Goal: Task Accomplishment & Management: Manage account settings

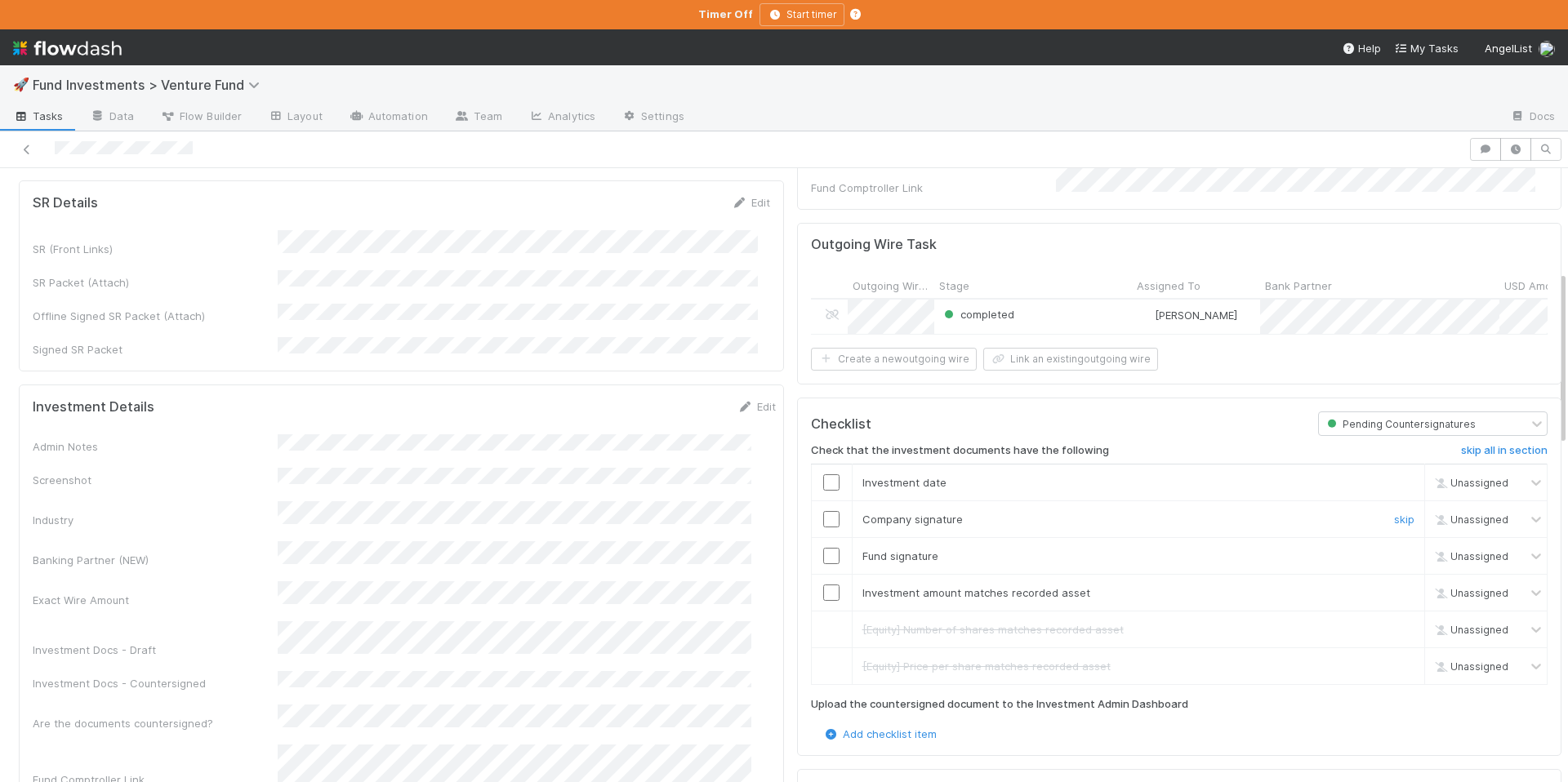
scroll to position [363, 0]
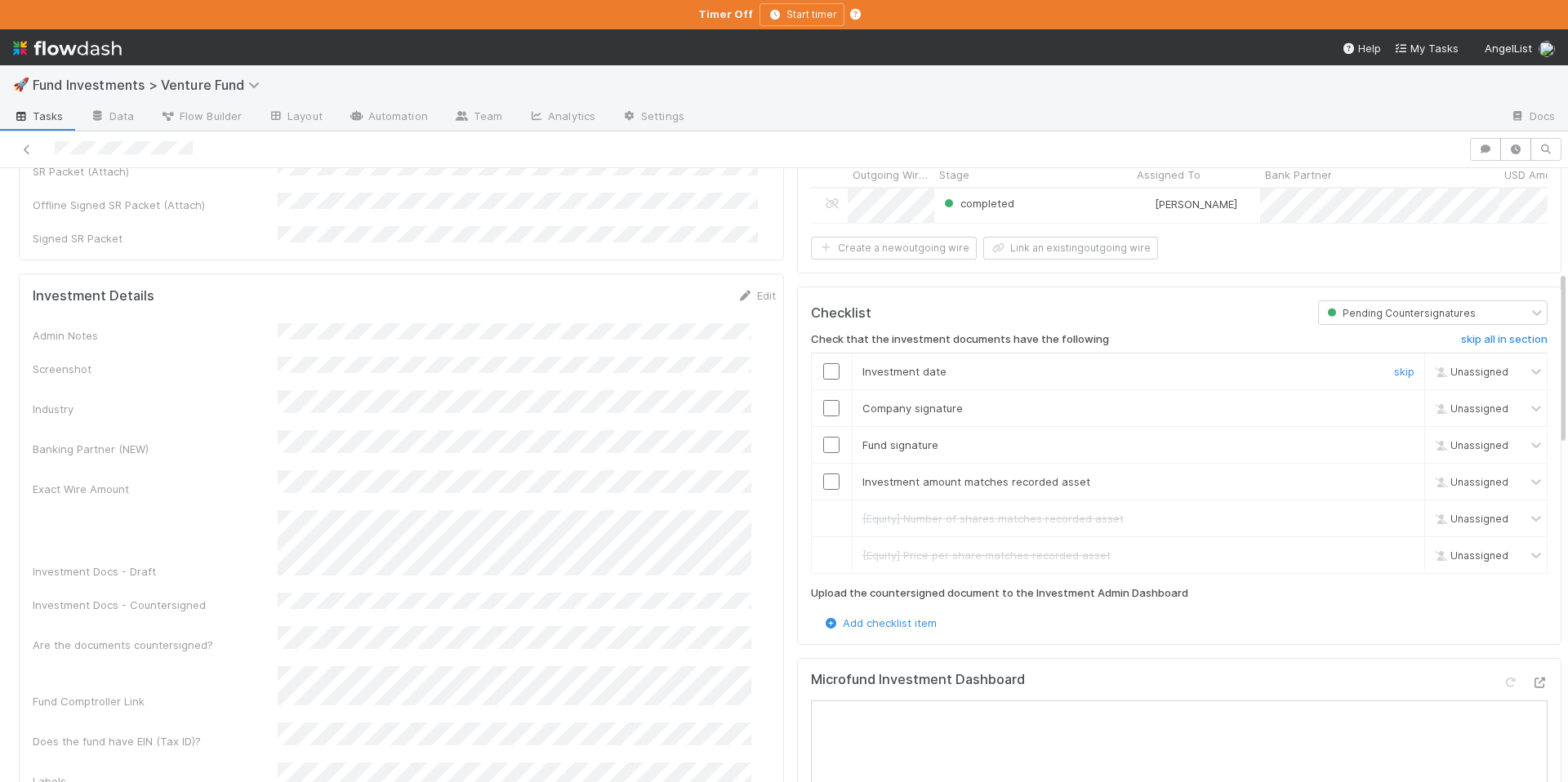
click at [824, 373] on input "checkbox" at bounding box center [831, 371] width 16 height 16
click at [824, 408] on input "checkbox" at bounding box center [831, 408] width 16 height 16
click at [824, 441] on input "checkbox" at bounding box center [831, 444] width 16 height 16
click at [824, 475] on input "checkbox" at bounding box center [831, 481] width 16 height 16
click at [824, 368] on input "checkbox" at bounding box center [831, 371] width 16 height 16
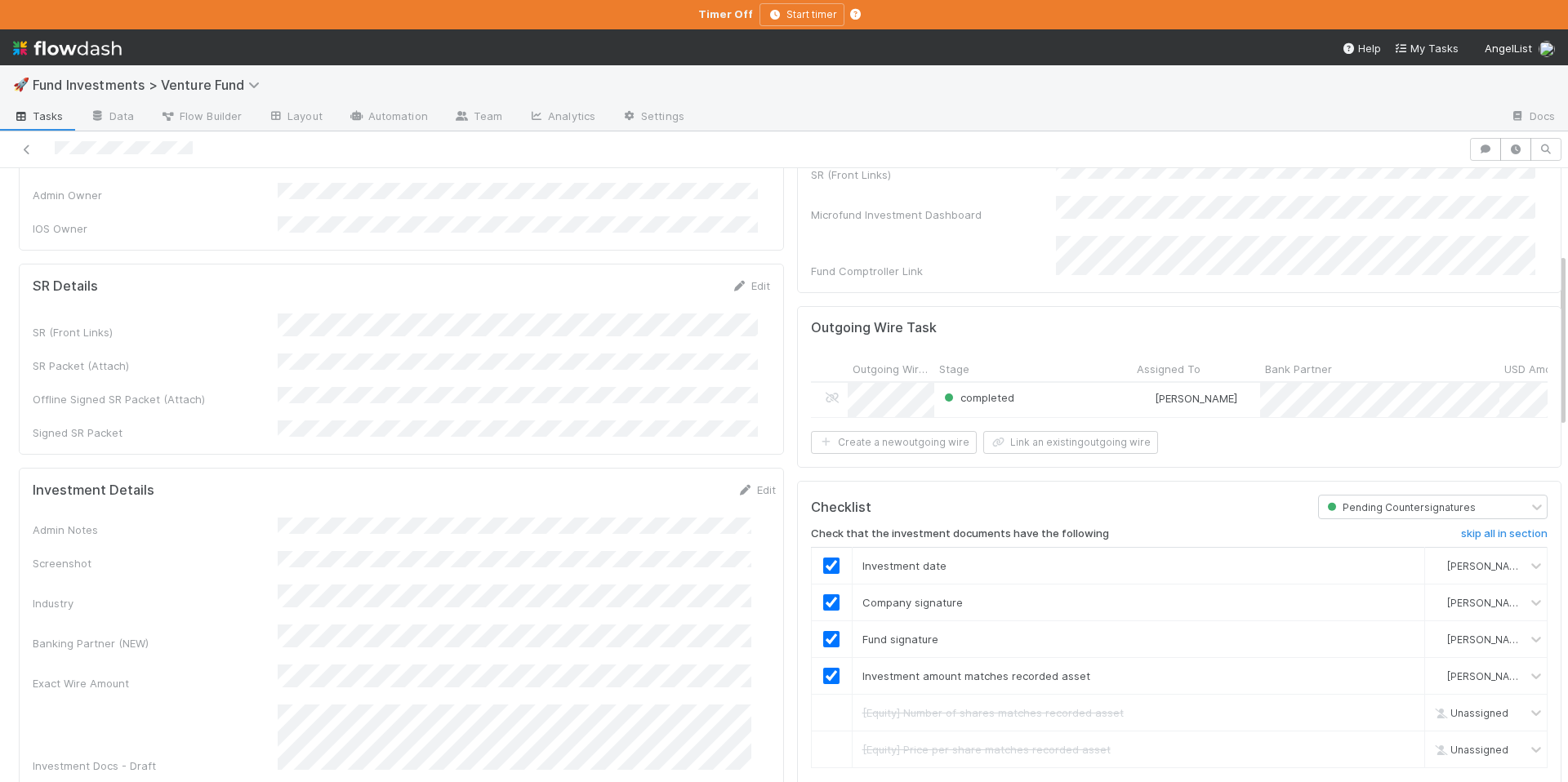
scroll to position [0, 0]
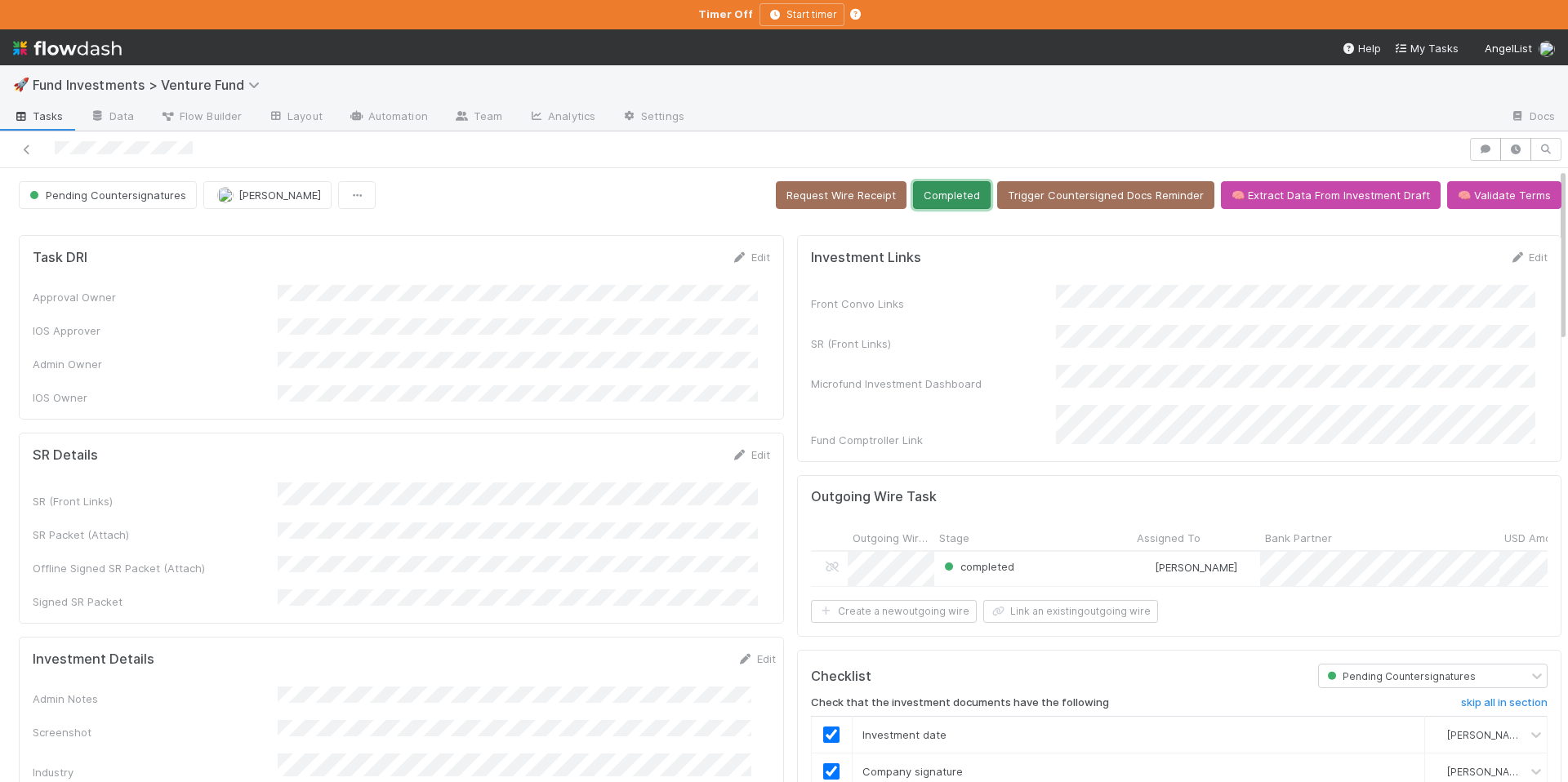
click at [937, 191] on button "Completed" at bounding box center [952, 194] width 77 height 27
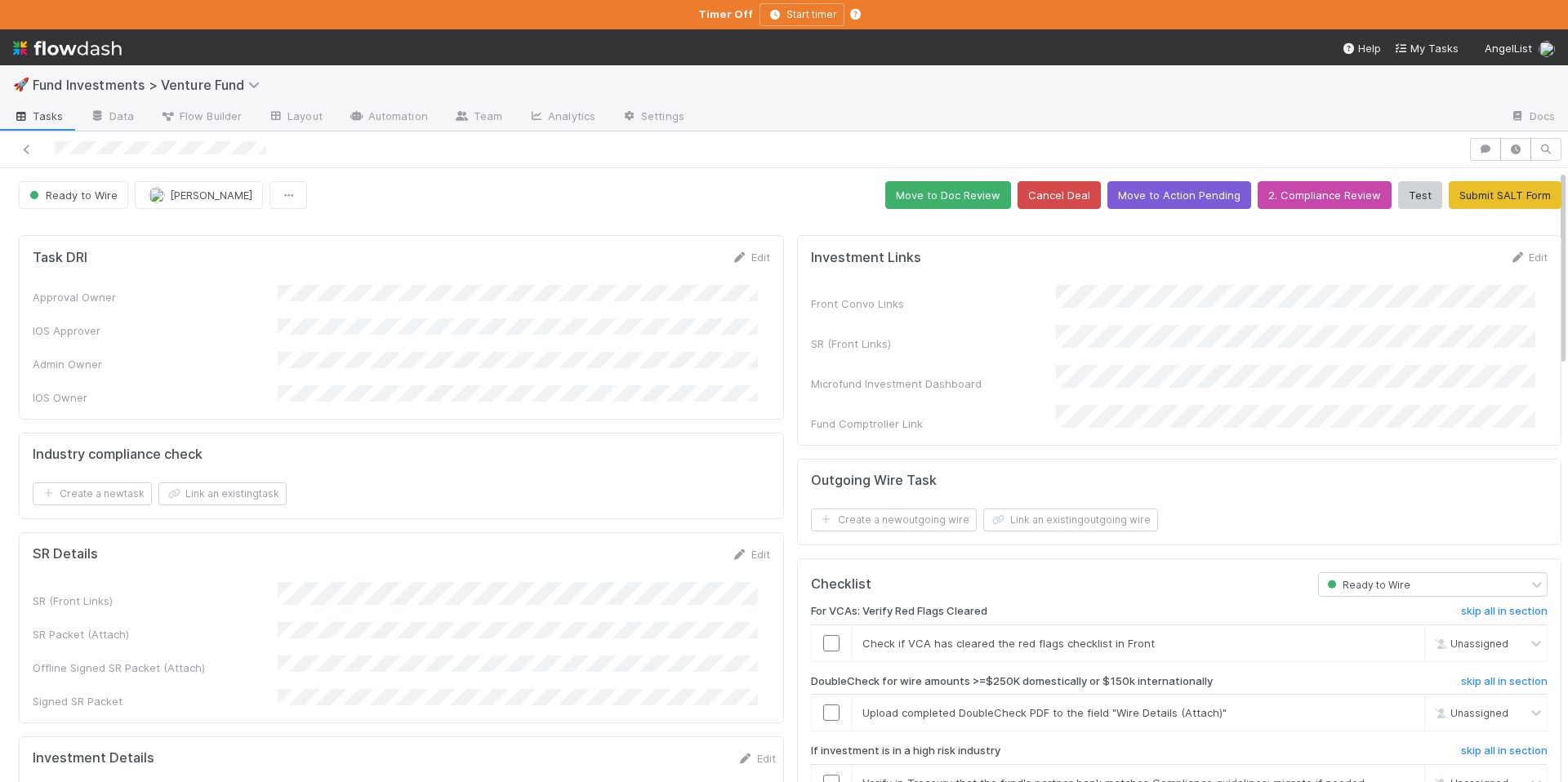
scroll to position [266, 0]
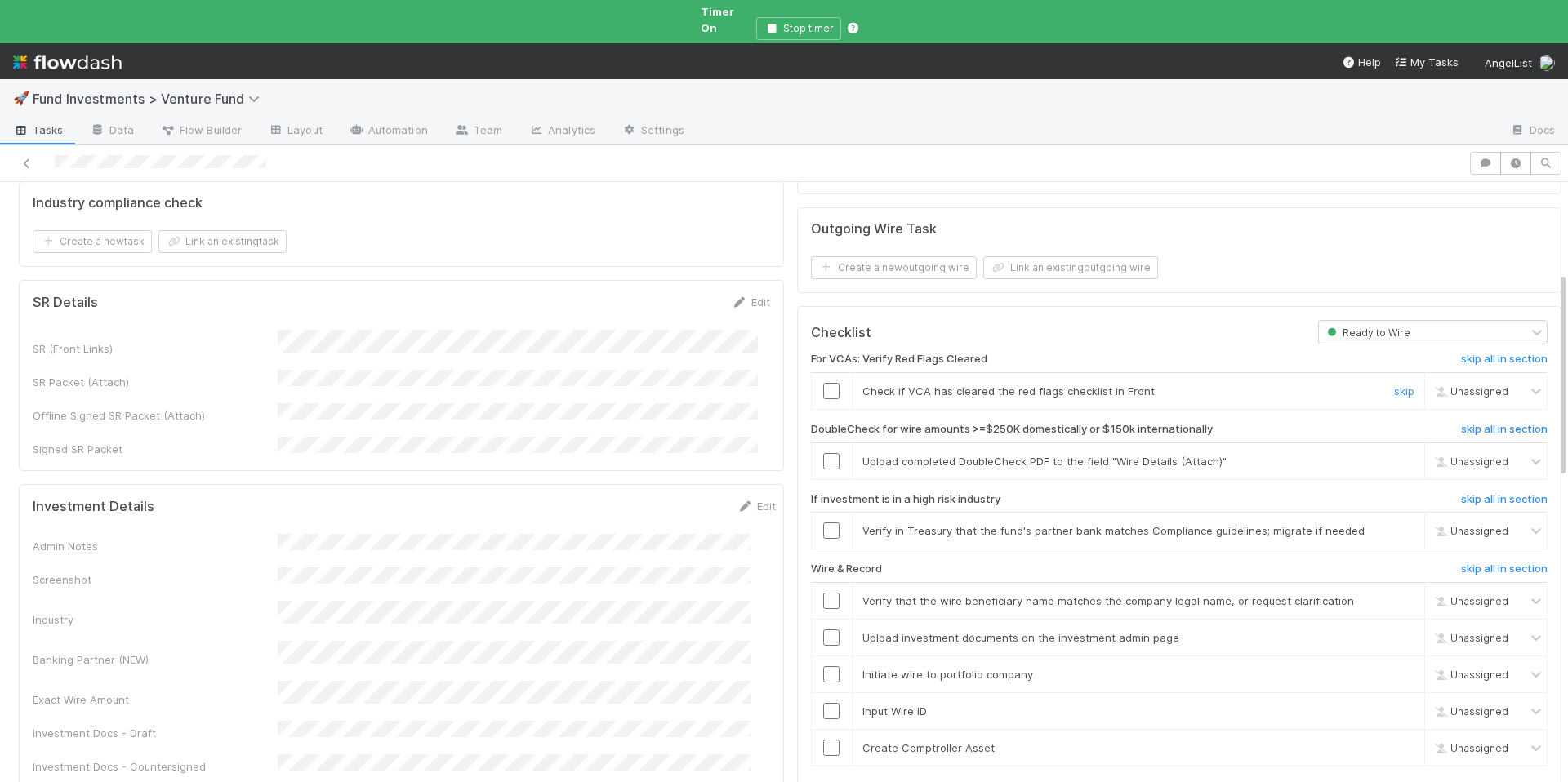
click at [824, 383] on input "checkbox" at bounding box center [831, 391] width 16 height 16
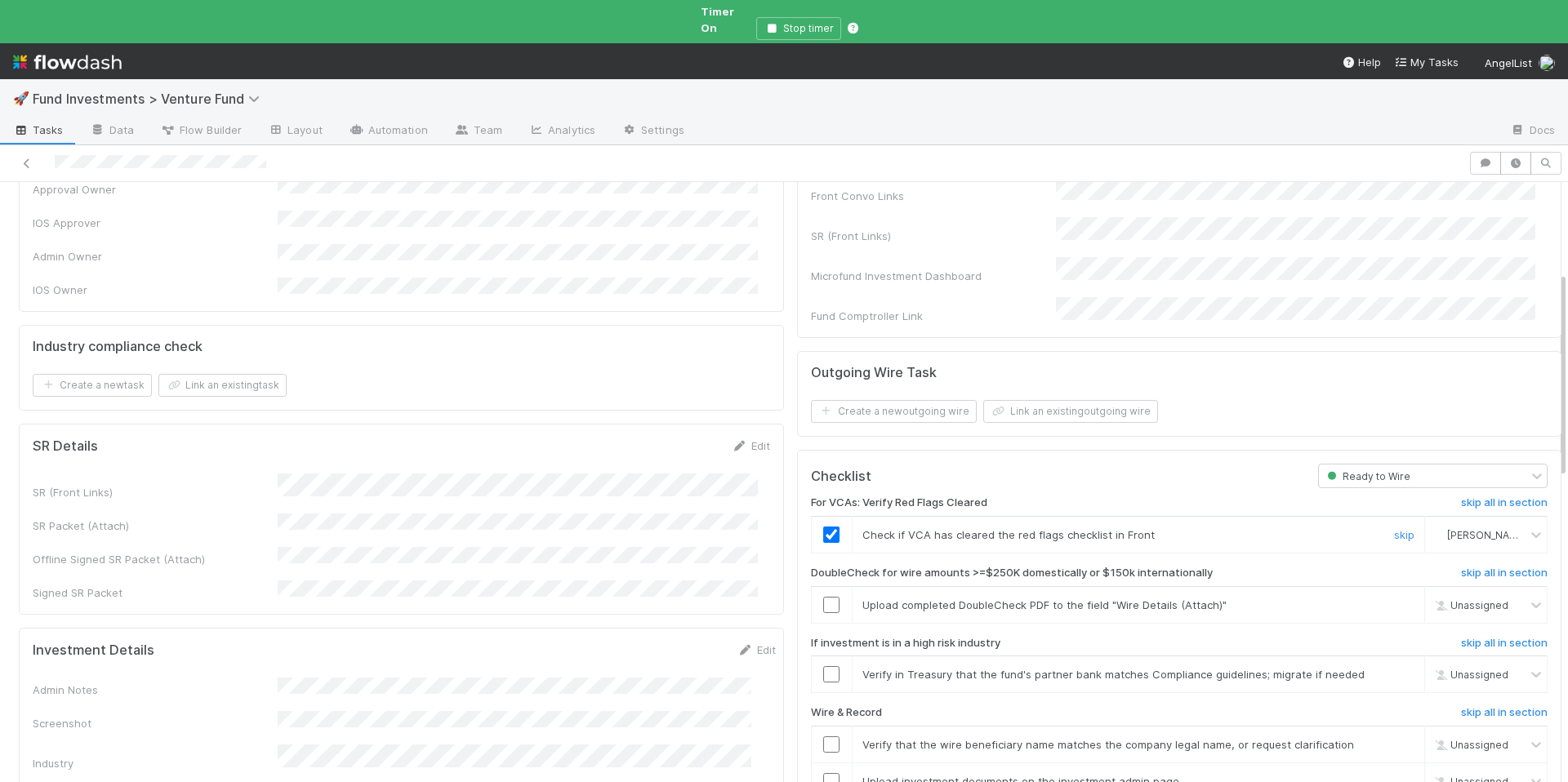
scroll to position [12, 0]
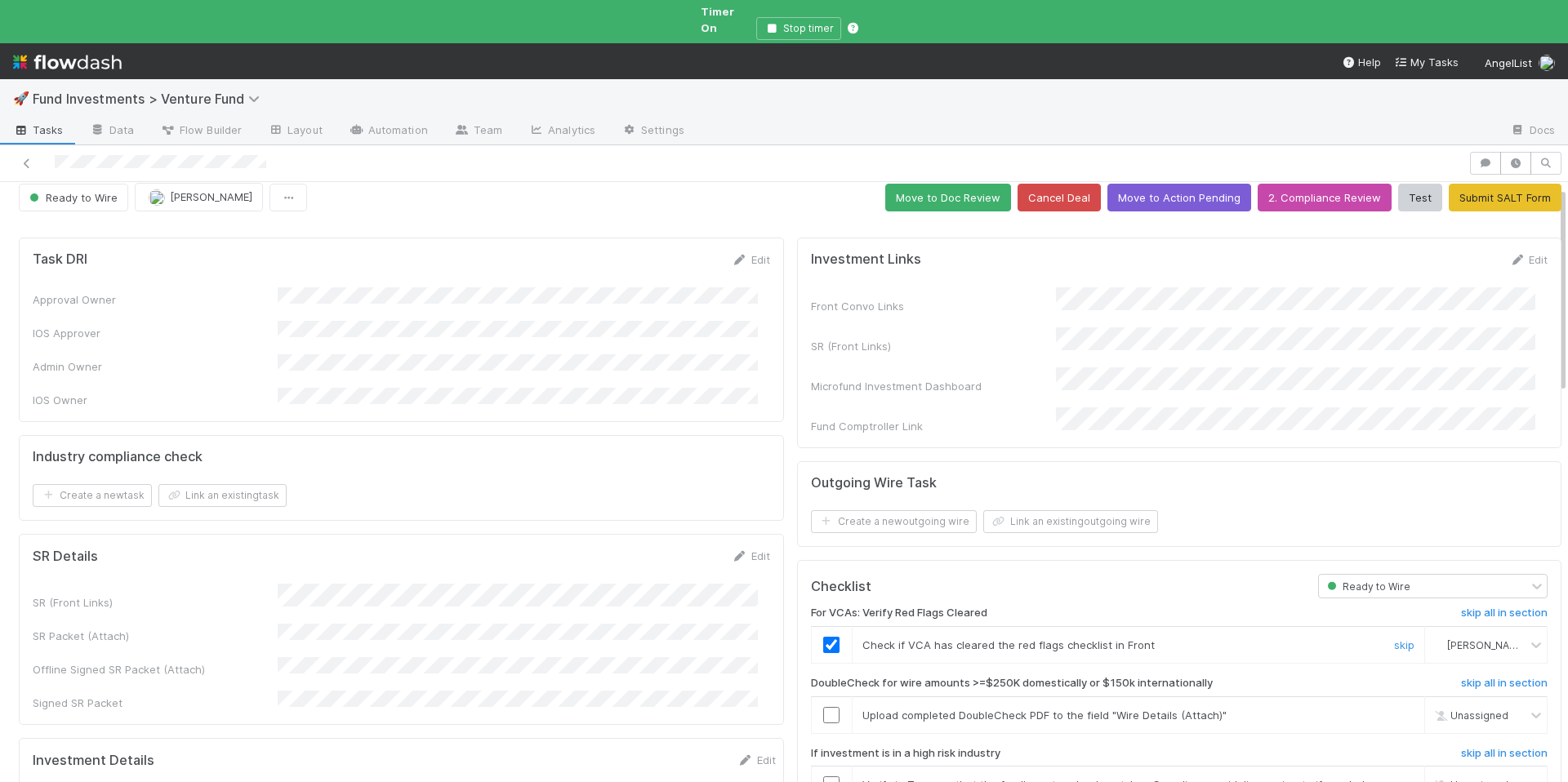
click at [1447, 640] on span "[PERSON_NAME]" at bounding box center [1487, 645] width 80 height 12
type input "quy"
click at [1448, 657] on div "[PERSON_NAME]" at bounding box center [1461, 650] width 122 height 27
click at [1394, 708] on link "skip" at bounding box center [1405, 715] width 21 height 13
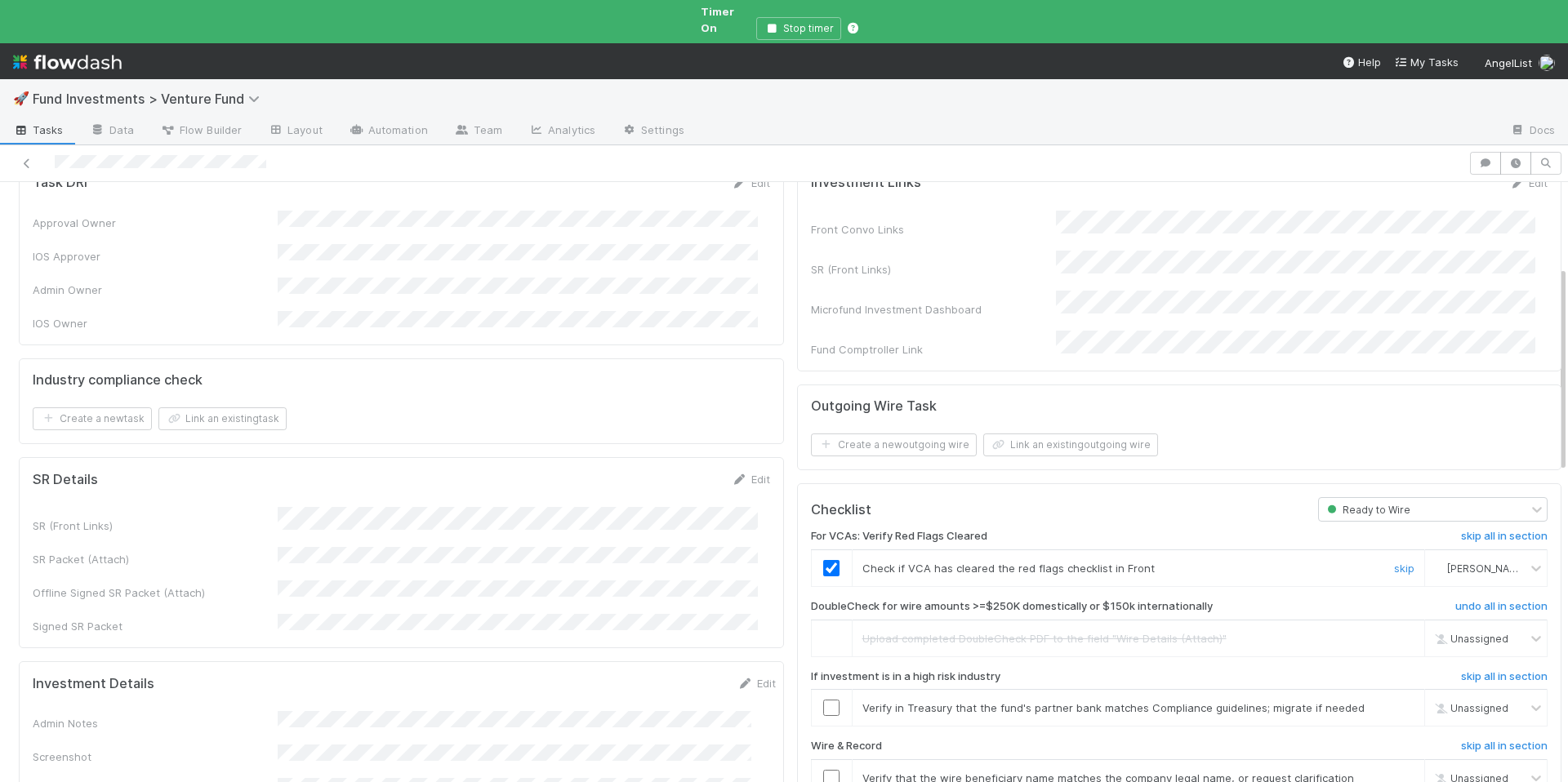
scroll to position [249, 0]
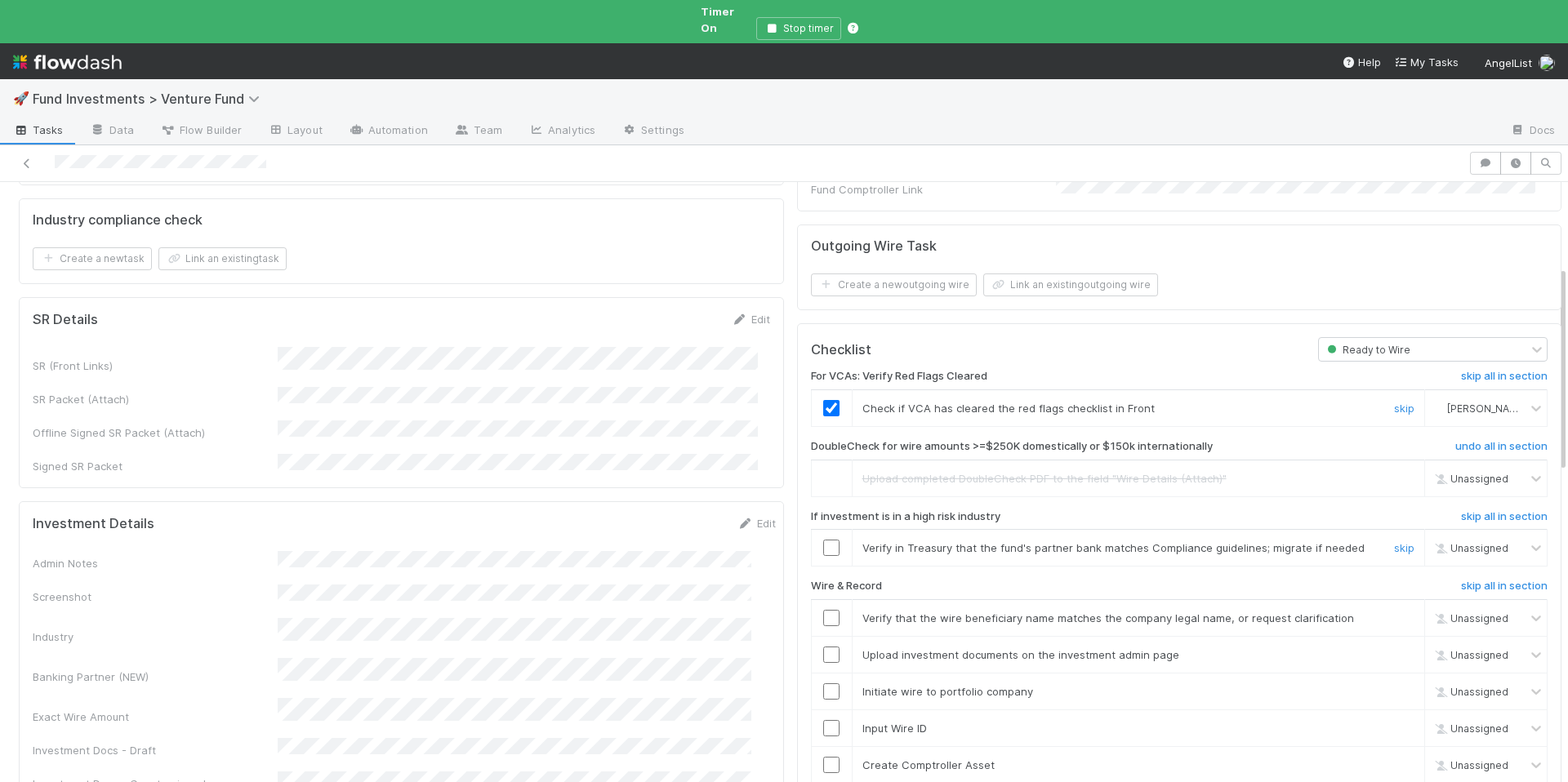
click at [824, 540] on input "checkbox" at bounding box center [831, 547] width 16 height 16
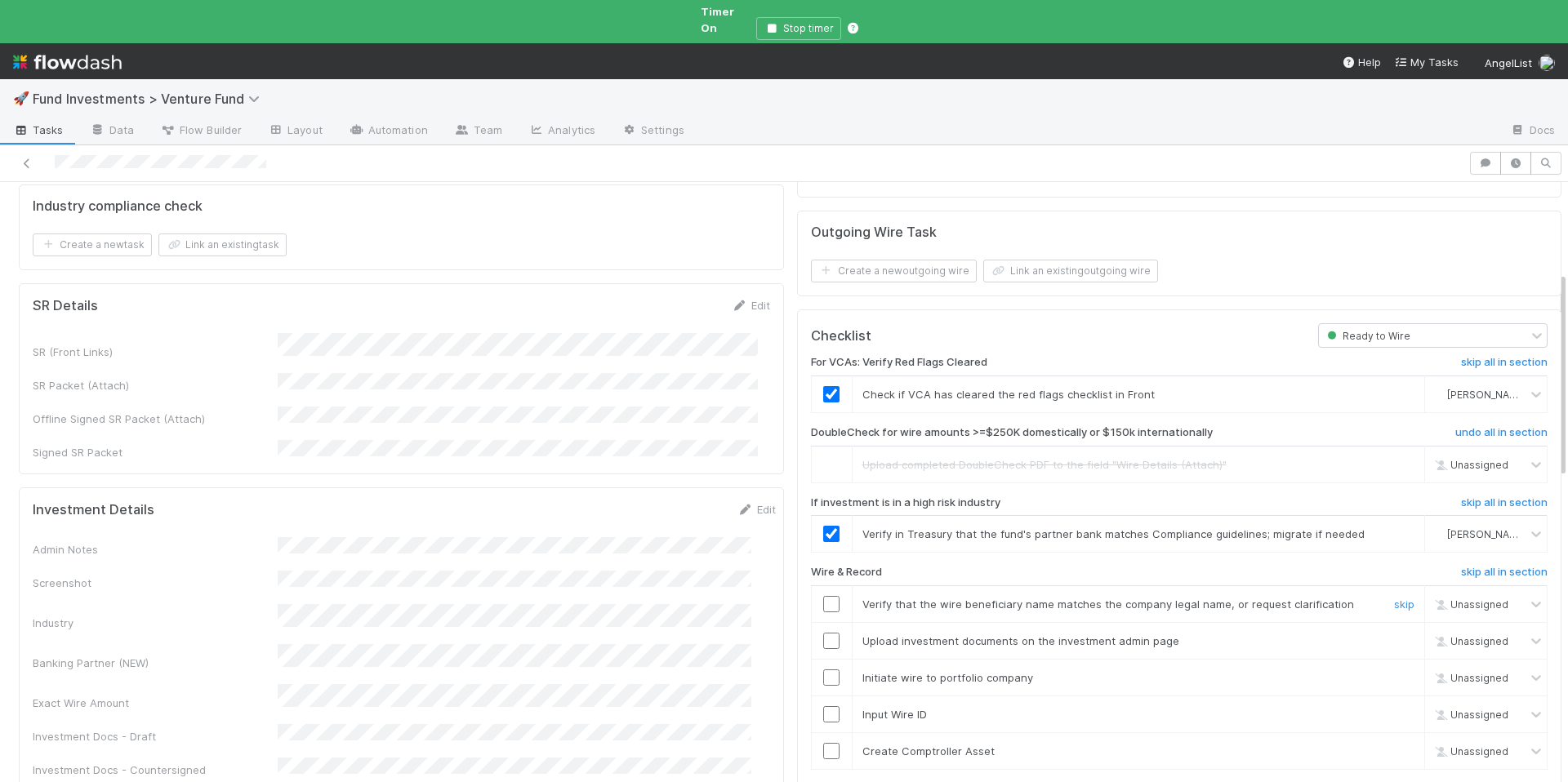
scroll to position [265, 0]
click at [824, 593] on input "checkbox" at bounding box center [831, 601] width 16 height 16
click at [824, 630] on input "checkbox" at bounding box center [831, 638] width 16 height 16
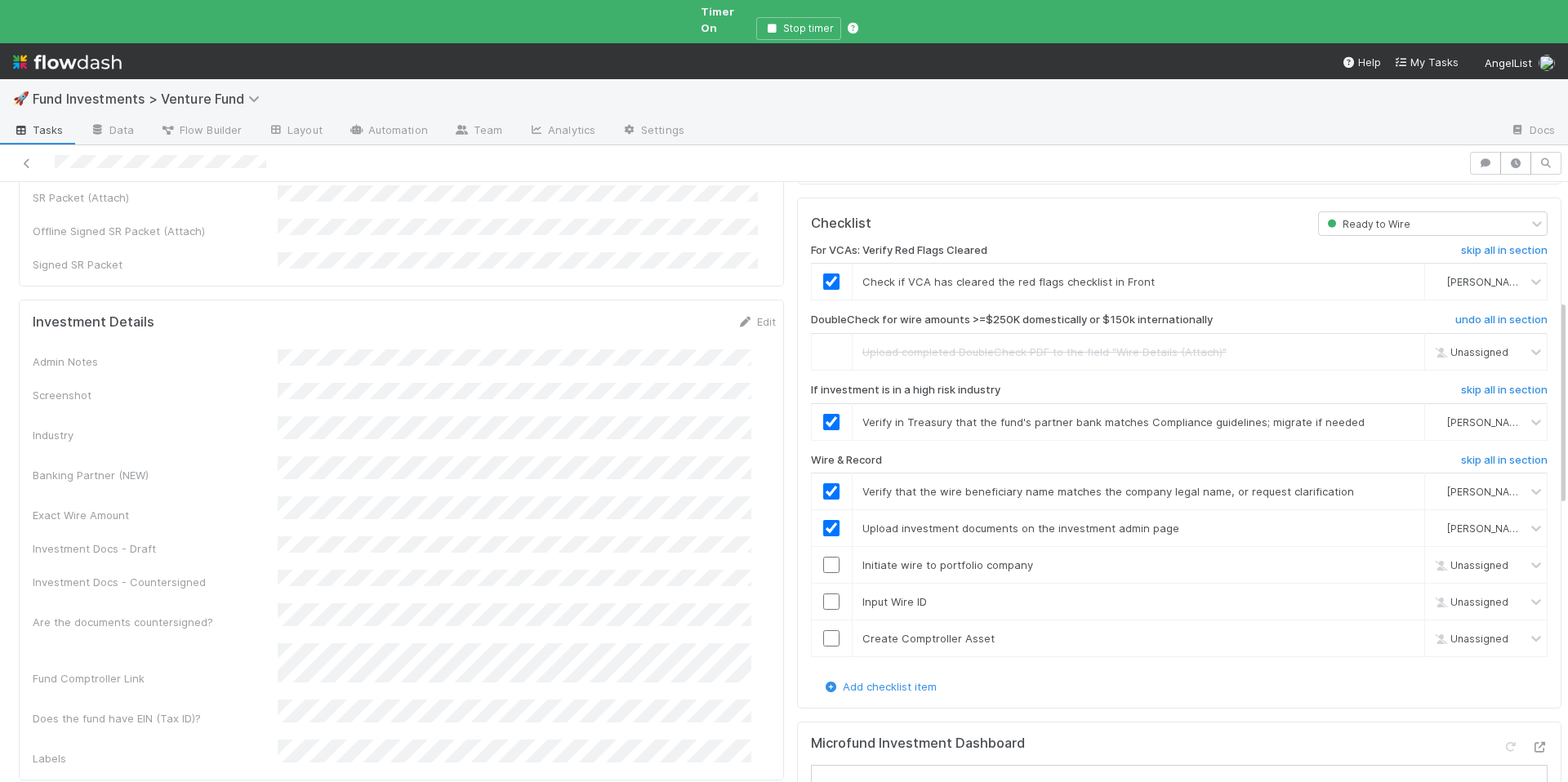
scroll to position [538, 0]
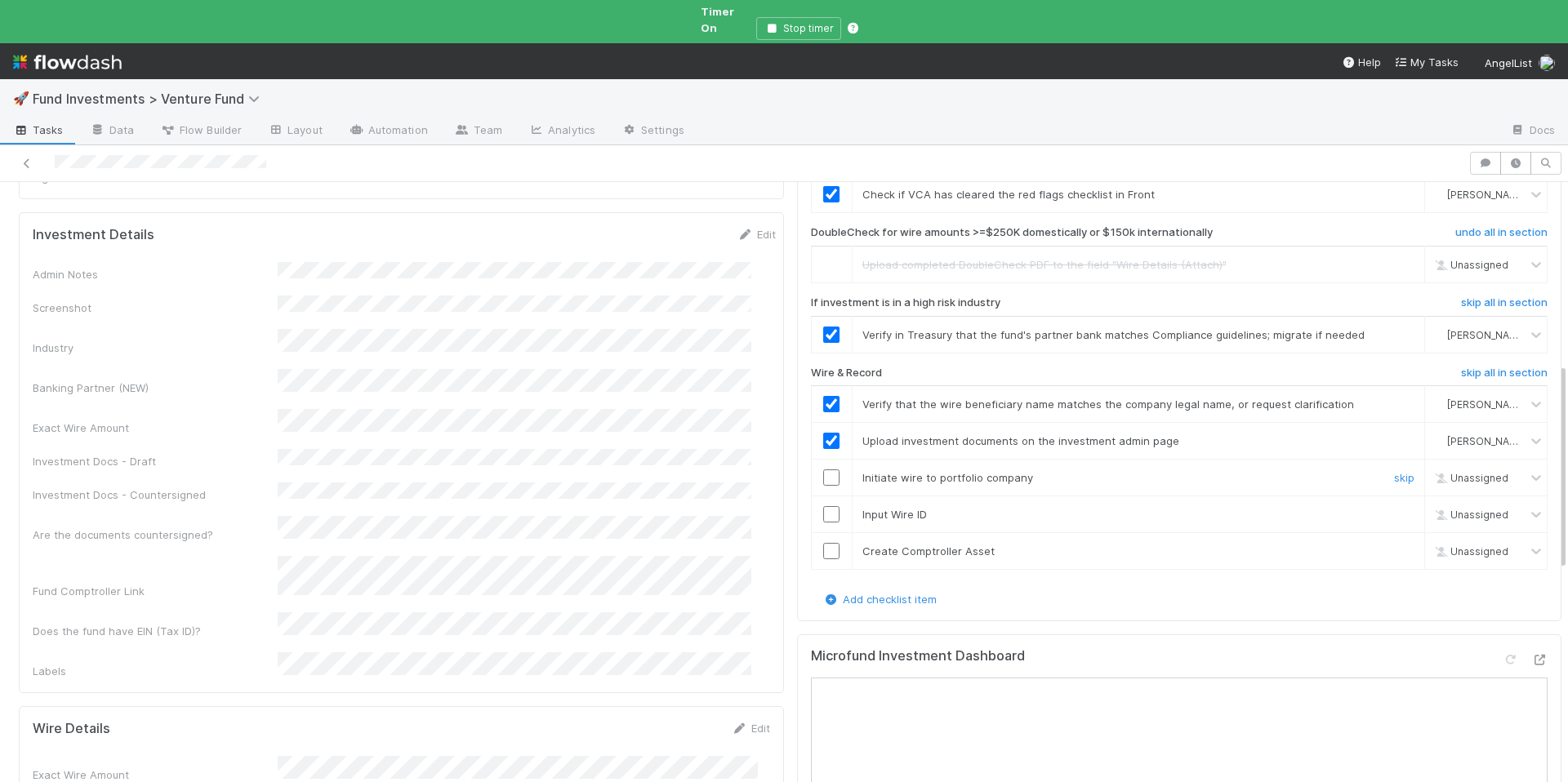
click at [824, 470] on input "checkbox" at bounding box center [831, 477] width 16 height 16
click at [824, 507] on input "checkbox" at bounding box center [831, 514] width 16 height 16
click at [812, 543] on div at bounding box center [832, 551] width 40 height 16
click at [824, 543] on input "checkbox" at bounding box center [831, 551] width 16 height 16
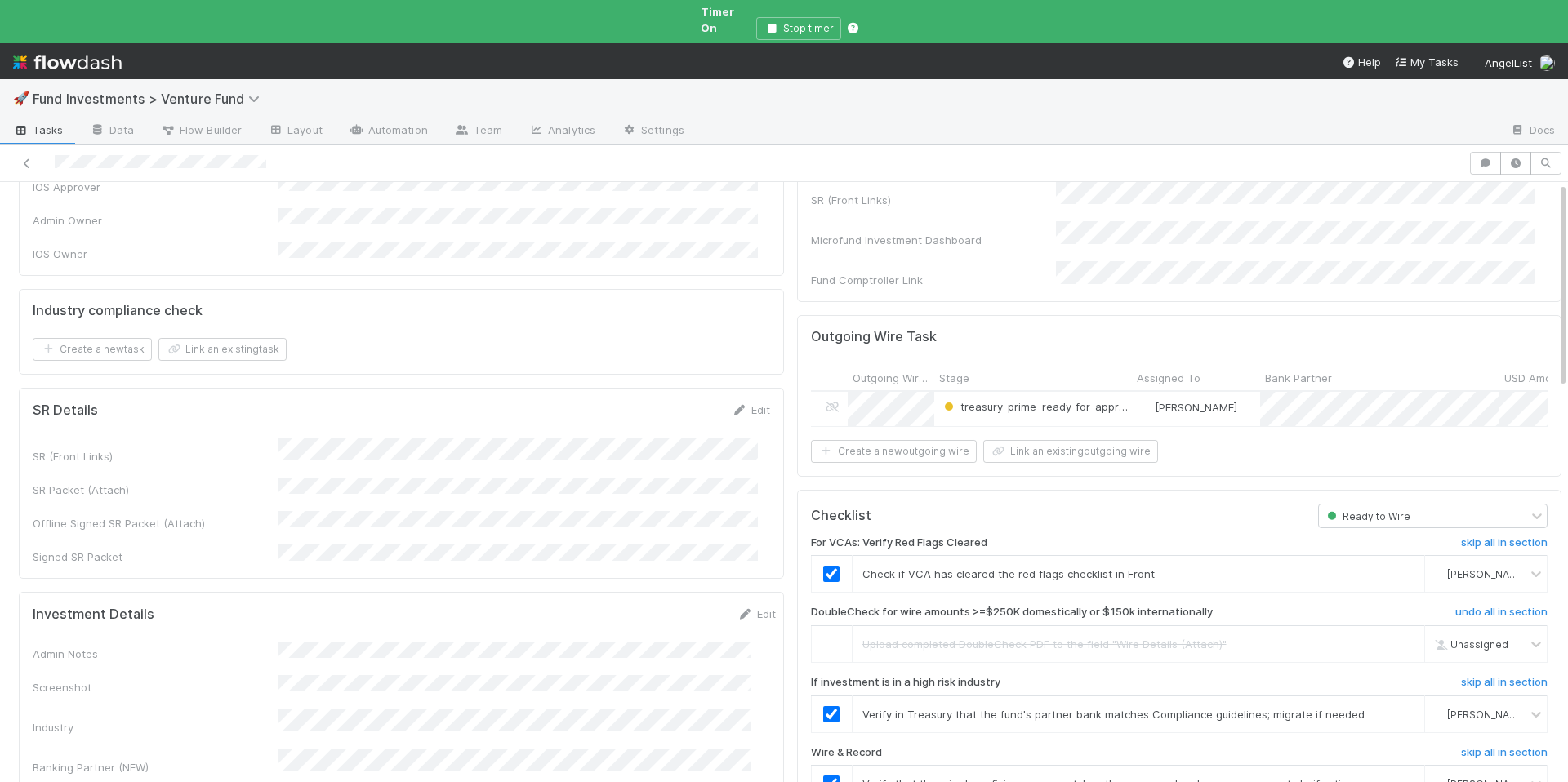
scroll to position [0, 0]
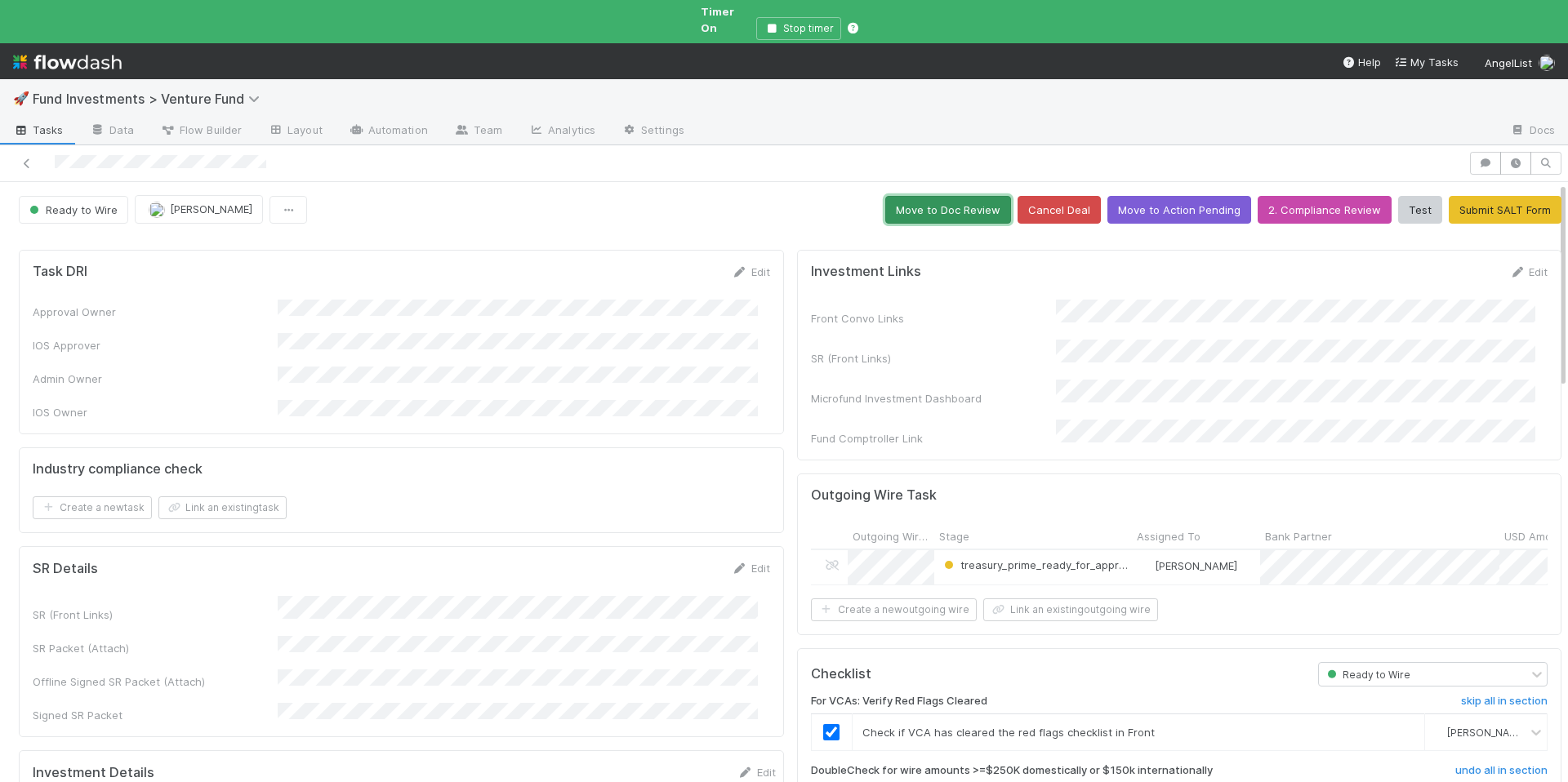
click at [940, 207] on button "Move to Doc Review" at bounding box center [947, 209] width 125 height 27
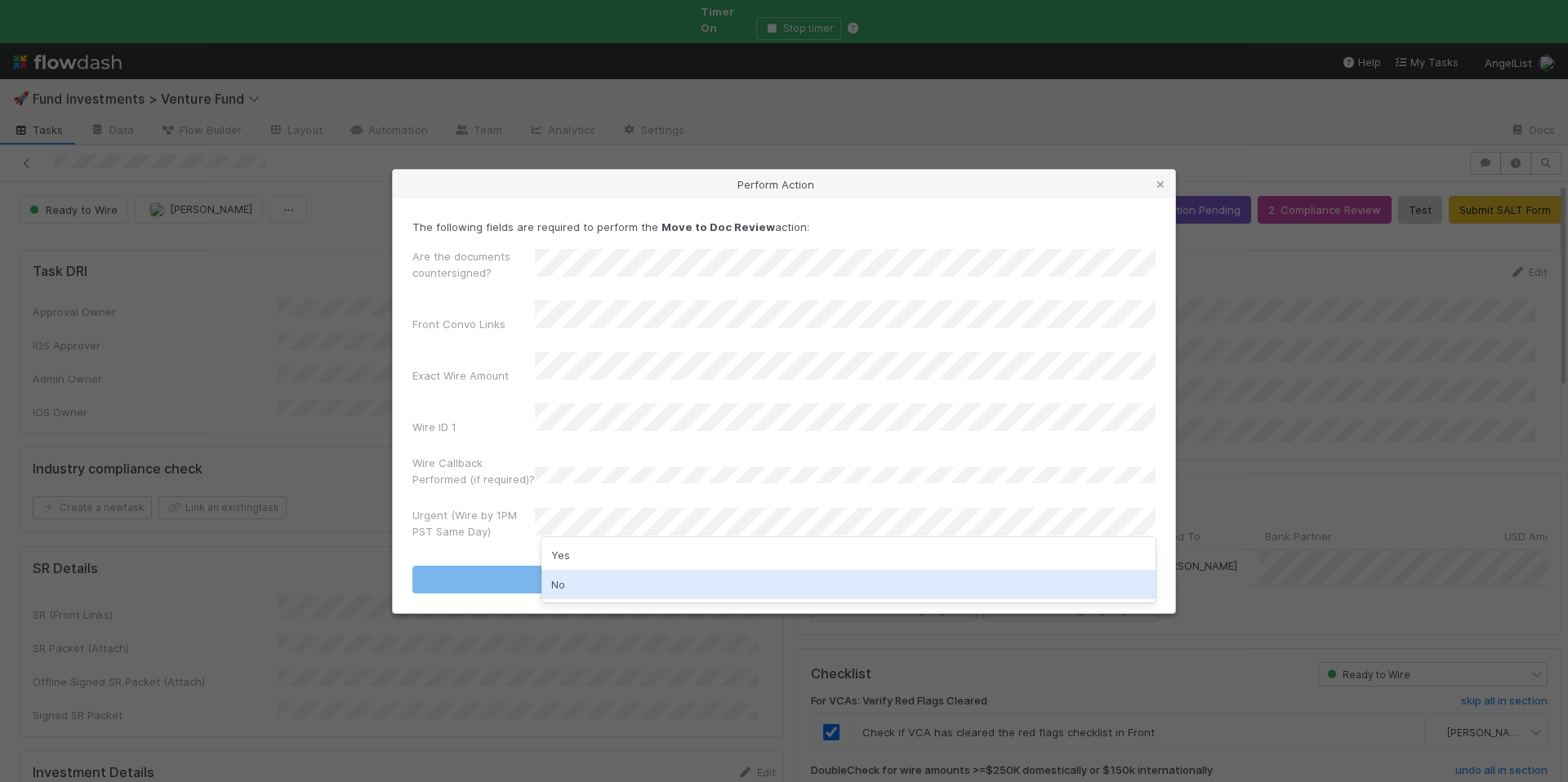
click at [602, 578] on div "No" at bounding box center [848, 584] width 614 height 29
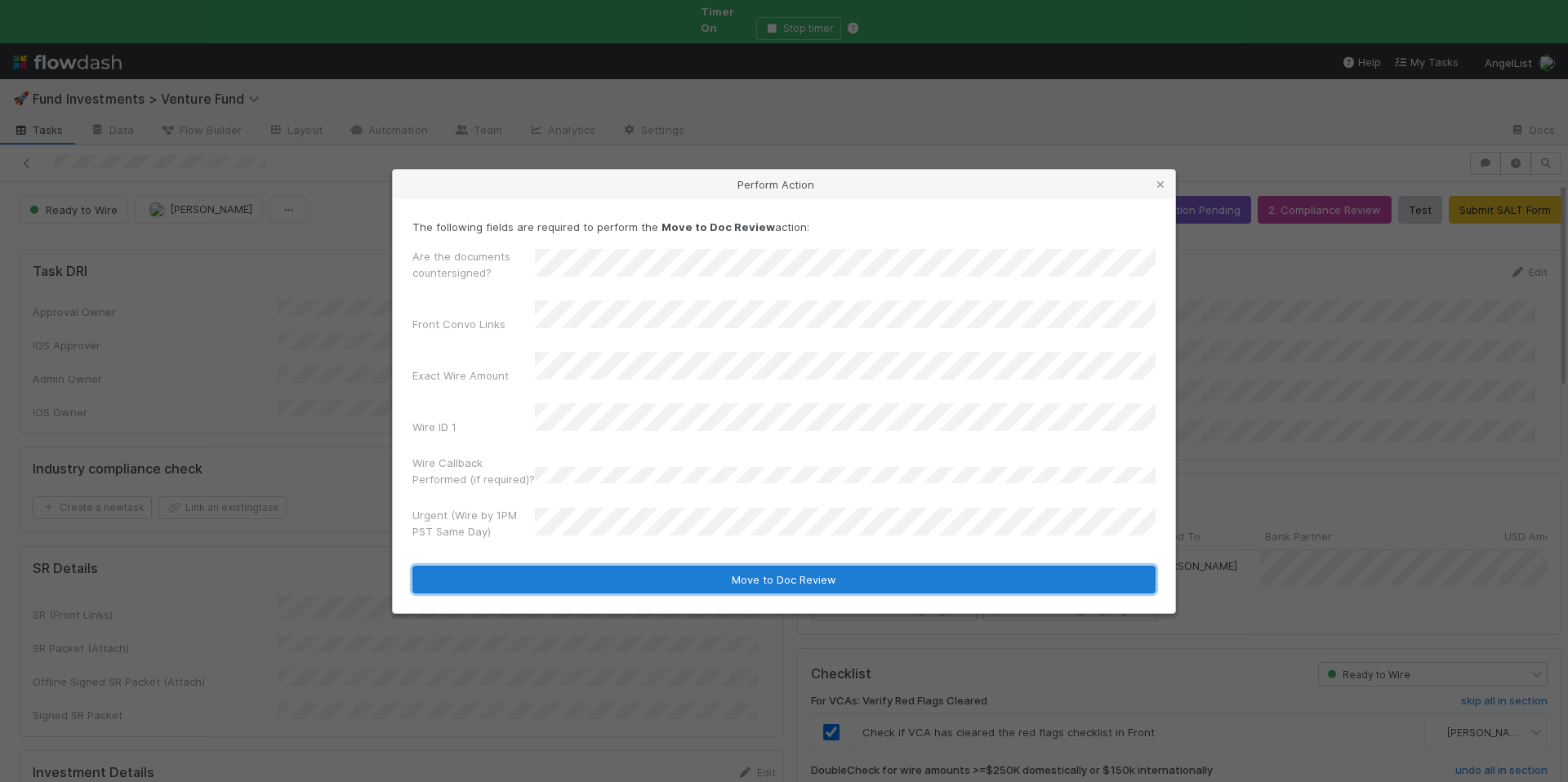
click at [674, 566] on button "Move to Doc Review" at bounding box center [784, 579] width 743 height 27
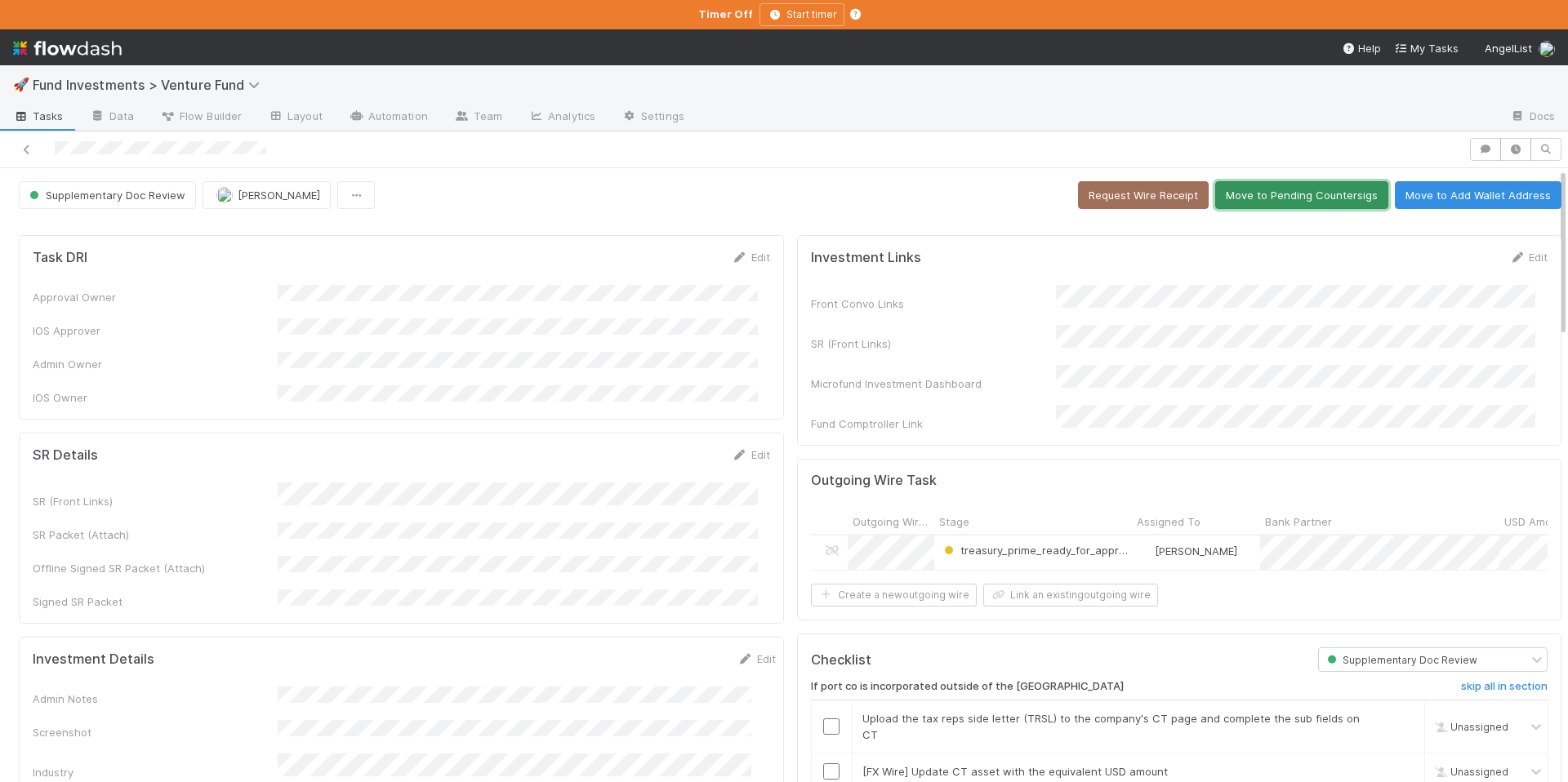
click at [1276, 204] on button "Move to Pending Countersigs" at bounding box center [1302, 194] width 174 height 27
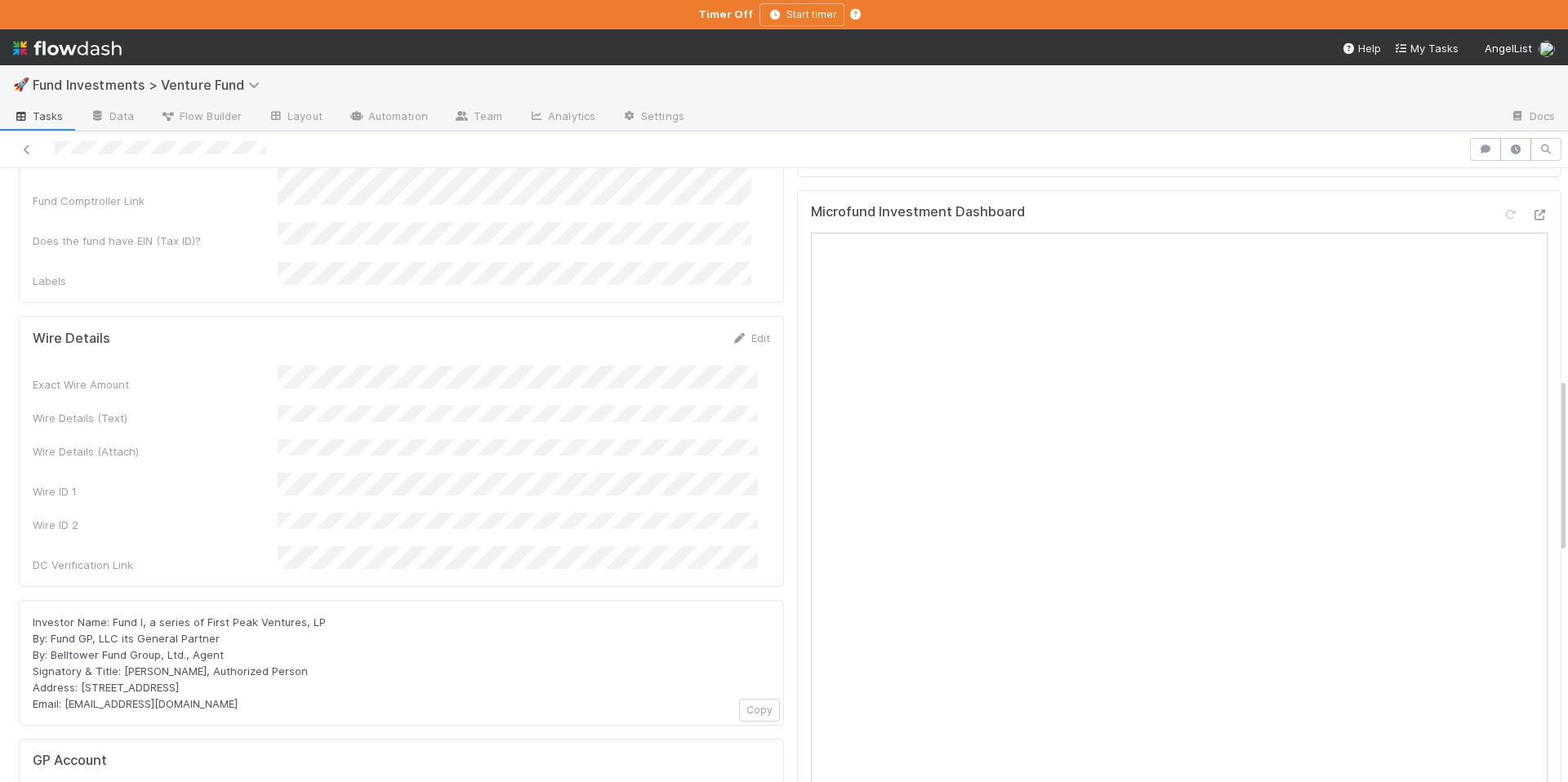
scroll to position [226, 0]
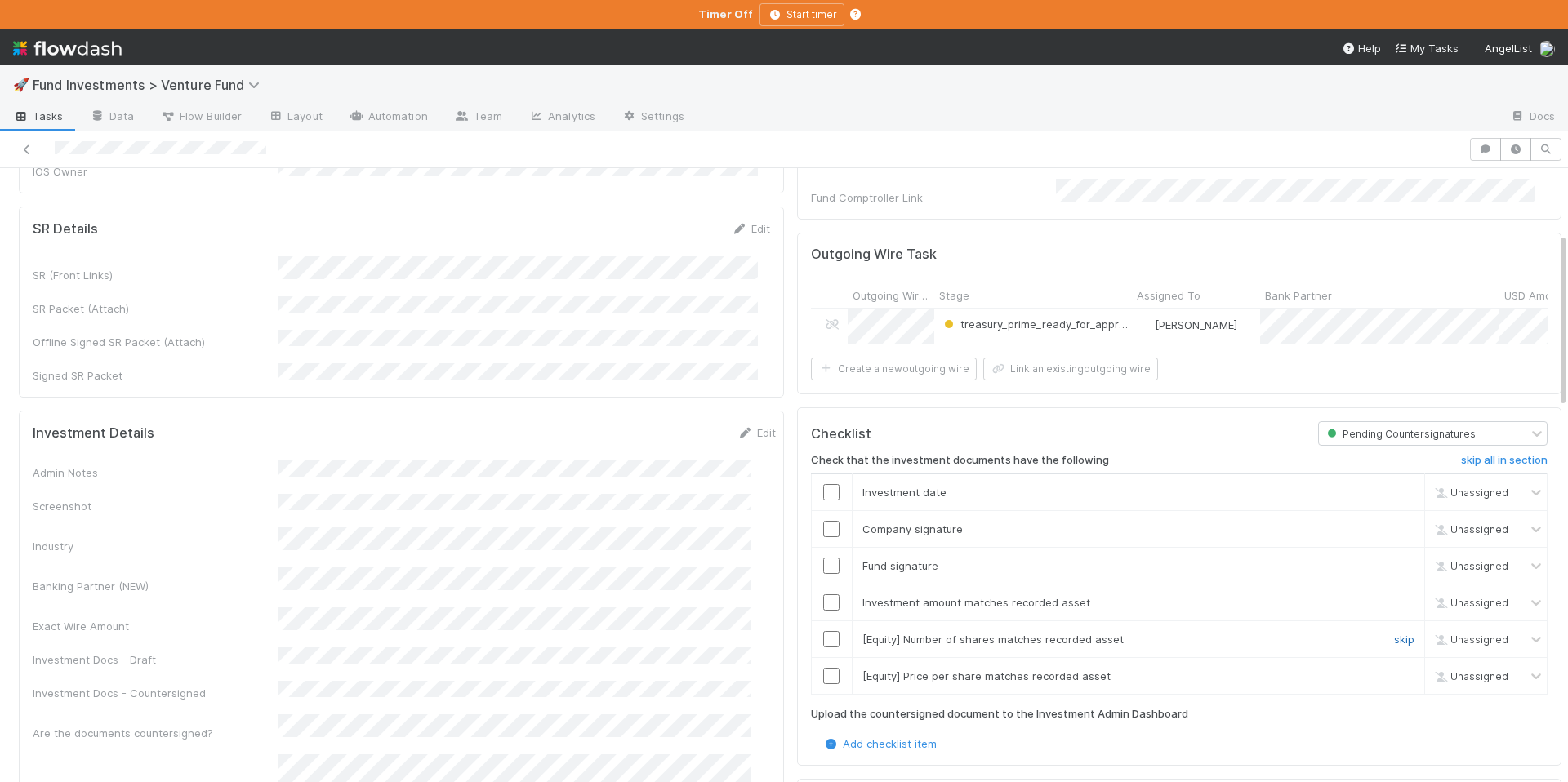
click at [1394, 633] on link "skip" at bounding box center [1405, 640] width 21 height 13
click at [1394, 674] on link "skip" at bounding box center [1405, 676] width 21 height 13
click at [1394, 636] on link "skip" at bounding box center [1405, 640] width 21 height 13
click at [1394, 670] on link "skip" at bounding box center [1405, 676] width 21 height 13
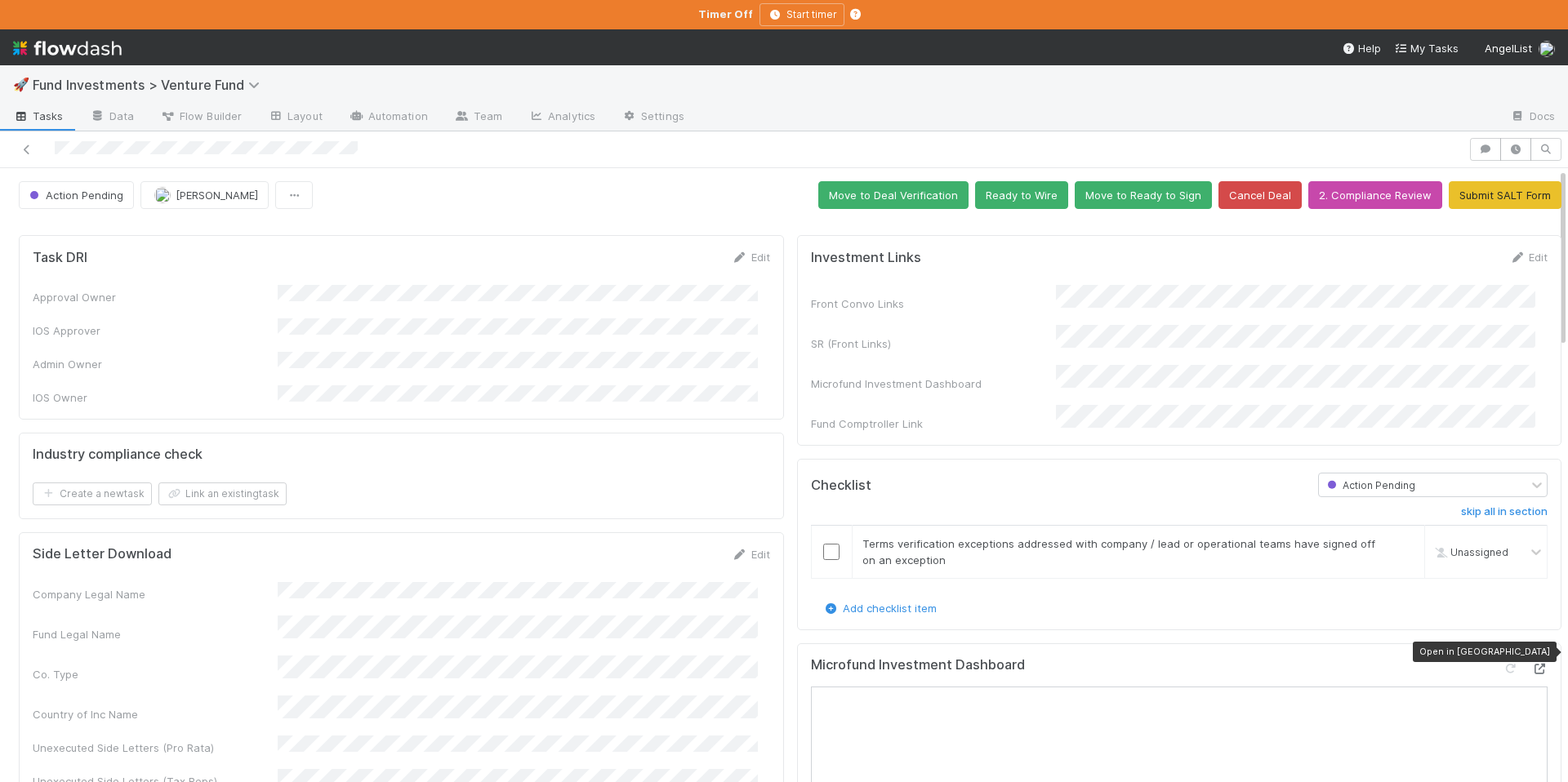
click at [1531, 664] on icon at bounding box center [1539, 669] width 16 height 10
click at [1002, 191] on button "Ready to Wire" at bounding box center [1022, 194] width 93 height 27
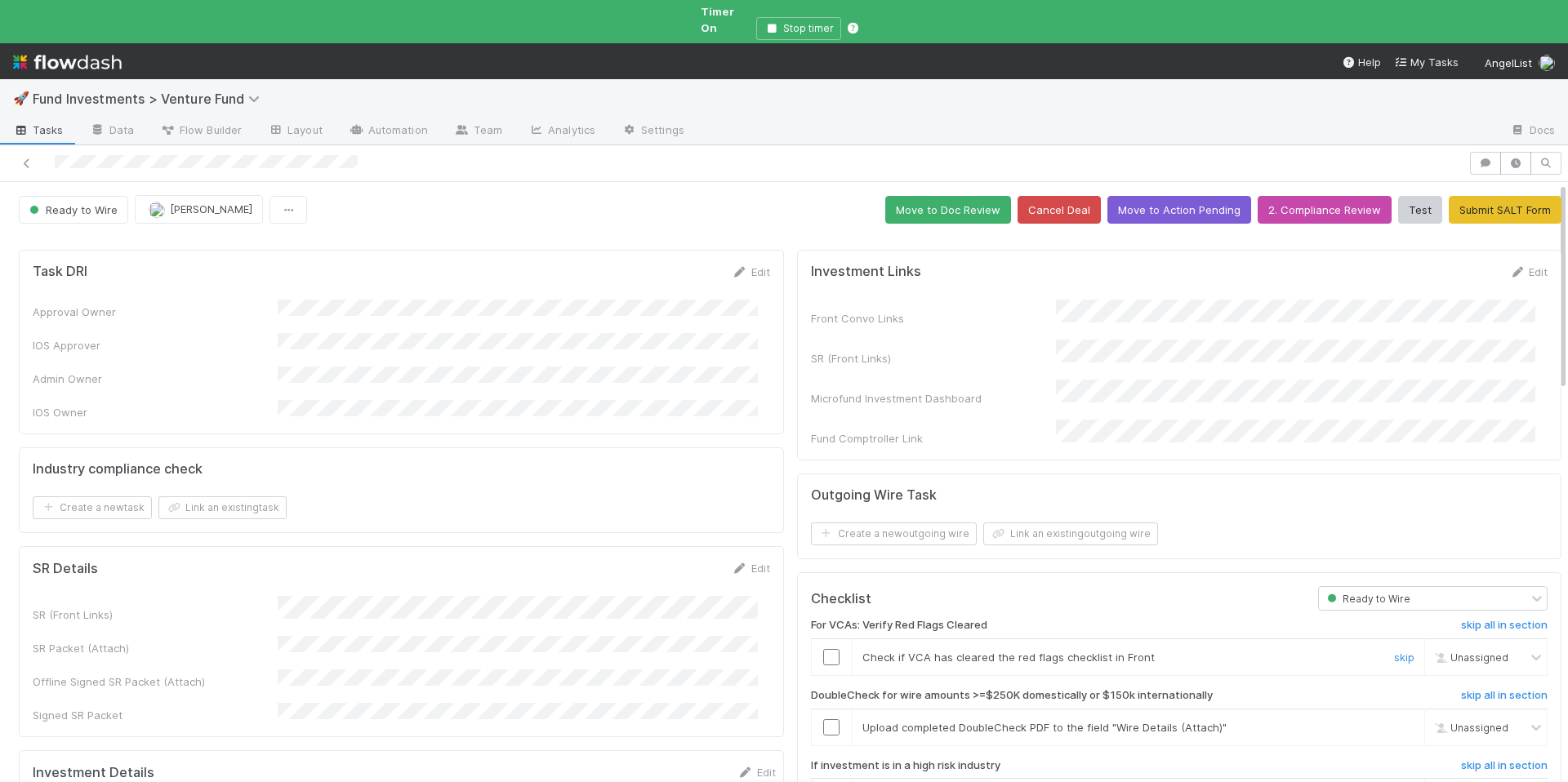
click at [824, 649] on input "checkbox" at bounding box center [831, 657] width 16 height 16
click at [1447, 652] on span "[PERSON_NAME]" at bounding box center [1487, 657] width 80 height 12
type input "sam"
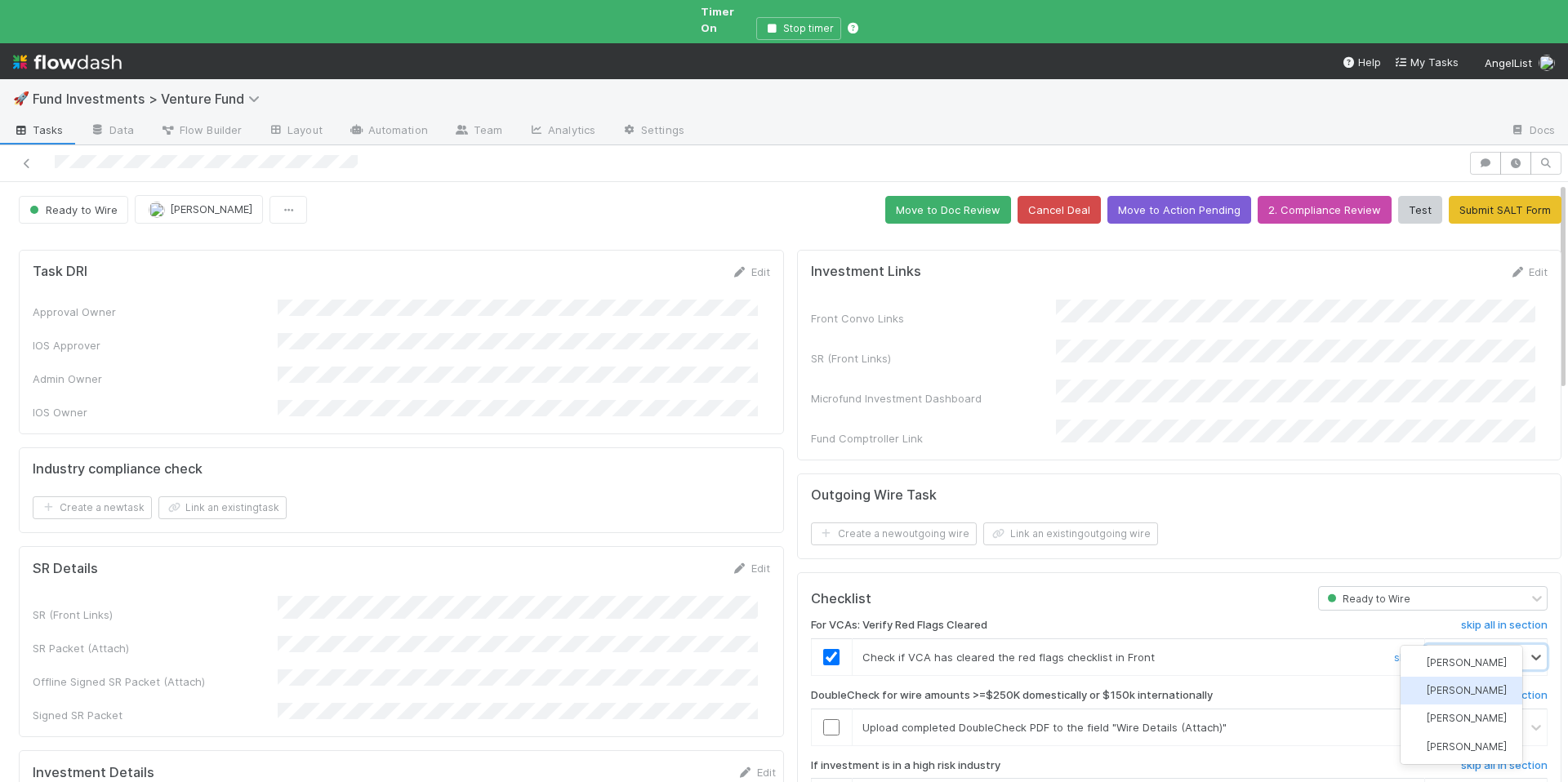
click at [1443, 692] on div "[PERSON_NAME]" at bounding box center [1461, 690] width 122 height 27
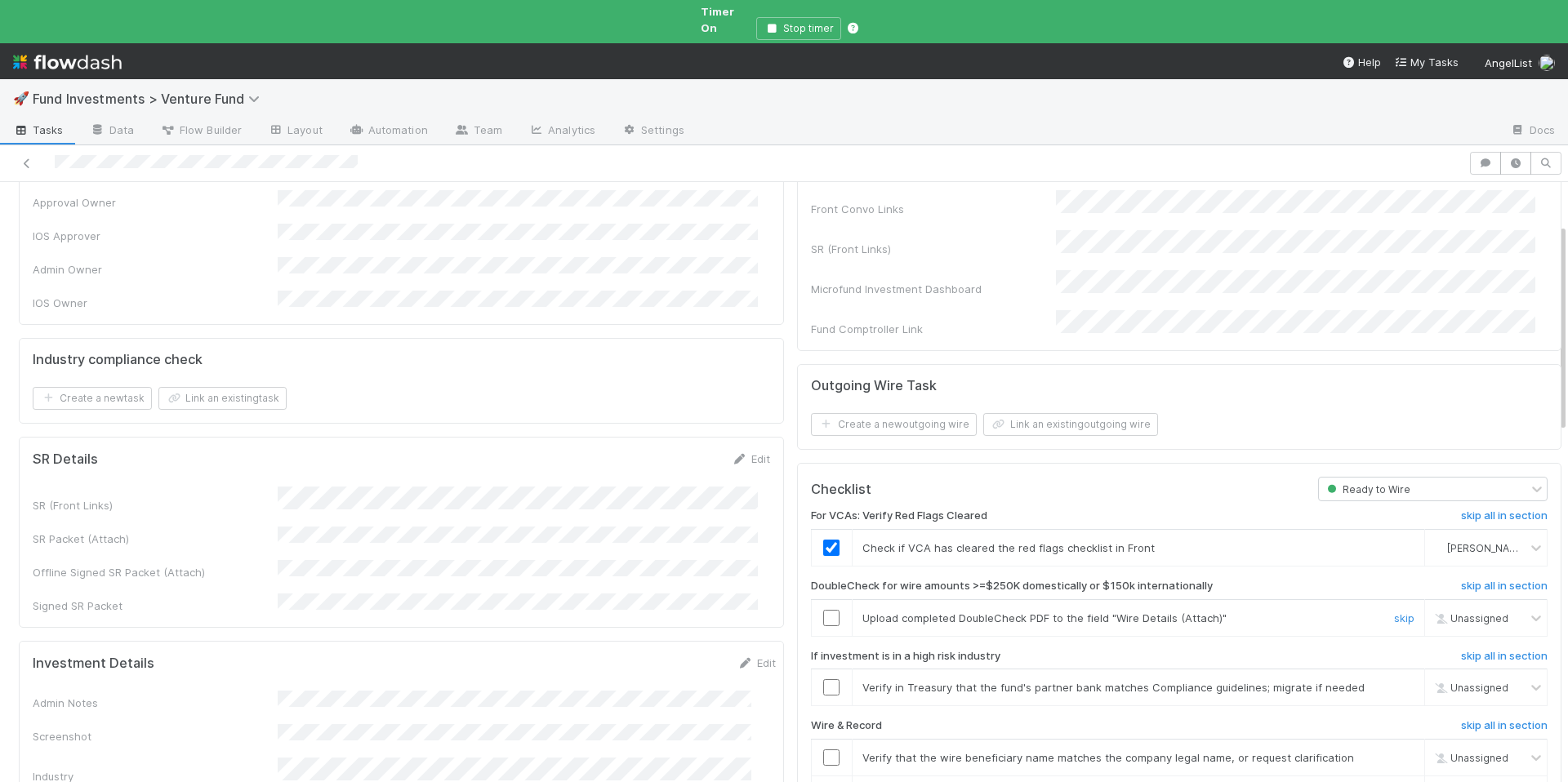
scroll to position [122, 0]
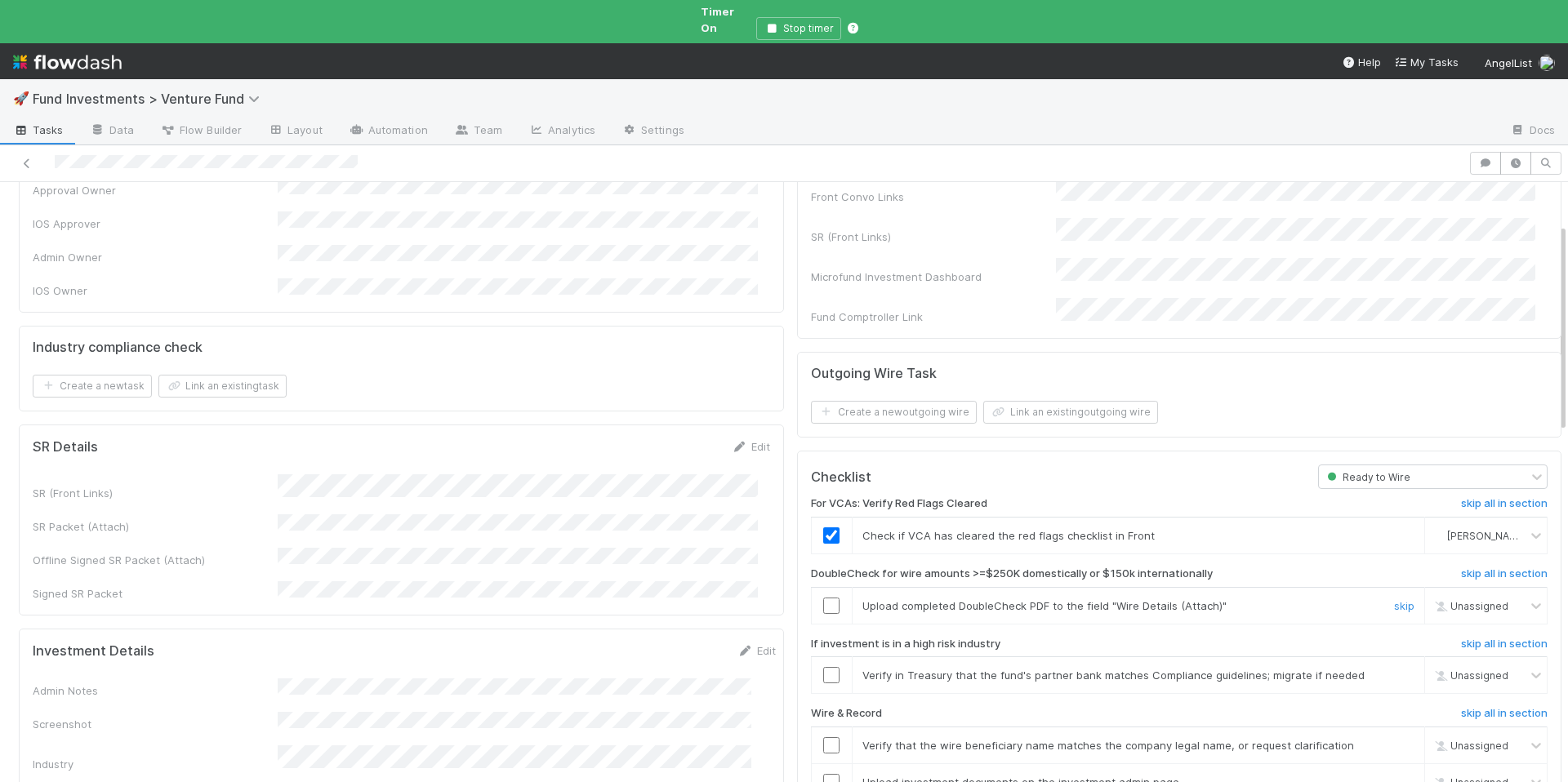
drag, startPoint x: 1377, startPoint y: 573, endPoint x: 1366, endPoint y: 575, distance: 11.2
click at [1394, 599] on link "skip" at bounding box center [1405, 606] width 21 height 13
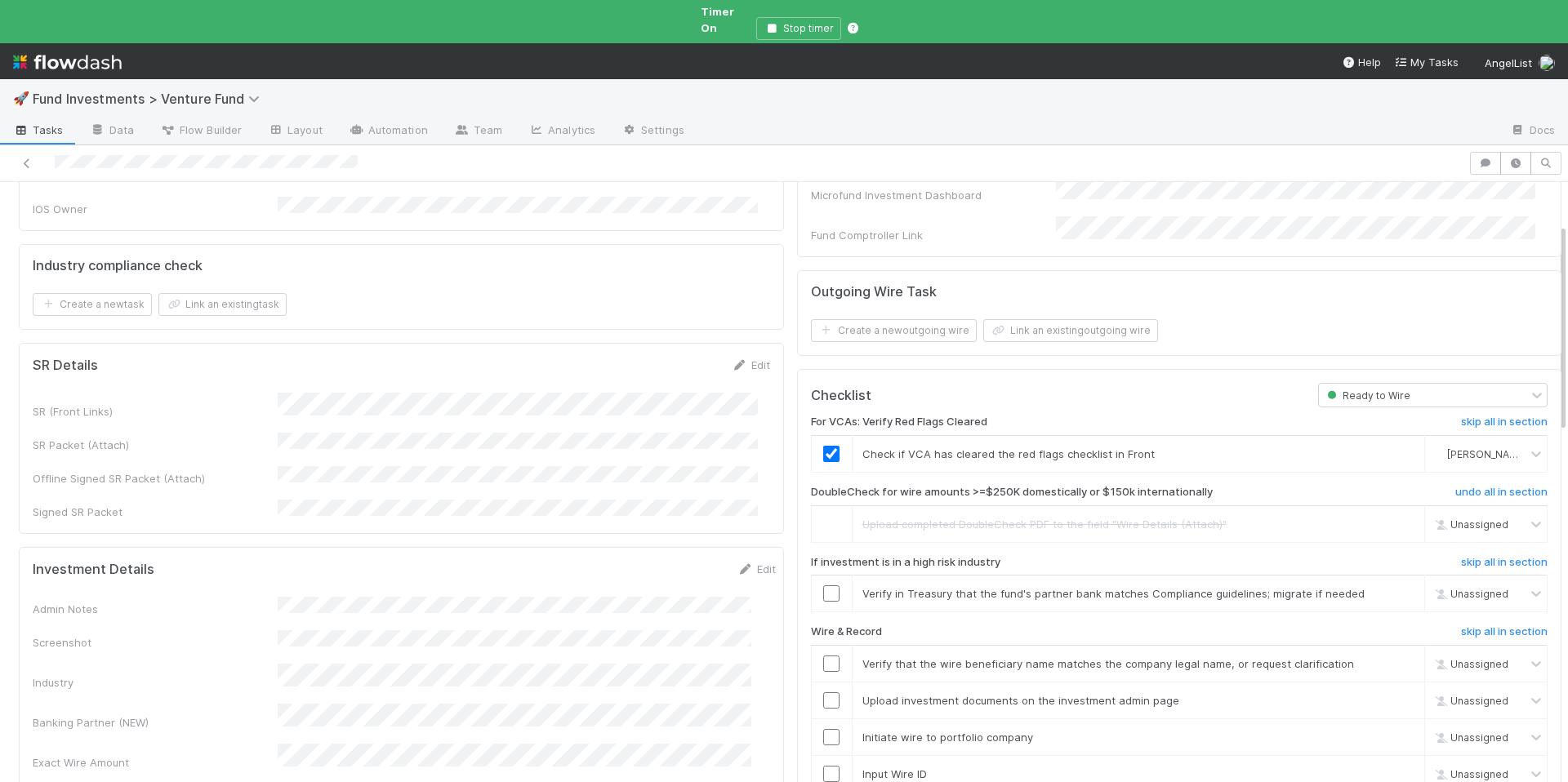
scroll to position [360, 0]
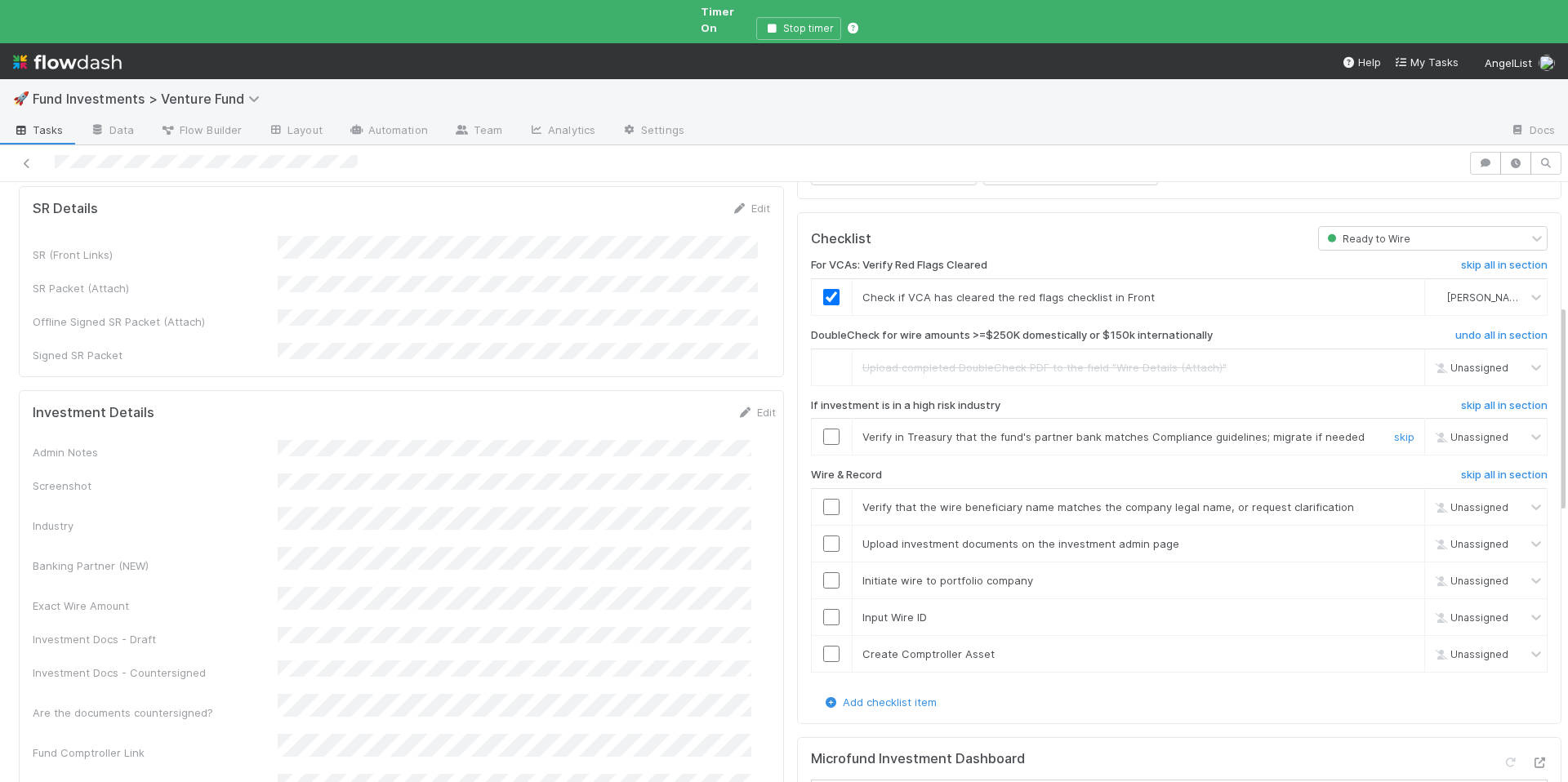
click at [824, 428] on input "checkbox" at bounding box center [831, 436] width 16 height 16
click at [824, 499] on input "checkbox" at bounding box center [831, 507] width 16 height 16
click at [824, 536] on input "checkbox" at bounding box center [831, 543] width 16 height 16
click at [824, 573] on input "checkbox" at bounding box center [831, 580] width 16 height 16
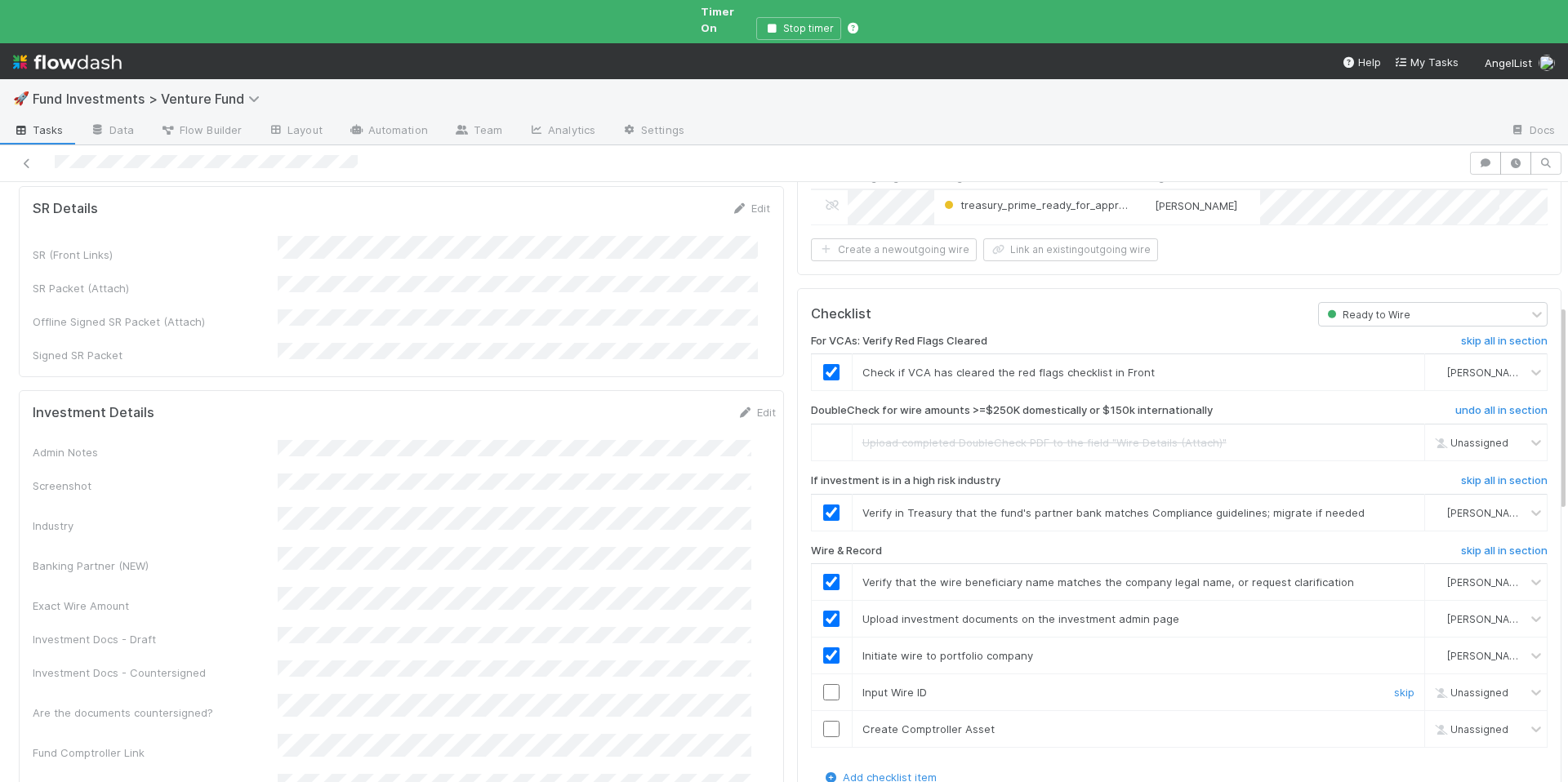
click at [824, 684] on input "checkbox" at bounding box center [831, 691] width 16 height 16
click at [824, 721] on input "checkbox" at bounding box center [831, 728] width 16 height 16
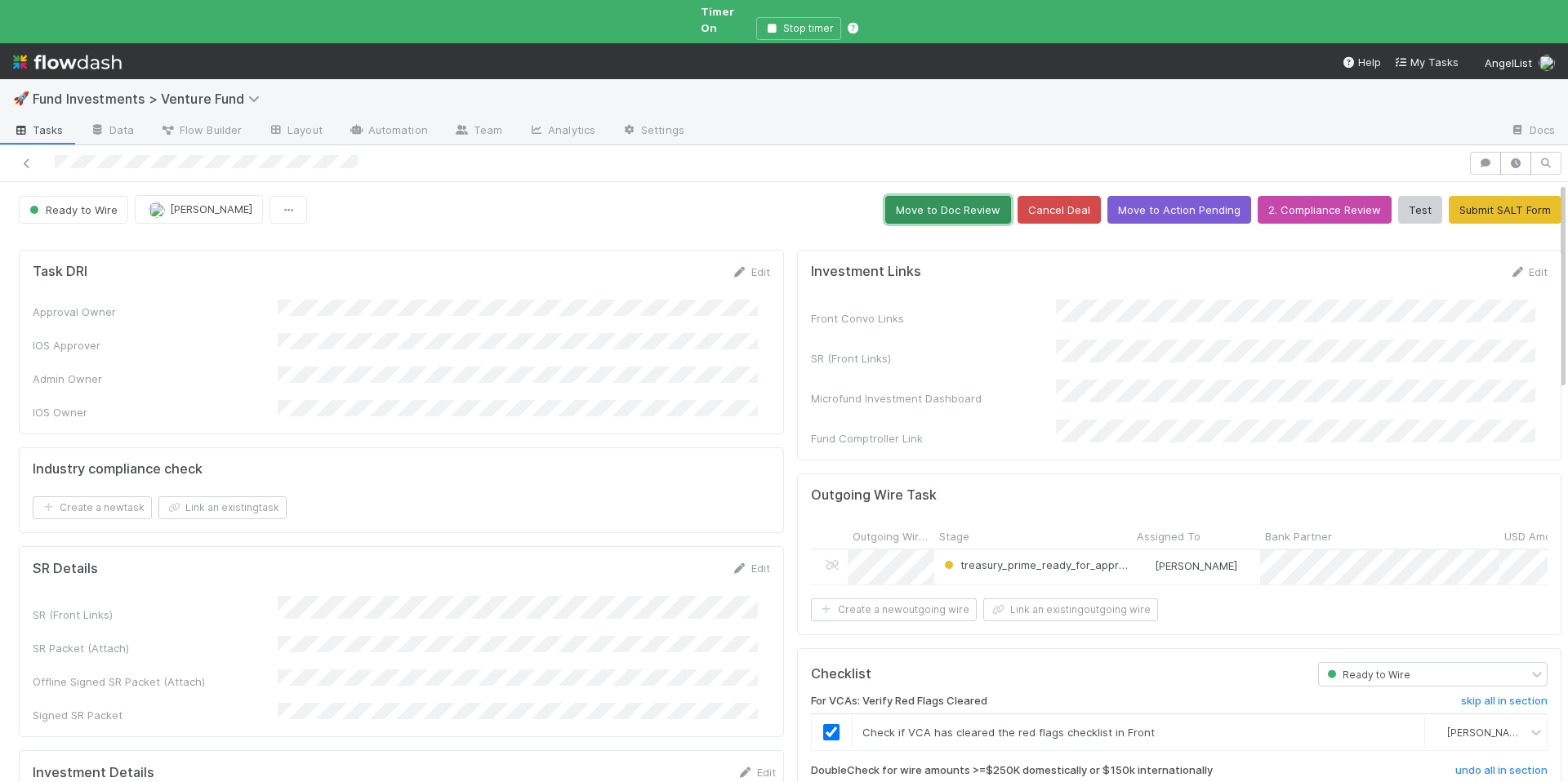
click at [940, 196] on button "Move to Doc Review" at bounding box center [947, 209] width 125 height 27
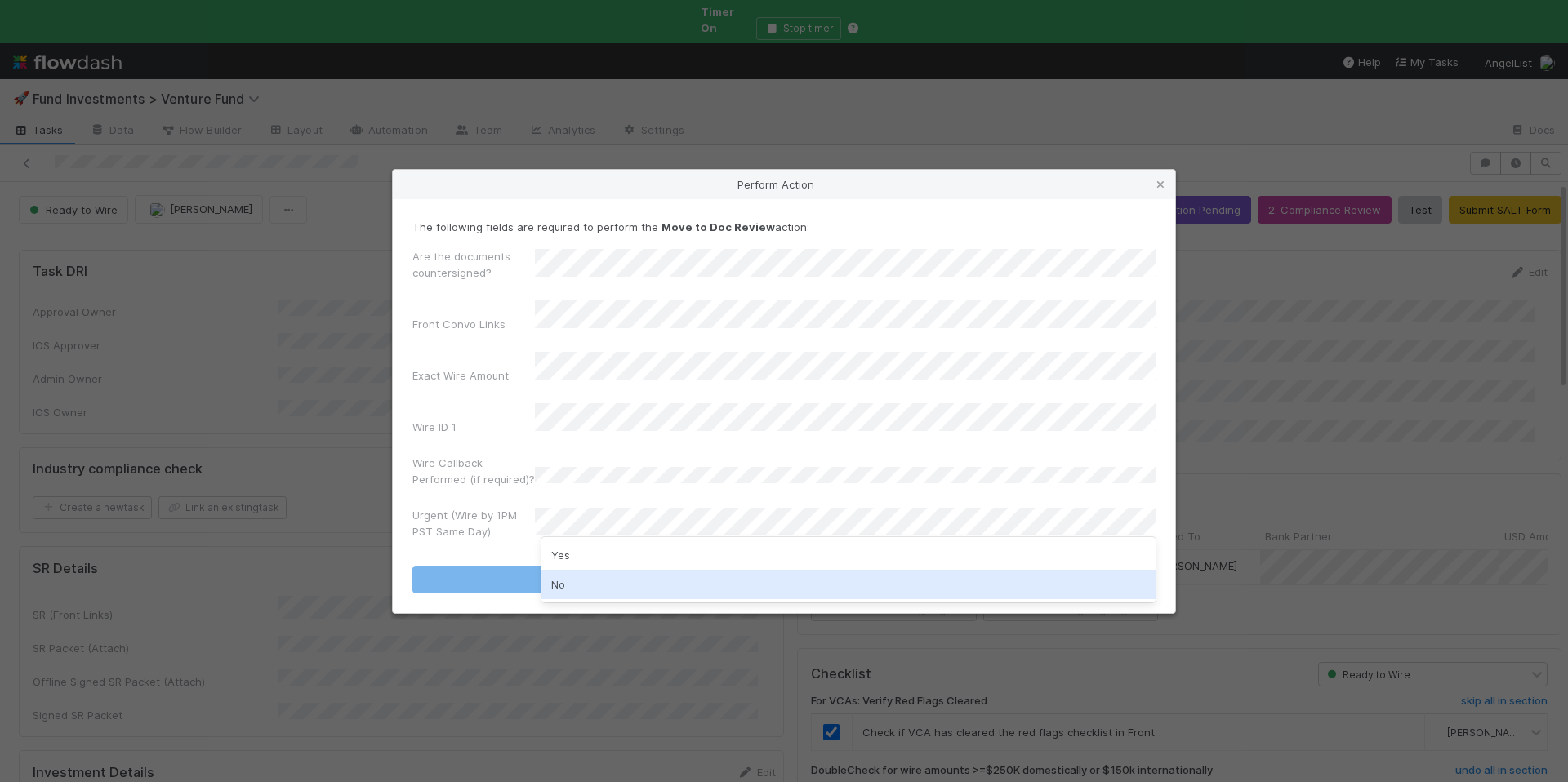
click at [601, 587] on div "No" at bounding box center [848, 584] width 614 height 29
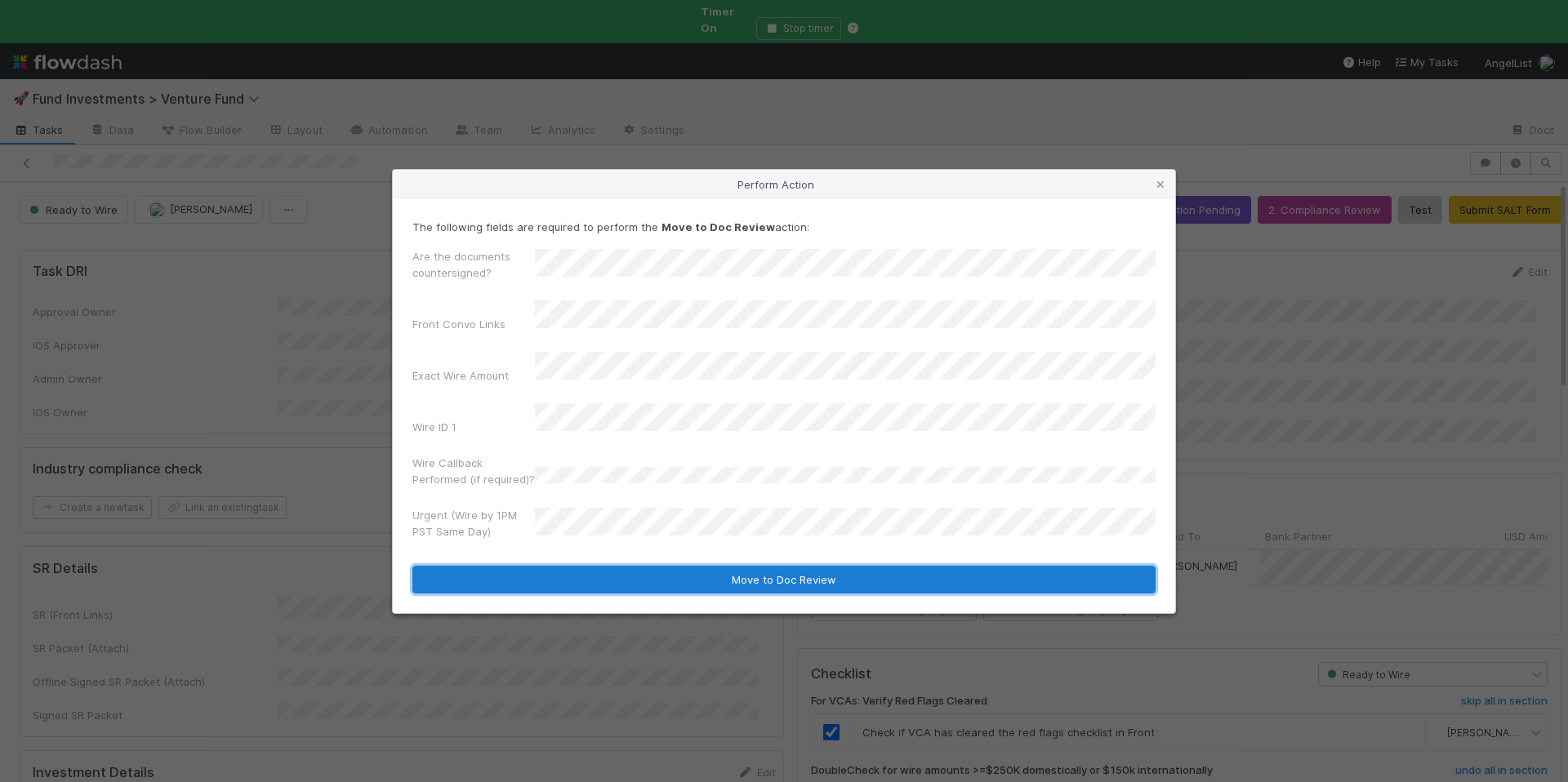
click at [650, 566] on button "Move to Doc Review" at bounding box center [784, 579] width 743 height 27
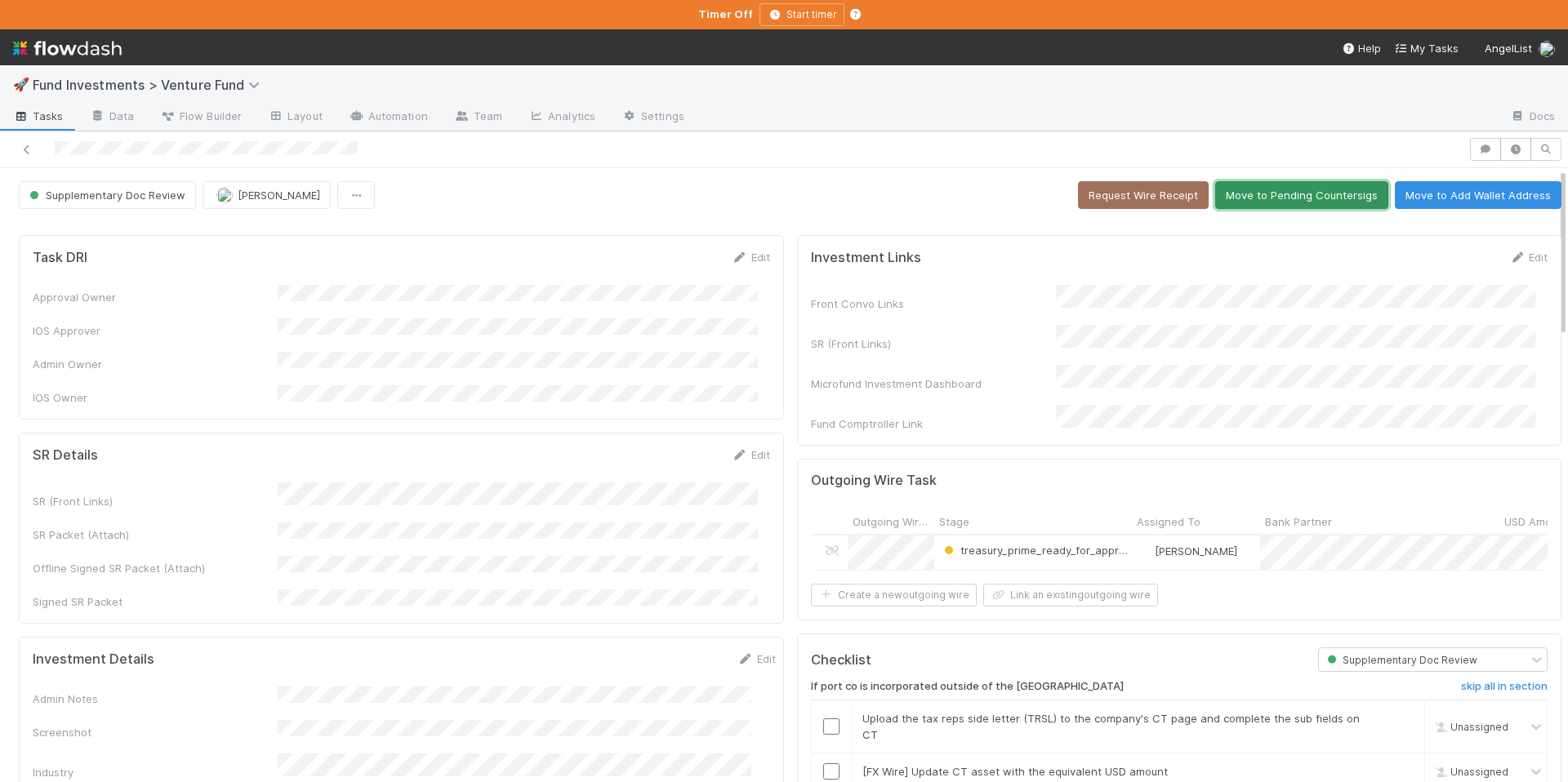
click at [1277, 196] on button "Move to Pending Countersigs" at bounding box center [1302, 194] width 174 height 27
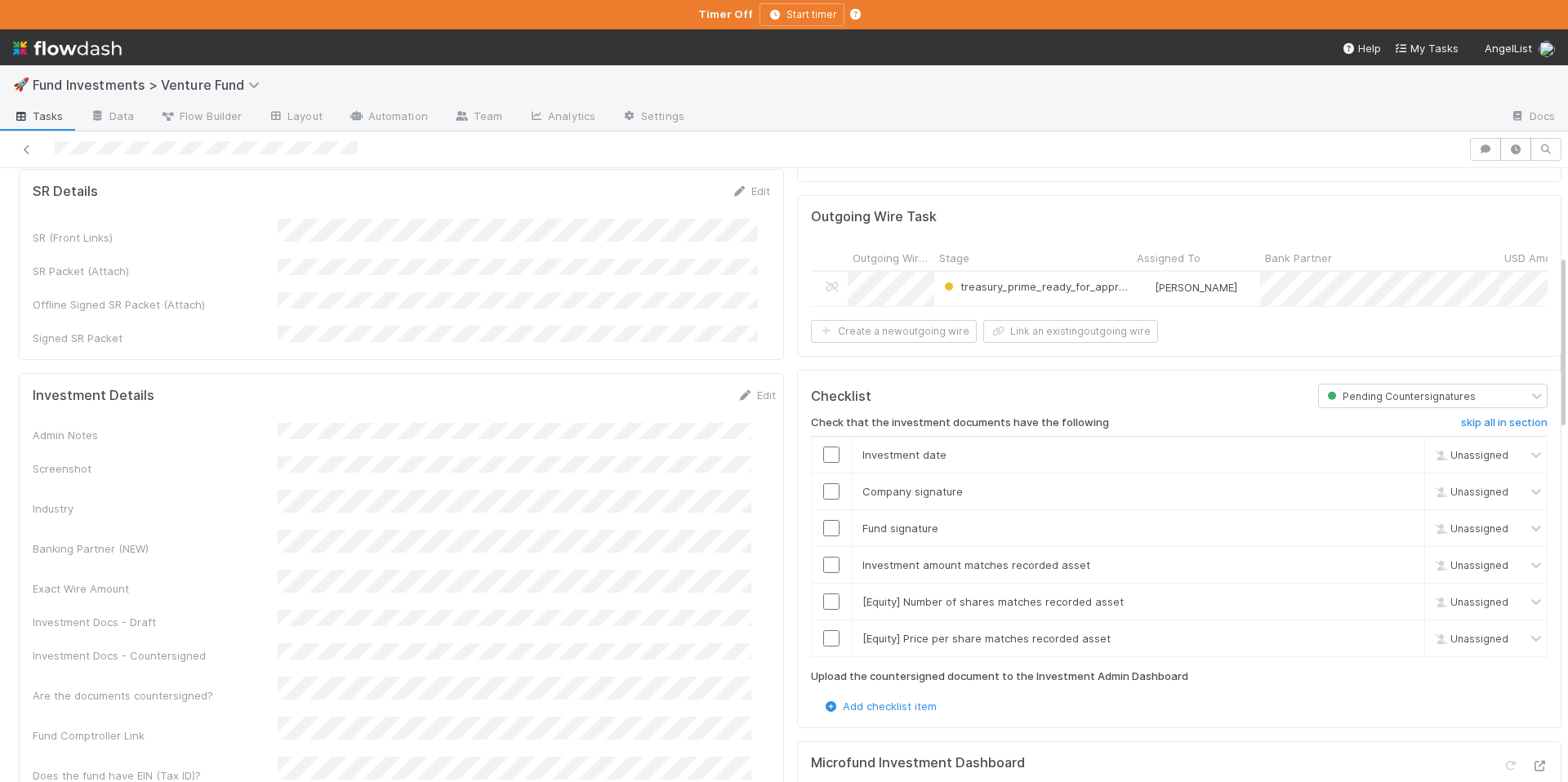
scroll to position [308, 0]
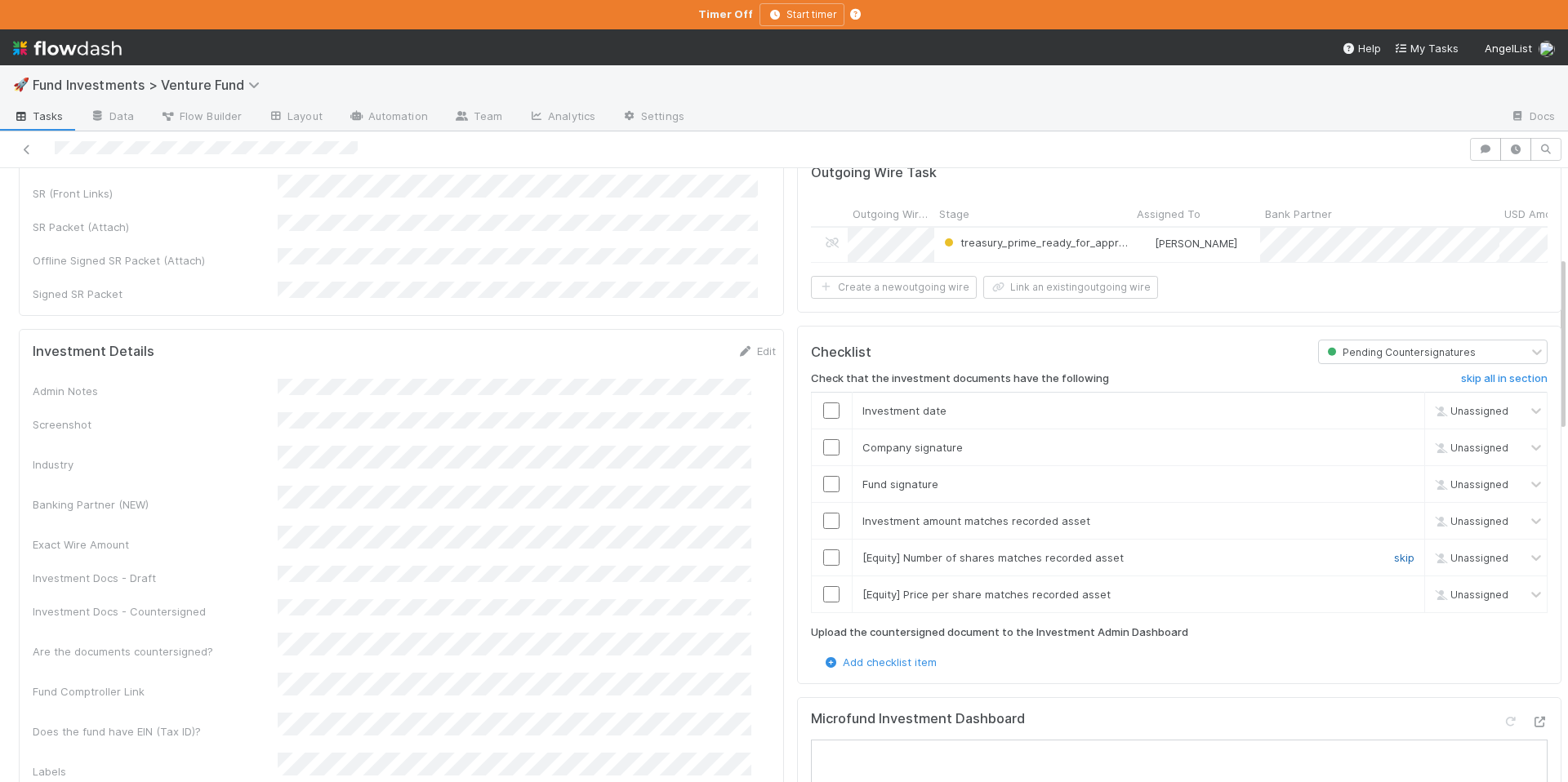
click at [1394, 553] on link "skip" at bounding box center [1405, 557] width 21 height 13
click at [1394, 590] on link "skip" at bounding box center [1405, 594] width 21 height 13
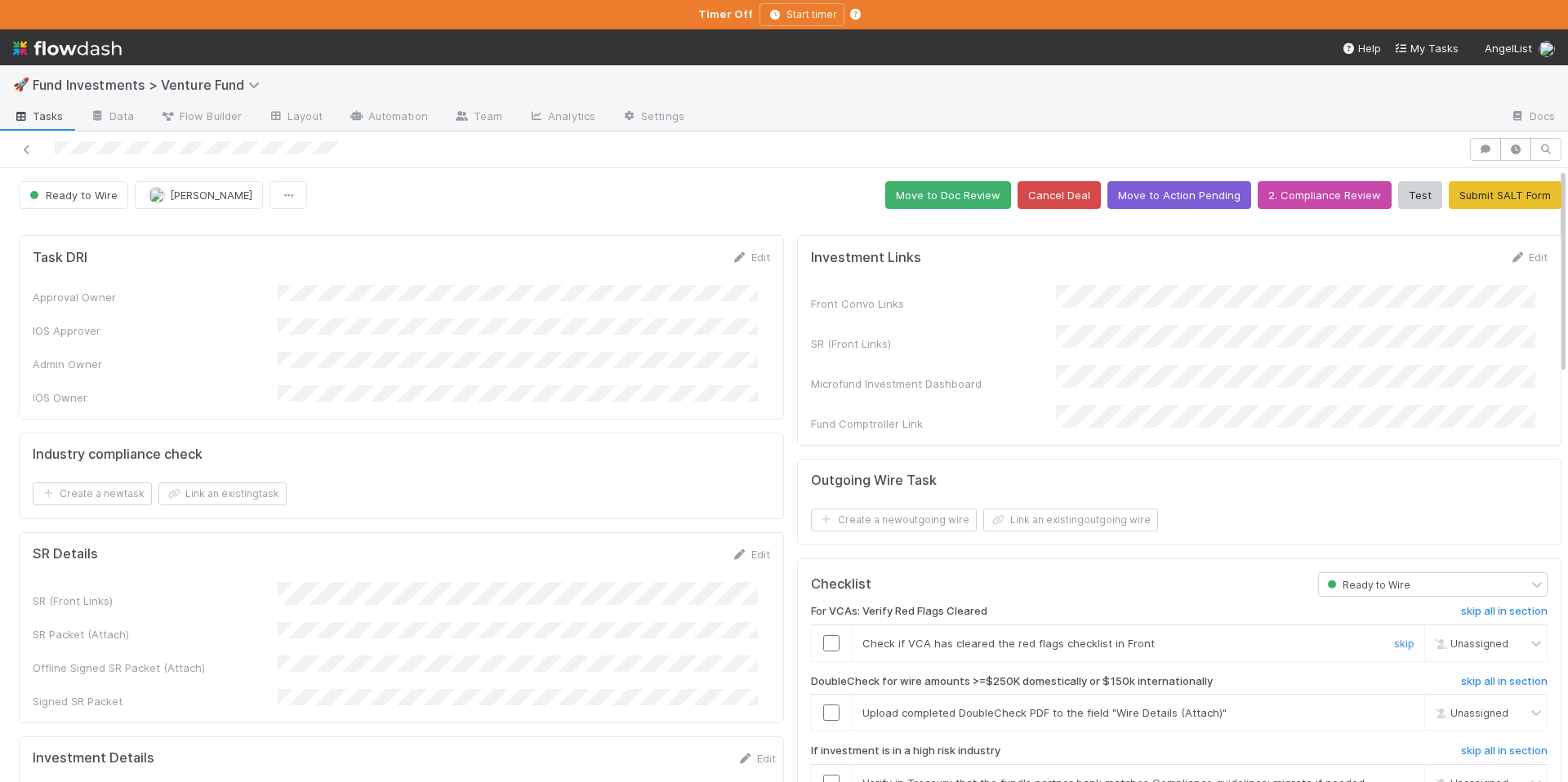
click at [824, 636] on input "checkbox" at bounding box center [831, 643] width 16 height 16
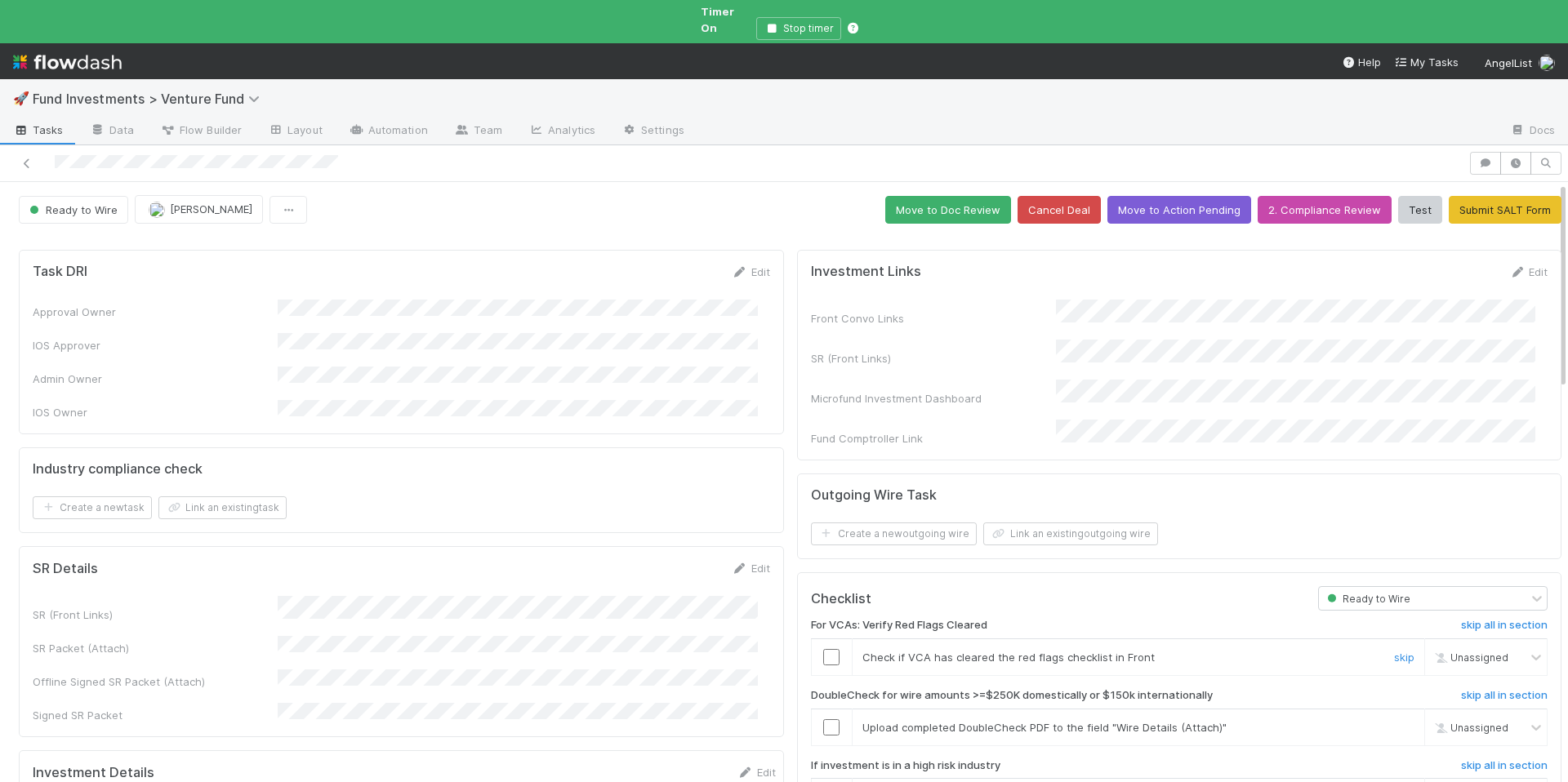
click at [825, 649] on input "checkbox" at bounding box center [831, 657] width 16 height 16
click at [1480, 652] on span "[PERSON_NAME]" at bounding box center [1487, 657] width 80 height 12
type input "jack"
click at [1493, 690] on div "[PERSON_NAME]" at bounding box center [1461, 690] width 122 height 27
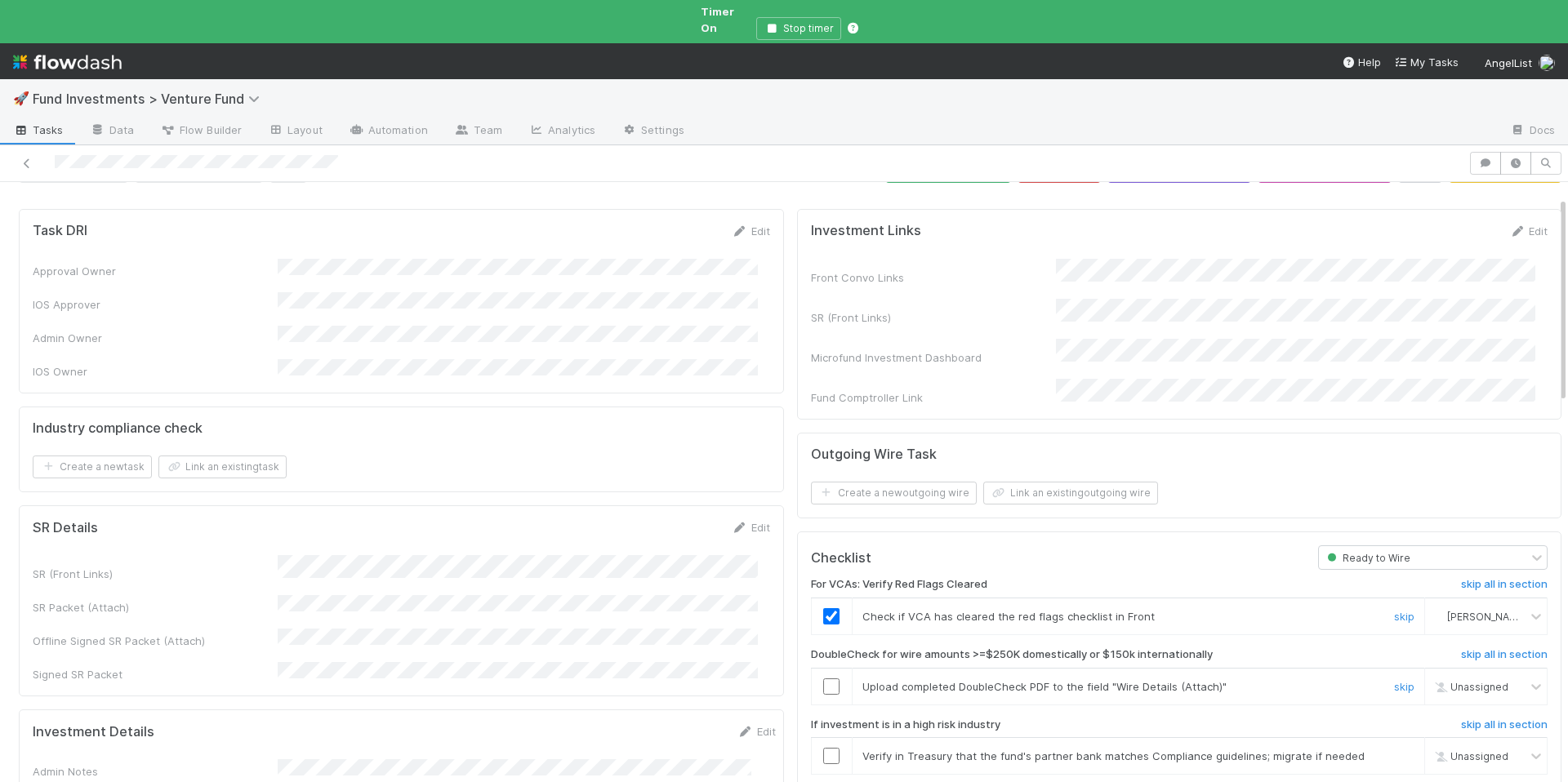
scroll to position [42, 0]
click at [1394, 679] on link "skip" at bounding box center [1405, 686] width 21 height 13
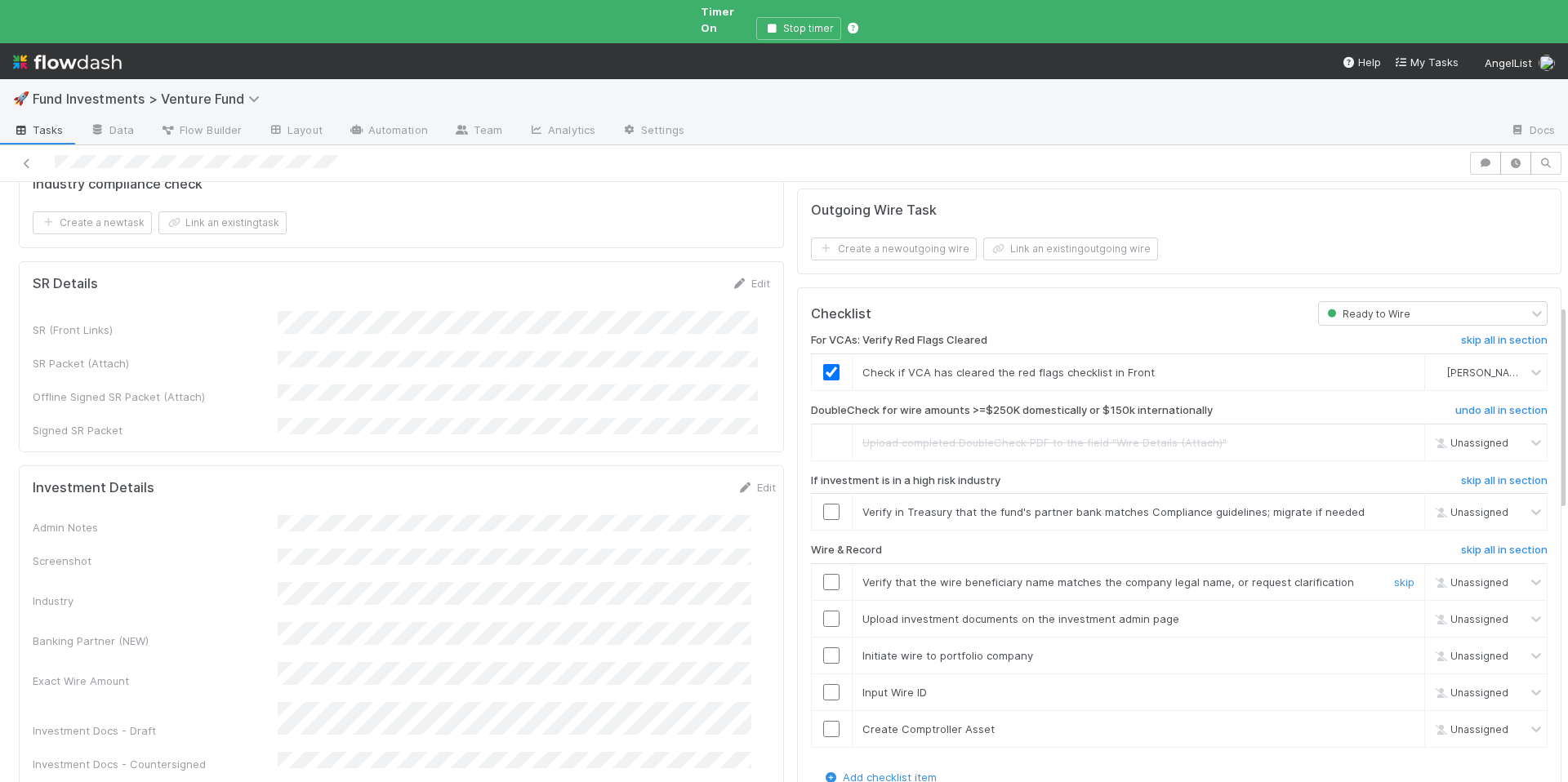
scroll to position [363, 0]
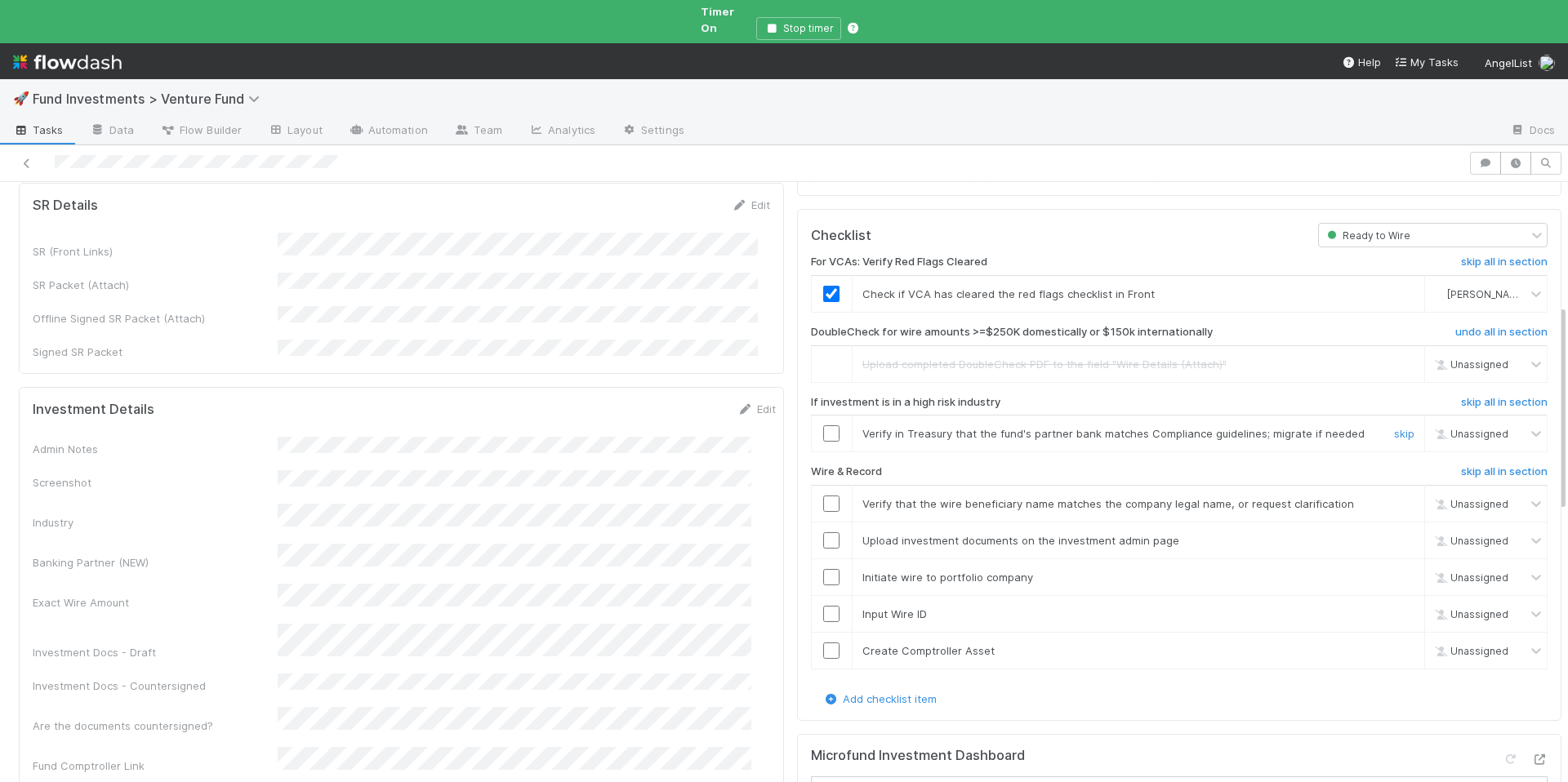
click at [824, 425] on input "checkbox" at bounding box center [831, 433] width 16 height 16
click at [824, 495] on input "checkbox" at bounding box center [831, 503] width 16 height 16
click at [824, 532] on input "checkbox" at bounding box center [831, 540] width 16 height 16
click at [824, 569] on input "checkbox" at bounding box center [831, 576] width 16 height 16
click at [824, 606] on input "checkbox" at bounding box center [831, 613] width 16 height 16
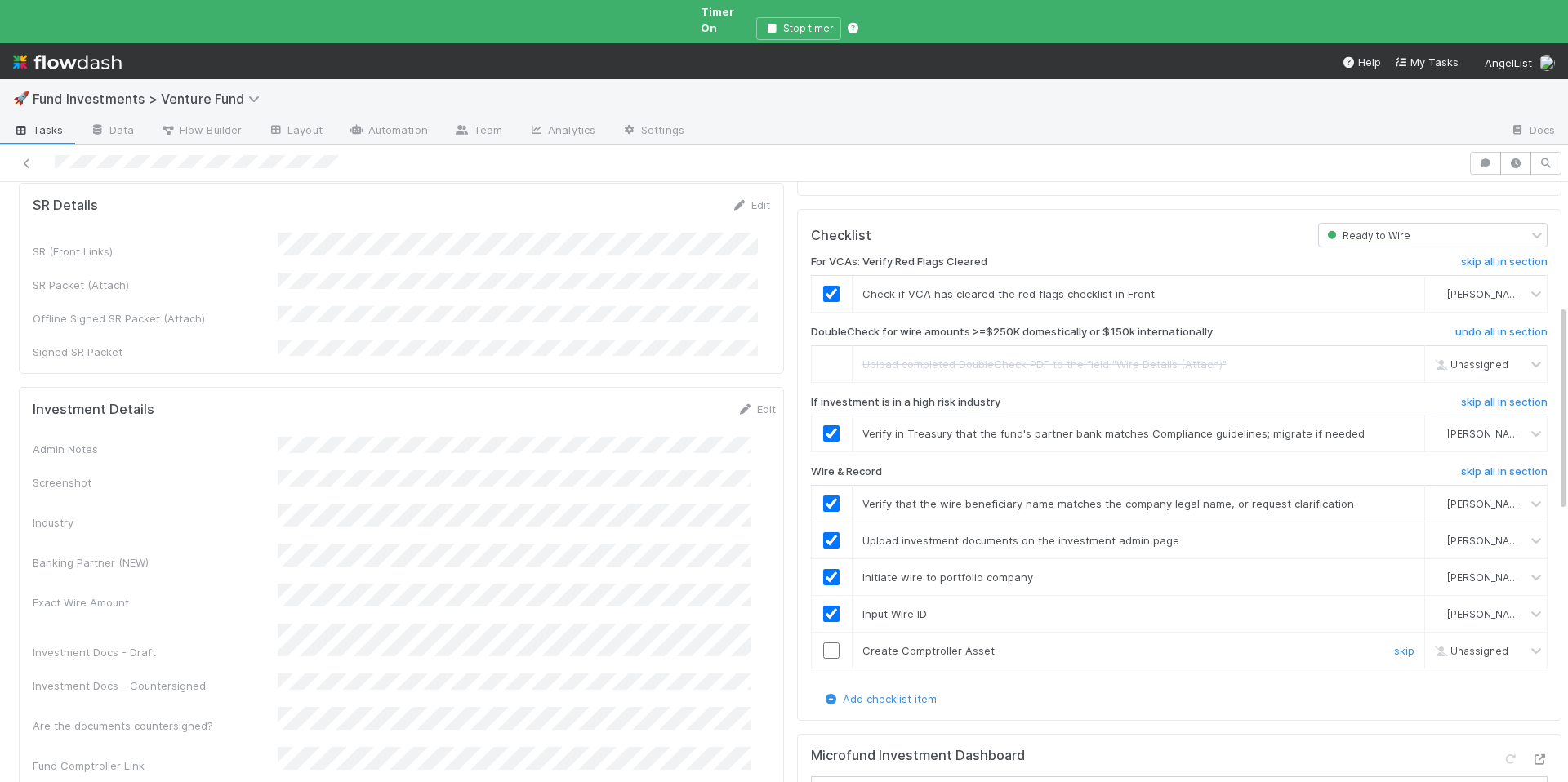
click at [824, 642] on input "checkbox" at bounding box center [831, 650] width 16 height 16
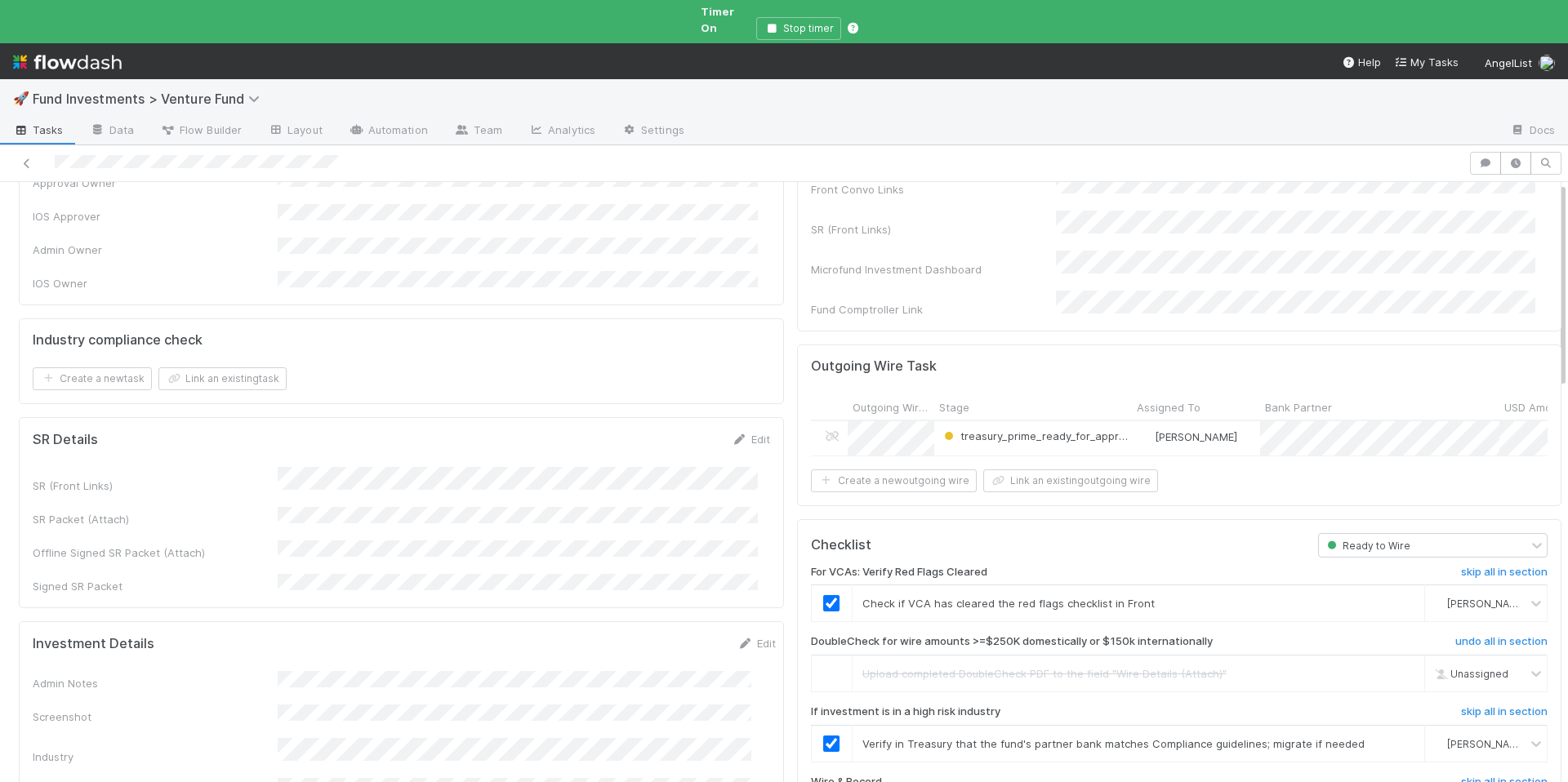
scroll to position [0, 0]
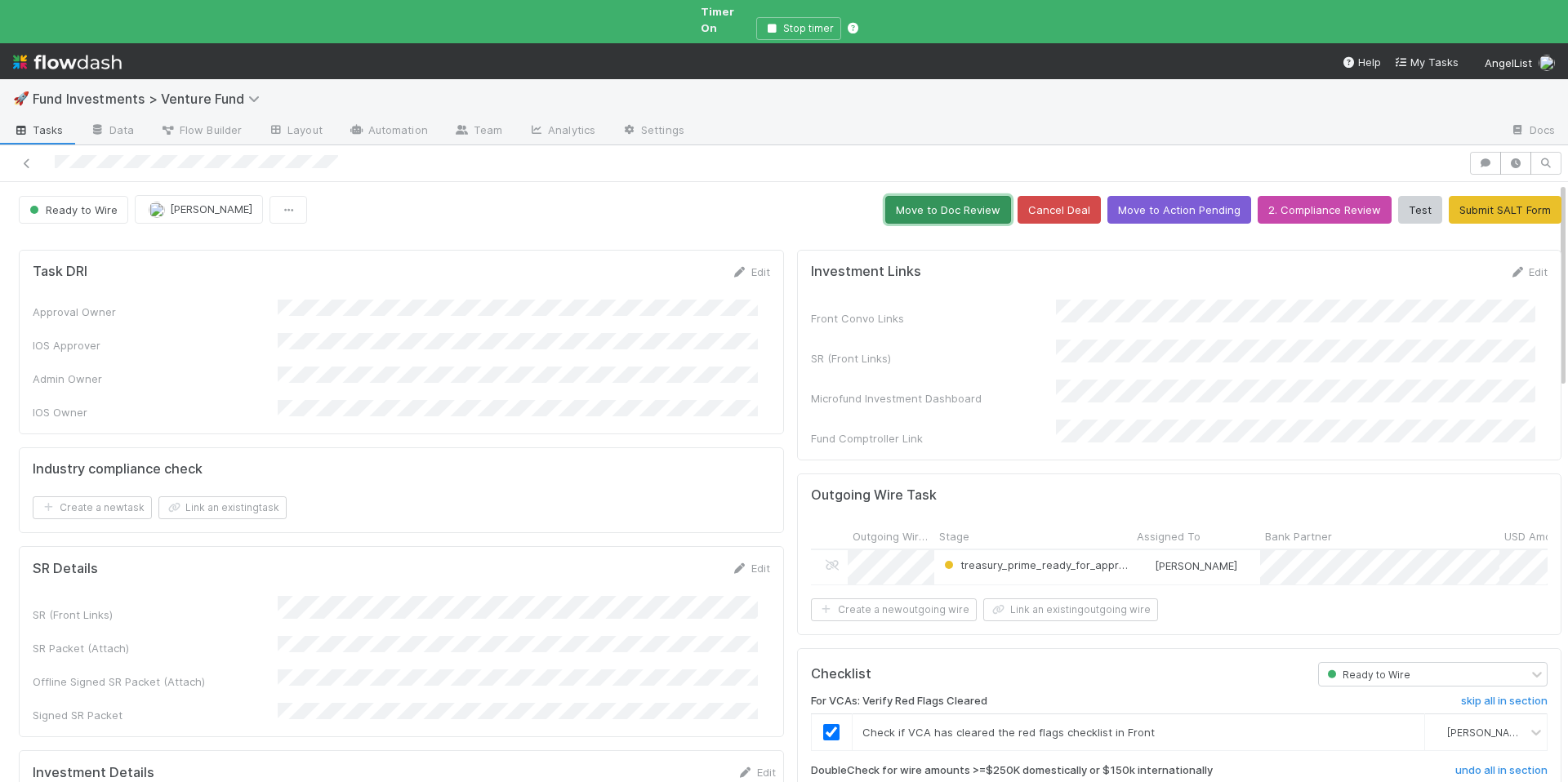
click at [927, 197] on button "Move to Doc Review" at bounding box center [947, 209] width 125 height 27
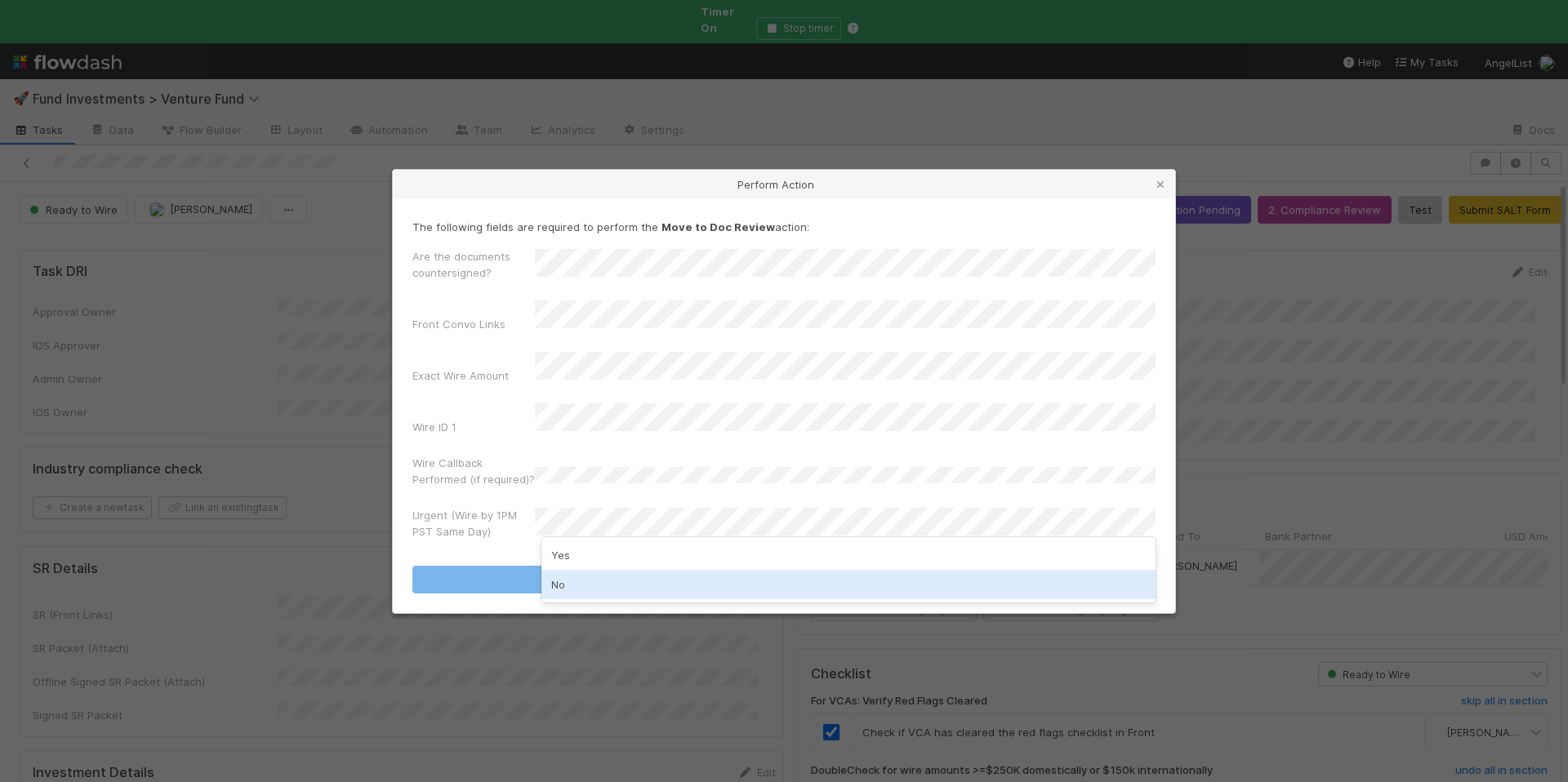
click at [592, 580] on div "No" at bounding box center [848, 584] width 614 height 29
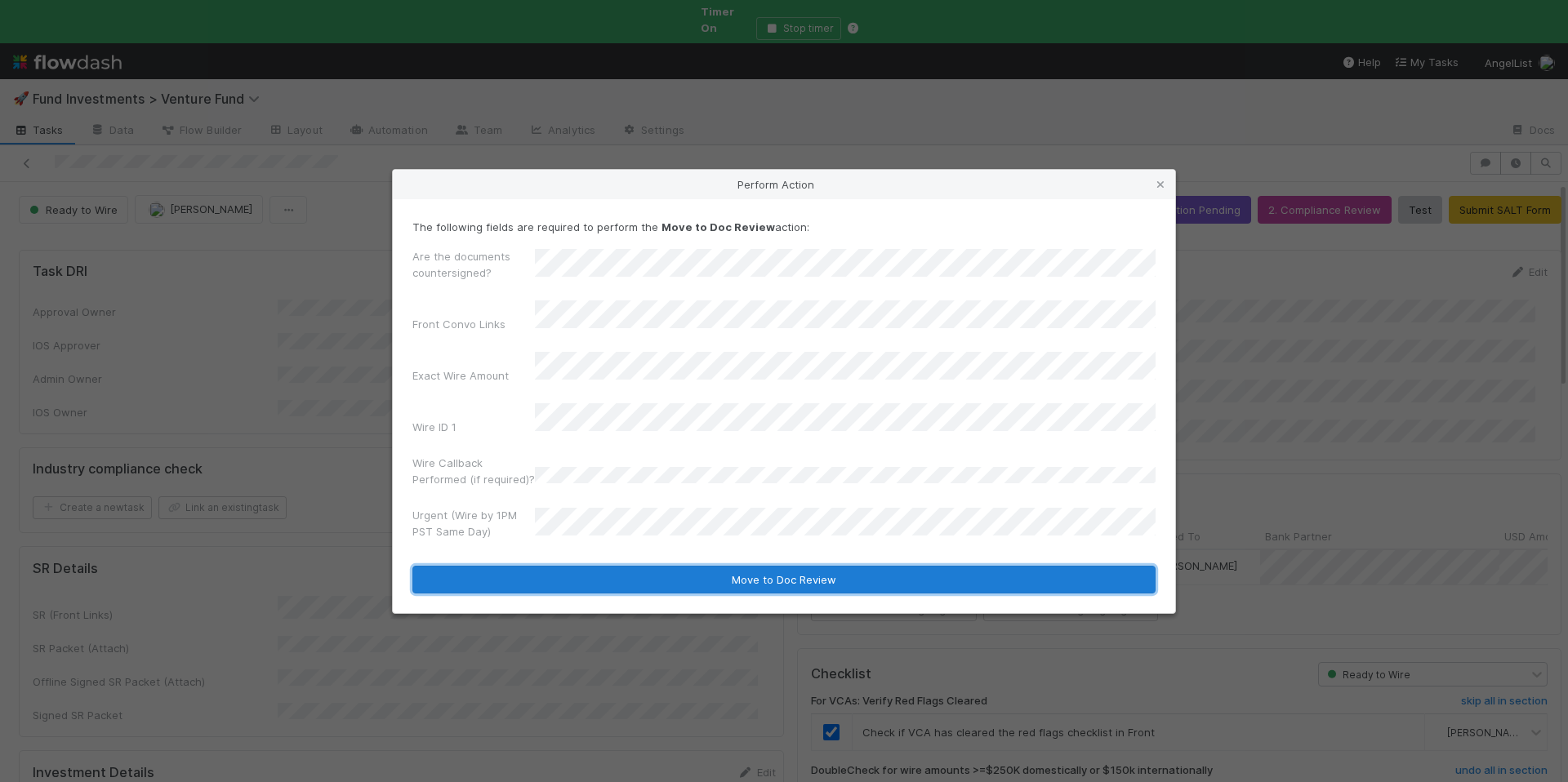
click at [687, 569] on button "Move to Doc Review" at bounding box center [784, 579] width 743 height 27
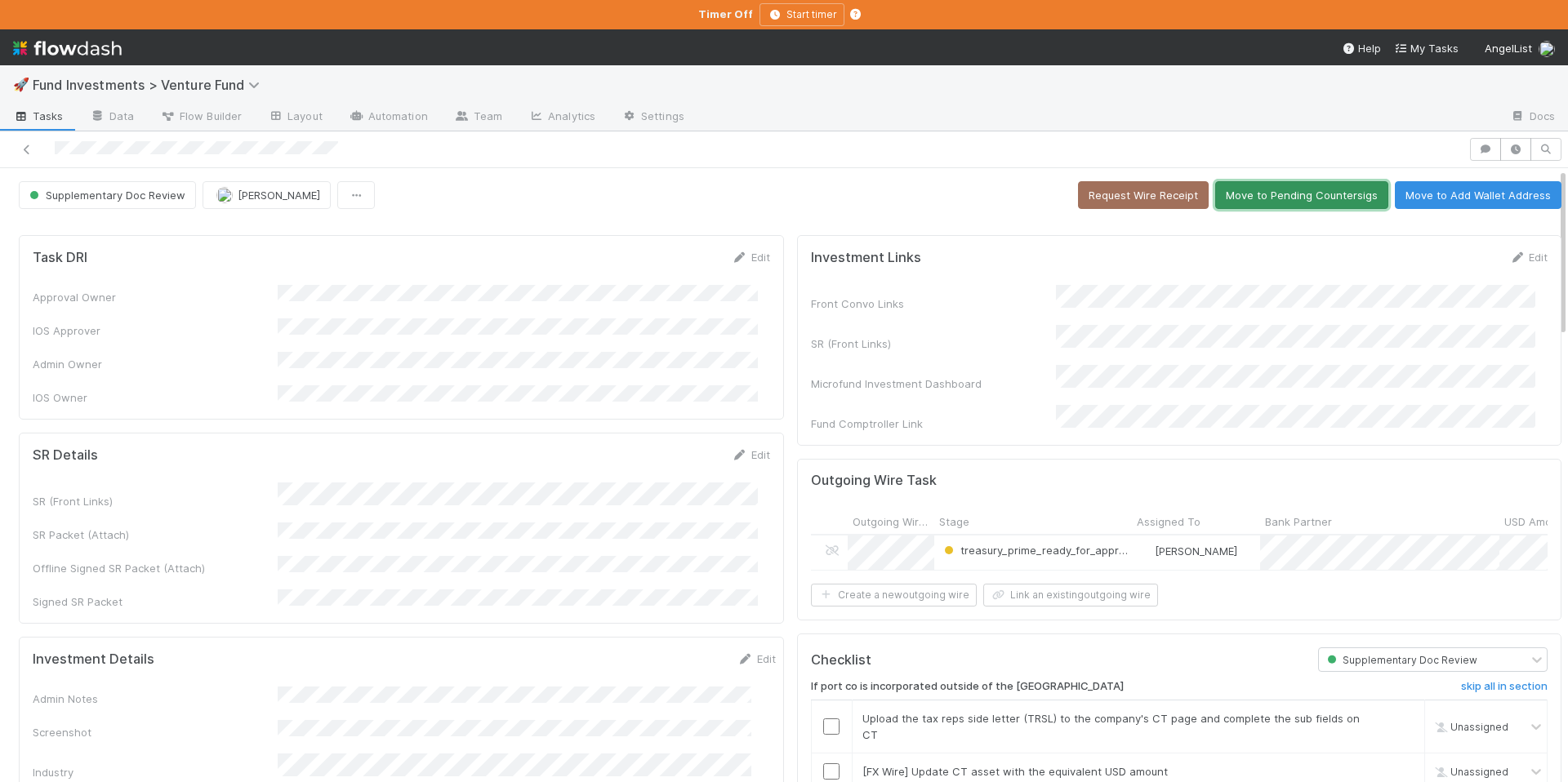
click at [1250, 192] on button "Move to Pending Countersigs" at bounding box center [1302, 194] width 174 height 27
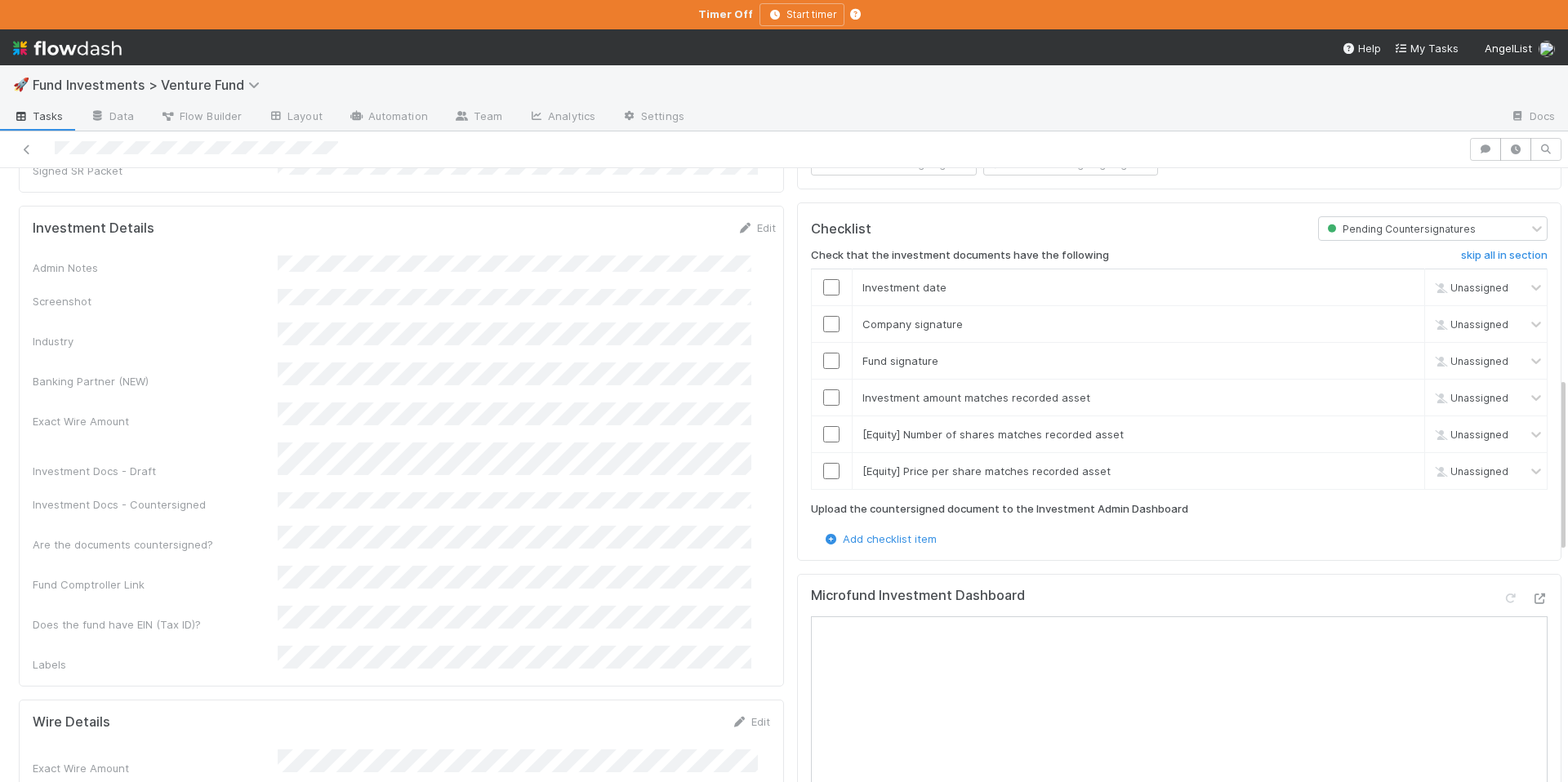
scroll to position [428, 0]
click at [1394, 435] on link "skip" at bounding box center [1405, 438] width 21 height 13
click at [1394, 468] on link "skip" at bounding box center [1405, 474] width 21 height 13
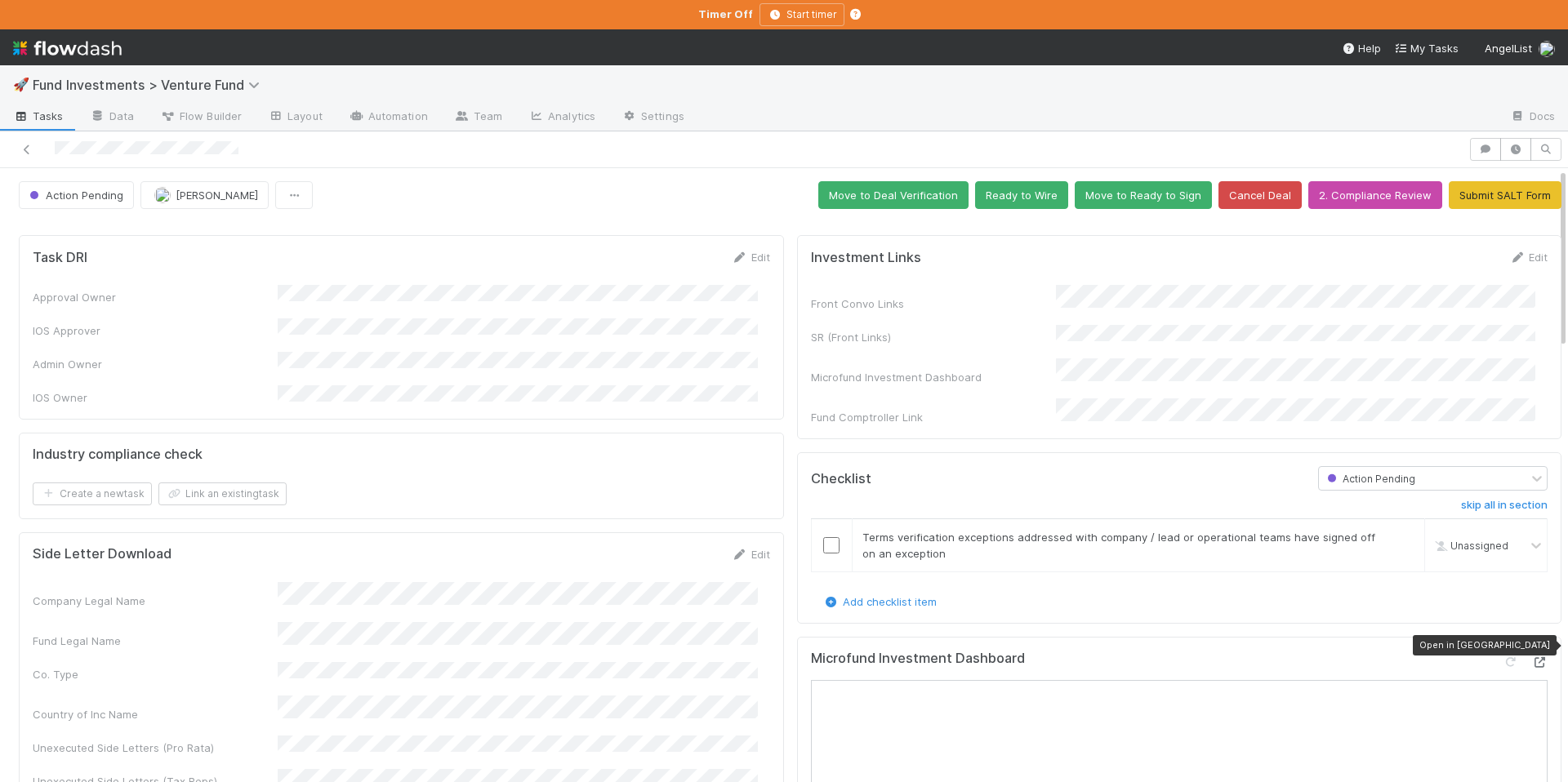
click at [1531, 657] on icon at bounding box center [1539, 662] width 16 height 10
click at [1510, 261] on link "Edit" at bounding box center [1528, 258] width 39 height 13
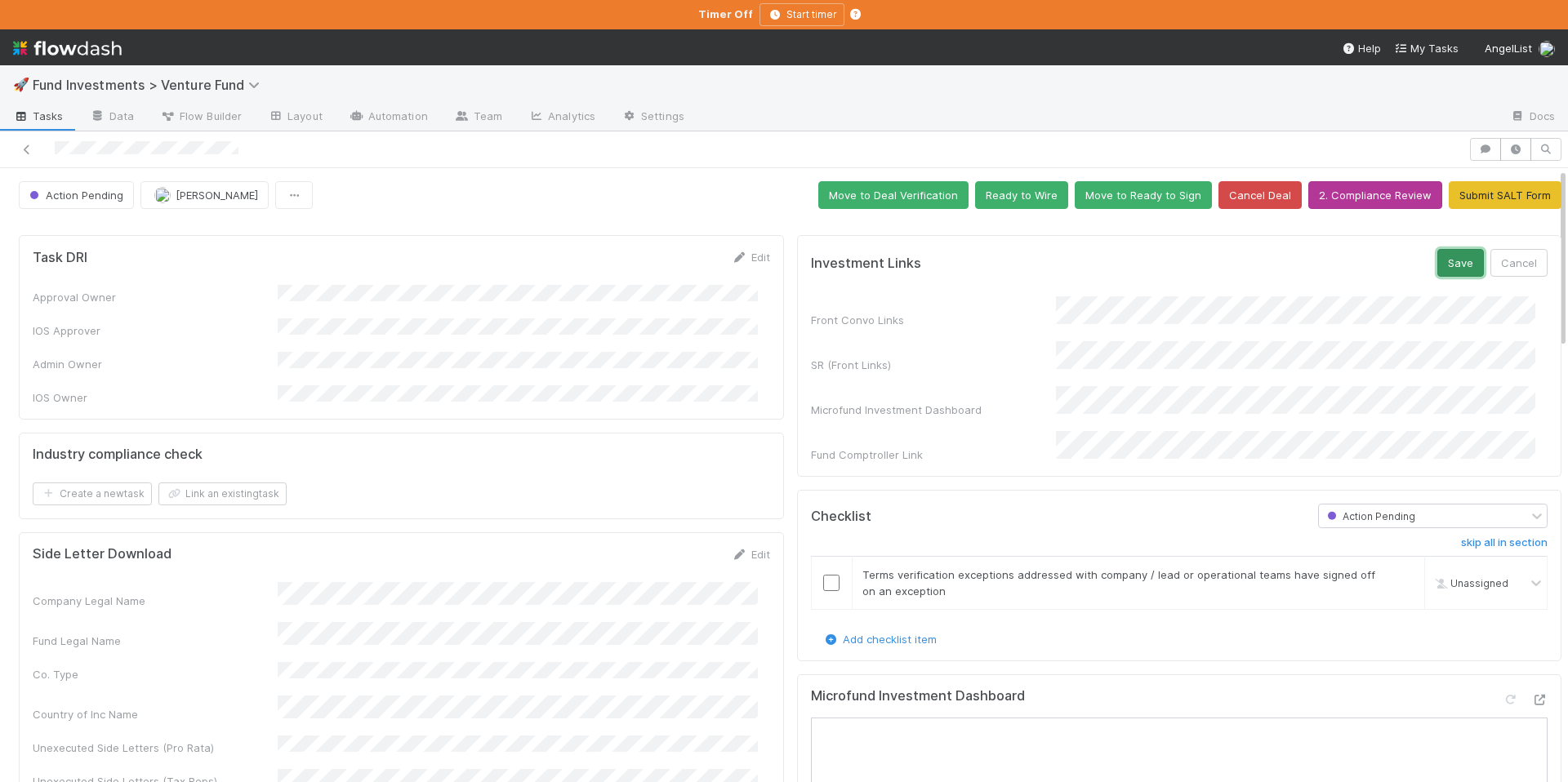
drag, startPoint x: 1438, startPoint y: 271, endPoint x: 1310, endPoint y: 202, distance: 145.4
click at [1438, 271] on button "Save" at bounding box center [1460, 262] width 46 height 27
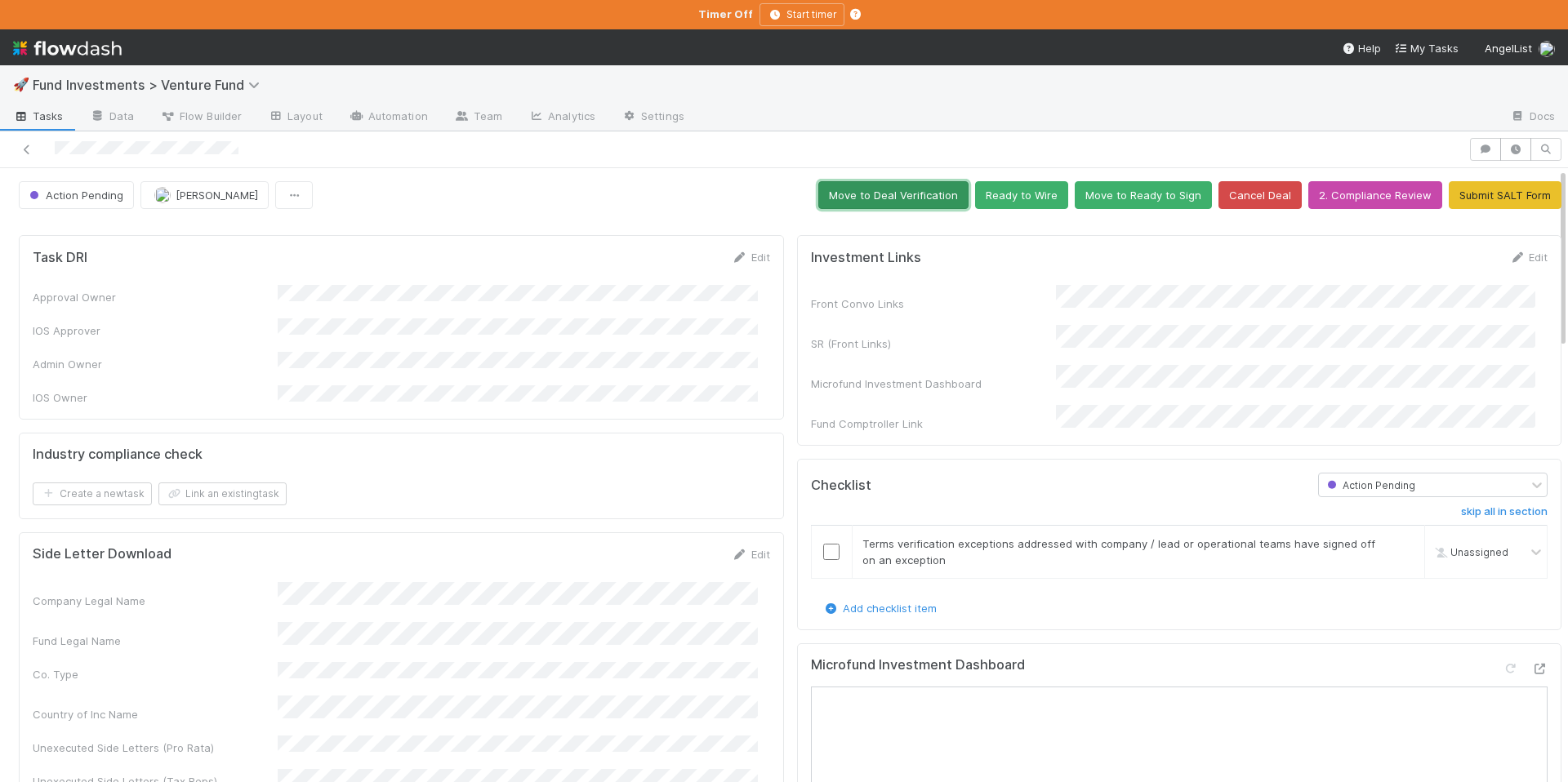
click at [829, 191] on button "Move to Deal Verification" at bounding box center [892, 194] width 150 height 27
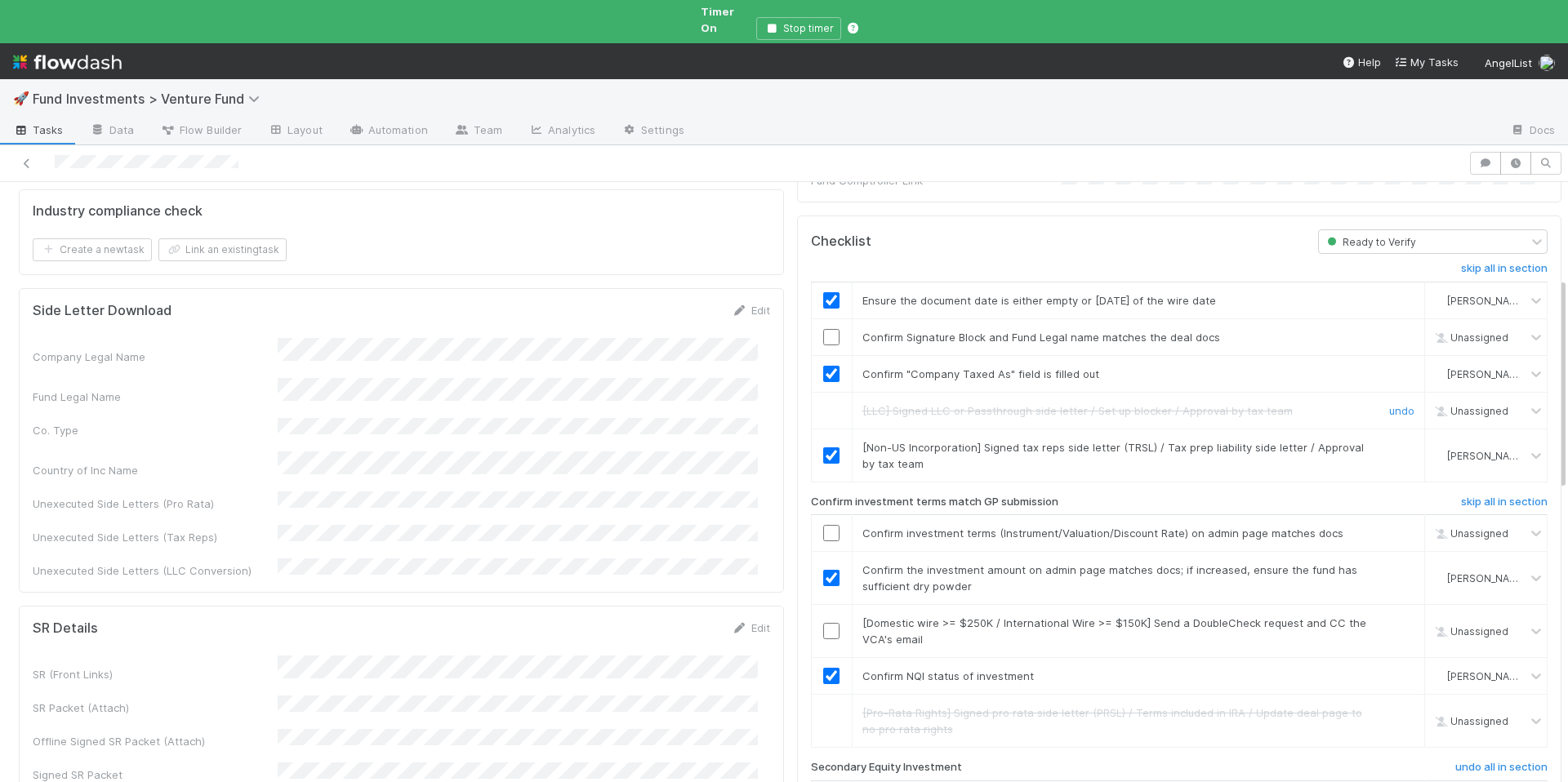
scroll to position [314, 0]
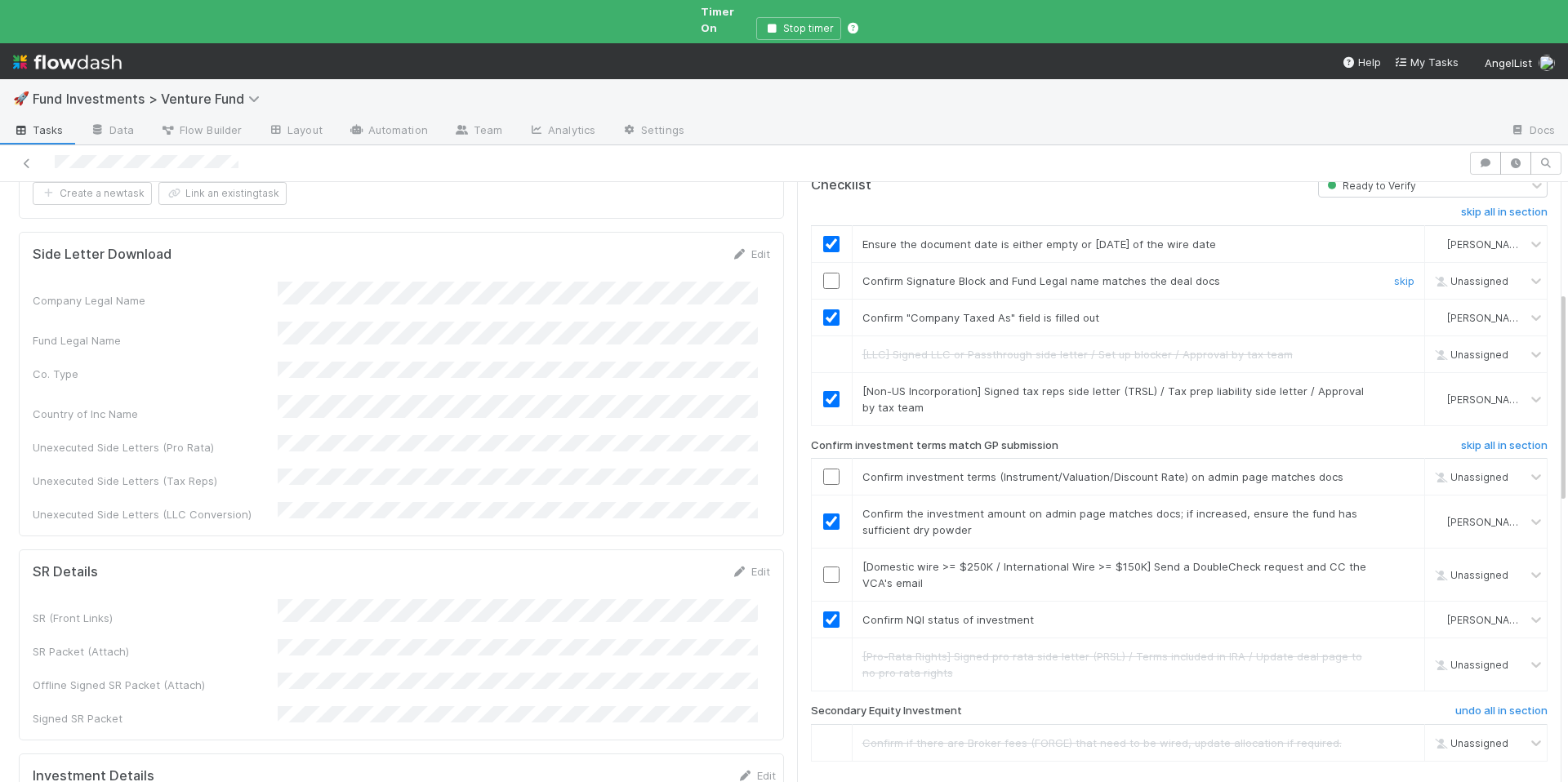
click at [824, 273] on input "checkbox" at bounding box center [831, 280] width 16 height 16
click at [824, 469] on input "checkbox" at bounding box center [831, 476] width 16 height 16
click at [1394, 560] on link "skip" at bounding box center [1405, 567] width 21 height 13
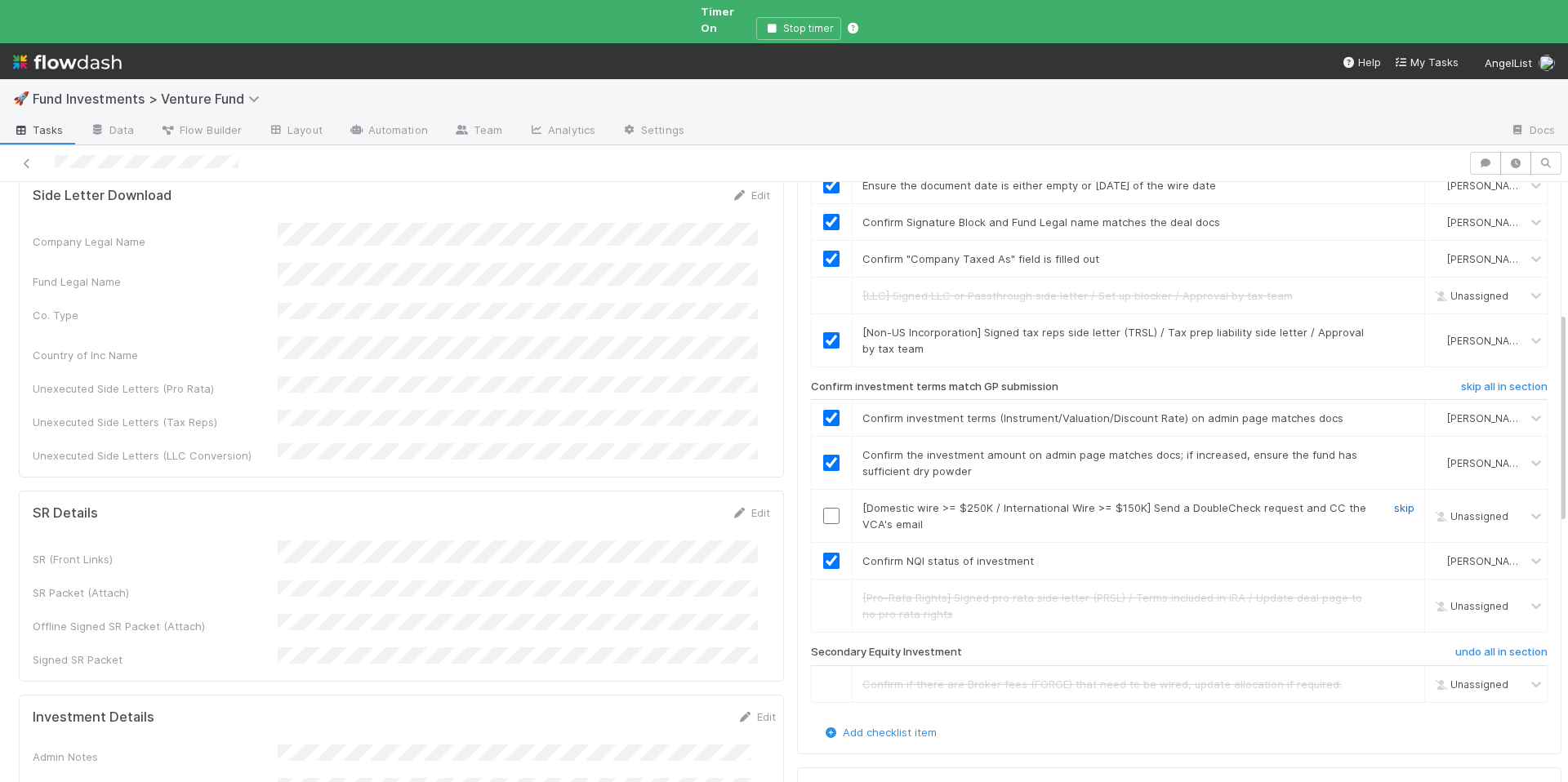
click at [1394, 502] on link "skip" at bounding box center [1405, 508] width 21 height 13
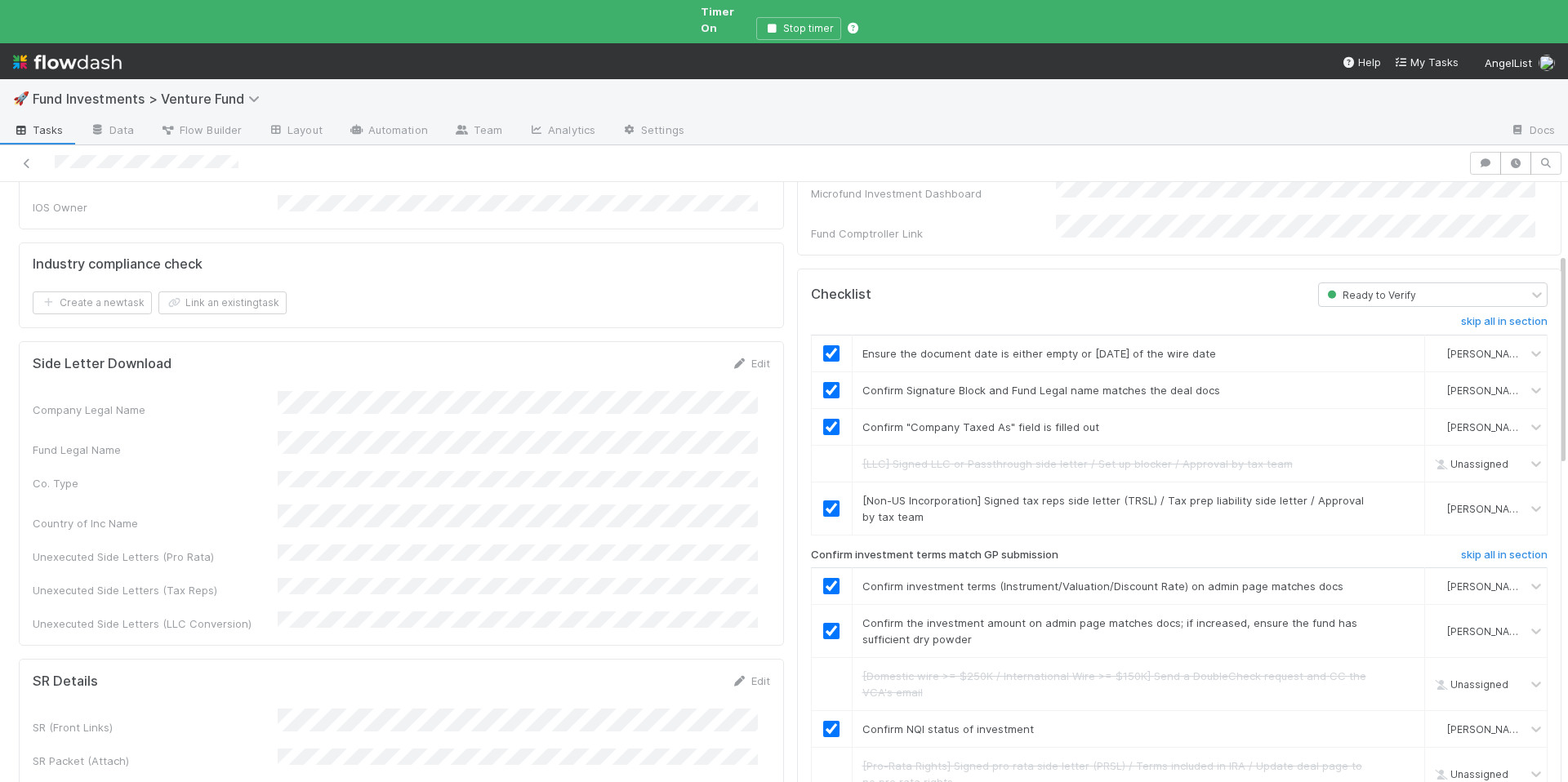
scroll to position [0, 0]
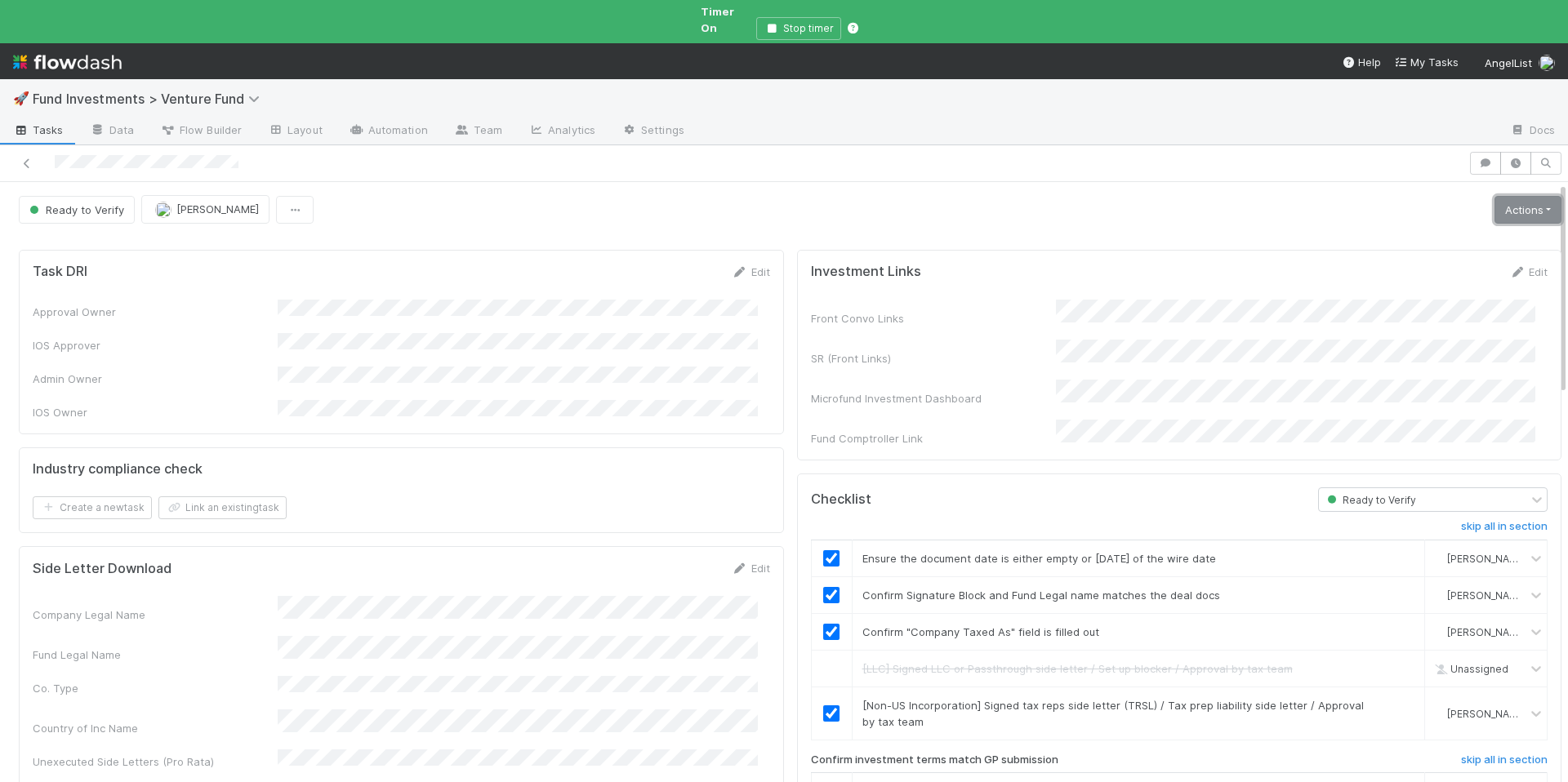
click at [1494, 196] on link "Actions" at bounding box center [1527, 209] width 67 height 27
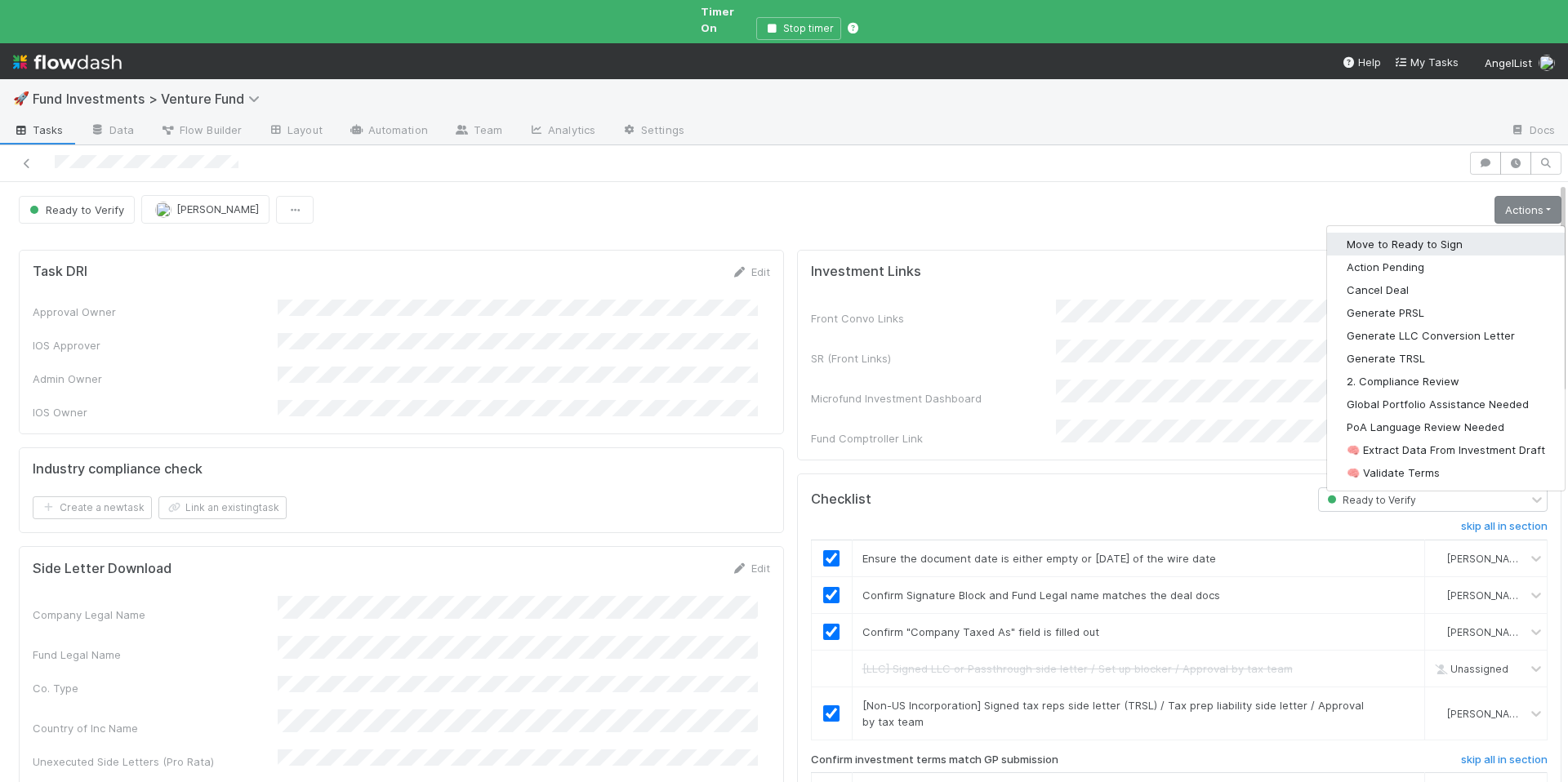
click at [1359, 235] on button "Move to Ready to Sign" at bounding box center [1446, 244] width 238 height 23
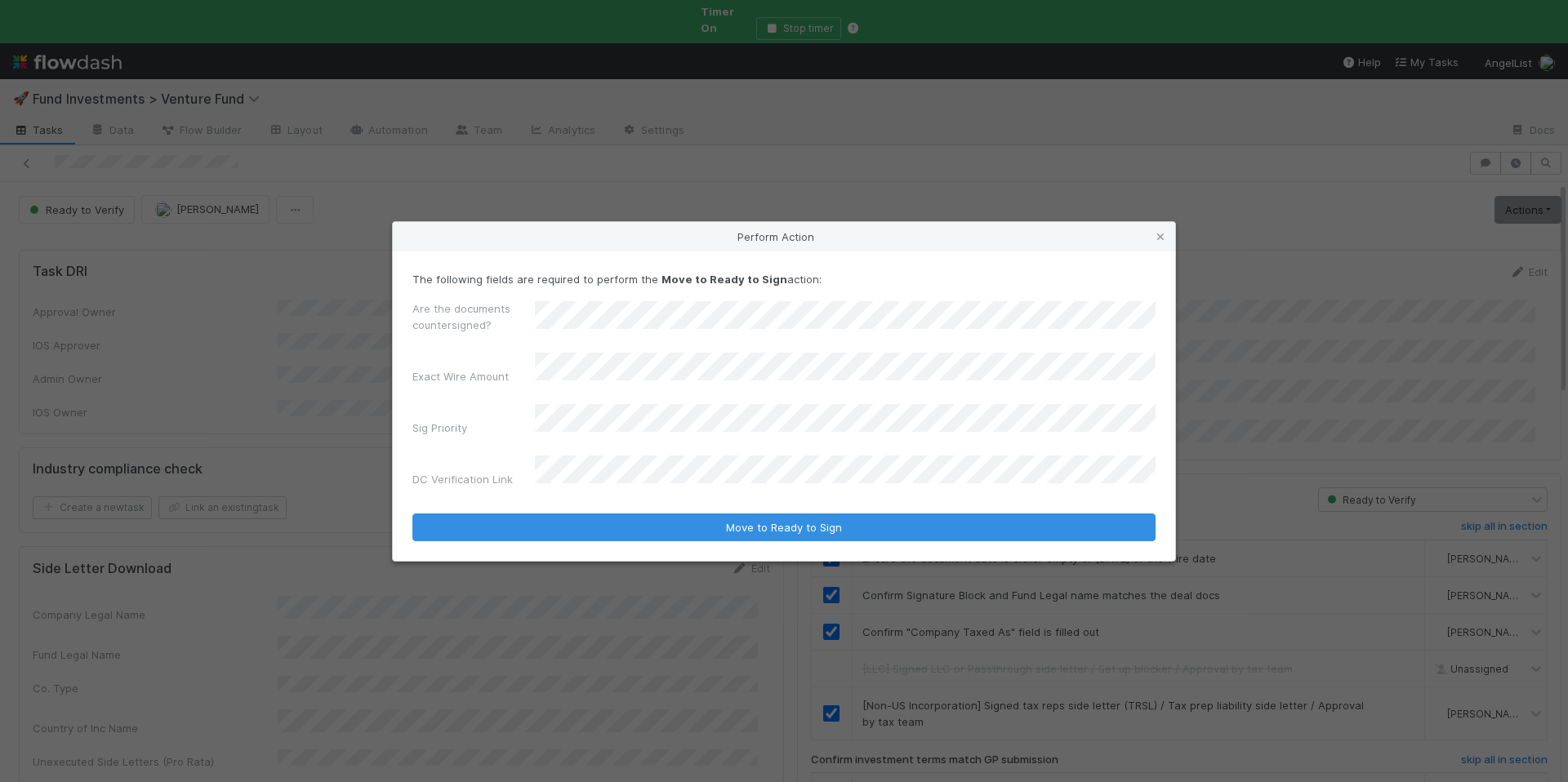
click at [532, 420] on div "Sig Priority" at bounding box center [474, 431] width 123 height 23
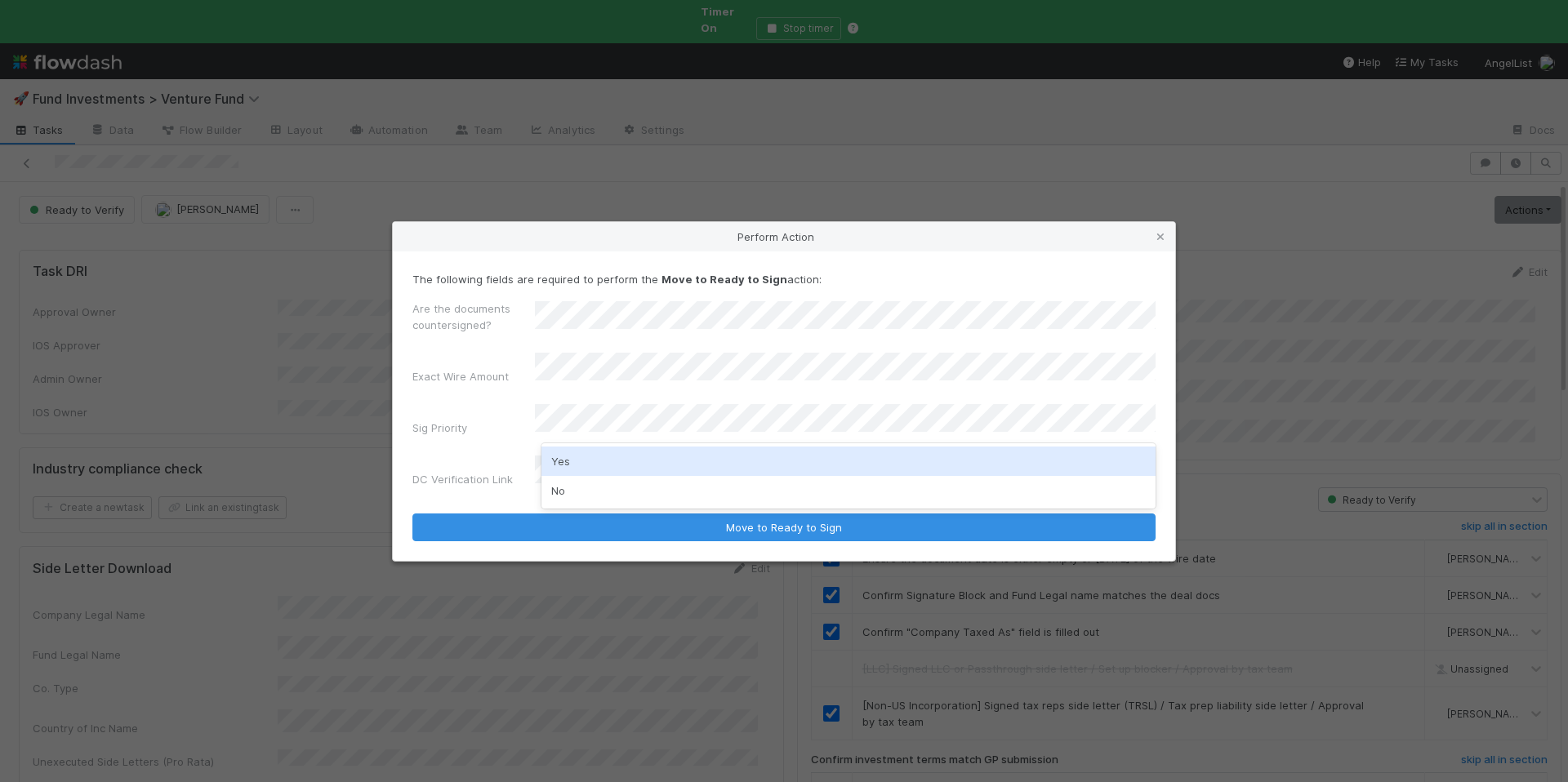
click at [571, 455] on div "Yes" at bounding box center [848, 461] width 614 height 29
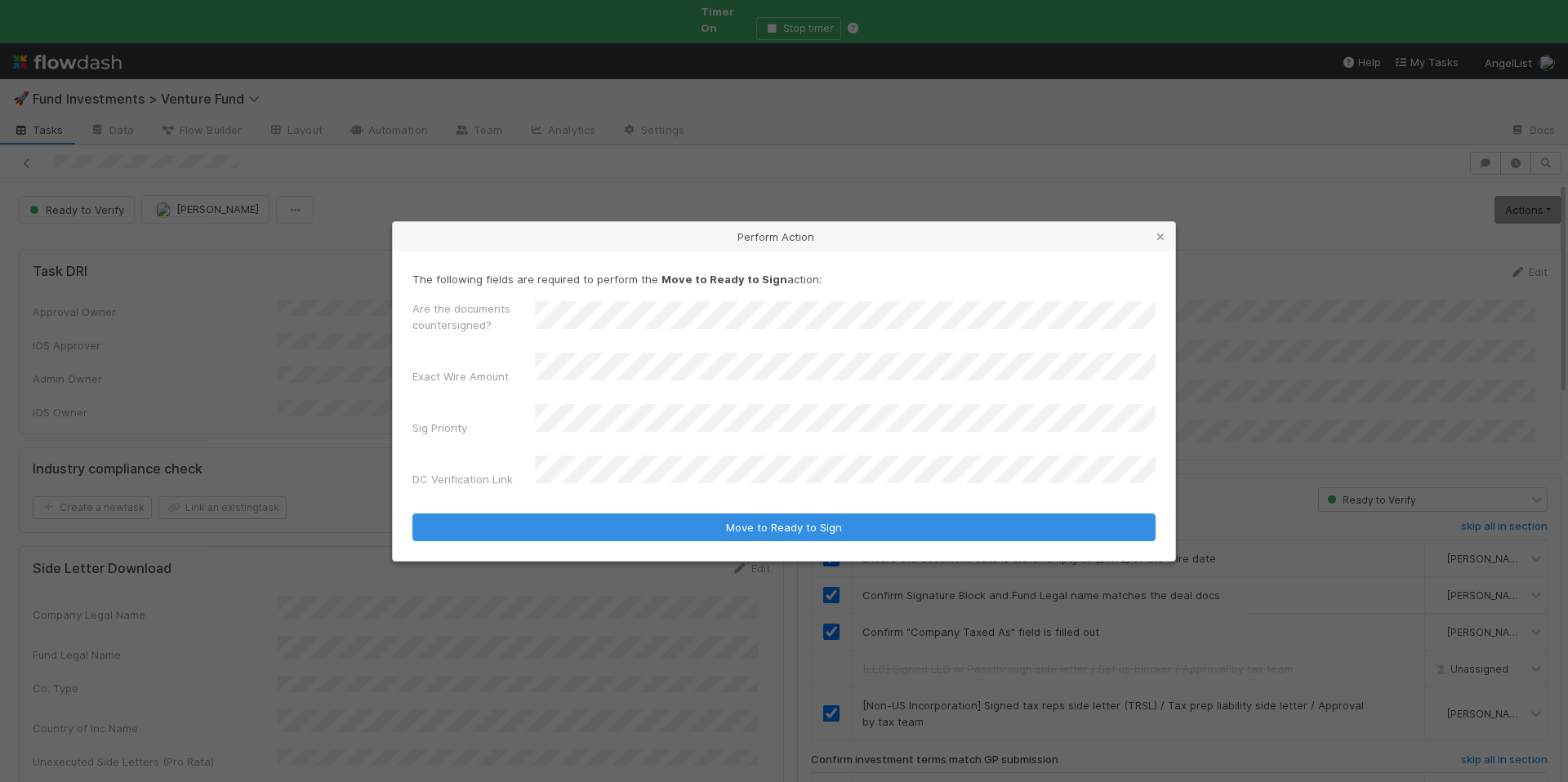
click at [607, 319] on div "Are the documents countersigned?" at bounding box center [784, 321] width 743 height 40
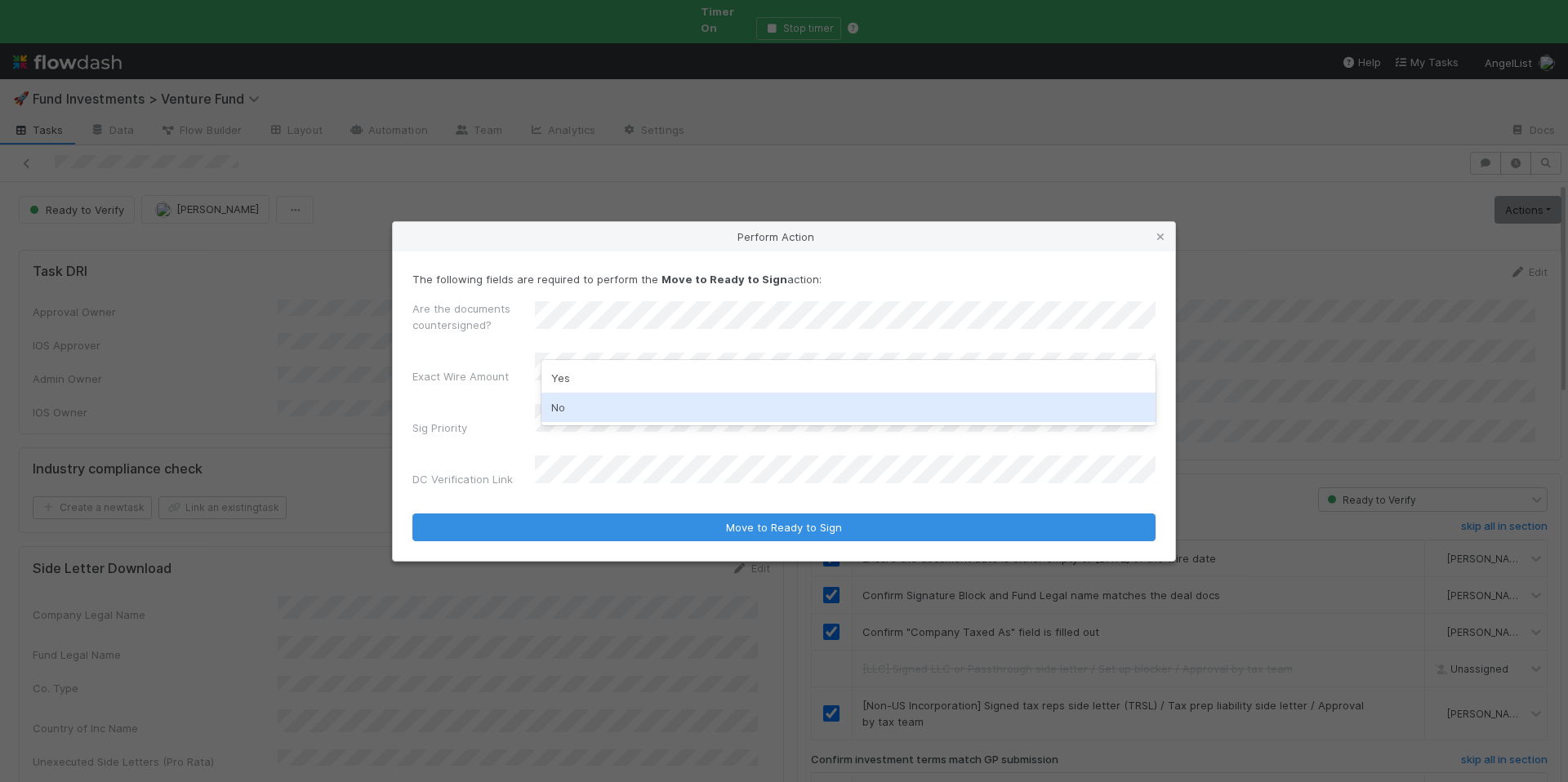
click at [604, 402] on div "No" at bounding box center [848, 407] width 614 height 29
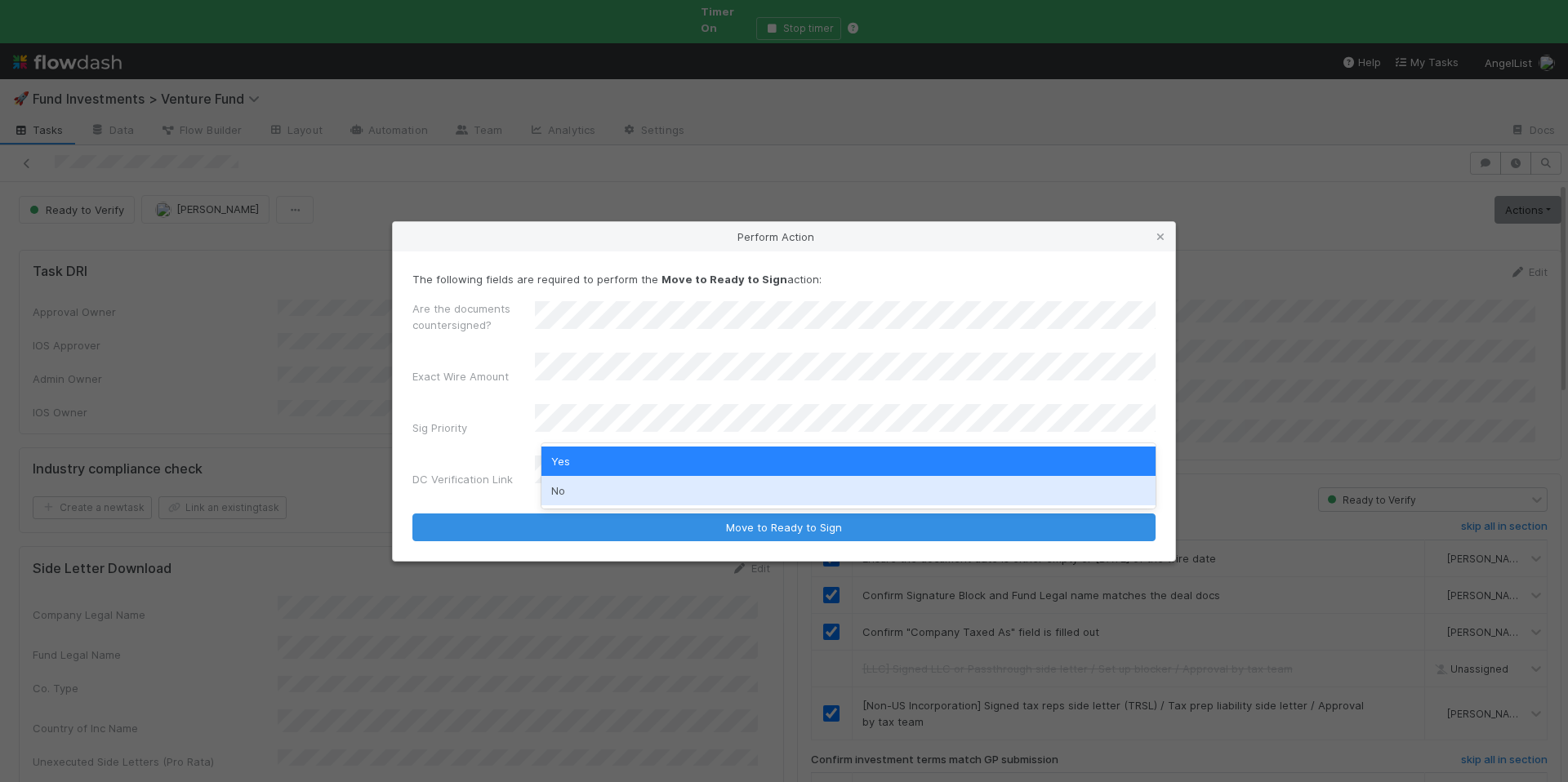
click at [579, 480] on div "No" at bounding box center [848, 491] width 614 height 29
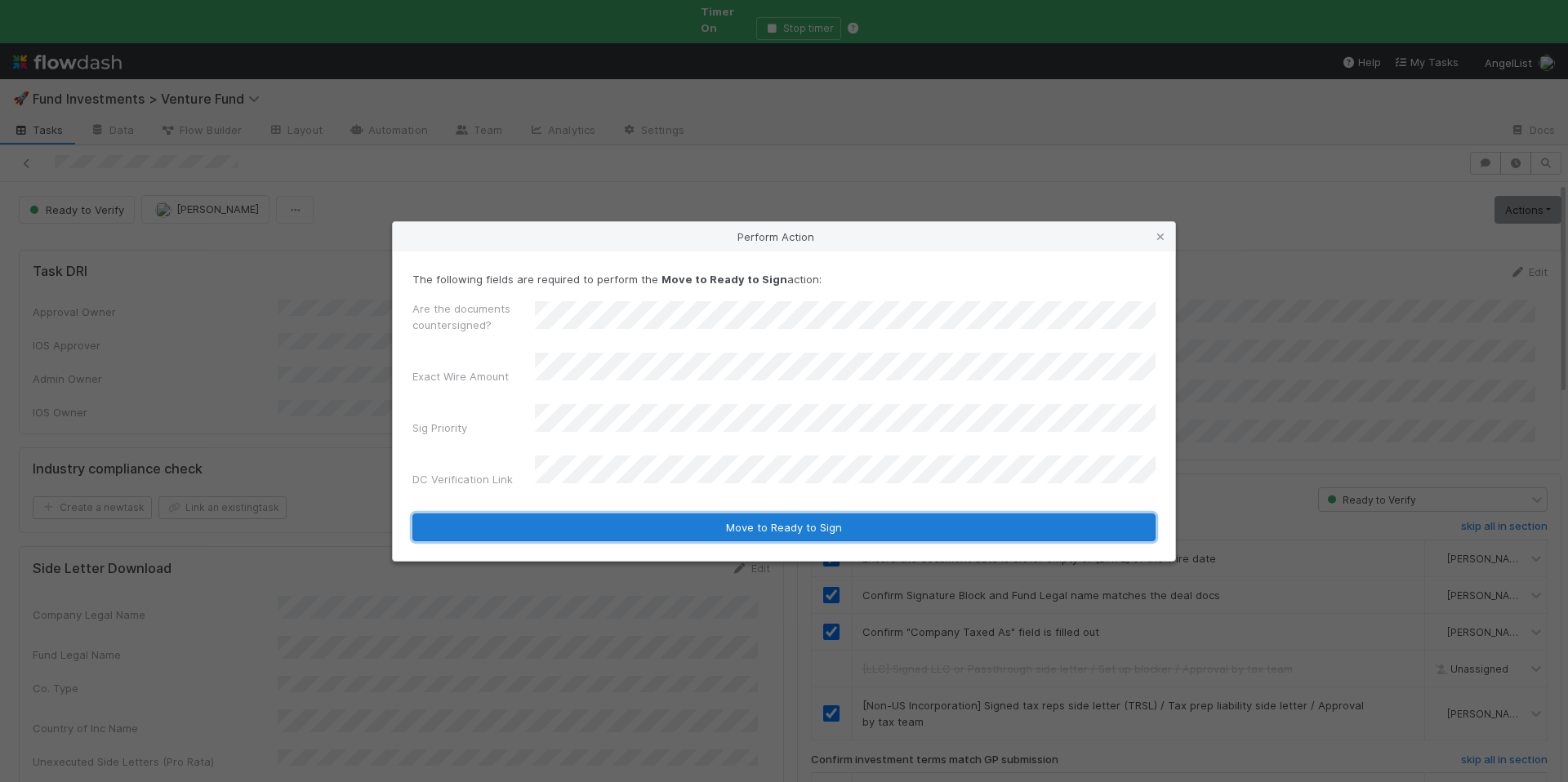
click at [655, 514] on button "Move to Ready to Sign" at bounding box center [784, 527] width 743 height 27
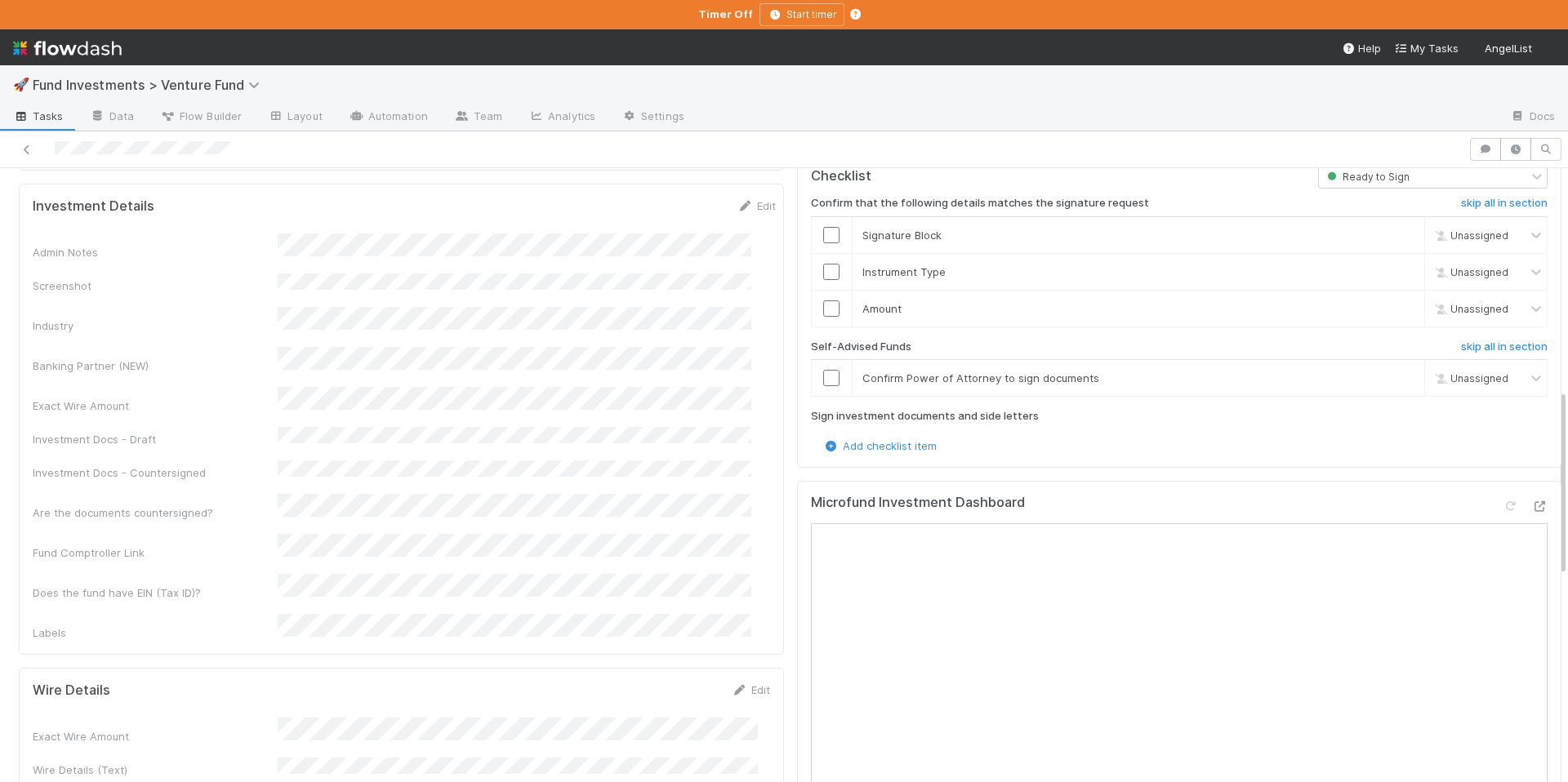
scroll to position [190, 0]
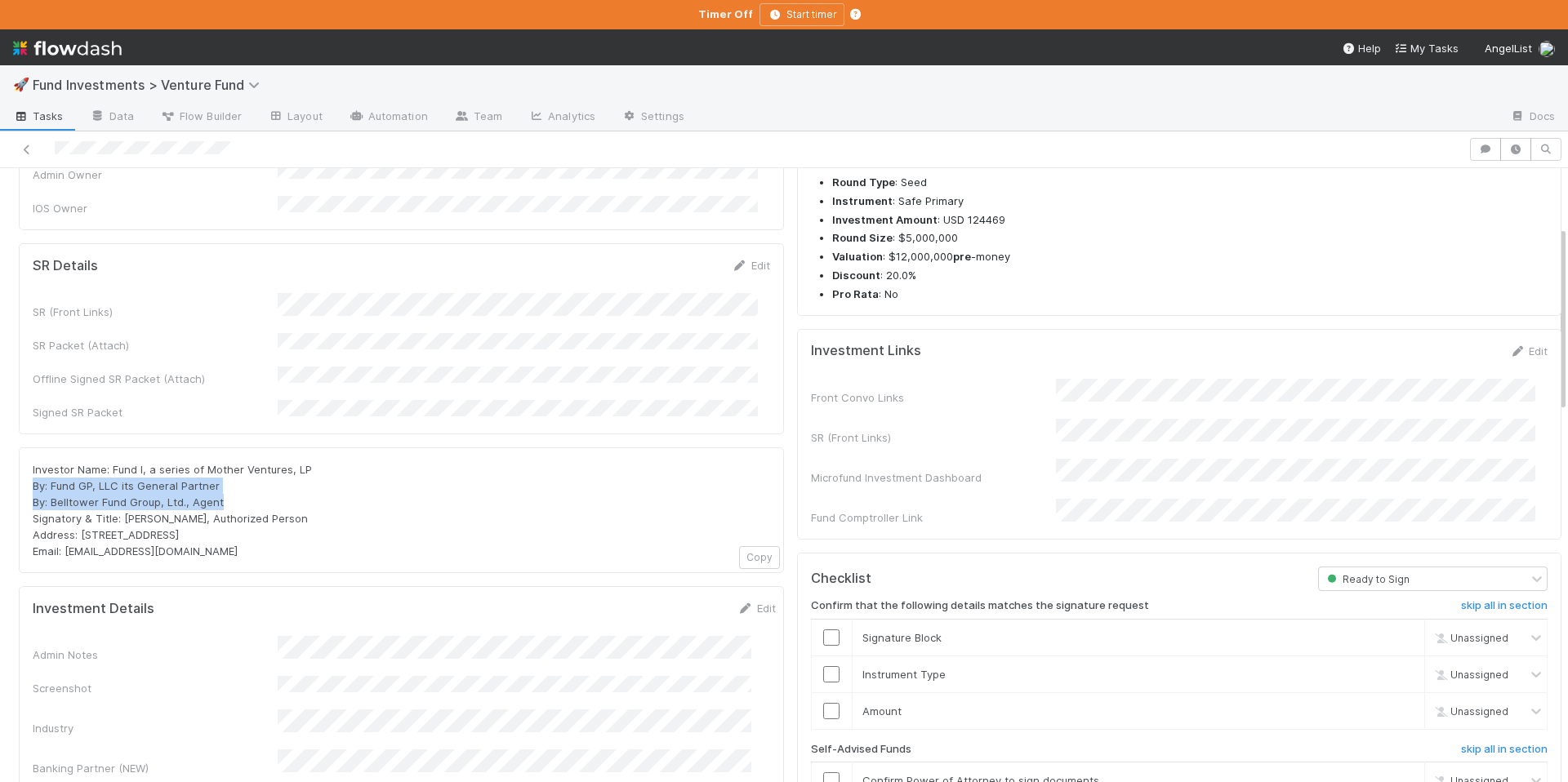
drag, startPoint x: 225, startPoint y: 468, endPoint x: 34, endPoint y: 459, distance: 191.2
click at [25, 459] on div "Investor Name: Fund I, a series of Mother Ventures, LP By: Fund GP, LLC its Gen…" at bounding box center [401, 509] width 765 height 125
drag, startPoint x: 204, startPoint y: 508, endPoint x: 76, endPoint y: 504, distance: 128.1
click at [76, 504] on span "Investor Name: Fund I, a series of Mother Ventures, LP By: Fund GP, LLC its Gen…" at bounding box center [173, 510] width 279 height 94
drag, startPoint x: 218, startPoint y: 503, endPoint x: 82, endPoint y: 504, distance: 136.0
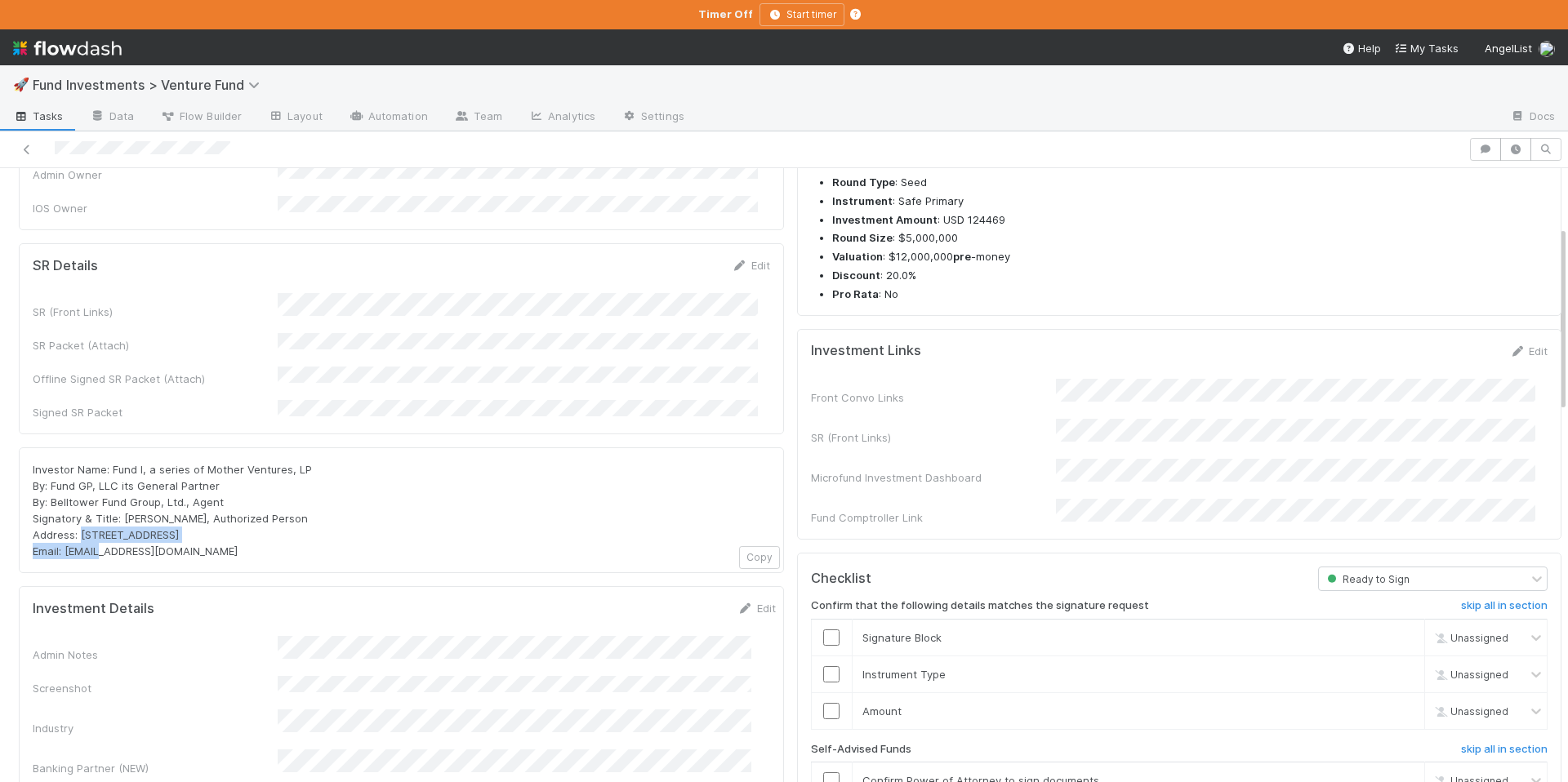
click at [82, 504] on div "Investor Name: Fund I, a series of Mother Ventures, LP By: Fund GP, LLC its Gen…" at bounding box center [402, 510] width 738 height 98
copy span "[STREET_ADDRESS]"
drag, startPoint x: 133, startPoint y: 517, endPoint x: 67, endPoint y: 520, distance: 66.1
click at [67, 520] on div "Investor Name: Fund I, a series of Mother Ventures, LP By: Fund GP, LLC its Gen…" at bounding box center [402, 510] width 738 height 98
copy span "portfolio@angellist.com"
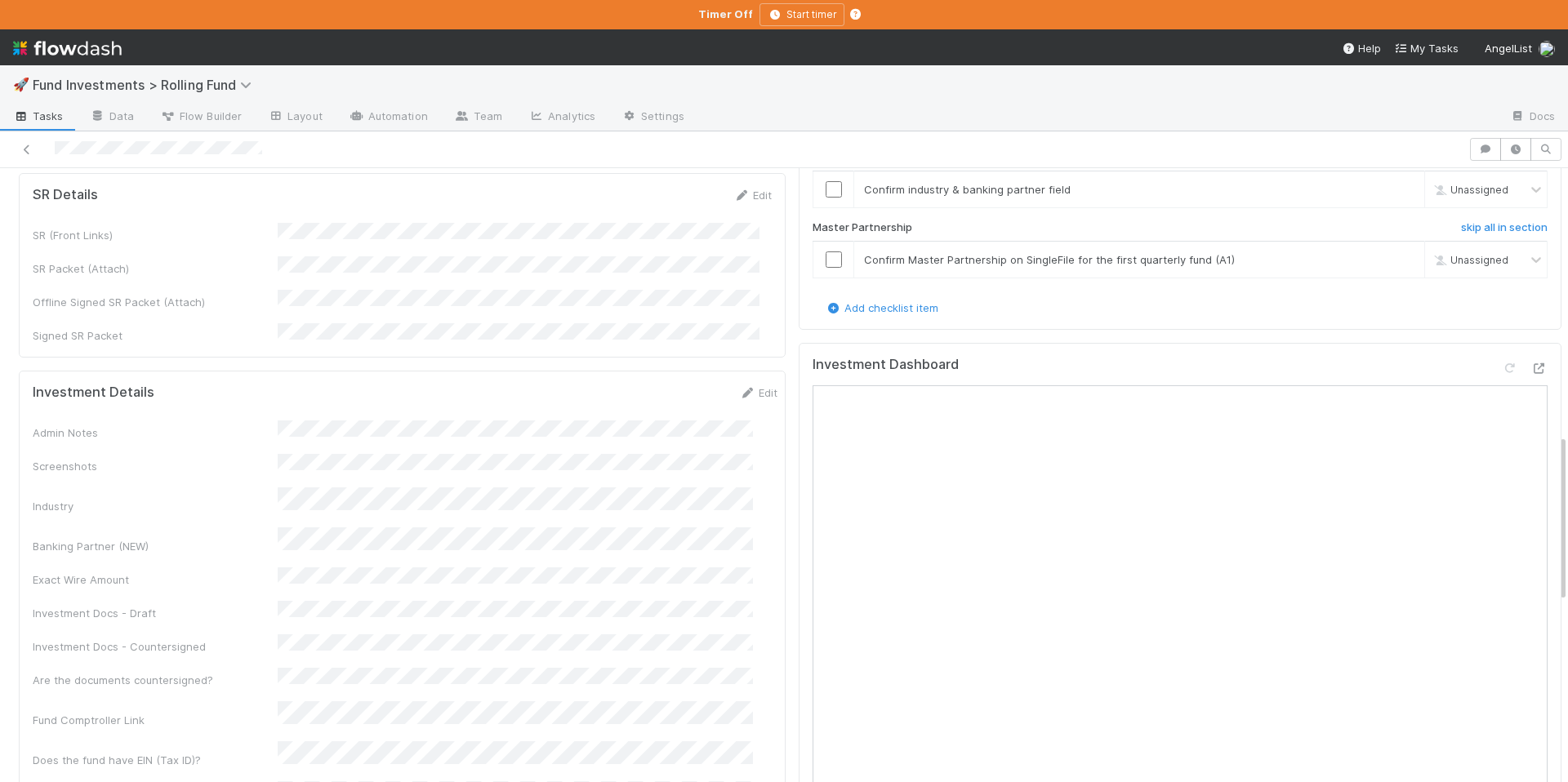
scroll to position [641, 0]
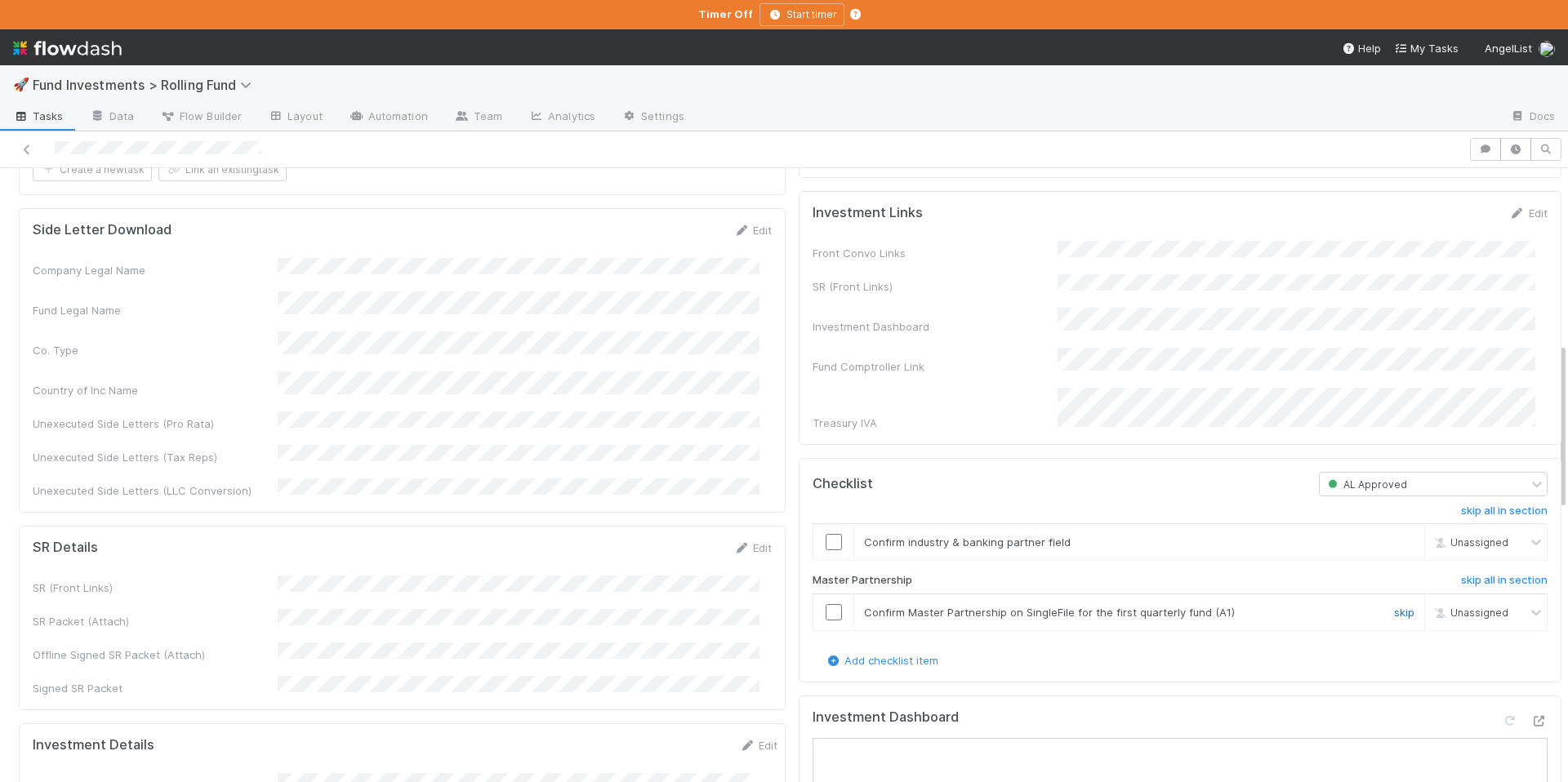
click at [1394, 606] on link "skip" at bounding box center [1405, 612] width 21 height 13
click at [826, 534] on input "checkbox" at bounding box center [833, 541] width 16 height 16
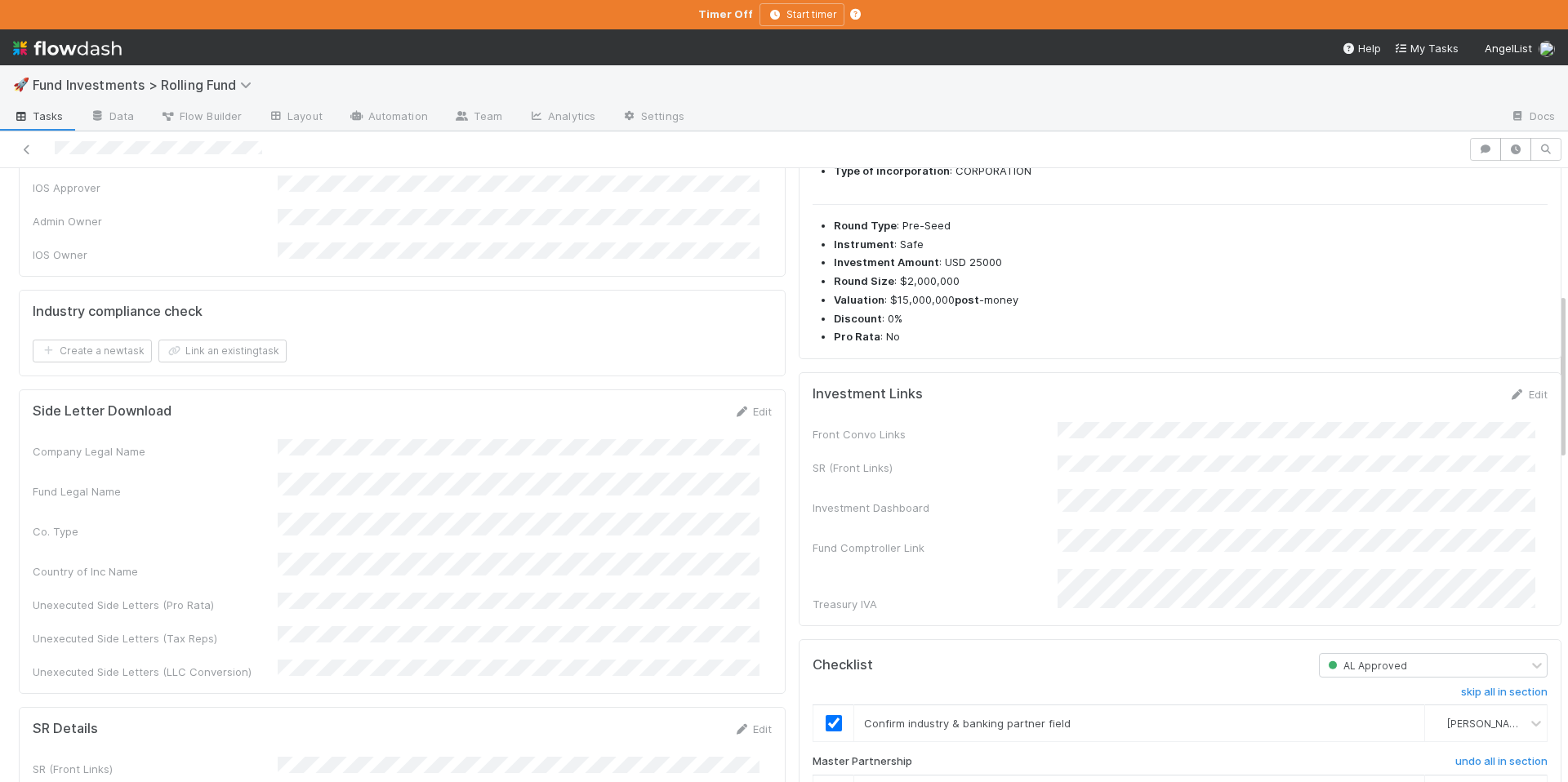
scroll to position [0, 0]
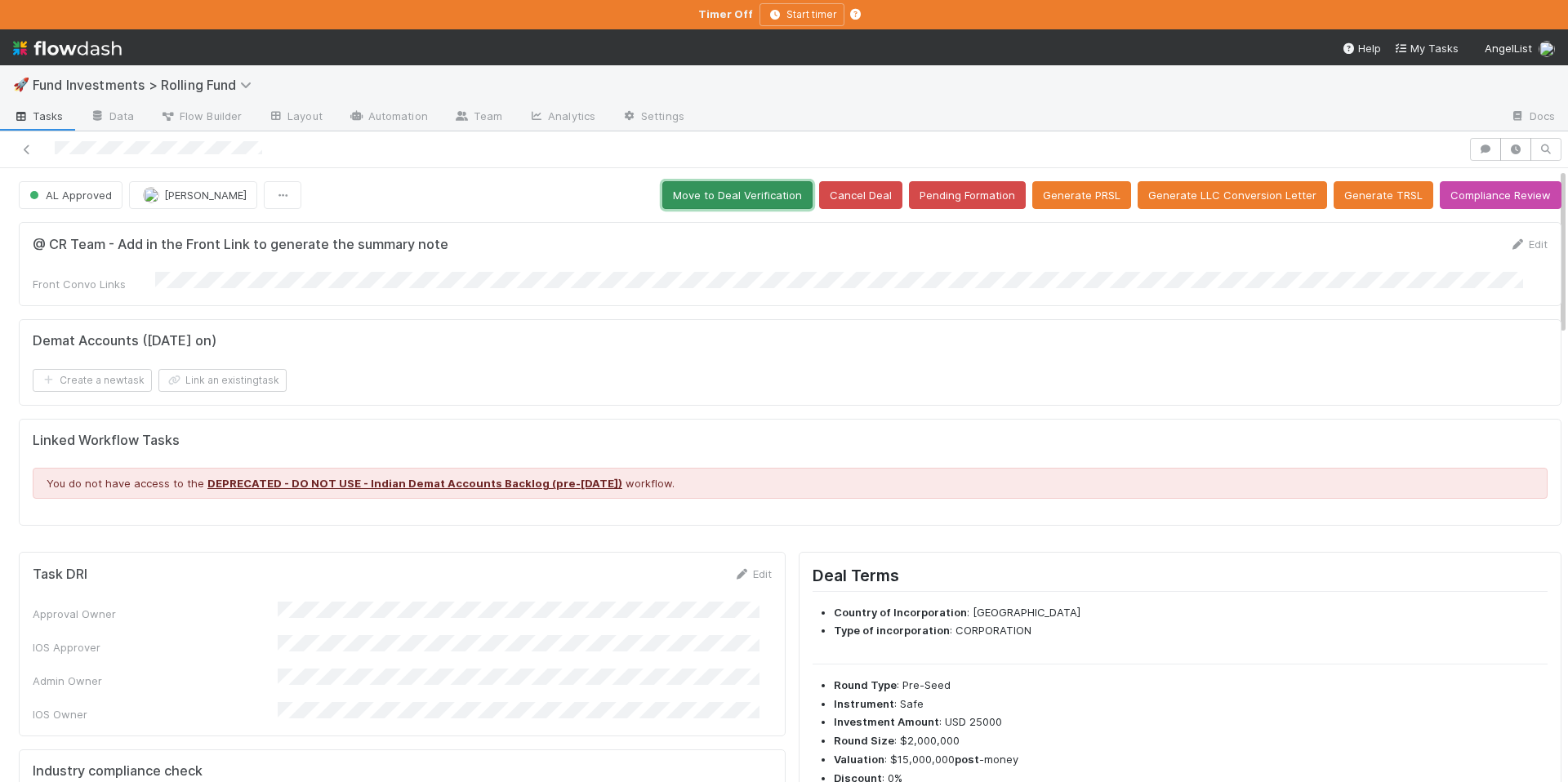
click at [695, 197] on button "Move to Deal Verification" at bounding box center [737, 194] width 150 height 27
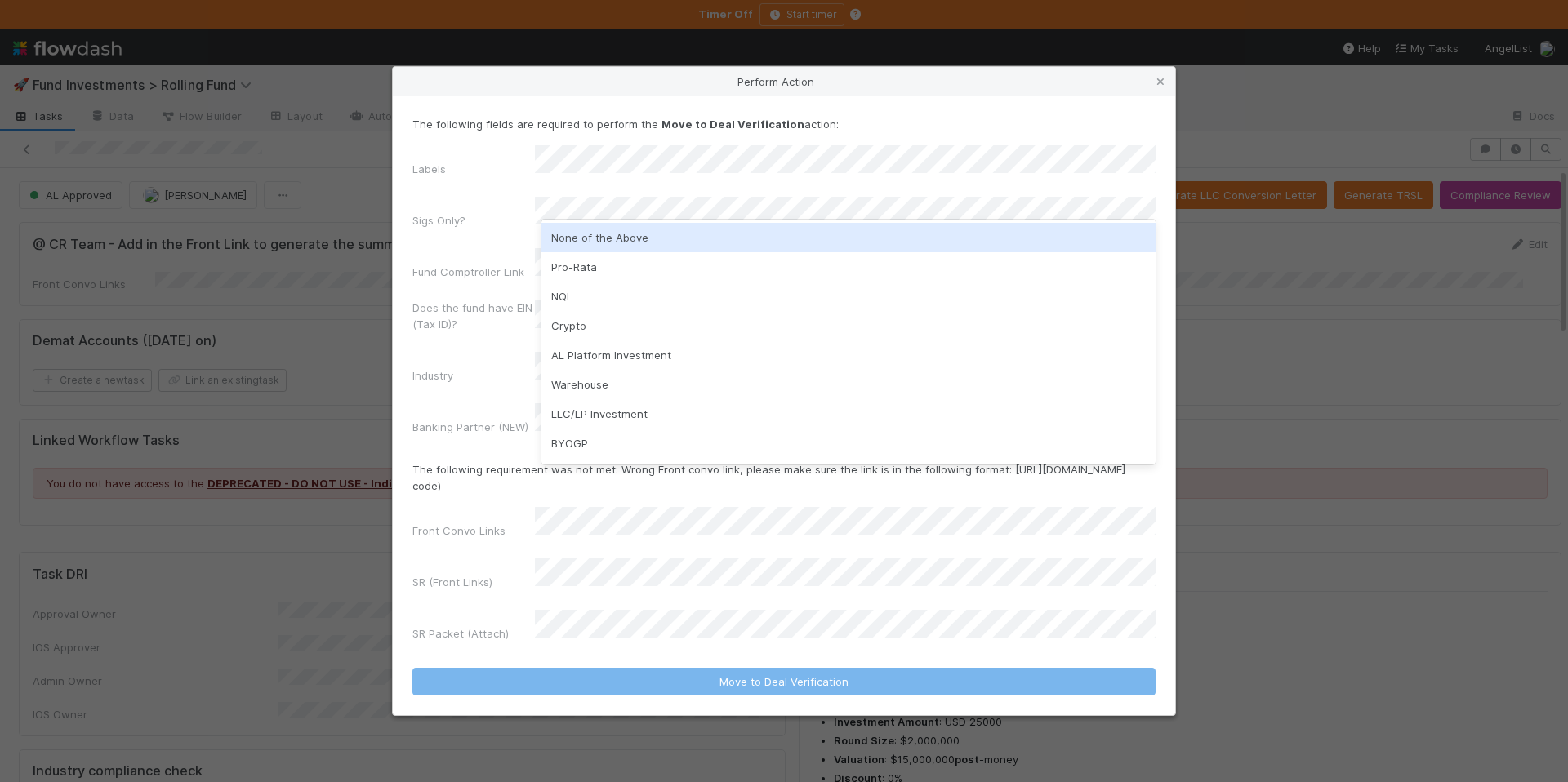
click at [654, 245] on div "None of the Above" at bounding box center [848, 237] width 614 height 29
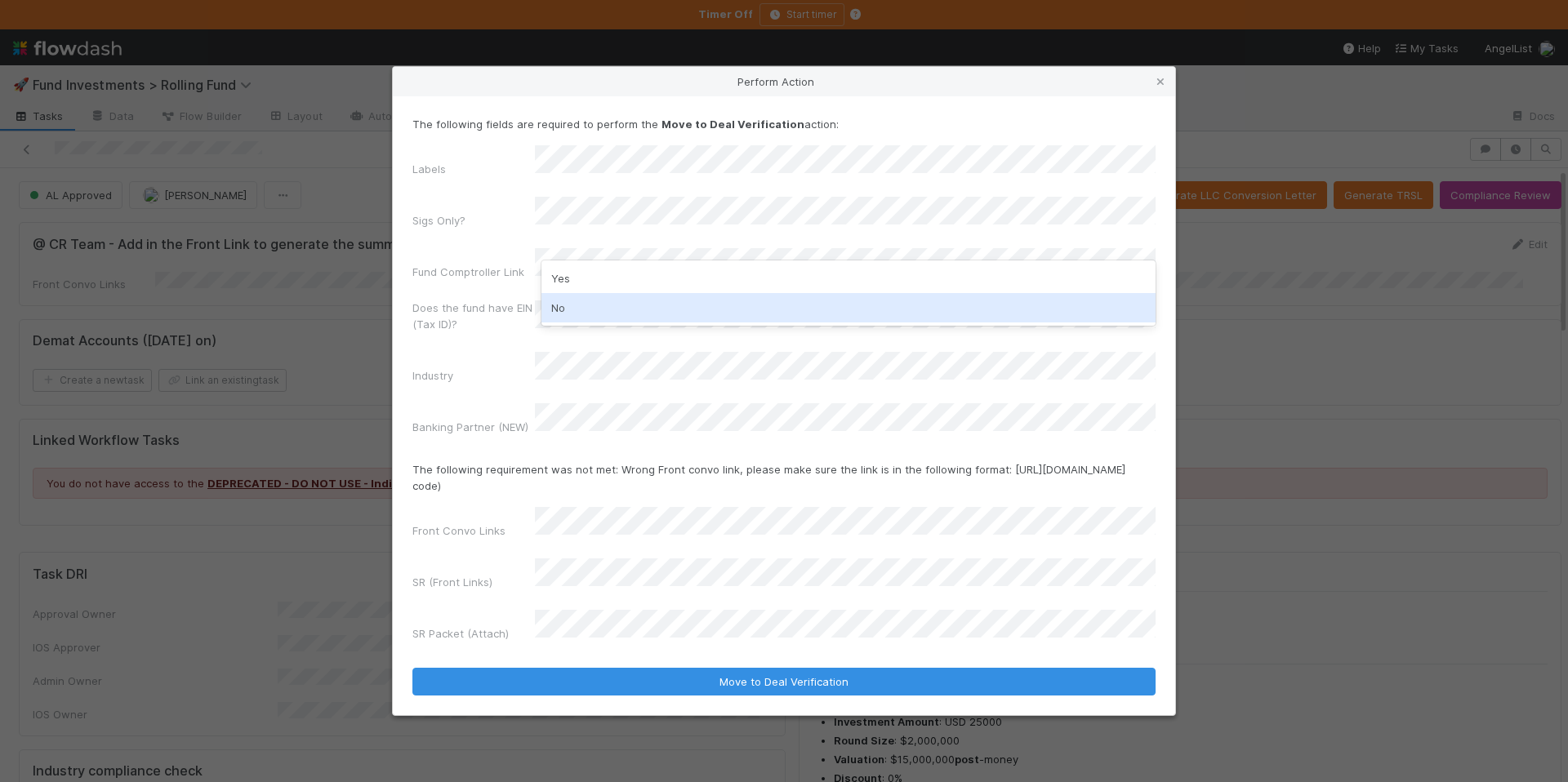
click at [607, 318] on div "No" at bounding box center [848, 308] width 614 height 29
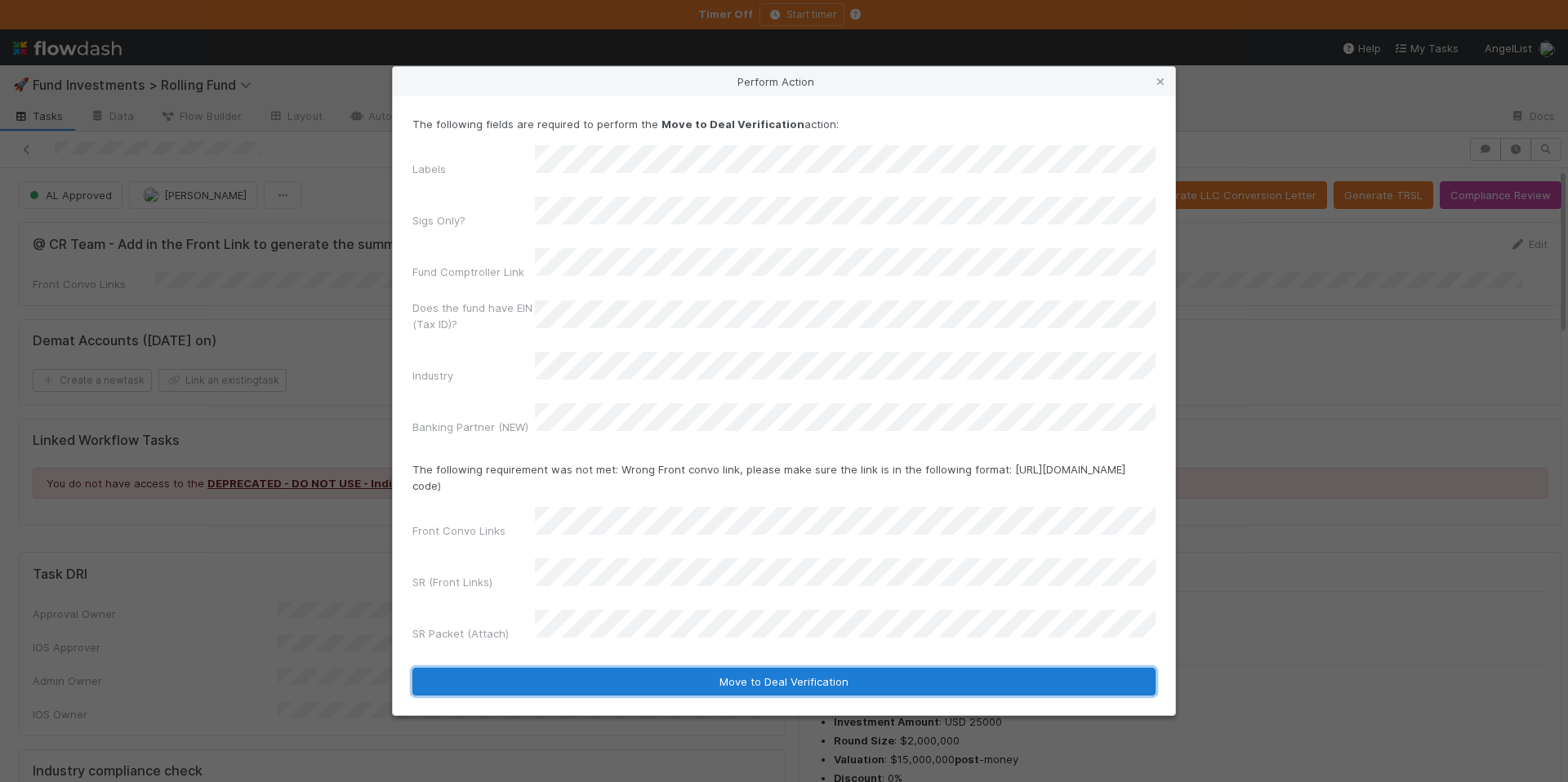
drag, startPoint x: 745, startPoint y: 646, endPoint x: 833, endPoint y: 643, distance: 88.1
click at [745, 668] on button "Move to Deal Verification" at bounding box center [784, 681] width 743 height 27
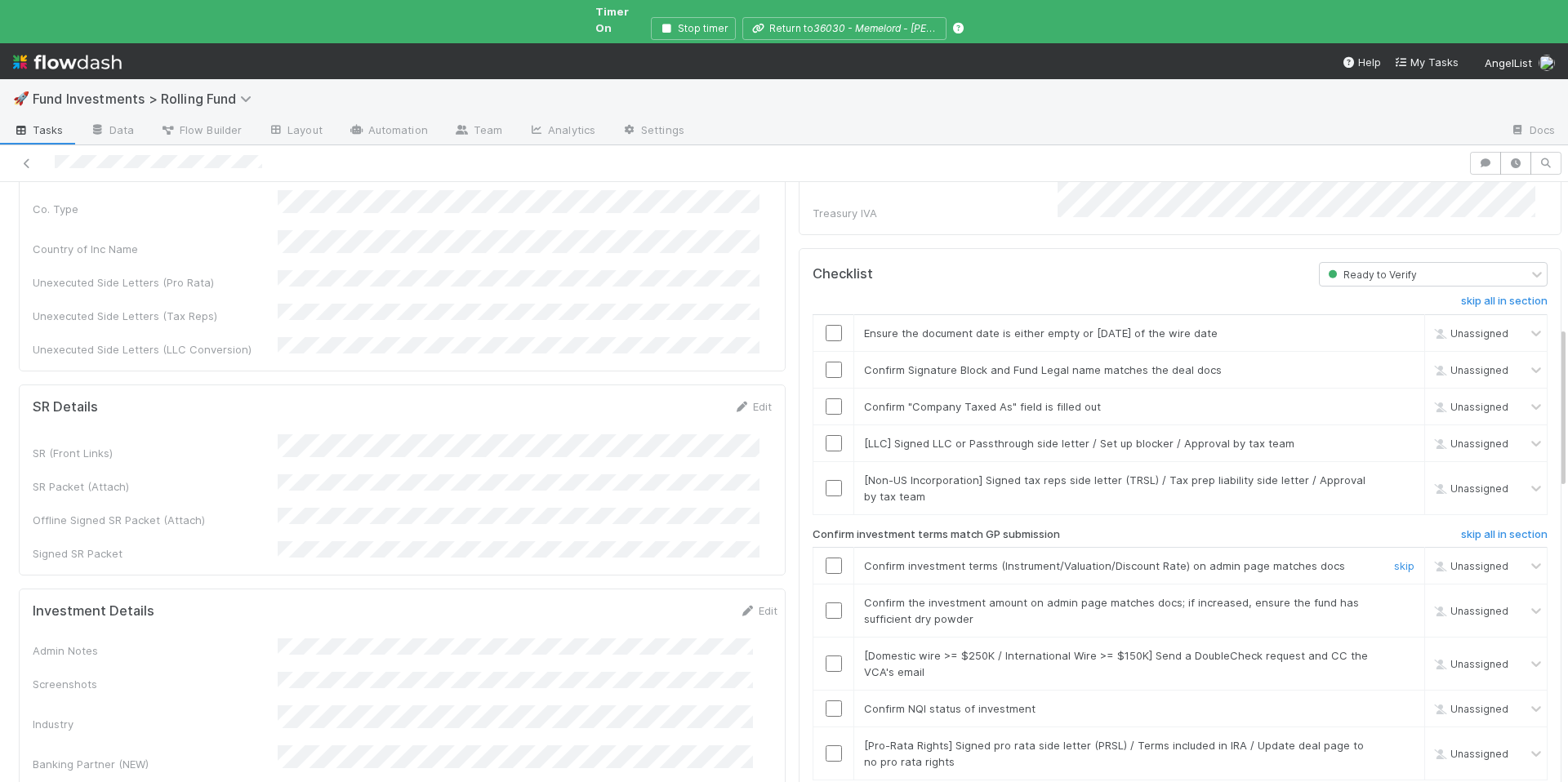
scroll to position [837, 0]
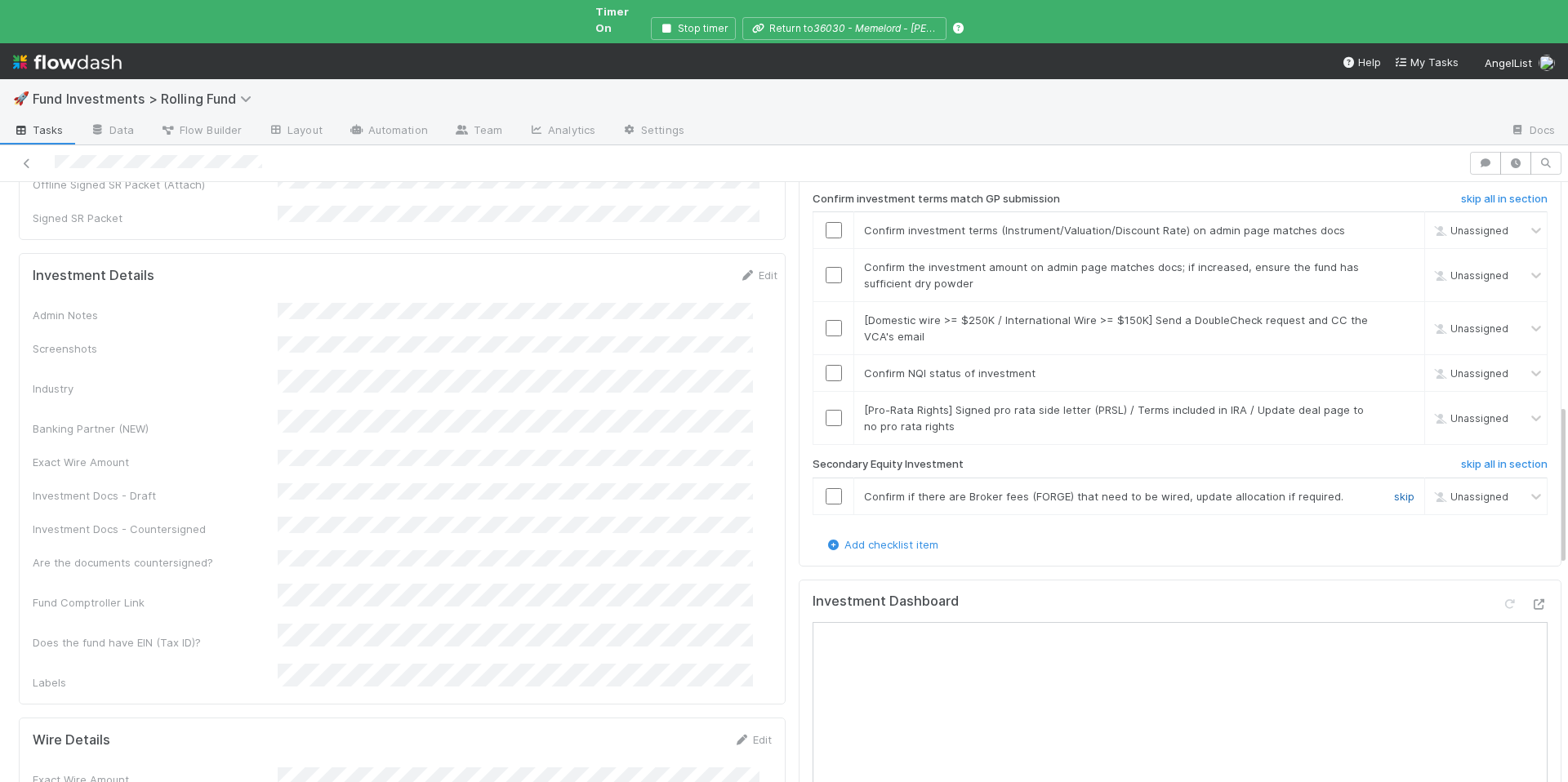
click at [1394, 490] on link "skip" at bounding box center [1405, 496] width 21 height 13
click at [1394, 404] on link "skip" at bounding box center [1405, 410] width 21 height 13
click at [826, 365] on input "checkbox" at bounding box center [833, 373] width 16 height 16
click at [1394, 313] on link "skip" at bounding box center [1405, 320] width 21 height 13
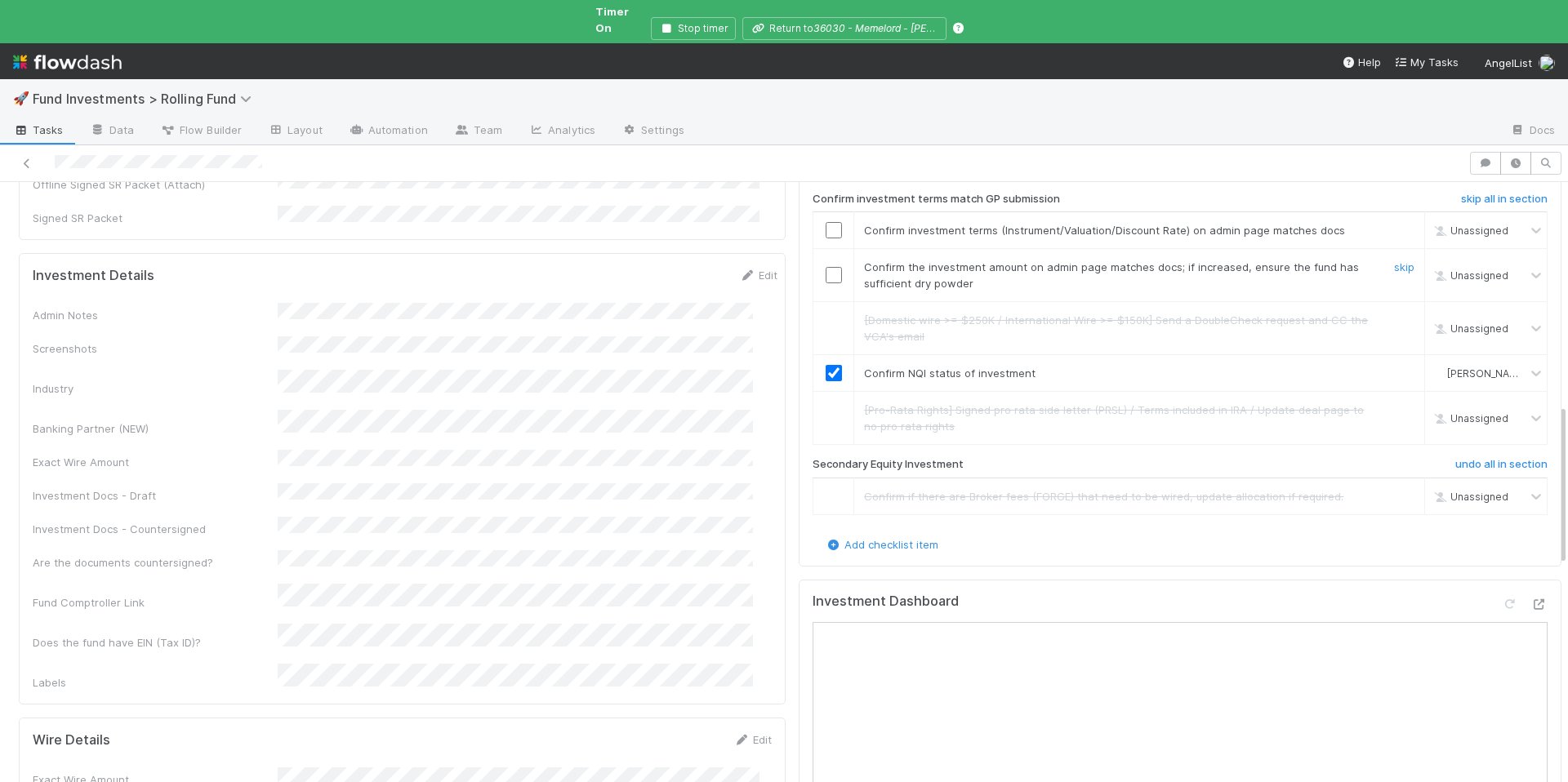
click at [826, 267] on input "checkbox" at bounding box center [833, 275] width 16 height 16
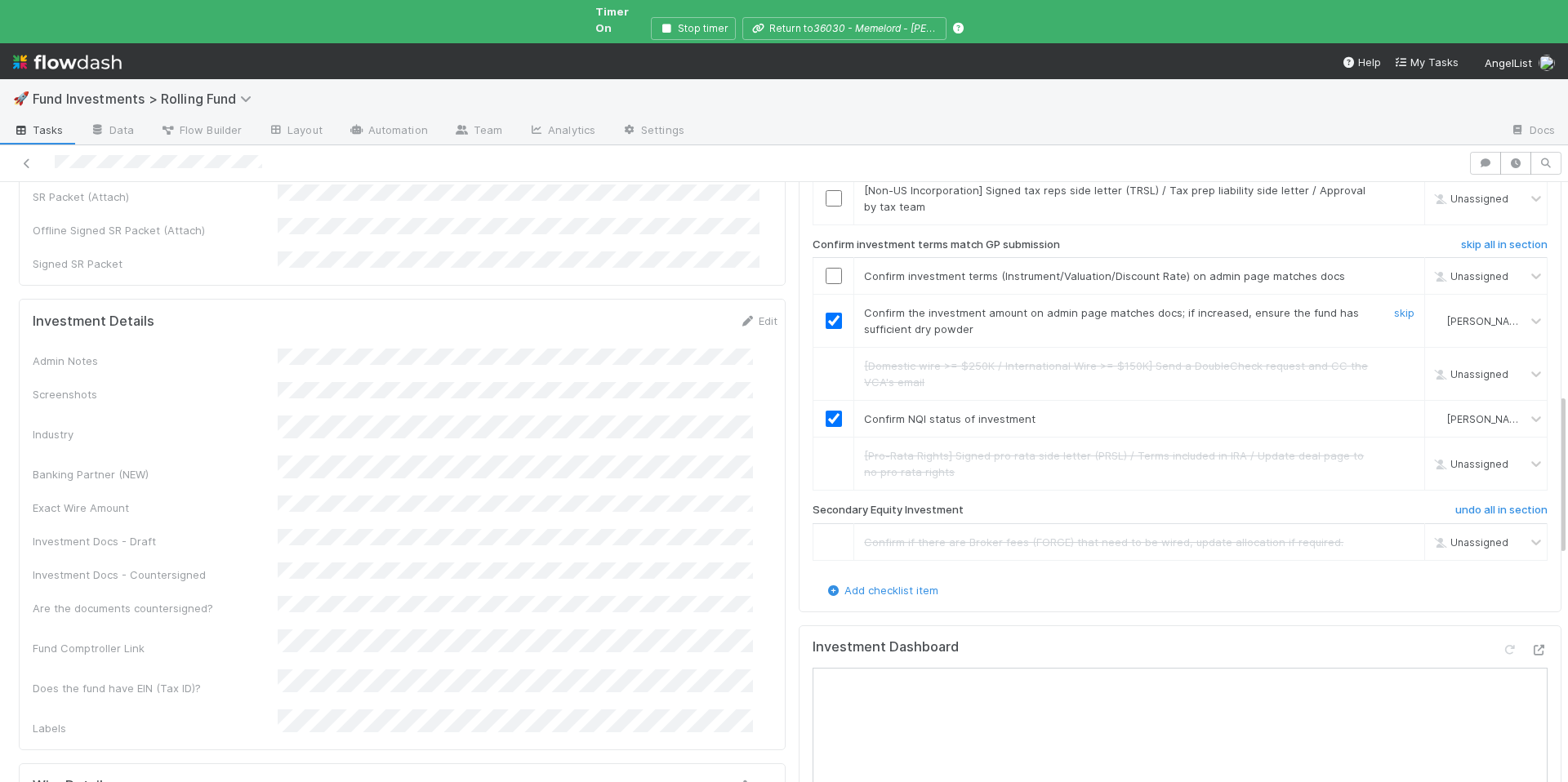
scroll to position [779, 0]
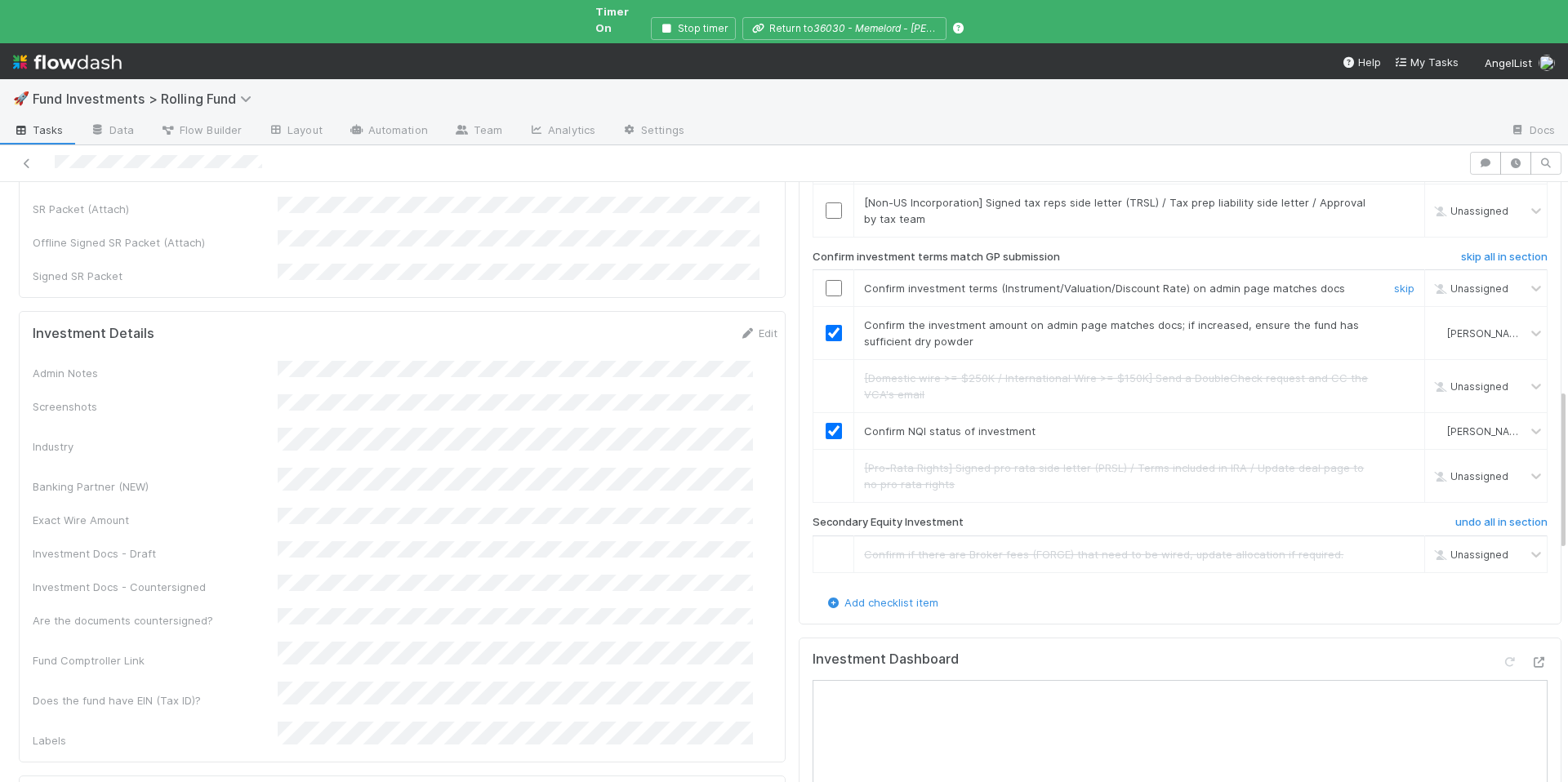
click at [826, 280] on input "checkbox" at bounding box center [833, 288] width 16 height 16
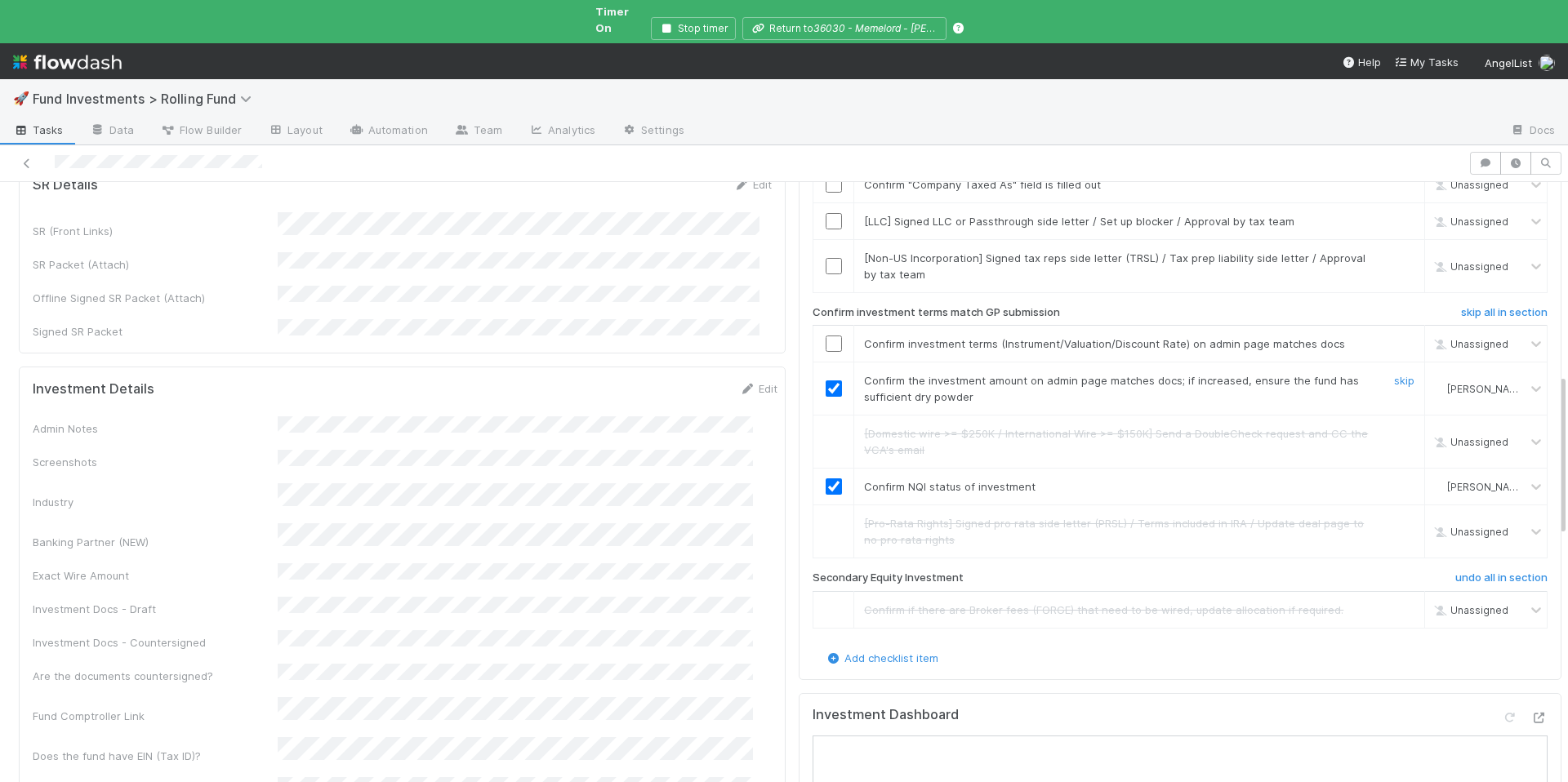
scroll to position [723, 0]
click at [826, 337] on input "checkbox" at bounding box center [833, 344] width 16 height 16
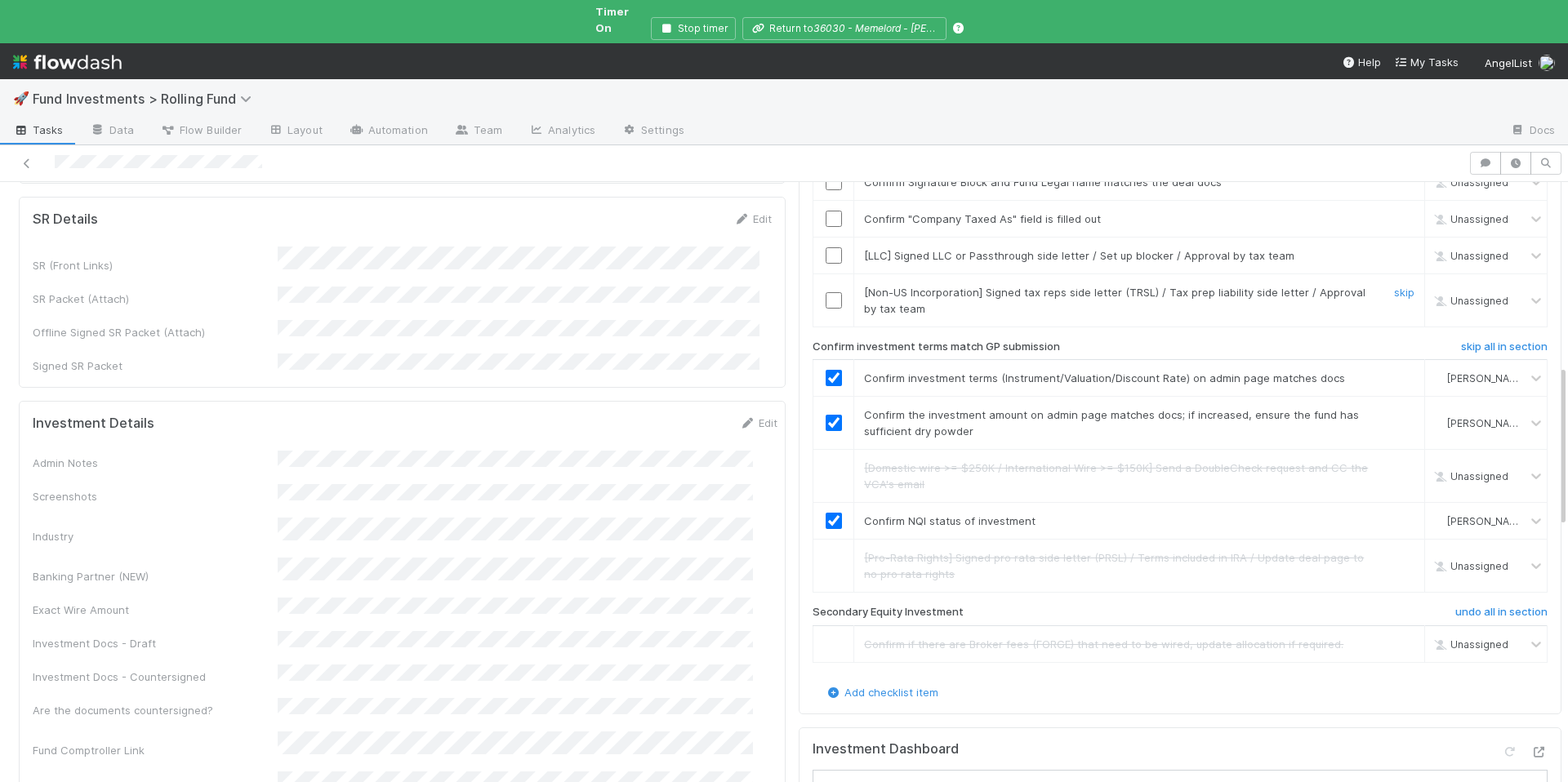
scroll to position [467, 0]
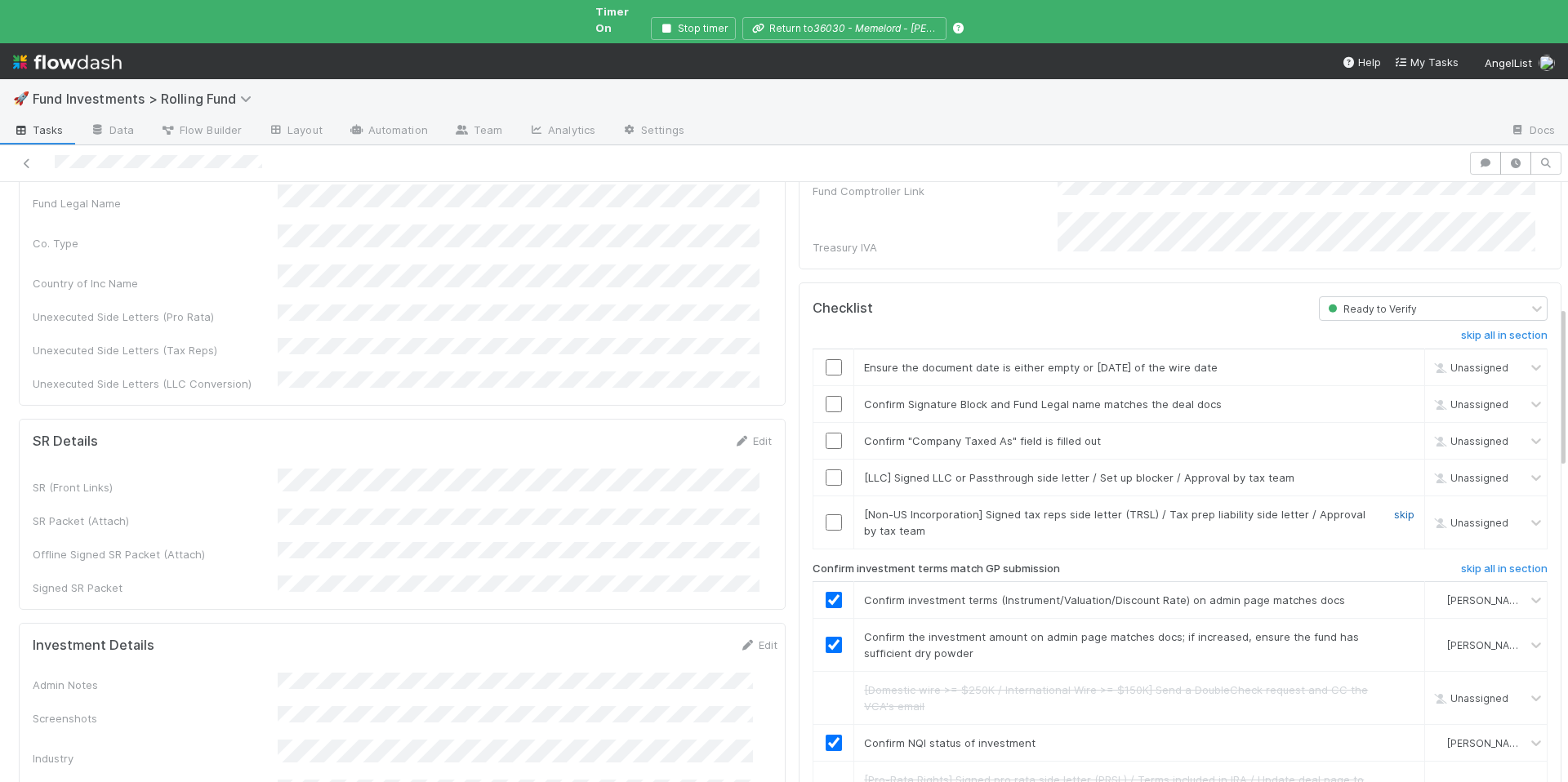
click at [1394, 507] on link "skip" at bounding box center [1405, 514] width 21 height 13
click at [1394, 472] on link "skip" at bounding box center [1405, 478] width 21 height 13
click at [826, 433] on input "checkbox" at bounding box center [833, 441] width 16 height 16
checkbox input "true"
click at [826, 396] on input "checkbox" at bounding box center [833, 404] width 16 height 16
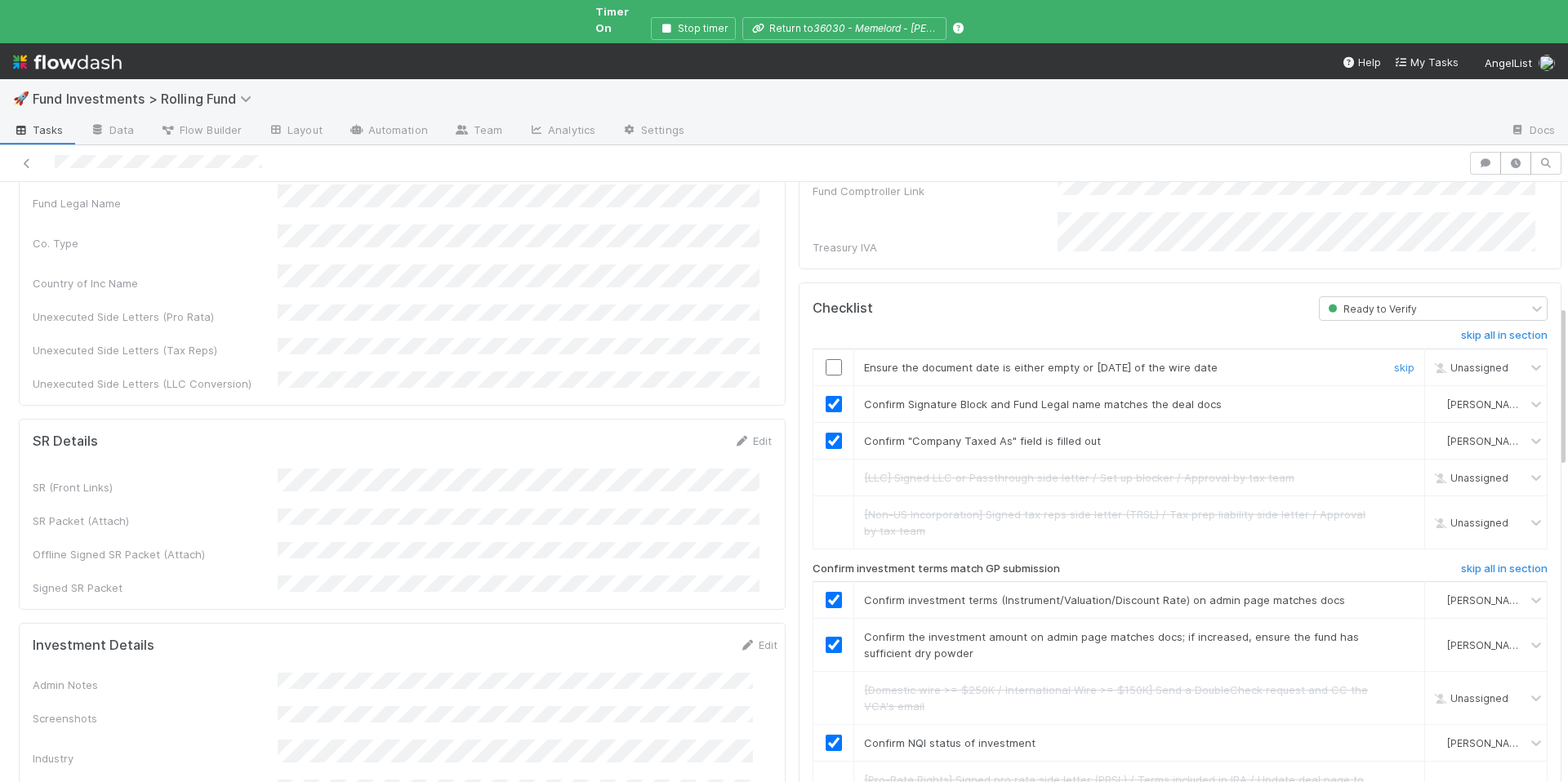
scroll to position [0, 0]
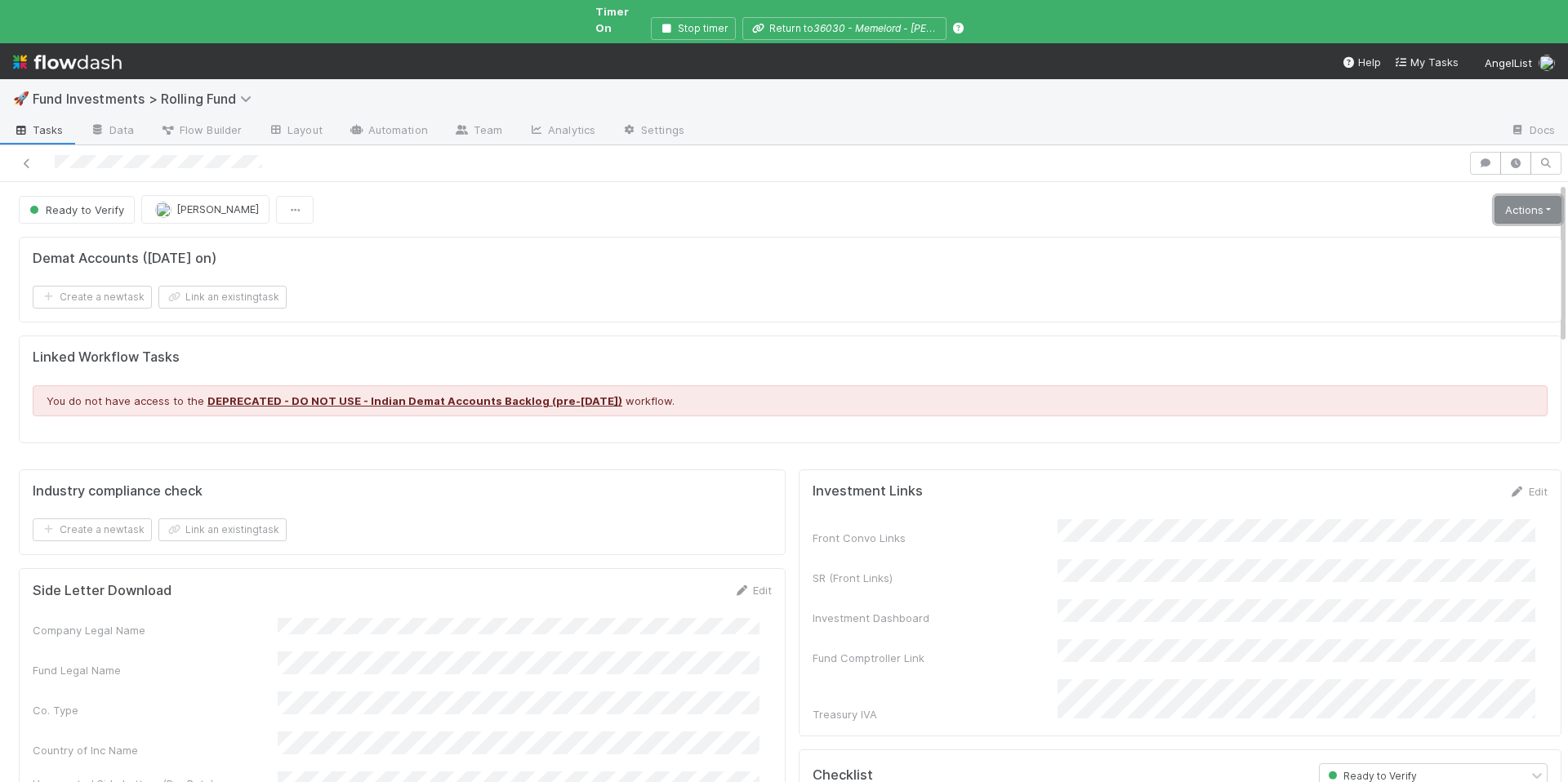
click at [1494, 201] on link "Actions" at bounding box center [1527, 209] width 67 height 27
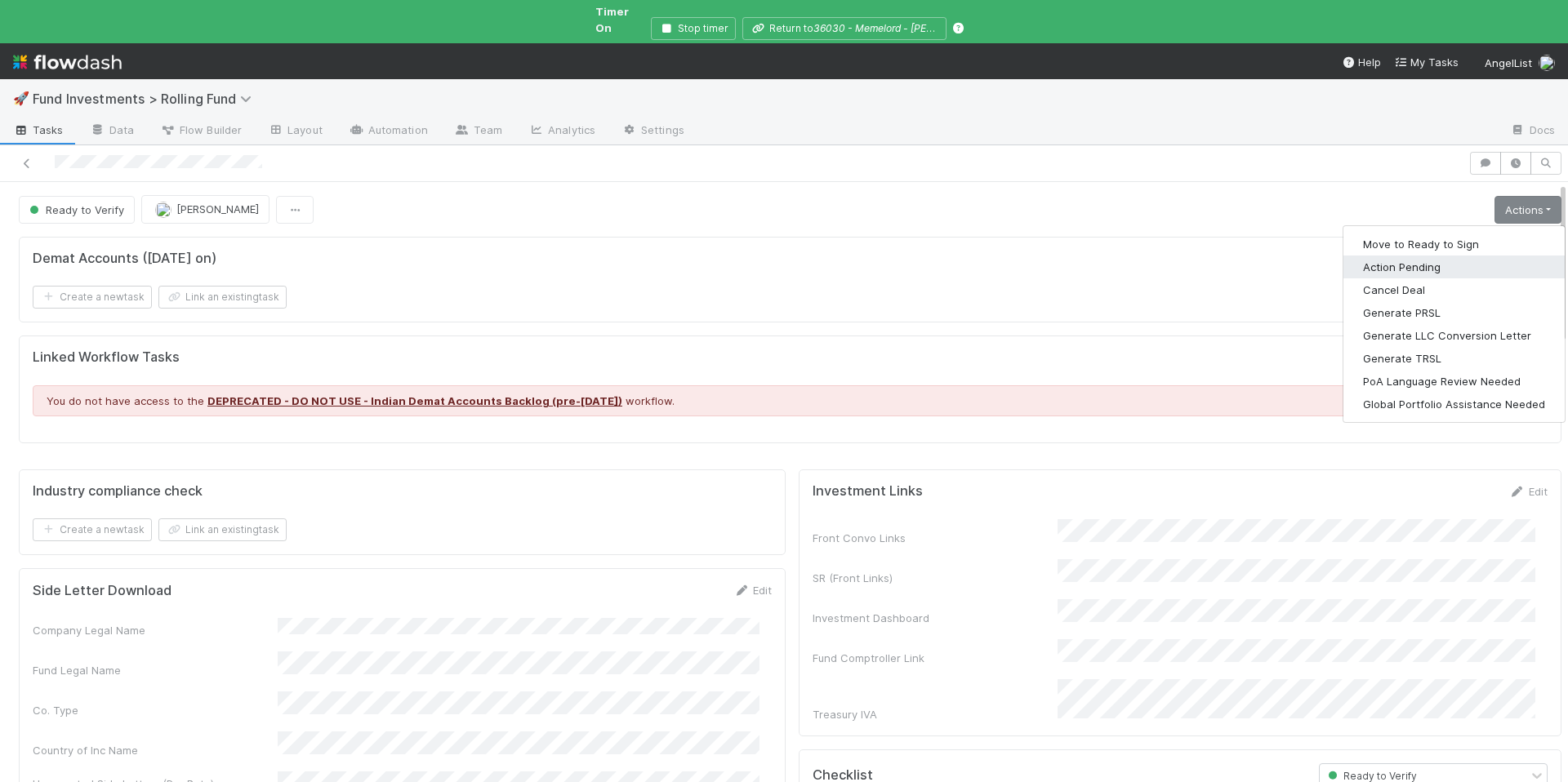
click at [1408, 256] on button "Action Pending" at bounding box center [1454, 267] width 222 height 23
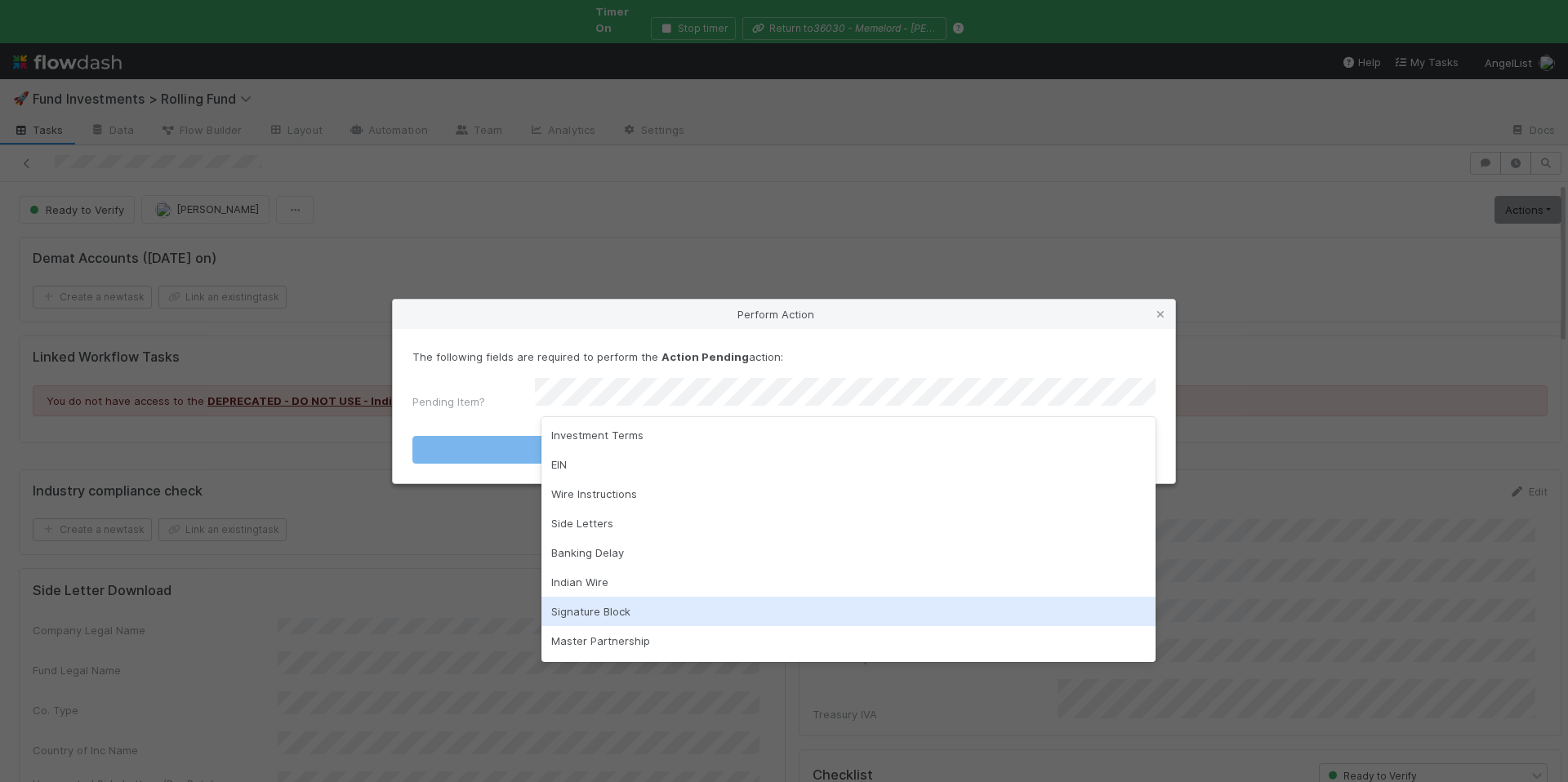
click at [616, 597] on div "Signature Block" at bounding box center [848, 611] width 614 height 29
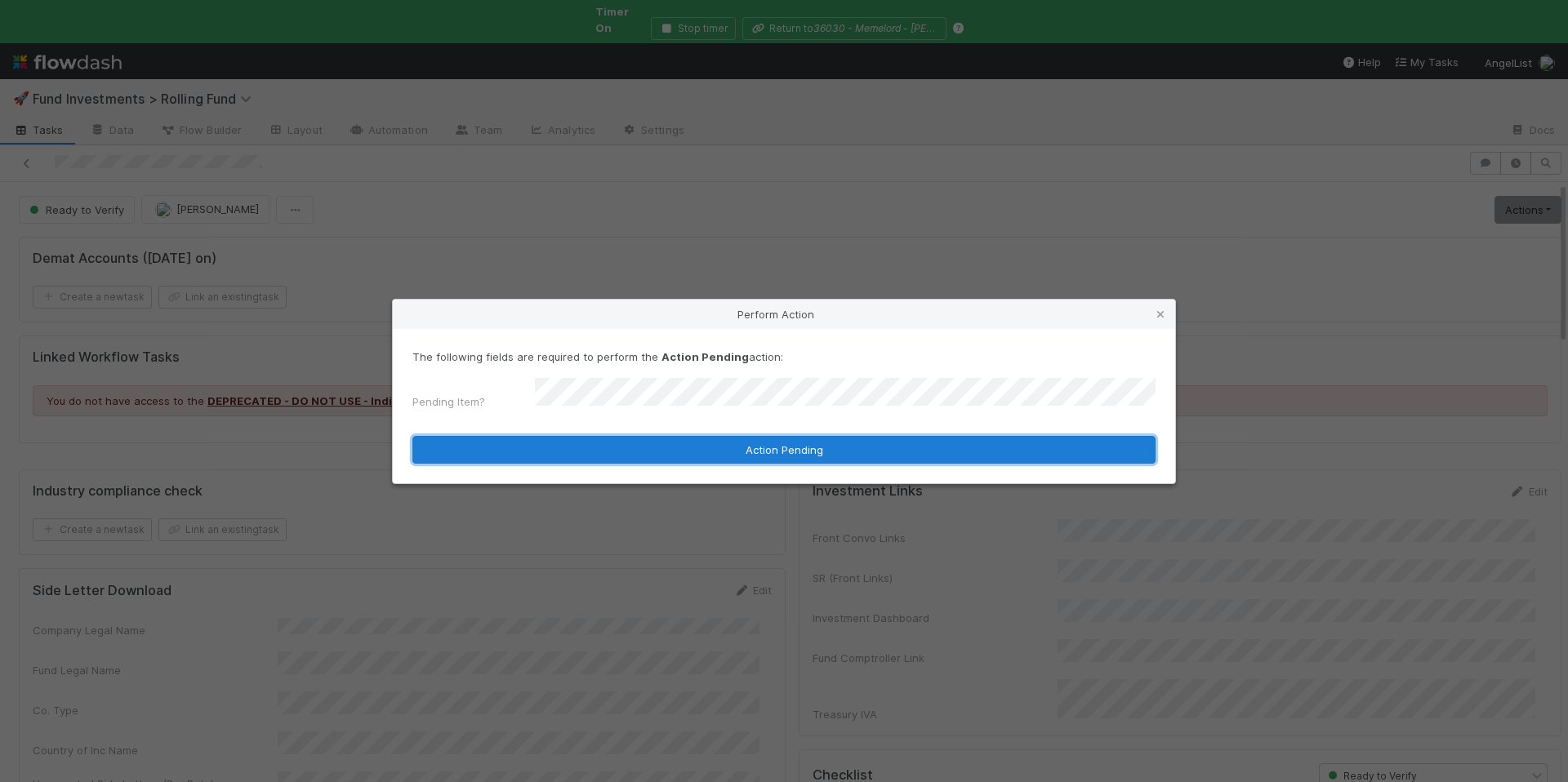
click at [658, 438] on button "Action Pending" at bounding box center [784, 449] width 743 height 27
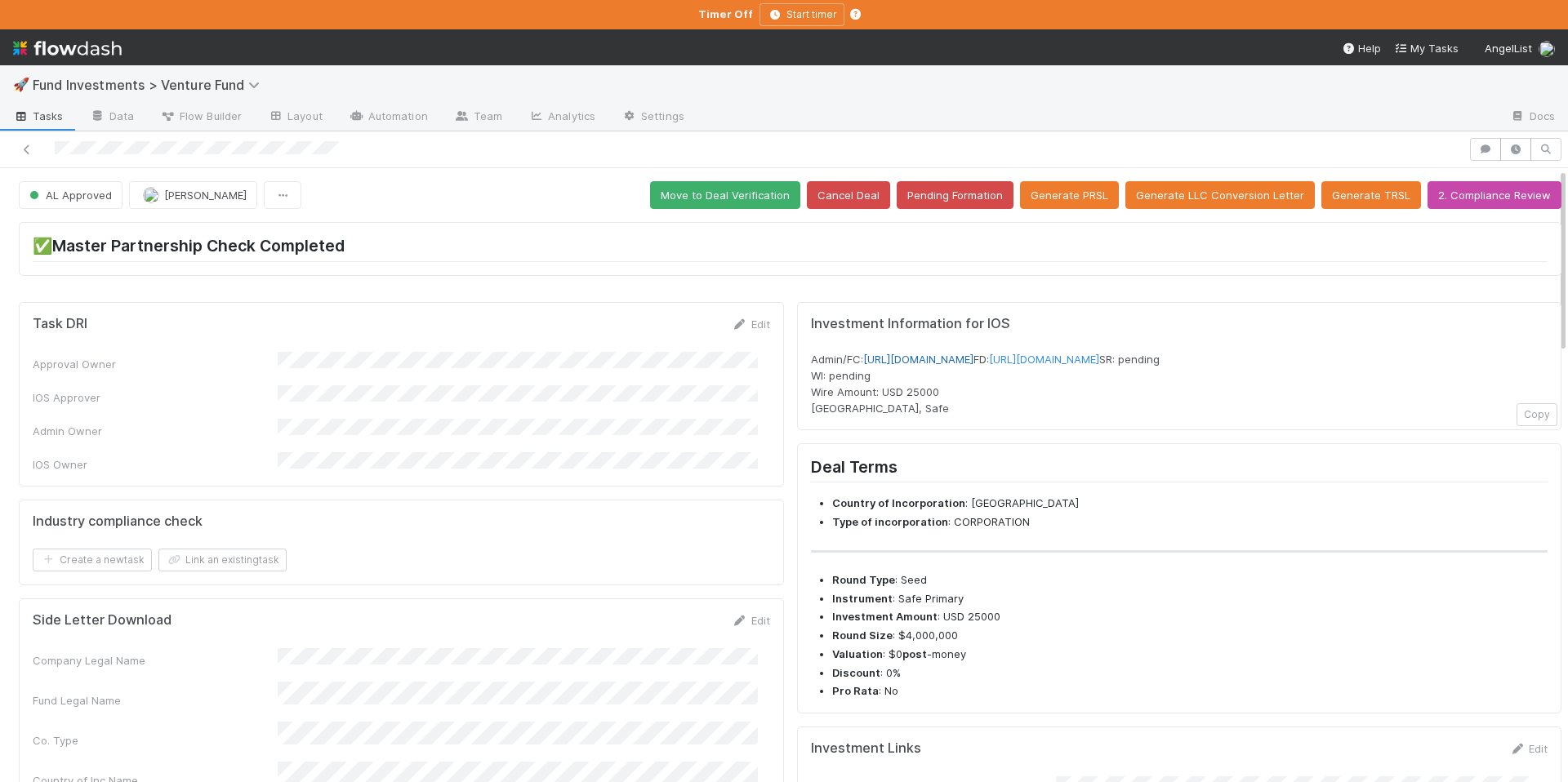
click at [974, 360] on link "https://venture.angellist.com/v/admin/funds/investment/29484" at bounding box center [918, 359] width 110 height 13
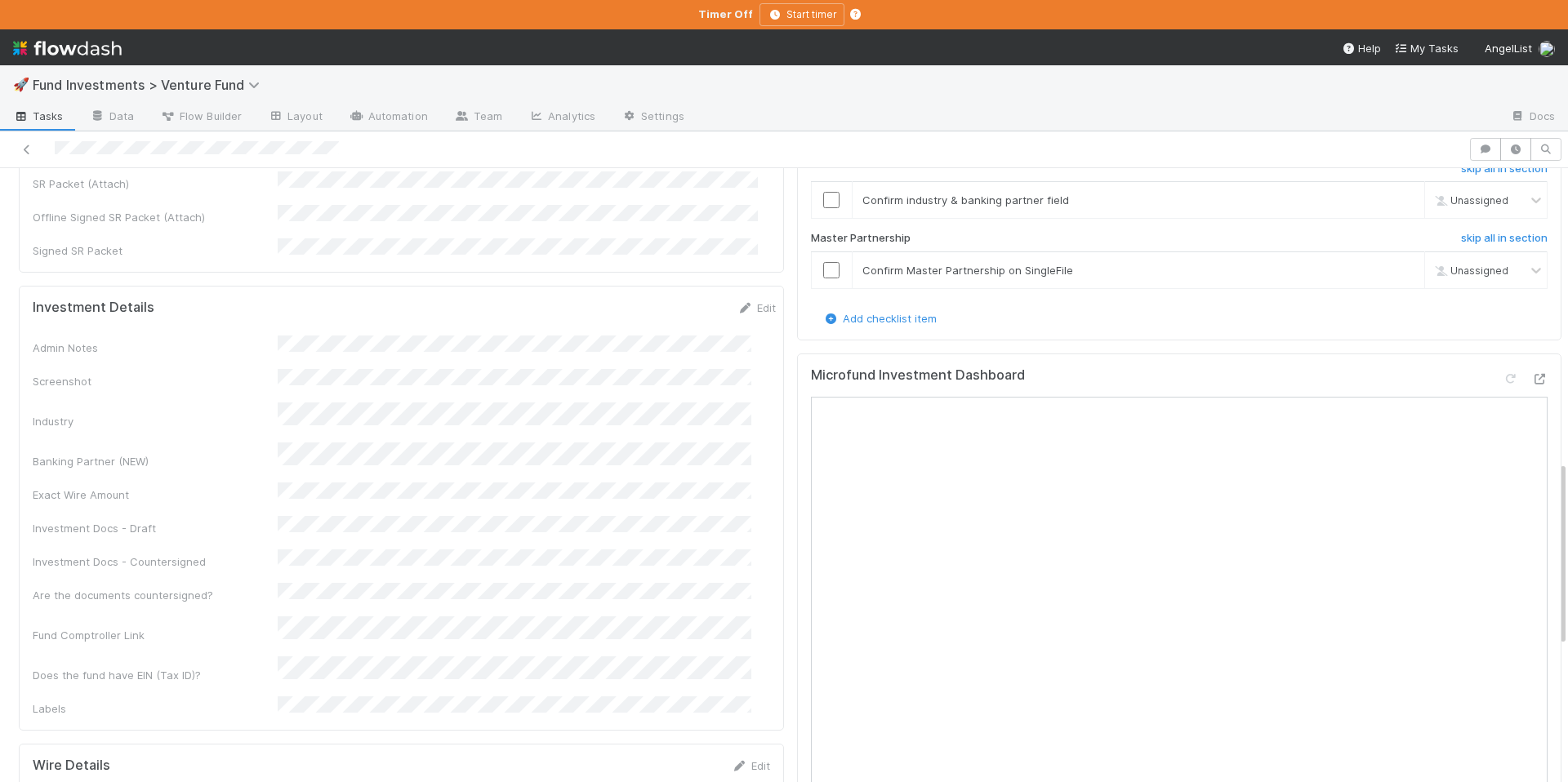
scroll to position [1256, 0]
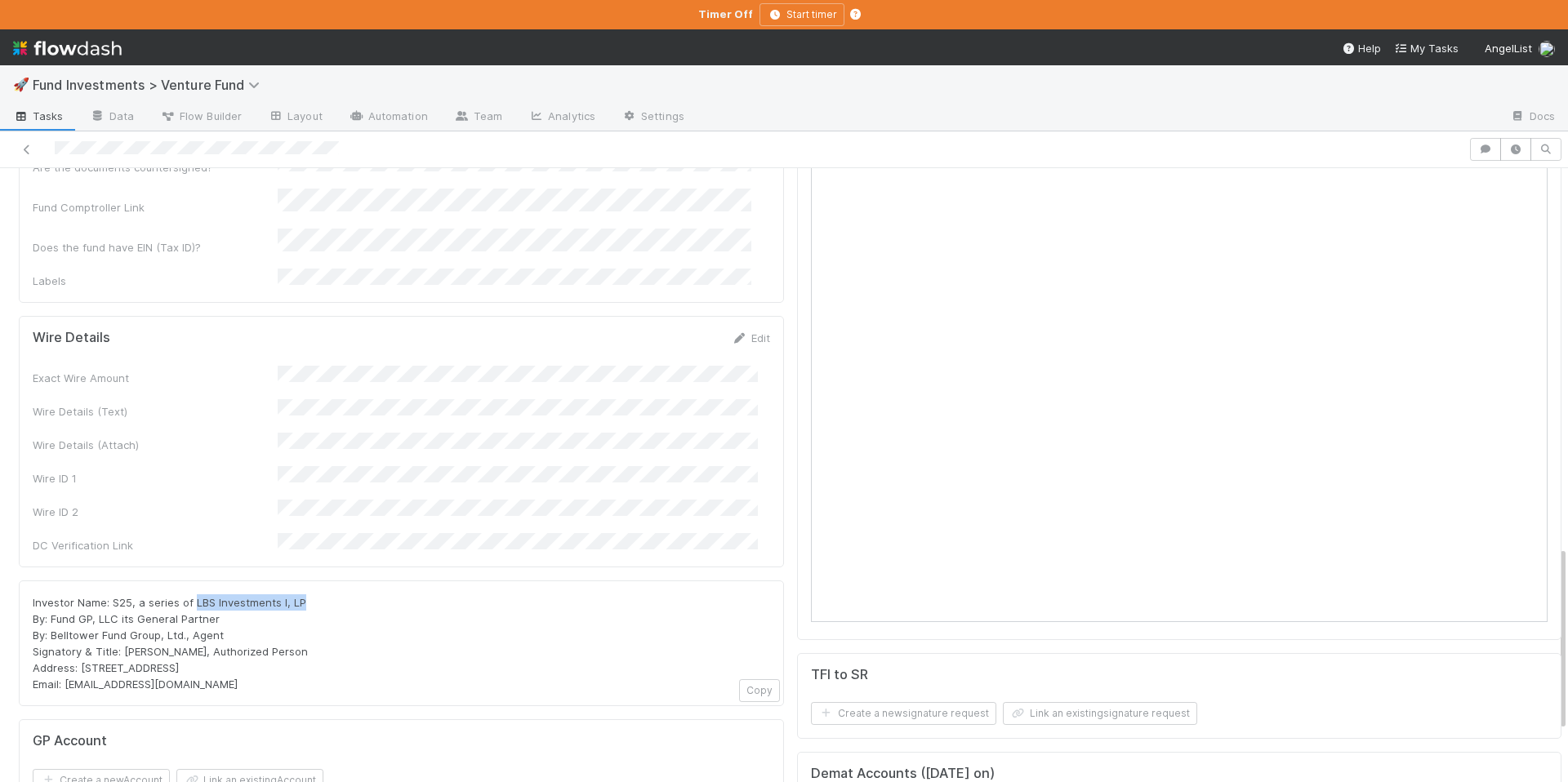
drag, startPoint x: 313, startPoint y: 470, endPoint x: 192, endPoint y: 469, distance: 121.0
click at [192, 594] on div "Investor Name: S25, a series of LBS Investments I, LP By: Fund GP, LLC its Gene…" at bounding box center [402, 643] width 738 height 98
copy span "LBS Investments I, LP"
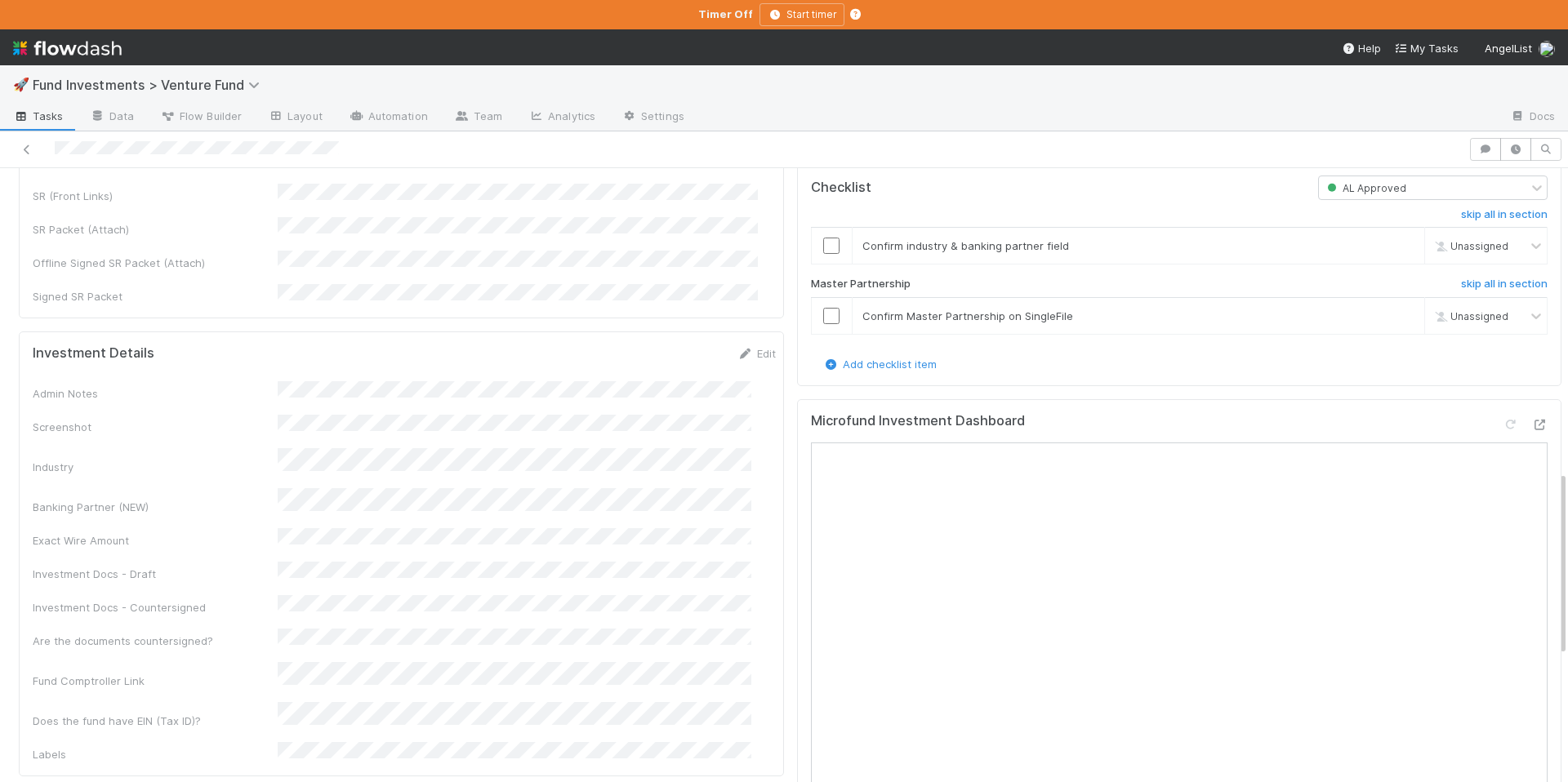
scroll to position [1057, 0]
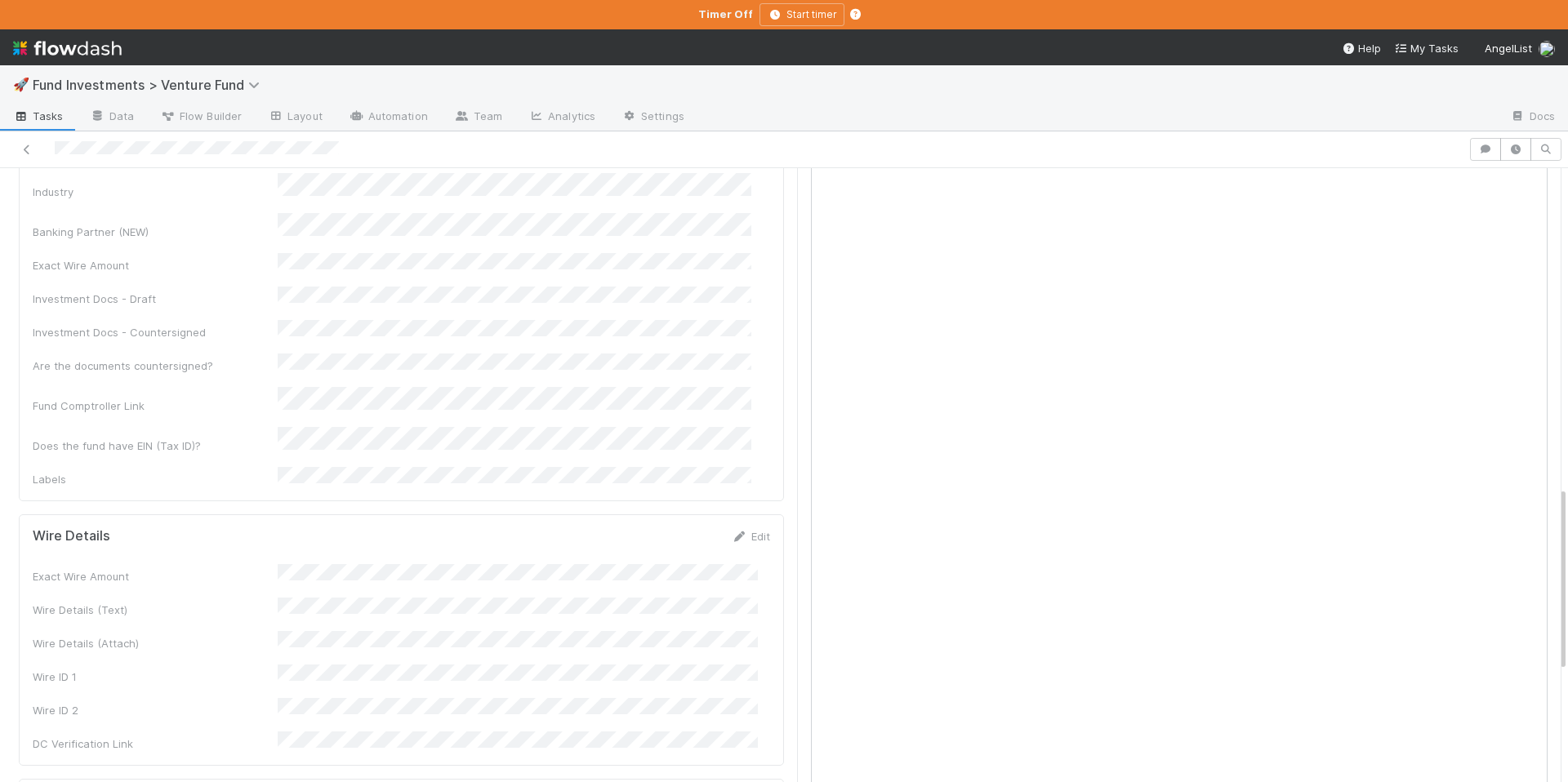
copy span "LBS Investments I, LP"
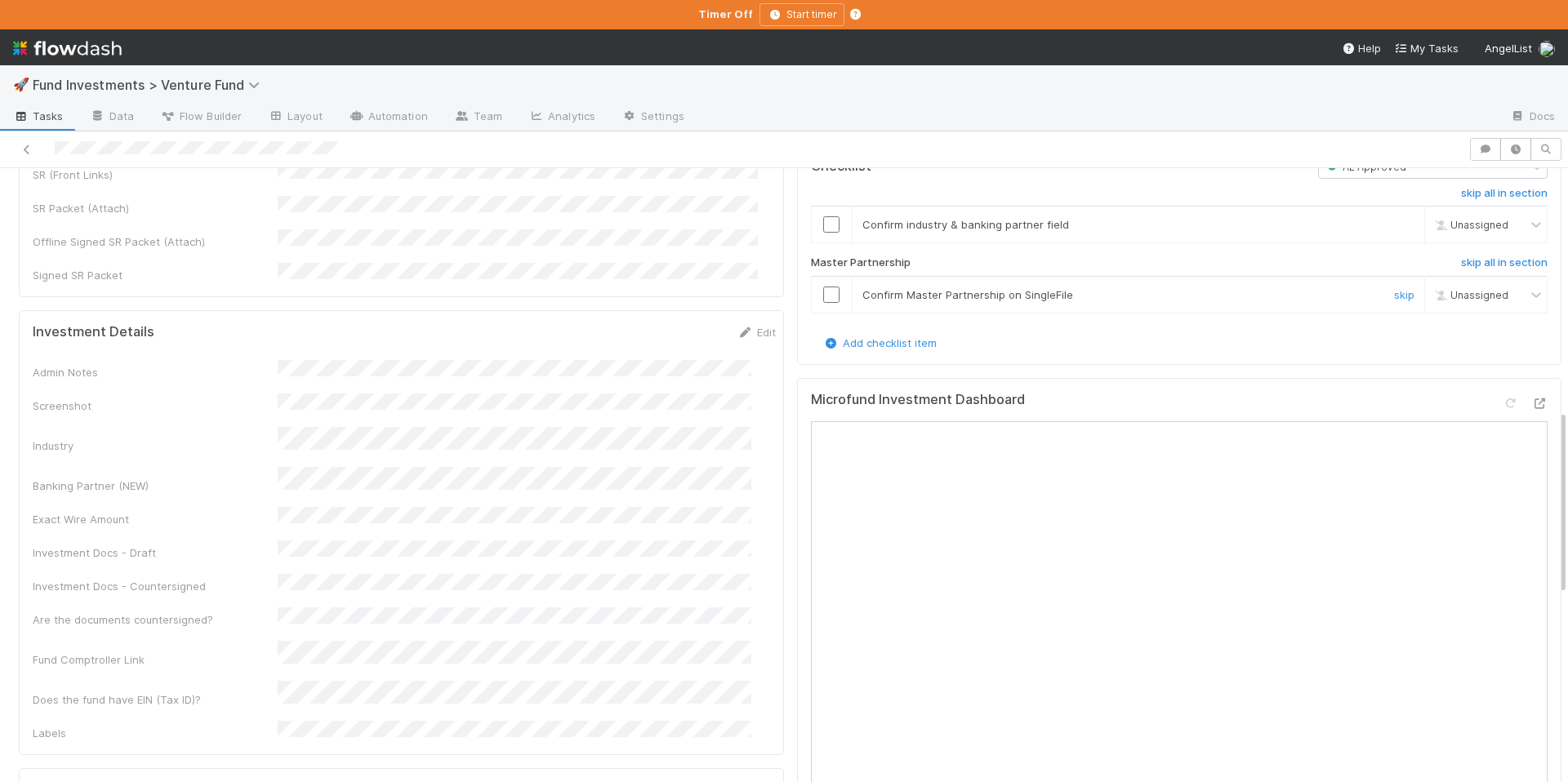
click at [824, 303] on input "checkbox" at bounding box center [831, 294] width 16 height 16
click at [825, 233] on input "checkbox" at bounding box center [831, 224] width 16 height 16
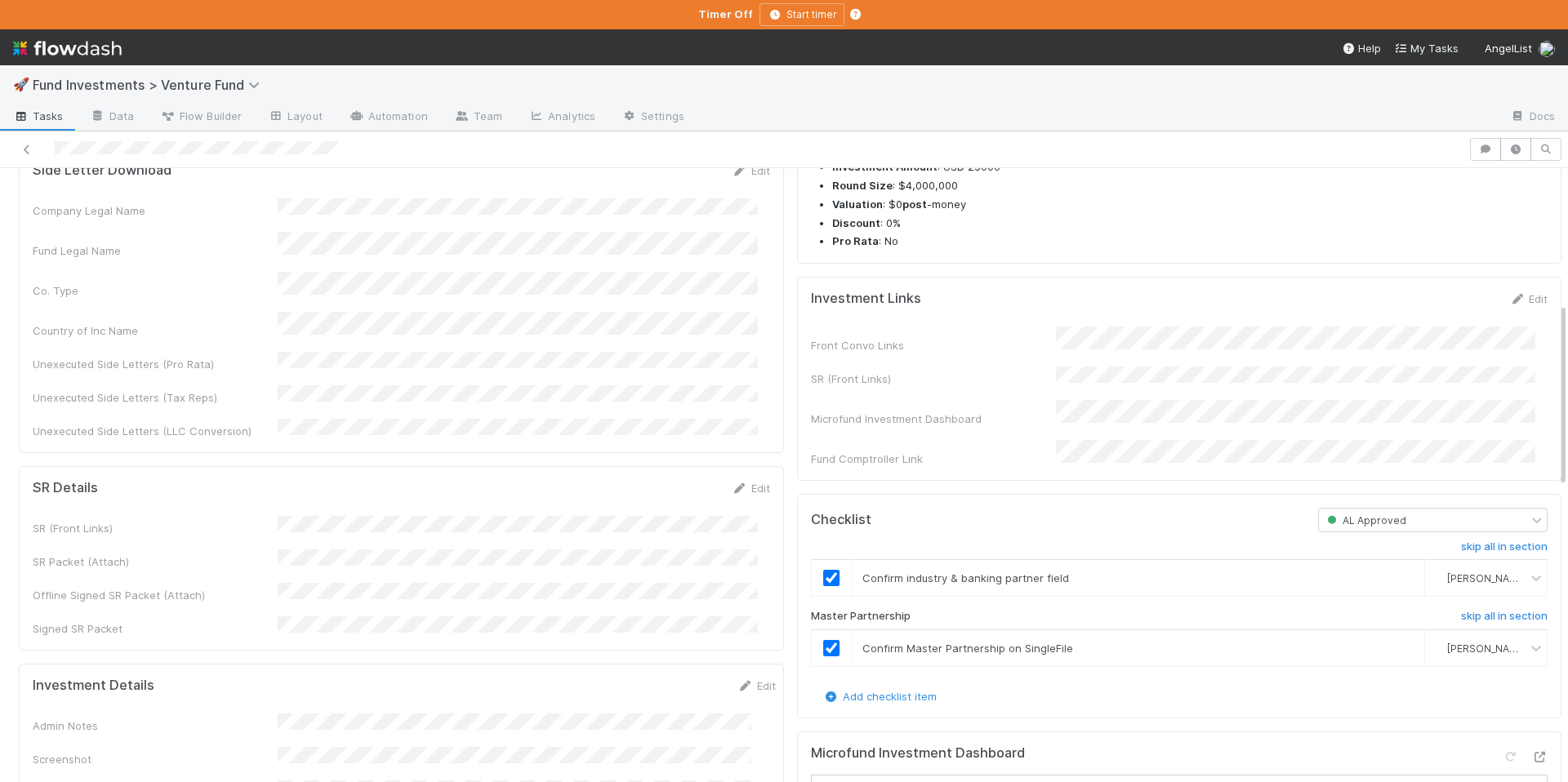
scroll to position [0, 0]
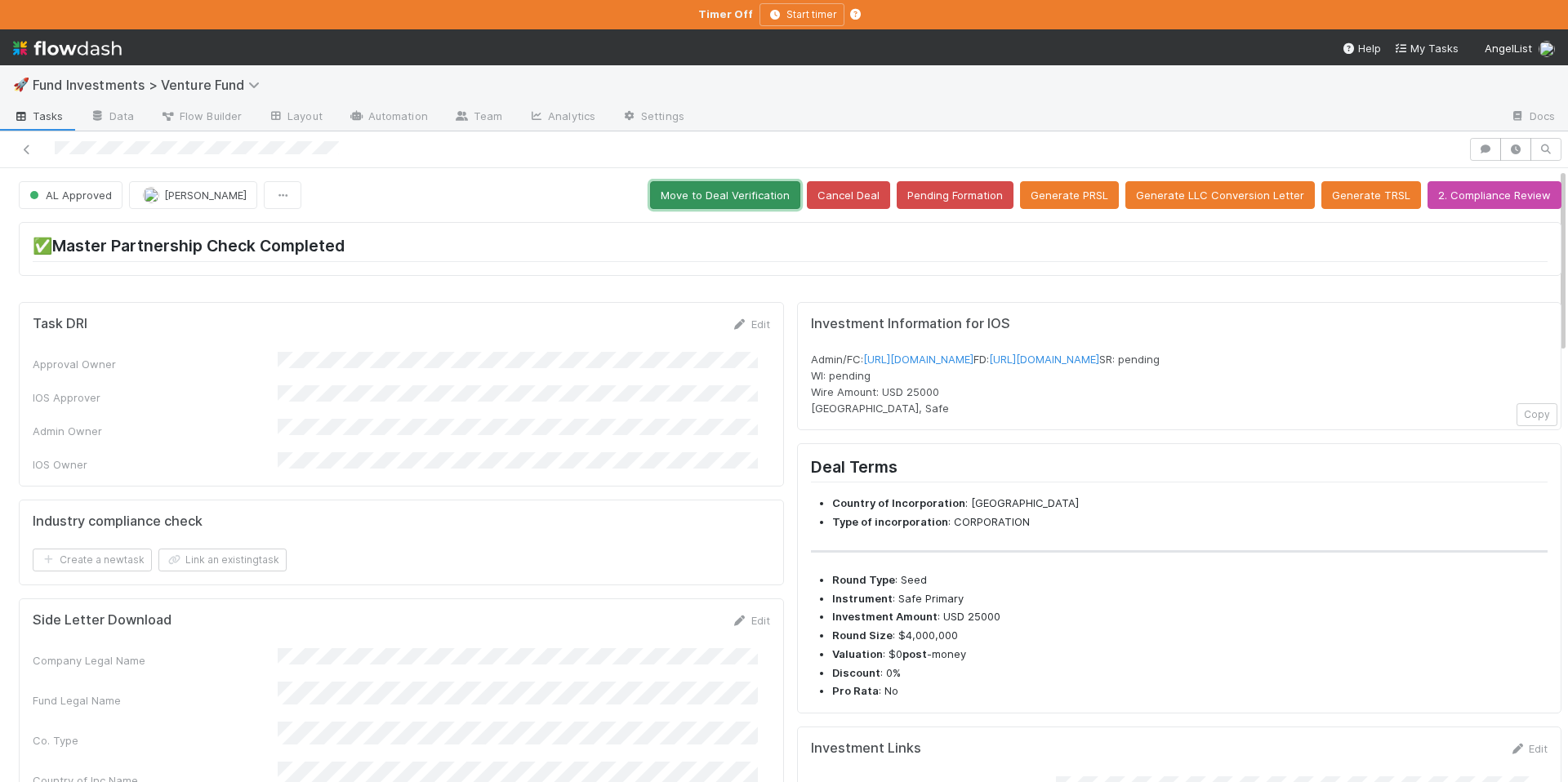
click at [734, 197] on button "Move to Deal Verification" at bounding box center [725, 194] width 150 height 27
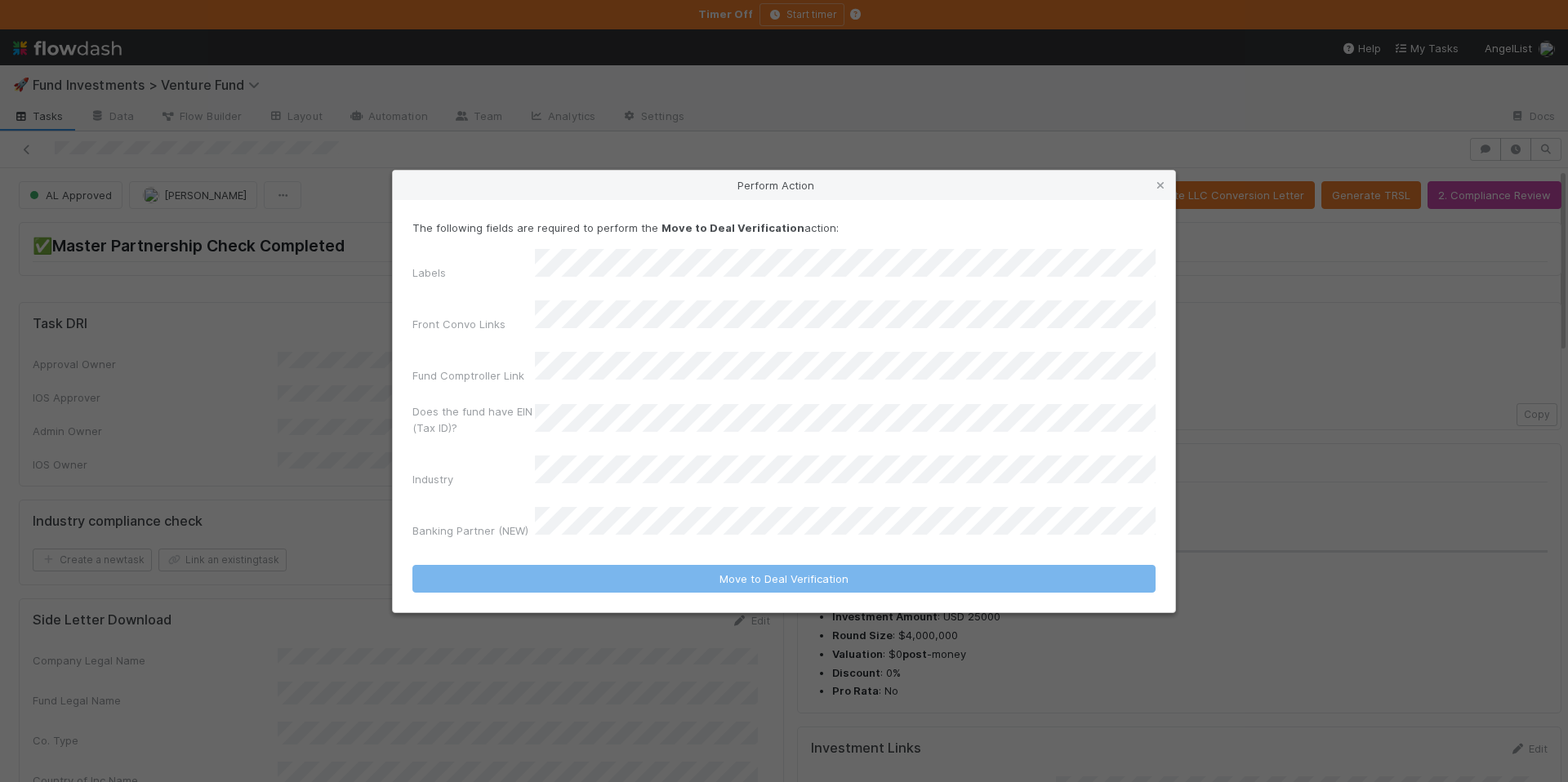
click at [591, 272] on div "The following fields are required to perform the Move to Deal Verification acti…" at bounding box center [784, 382] width 743 height 325
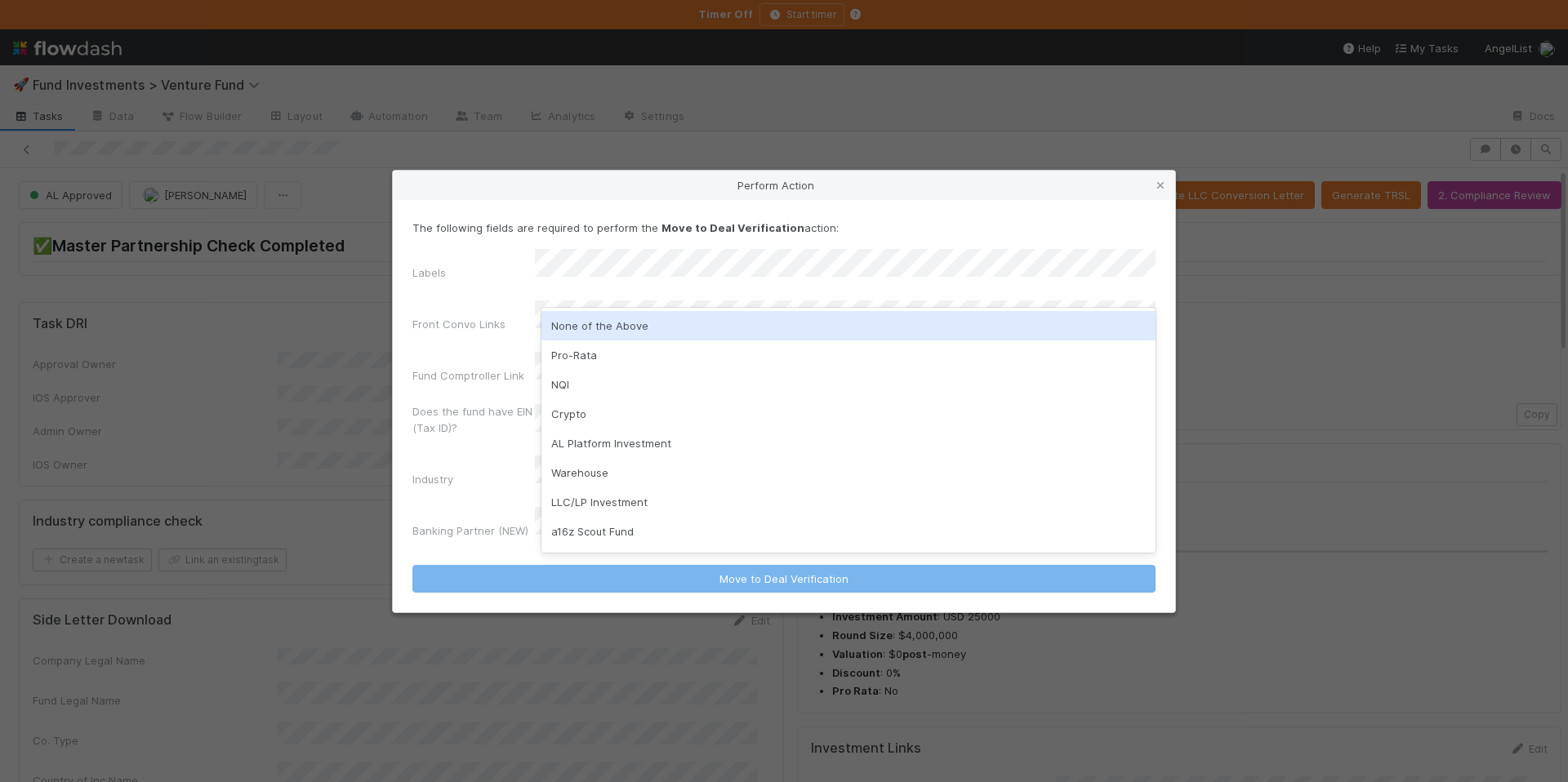
click at [602, 325] on div "None of the Above" at bounding box center [848, 325] width 614 height 29
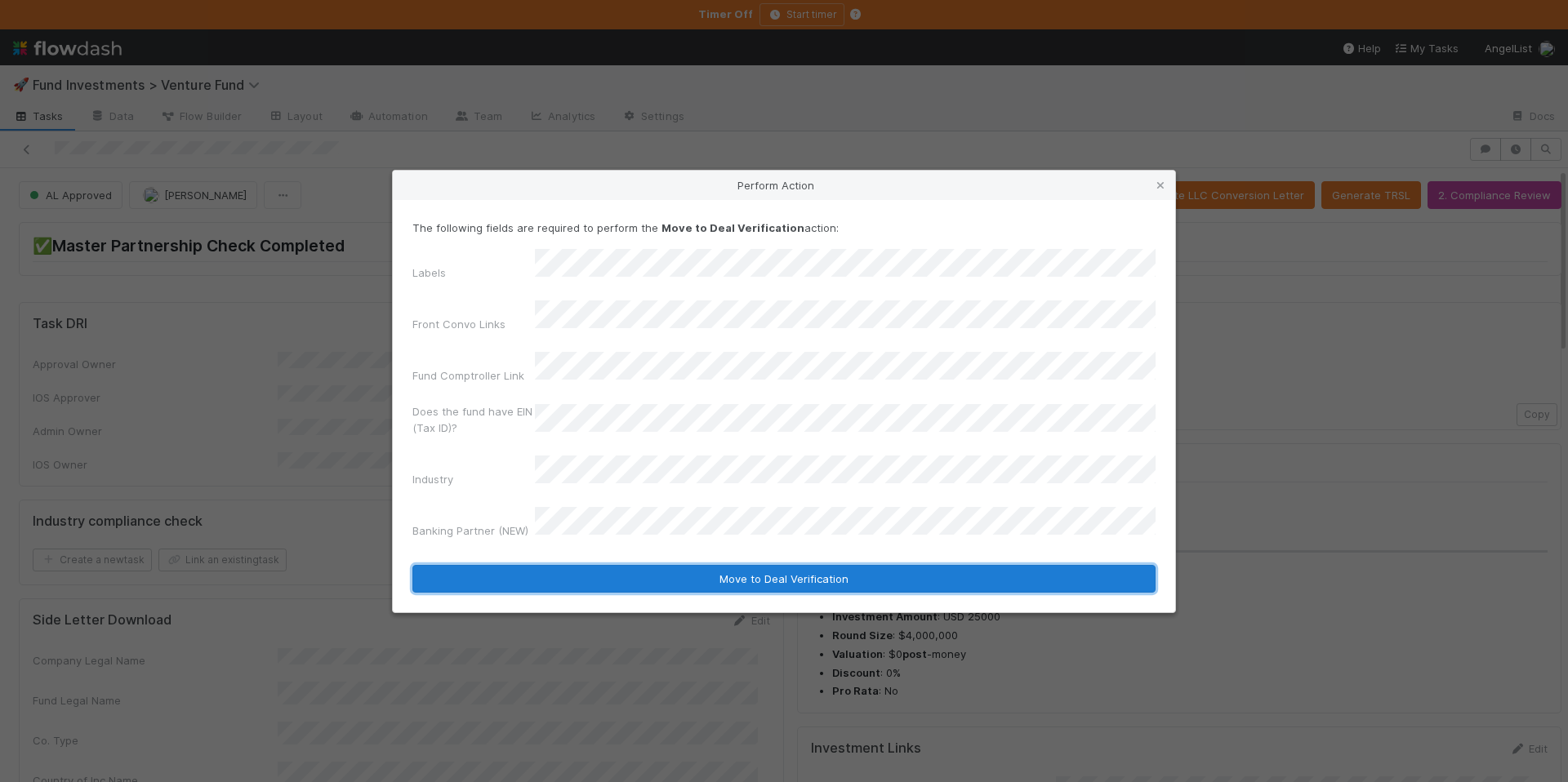
drag, startPoint x: 772, startPoint y: 550, endPoint x: 801, endPoint y: 527, distance: 37.0
click at [772, 565] on button "Move to Deal Verification" at bounding box center [784, 578] width 743 height 27
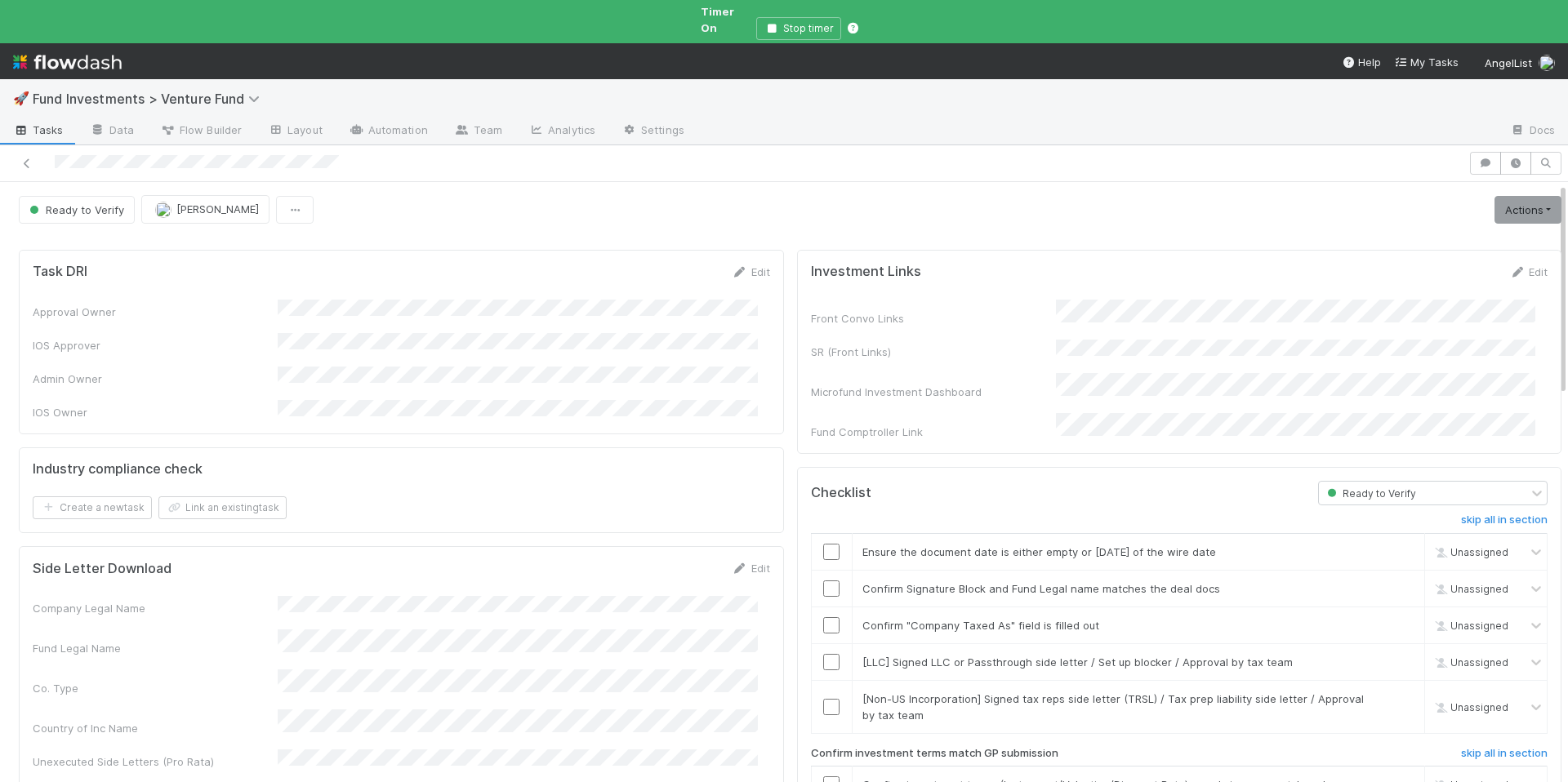
scroll to position [557, 0]
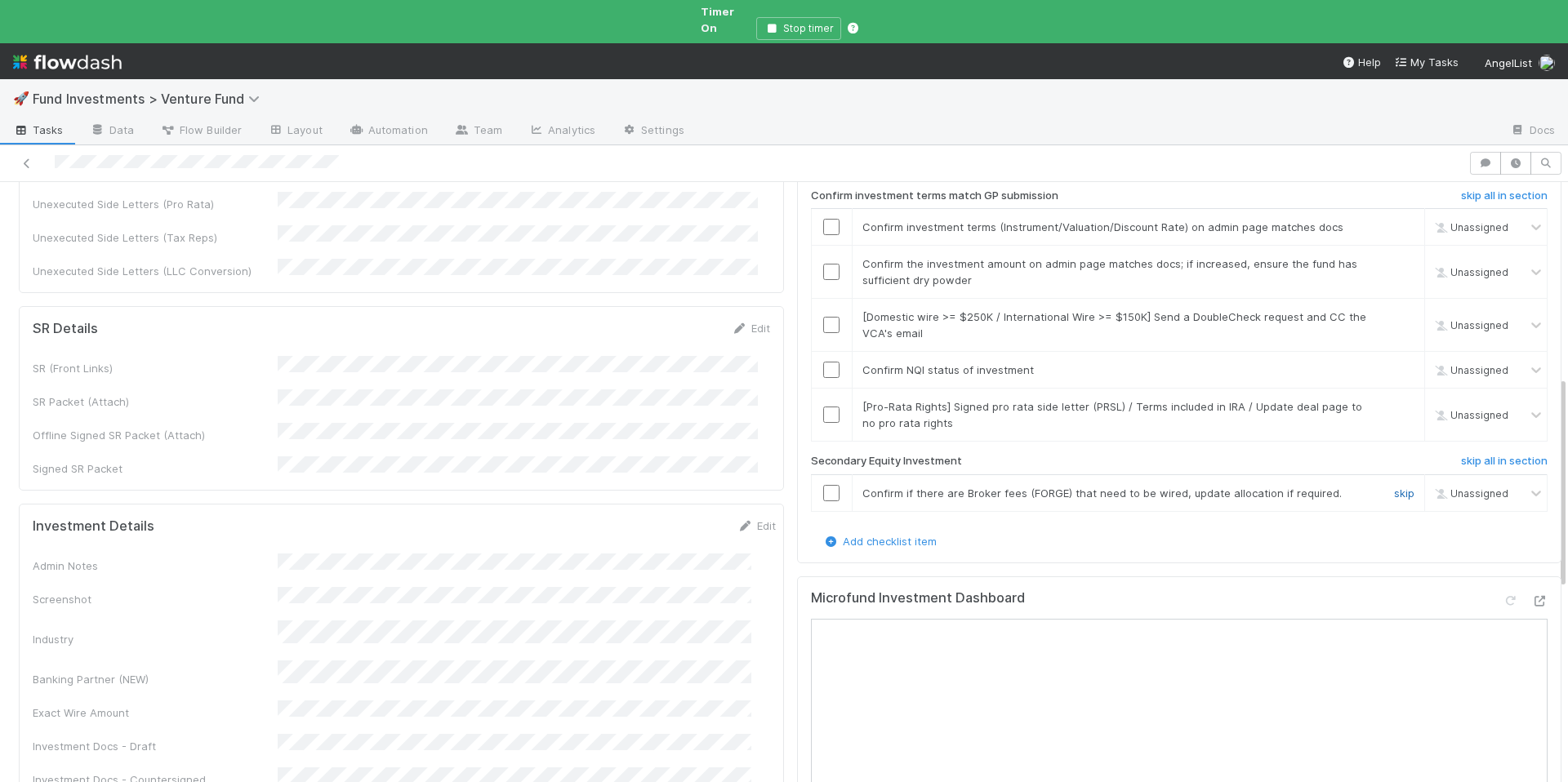
click at [1394, 487] on link "skip" at bounding box center [1405, 493] width 21 height 13
click at [824, 362] on input "checkbox" at bounding box center [831, 370] width 16 height 16
click at [1394, 400] on link "skip" at bounding box center [1405, 407] width 21 height 13
checkbox input "true"
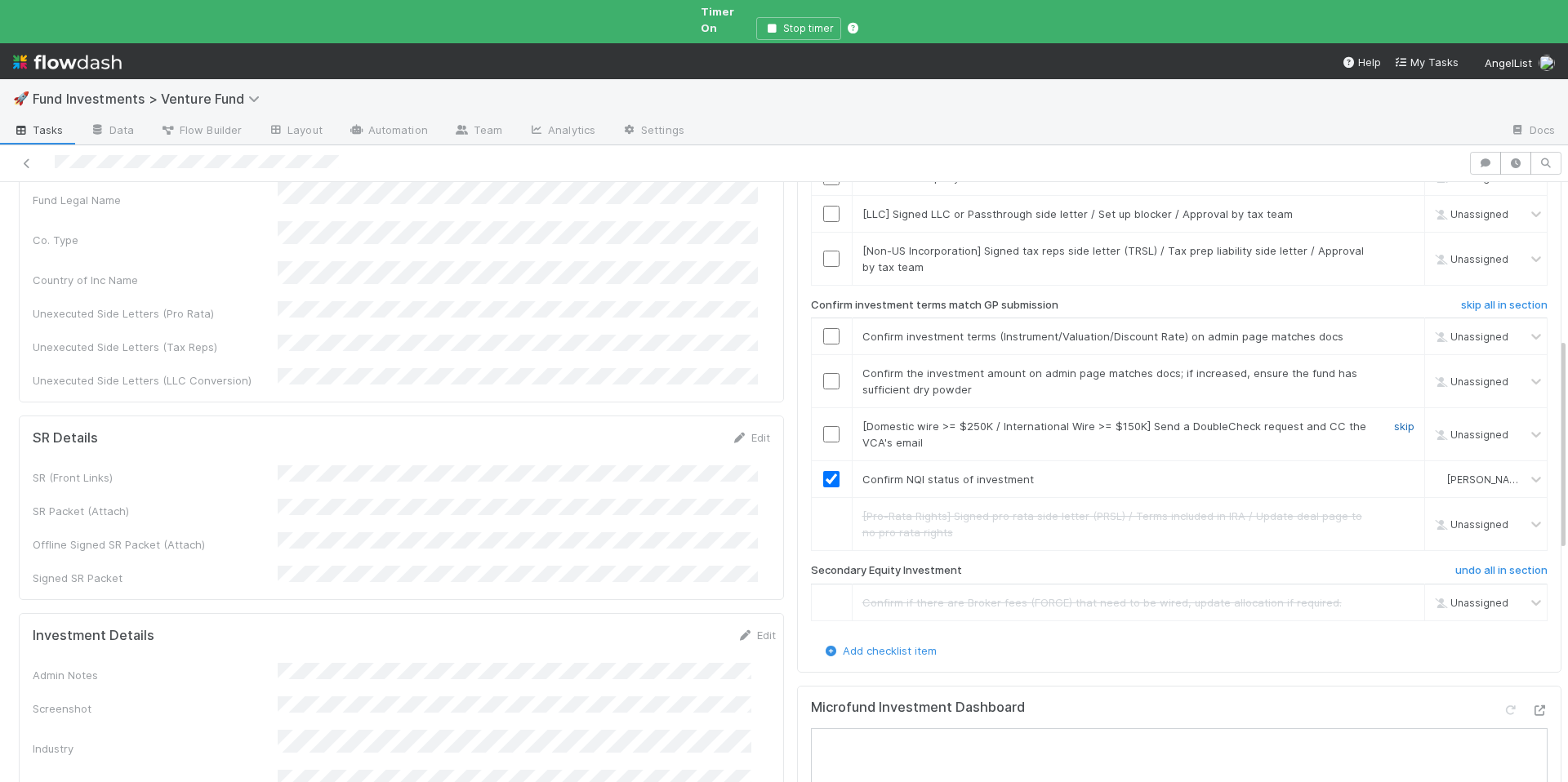
click at [1394, 420] on link "skip" at bounding box center [1405, 426] width 21 height 13
click at [824, 374] on input "checkbox" at bounding box center [831, 381] width 16 height 16
click at [824, 328] on input "checkbox" at bounding box center [831, 336] width 16 height 16
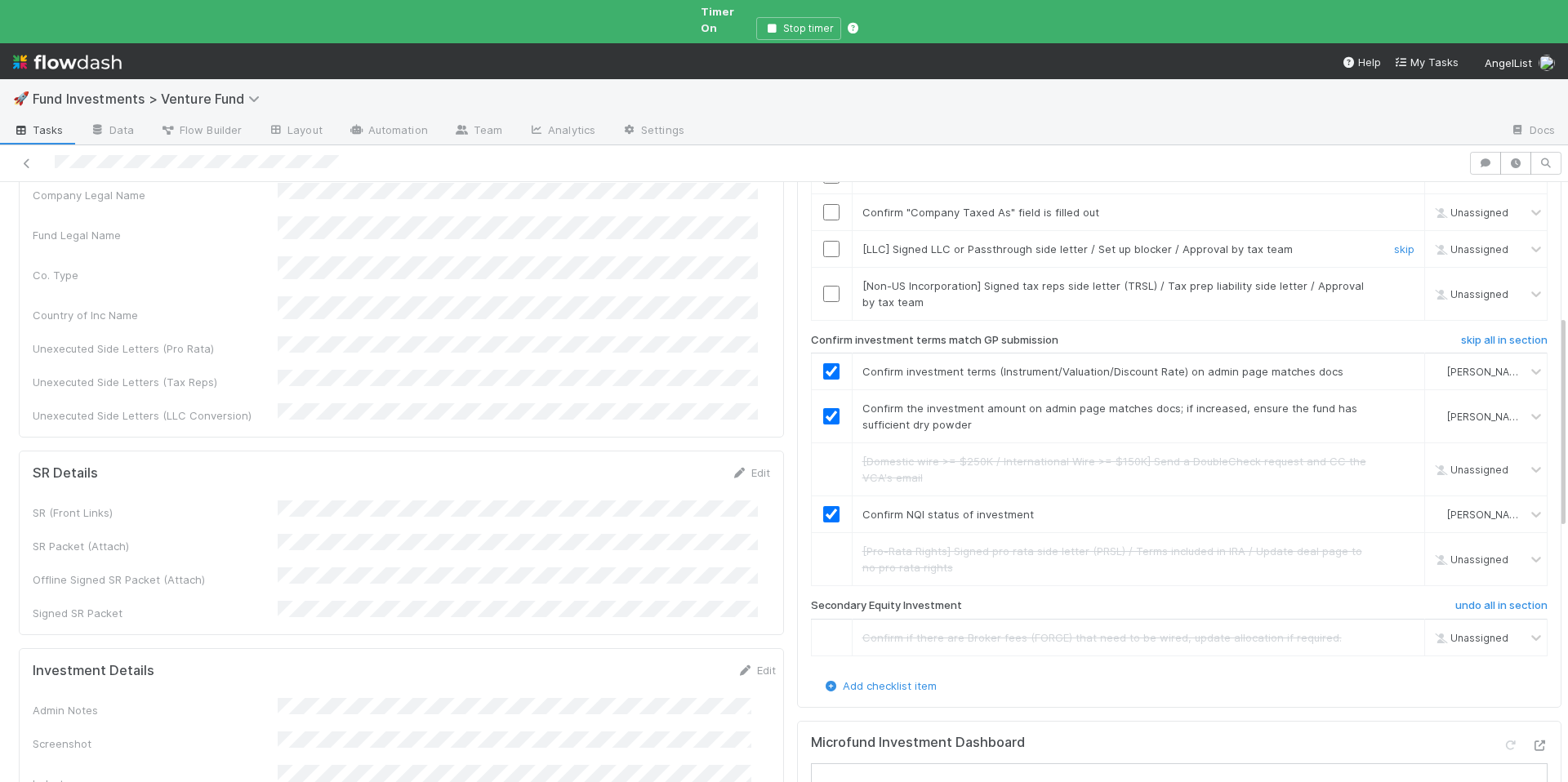
scroll to position [374, 0]
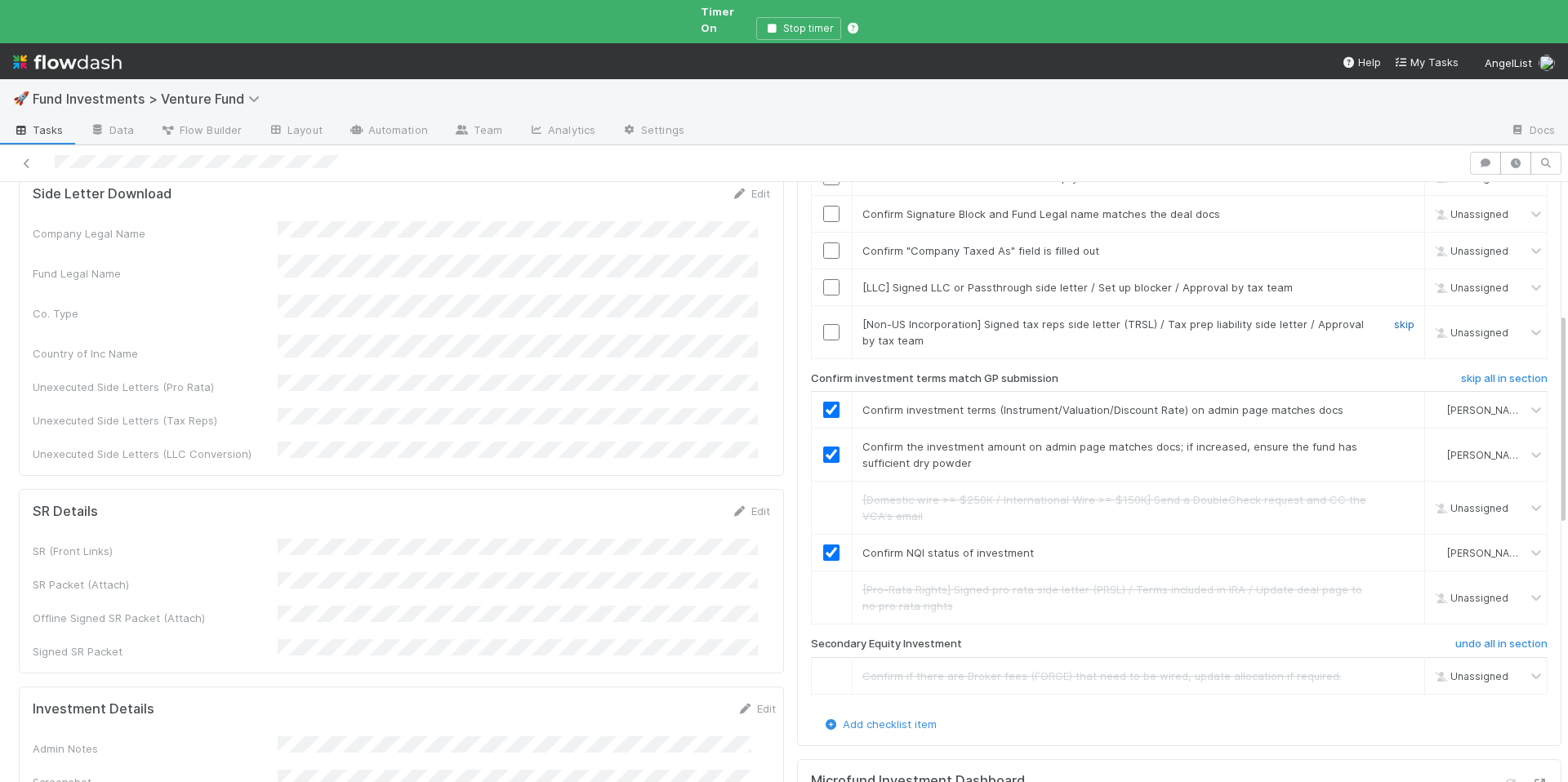
click at [1394, 318] on link "skip" at bounding box center [1405, 324] width 21 height 13
click at [1394, 281] on link "skip" at bounding box center [1405, 288] width 21 height 13
click at [824, 242] on input "checkbox" at bounding box center [831, 250] width 16 height 16
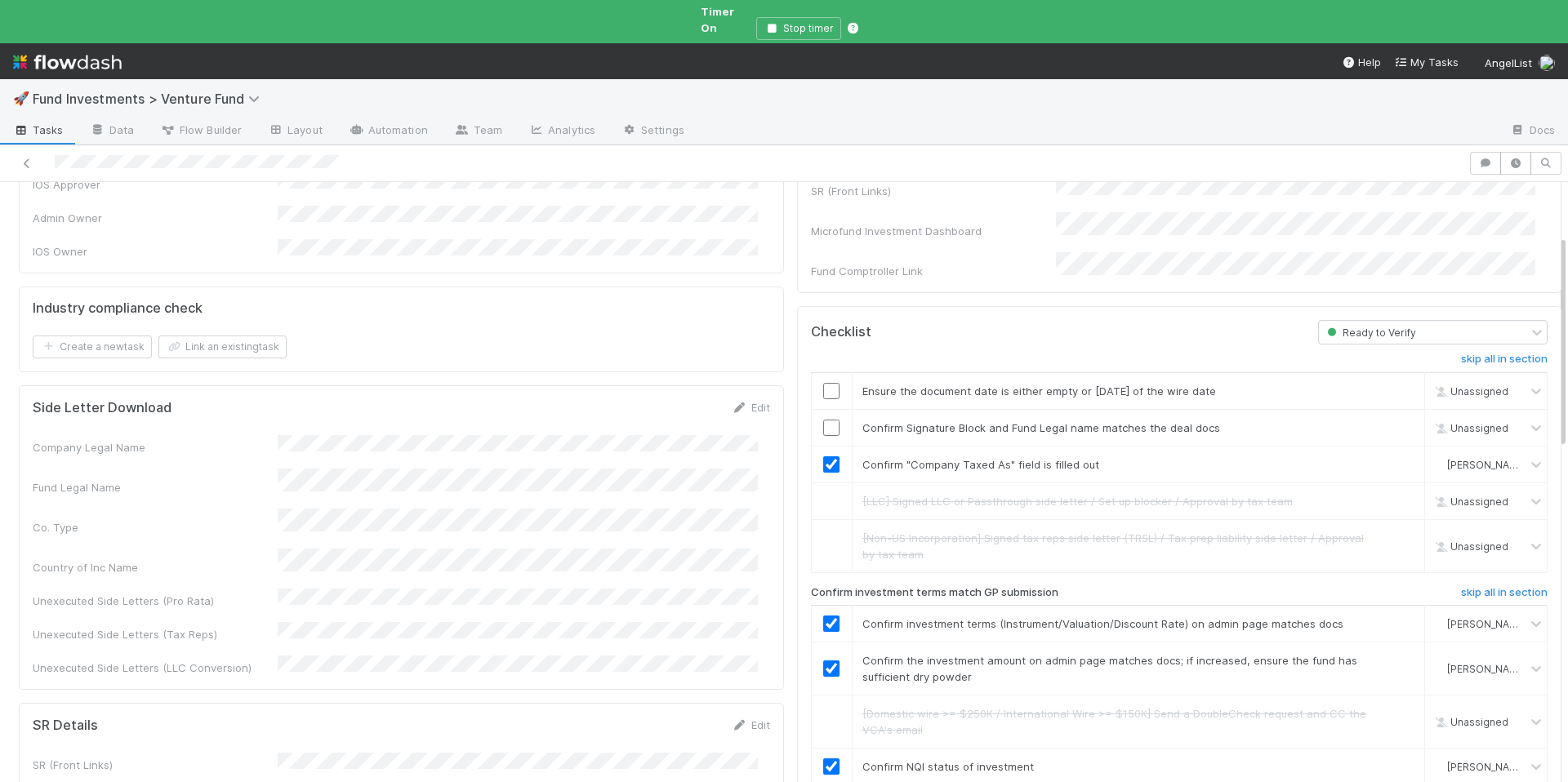
scroll to position [153, 0]
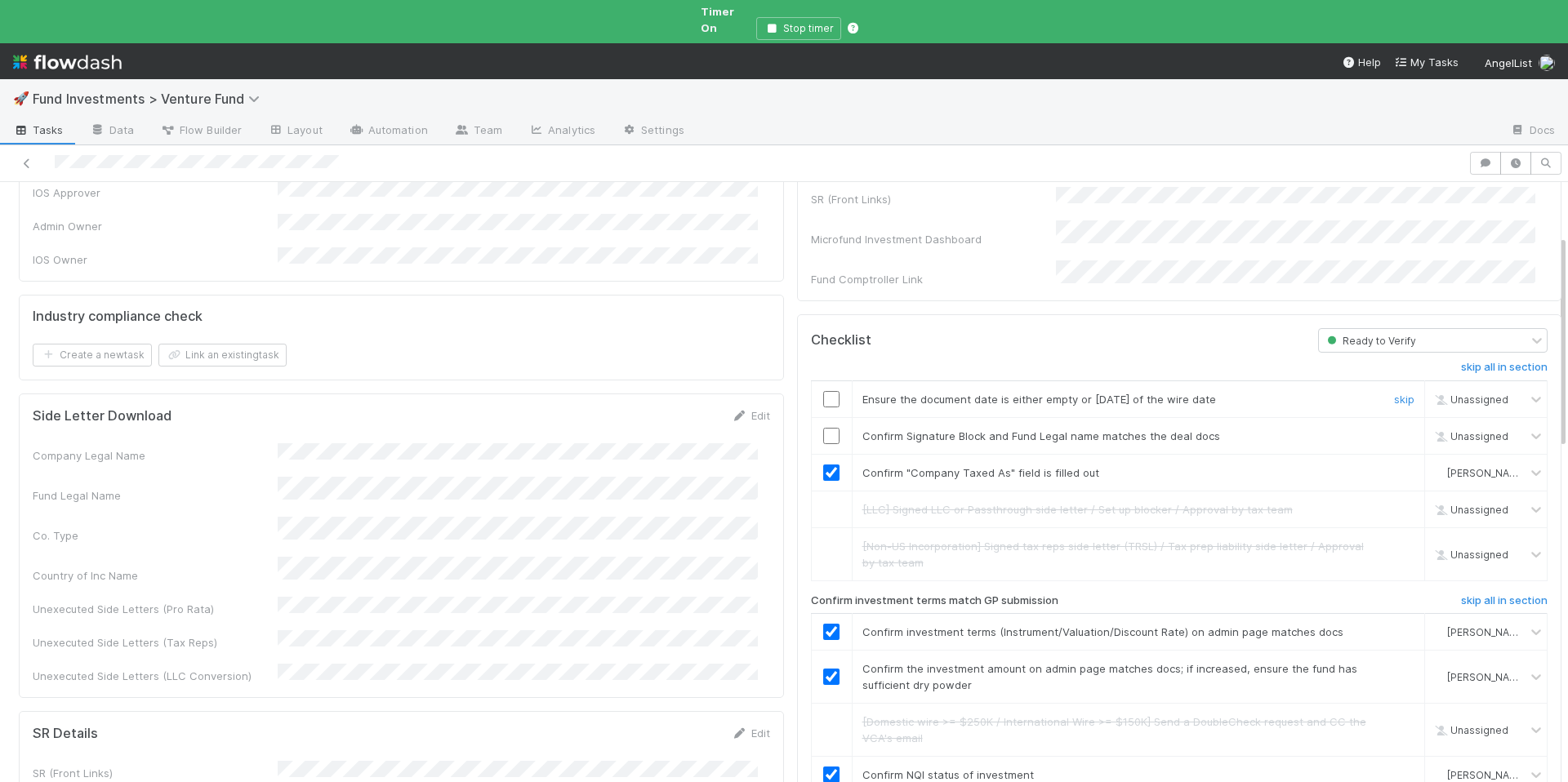
click at [824, 391] on input "checkbox" at bounding box center [831, 399] width 16 height 16
click at [824, 428] on input "checkbox" at bounding box center [831, 436] width 16 height 16
click at [814, 421] on td at bounding box center [831, 439] width 41 height 37
click at [824, 431] on input "checkbox" at bounding box center [831, 439] width 16 height 16
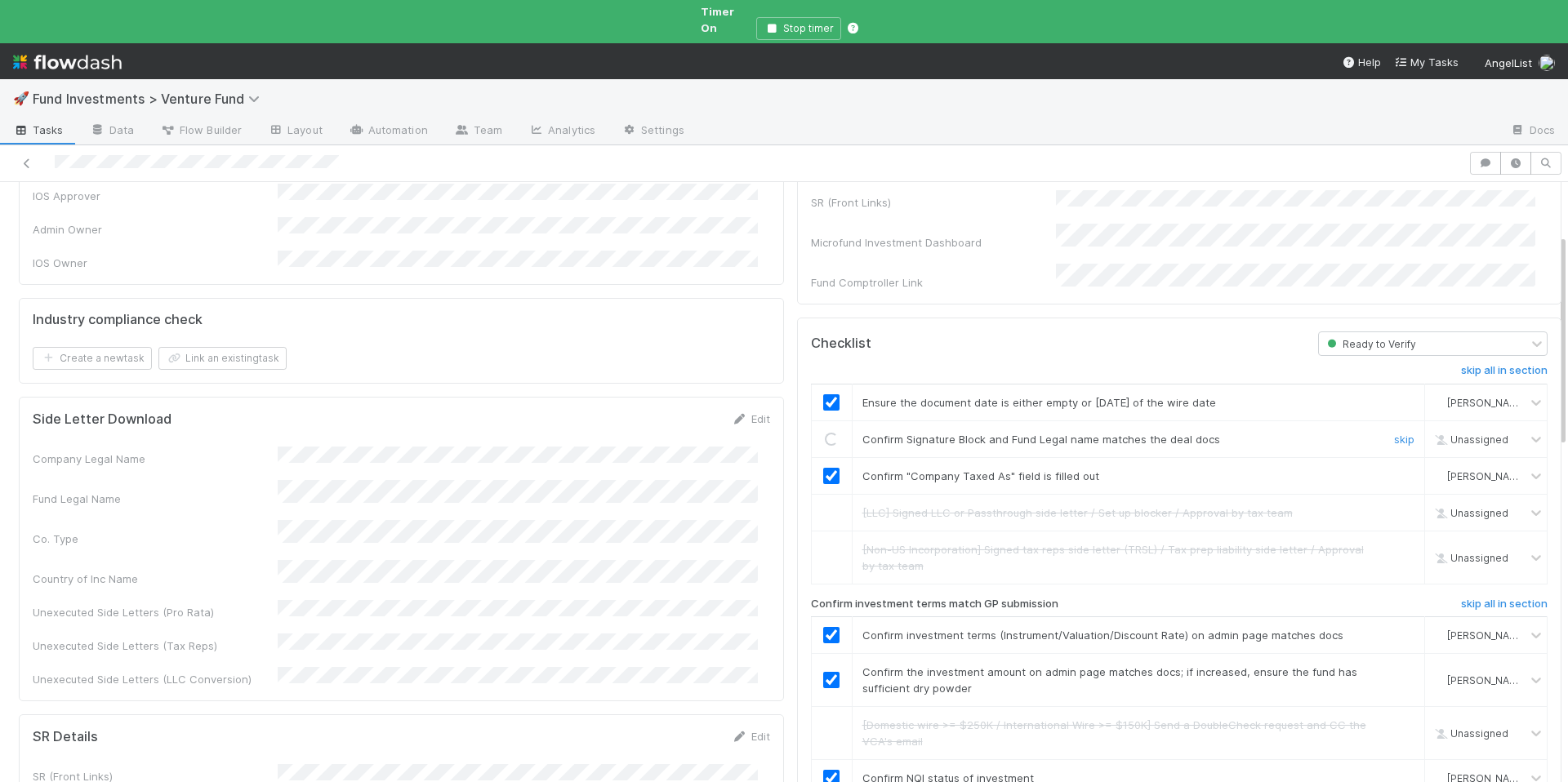
click at [825, 433] on div "Loading..." at bounding box center [831, 440] width 13 height 13
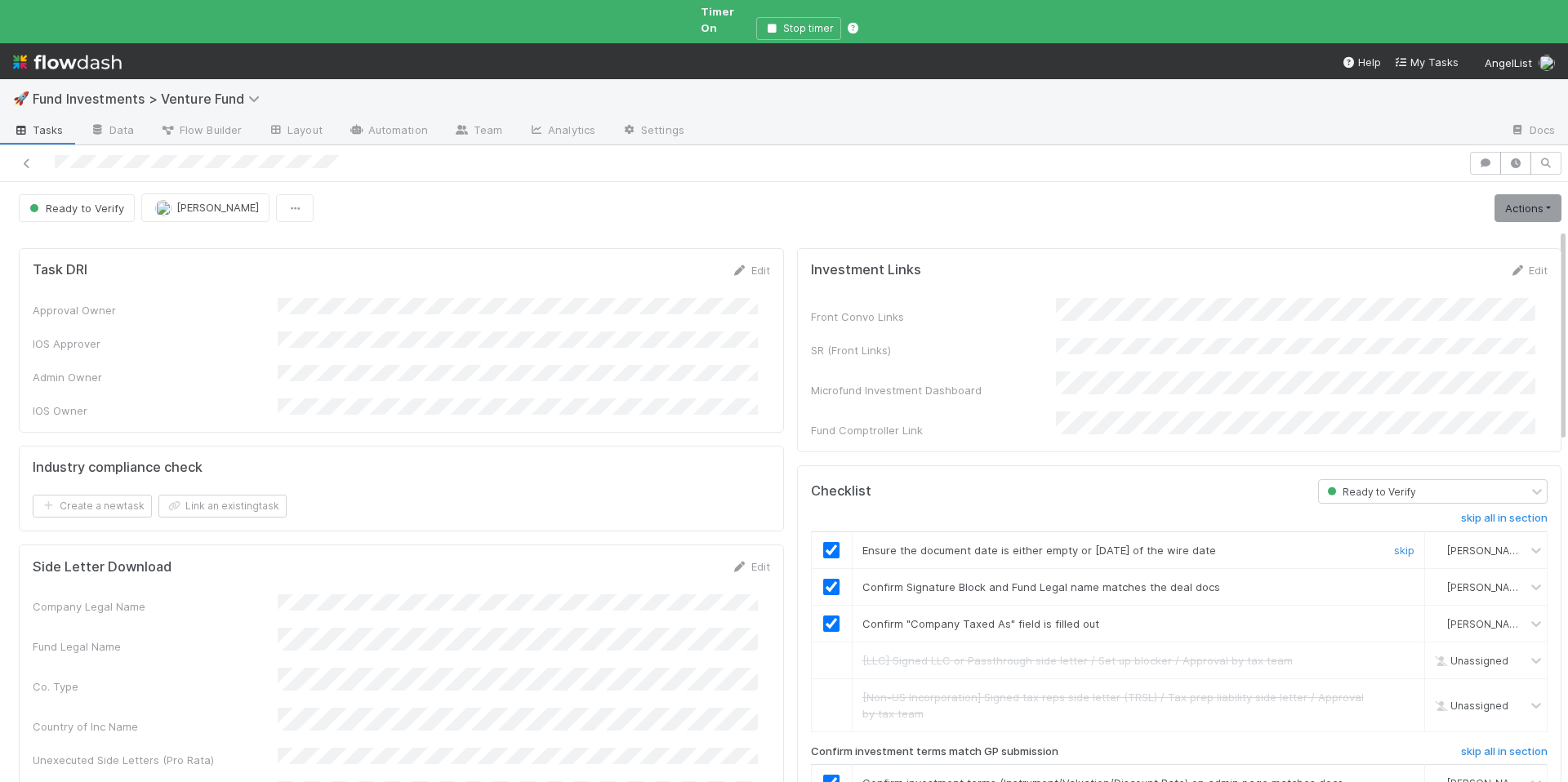
scroll to position [0, 0]
click at [1498, 197] on link "Actions" at bounding box center [1527, 209] width 67 height 27
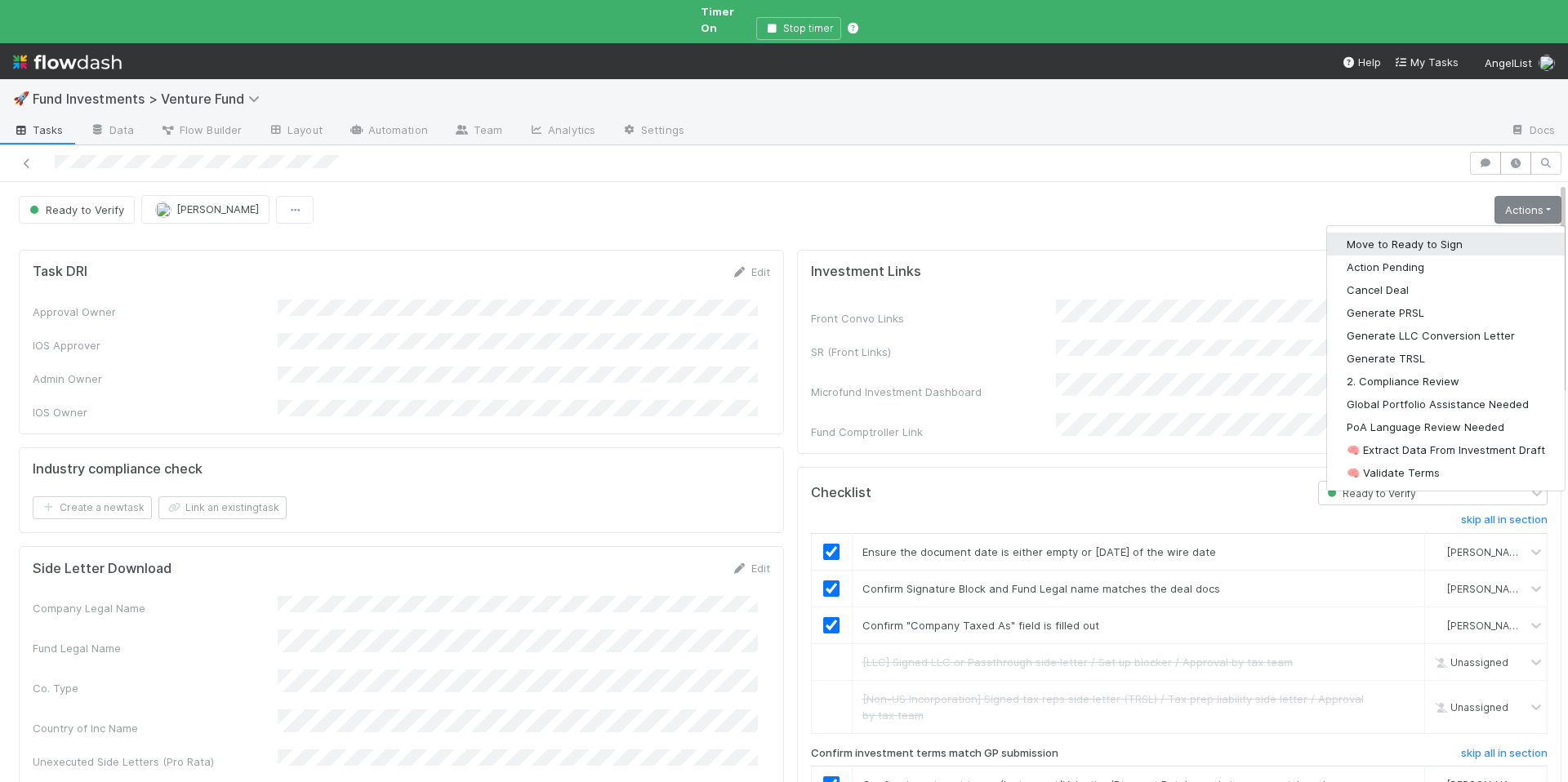
click at [1445, 233] on button "Move to Ready to Sign" at bounding box center [1446, 244] width 238 height 23
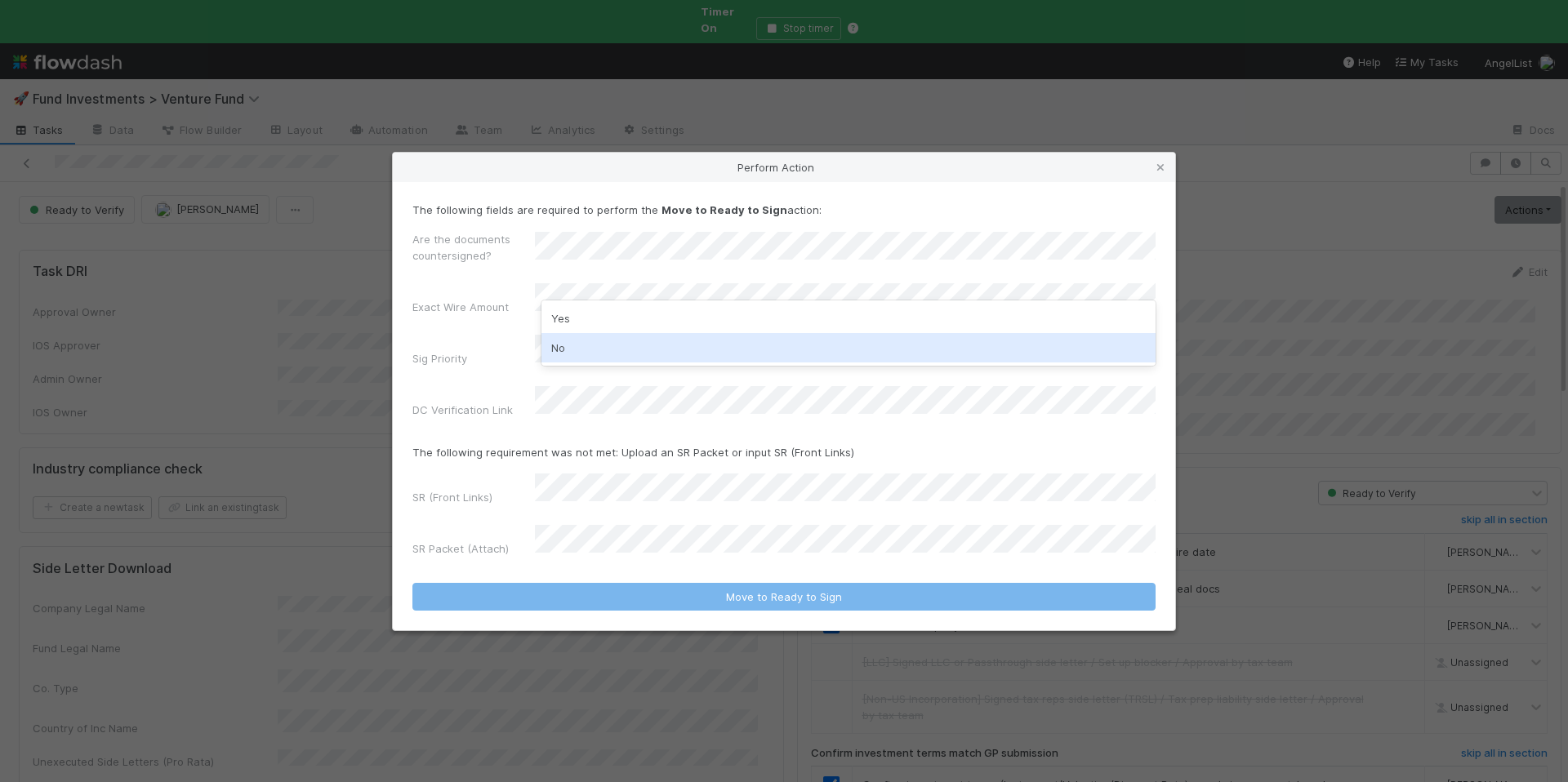
click at [579, 355] on div "No" at bounding box center [848, 347] width 614 height 29
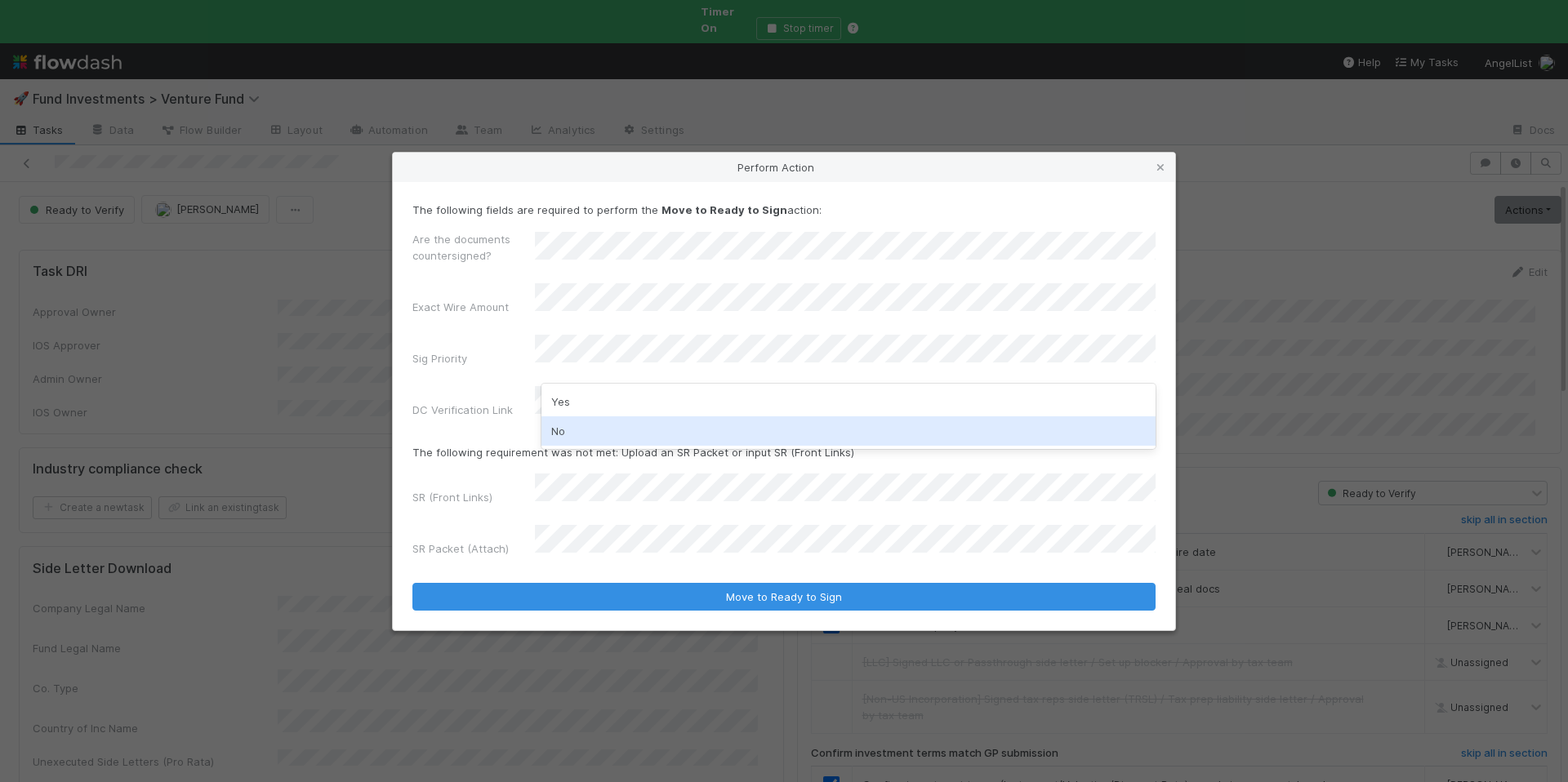
click at [575, 428] on div "No" at bounding box center [848, 431] width 614 height 29
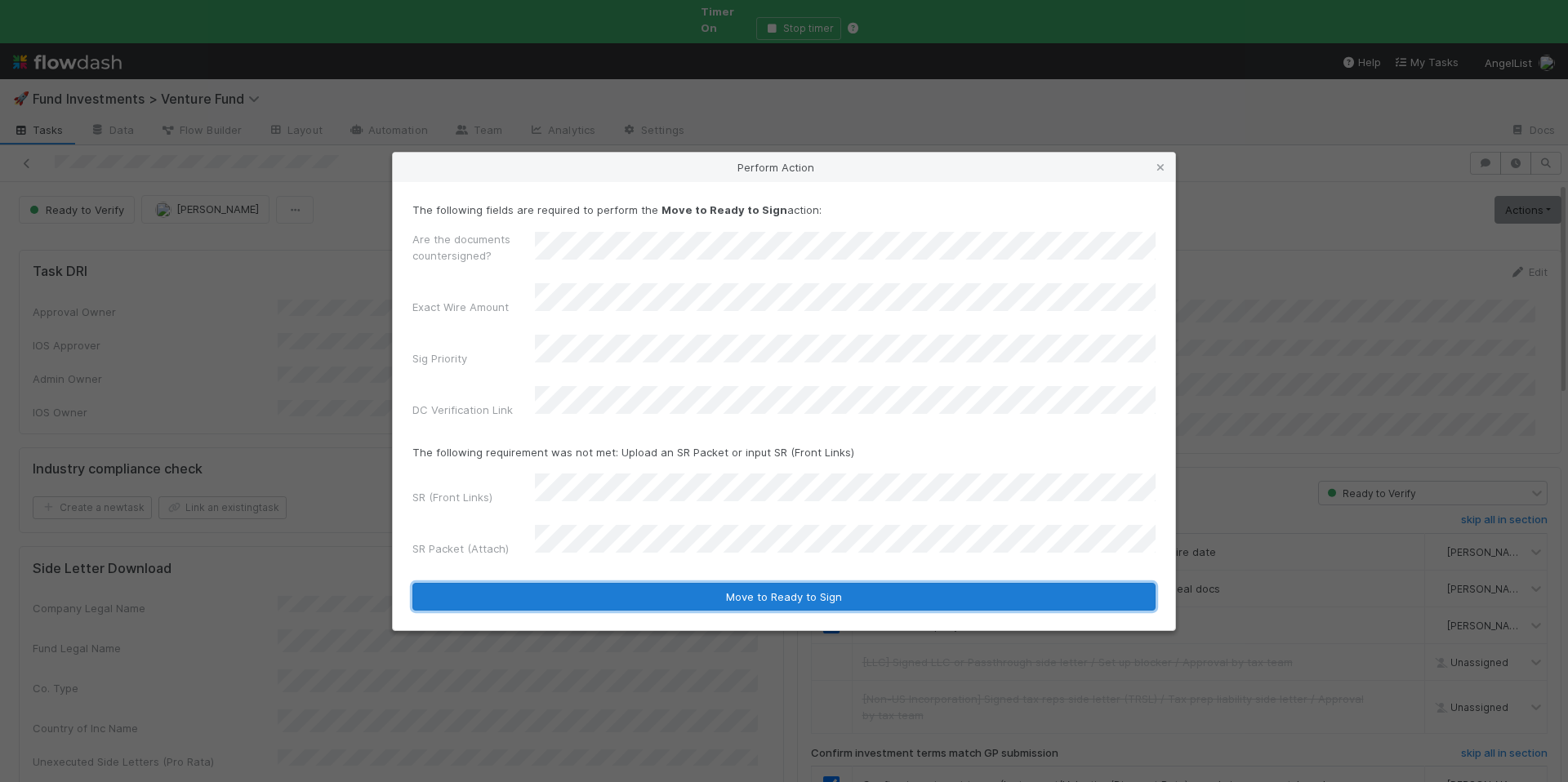
click at [734, 583] on button "Move to Ready to Sign" at bounding box center [784, 596] width 743 height 27
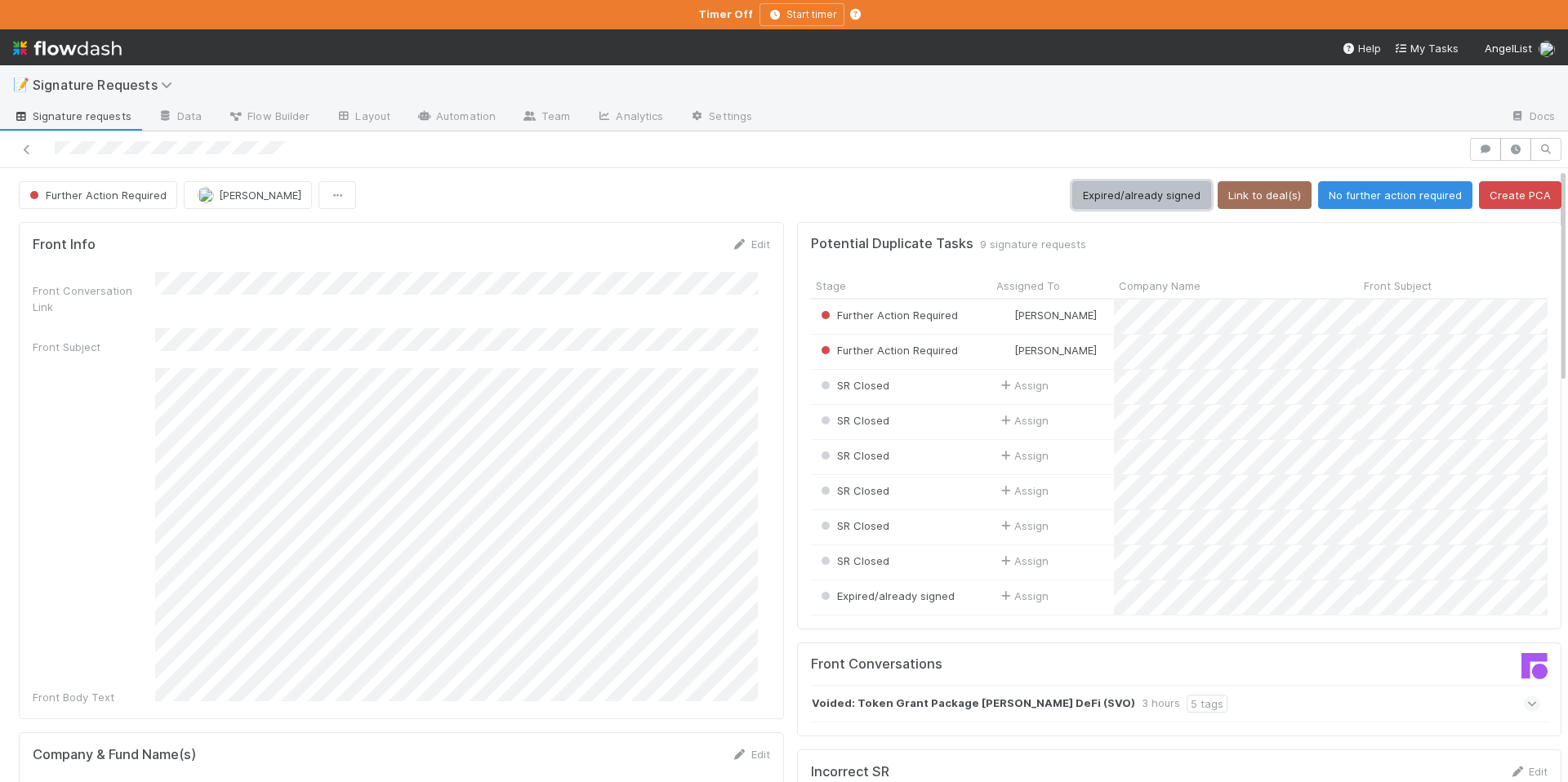
click at [1109, 199] on button "Expired/already signed" at bounding box center [1142, 194] width 139 height 27
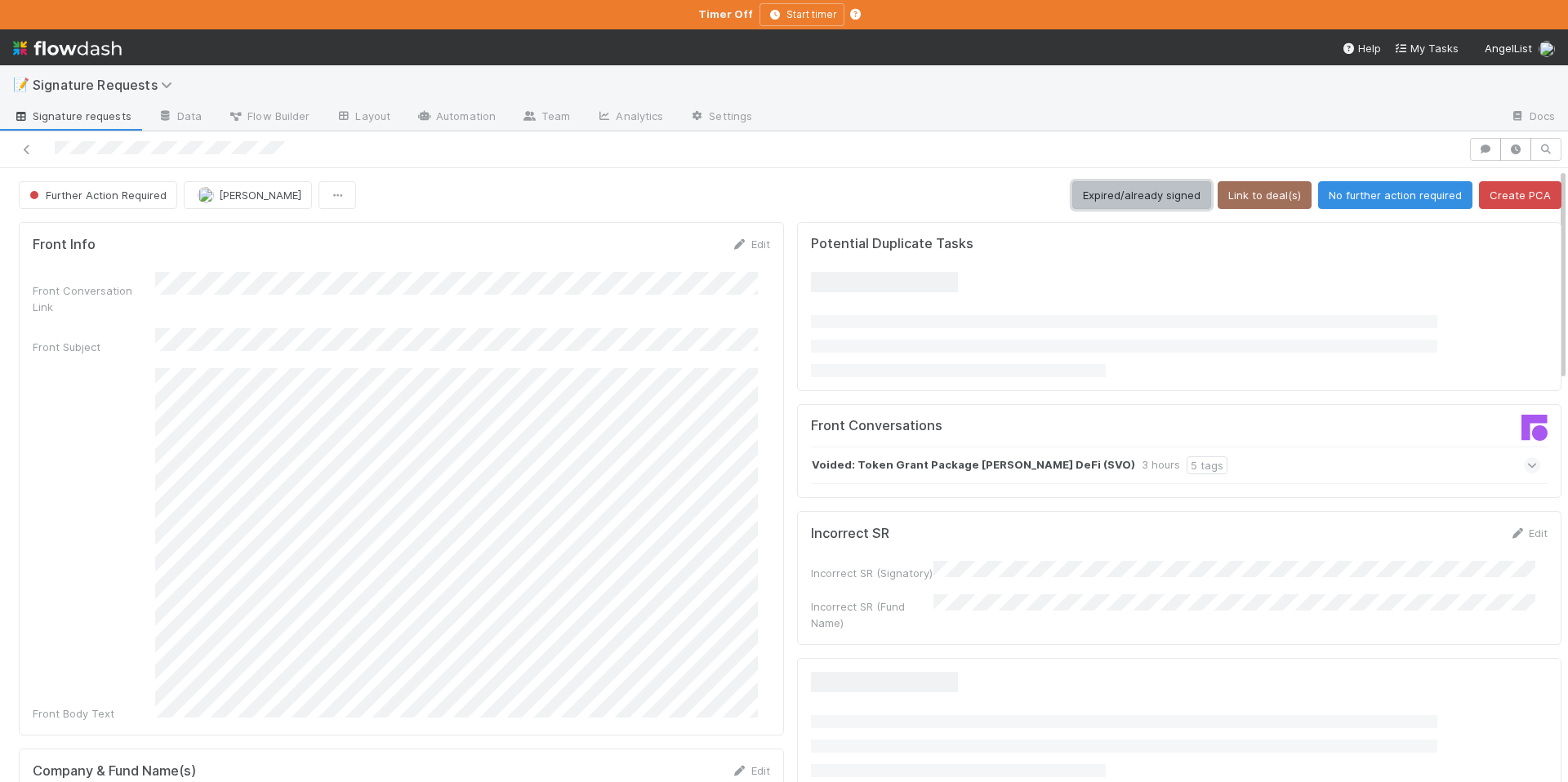
click at [1132, 199] on button "Expired/already signed" at bounding box center [1142, 194] width 139 height 27
click at [1158, 196] on button "Expired/already signed" at bounding box center [1142, 194] width 139 height 27
click at [1075, 191] on button "Expired/already signed" at bounding box center [1142, 194] width 139 height 27
drag, startPoint x: 1122, startPoint y: 203, endPoint x: 1086, endPoint y: 75, distance: 133.0
click at [1122, 203] on button "Expired/already signed" at bounding box center [1142, 194] width 139 height 27
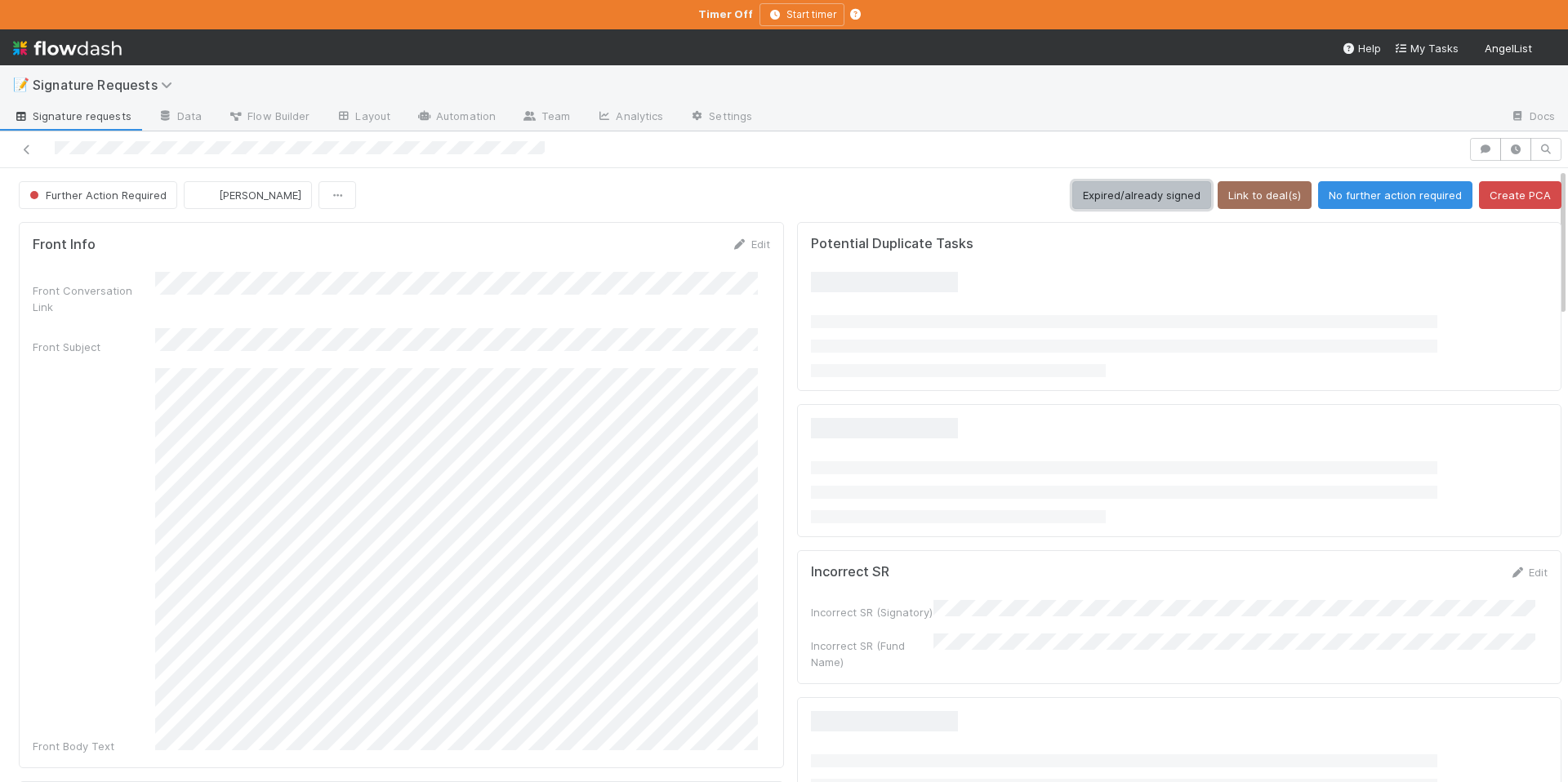
click at [1170, 192] on button "Expired/already signed" at bounding box center [1142, 194] width 139 height 27
click at [1092, 202] on button "Expired/already signed" at bounding box center [1142, 194] width 139 height 27
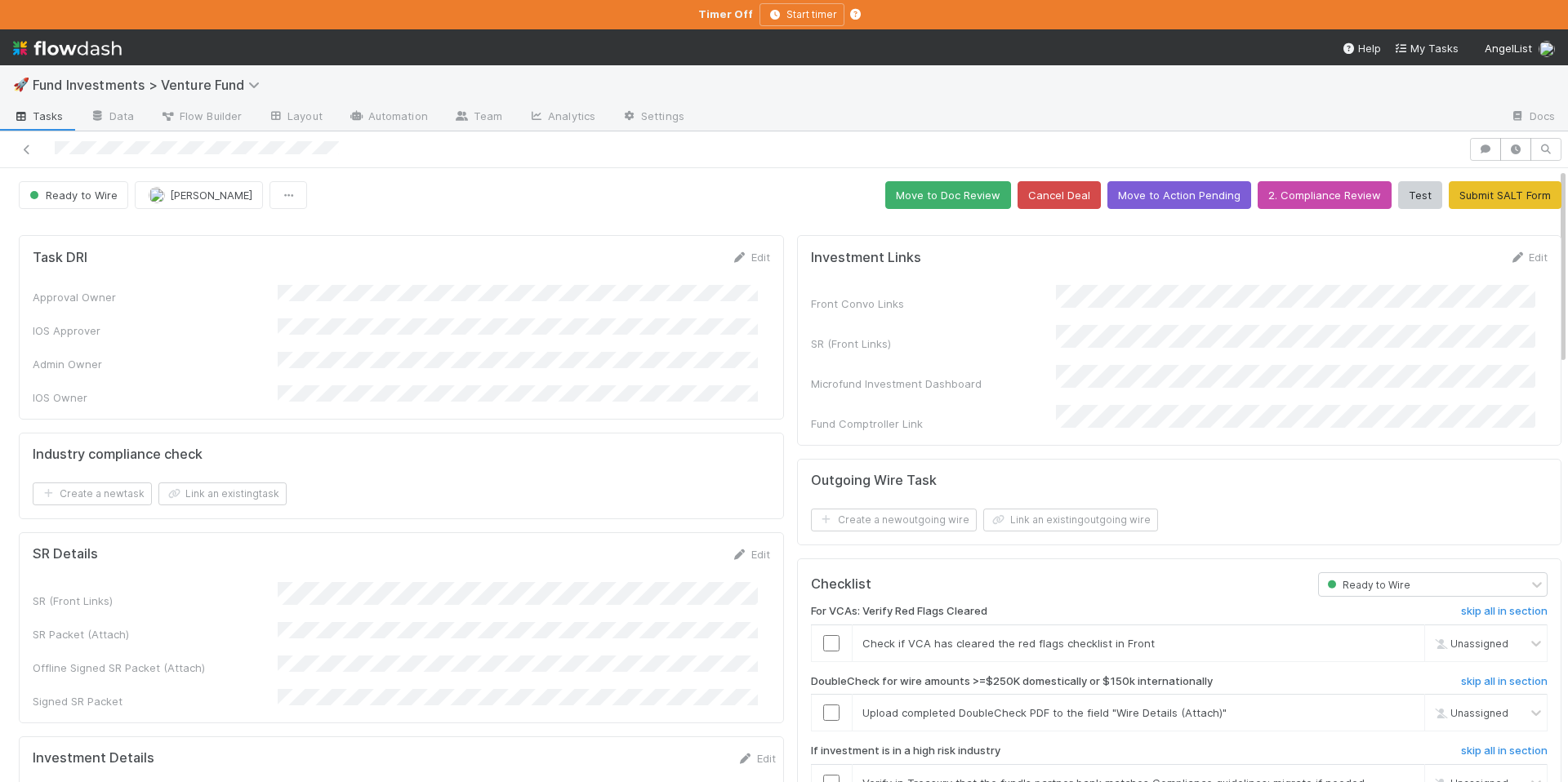
click at [0, 0] on div "🚀 Fund Investments > Venture Fund Tasks Data Flow Builder Layout Automation Tea…" at bounding box center [784, 391] width 1568 height 782
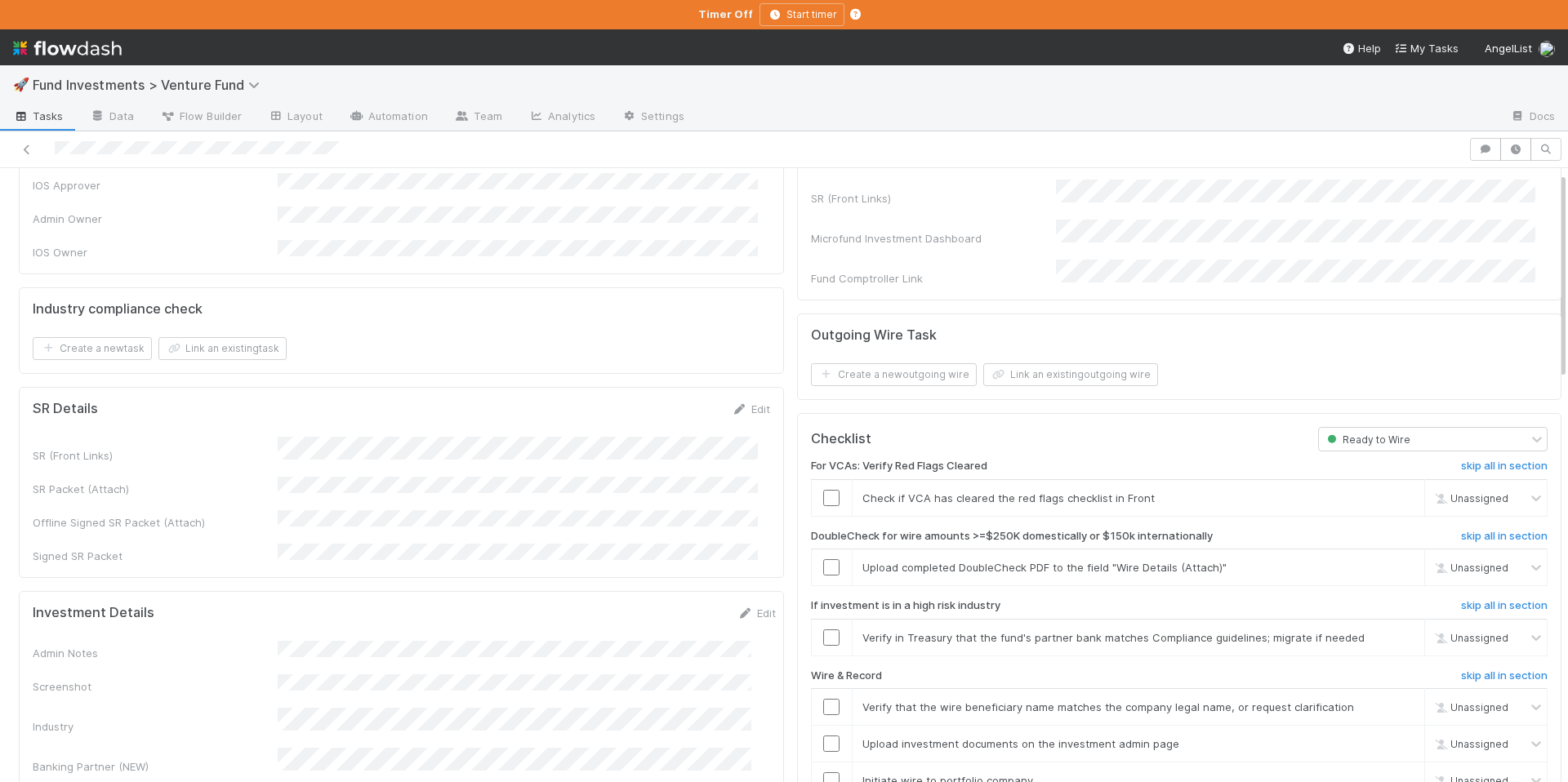
scroll to position [149, 0]
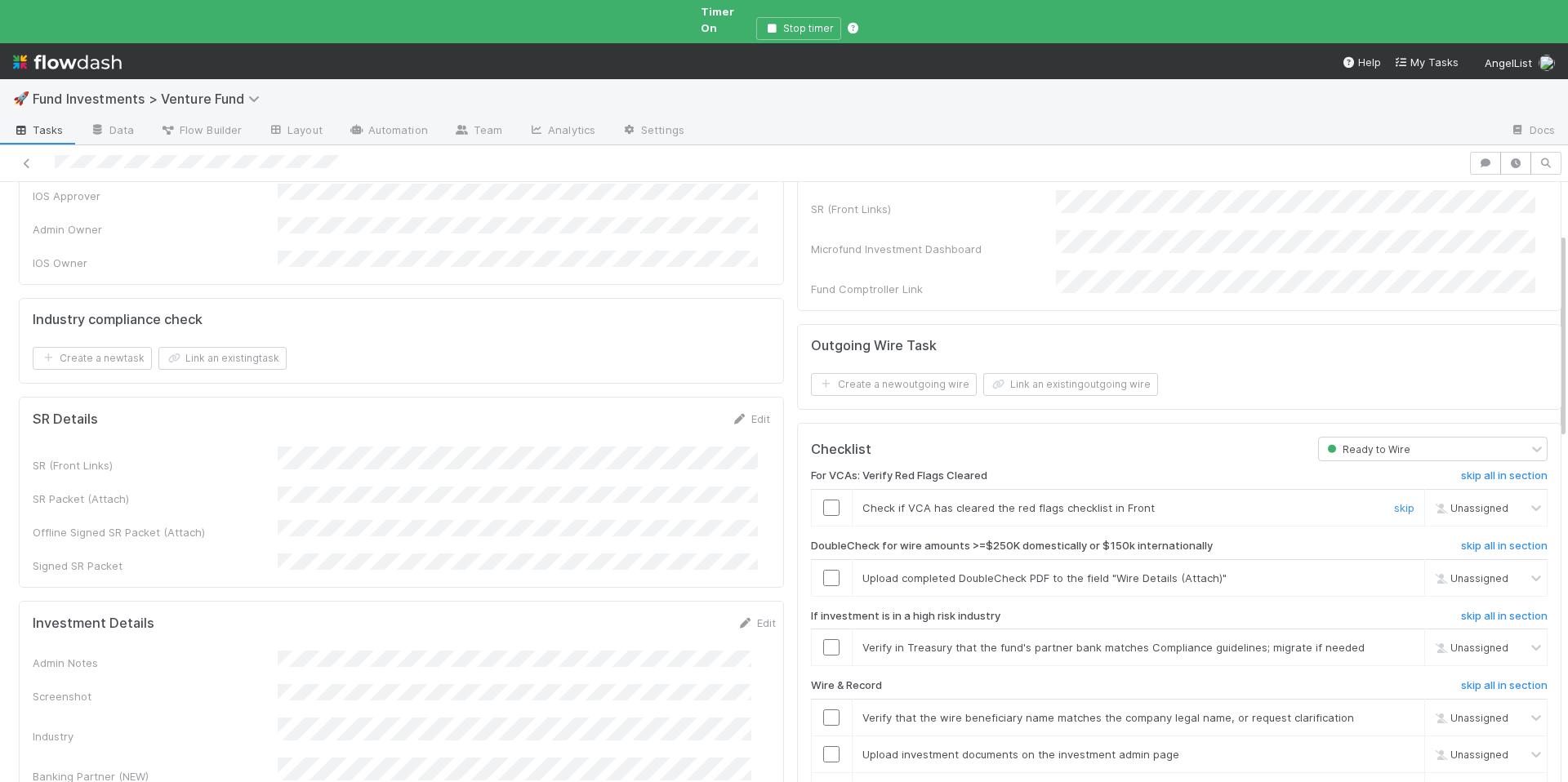
click at [824, 500] on input "checkbox" at bounding box center [831, 507] width 16 height 16
click at [1447, 502] on span "Chloe Hammett" at bounding box center [1487, 507] width 80 height 12
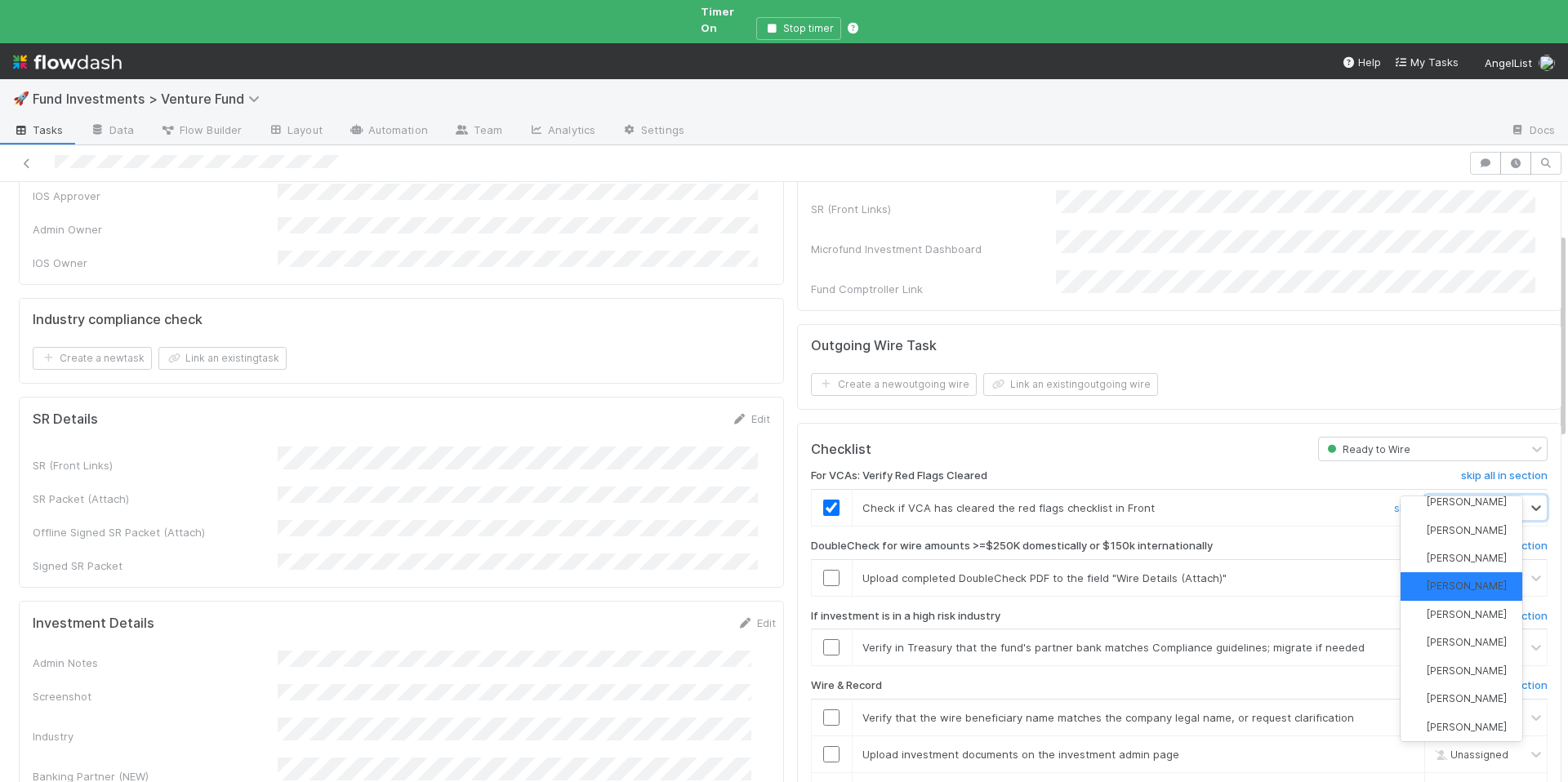
scroll to position [0, 0]
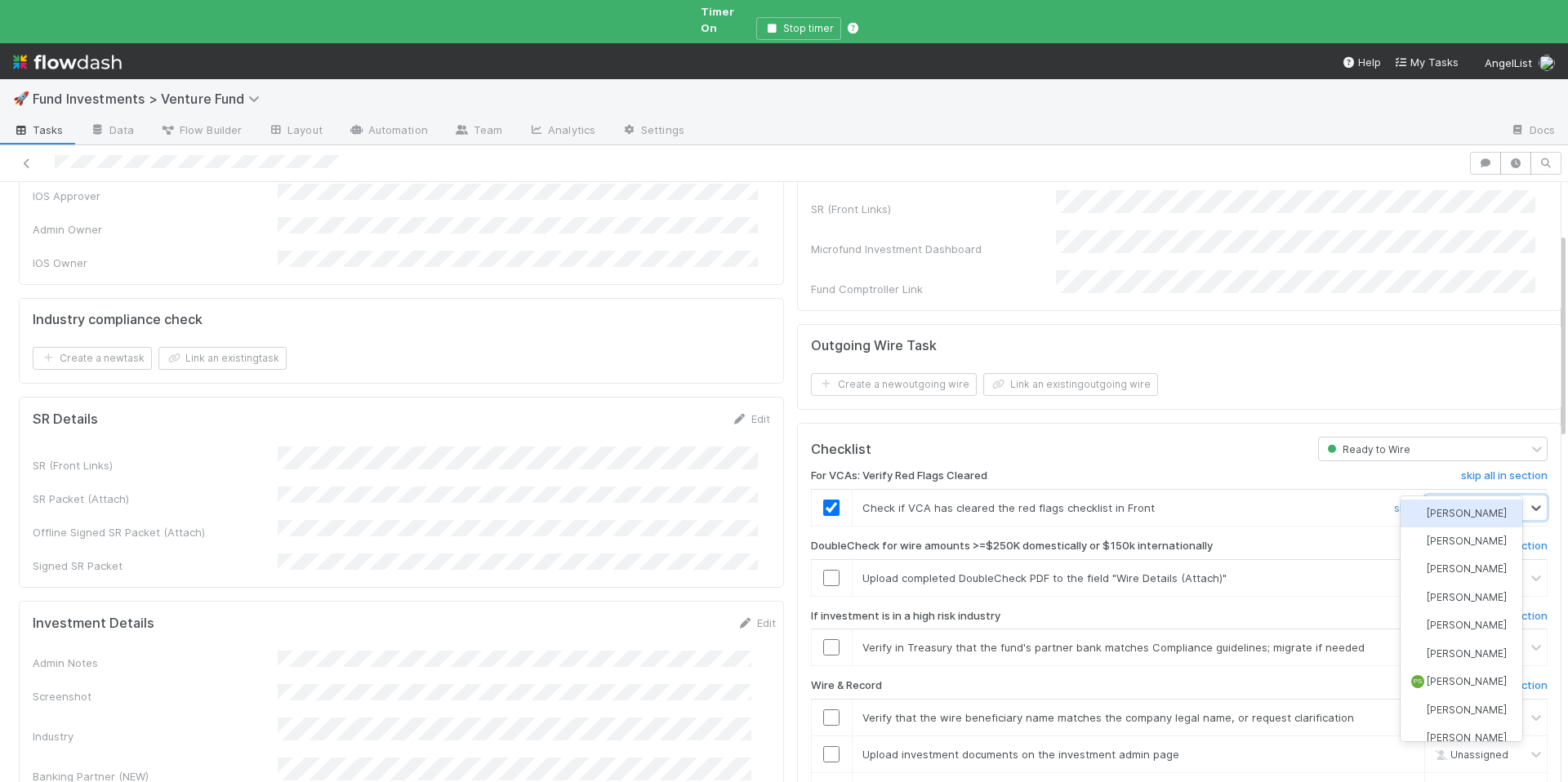
type input "tar"
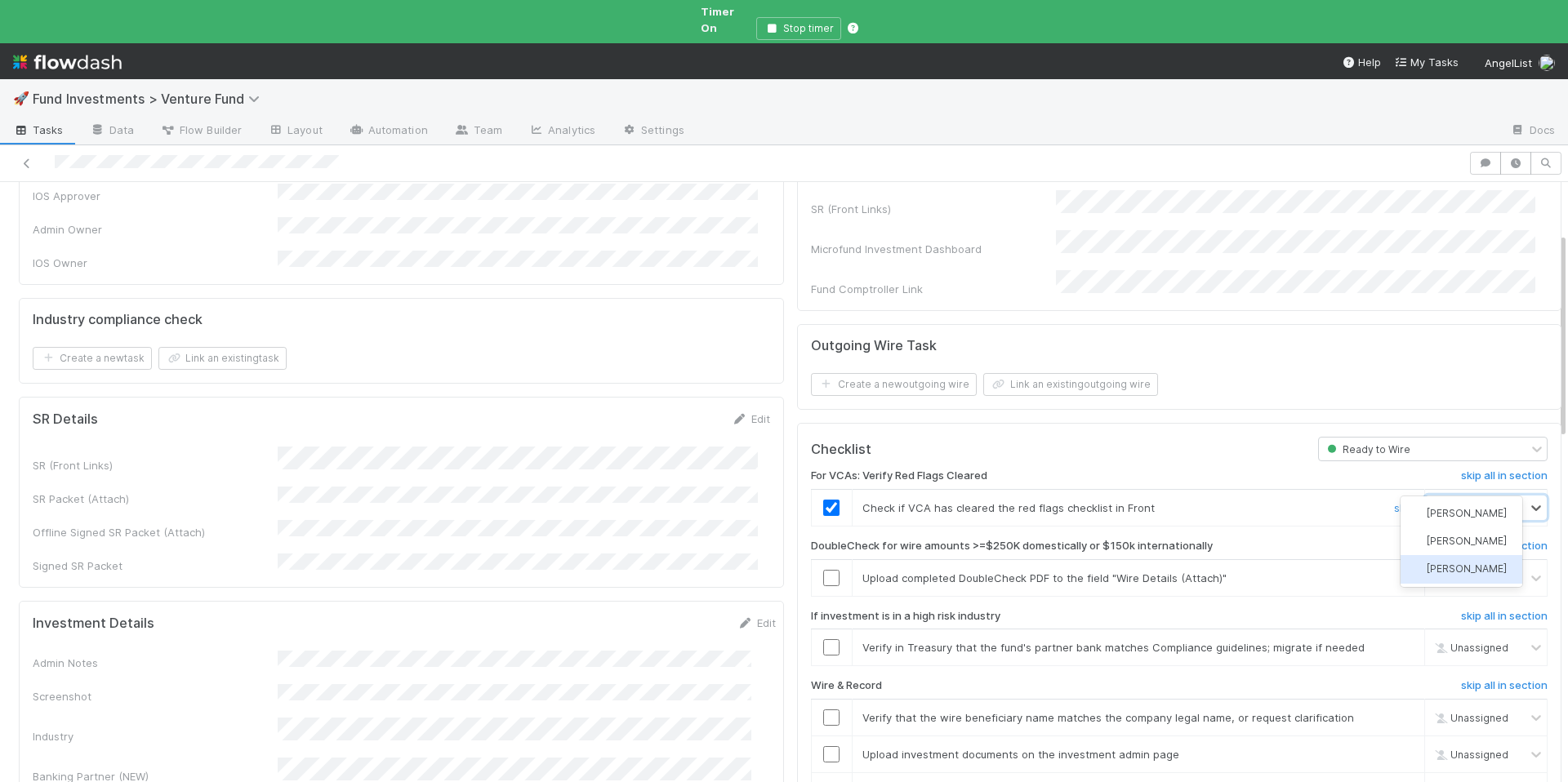
click at [1457, 565] on span "Tarina Touret" at bounding box center [1466, 568] width 80 height 12
click at [1394, 572] on link "skip" at bounding box center [1405, 578] width 21 height 13
click at [824, 640] on input "checkbox" at bounding box center [831, 647] width 16 height 16
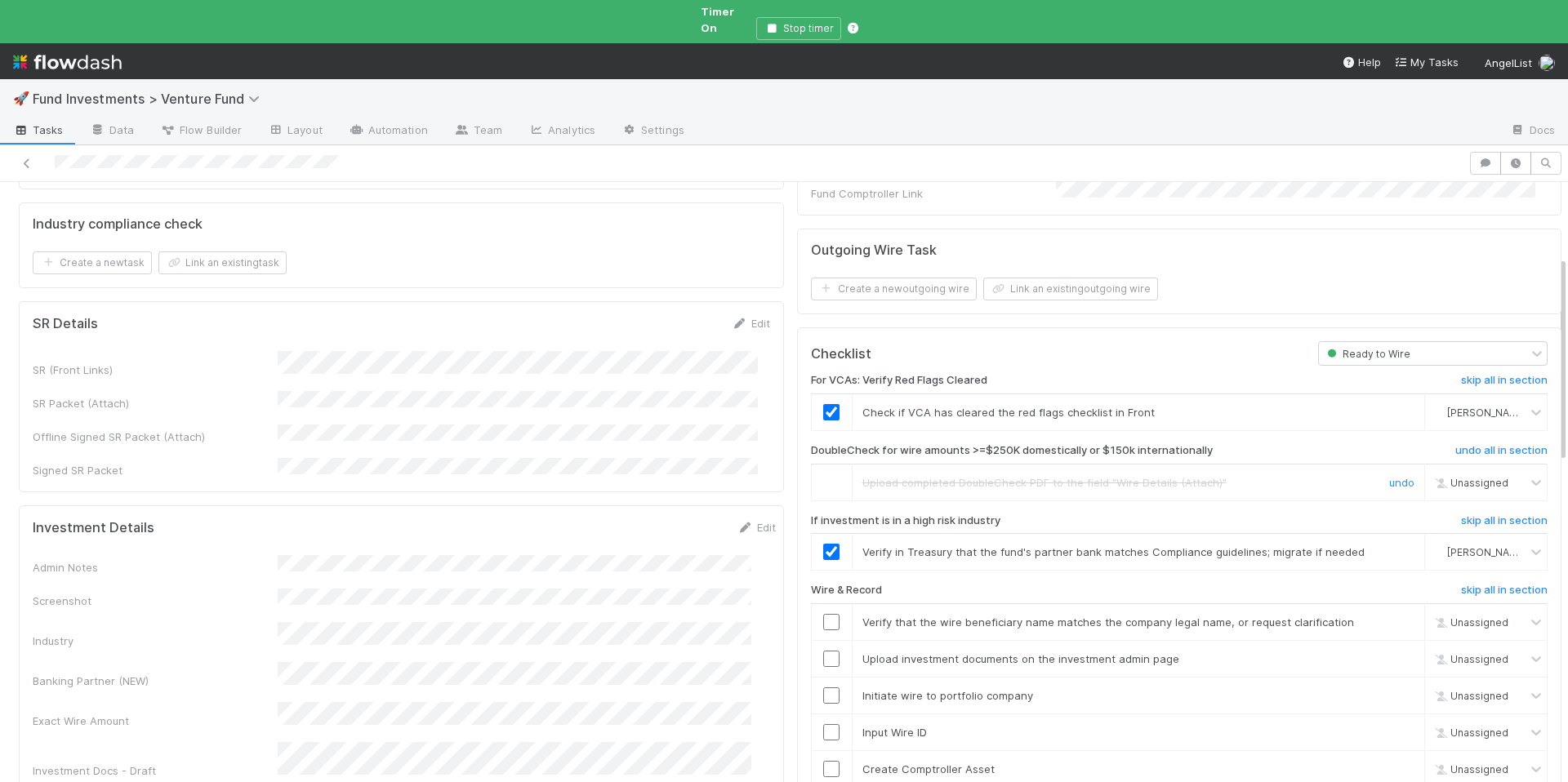
scroll to position [257, 0]
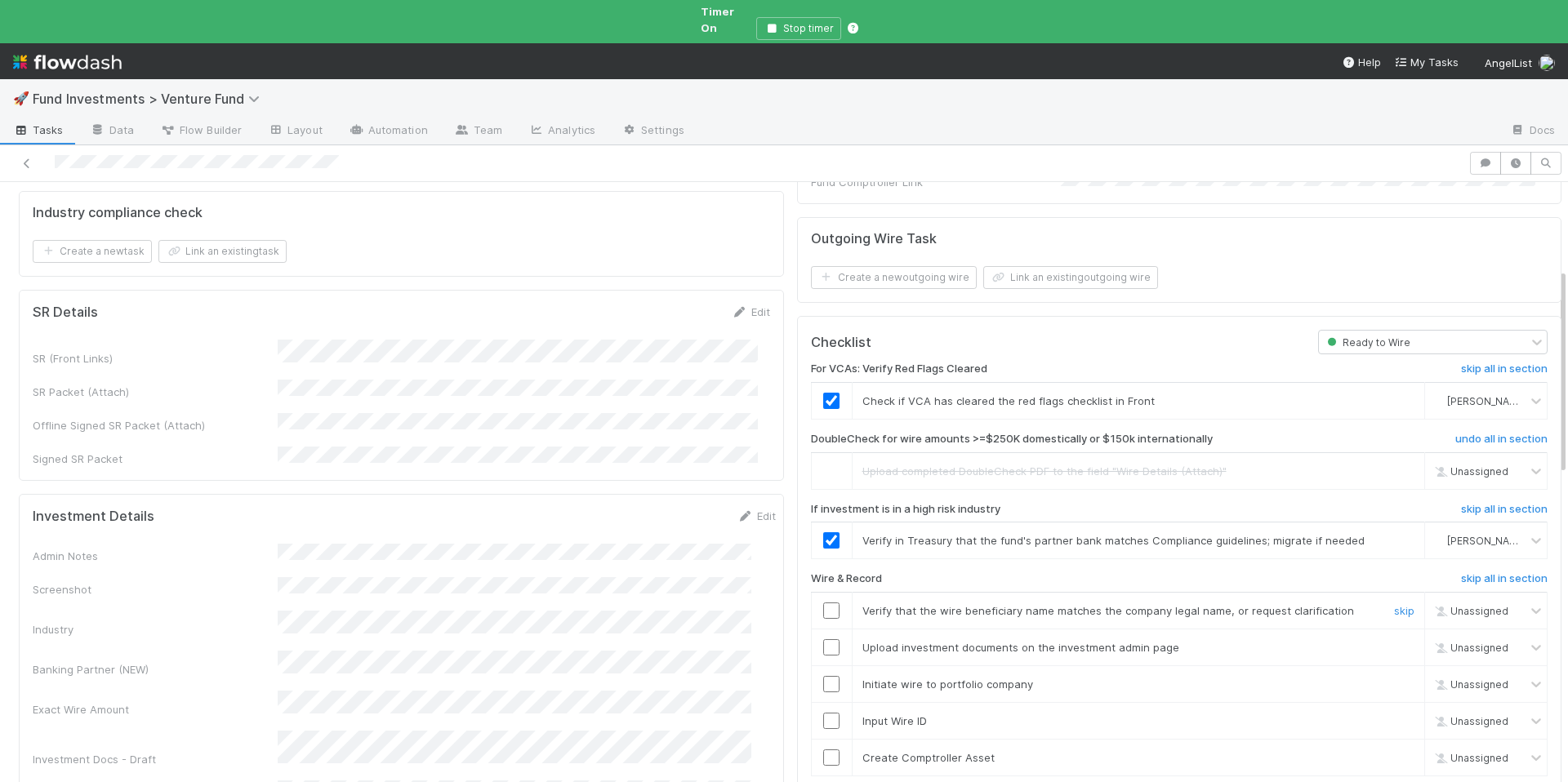
click at [824, 603] on input "checkbox" at bounding box center [831, 610] width 16 height 16
click at [824, 640] on input "checkbox" at bounding box center [831, 647] width 16 height 16
click at [824, 676] on input "checkbox" at bounding box center [831, 684] width 16 height 16
click at [824, 713] on input "checkbox" at bounding box center [831, 721] width 16 height 16
click at [826, 750] on input "checkbox" at bounding box center [831, 757] width 16 height 16
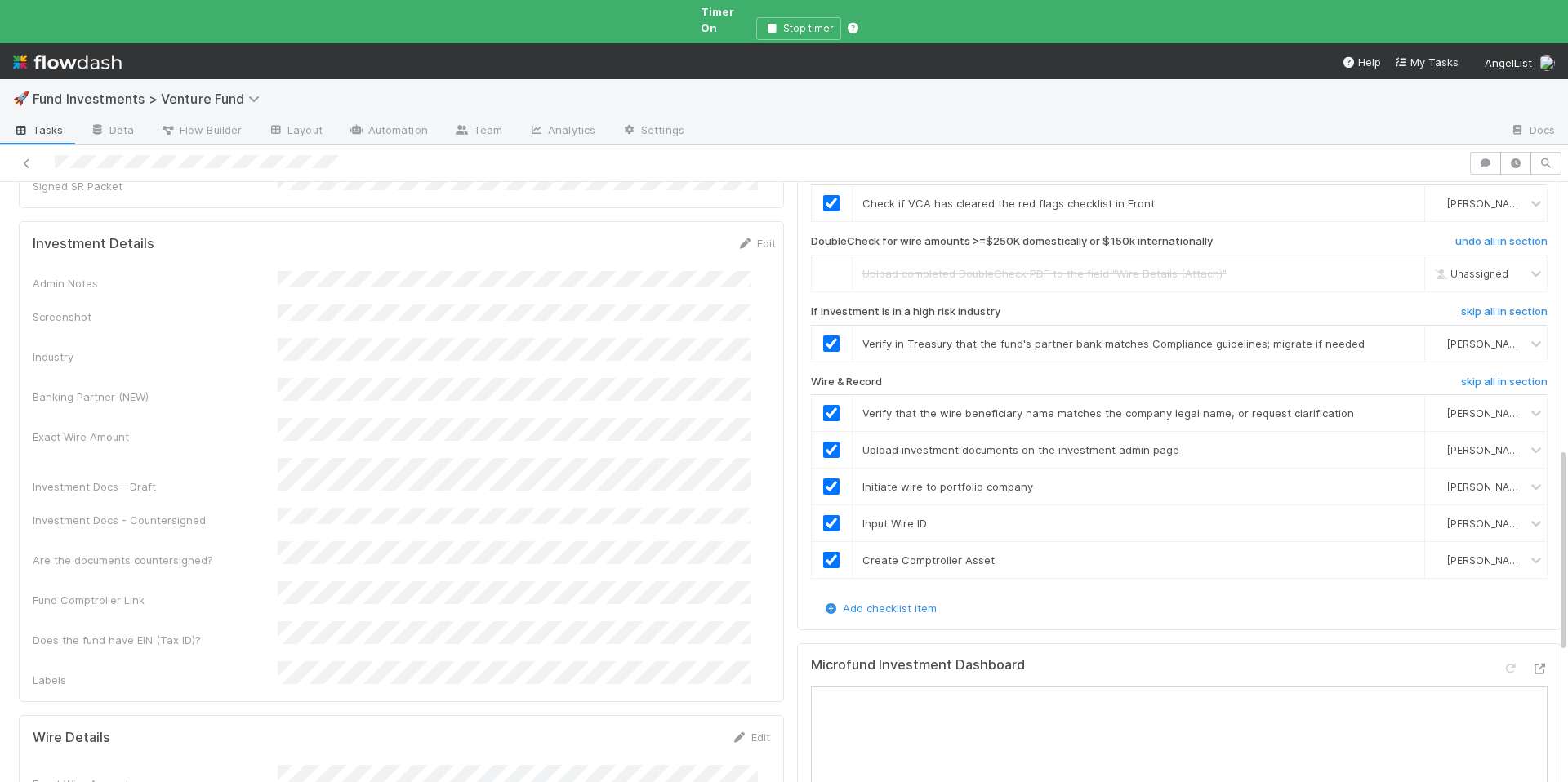
scroll to position [0, 0]
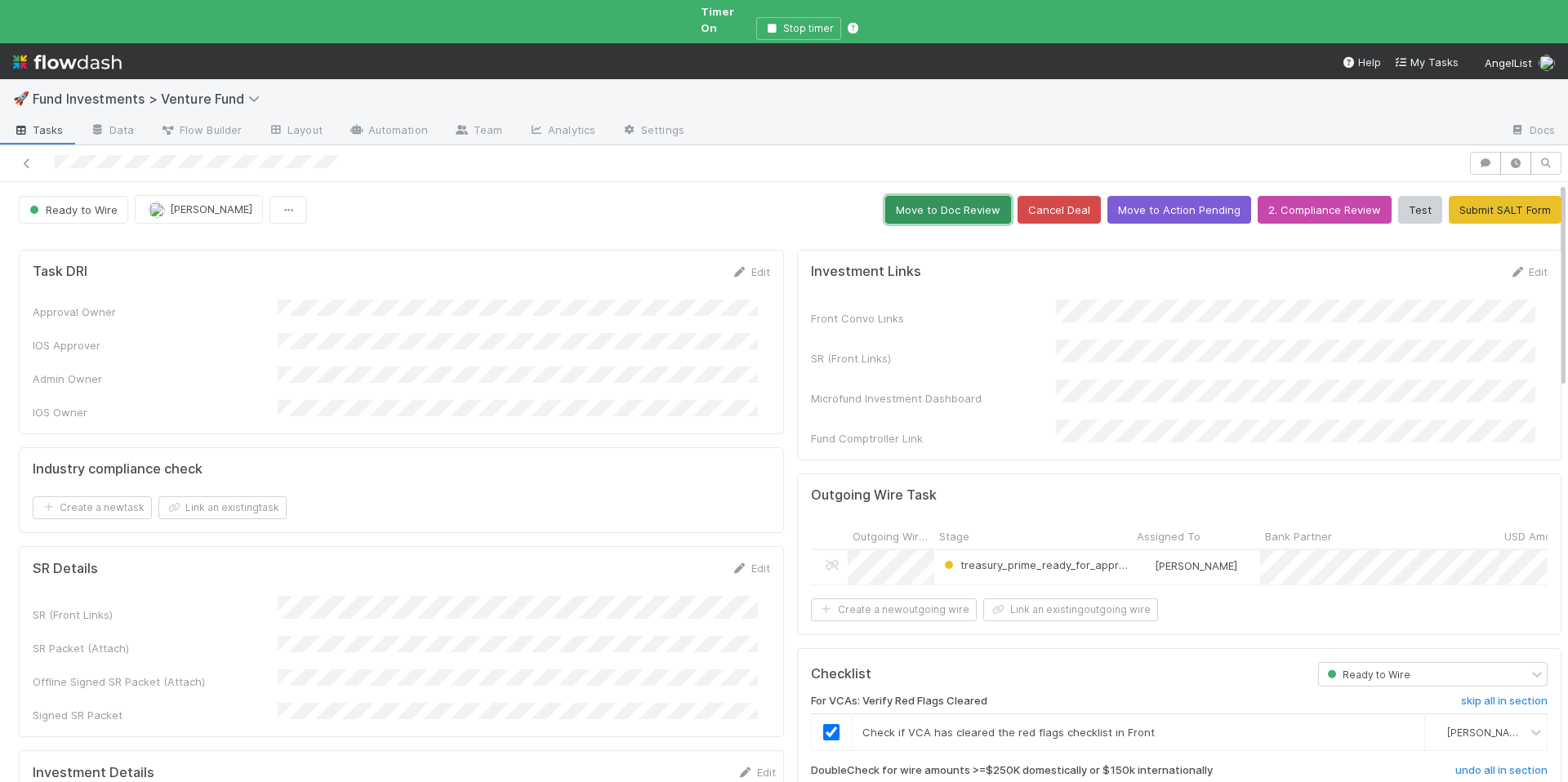
click at [936, 196] on button "Move to Doc Review" at bounding box center [947, 209] width 125 height 27
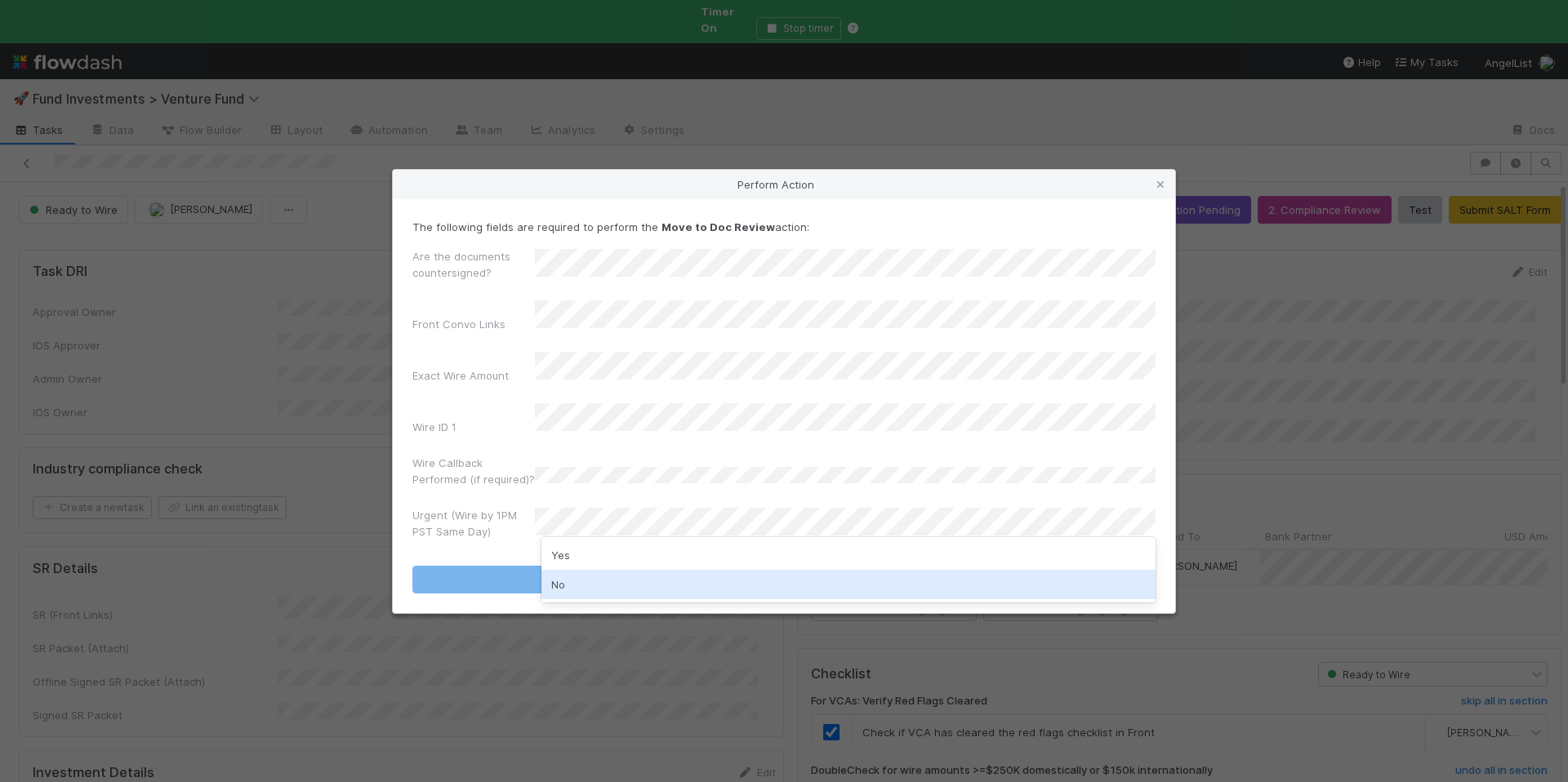
click at [609, 570] on div "No" at bounding box center [848, 584] width 614 height 29
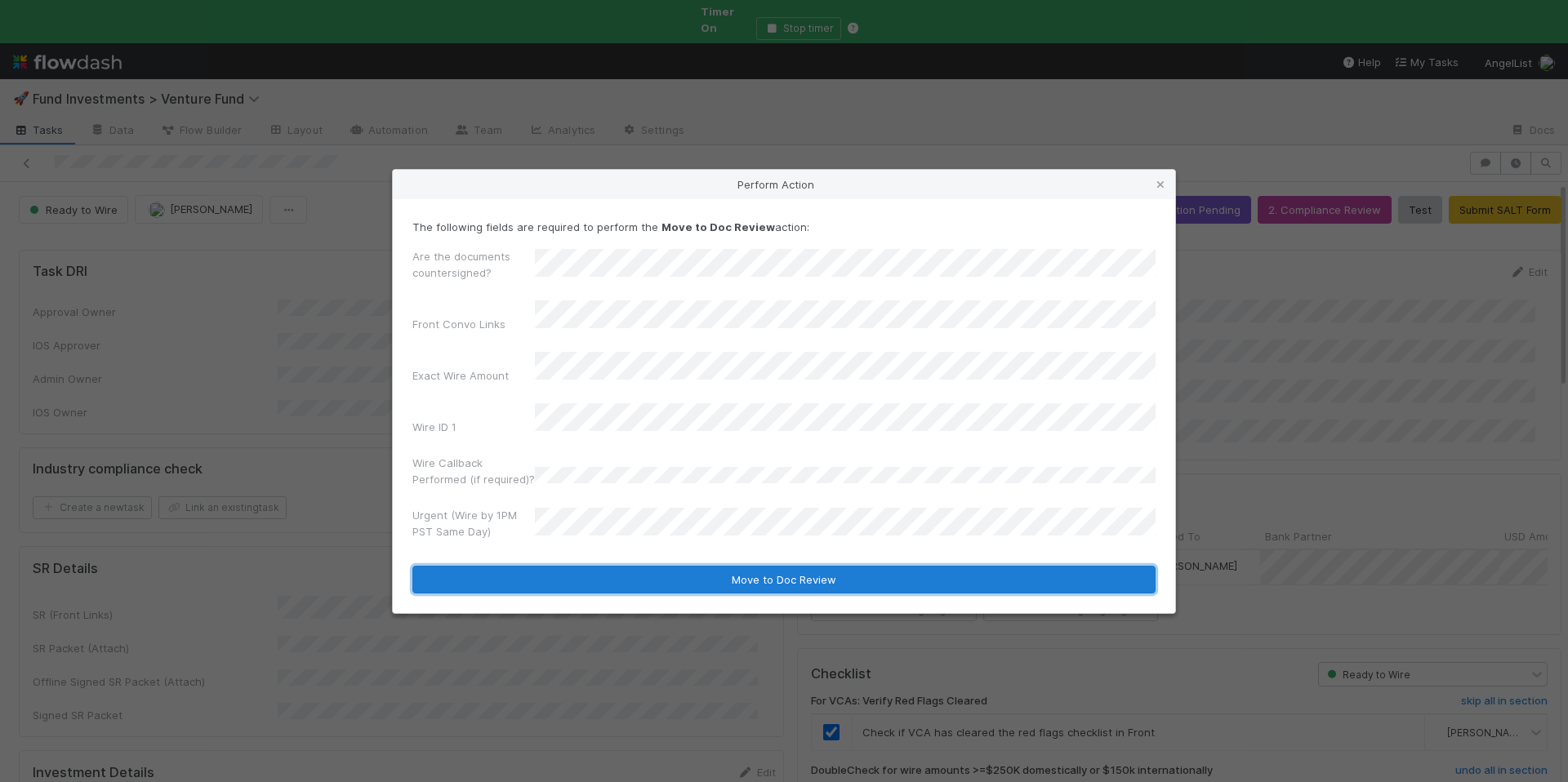
click at [656, 566] on button "Move to Doc Review" at bounding box center [784, 579] width 743 height 27
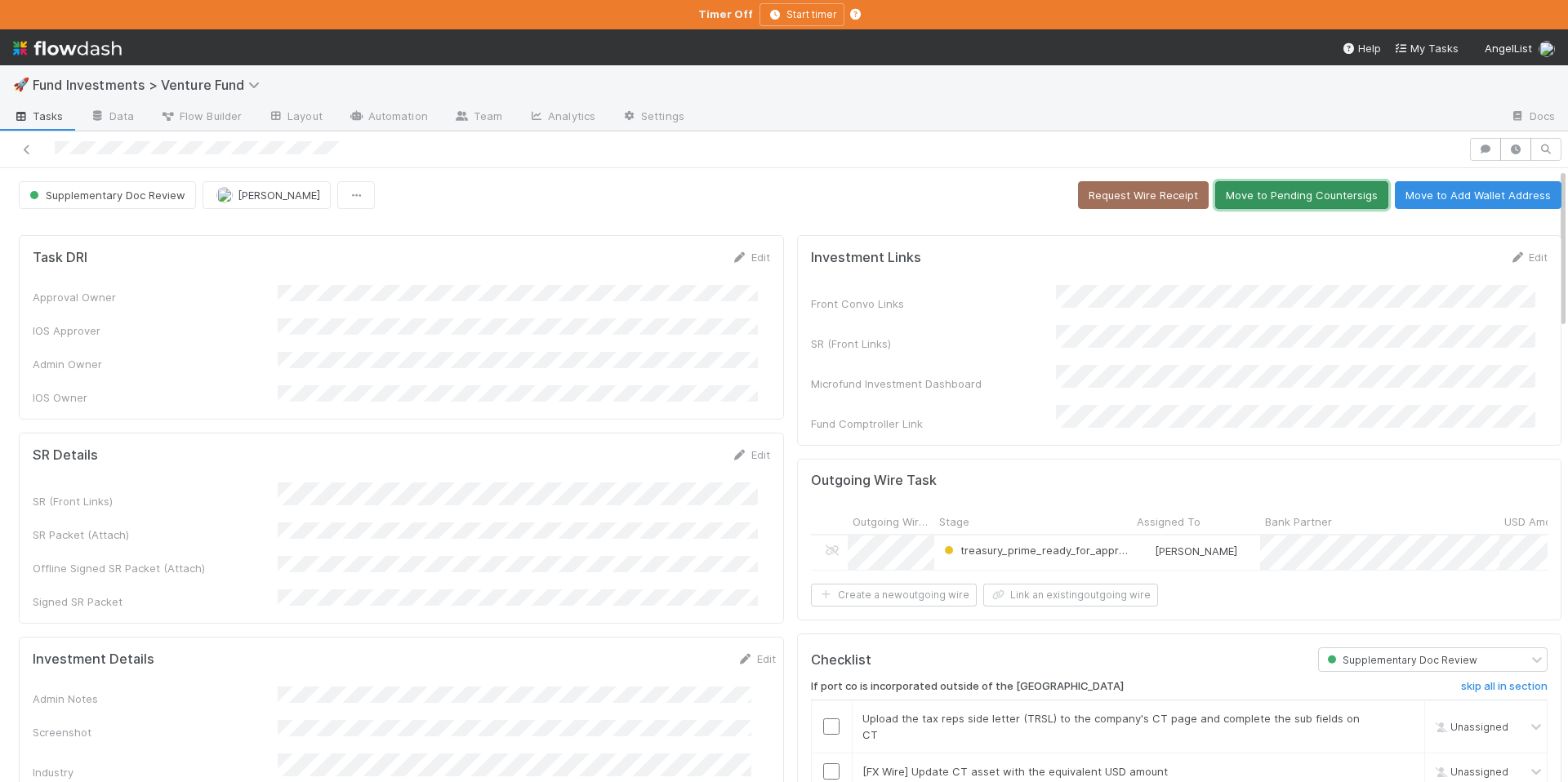
click at [1276, 197] on button "Move to Pending Countersigs" at bounding box center [1302, 194] width 174 height 27
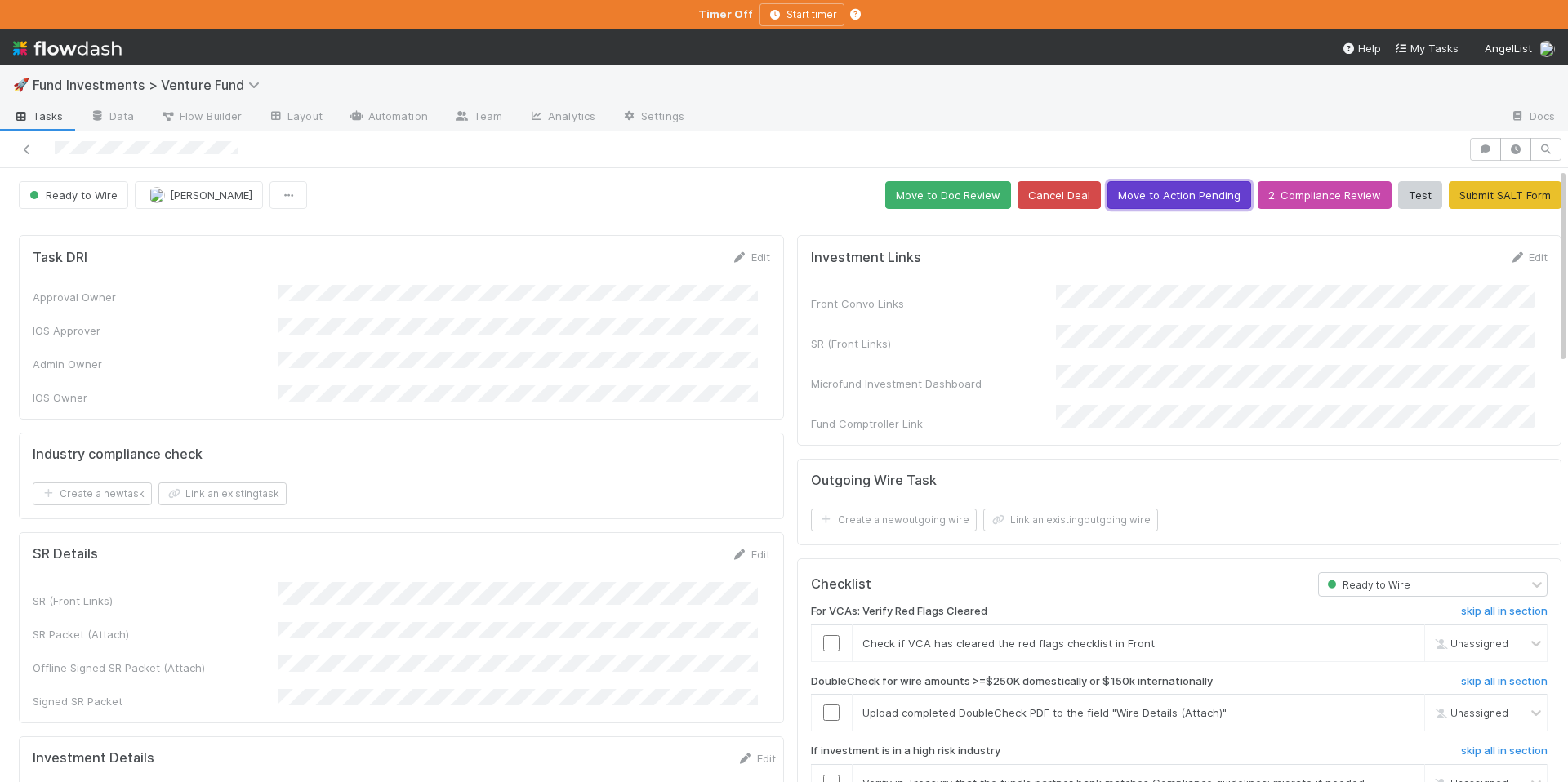
click at [1176, 191] on button "Move to Action Pending" at bounding box center [1179, 194] width 143 height 27
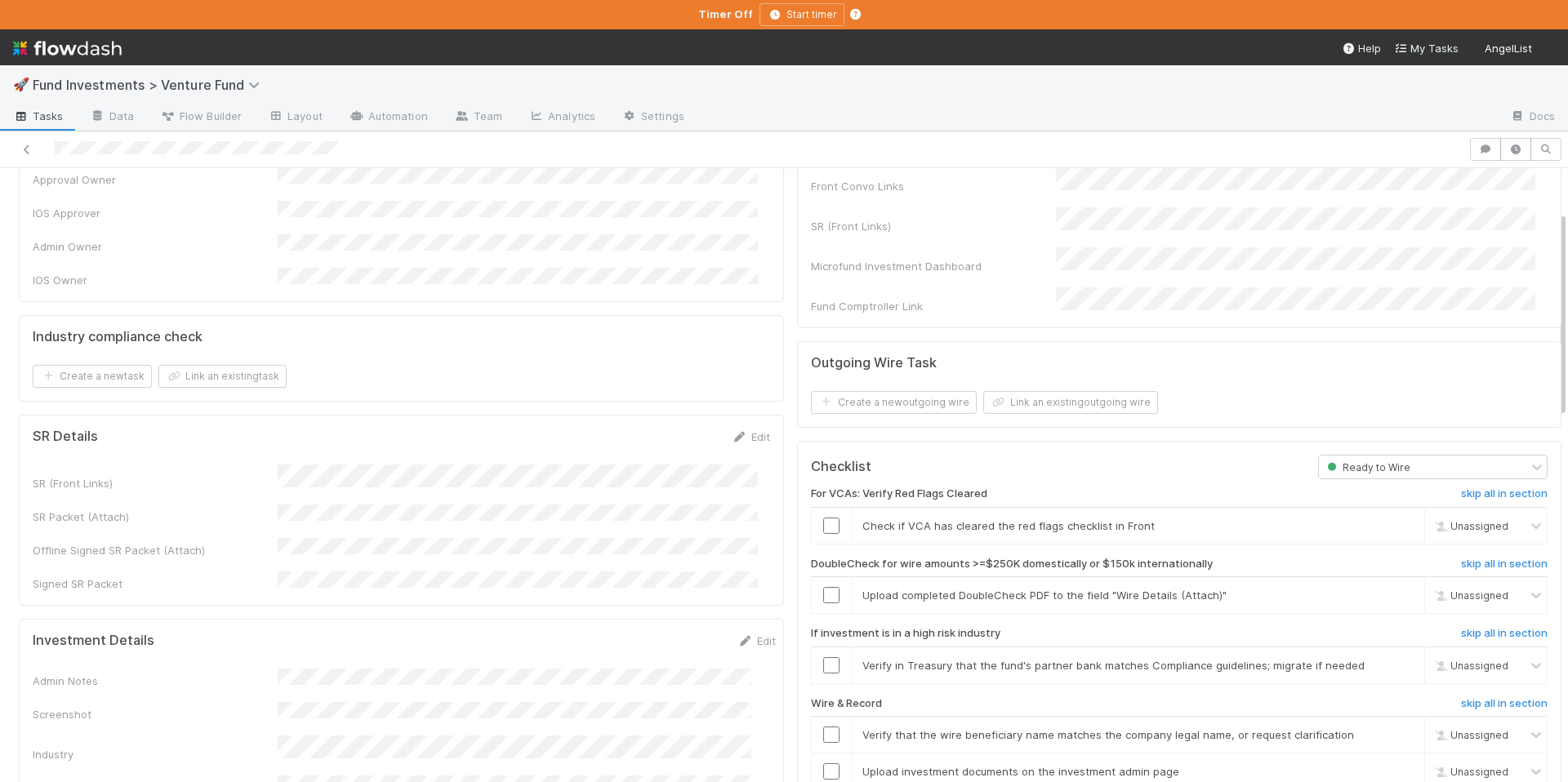
scroll to position [129, 0]
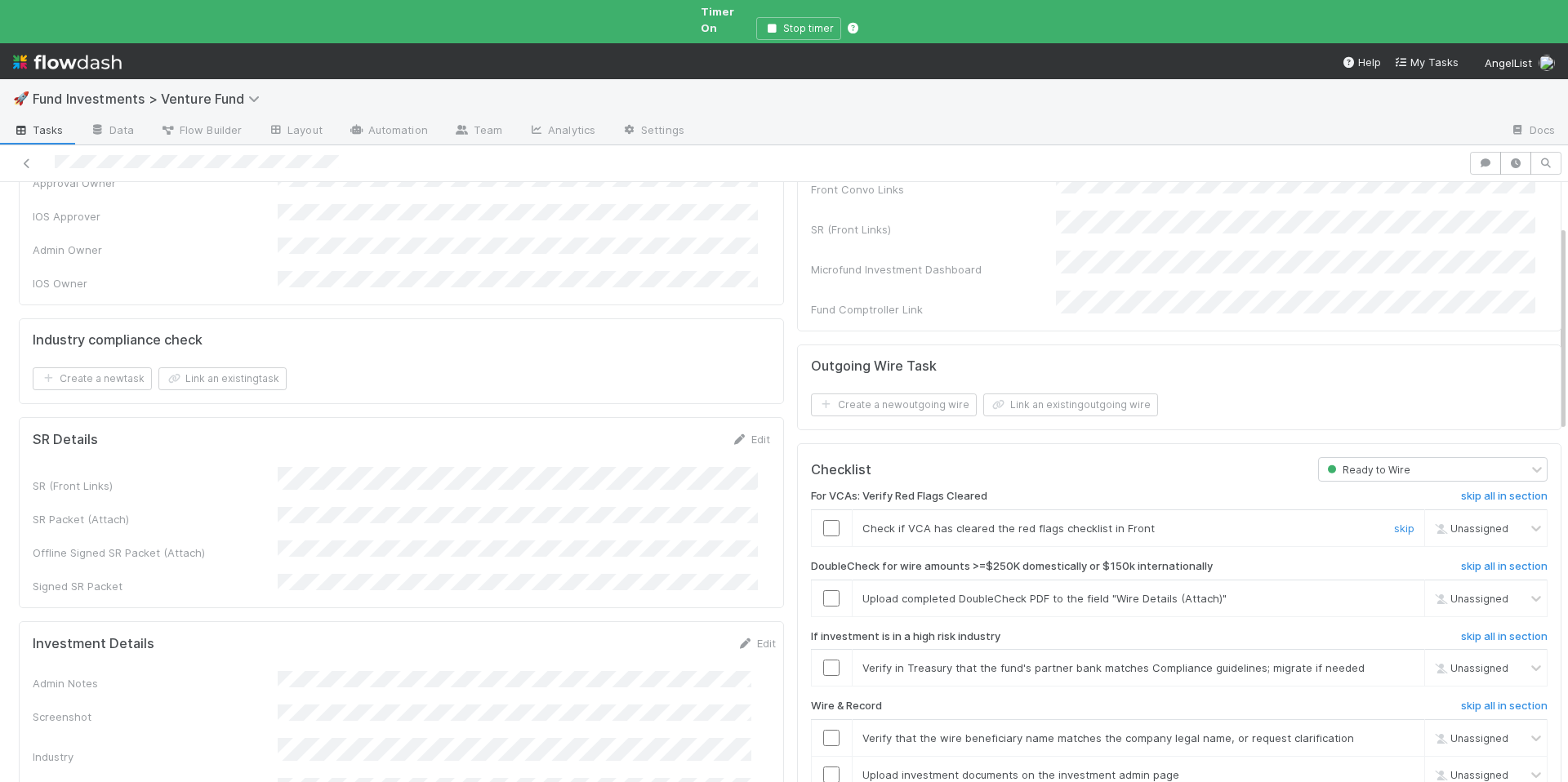
click at [824, 520] on input "checkbox" at bounding box center [831, 527] width 16 height 16
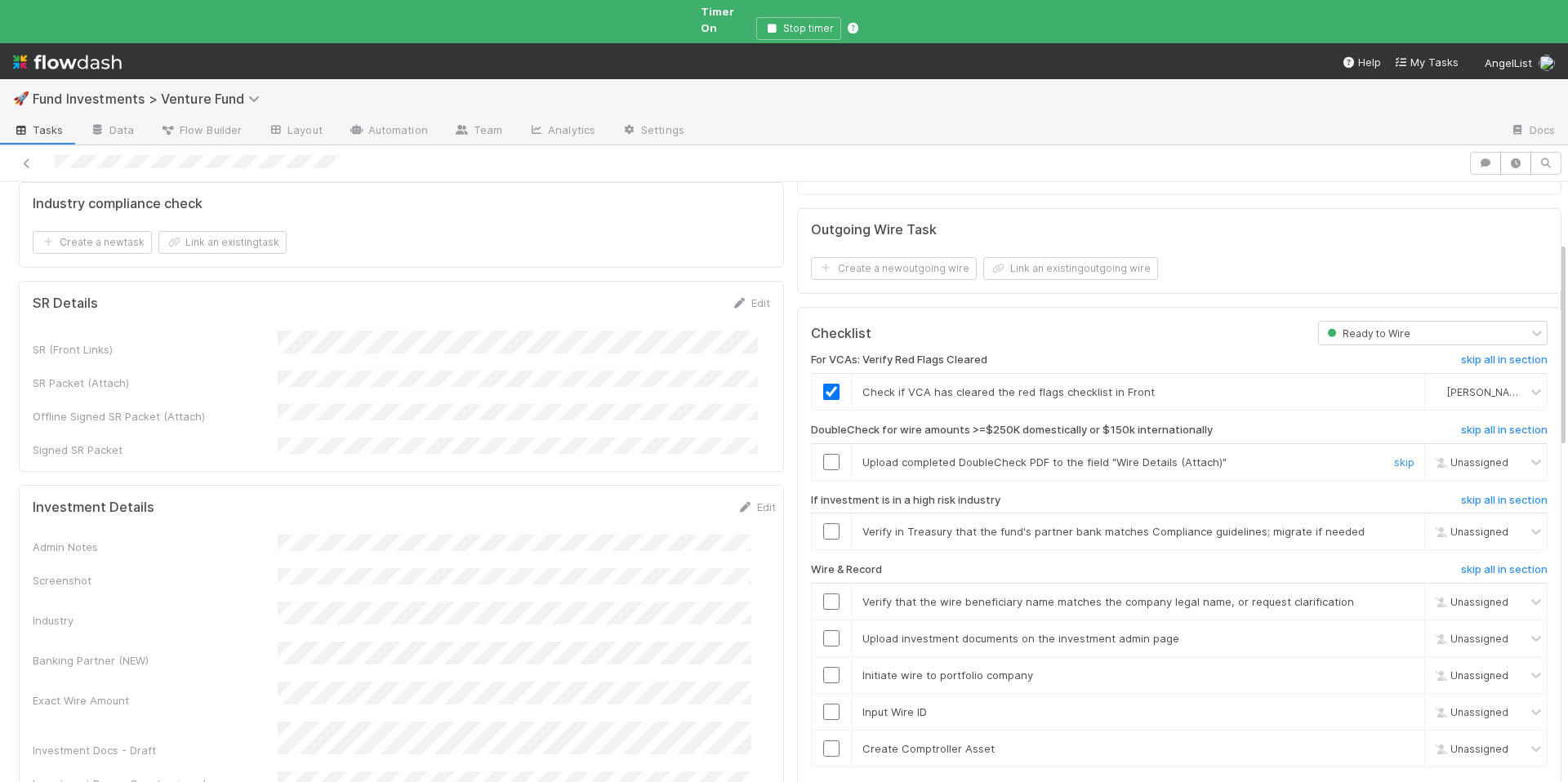
scroll to position [271, 0]
click at [1394, 451] on link "skip" at bounding box center [1405, 458] width 21 height 13
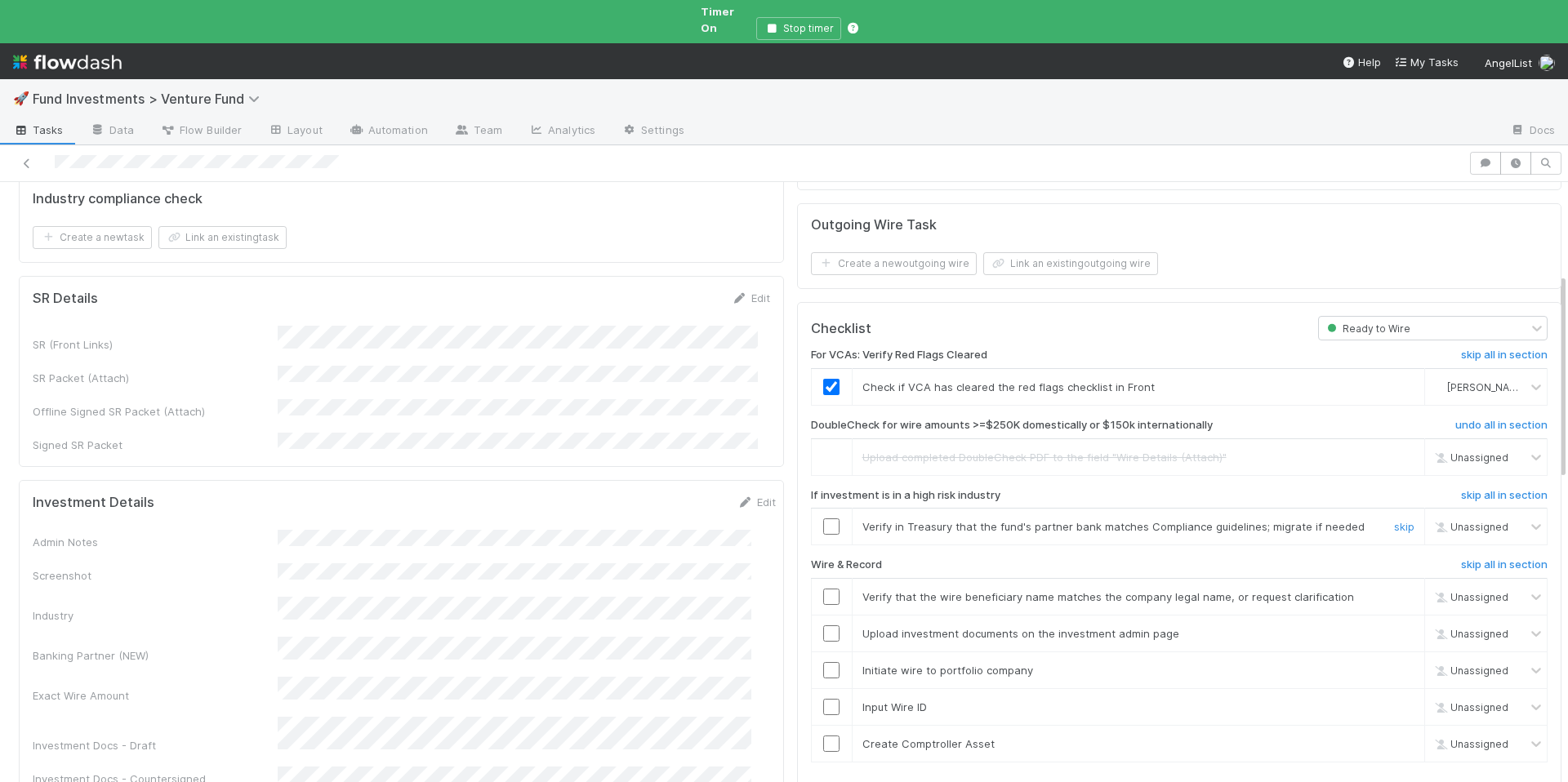
click at [824, 519] on input "checkbox" at bounding box center [831, 526] width 16 height 16
click at [824, 589] on input "checkbox" at bounding box center [831, 596] width 16 height 16
click at [824, 625] on input "checkbox" at bounding box center [831, 633] width 16 height 16
click at [824, 662] on input "checkbox" at bounding box center [831, 670] width 16 height 16
click at [824, 699] on input "checkbox" at bounding box center [831, 707] width 16 height 16
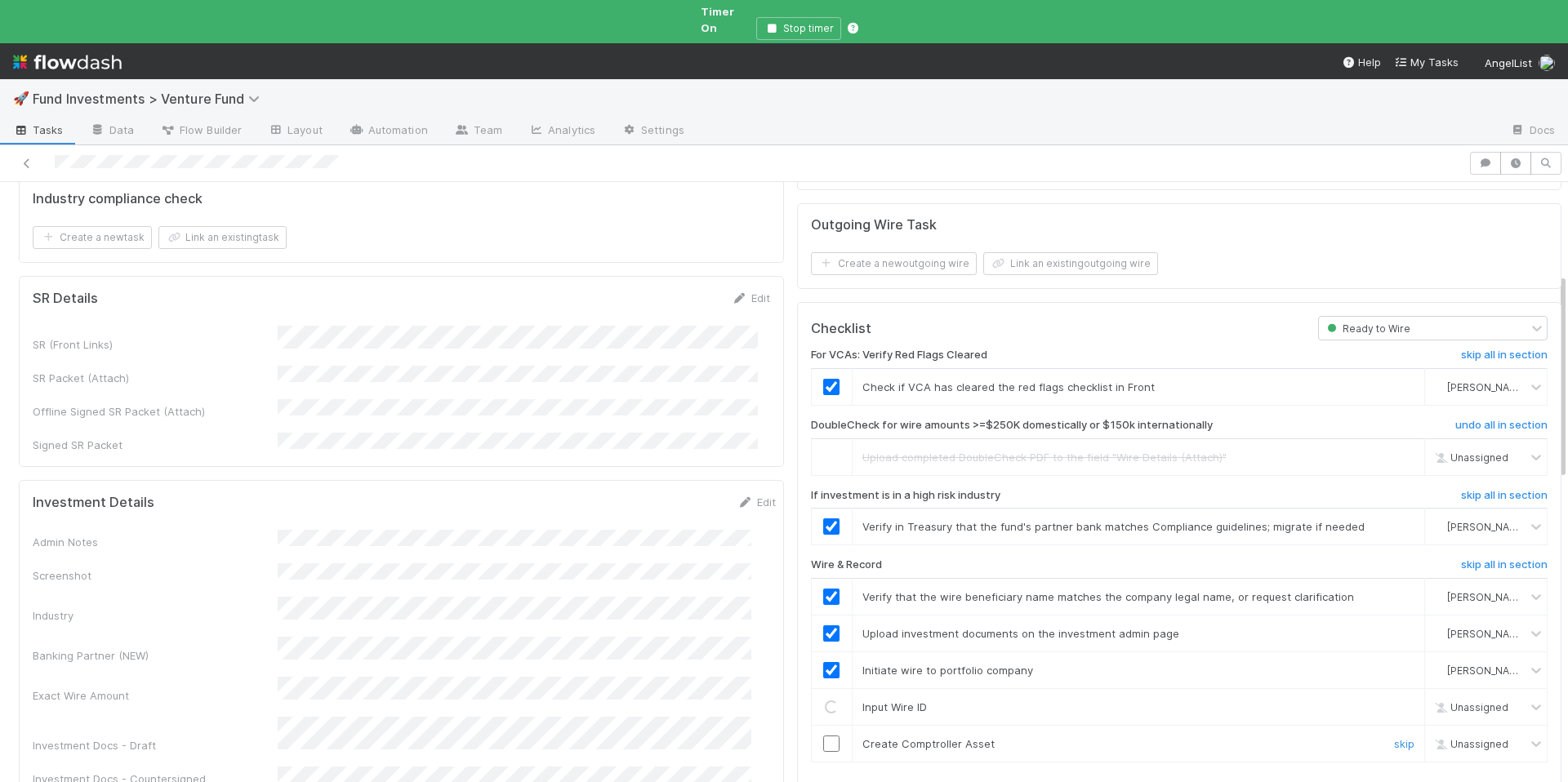
click at [824, 736] on input "checkbox" at bounding box center [831, 743] width 16 height 16
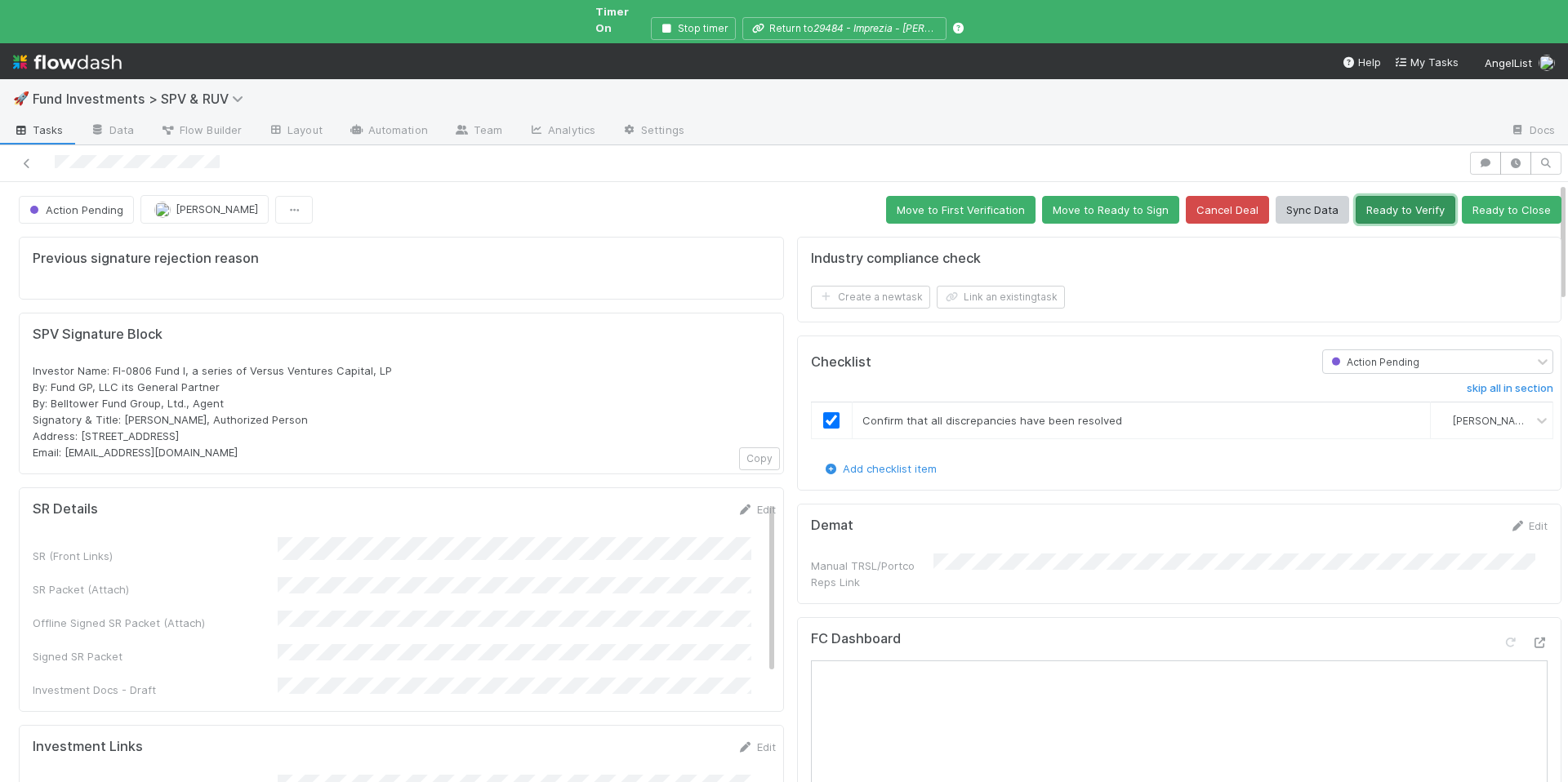
click at [1399, 196] on button "Ready to Verify" at bounding box center [1406, 209] width 100 height 27
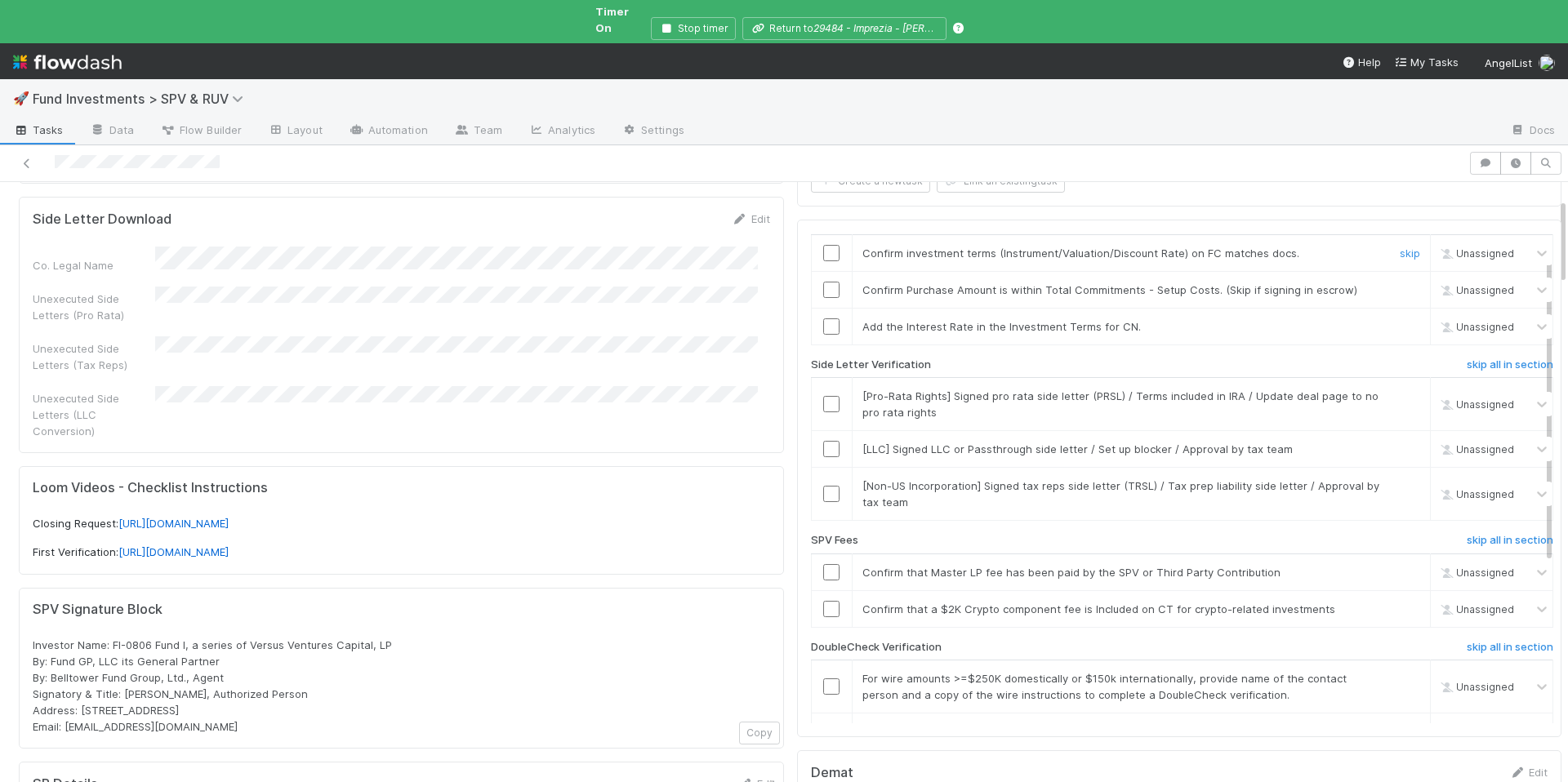
scroll to position [259, 0]
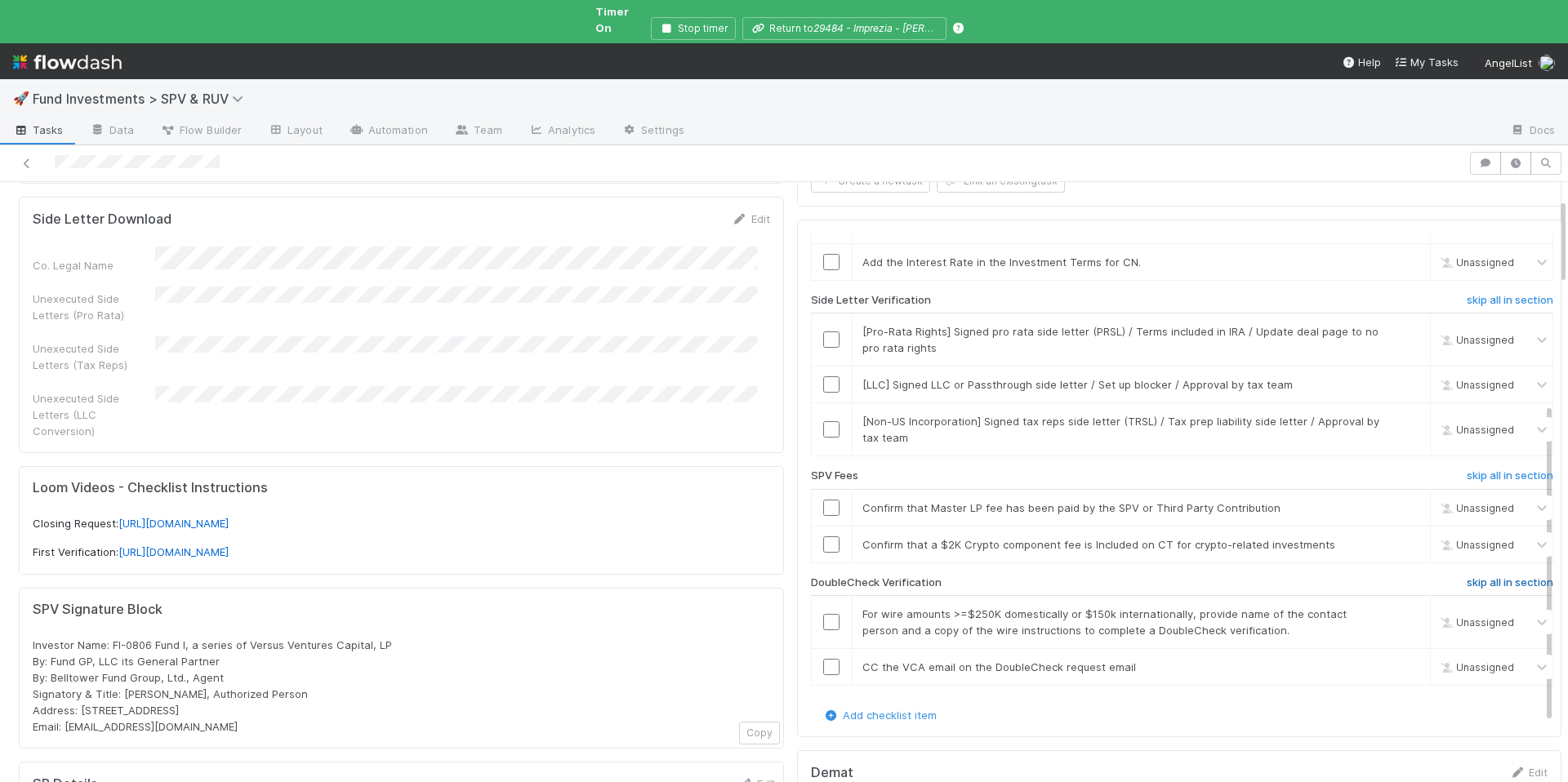
click at [1467, 576] on h6 "skip all in section" at bounding box center [1510, 583] width 87 height 13
click at [824, 496] on input "checkbox" at bounding box center [831, 504] width 16 height 16
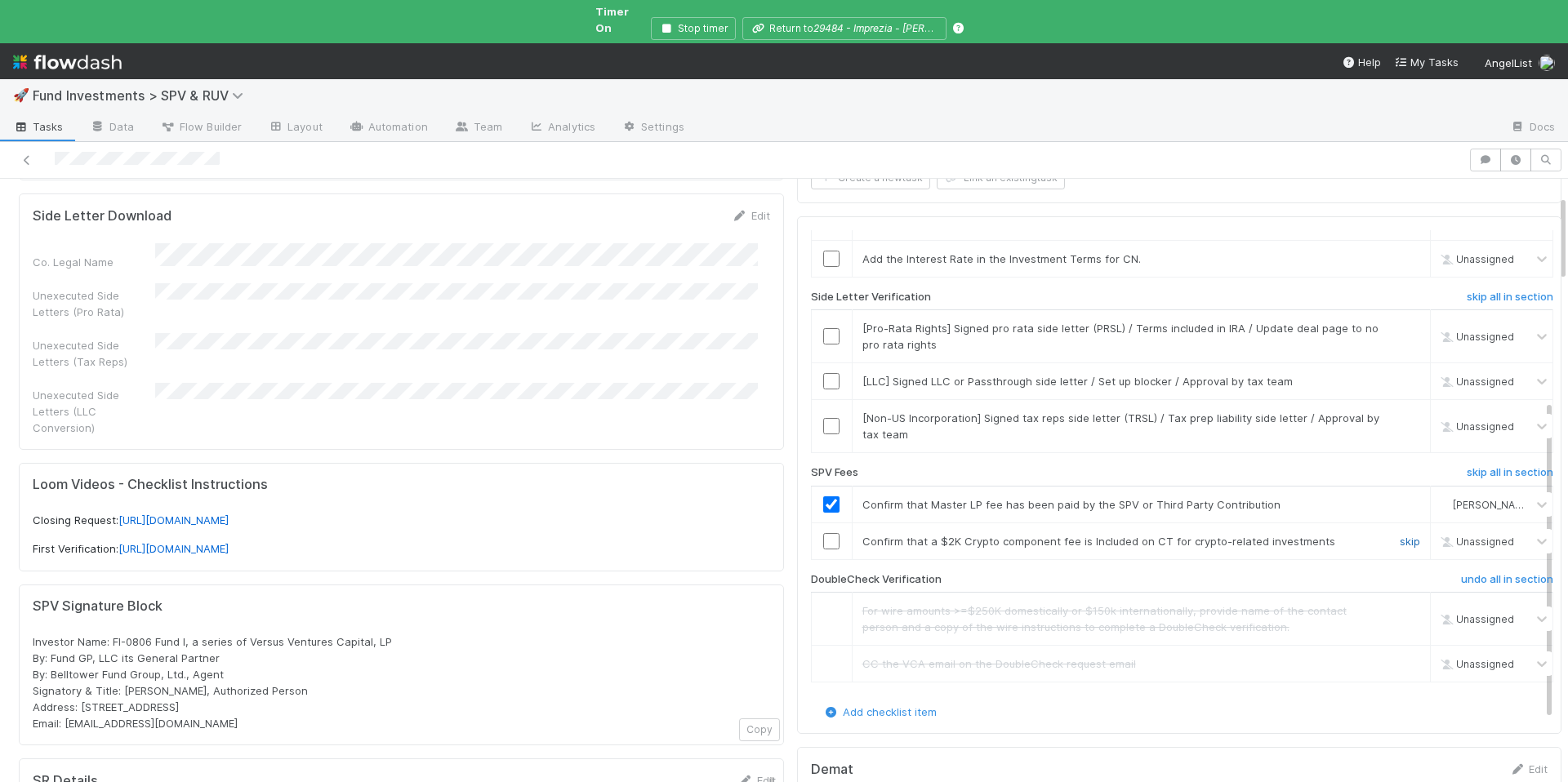
click at [1400, 535] on link "skip" at bounding box center [1410, 541] width 21 height 13
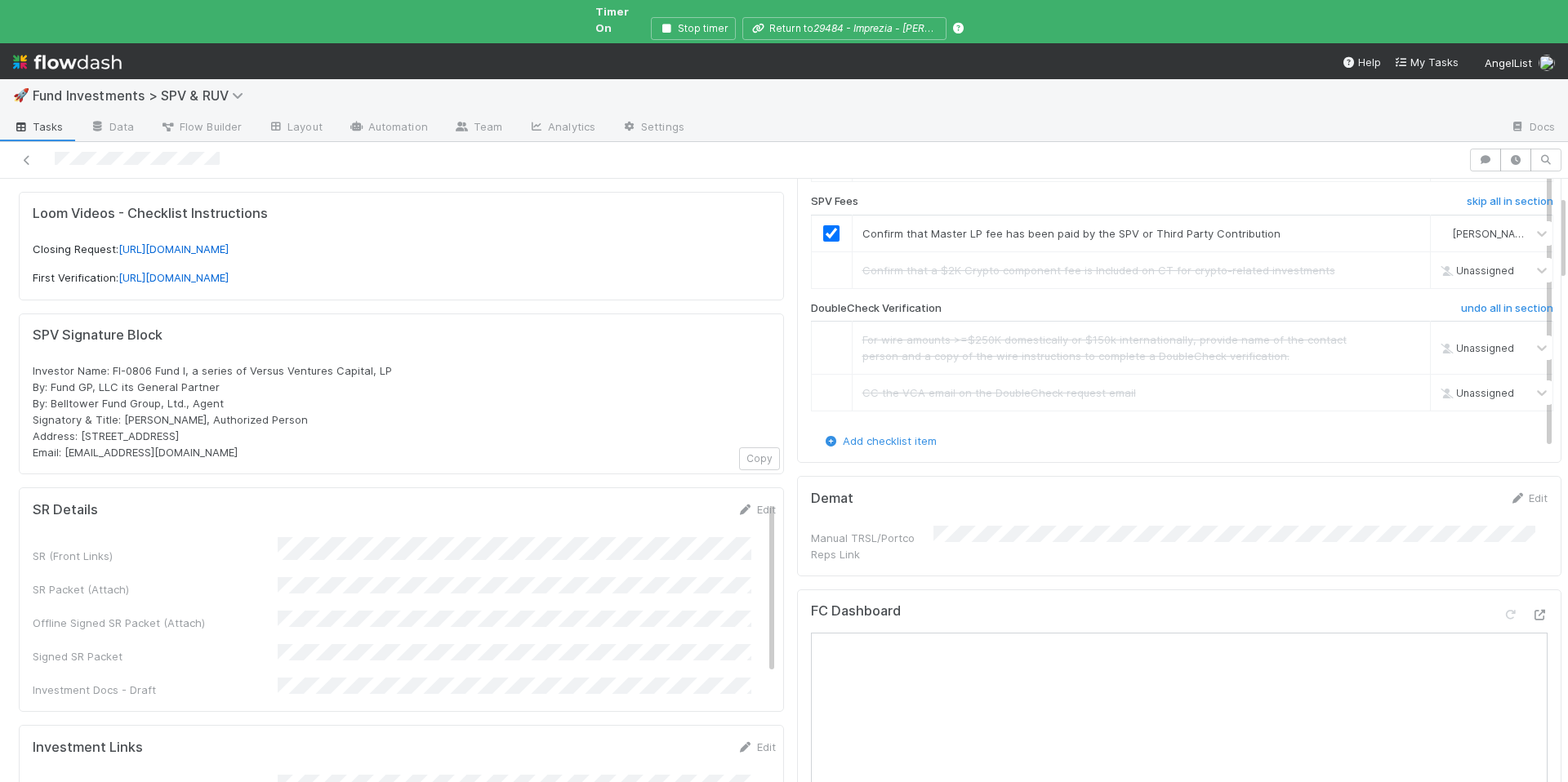
scroll to position [90, 0]
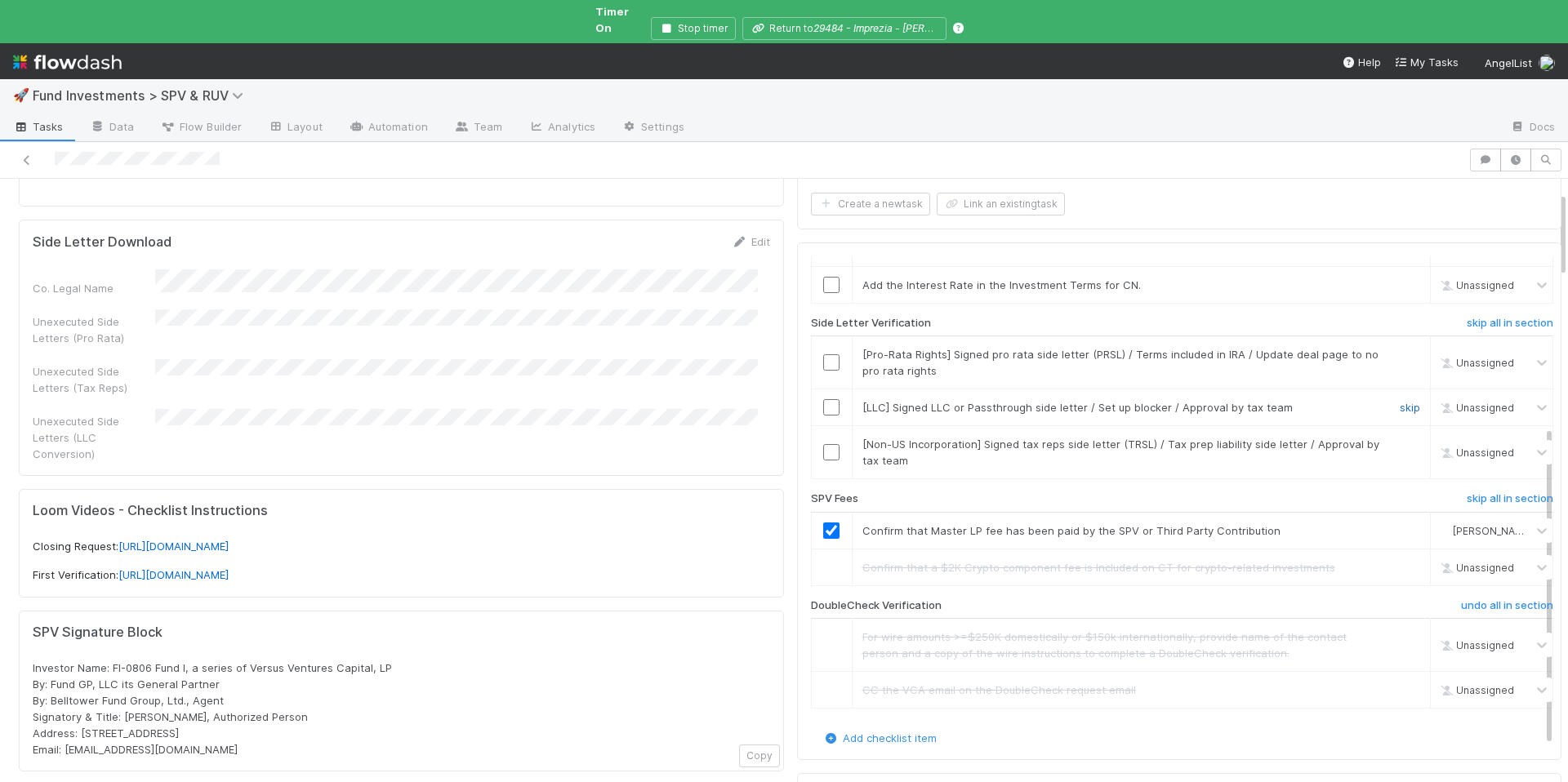
click at [1400, 401] on link "skip" at bounding box center [1410, 408] width 21 height 13
click at [1395, 401] on link "undo" at bounding box center [1408, 408] width 25 height 13
click at [1400, 438] on link "skip" at bounding box center [1410, 444] width 21 height 13
click at [1400, 401] on link "skip" at bounding box center [1410, 408] width 21 height 13
click at [1400, 438] on link "skip" at bounding box center [1410, 444] width 21 height 13
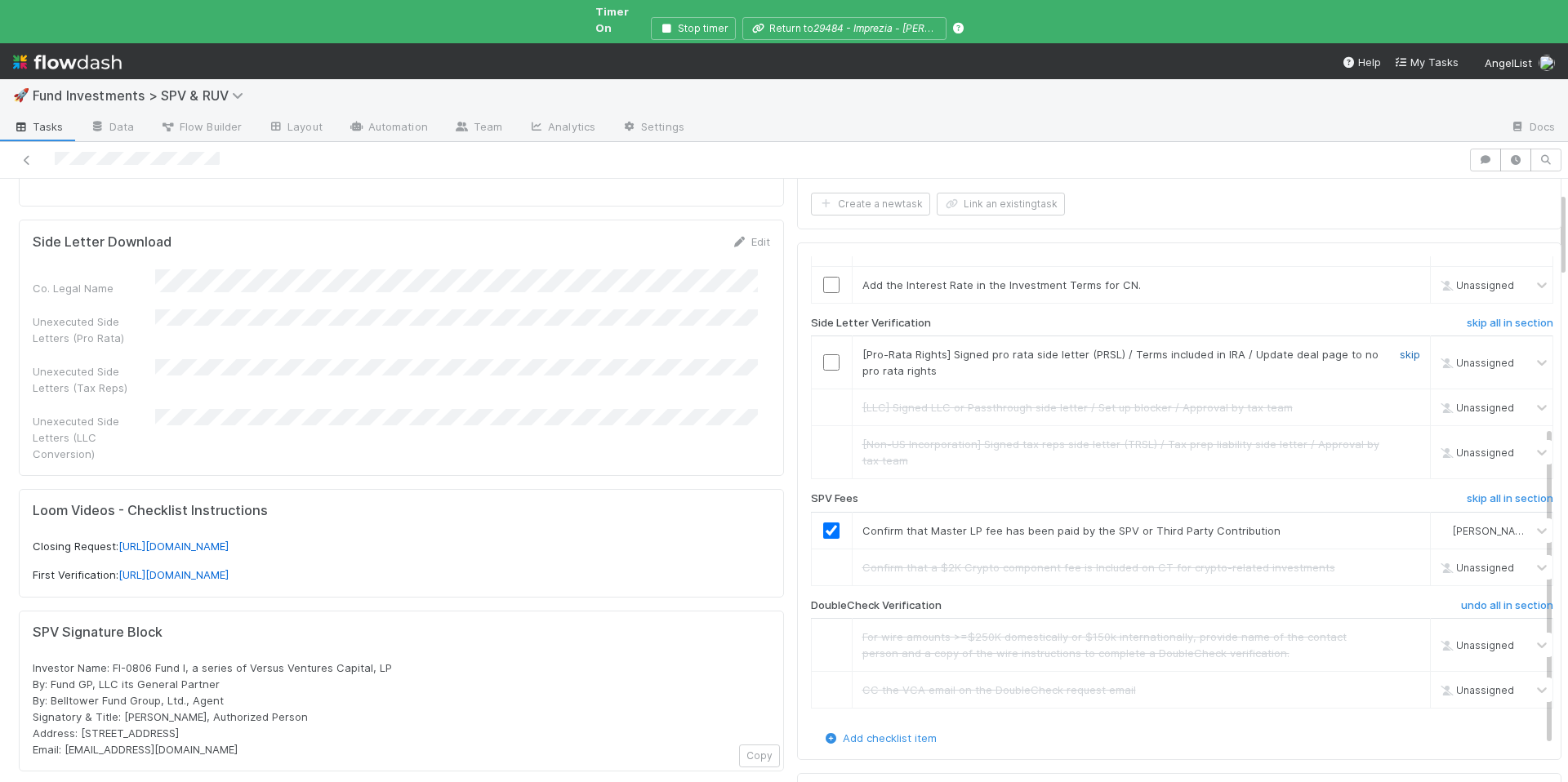
click at [1400, 348] on link "skip" at bounding box center [1410, 355] width 21 height 13
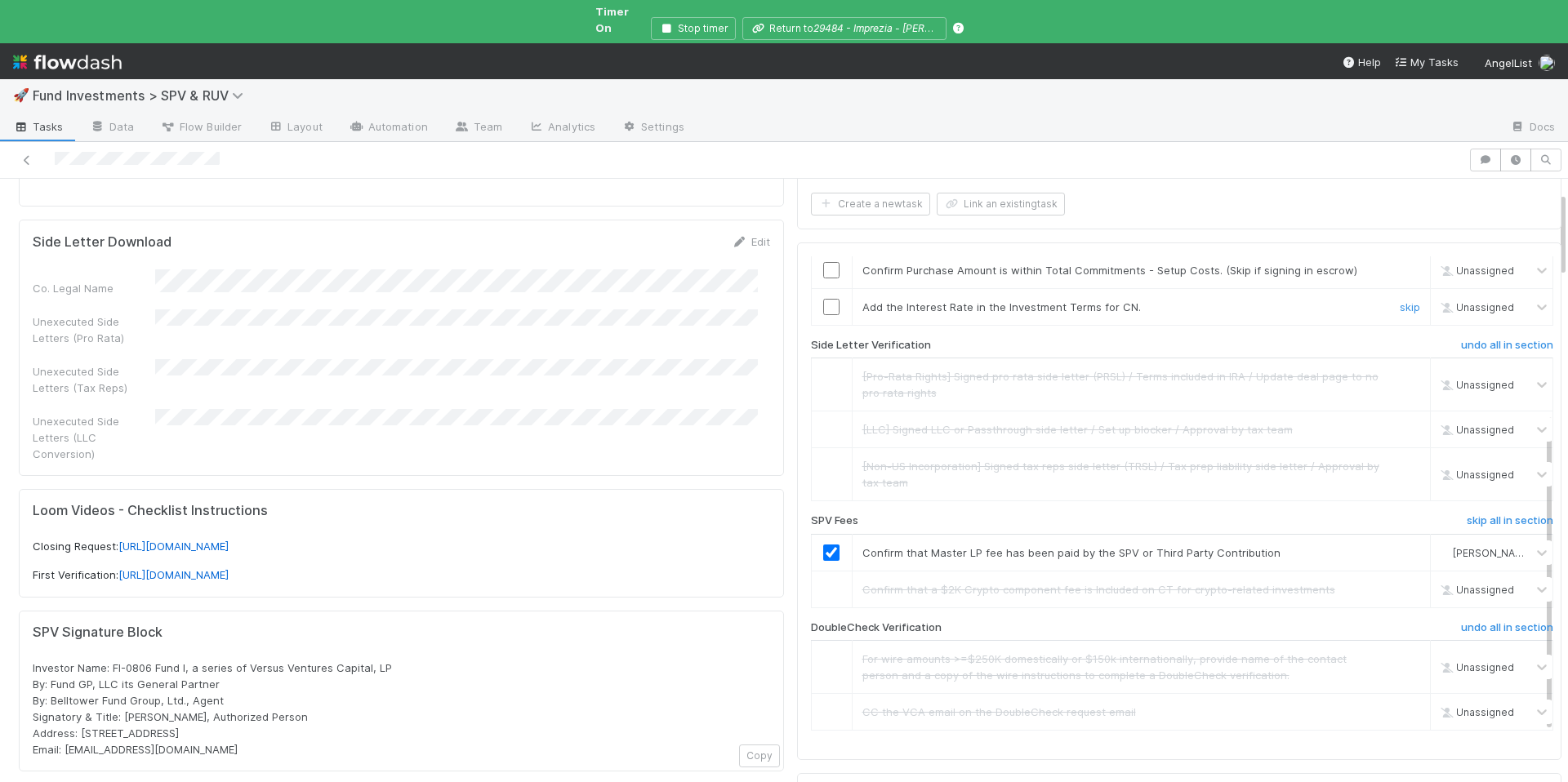
click at [1400, 301] on link "skip" at bounding box center [1410, 308] width 21 height 13
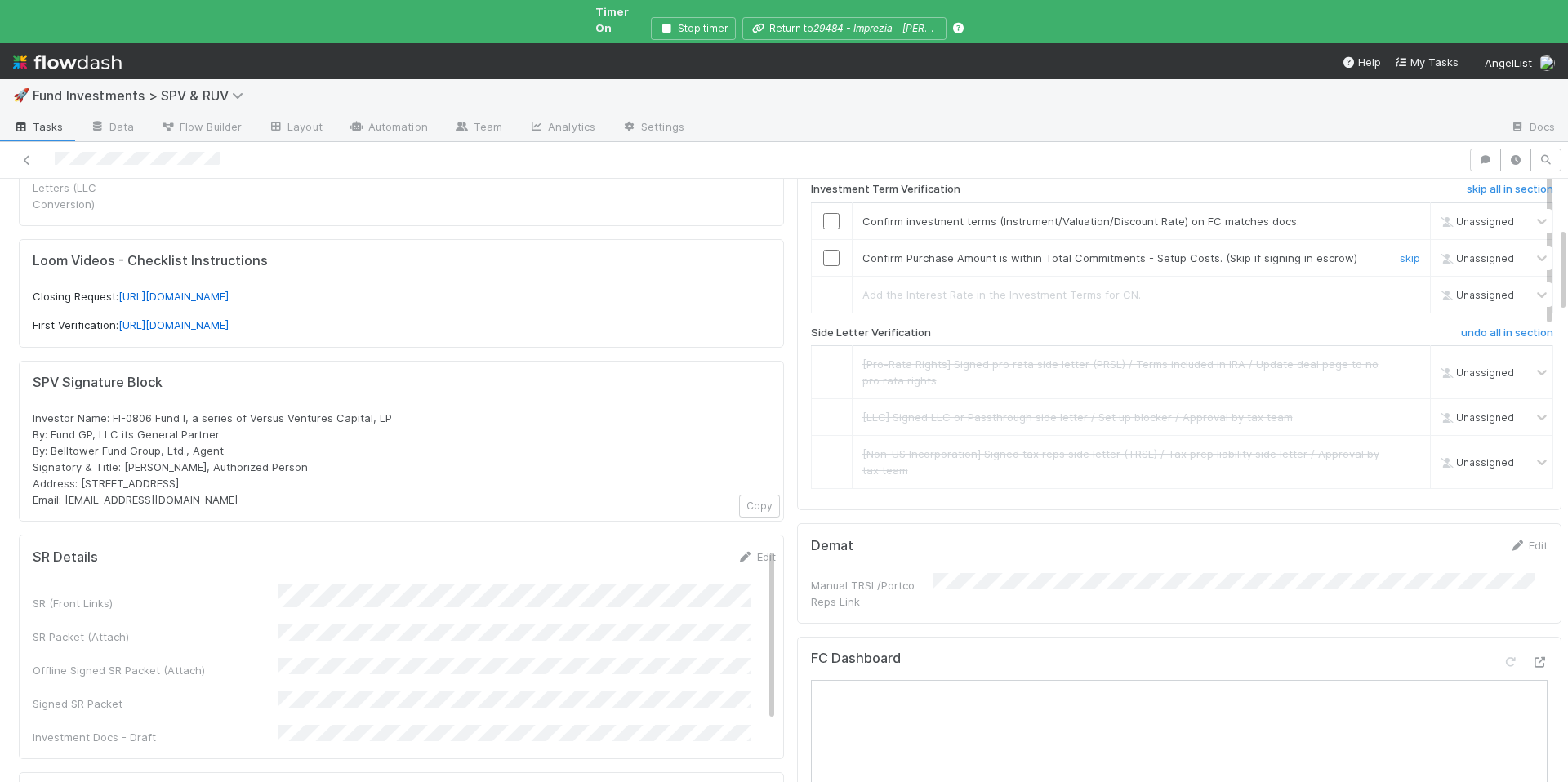
scroll to position [0, 0]
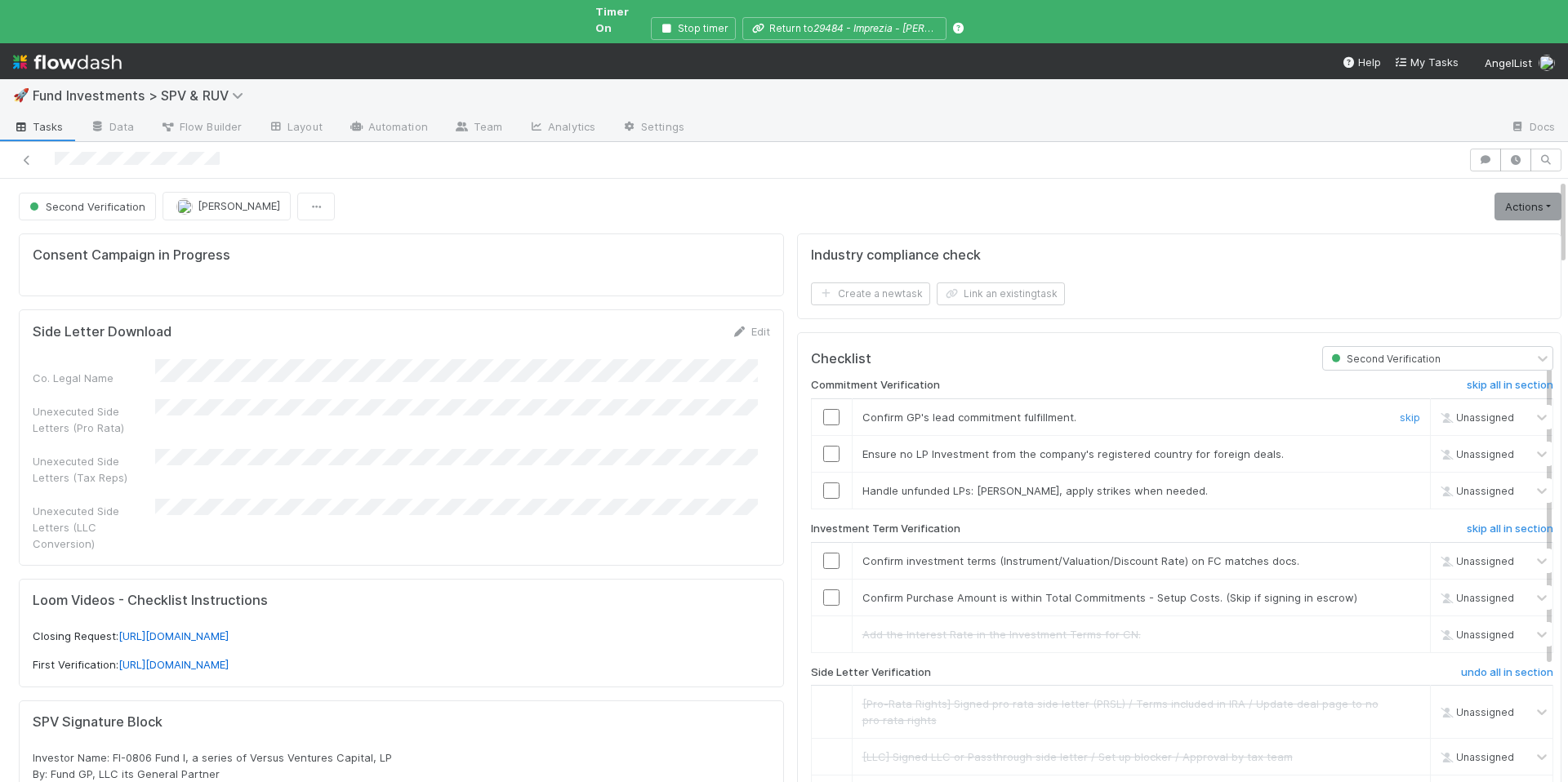
click at [825, 409] on input "checkbox" at bounding box center [831, 417] width 16 height 16
click at [1400, 447] on link "skip" at bounding box center [1410, 454] width 21 height 13
click at [824, 409] on input "checkbox" at bounding box center [831, 417] width 16 height 16
click at [824, 483] on input "checkbox" at bounding box center [831, 491] width 16 height 16
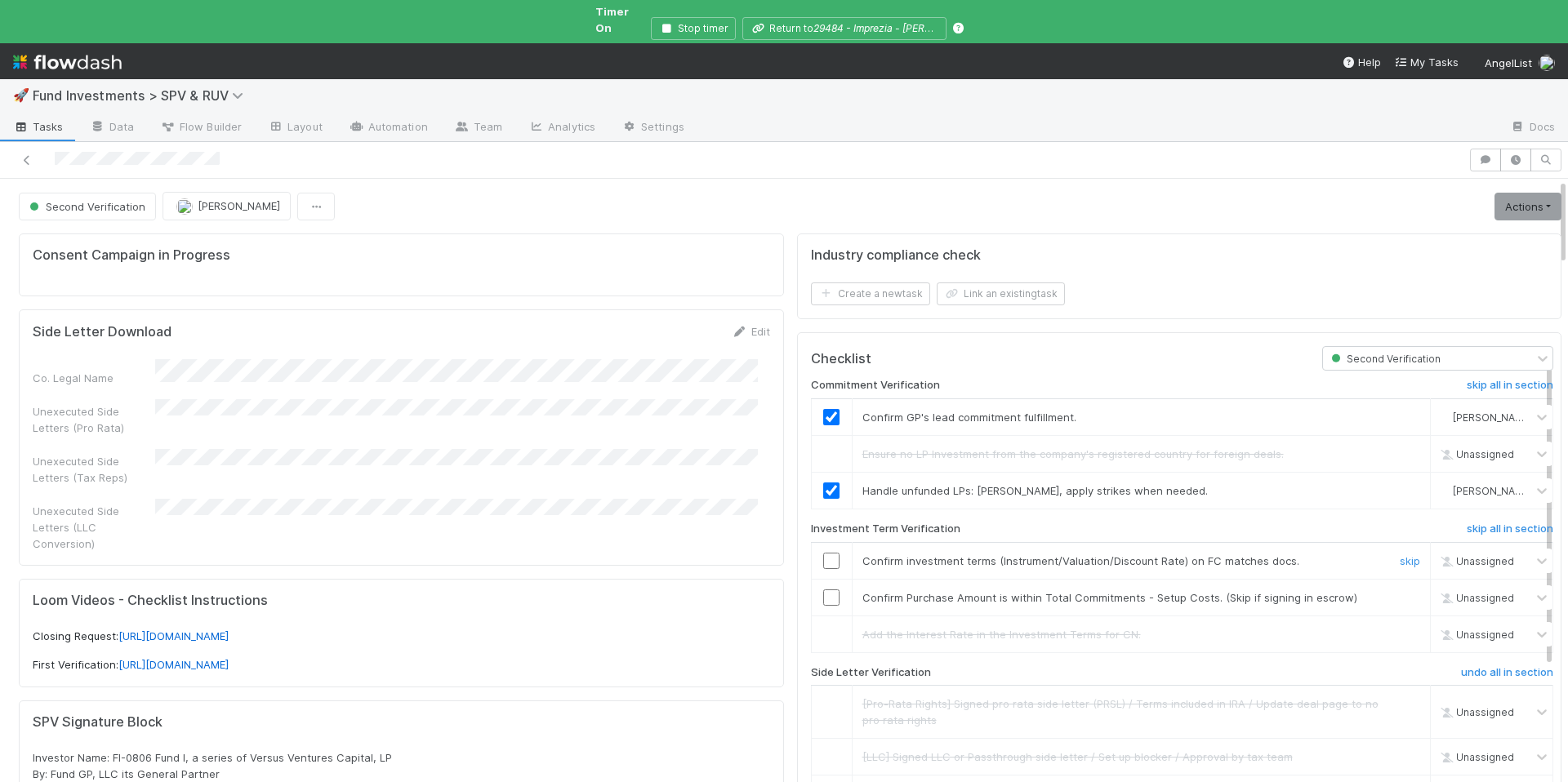
click at [824, 553] on input "checkbox" at bounding box center [831, 560] width 16 height 16
click at [824, 590] on input "checkbox" at bounding box center [831, 597] width 16 height 16
click at [1515, 192] on link "Actions" at bounding box center [1527, 206] width 67 height 27
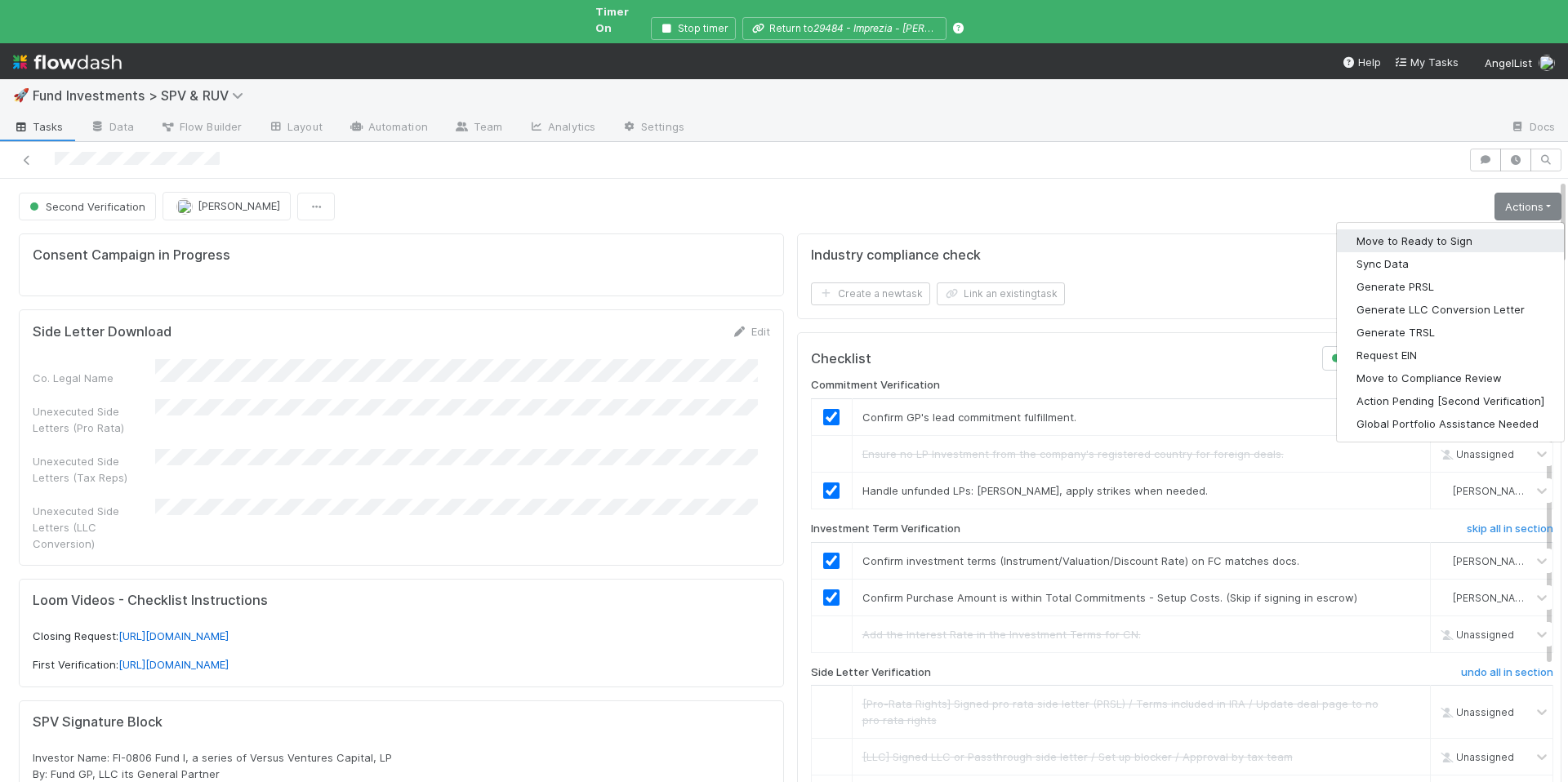
click at [1467, 229] on button "Move to Ready to Sign" at bounding box center [1450, 241] width 227 height 23
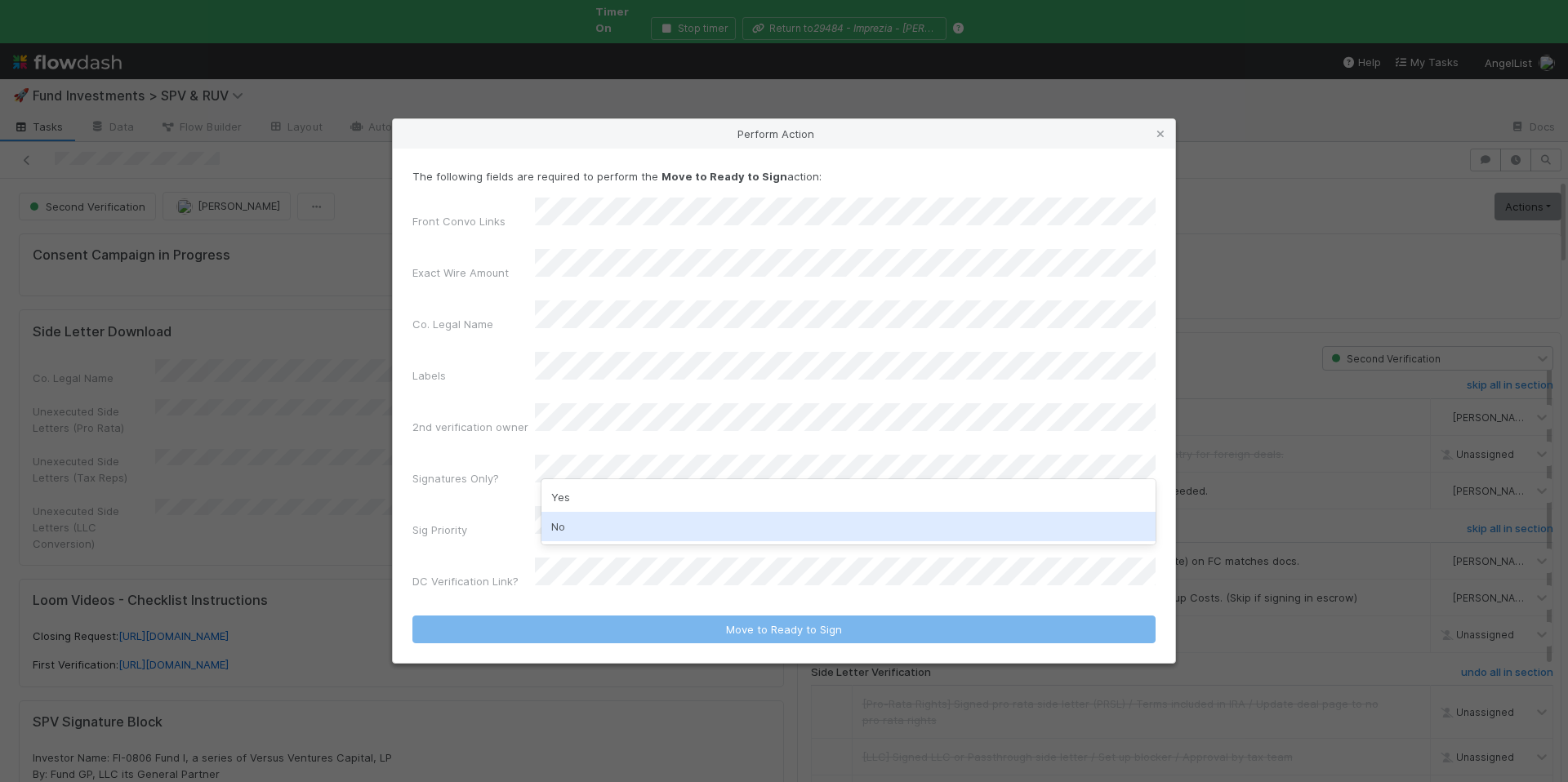
click at [580, 532] on div "No" at bounding box center [848, 526] width 614 height 29
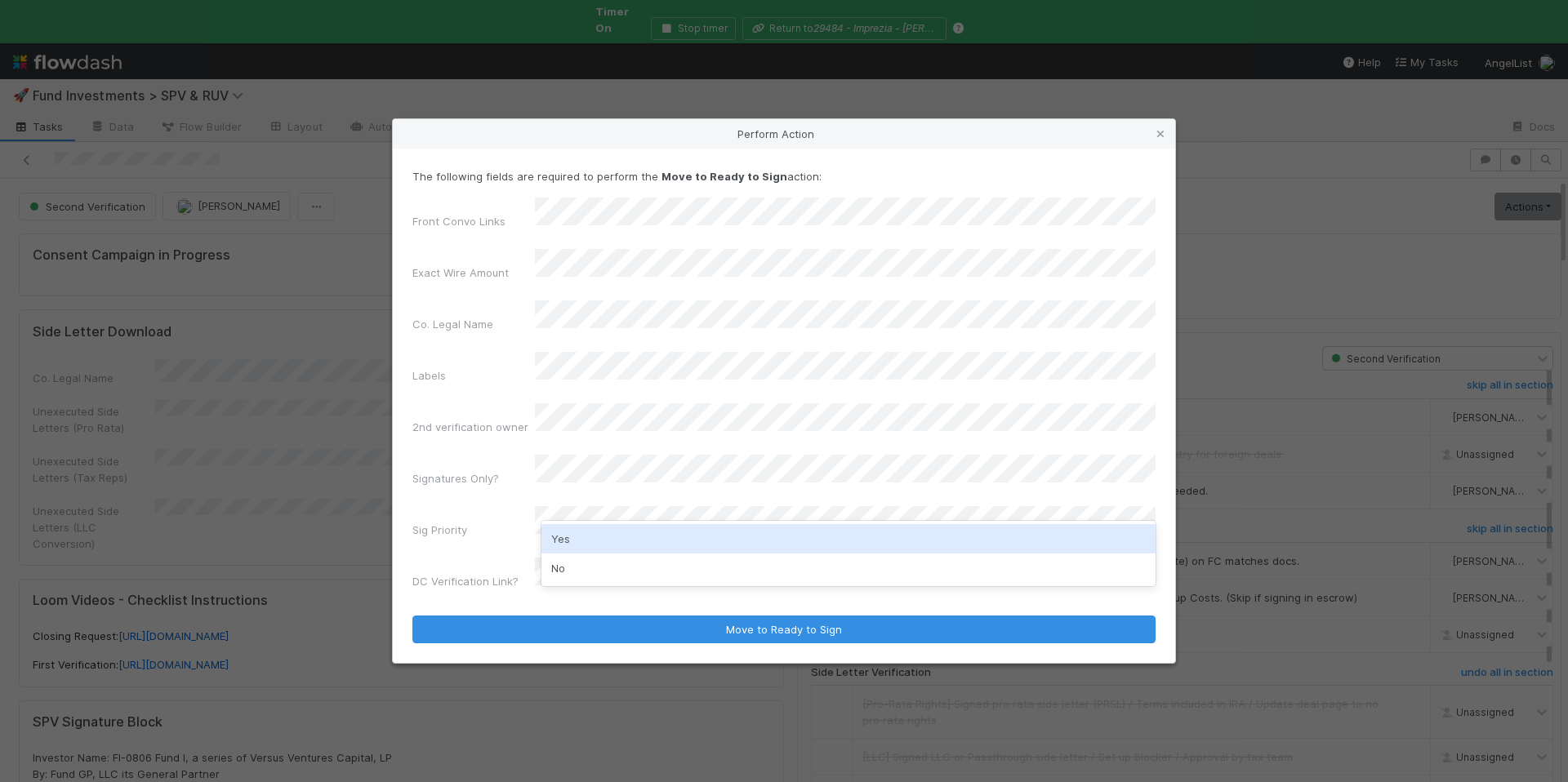
click at [574, 535] on div "Yes" at bounding box center [848, 539] width 614 height 29
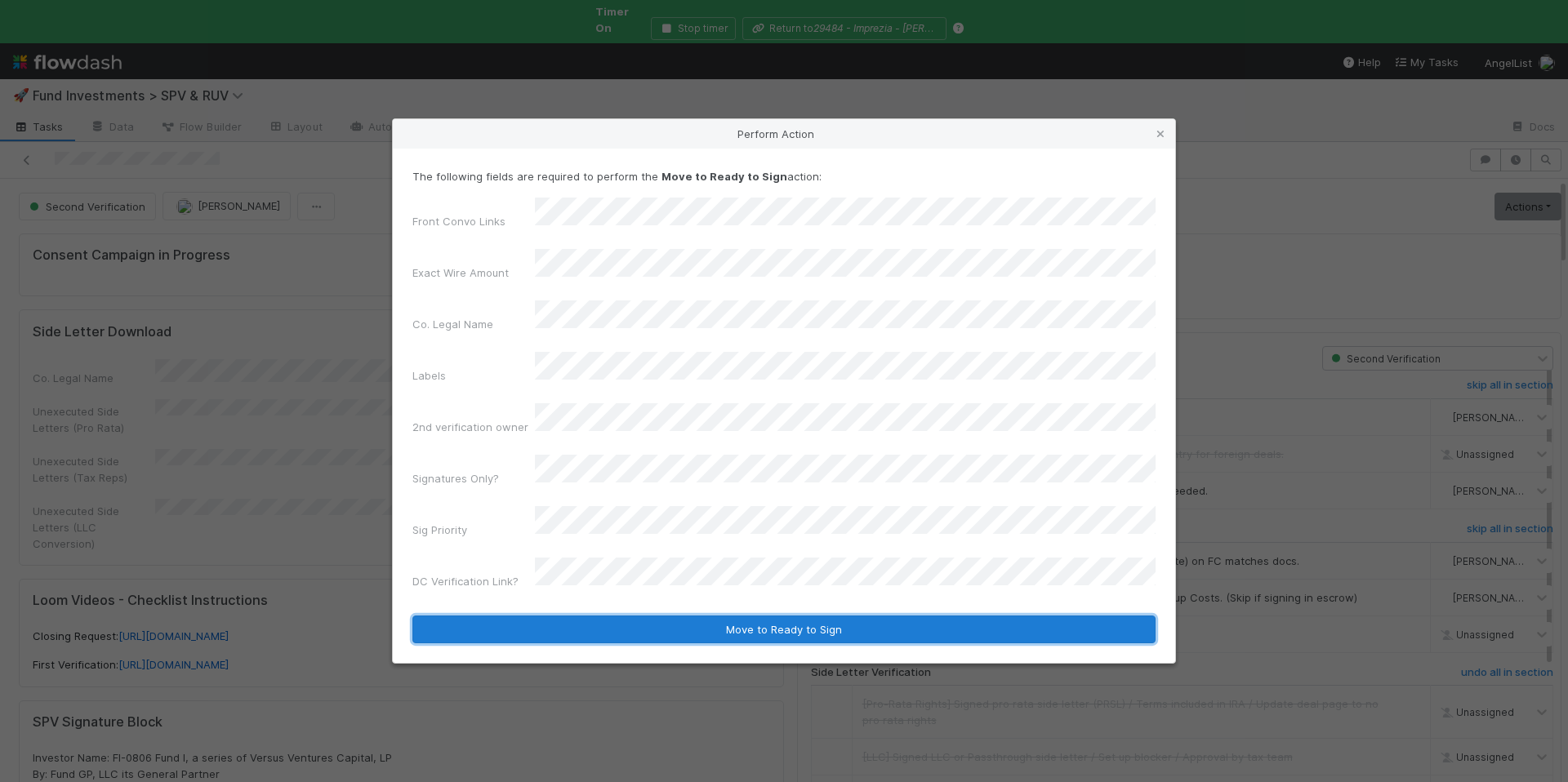
click at [673, 616] on button "Move to Ready to Sign" at bounding box center [784, 629] width 743 height 27
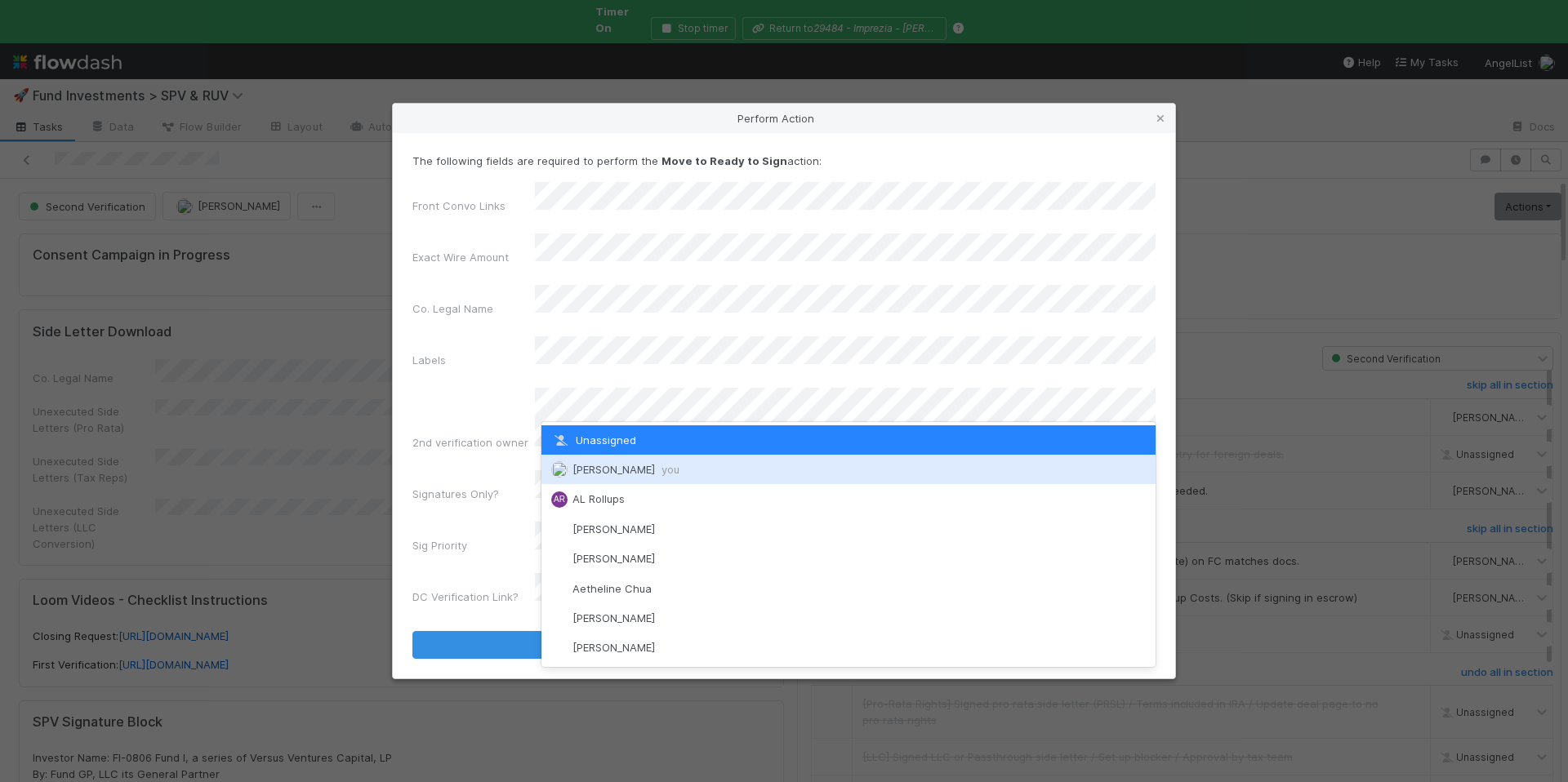
click at [645, 464] on span "Chloe Hammett you" at bounding box center [626, 470] width 107 height 13
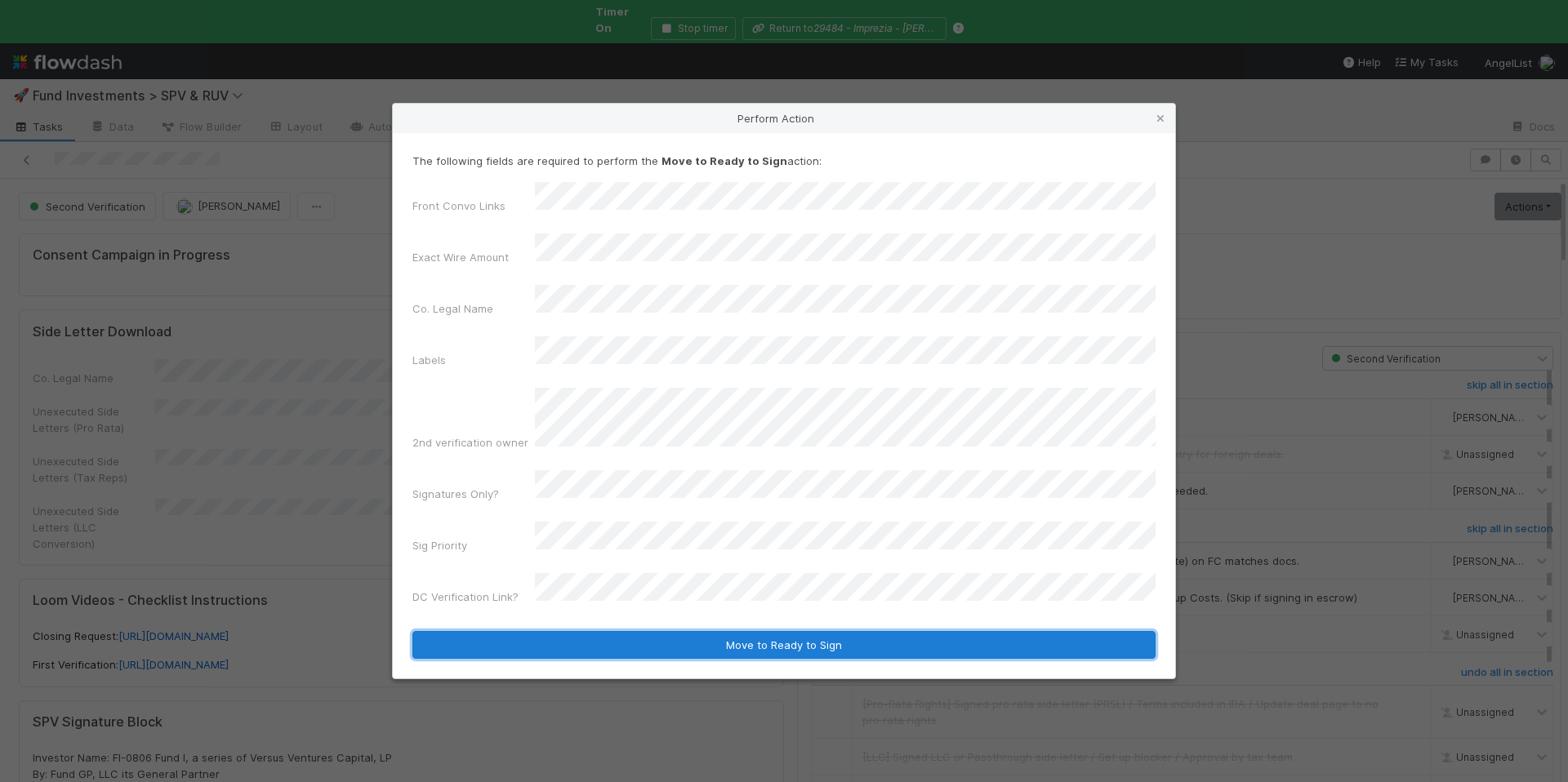
drag, startPoint x: 801, startPoint y: 611, endPoint x: 938, endPoint y: 564, distance: 144.8
click at [803, 631] on button "Move to Ready to Sign" at bounding box center [784, 644] width 743 height 27
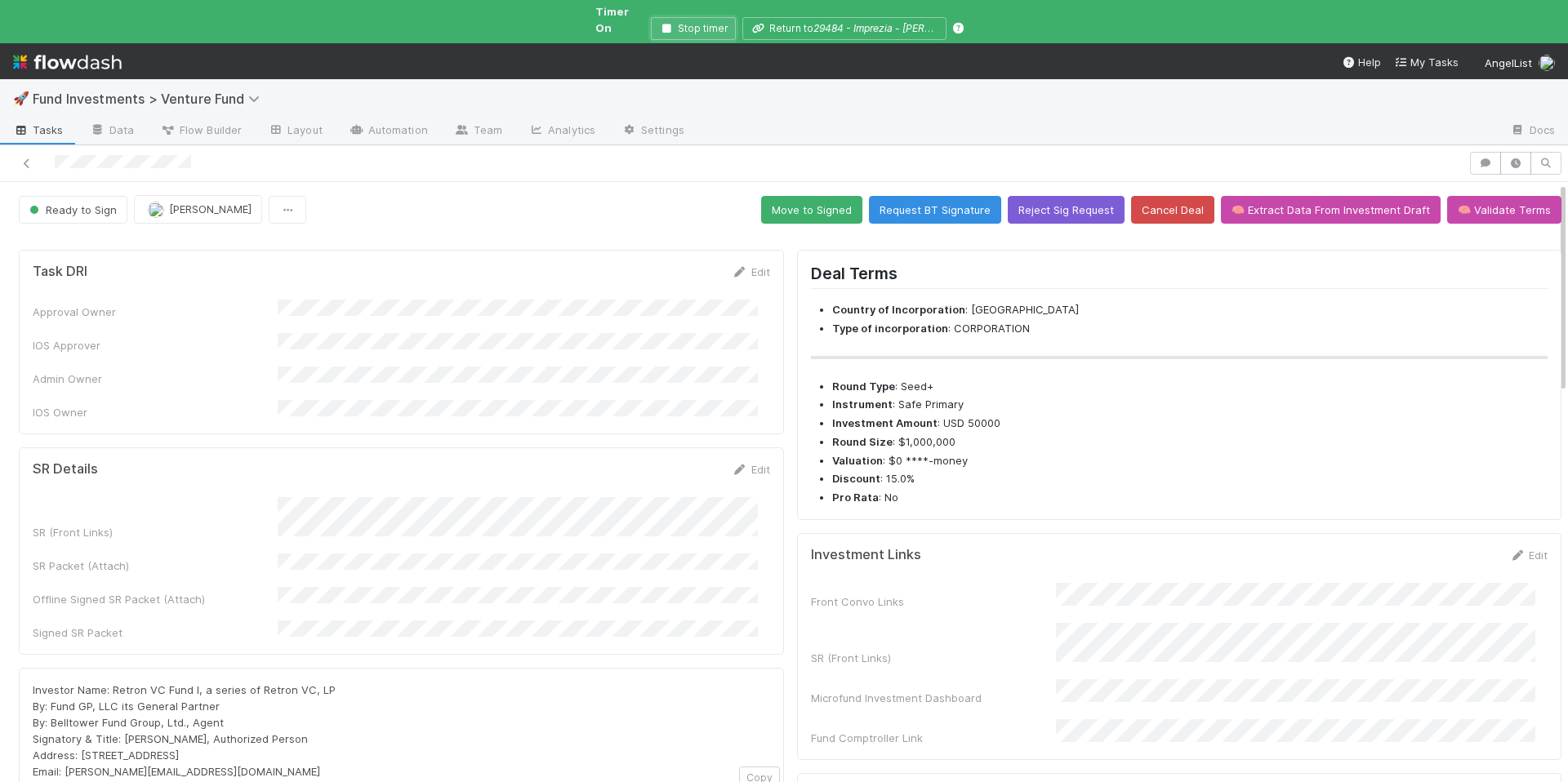
click at [706, 17] on button "Stop timer" at bounding box center [693, 28] width 85 height 23
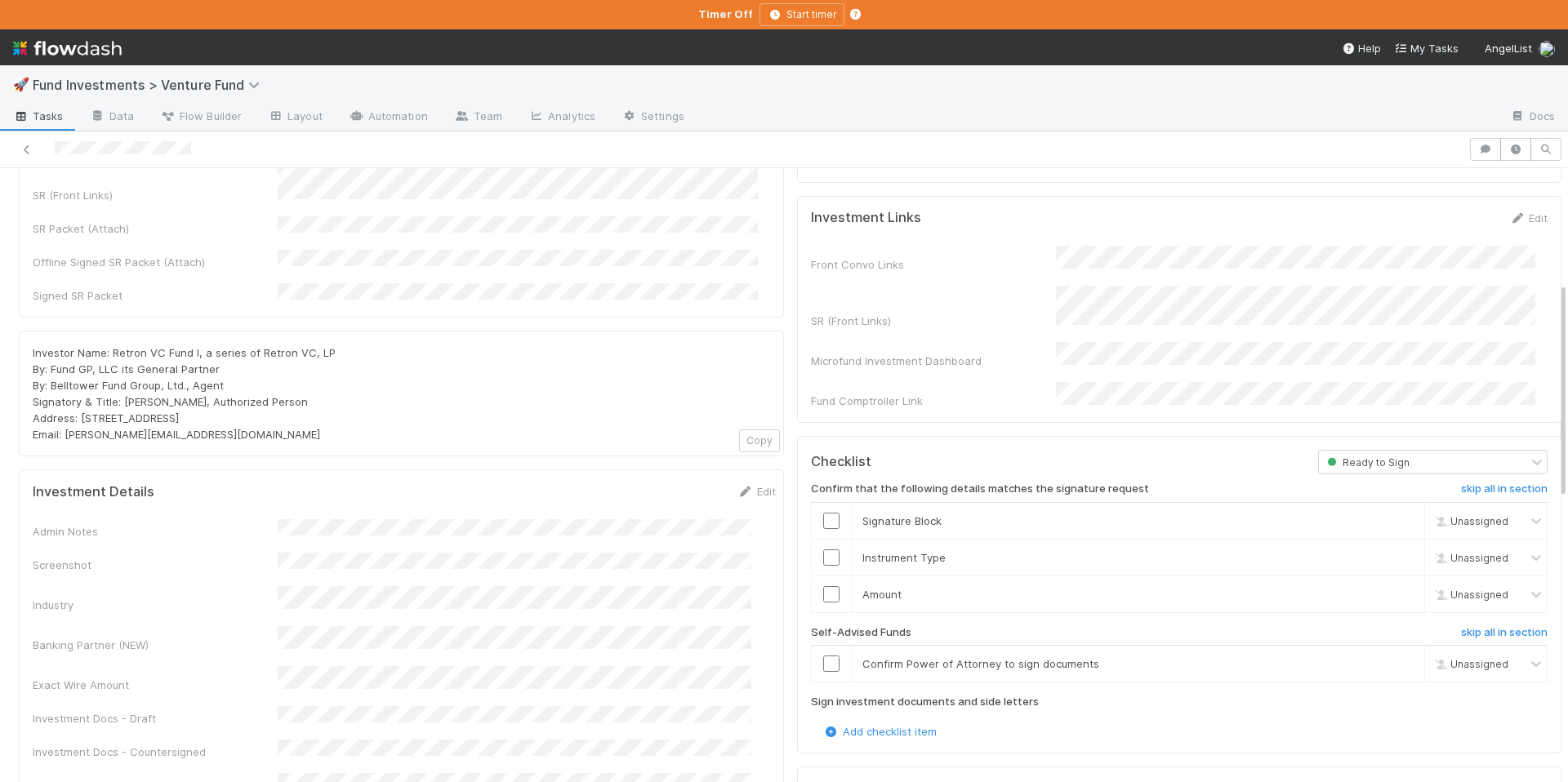
scroll to position [323, 0]
drag, startPoint x: 230, startPoint y: 347, endPoint x: 17, endPoint y: 341, distance: 213.1
click at [12, 340] on div "Task DRI Edit Approval Owner IOS Approver Admin Owner IOS Owner SR Details Edit…" at bounding box center [401, 752] width 778 height 1693
copy span "By: Fund GP, LLC its General Partner By: Belltower Fund Group, Ltd., Agent"
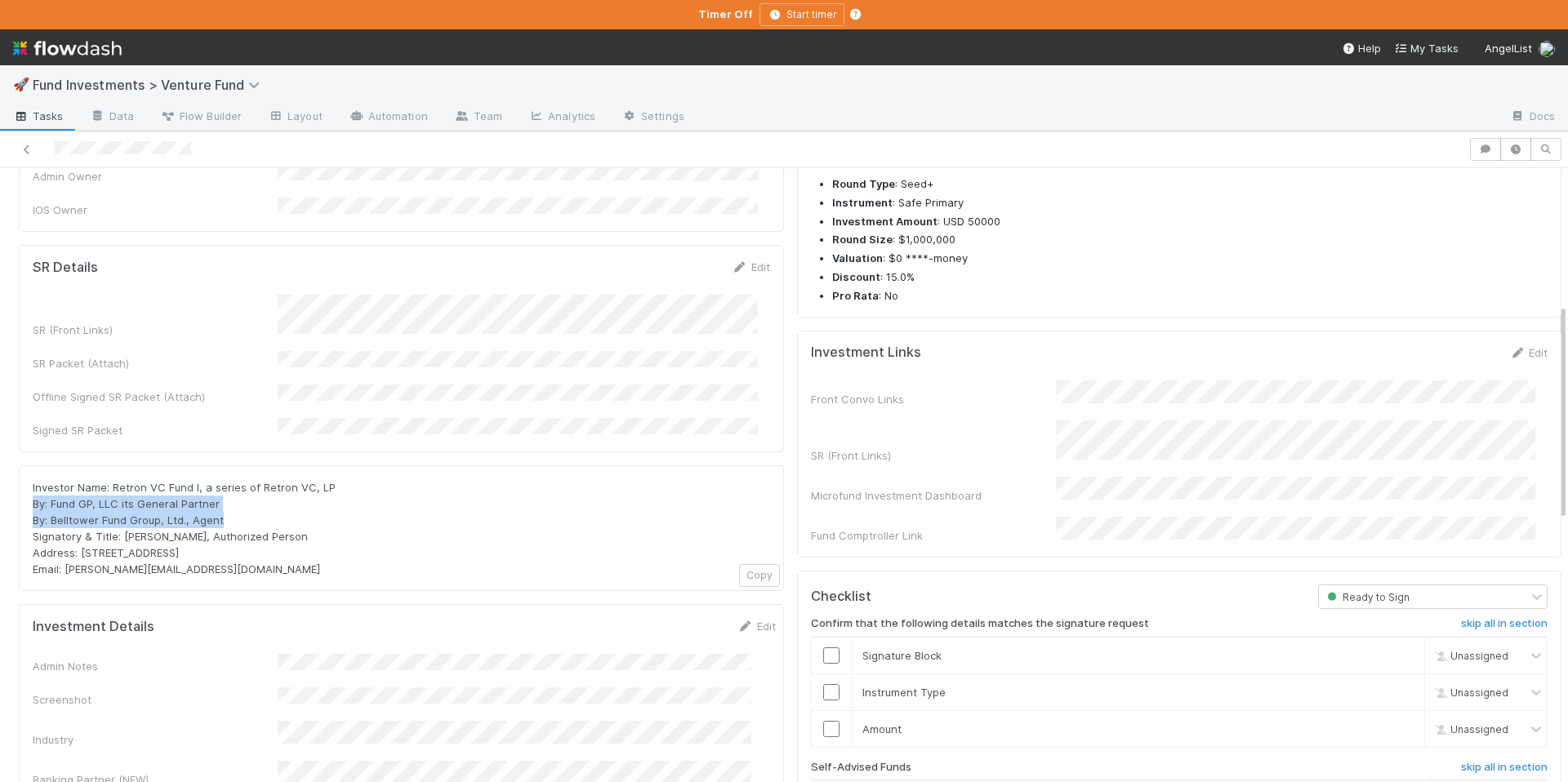
scroll to position [385, 0]
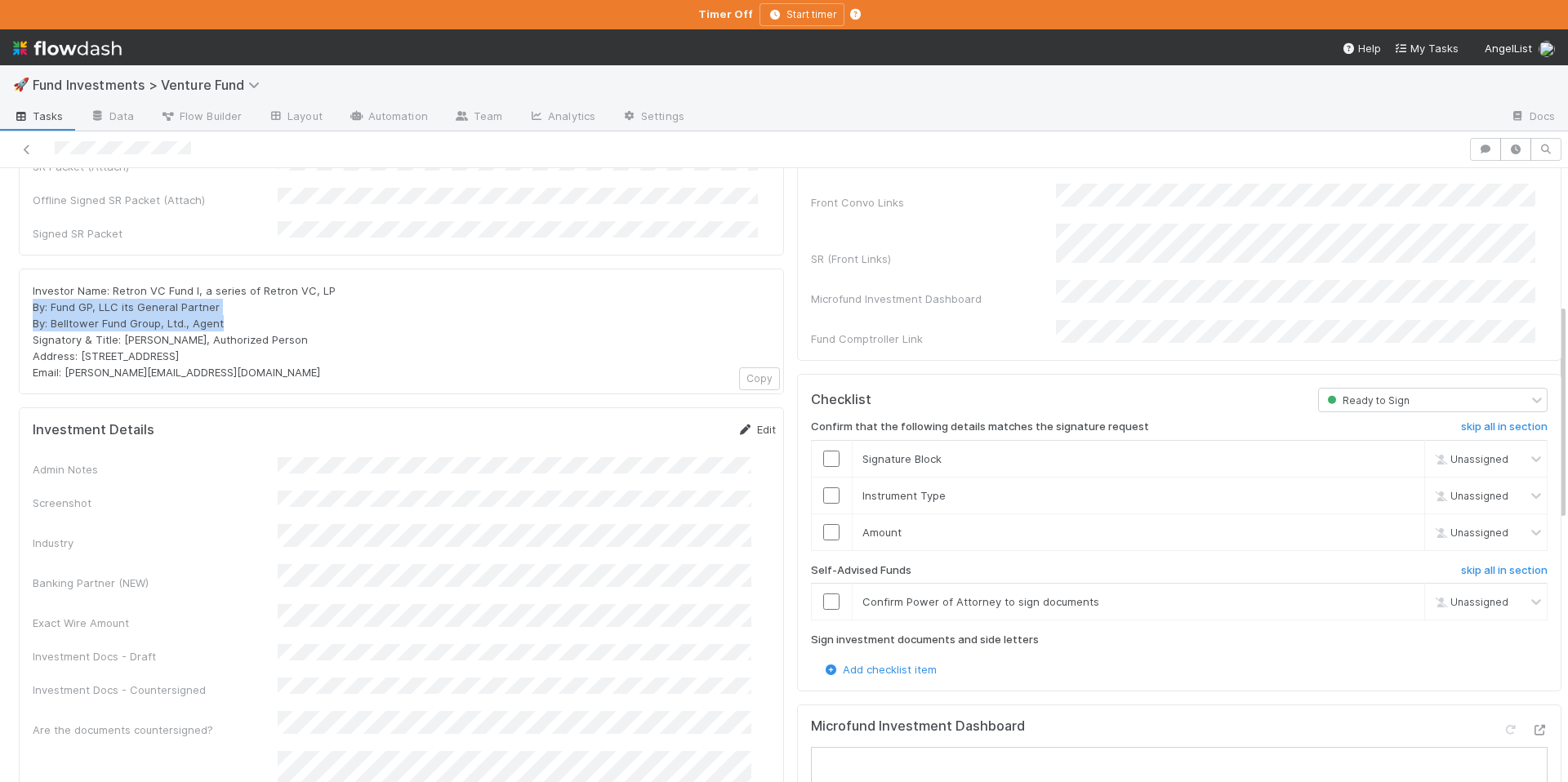
click at [738, 423] on link "Edit" at bounding box center [757, 429] width 39 height 13
click at [668, 422] on button "Save" at bounding box center [689, 435] width 46 height 27
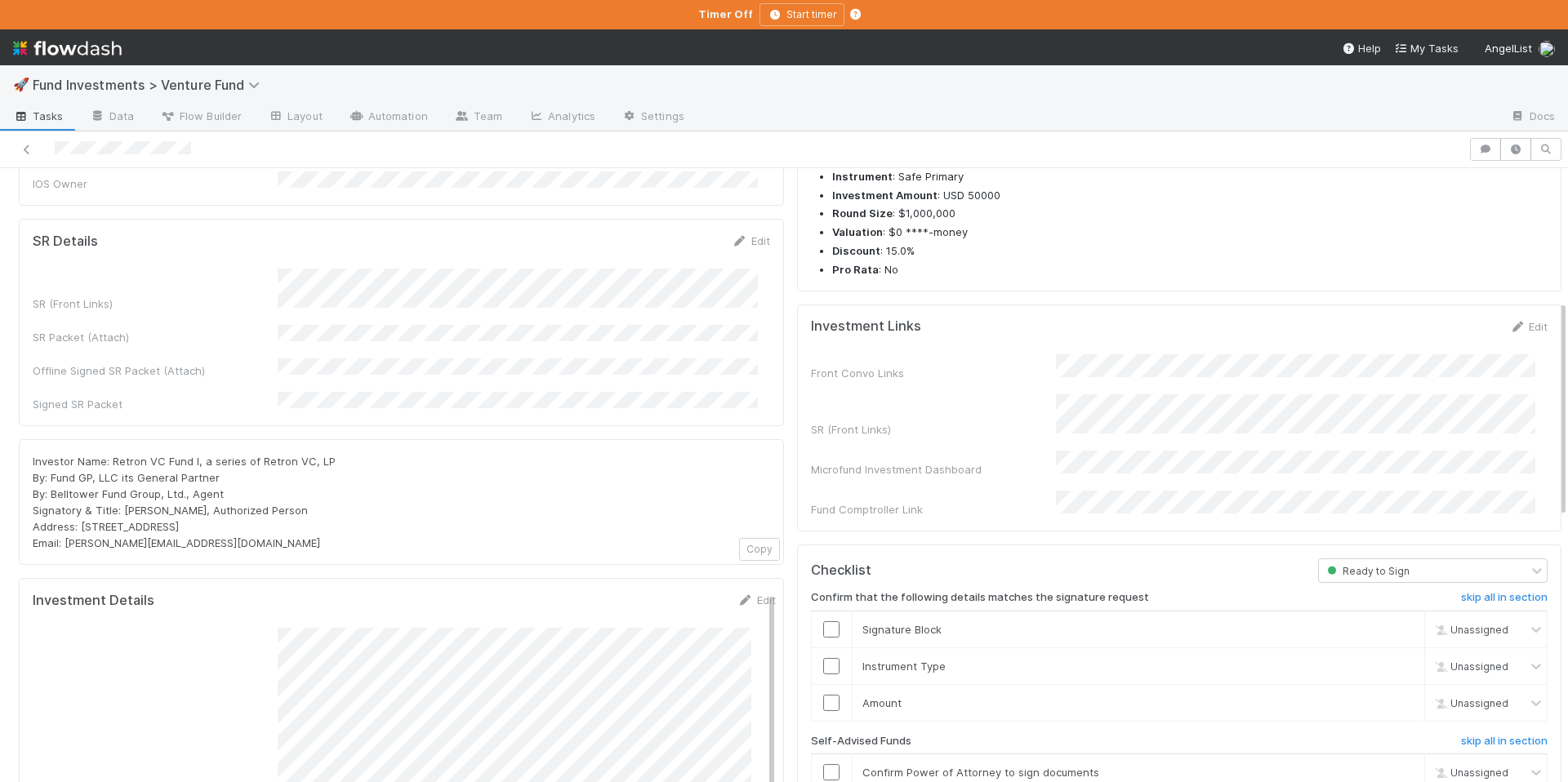
scroll to position [0, 0]
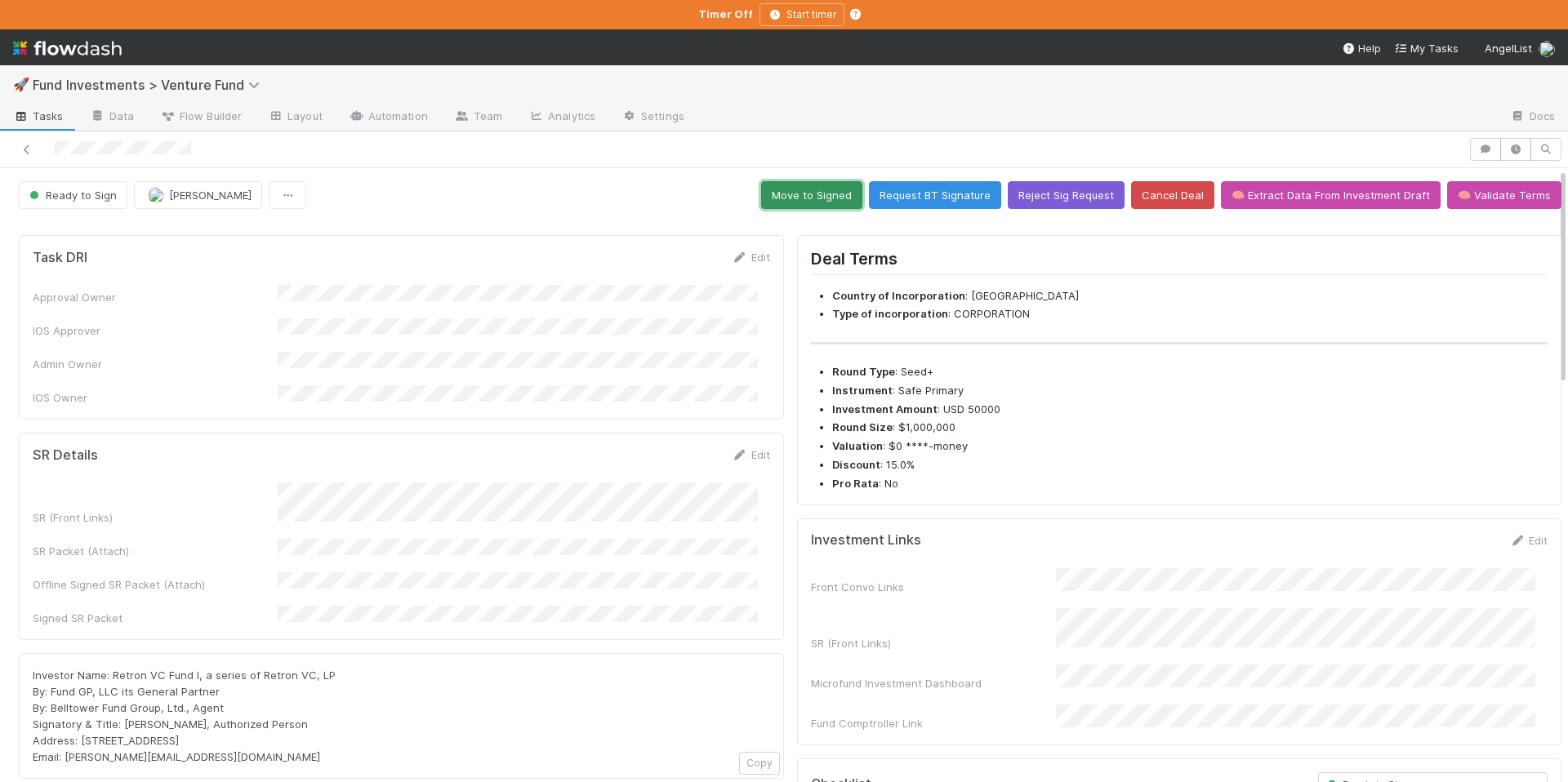
click at [832, 192] on button "Move to Signed" at bounding box center [811, 194] width 101 height 27
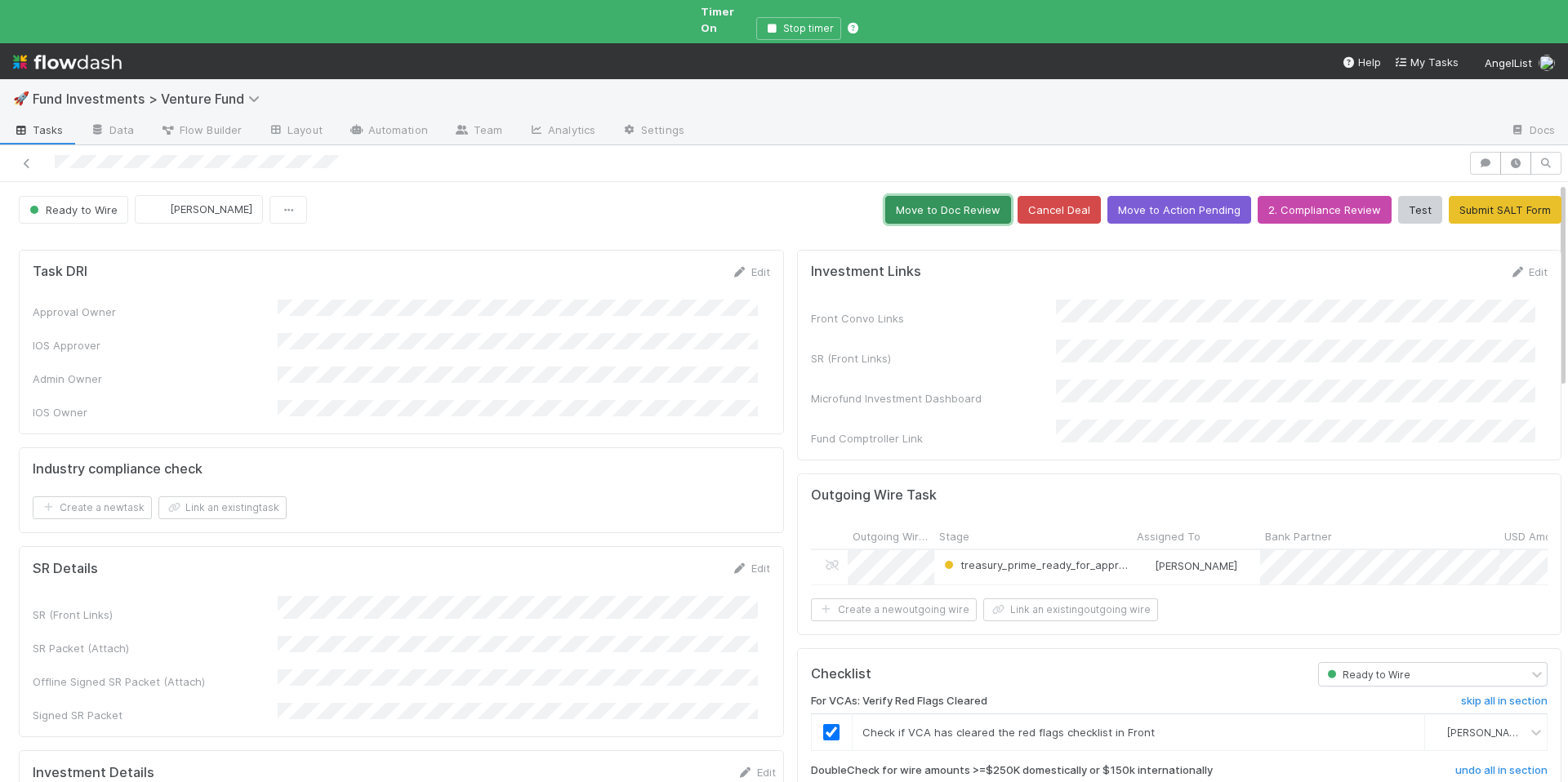
click at [919, 196] on button "Move to Doc Review" at bounding box center [947, 209] width 125 height 27
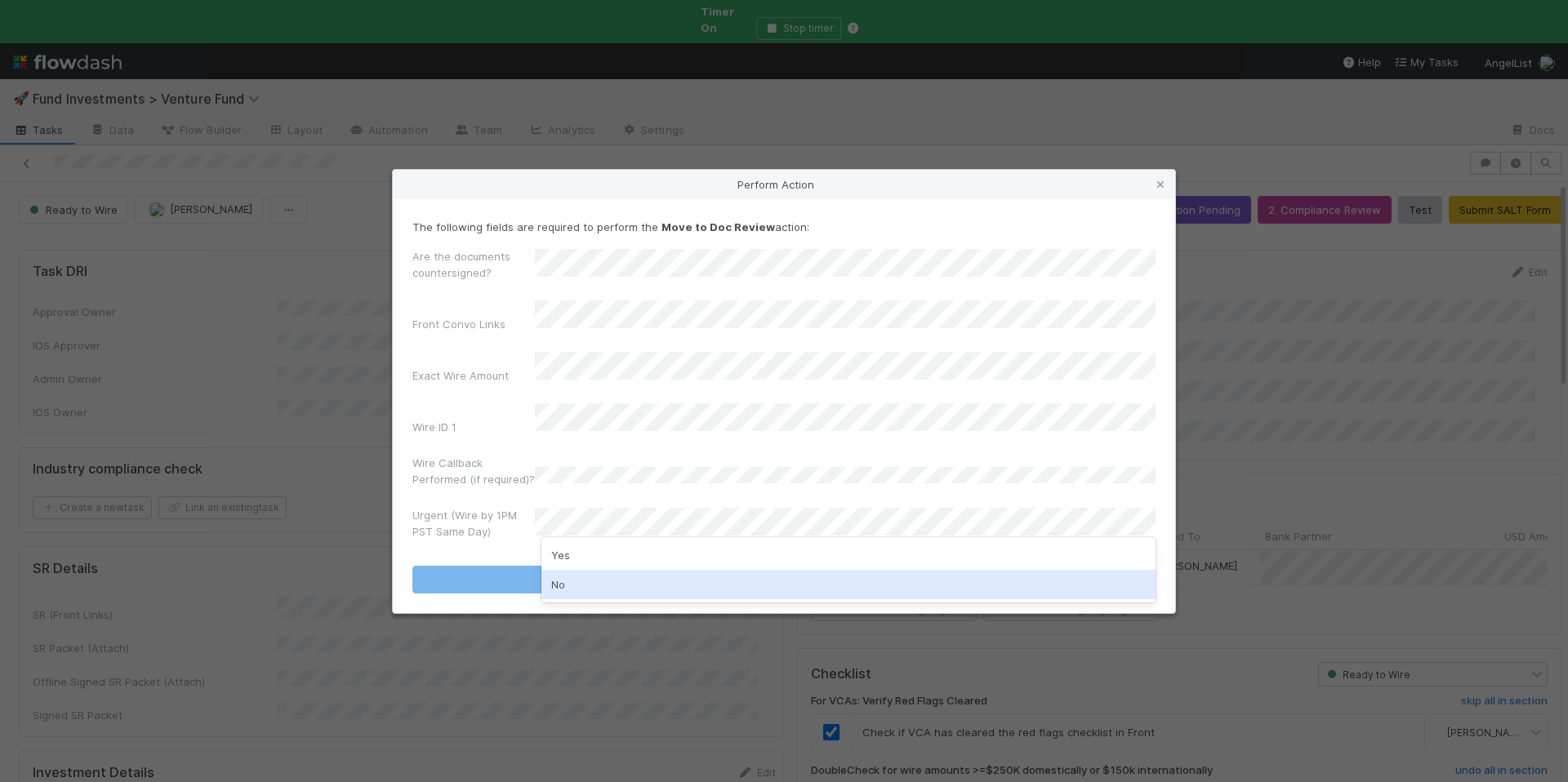
click at [587, 577] on div "No" at bounding box center [848, 584] width 614 height 29
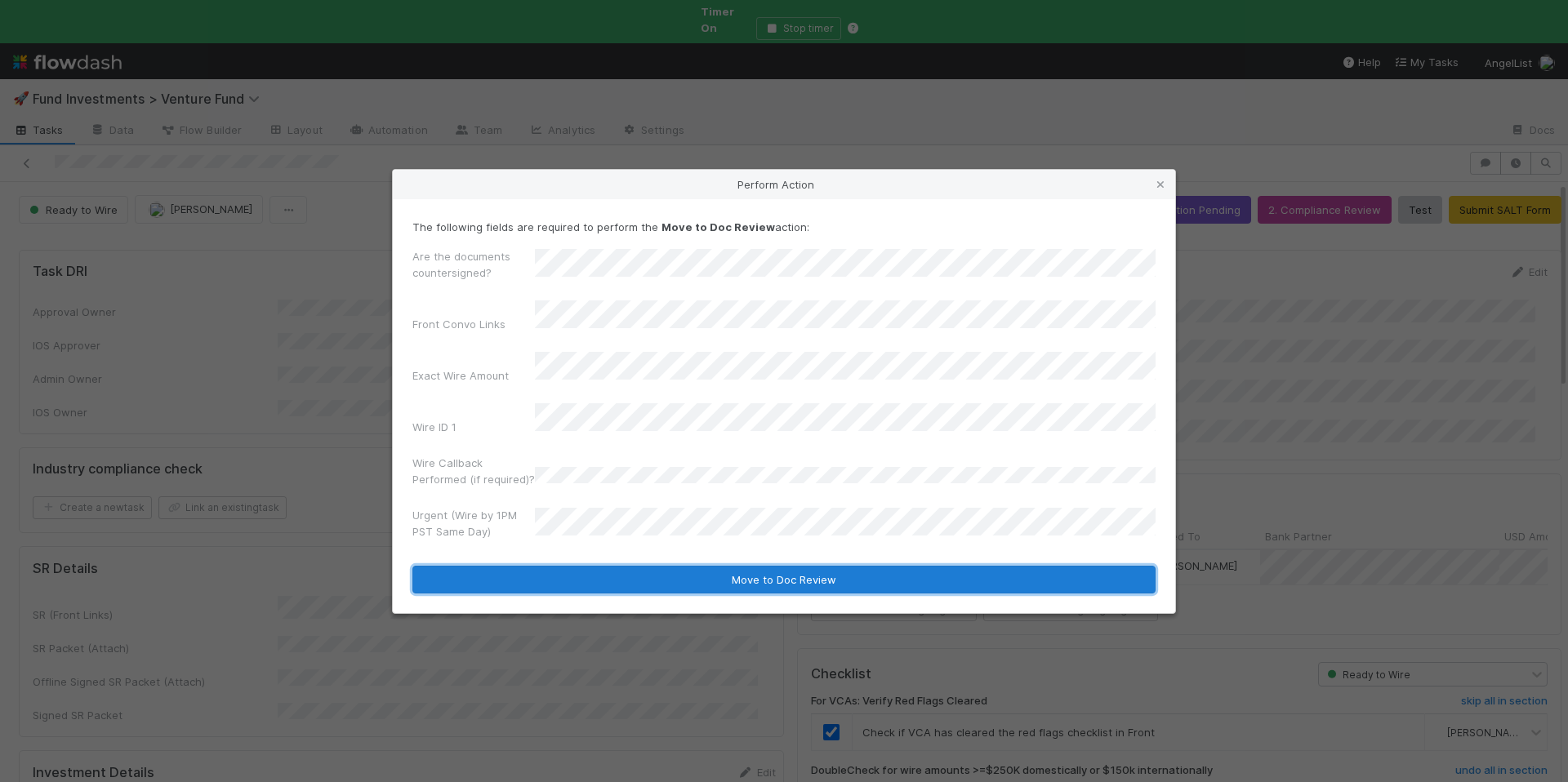
click at [592, 573] on button "Move to Doc Review" at bounding box center [784, 579] width 743 height 27
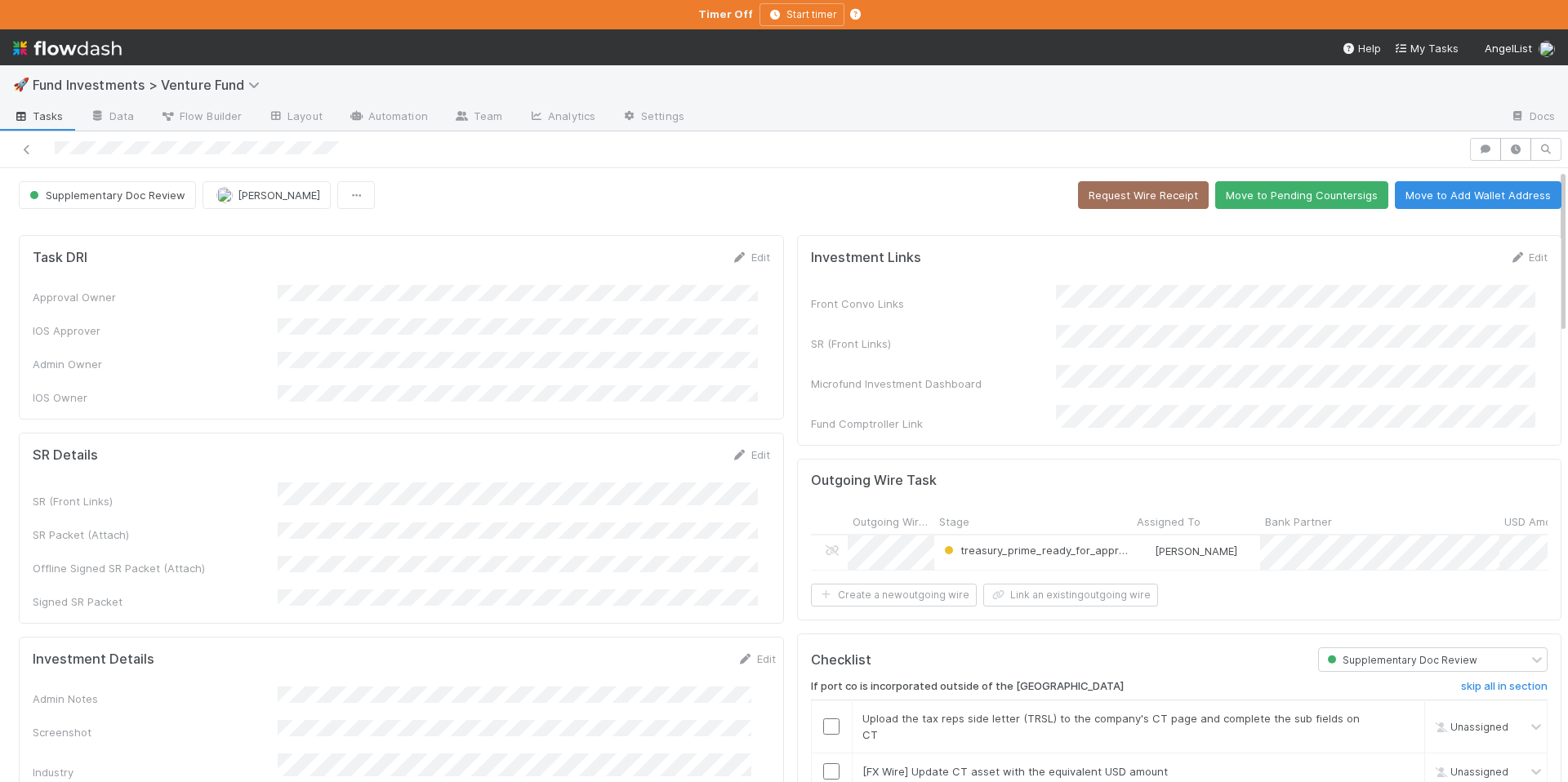
scroll to position [3, 0]
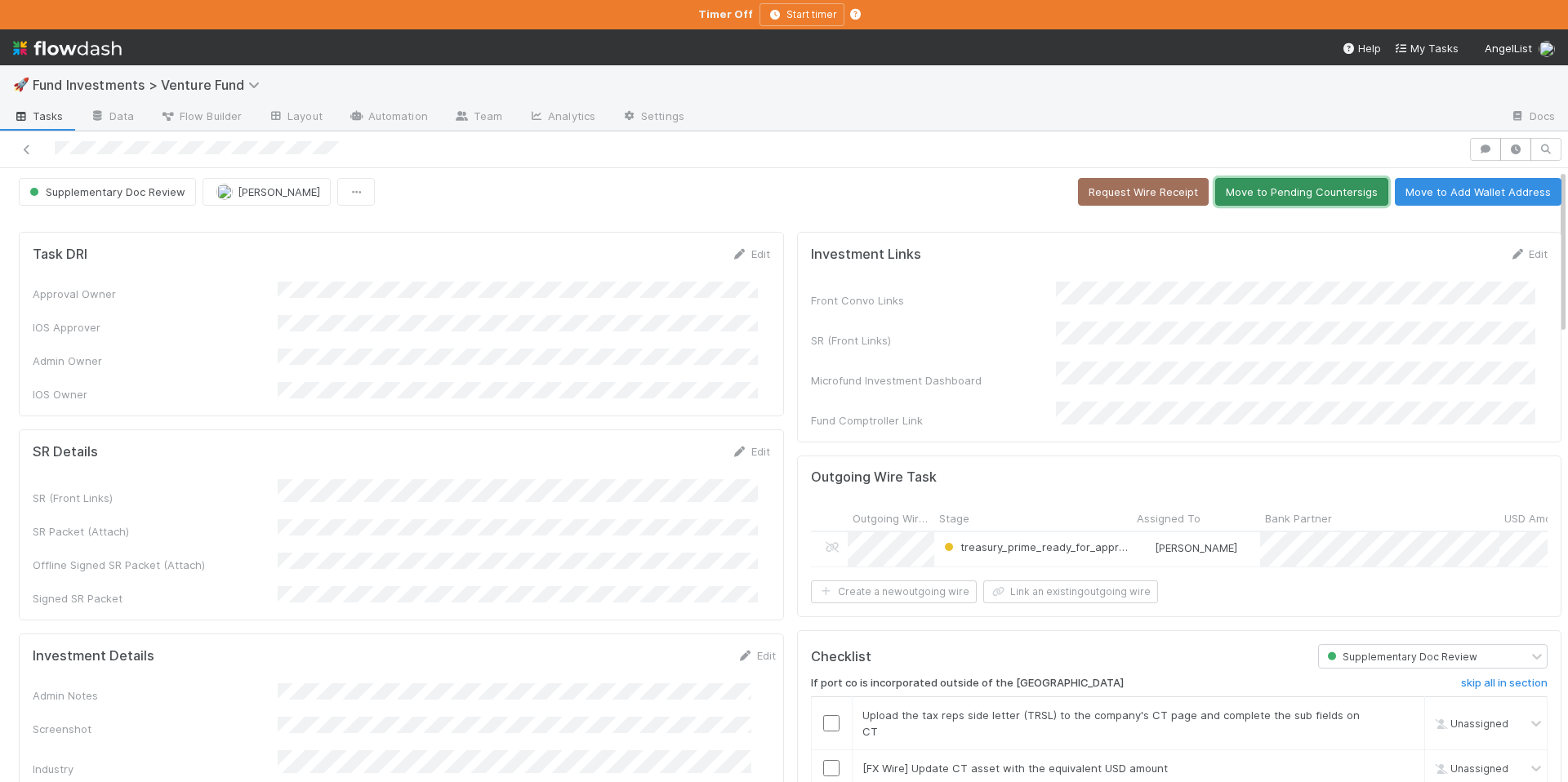
click at [1261, 202] on button "Move to Pending Countersigs" at bounding box center [1302, 191] width 174 height 27
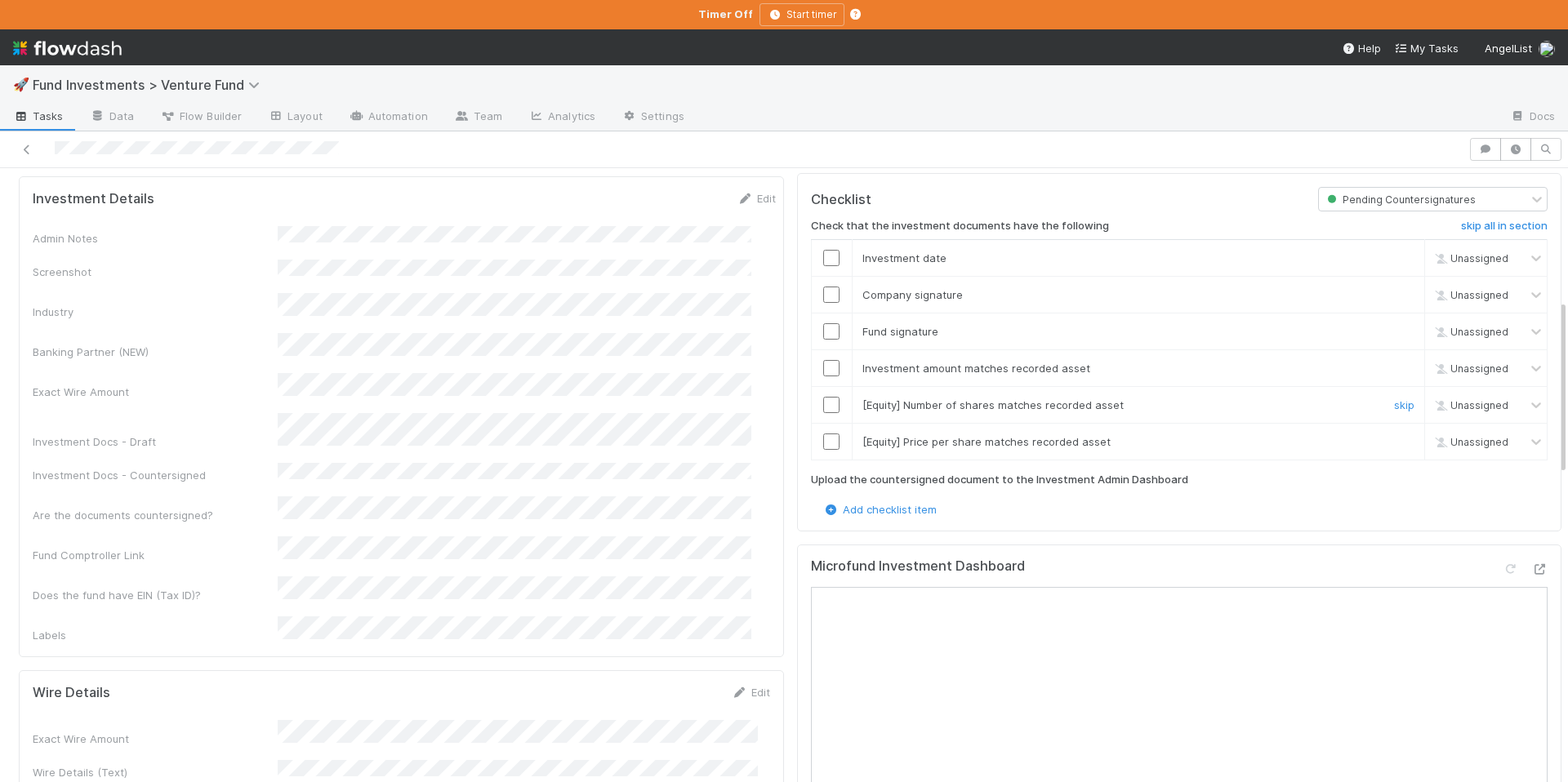
scroll to position [566, 0]
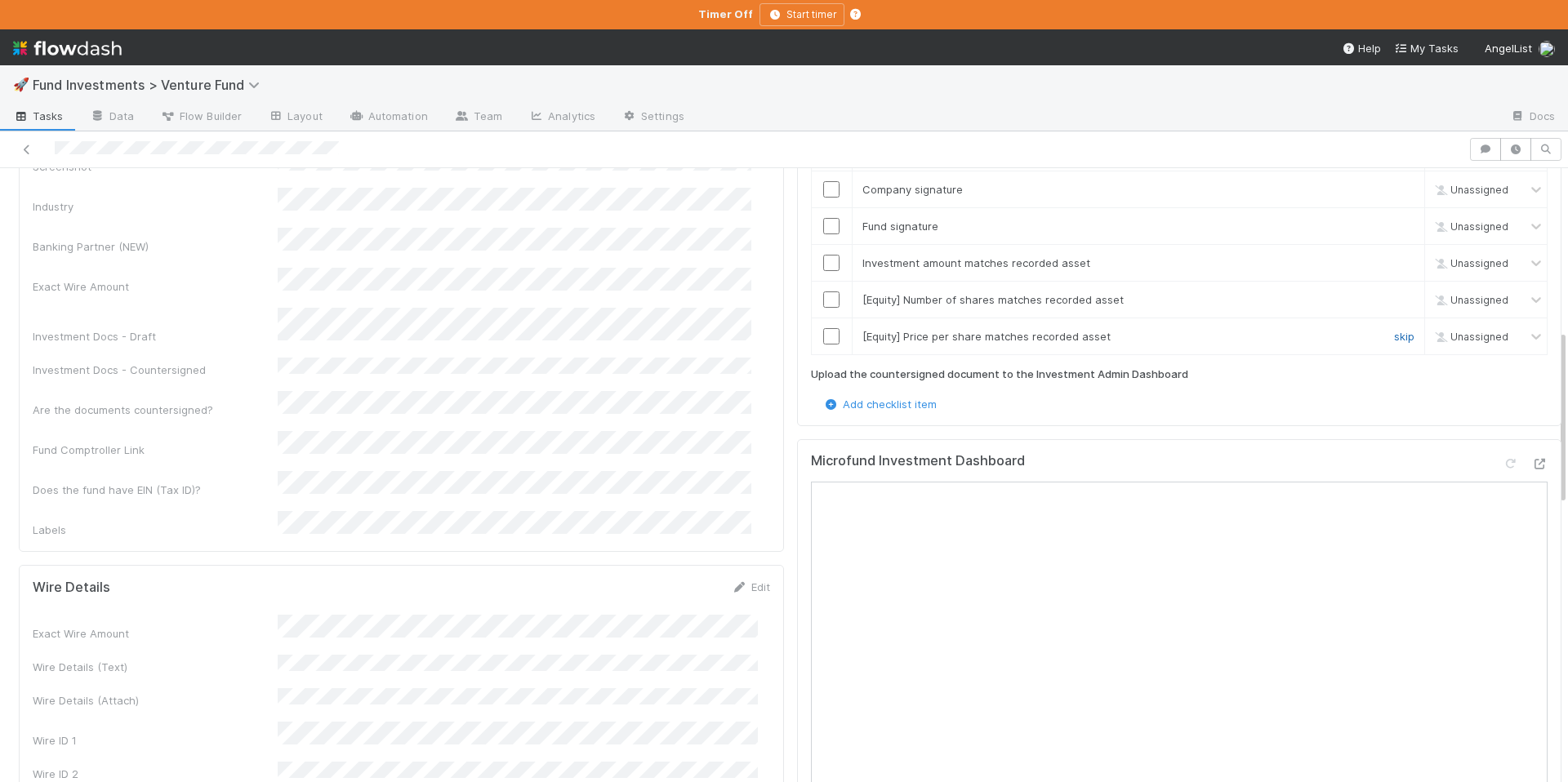
drag, startPoint x: 1387, startPoint y: 334, endPoint x: 1388, endPoint y: 325, distance: 9.1
click at [1394, 333] on link "skip" at bounding box center [1405, 337] width 21 height 13
click at [1394, 293] on link "skip" at bounding box center [1405, 300] width 21 height 13
click at [824, 259] on input "checkbox" at bounding box center [831, 262] width 16 height 16
click at [824, 223] on input "checkbox" at bounding box center [831, 225] width 16 height 16
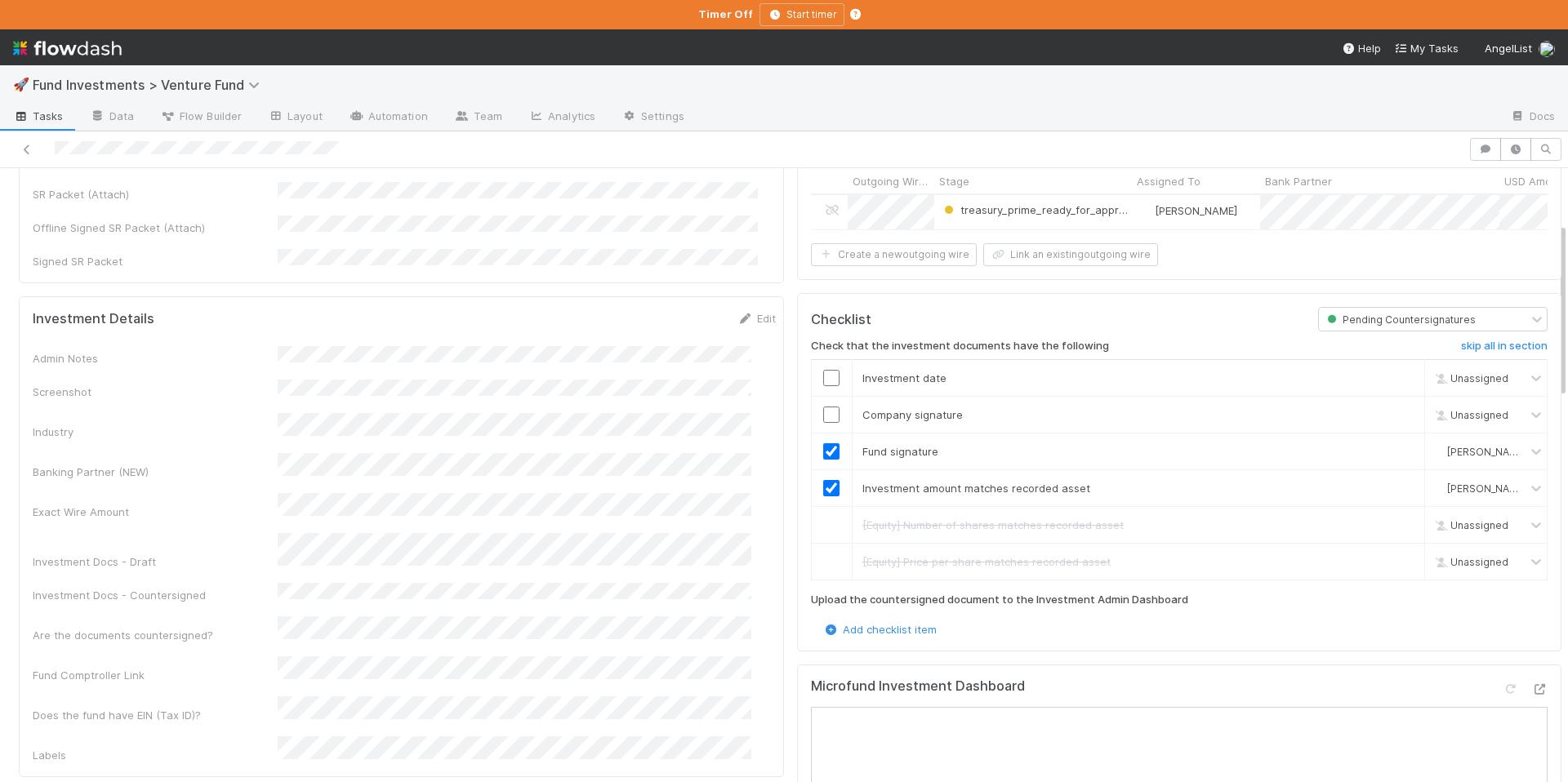
scroll to position [191, 0]
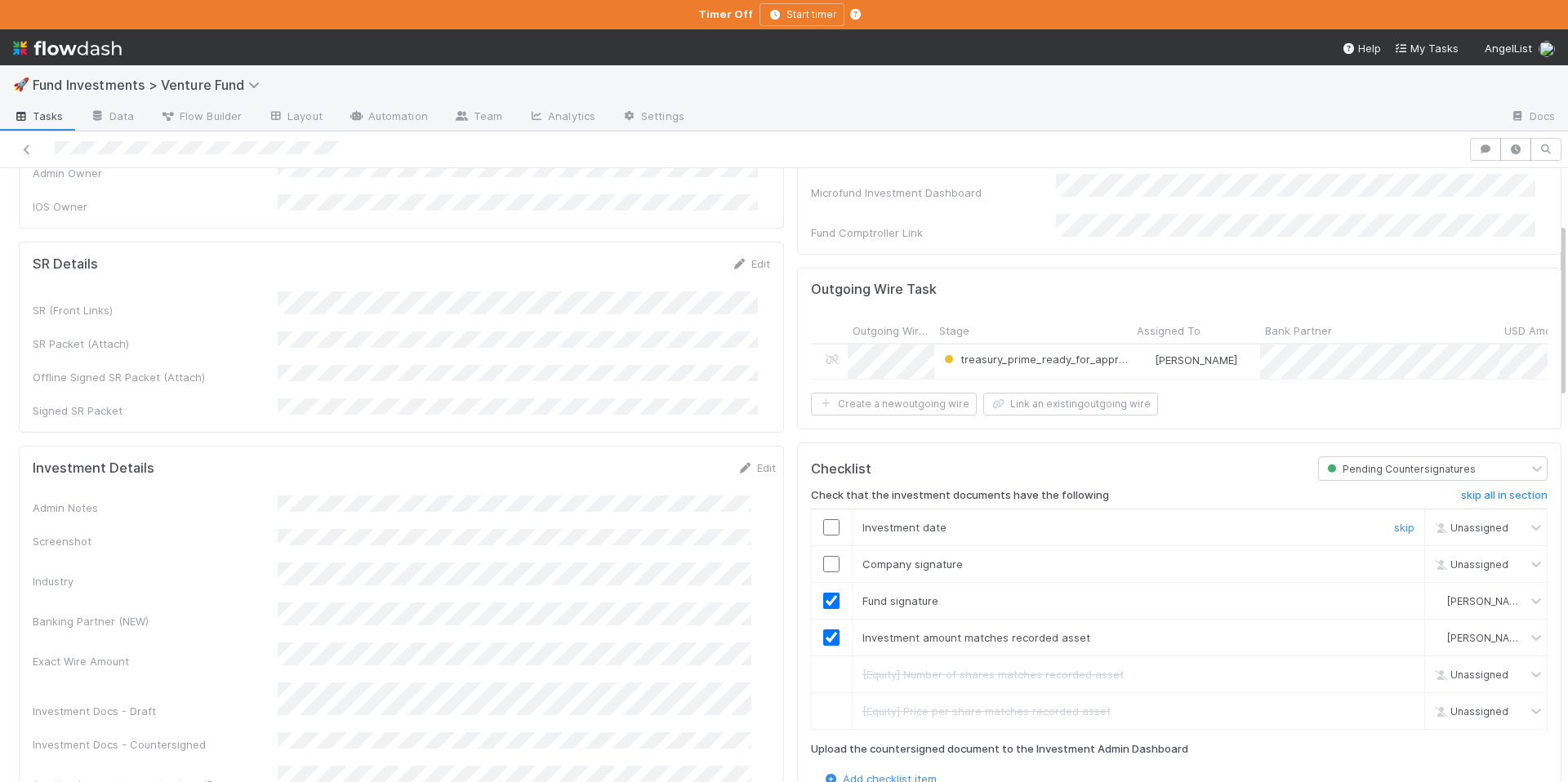
click at [824, 529] on input "checkbox" at bounding box center [831, 527] width 16 height 16
click at [824, 559] on input "checkbox" at bounding box center [831, 564] width 16 height 16
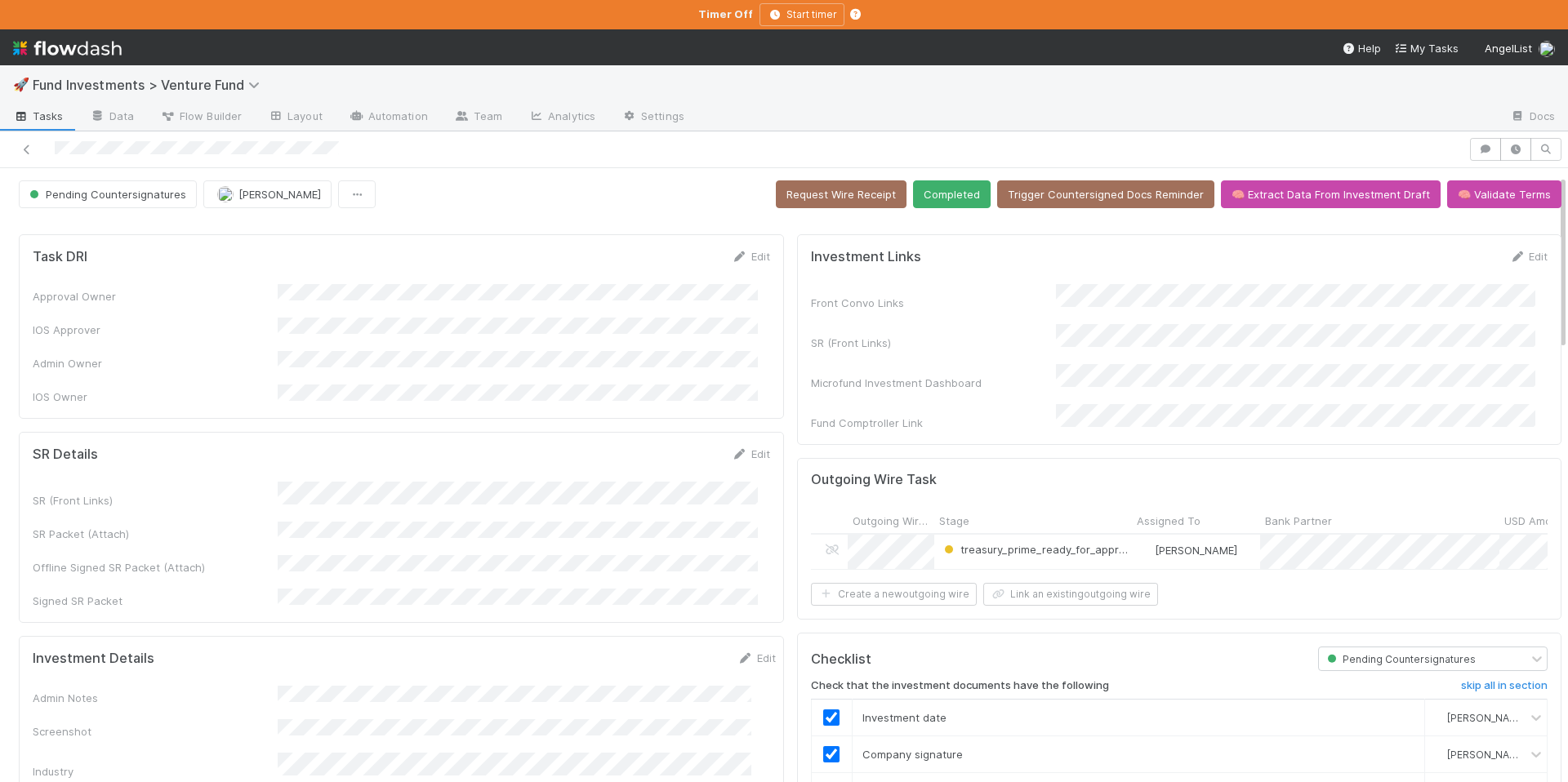
scroll to position [0, 0]
click at [944, 201] on button "Completed" at bounding box center [952, 194] width 77 height 27
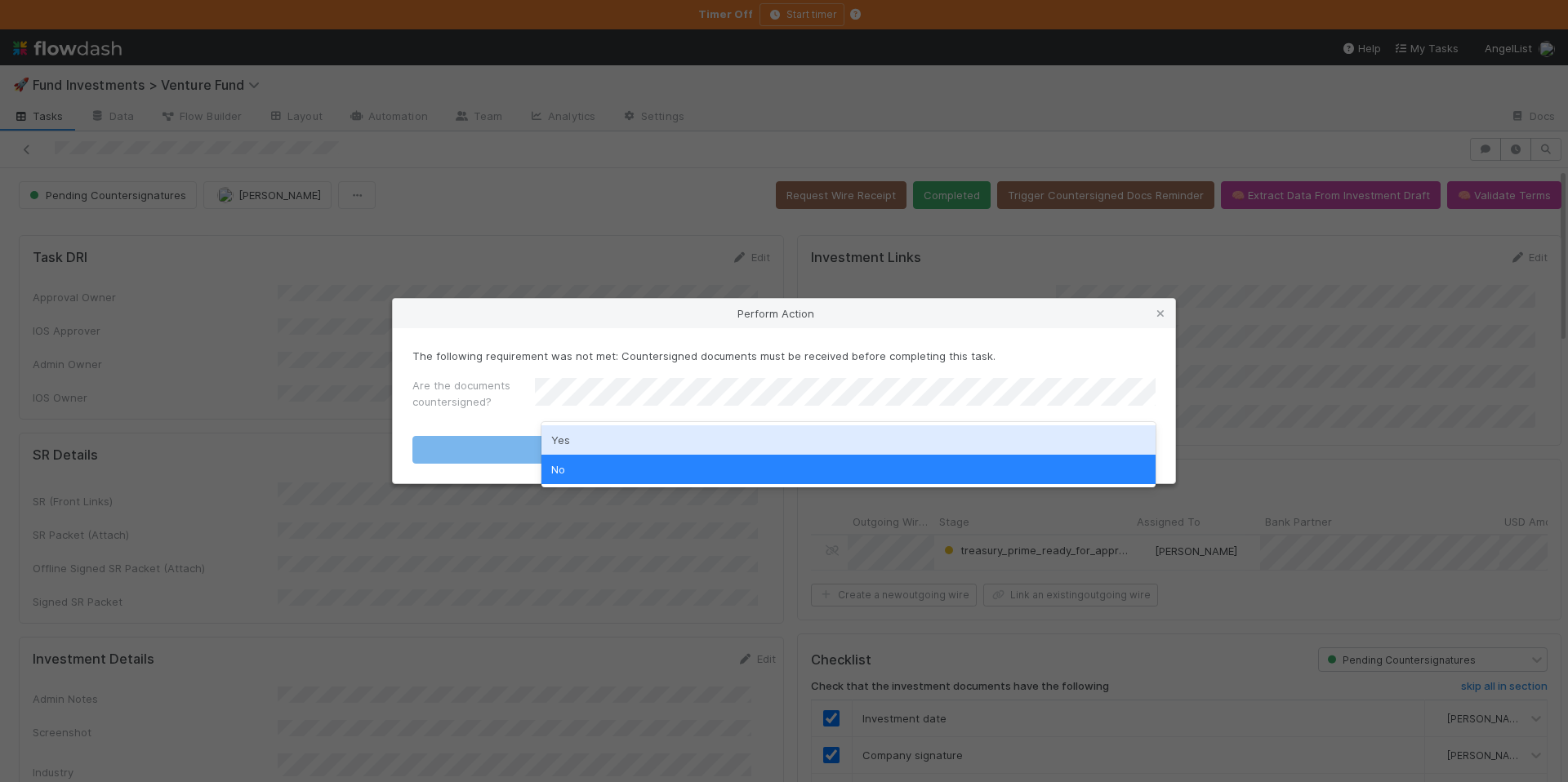
click at [691, 427] on div "Yes" at bounding box center [848, 440] width 614 height 29
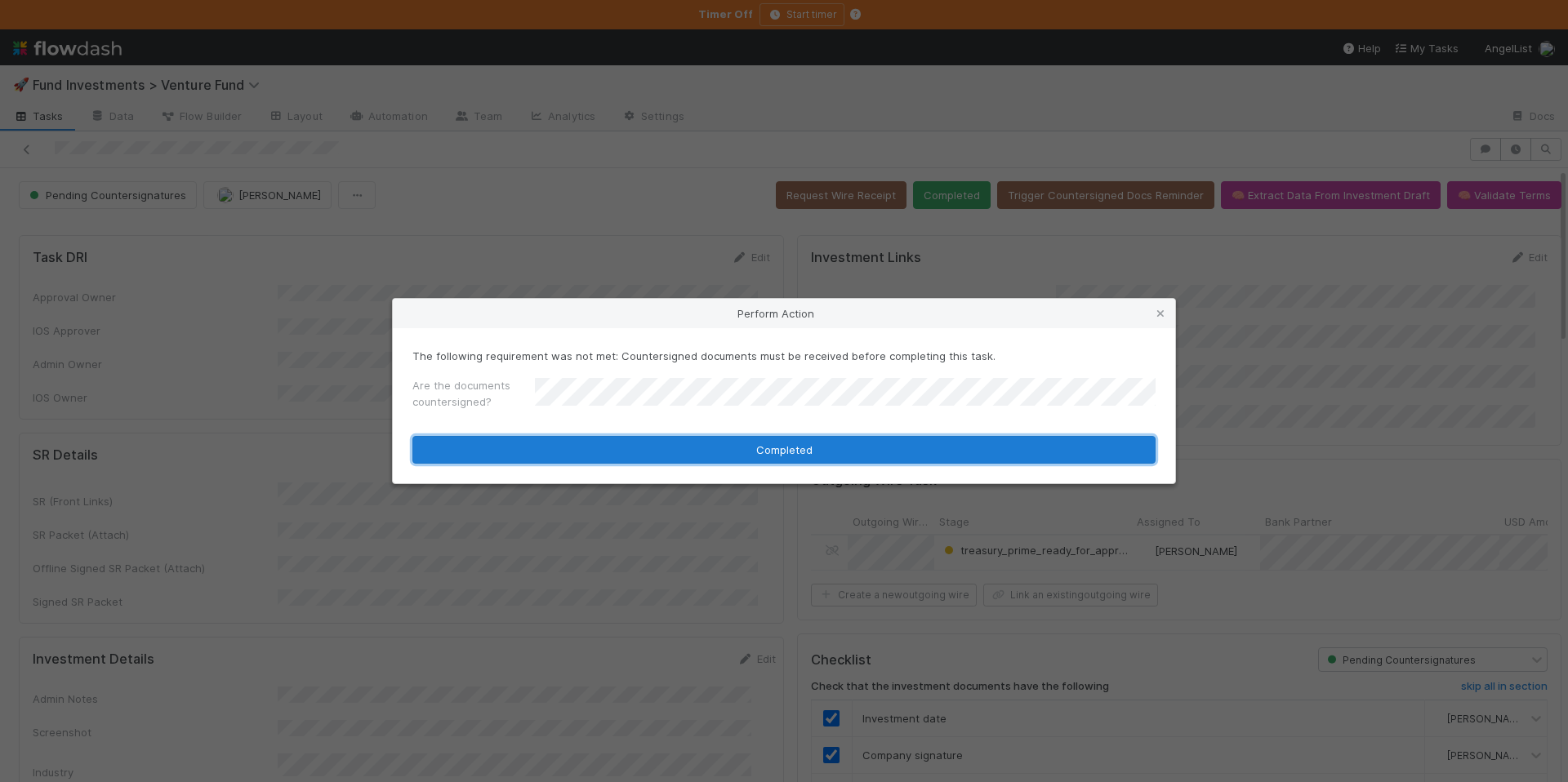
click at [690, 438] on button "Completed" at bounding box center [784, 449] width 743 height 27
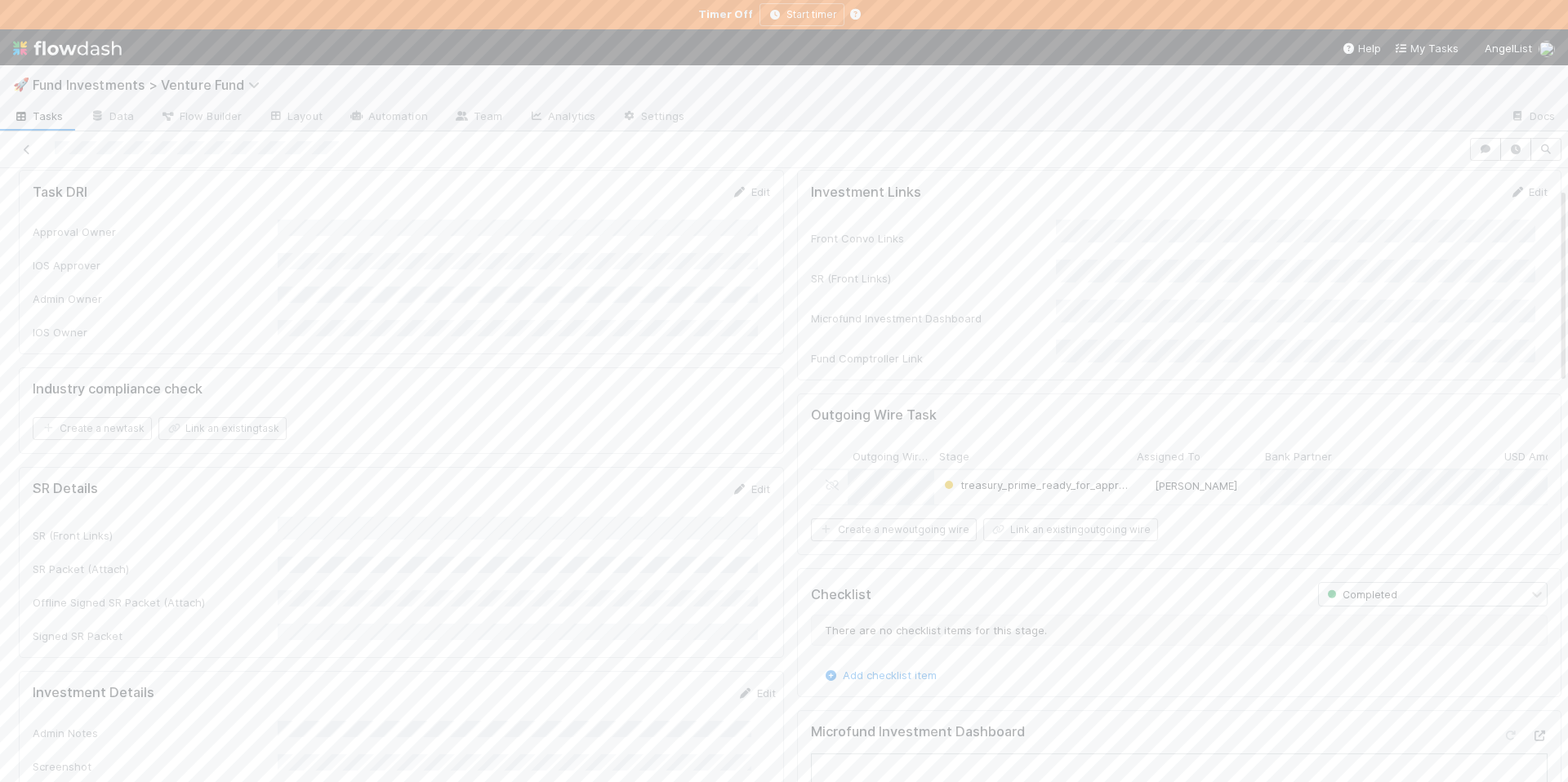
scroll to position [66, 0]
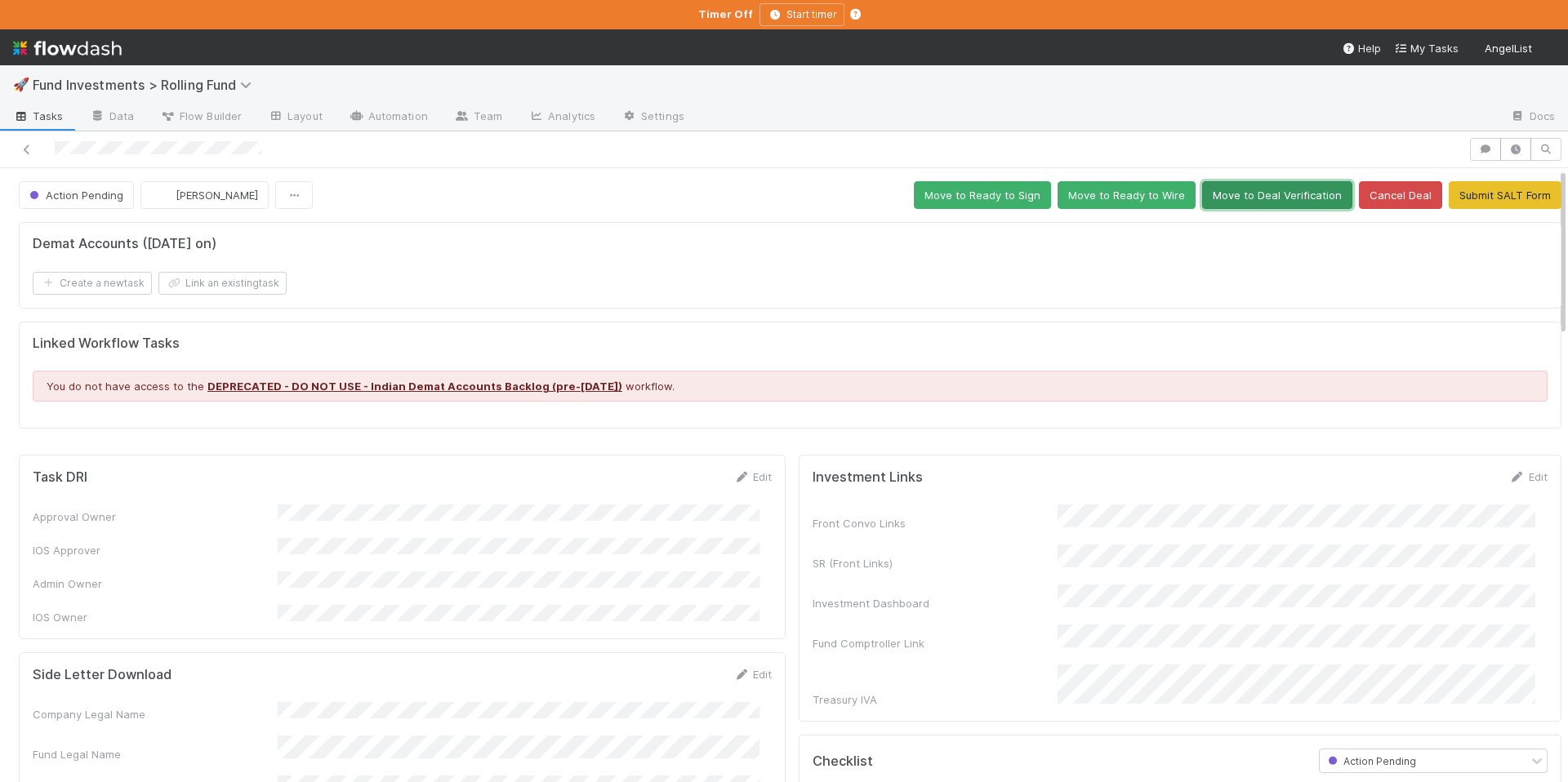
click at [1242, 191] on button "Move to Deal Verification" at bounding box center [1276, 194] width 150 height 27
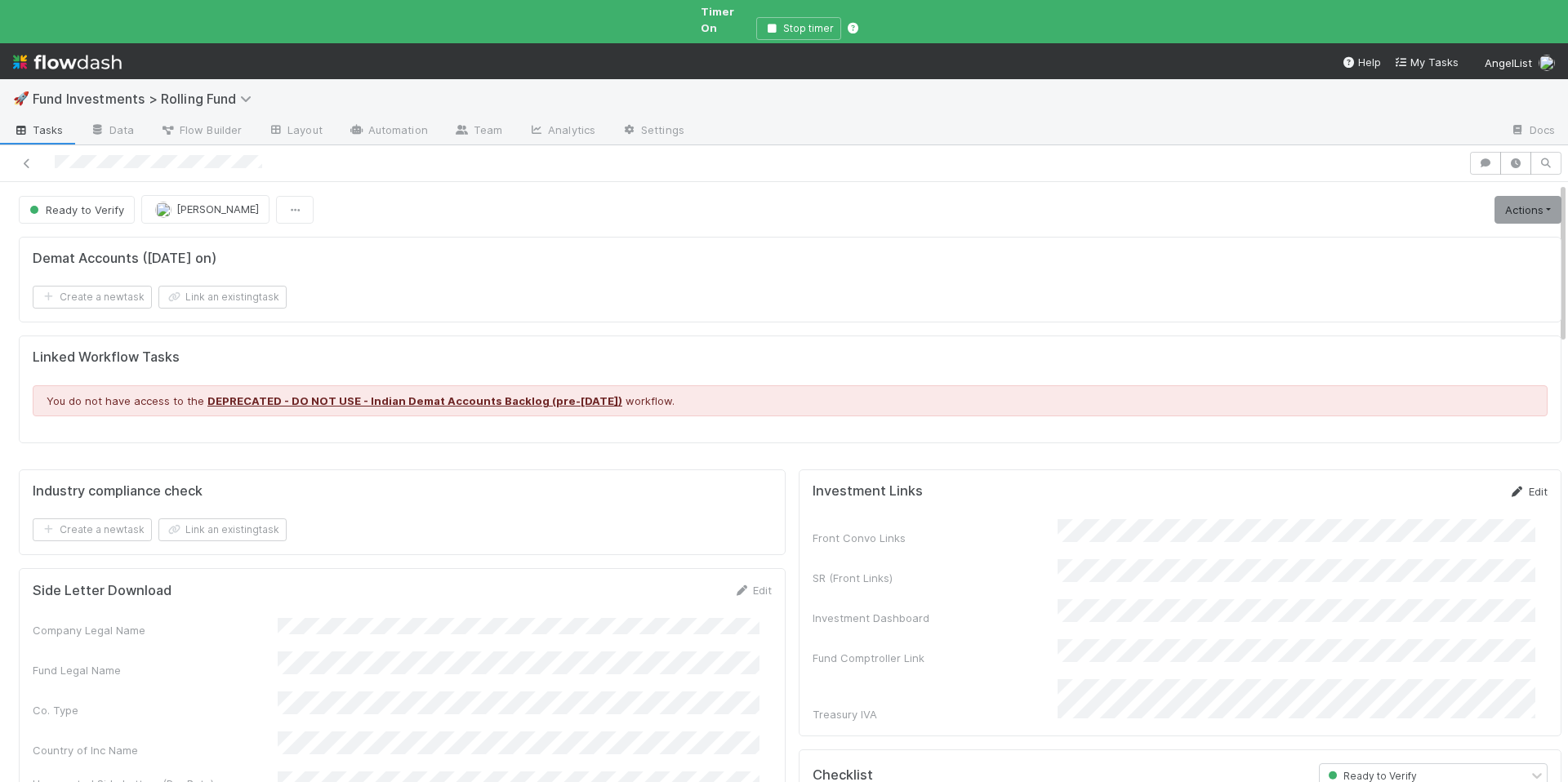
click at [1510, 485] on link "Edit" at bounding box center [1528, 491] width 39 height 13
click at [1444, 483] on button "Save" at bounding box center [1460, 496] width 46 height 27
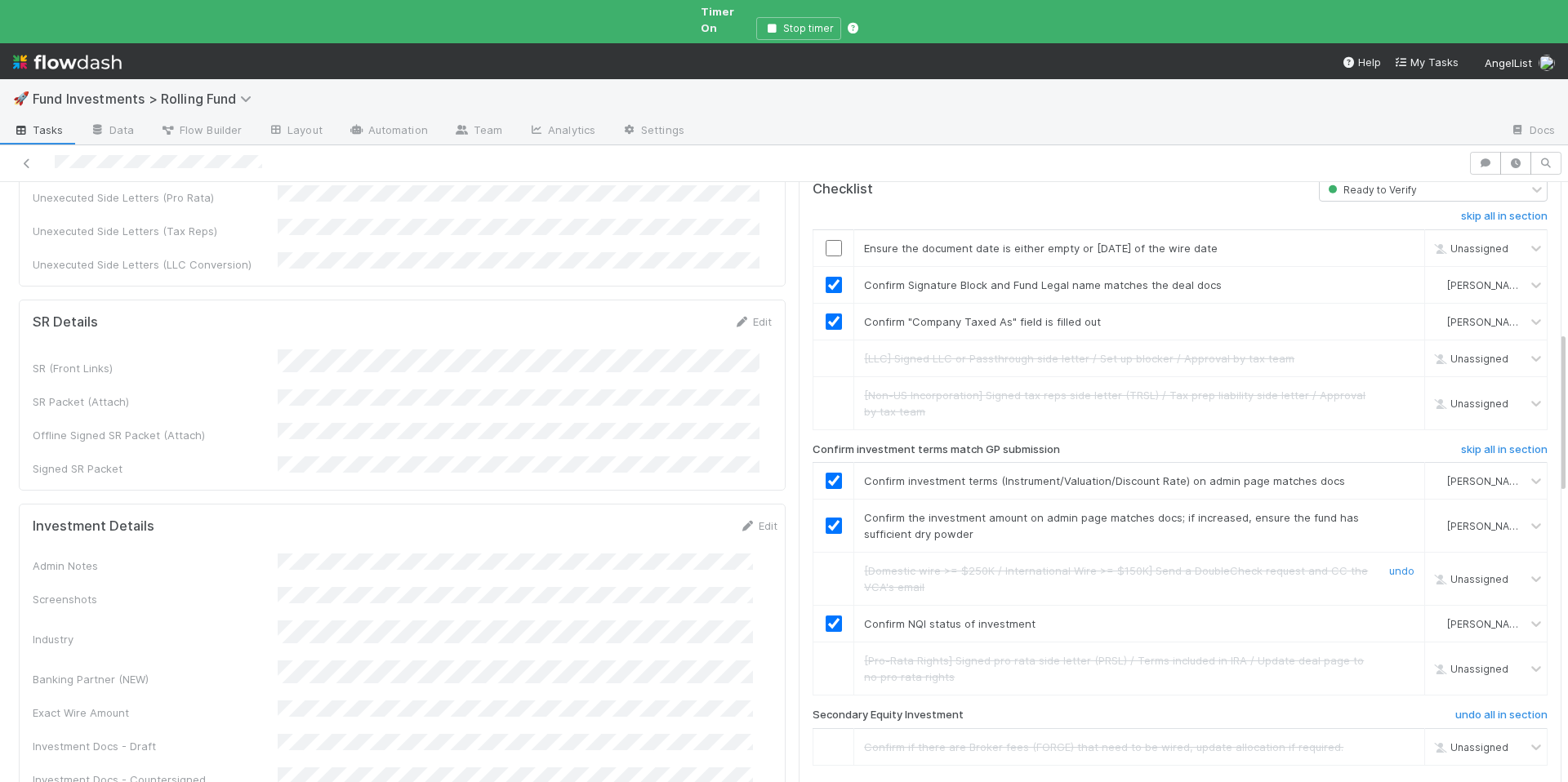
scroll to position [593, 0]
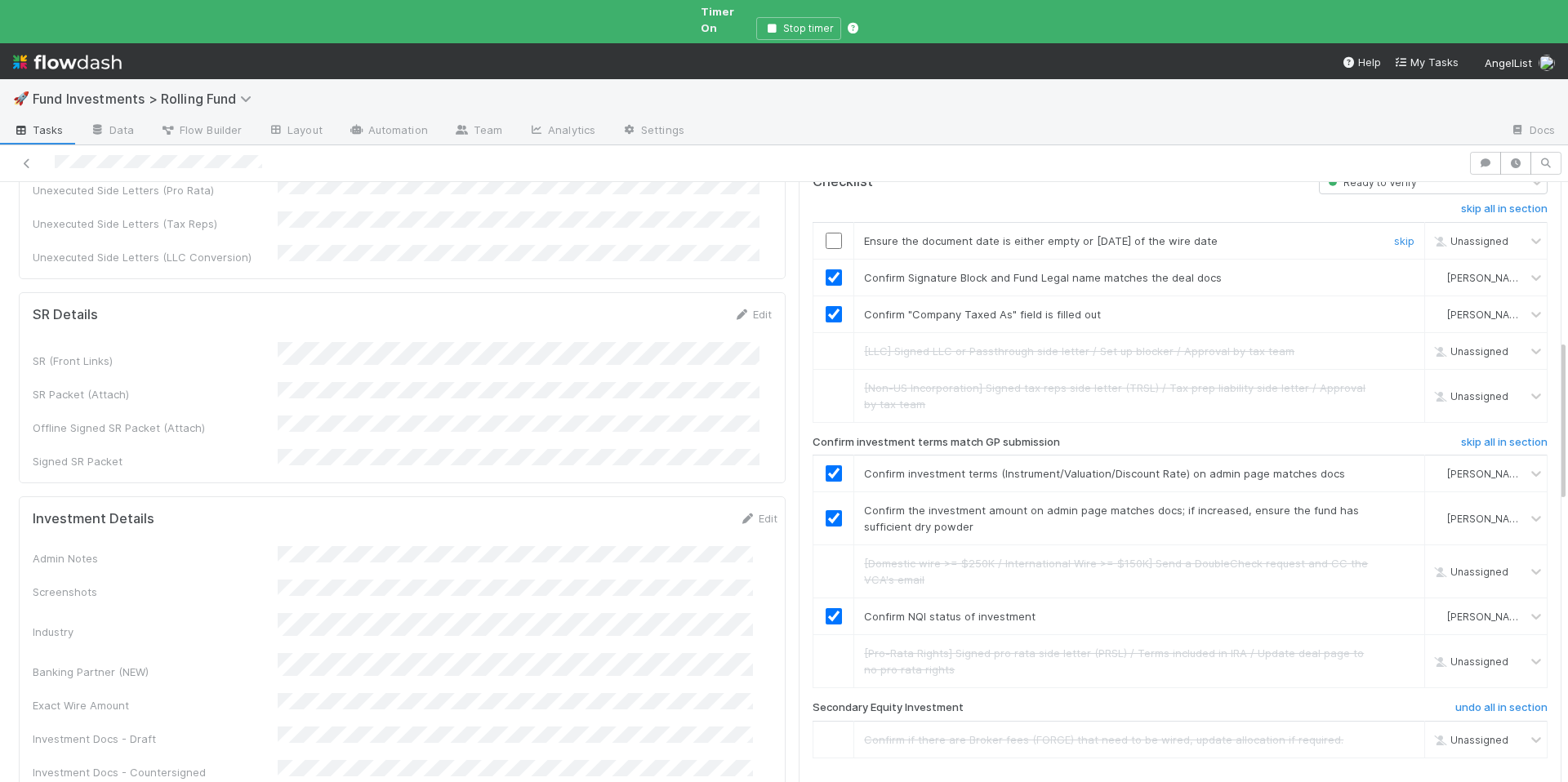
click at [826, 233] on input "checkbox" at bounding box center [833, 241] width 16 height 16
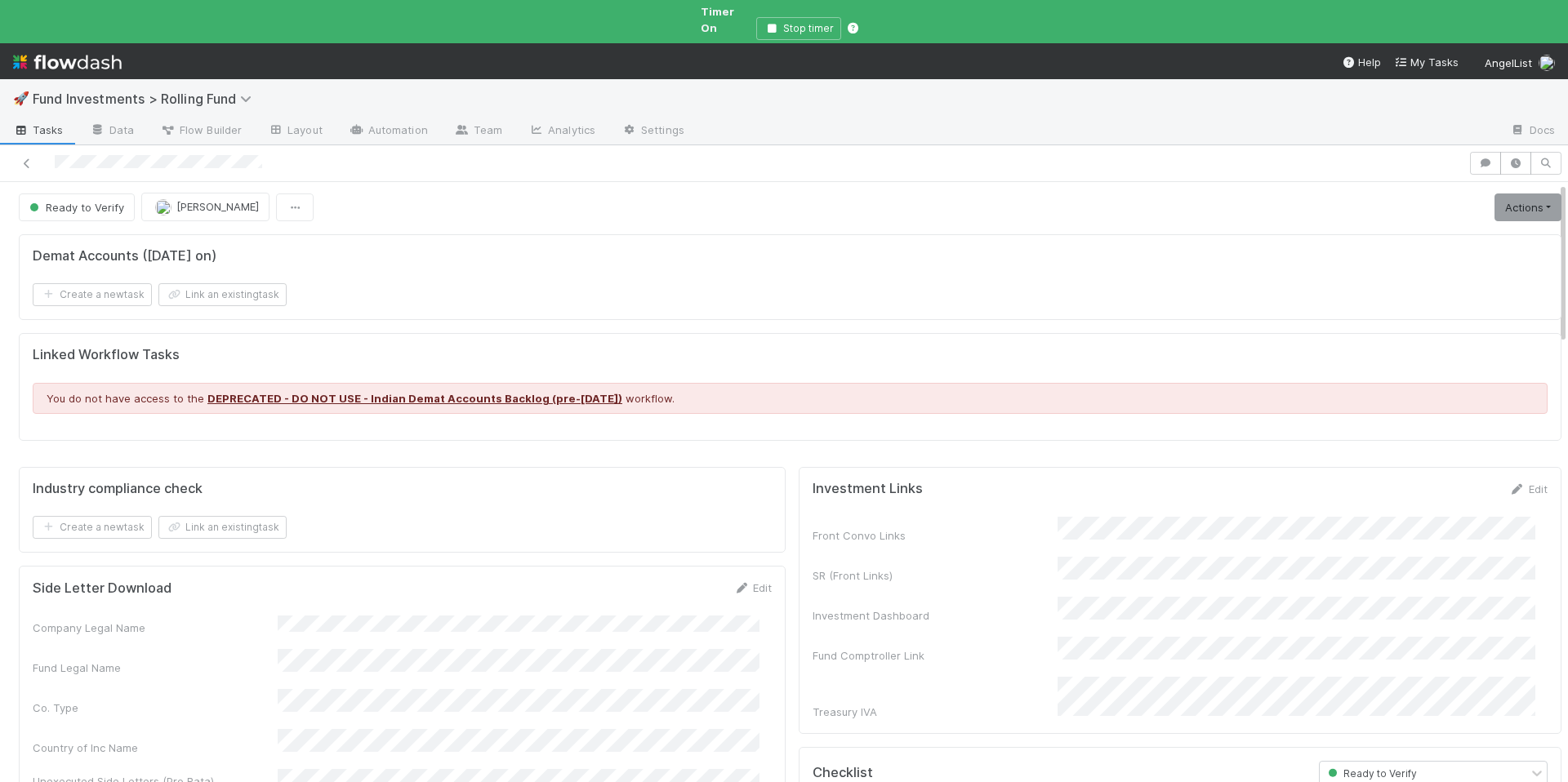
scroll to position [0, 0]
click at [1494, 196] on link "Actions" at bounding box center [1527, 209] width 67 height 27
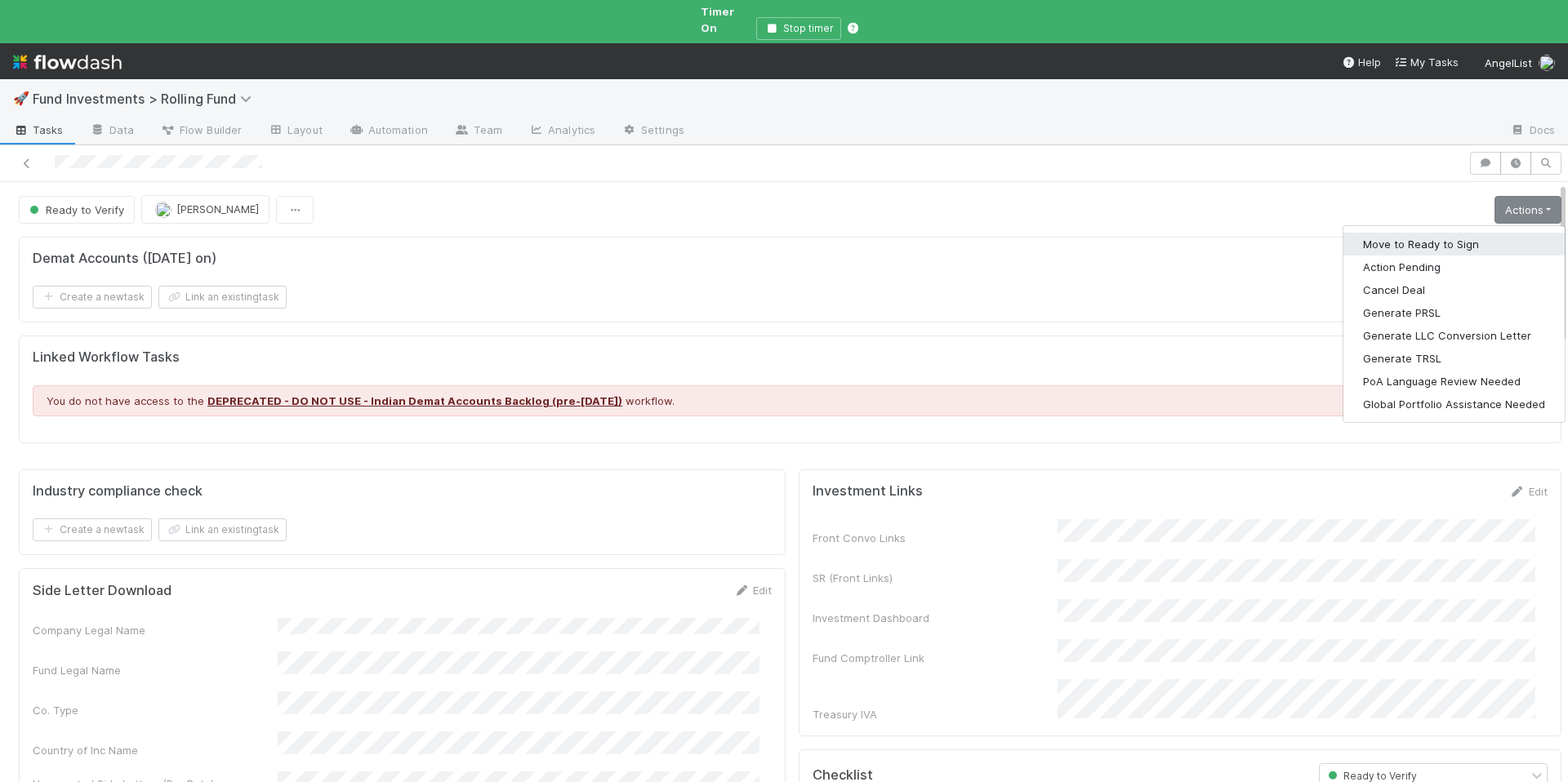
click at [1429, 234] on button "Move to Ready to Sign" at bounding box center [1454, 244] width 222 height 23
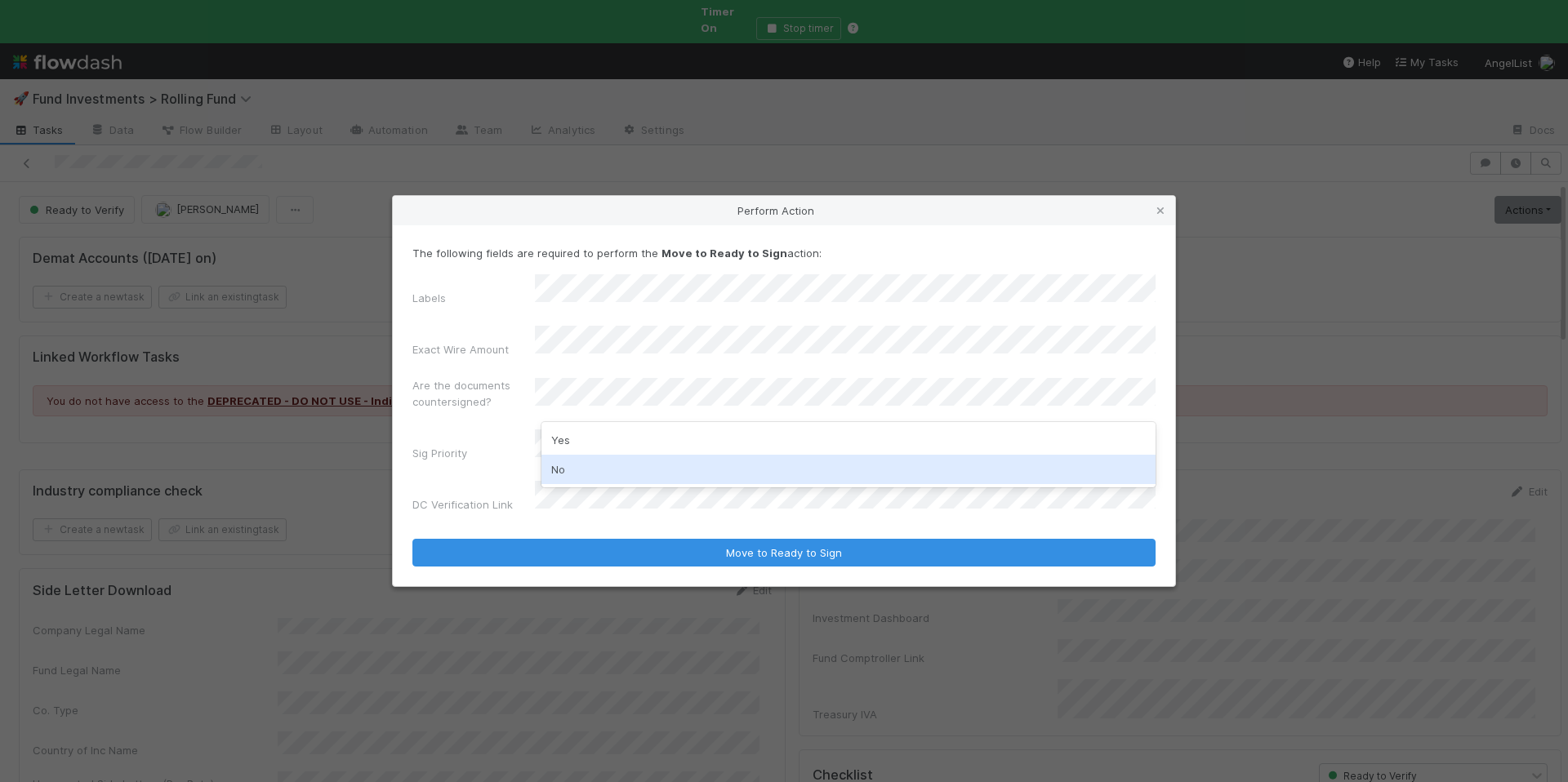
click at [682, 464] on div "No" at bounding box center [848, 469] width 614 height 29
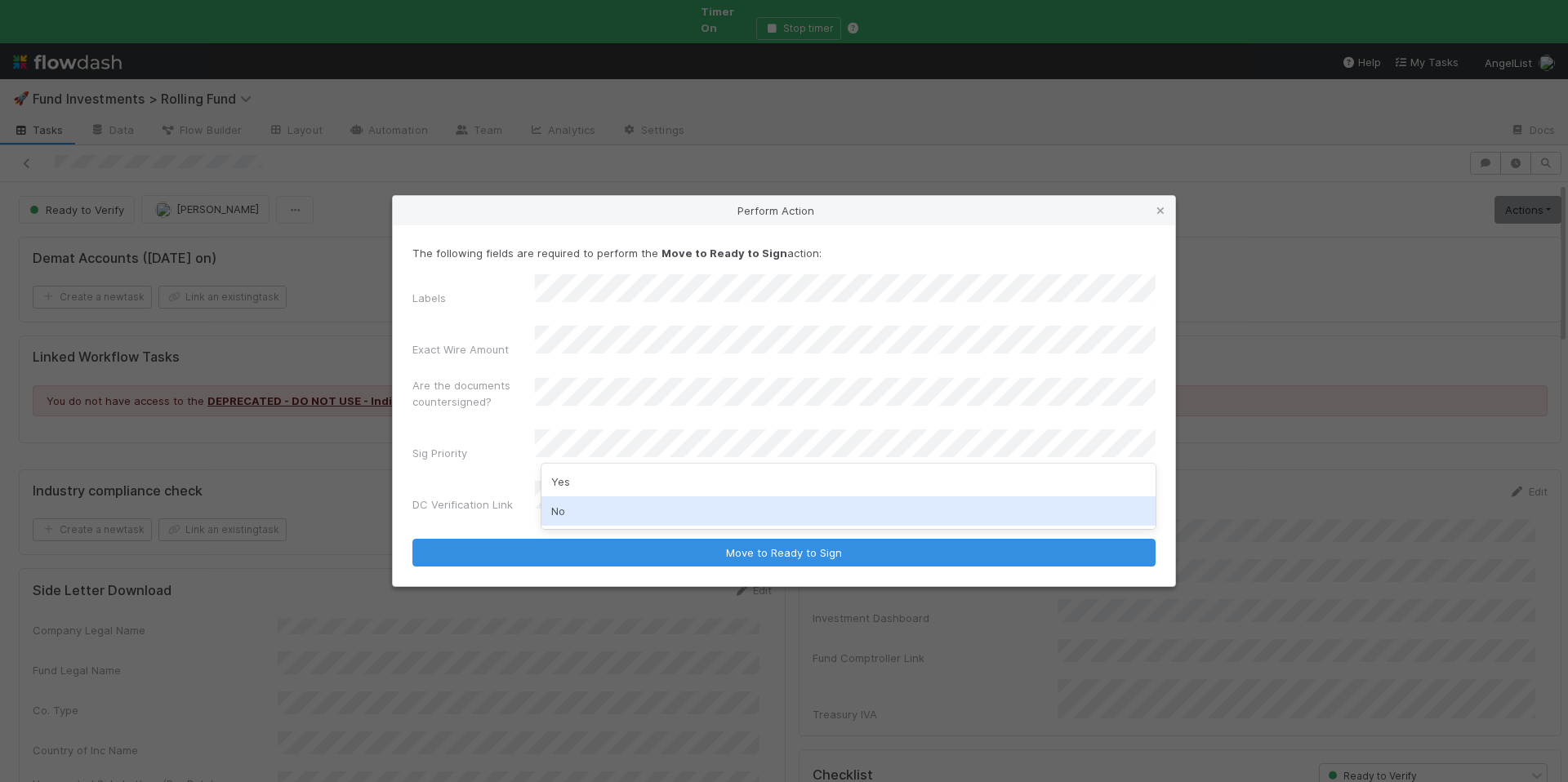
click at [627, 514] on div "No" at bounding box center [848, 510] width 614 height 29
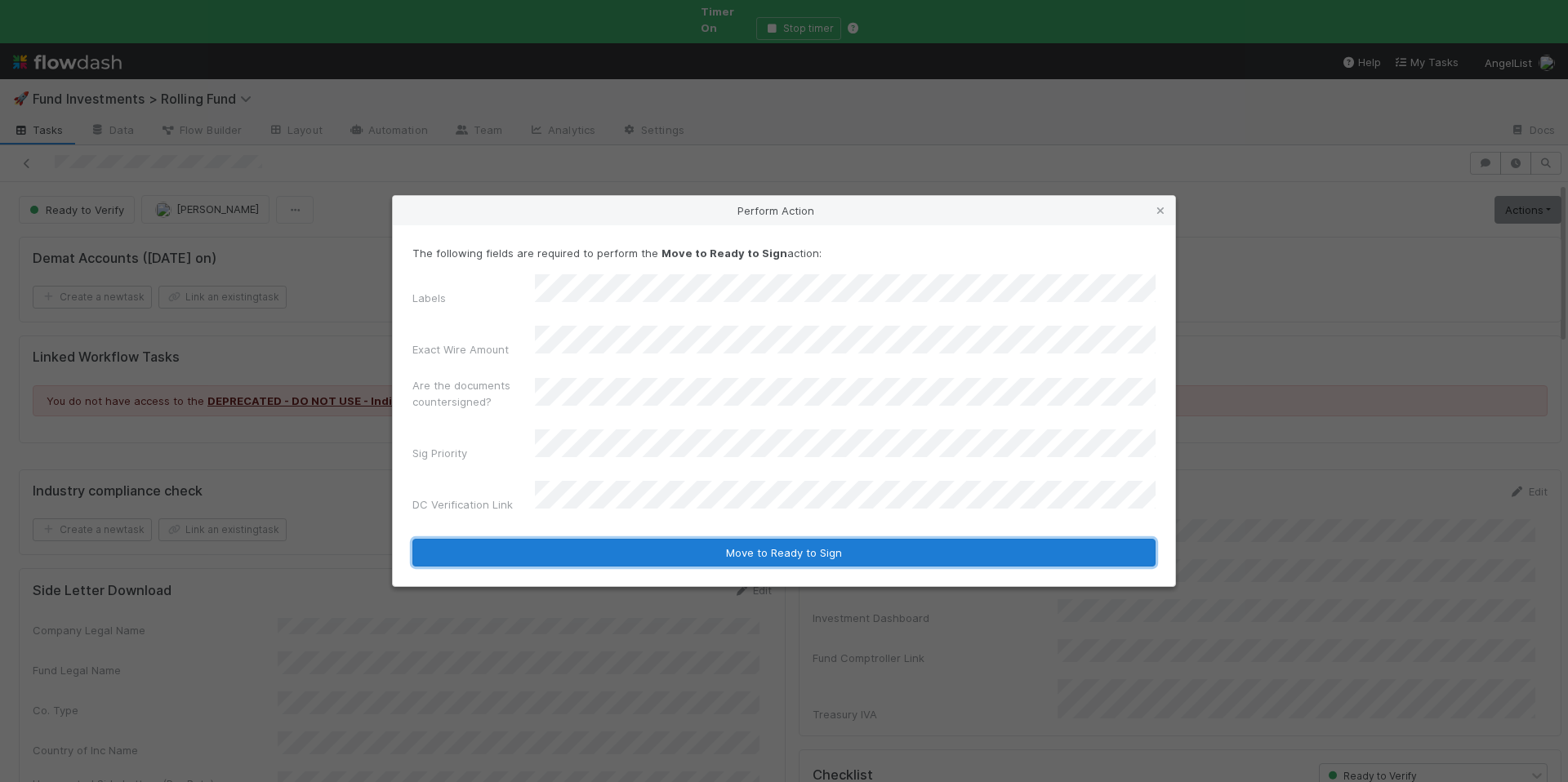
click at [757, 539] on button "Move to Ready to Sign" at bounding box center [784, 552] width 743 height 27
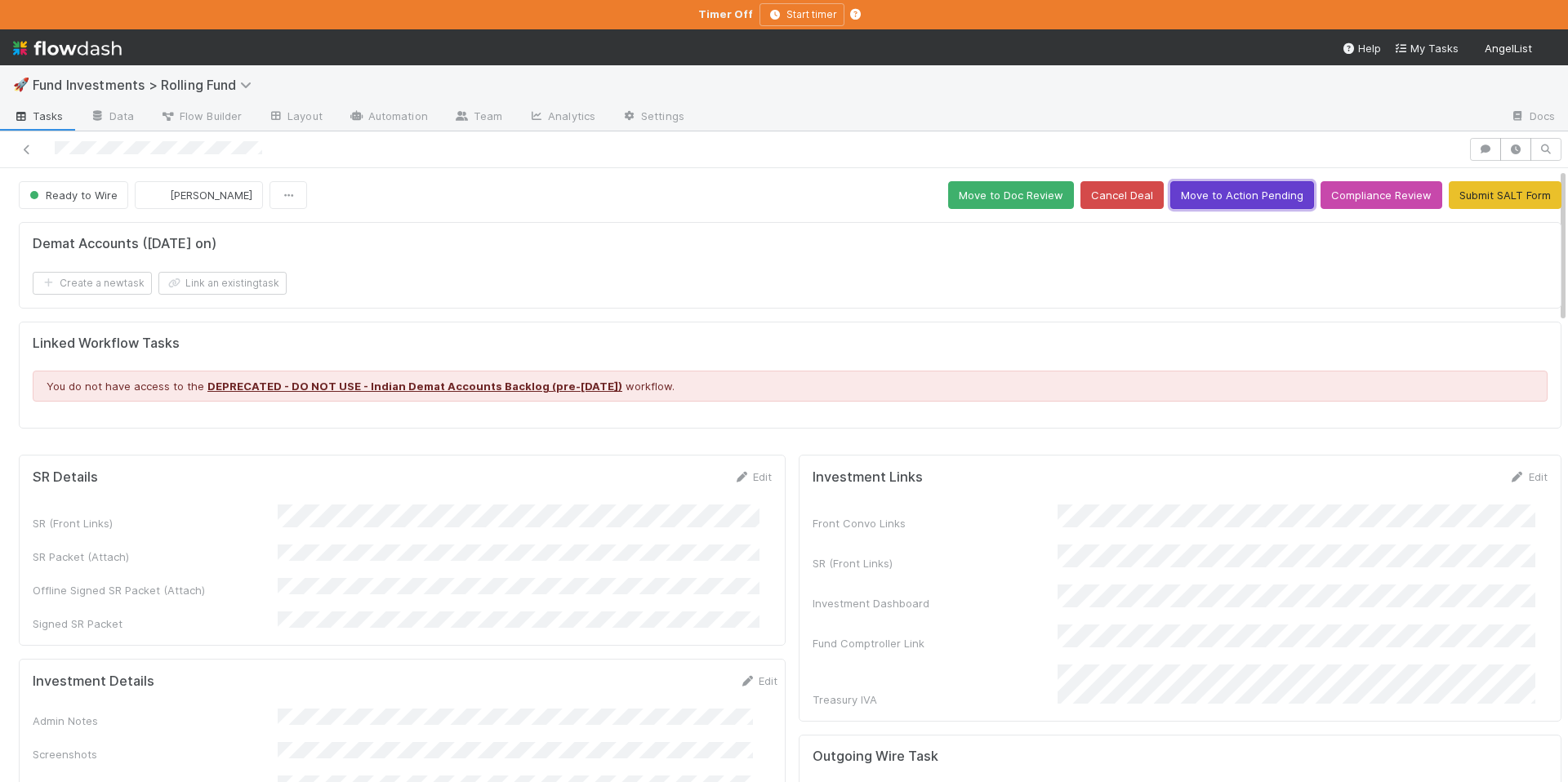
click at [1219, 202] on button "Move to Action Pending" at bounding box center [1243, 194] width 143 height 27
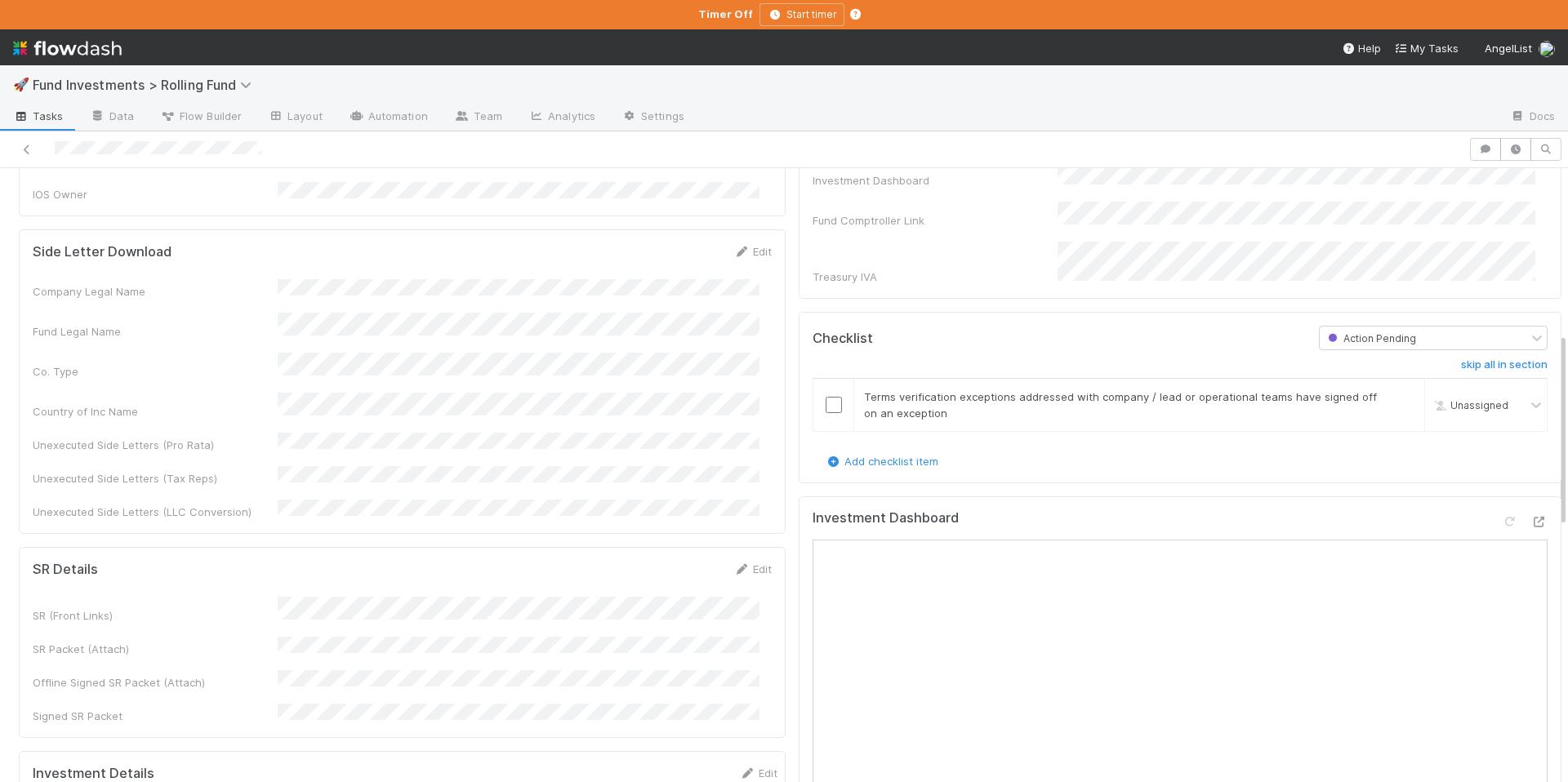
scroll to position [412, 0]
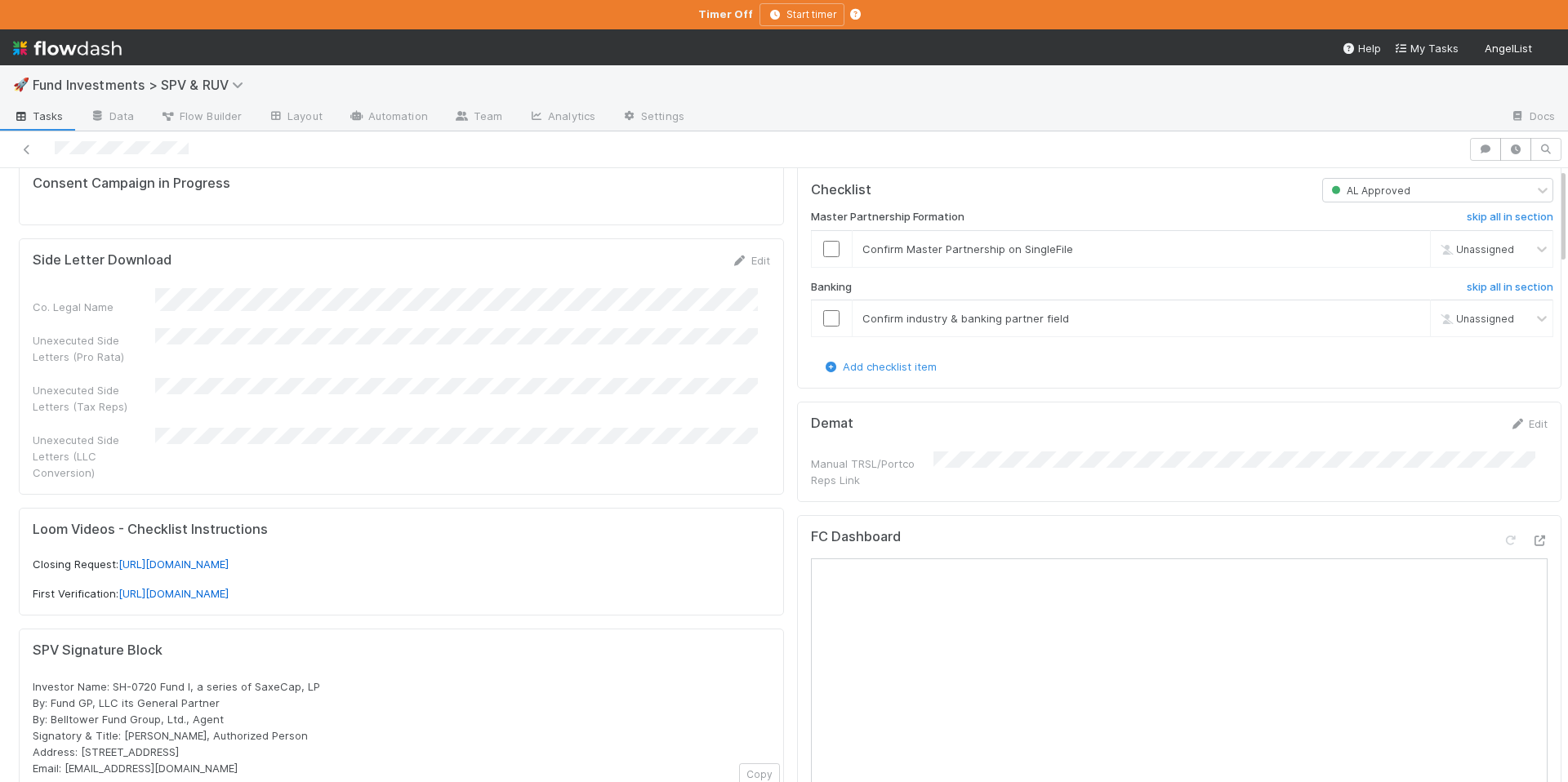
scroll to position [453, 0]
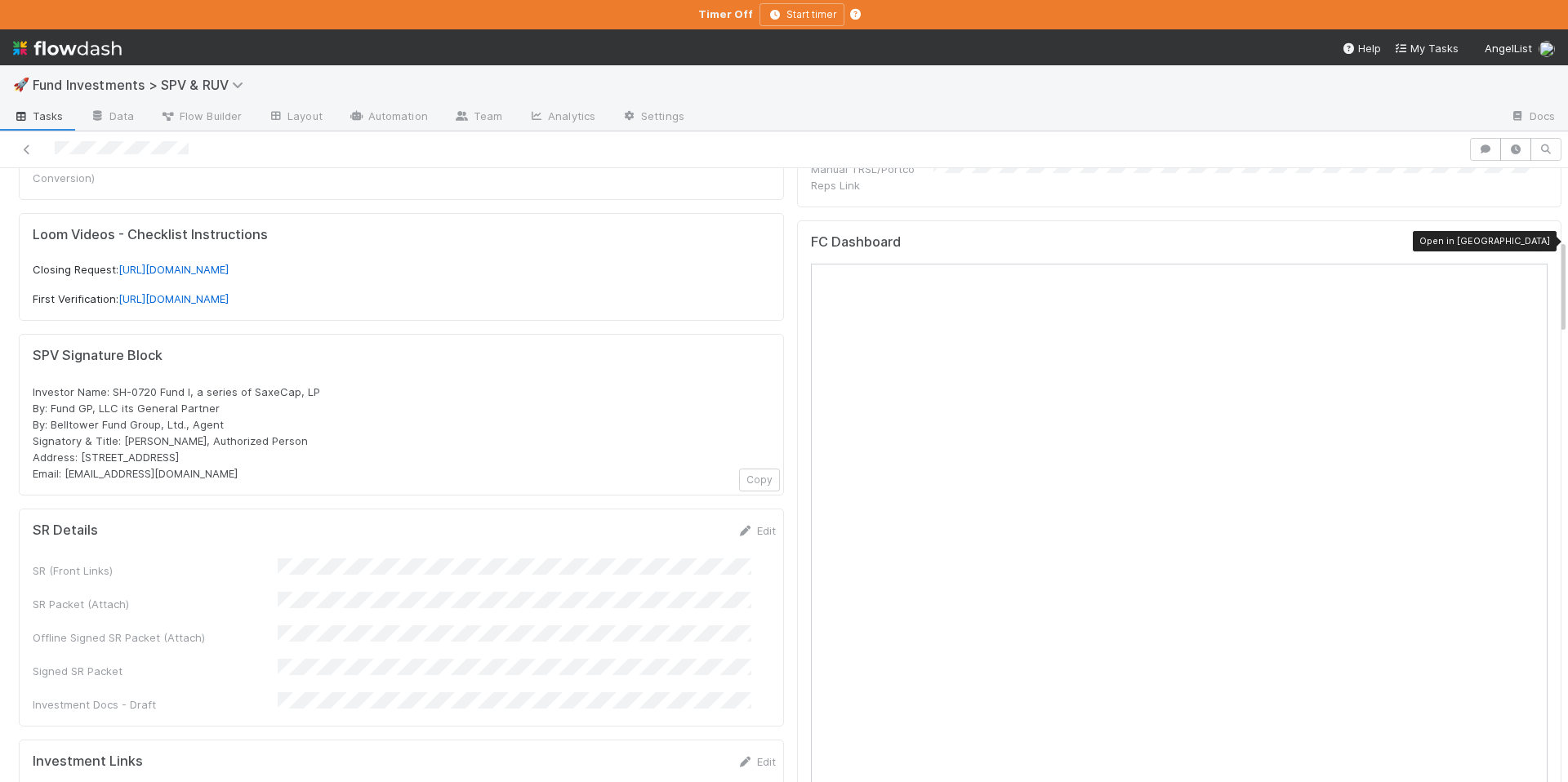
click at [1531, 241] on icon at bounding box center [1539, 245] width 16 height 10
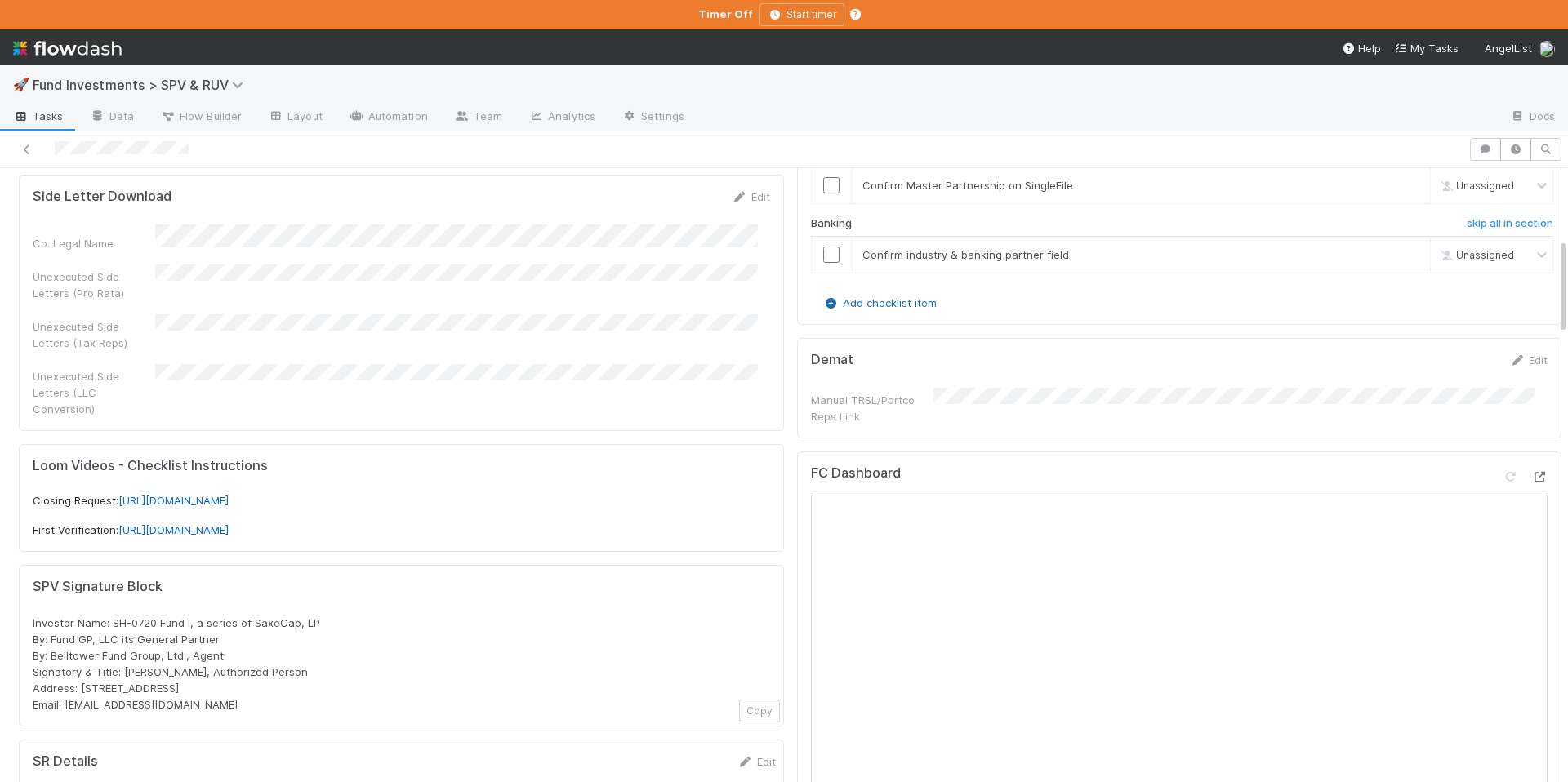
scroll to position [151, 0]
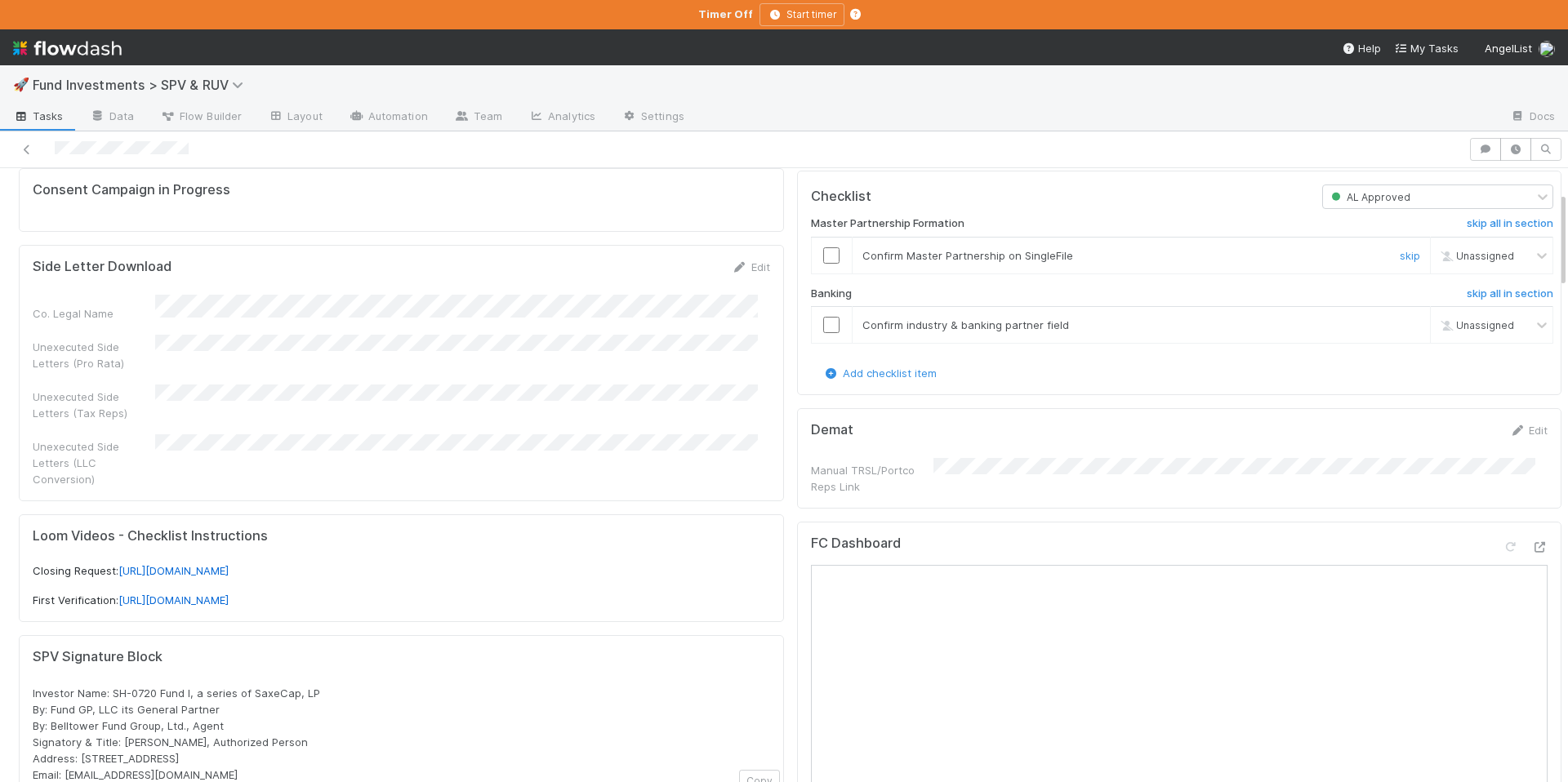
click at [824, 254] on input "checkbox" at bounding box center [831, 255] width 16 height 16
click at [824, 324] on input "checkbox" at bounding box center [831, 324] width 16 height 16
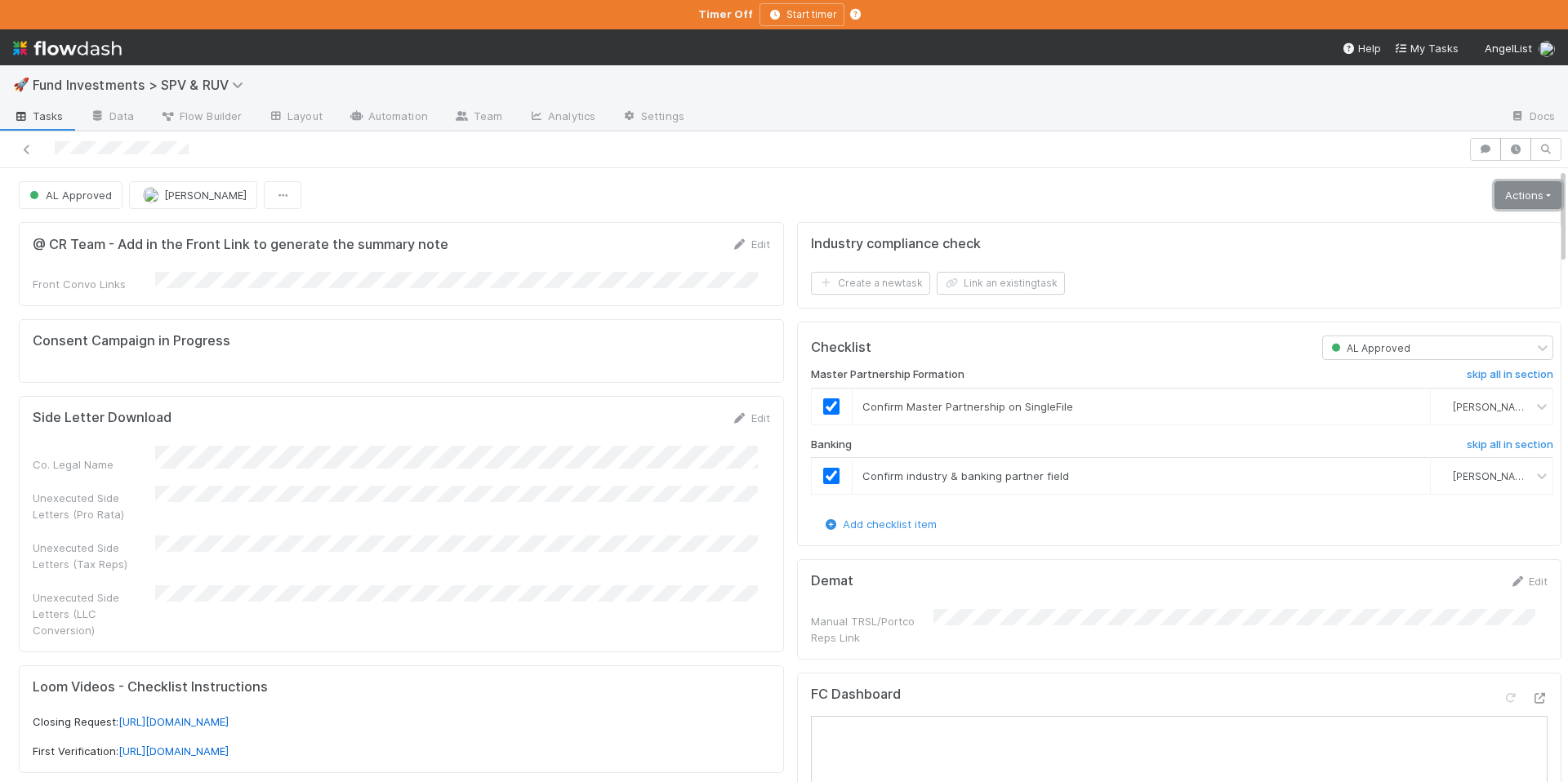
click at [1510, 192] on link "Actions" at bounding box center [1527, 194] width 67 height 27
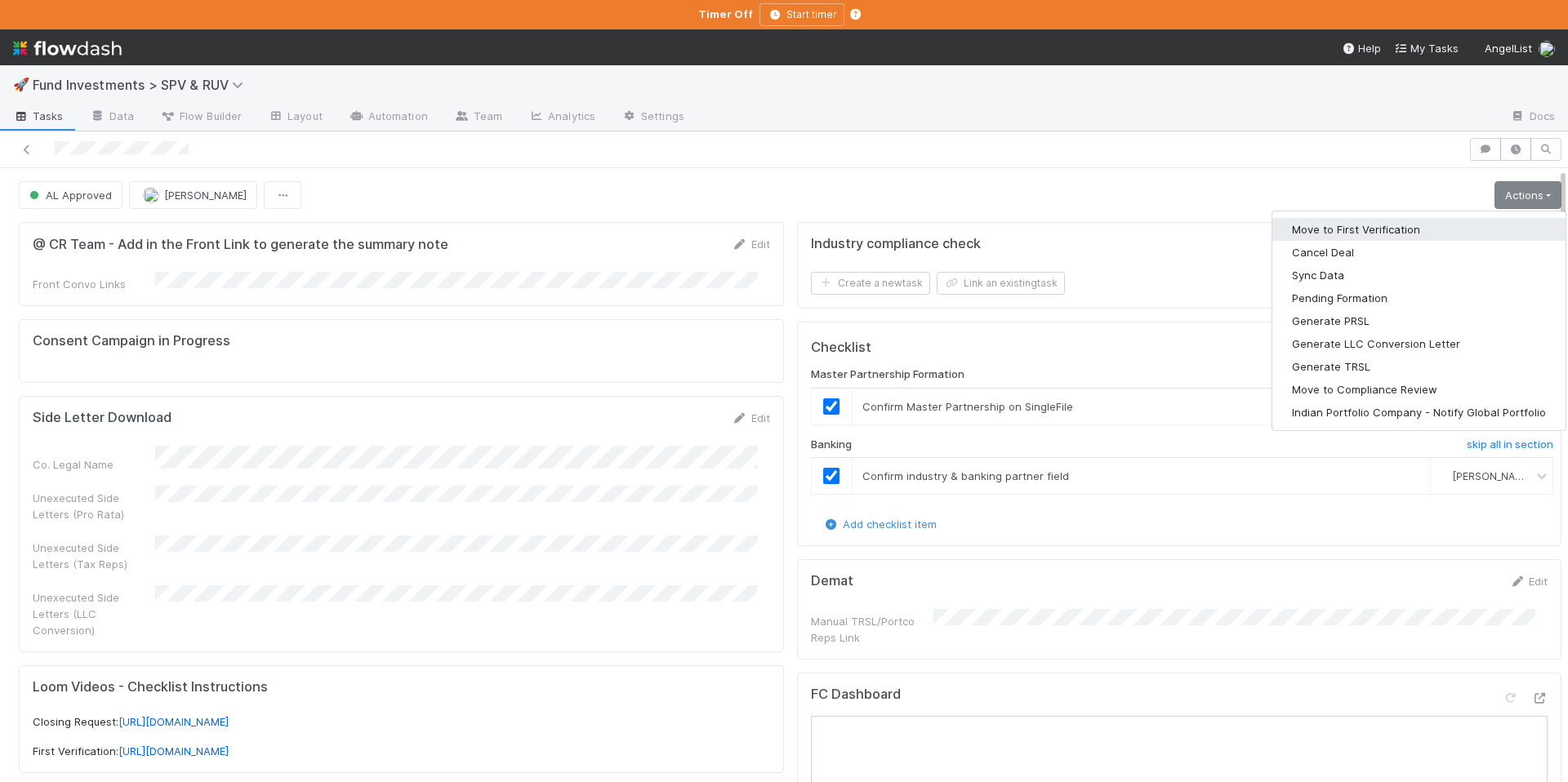
click at [1472, 220] on button "Move to First Verification" at bounding box center [1419, 229] width 293 height 23
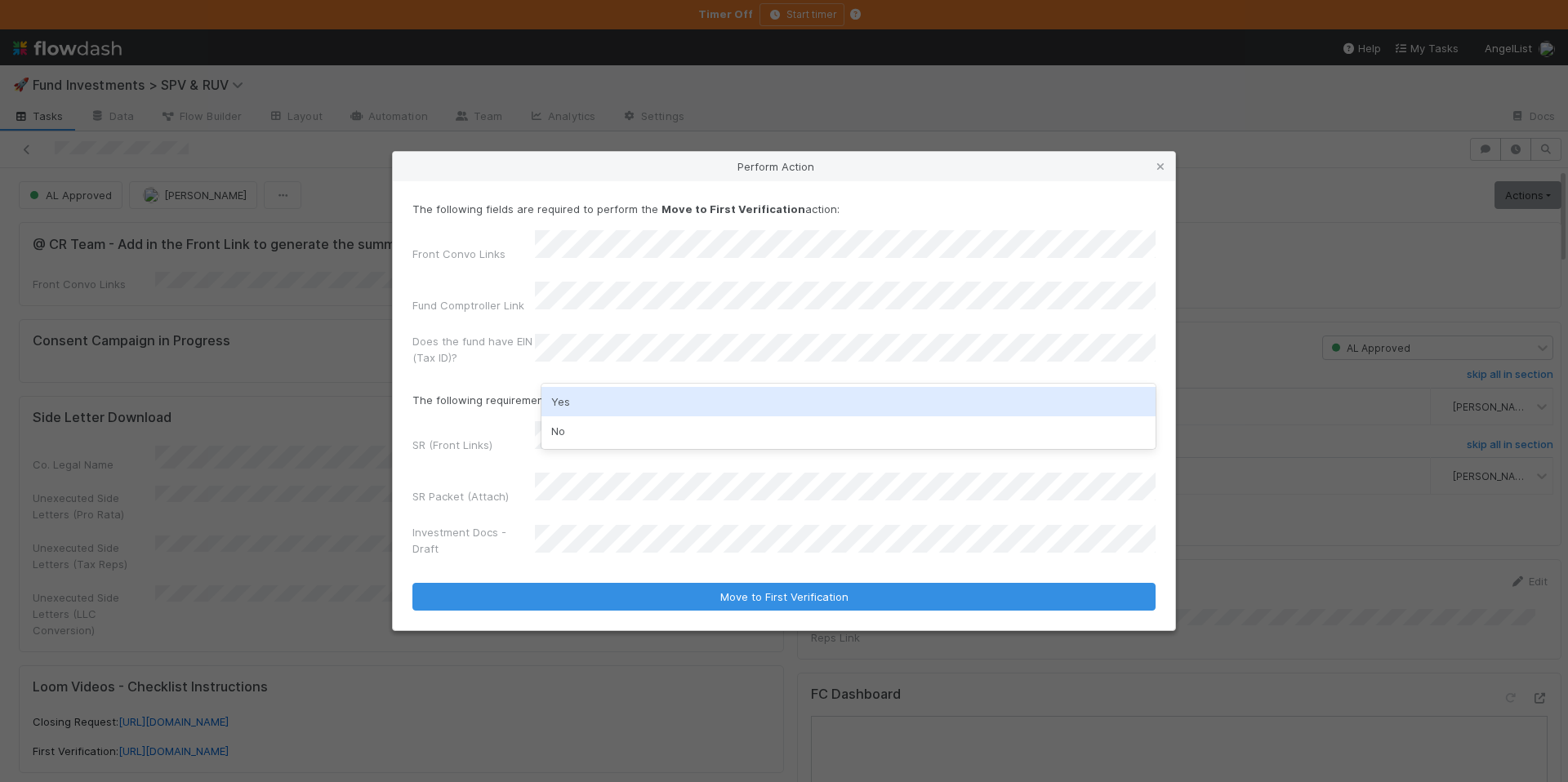
click at [585, 404] on div "Yes" at bounding box center [848, 401] width 614 height 29
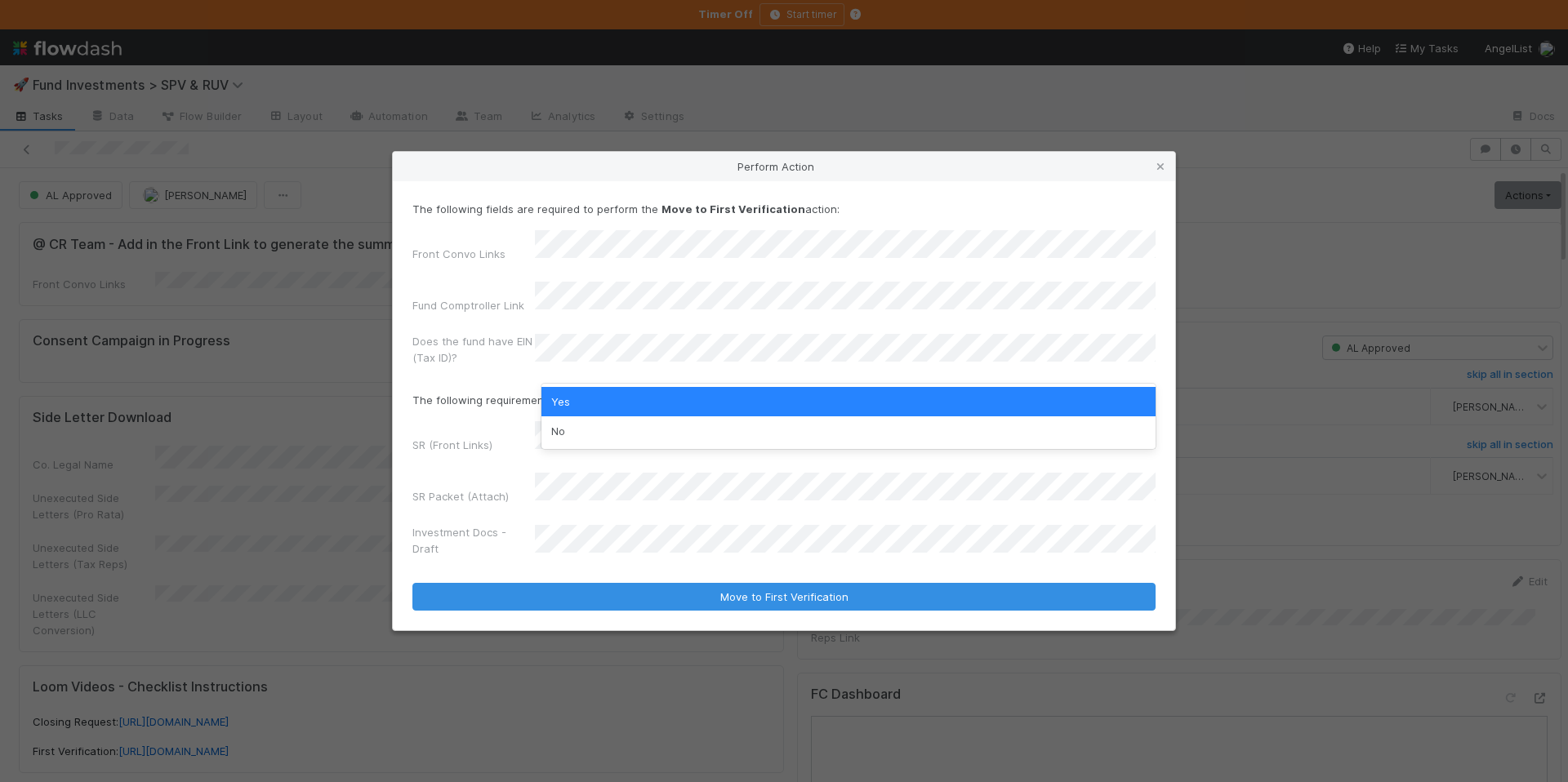
click at [426, 391] on form "The following fields are required to perform the Move to First Verification act…" at bounding box center [784, 406] width 743 height 410
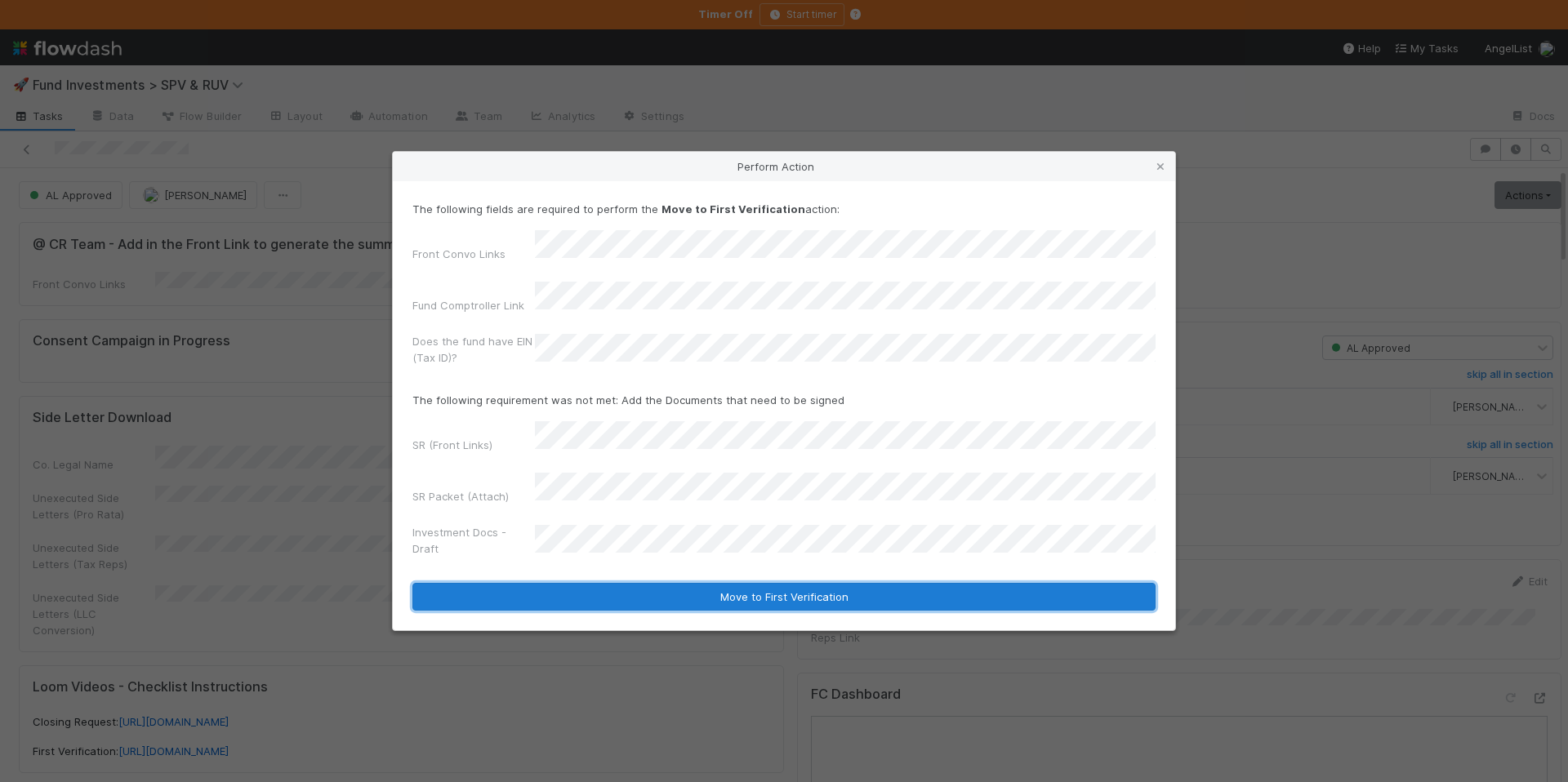
click at [800, 583] on button "Move to First Verification" at bounding box center [784, 596] width 743 height 27
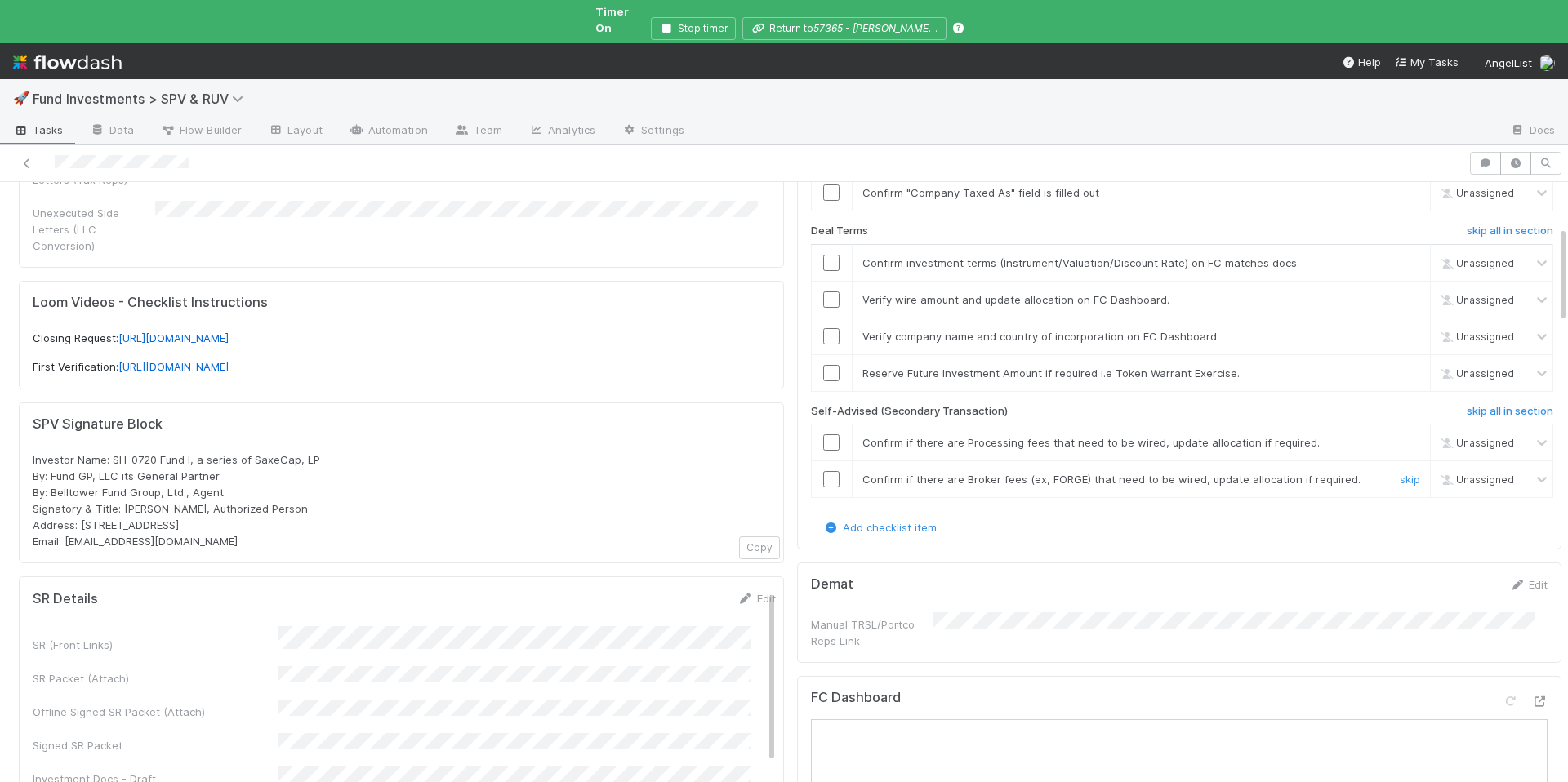
scroll to position [418, 0]
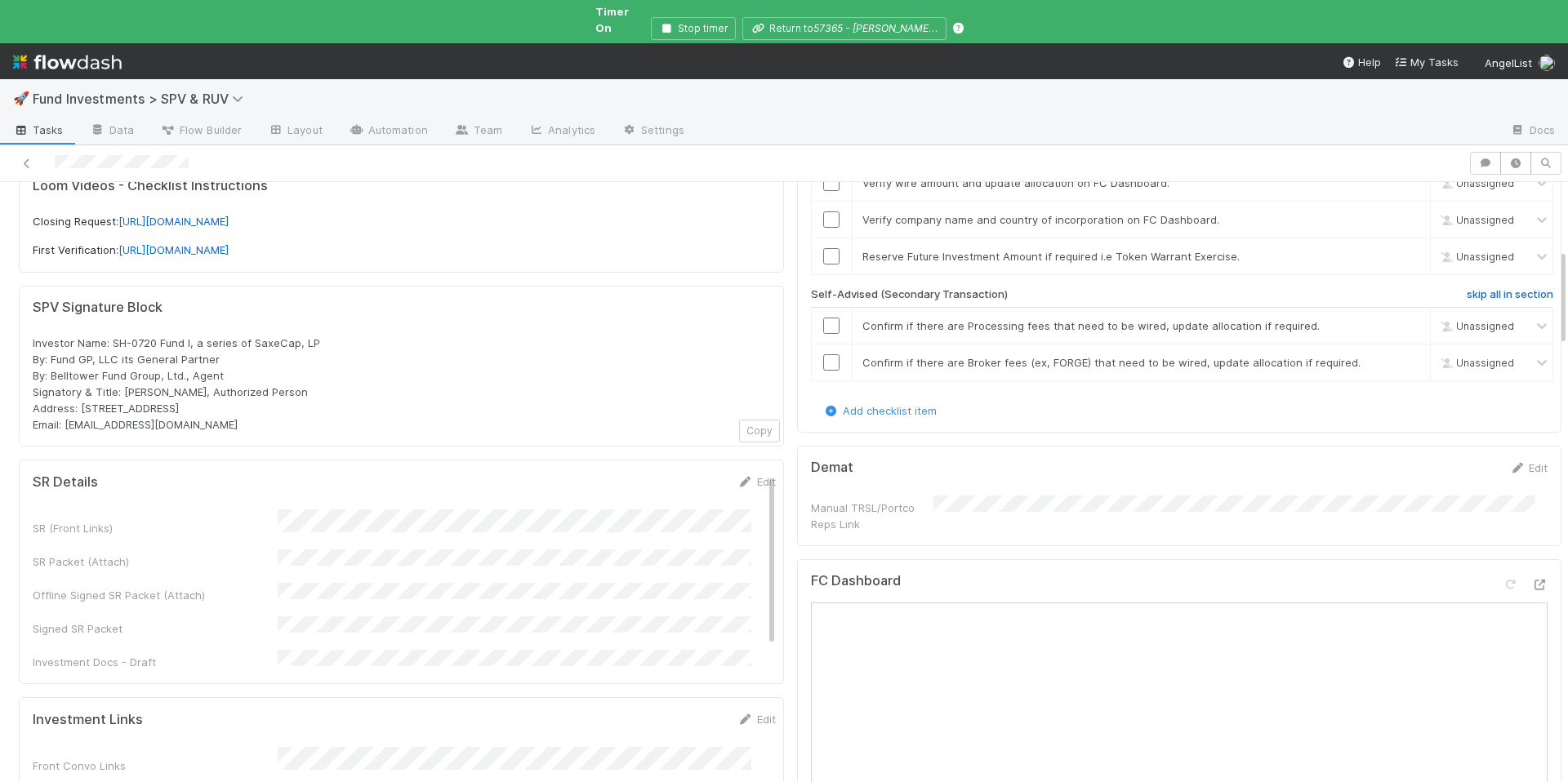
click at [1469, 289] on h6 "skip all in section" at bounding box center [1510, 295] width 87 height 13
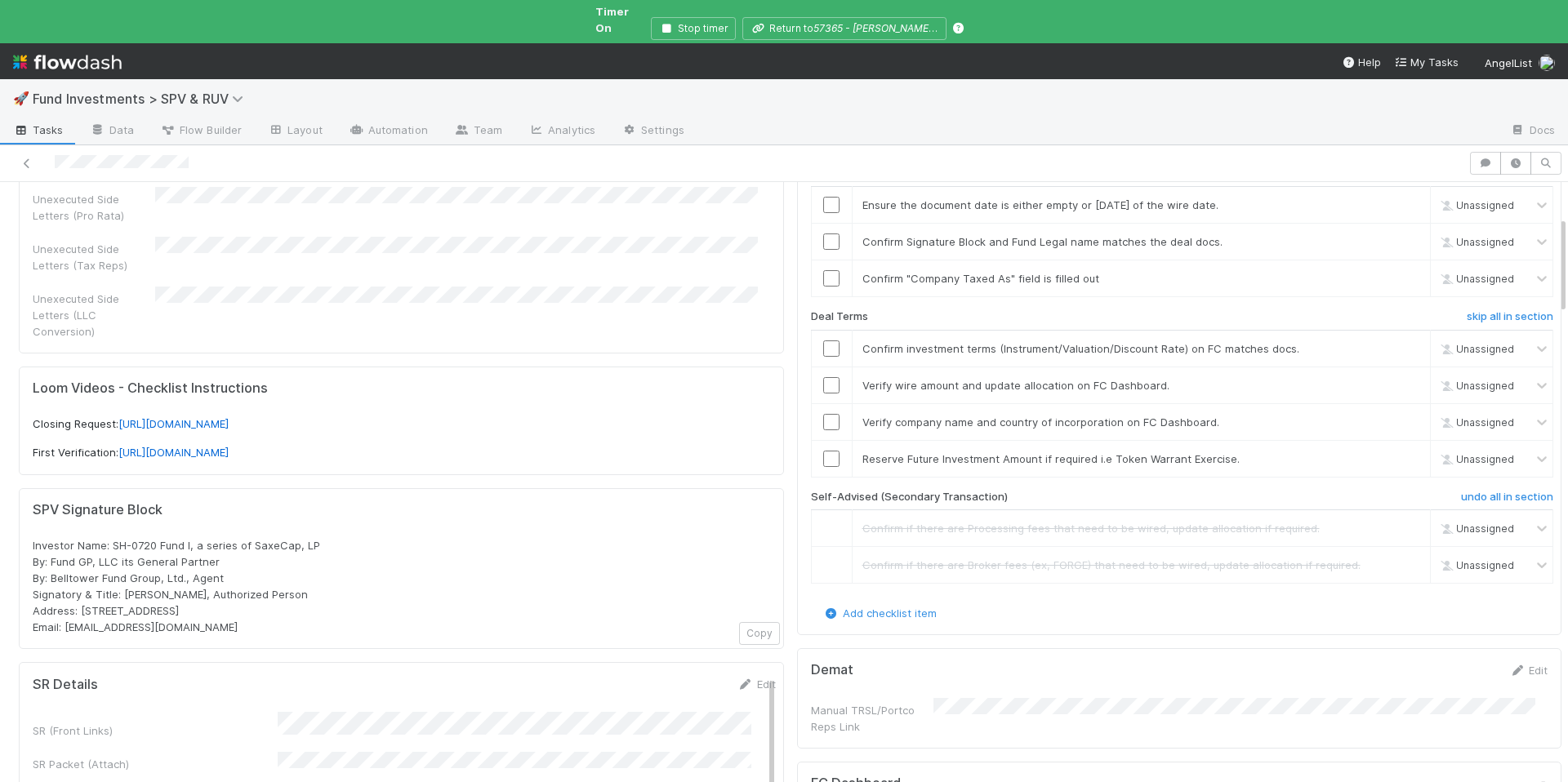
scroll to position [176, 0]
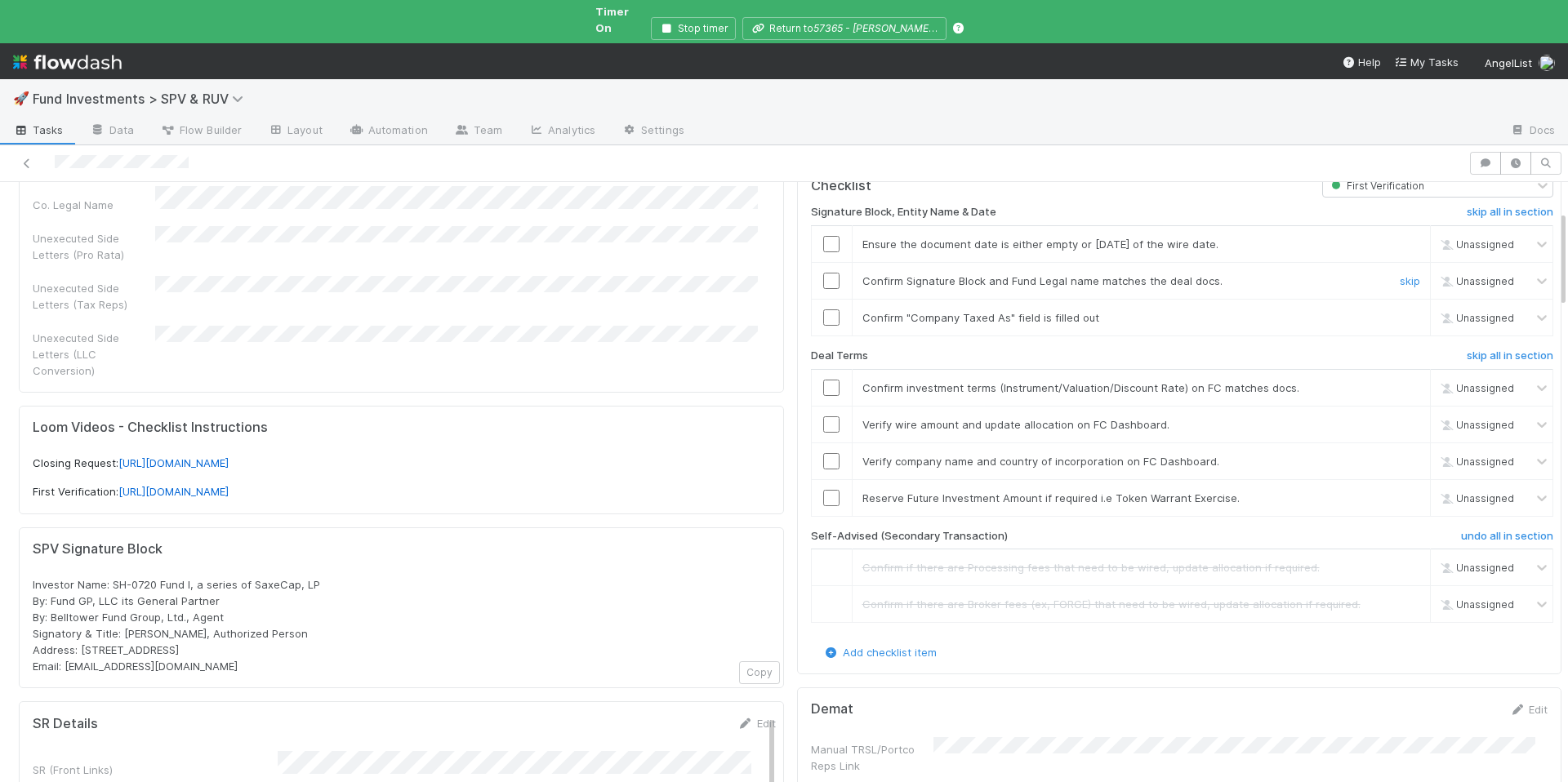
click at [824, 273] on input "checkbox" at bounding box center [831, 280] width 16 height 16
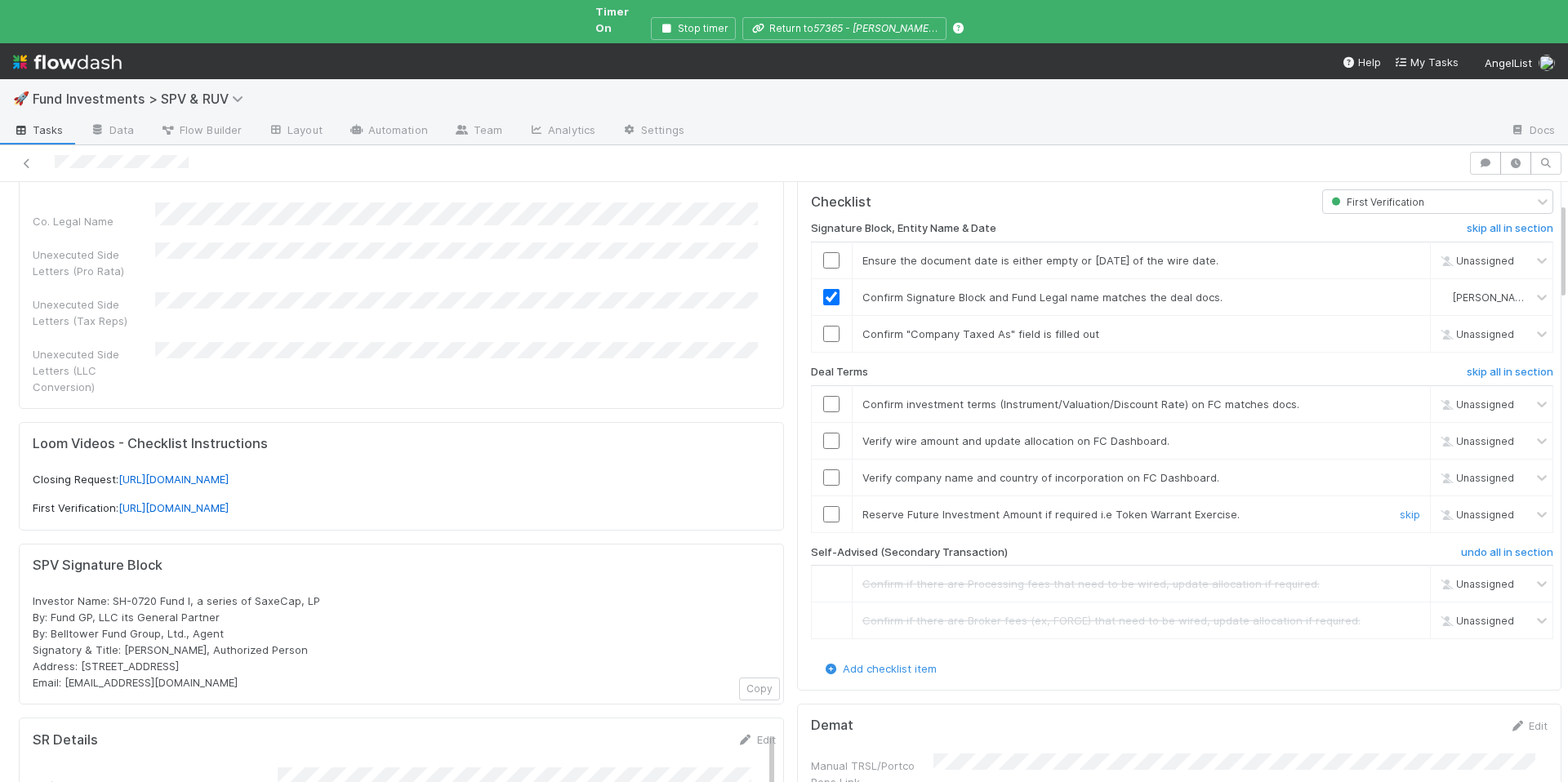
scroll to position [126, 0]
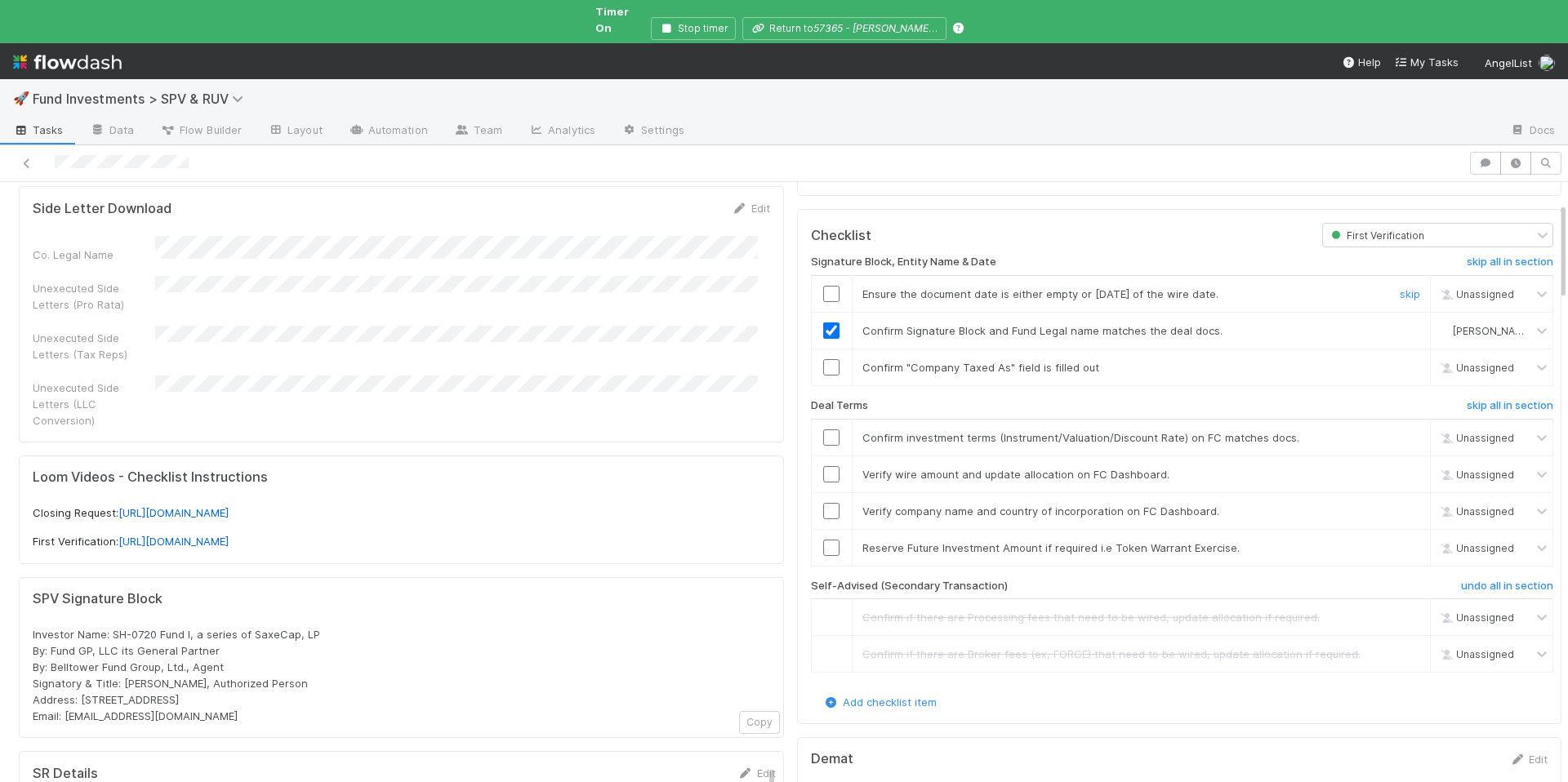
click at [824, 286] on input "checkbox" at bounding box center [831, 293] width 16 height 16
click at [824, 503] on input "checkbox" at bounding box center [831, 510] width 16 height 16
click at [824, 359] on input "checkbox" at bounding box center [831, 367] width 16 height 16
click at [1400, 541] on link "skip" at bounding box center [1410, 548] width 21 height 13
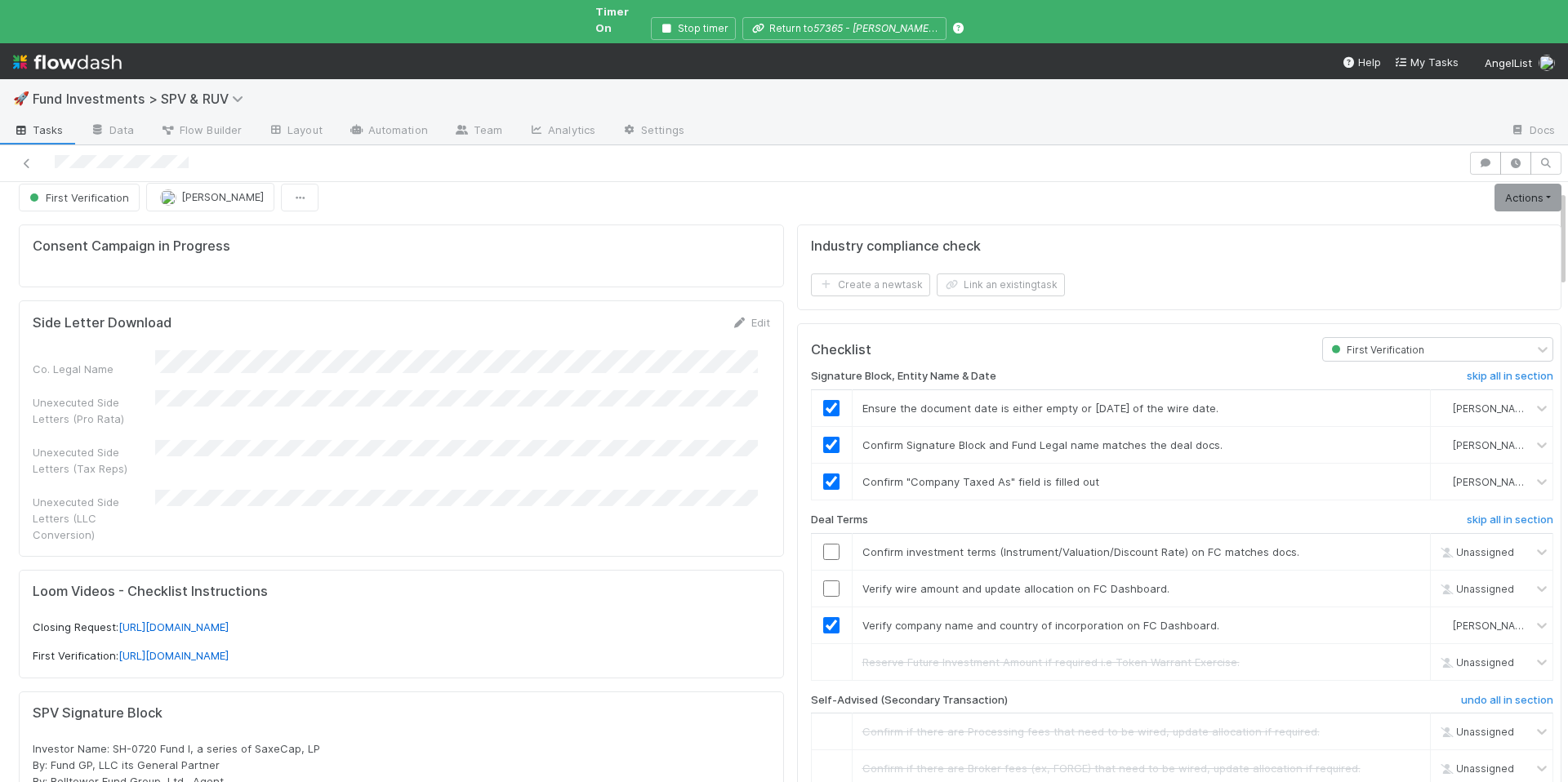
scroll to position [0, 0]
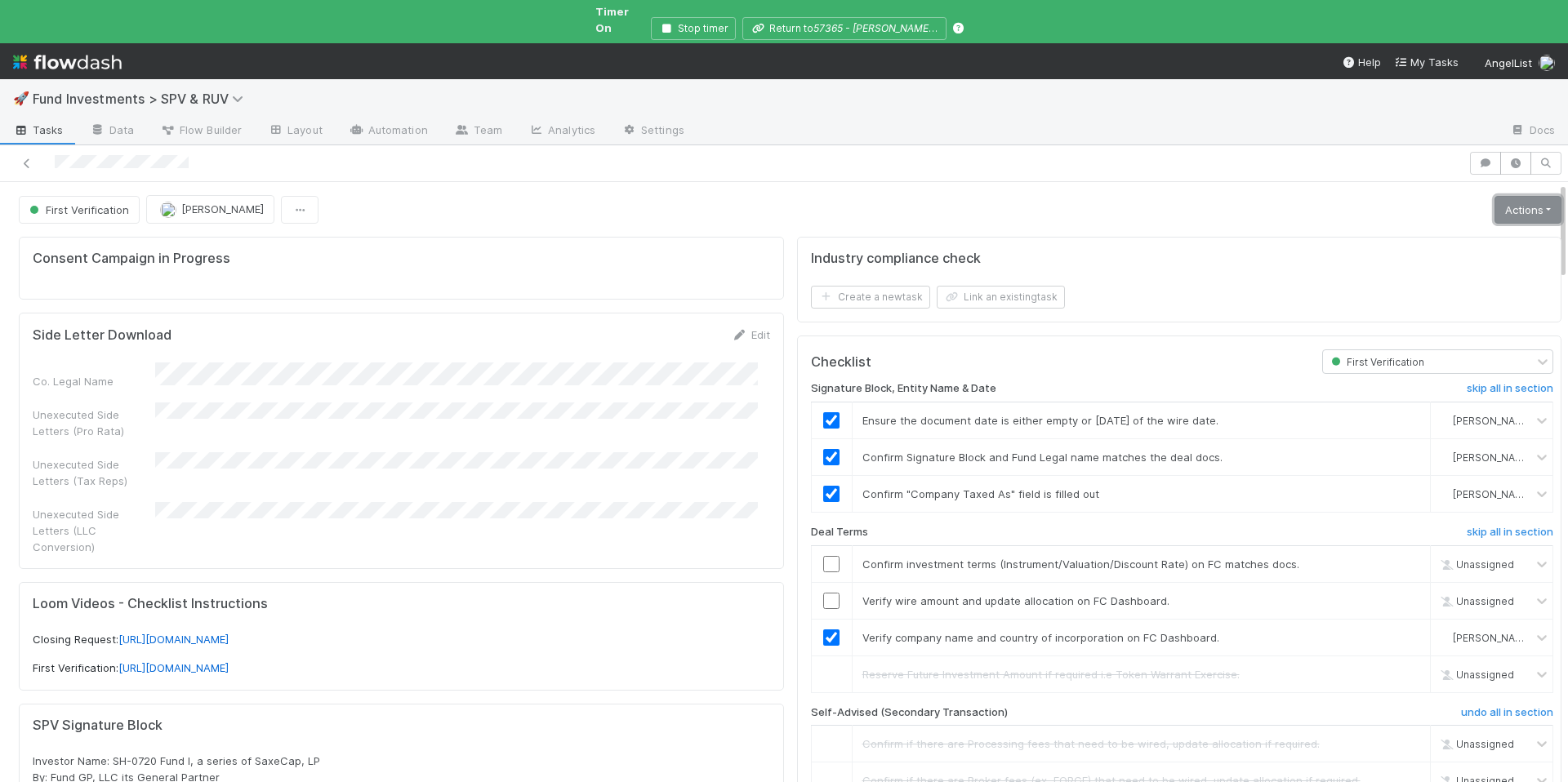
click at [1507, 196] on link "Actions" at bounding box center [1527, 209] width 67 height 27
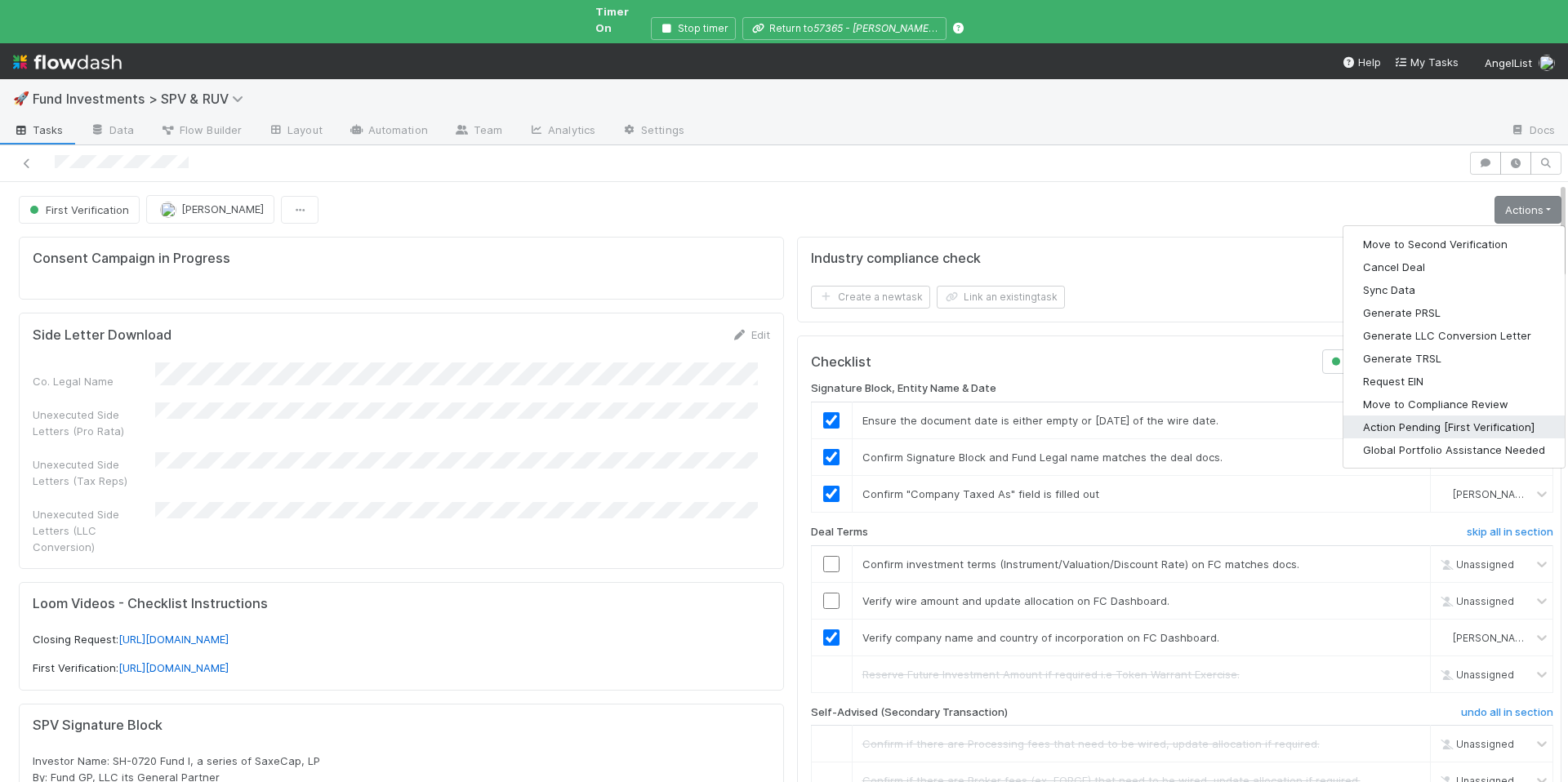
click at [1426, 416] on button "Action Pending [First Verification]" at bounding box center [1454, 427] width 222 height 23
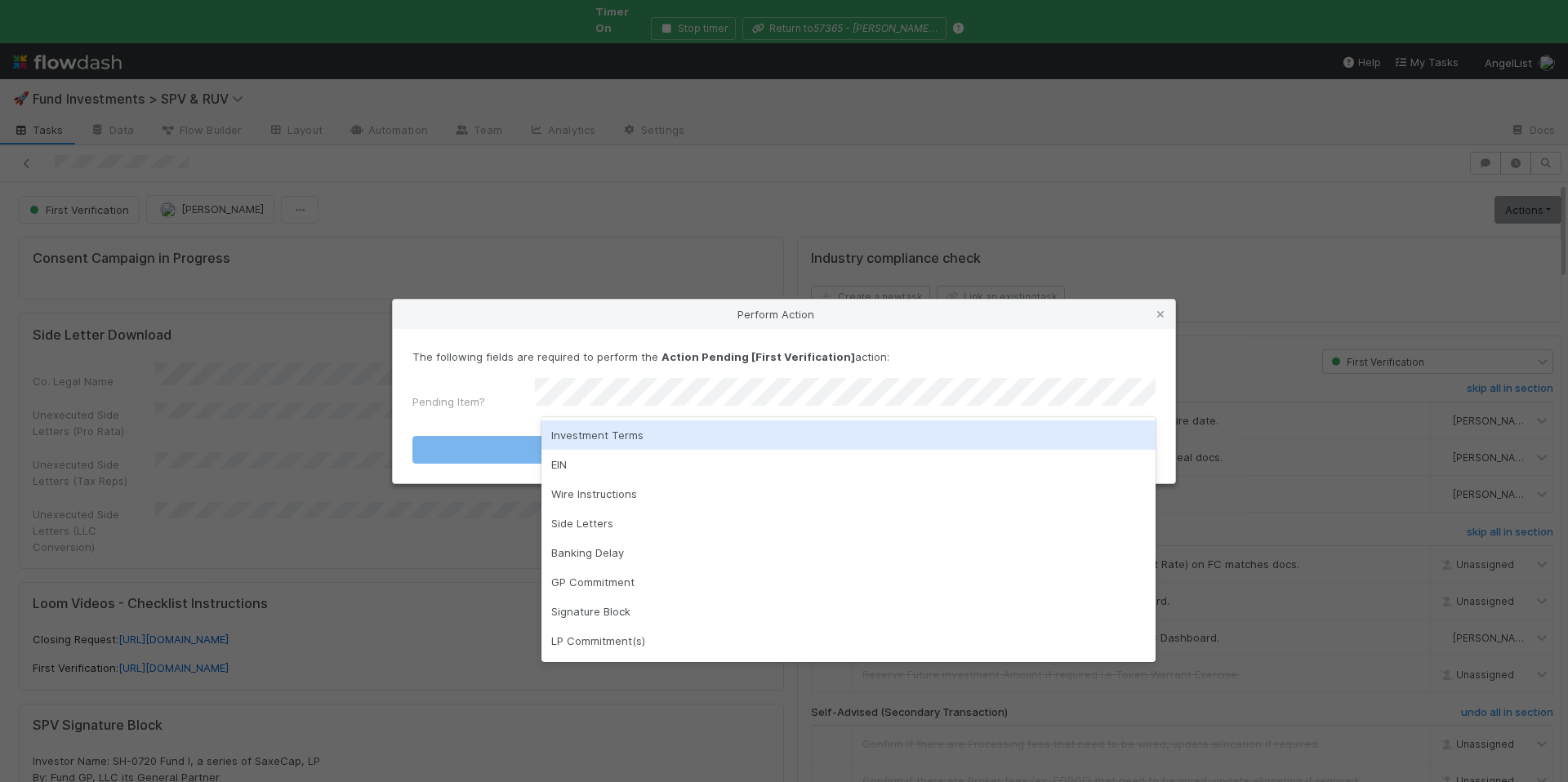
click at [701, 435] on div "Investment Terms" at bounding box center [848, 435] width 614 height 29
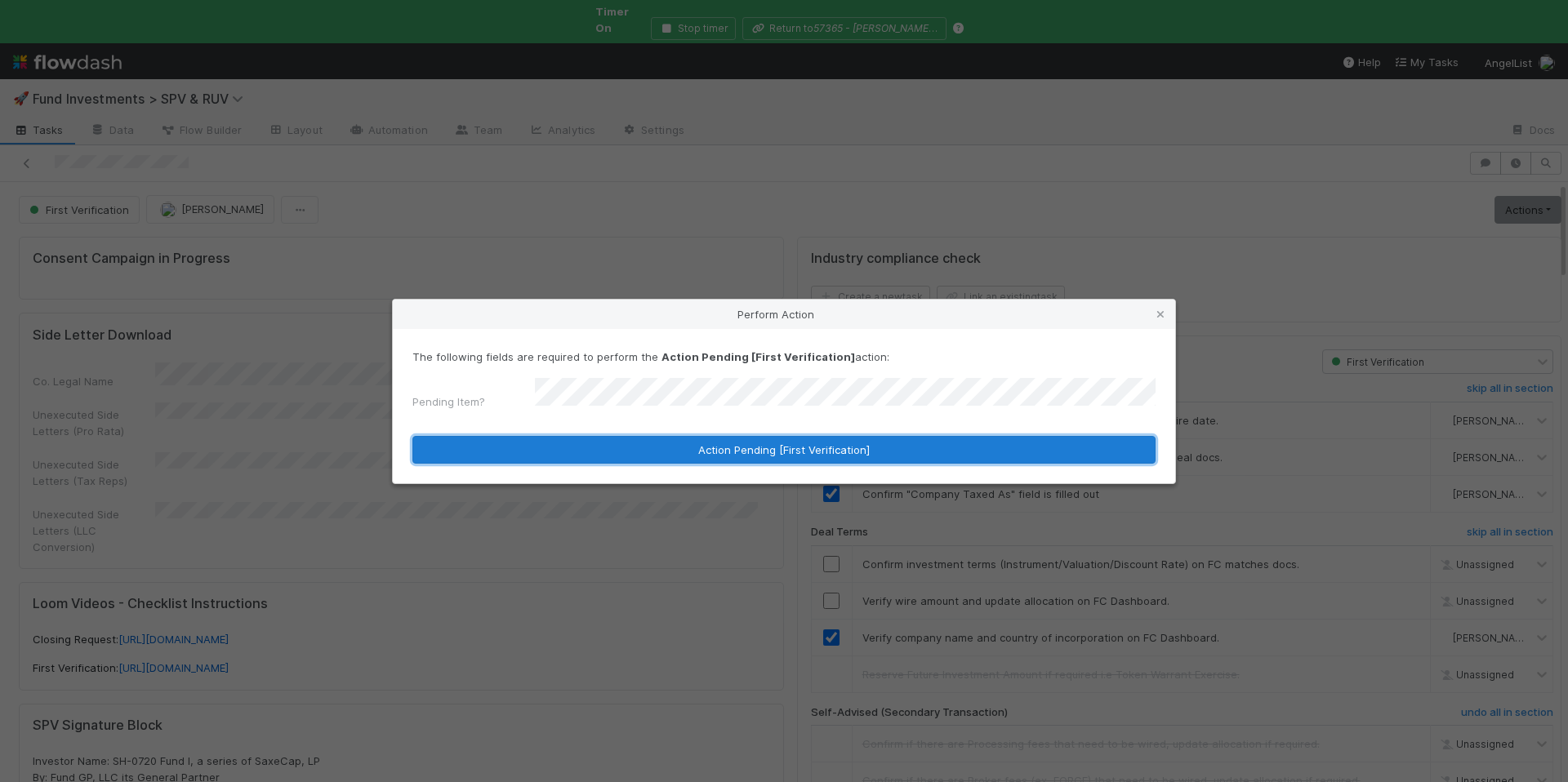
drag, startPoint x: 860, startPoint y: 447, endPoint x: 1543, endPoint y: 359, distance: 688.6
click at [861, 447] on button "Action Pending [First Verification]" at bounding box center [784, 449] width 743 height 27
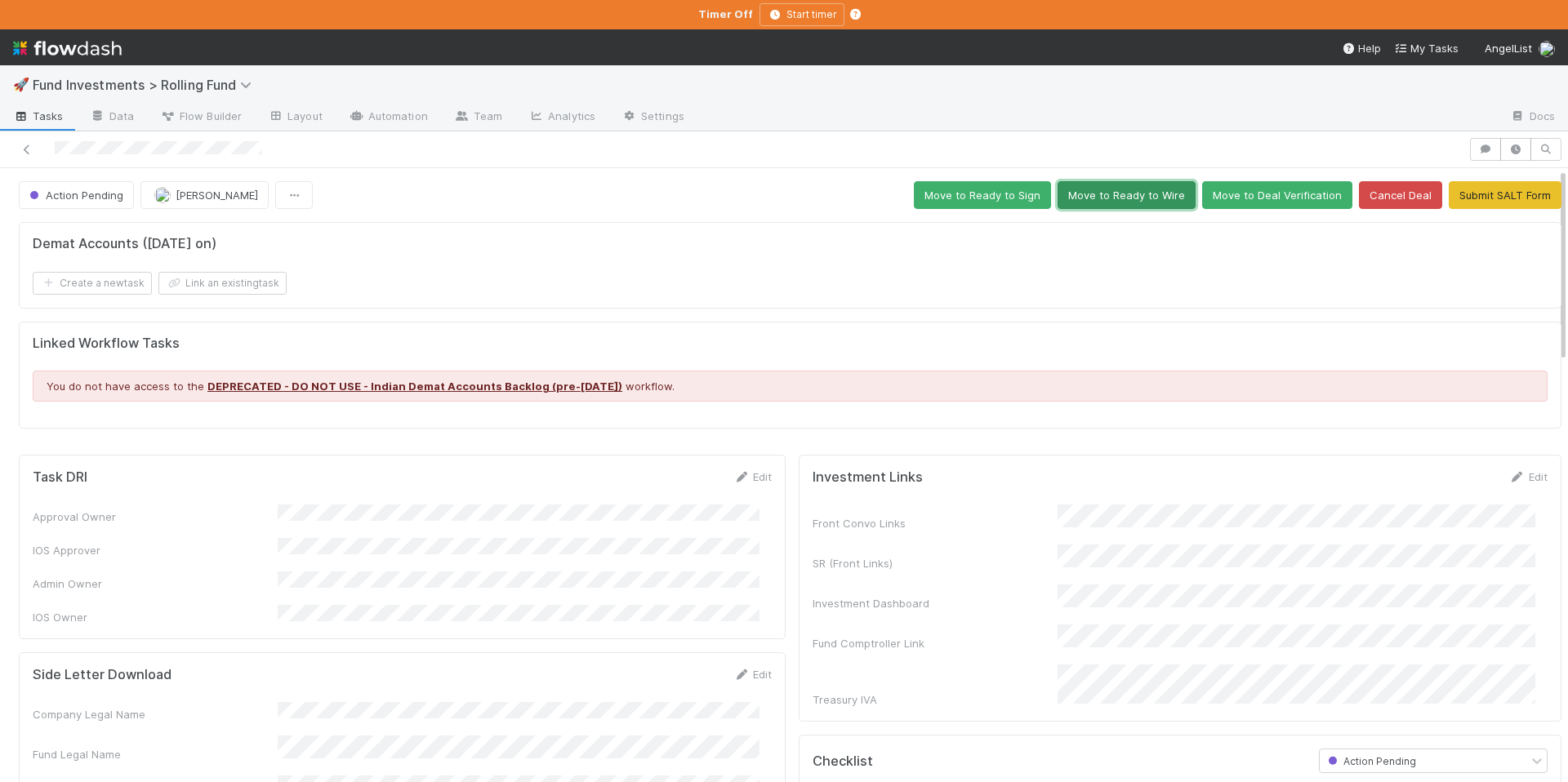
click at [1149, 206] on button "Move to Ready to Wire" at bounding box center [1126, 194] width 138 height 27
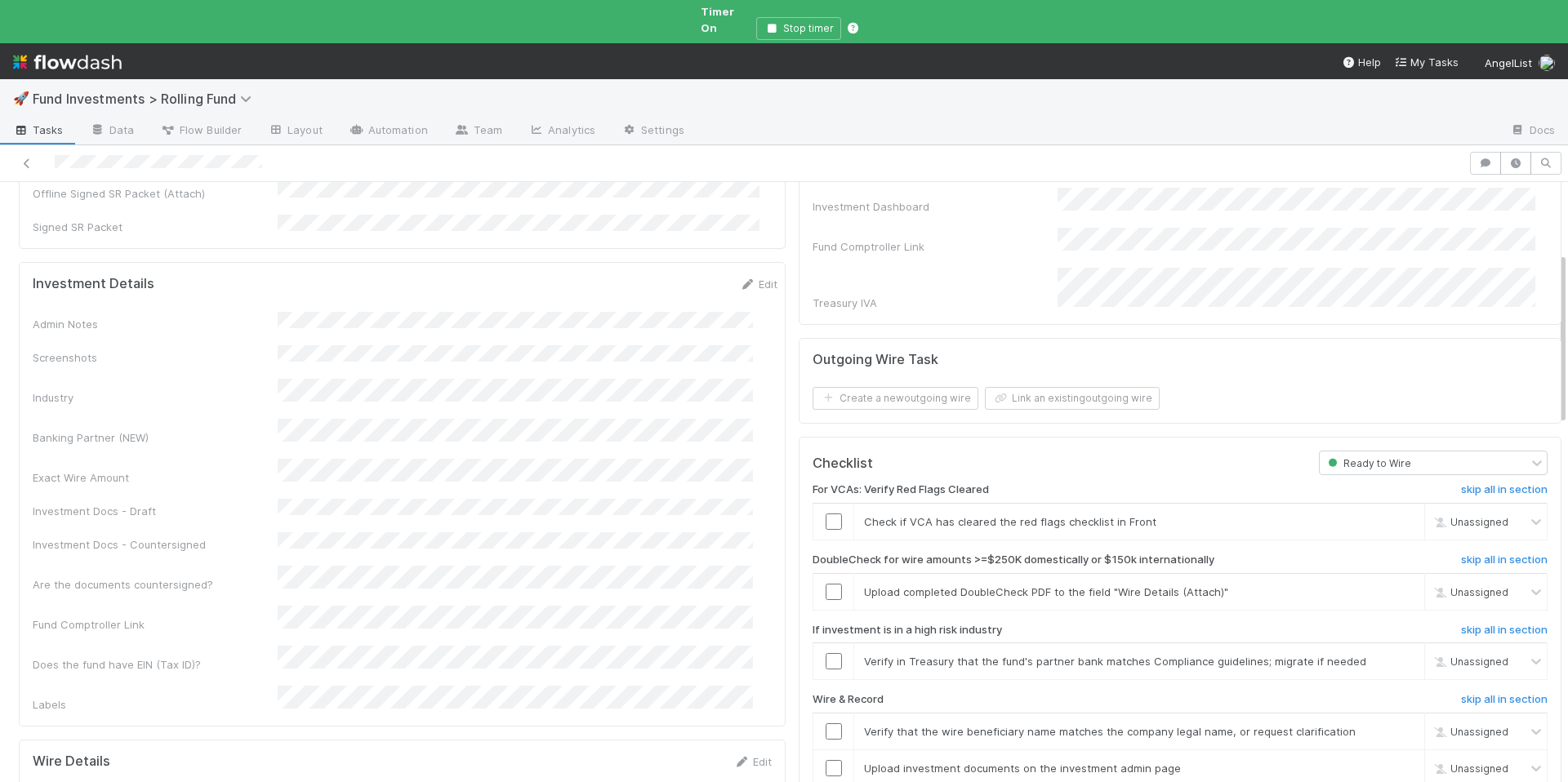
scroll to position [424, 0]
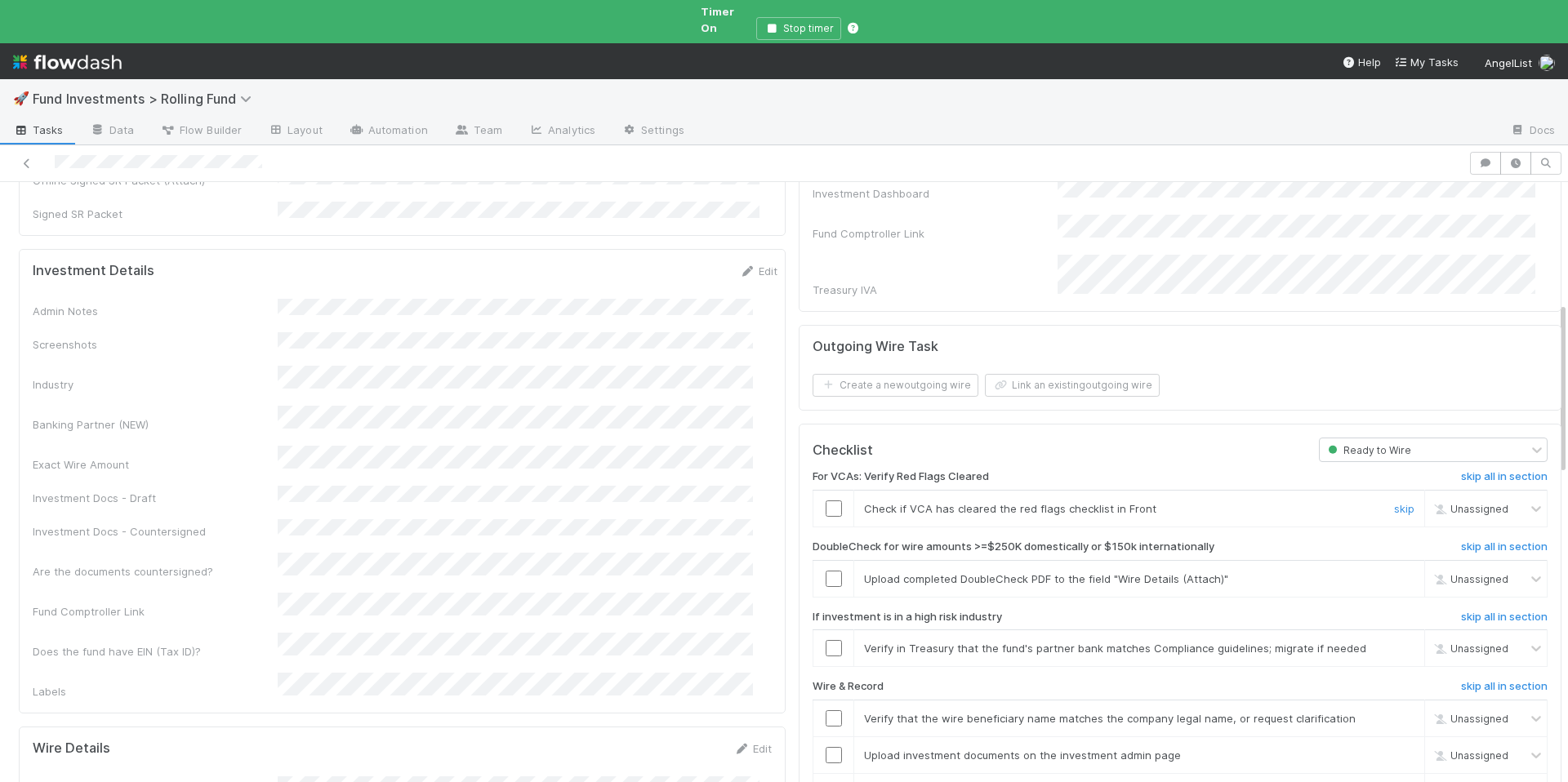
click at [813, 501] on div at bounding box center [833, 508] width 40 height 16
click at [826, 501] on input "checkbox" at bounding box center [833, 508] width 16 height 16
click at [1457, 503] on span "[PERSON_NAME]" at bounding box center [1487, 508] width 80 height 12
type input "amy"
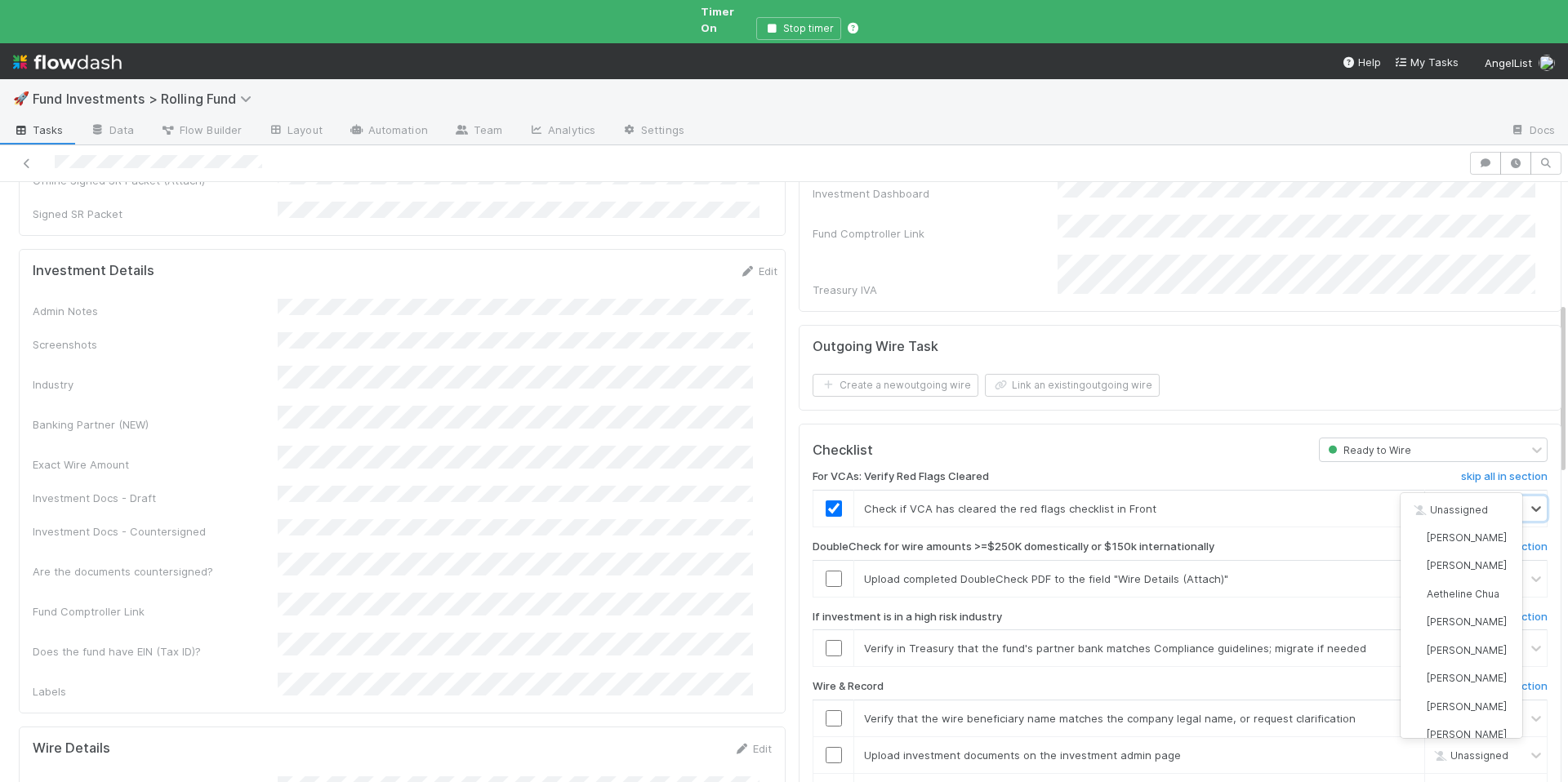
scroll to position [818, 0]
click at [1330, 560] on td "Upload completed DoubleCheck PDF to the field "Wire Details (Attach)" skip" at bounding box center [1140, 578] width 571 height 37
click at [1394, 573] on link "skip" at bounding box center [1405, 579] width 21 height 13
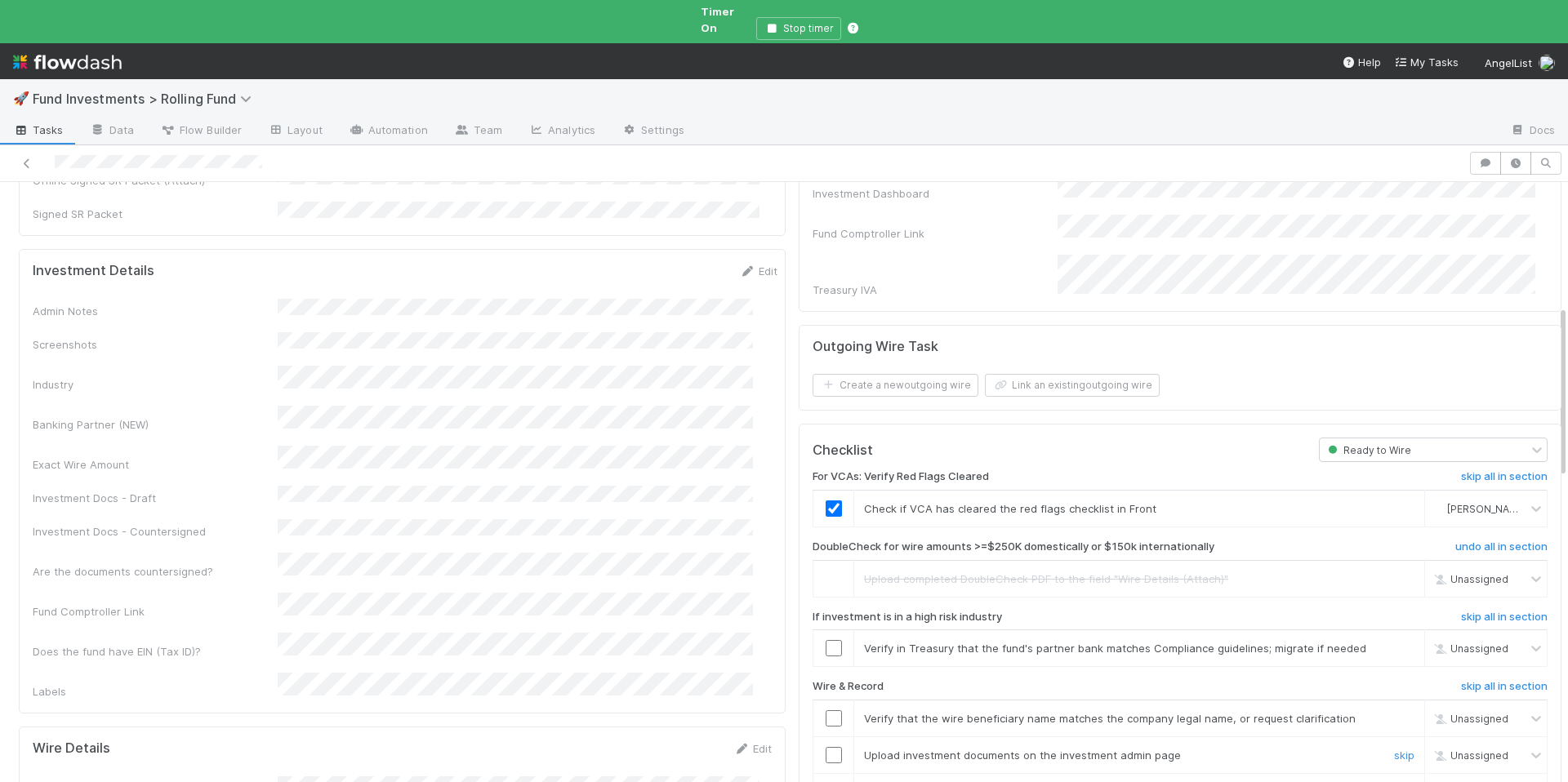
scroll to position [464, 0]
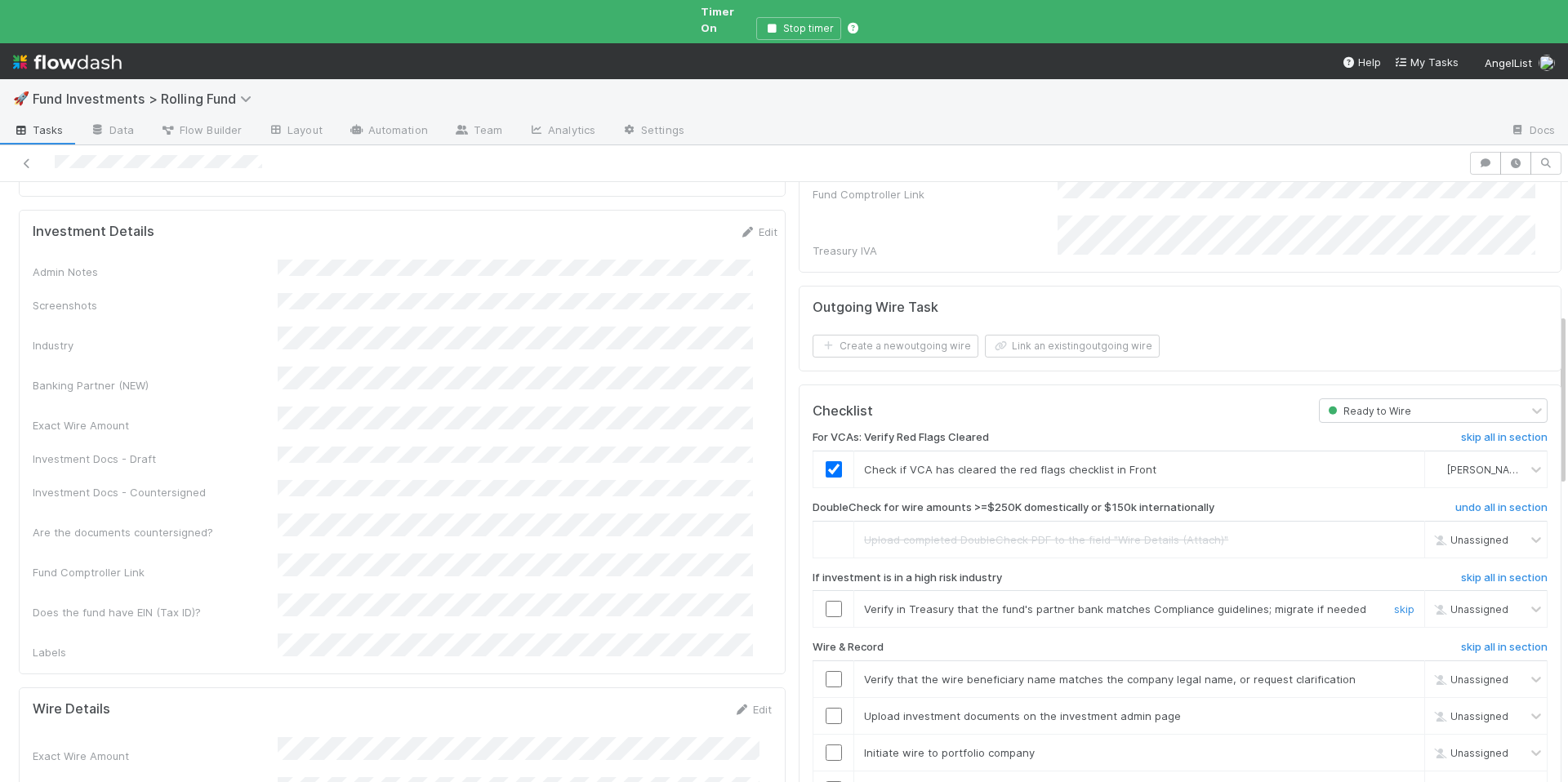
click at [826, 601] on input "checkbox" at bounding box center [833, 608] width 16 height 16
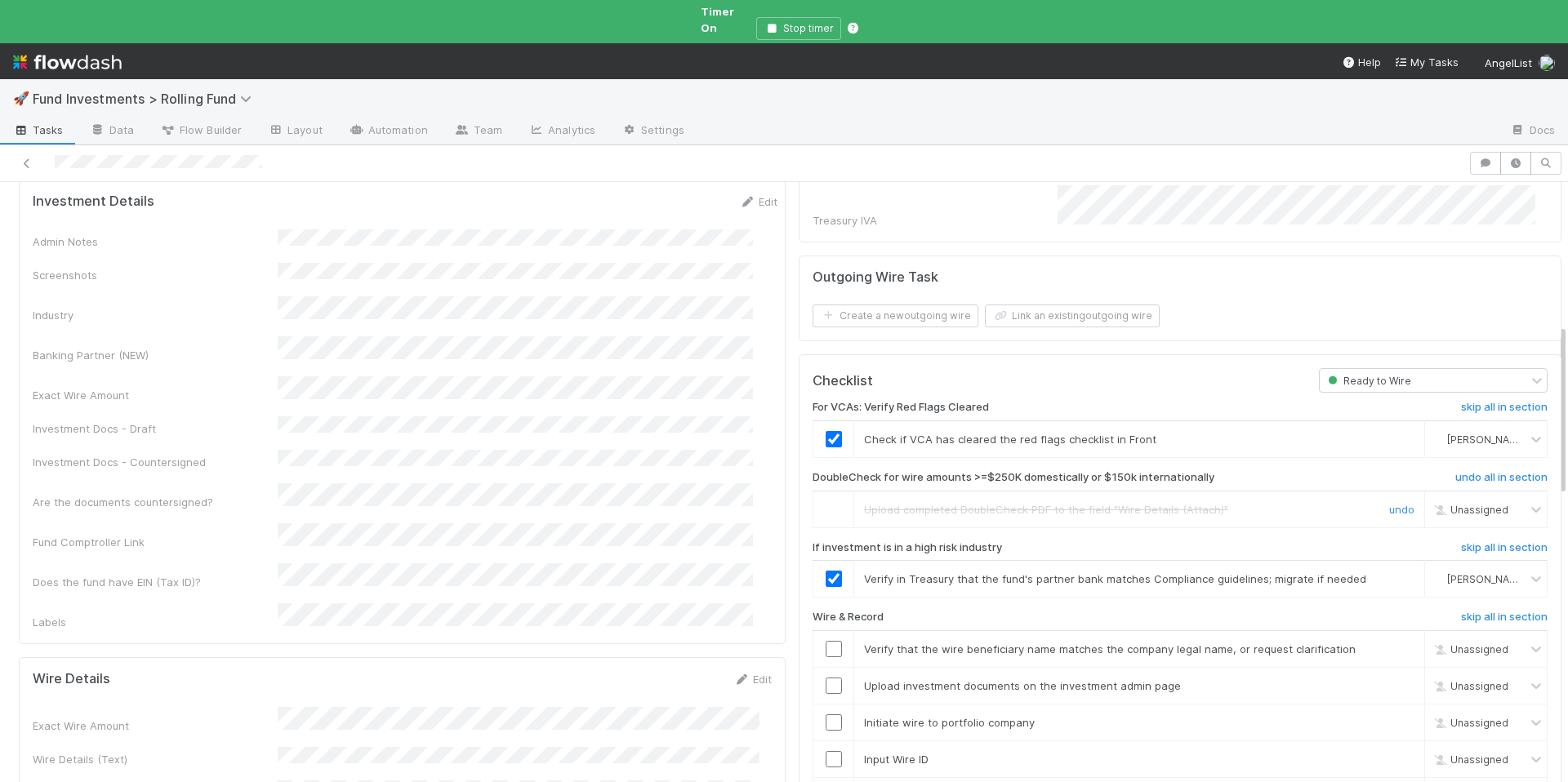
scroll to position [530, 0]
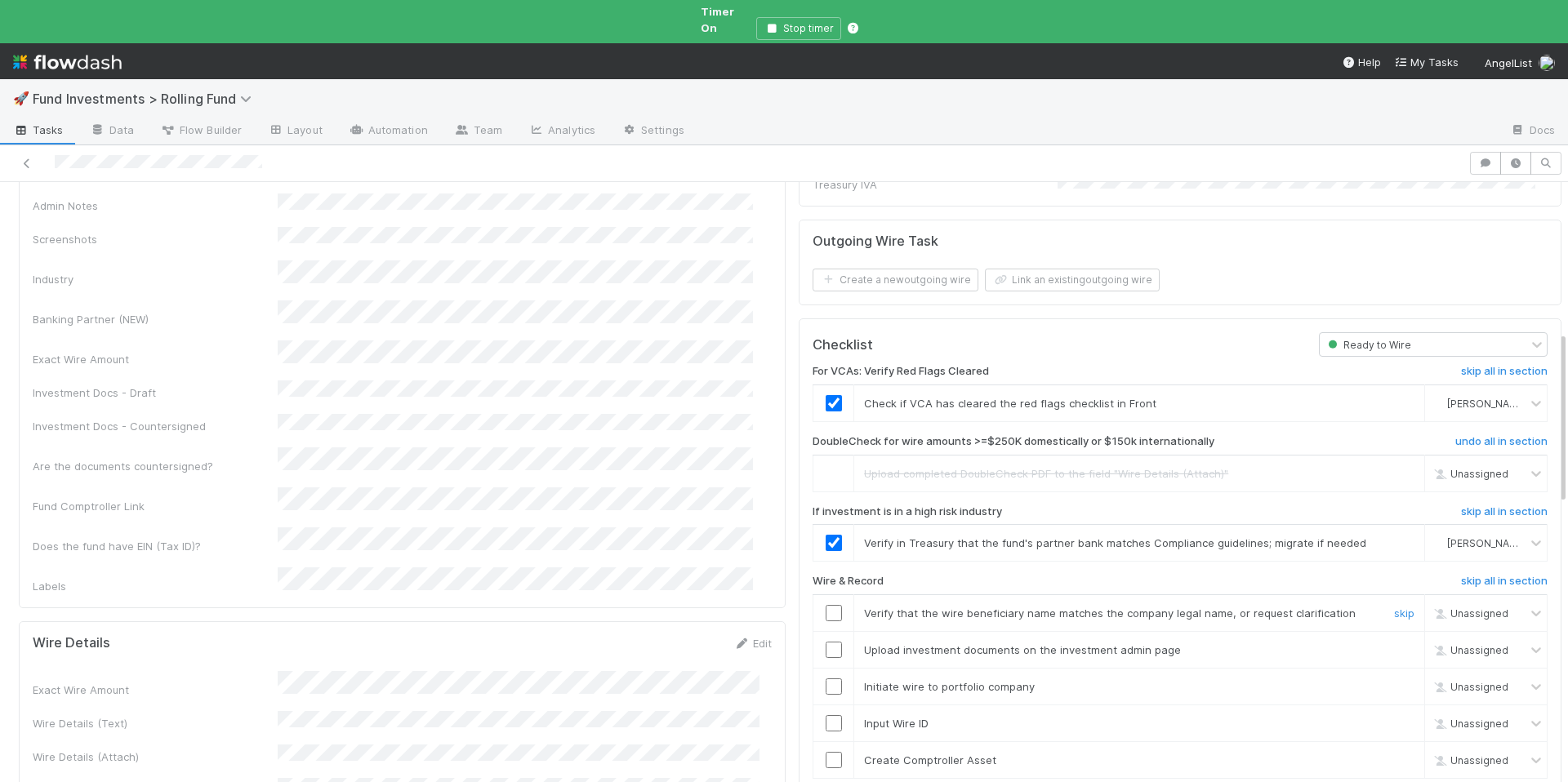
click at [826, 605] on input "checkbox" at bounding box center [833, 612] width 16 height 16
click at [826, 641] on input "checkbox" at bounding box center [833, 649] width 16 height 16
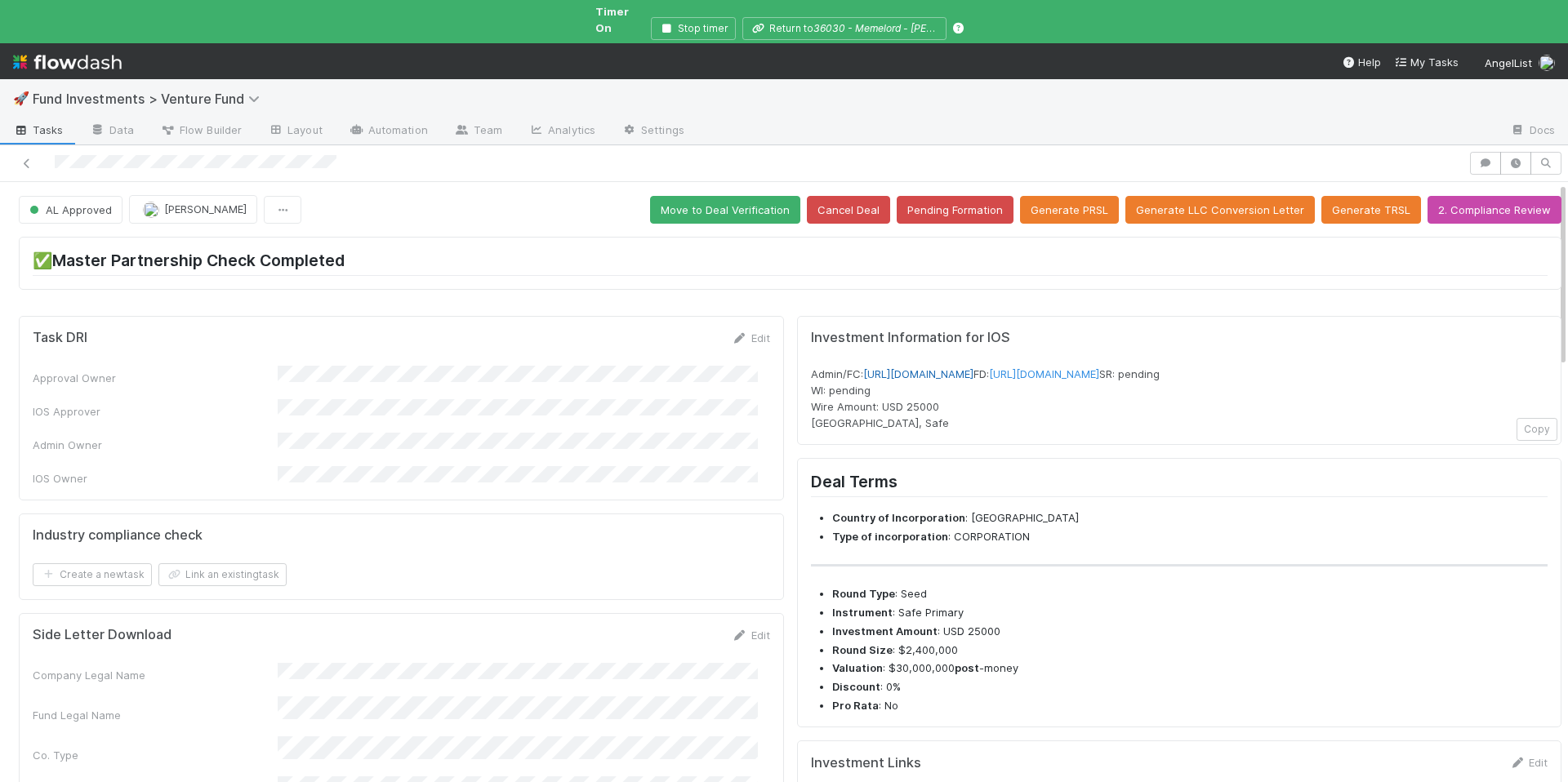
click at [974, 368] on link "[URL][DOMAIN_NAME]" at bounding box center [918, 374] width 110 height 13
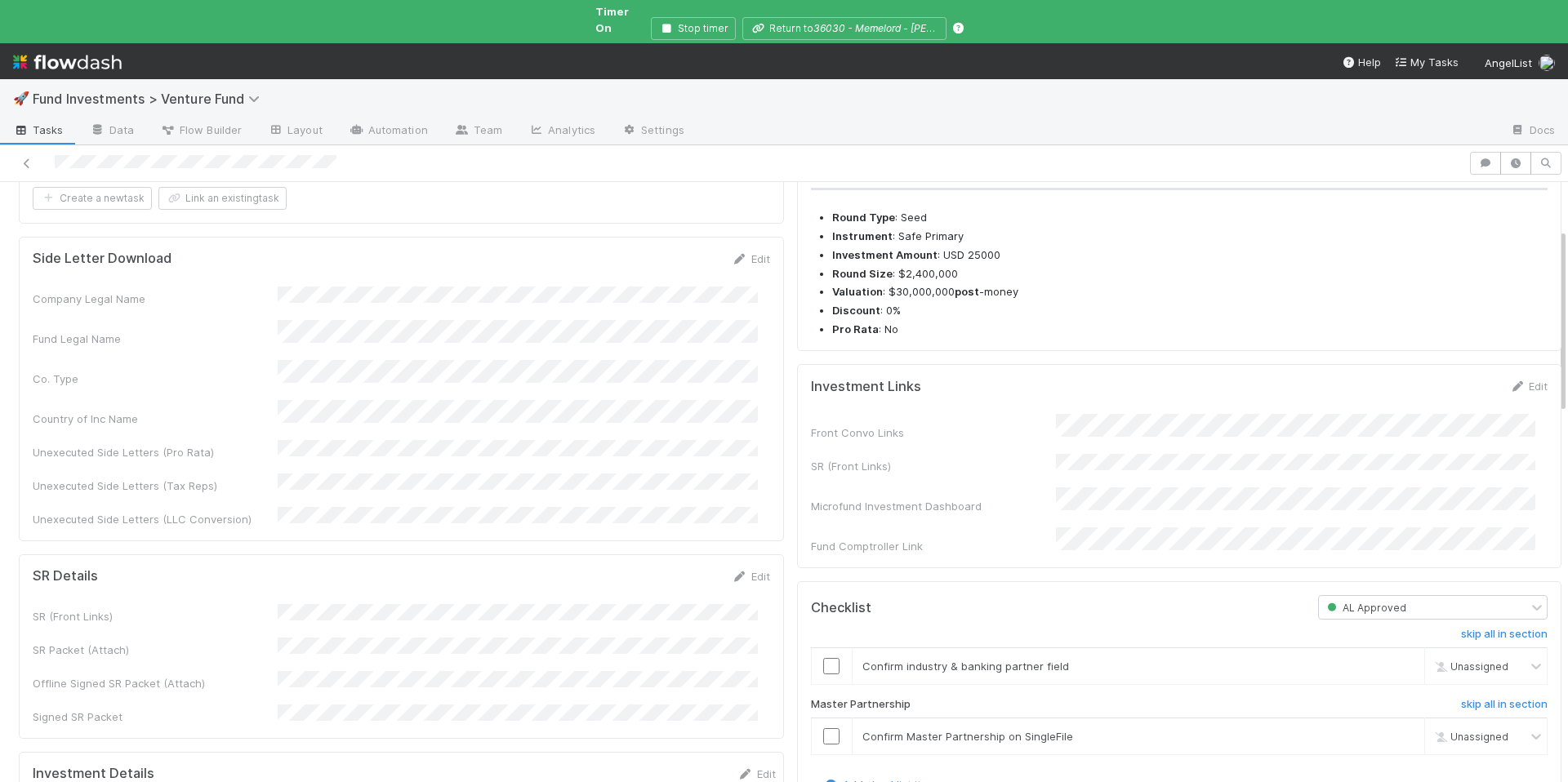
scroll to position [459, 0]
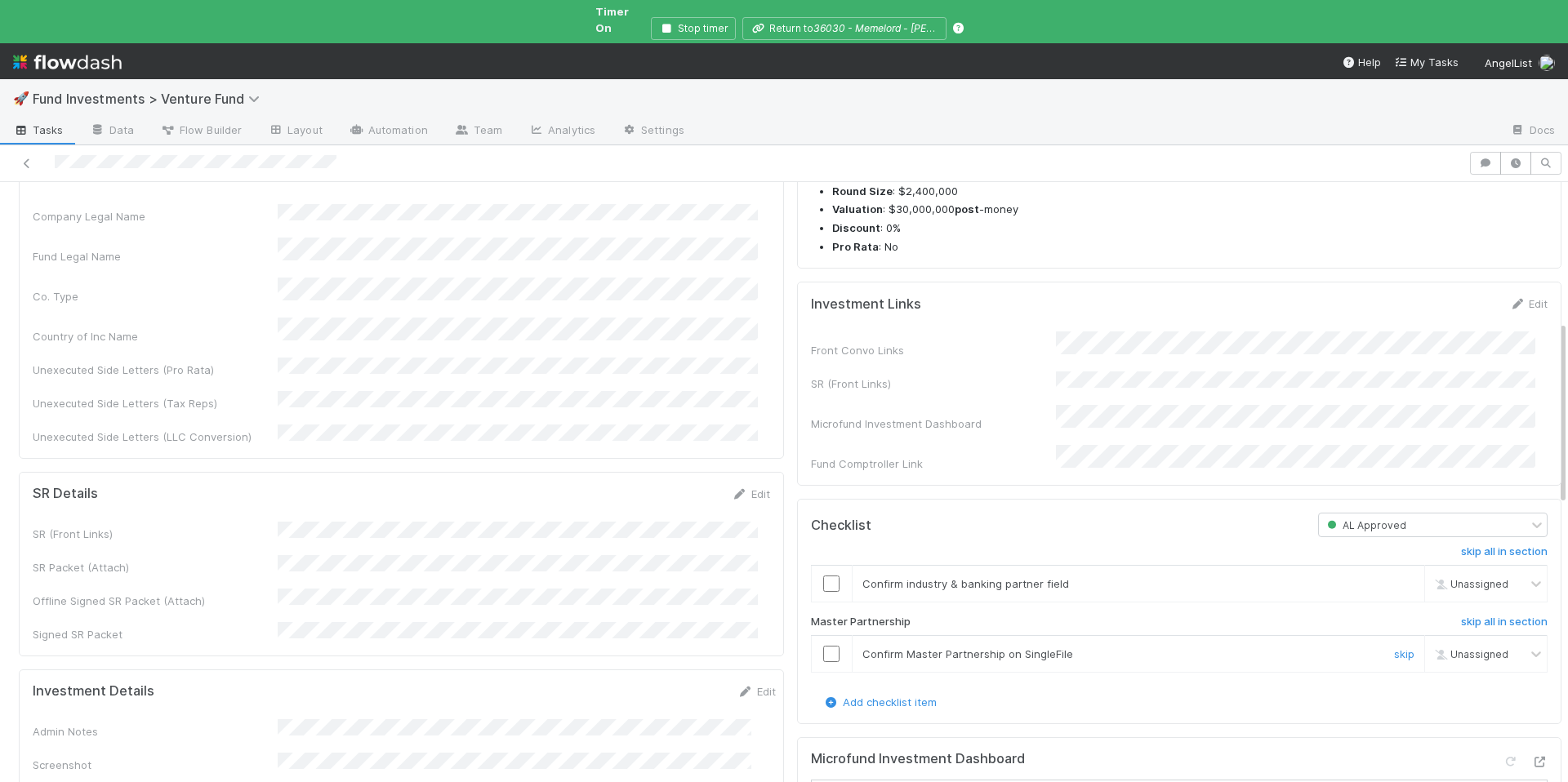
click at [824, 657] on input "checkbox" at bounding box center [831, 654] width 16 height 16
click at [824, 591] on input "checkbox" at bounding box center [831, 583] width 16 height 16
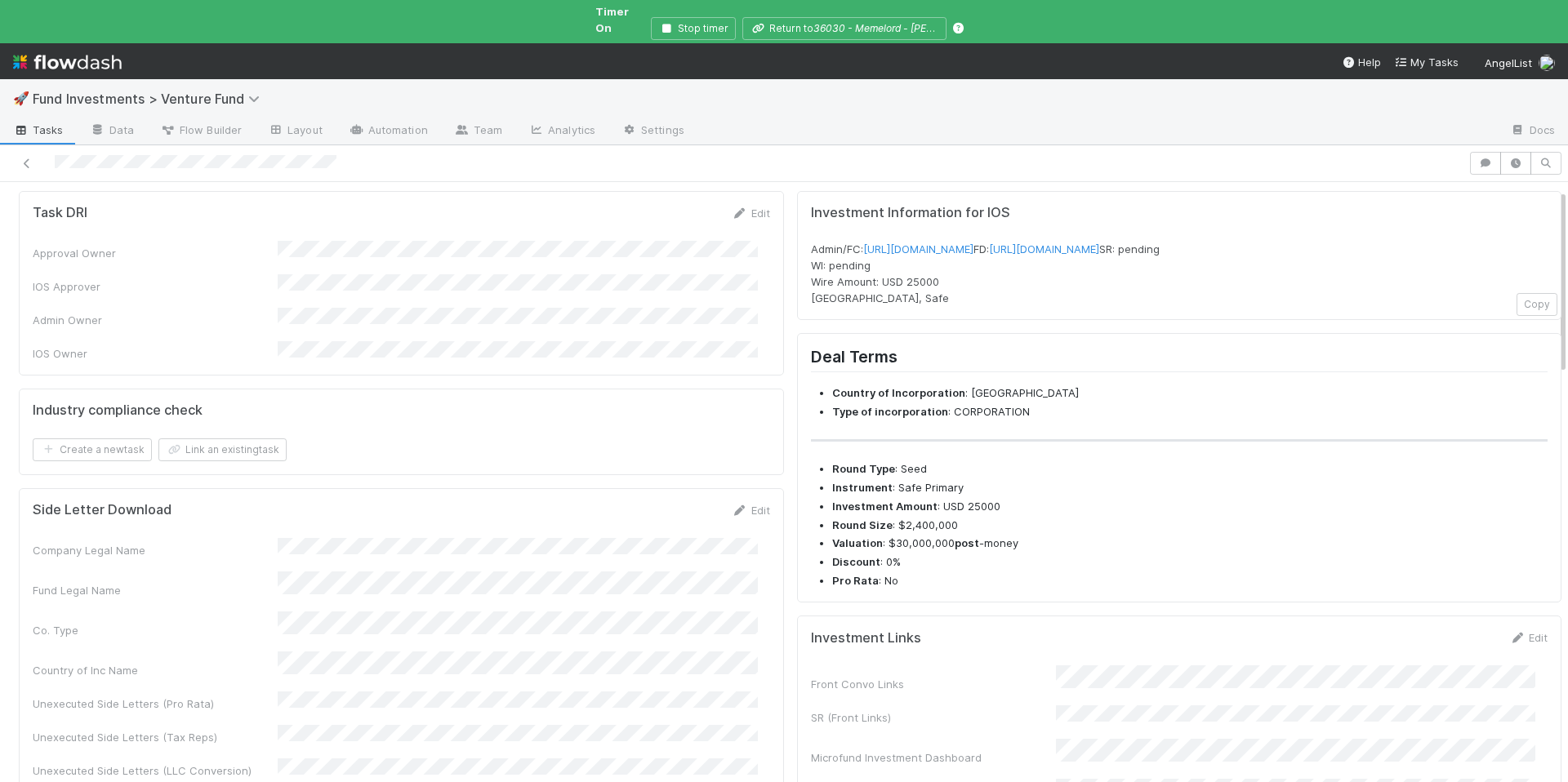
scroll to position [0, 0]
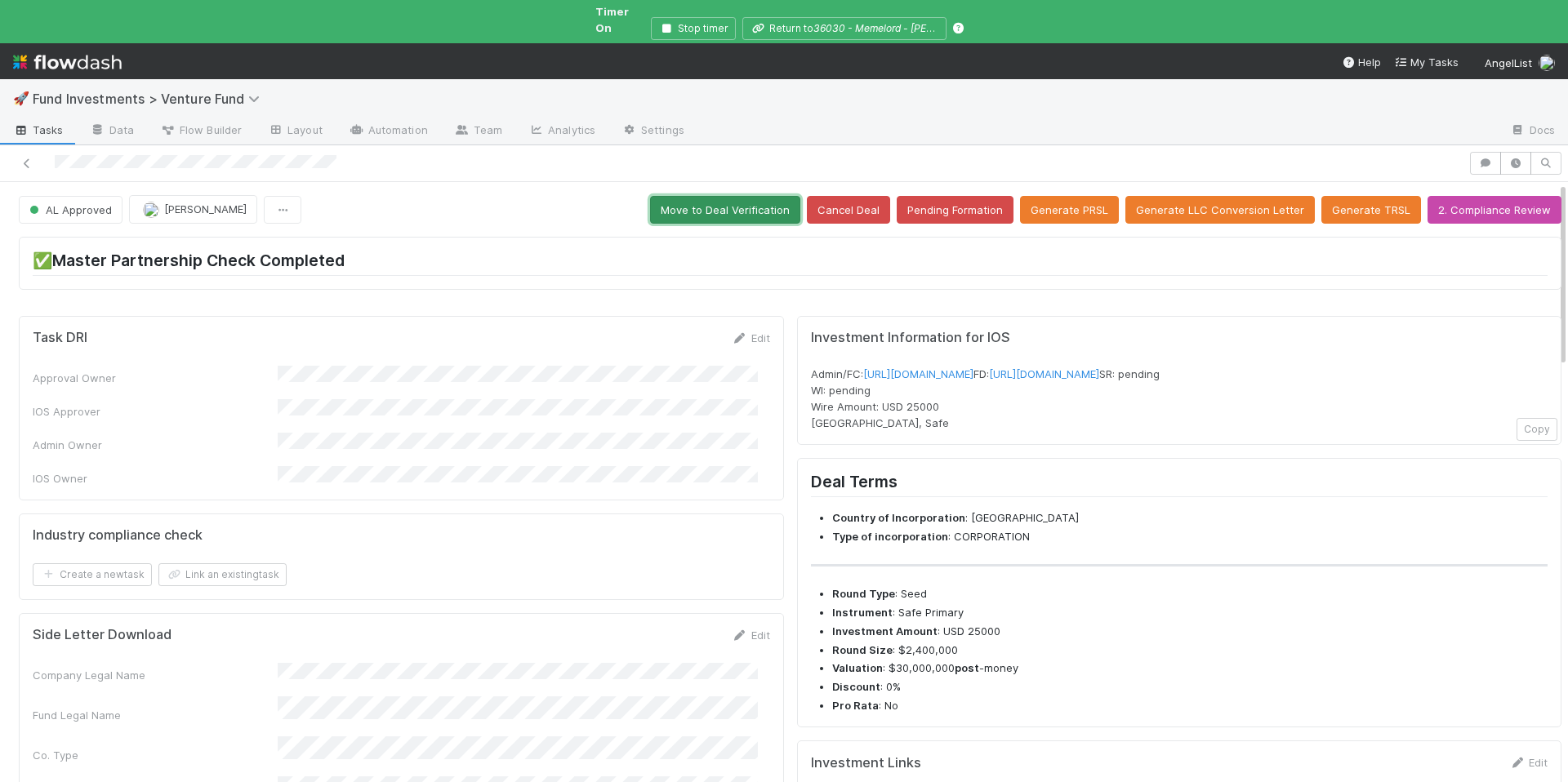
click at [709, 204] on button "Move to Deal Verification" at bounding box center [725, 209] width 150 height 27
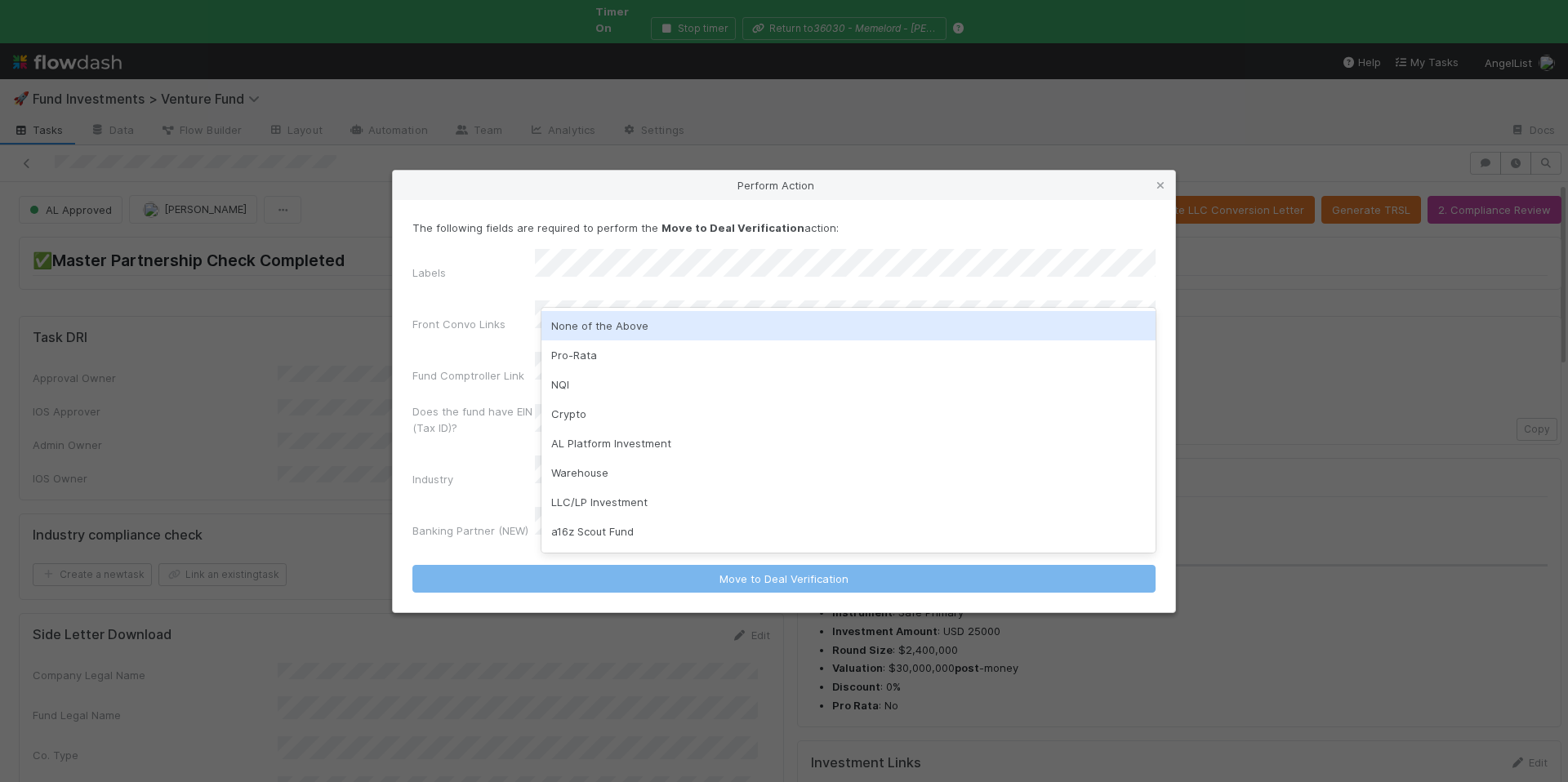
click at [620, 335] on div "None of the Above" at bounding box center [848, 325] width 614 height 29
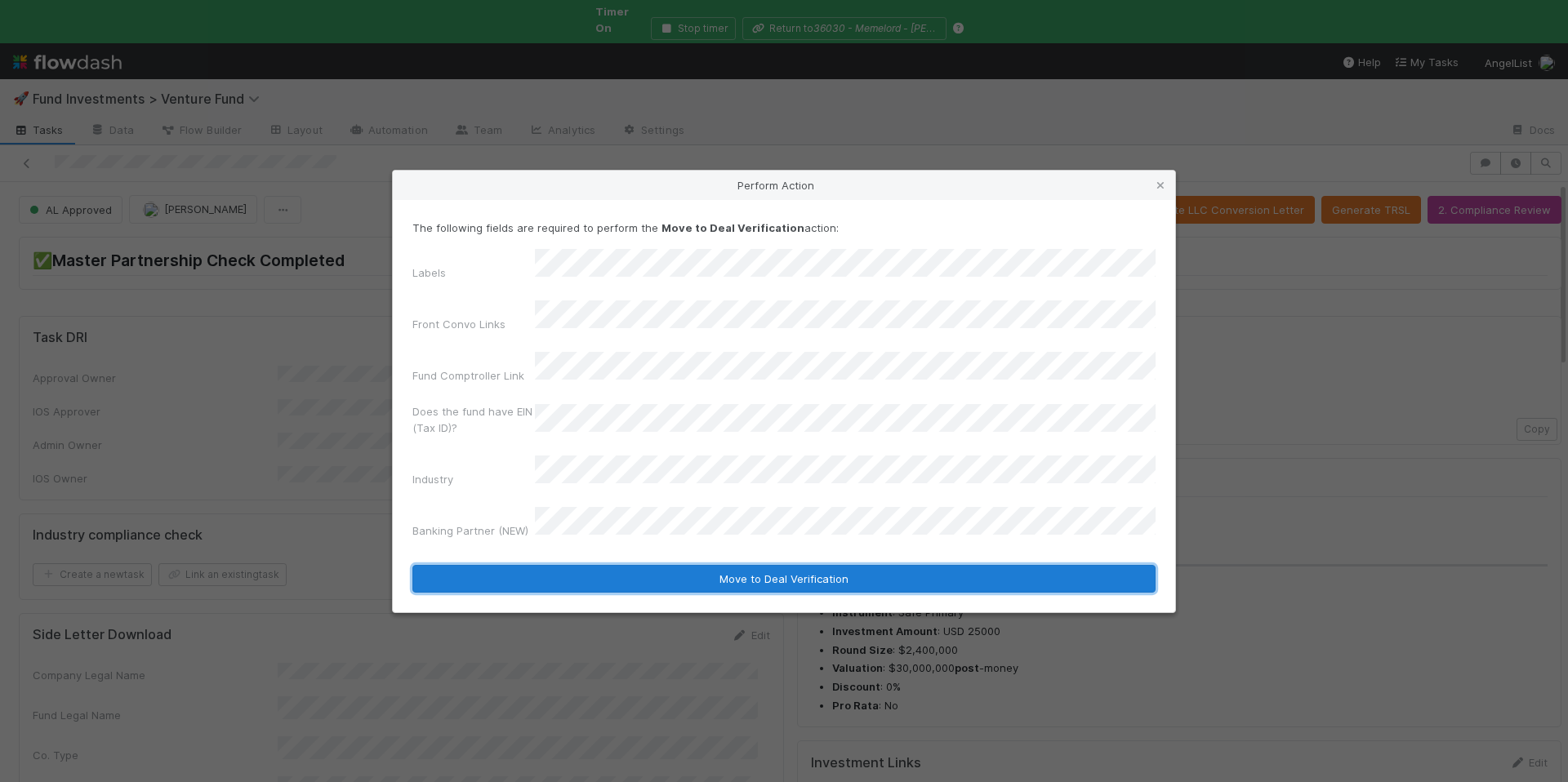
click at [752, 565] on button "Move to Deal Verification" at bounding box center [784, 578] width 743 height 27
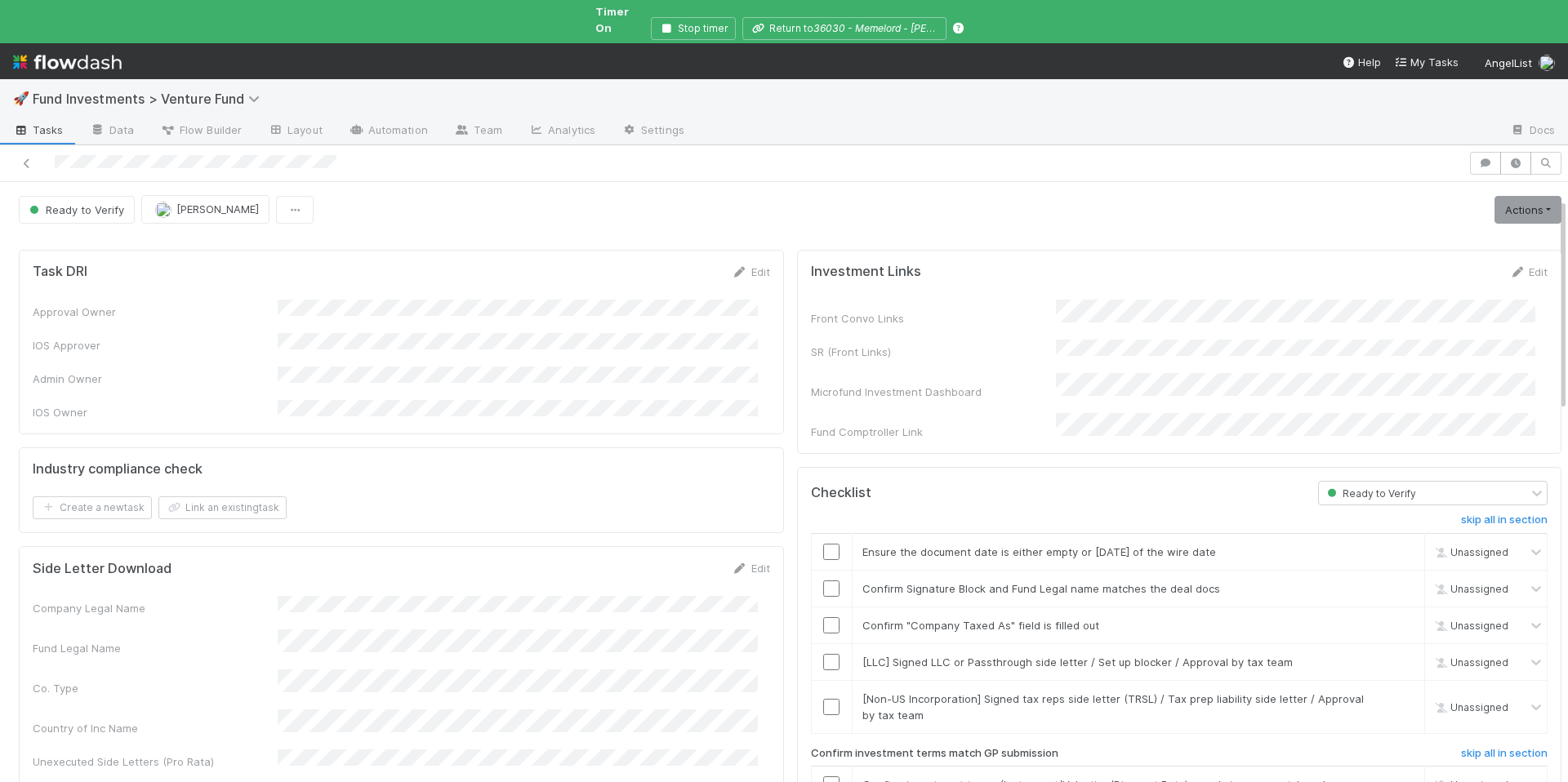
scroll to position [577, 0]
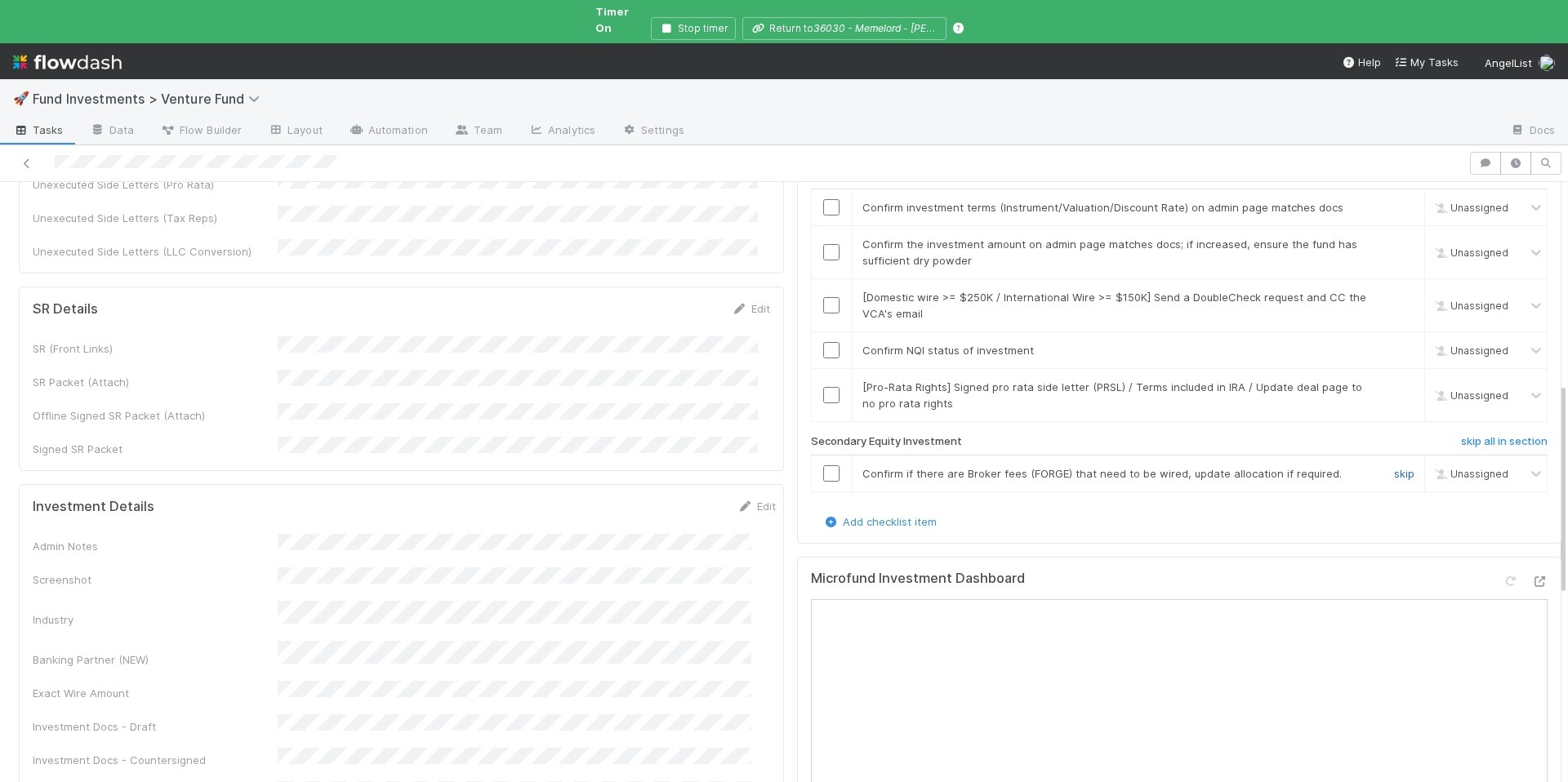
click at [1394, 467] on link "skip" at bounding box center [1405, 474] width 21 height 13
click at [1394, 380] on link "skip" at bounding box center [1405, 387] width 21 height 13
click at [824, 342] on input "checkbox" at bounding box center [831, 350] width 16 height 16
click at [1394, 291] on link "skip" at bounding box center [1405, 297] width 21 height 13
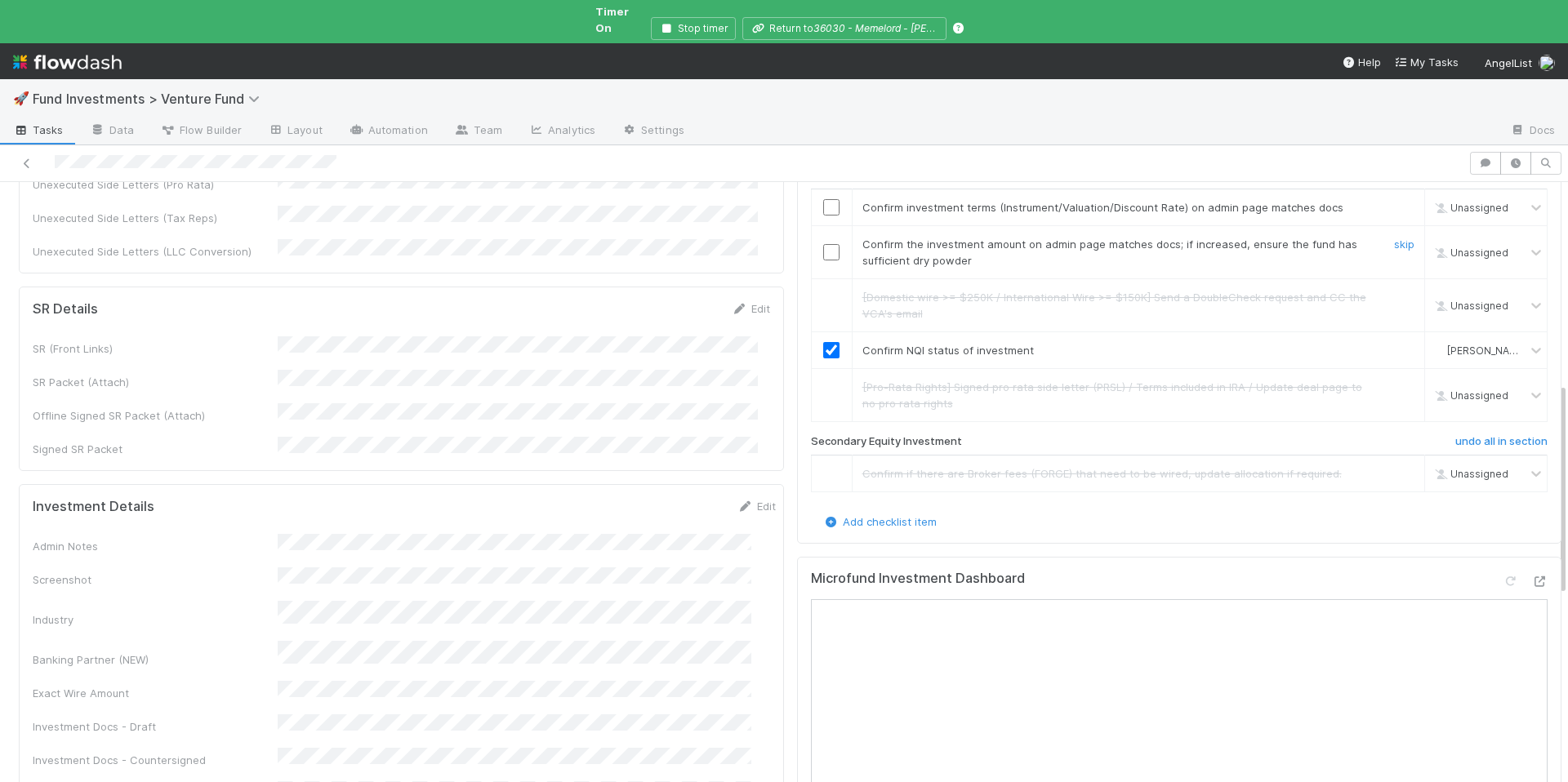
click at [836, 244] on div at bounding box center [832, 252] width 40 height 16
click at [812, 244] on div at bounding box center [832, 252] width 40 height 16
click at [824, 244] on input "checkbox" at bounding box center [831, 252] width 16 height 16
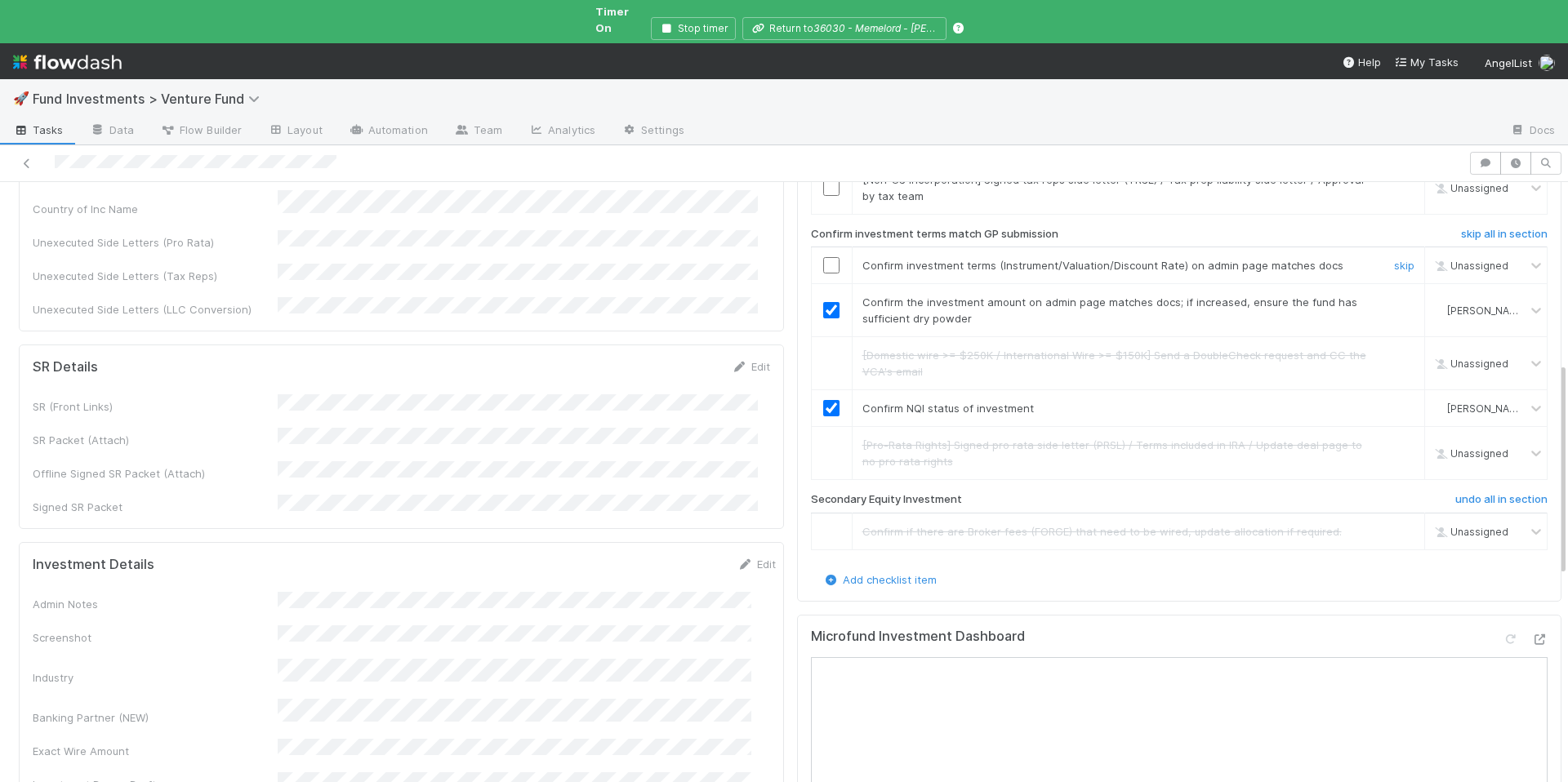
click at [824, 258] on input "checkbox" at bounding box center [831, 265] width 16 height 16
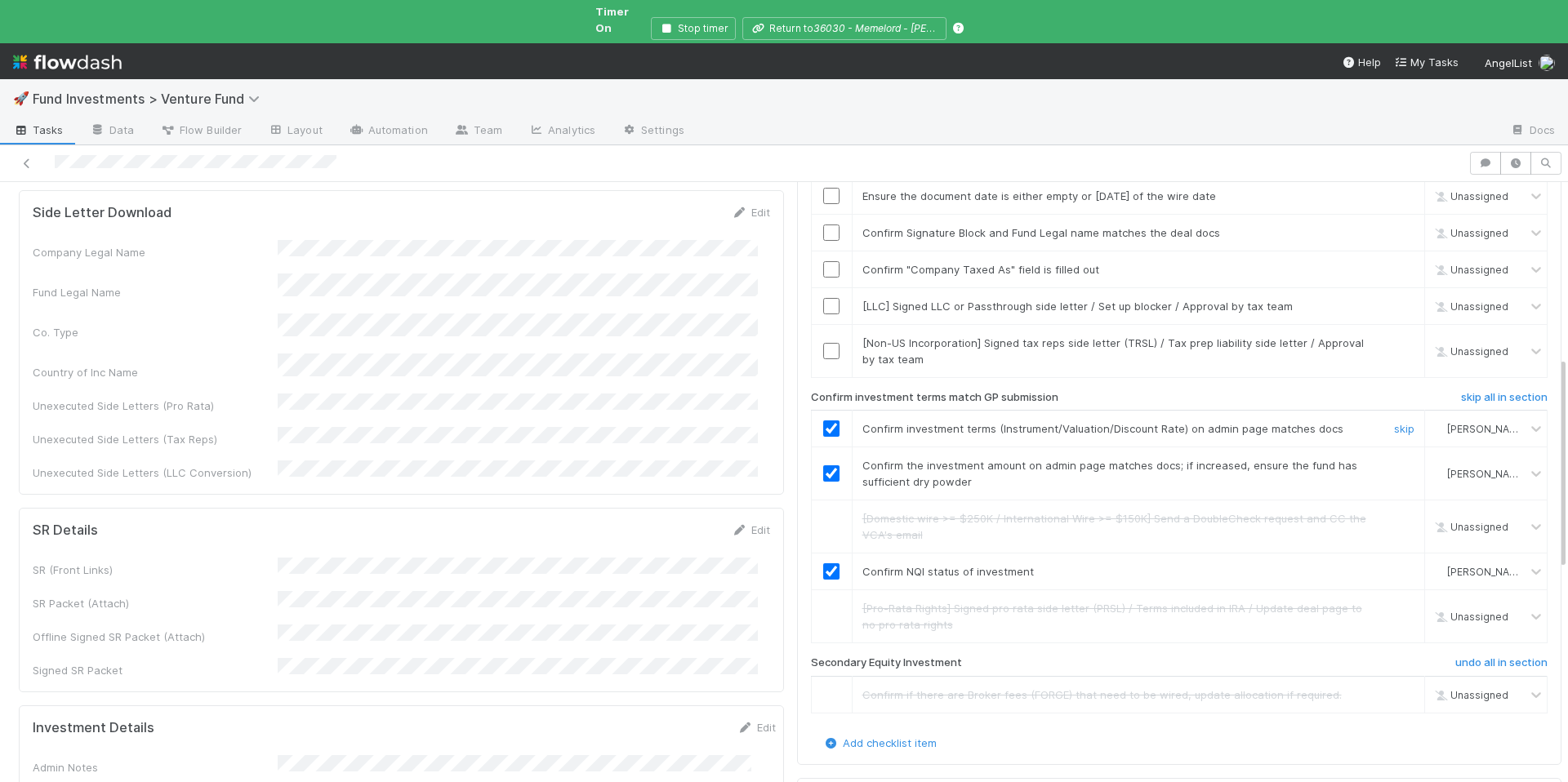
scroll to position [355, 0]
click at [1394, 338] on link "skip" at bounding box center [1405, 344] width 21 height 13
click at [1394, 301] on link "skip" at bounding box center [1405, 308] width 21 height 13
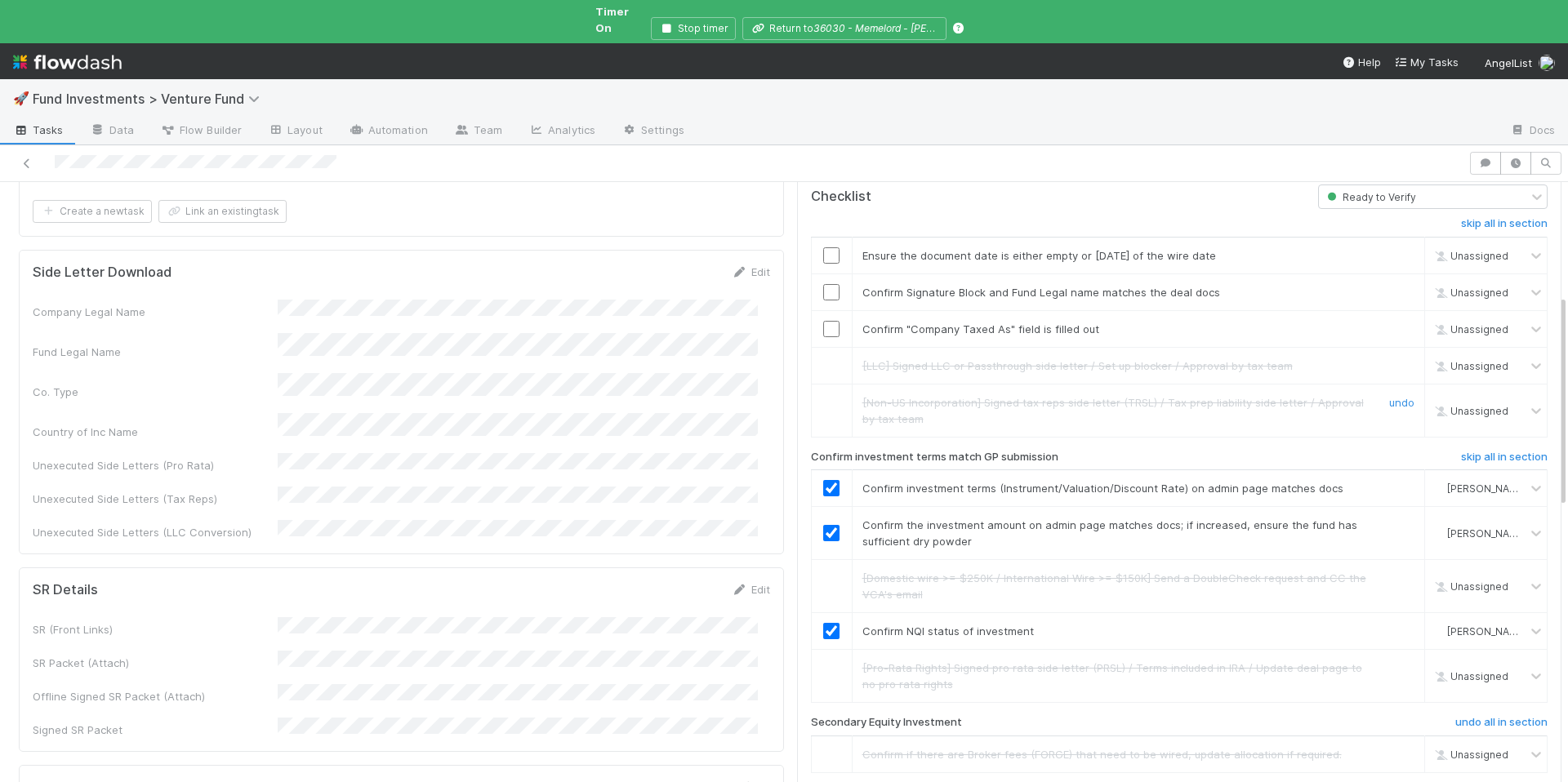
scroll to position [295, 0]
click at [827, 285] on div at bounding box center [832, 292] width 40 height 16
click at [826, 285] on input "checkbox" at bounding box center [831, 292] width 16 height 16
click at [824, 322] on input "checkbox" at bounding box center [831, 329] width 16 height 16
click at [824, 248] on input "checkbox" at bounding box center [831, 256] width 16 height 16
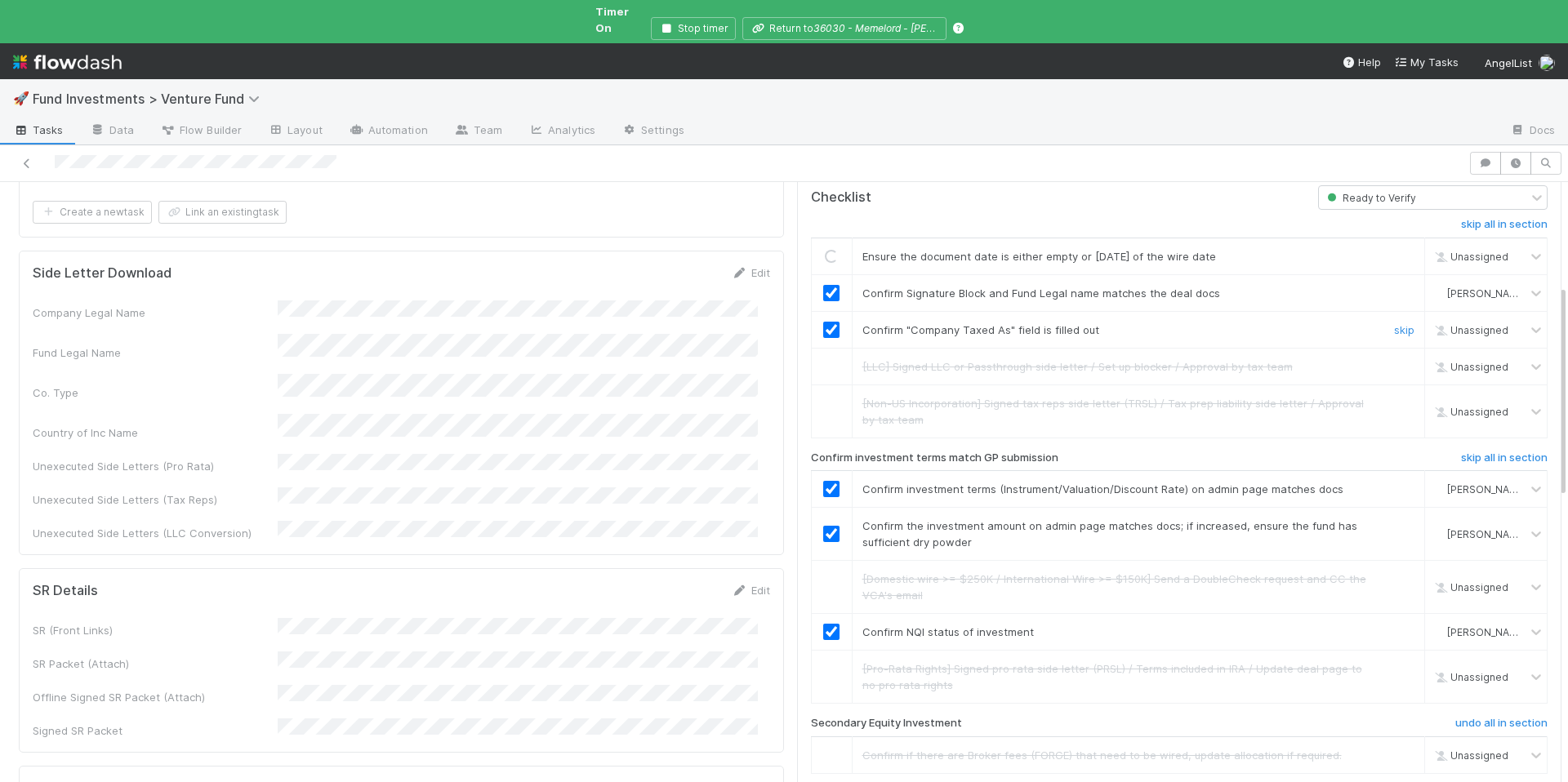
checkbox input "true"
click at [824, 322] on input "checkbox" at bounding box center [831, 329] width 16 height 16
drag, startPoint x: 821, startPoint y: 297, endPoint x: 877, endPoint y: 307, distance: 56.9
click at [824, 322] on input "checkbox" at bounding box center [831, 329] width 16 height 16
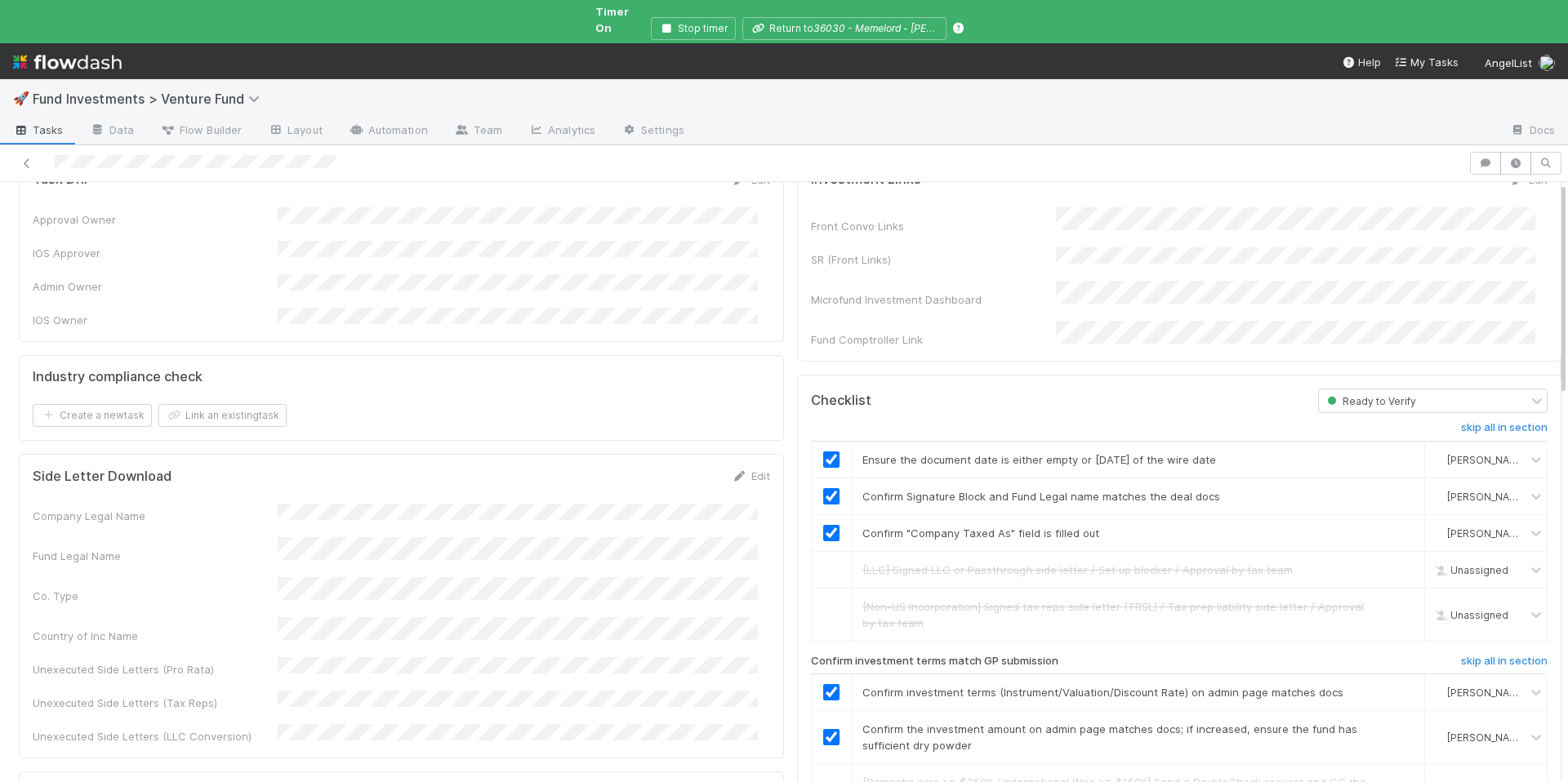
scroll to position [0, 0]
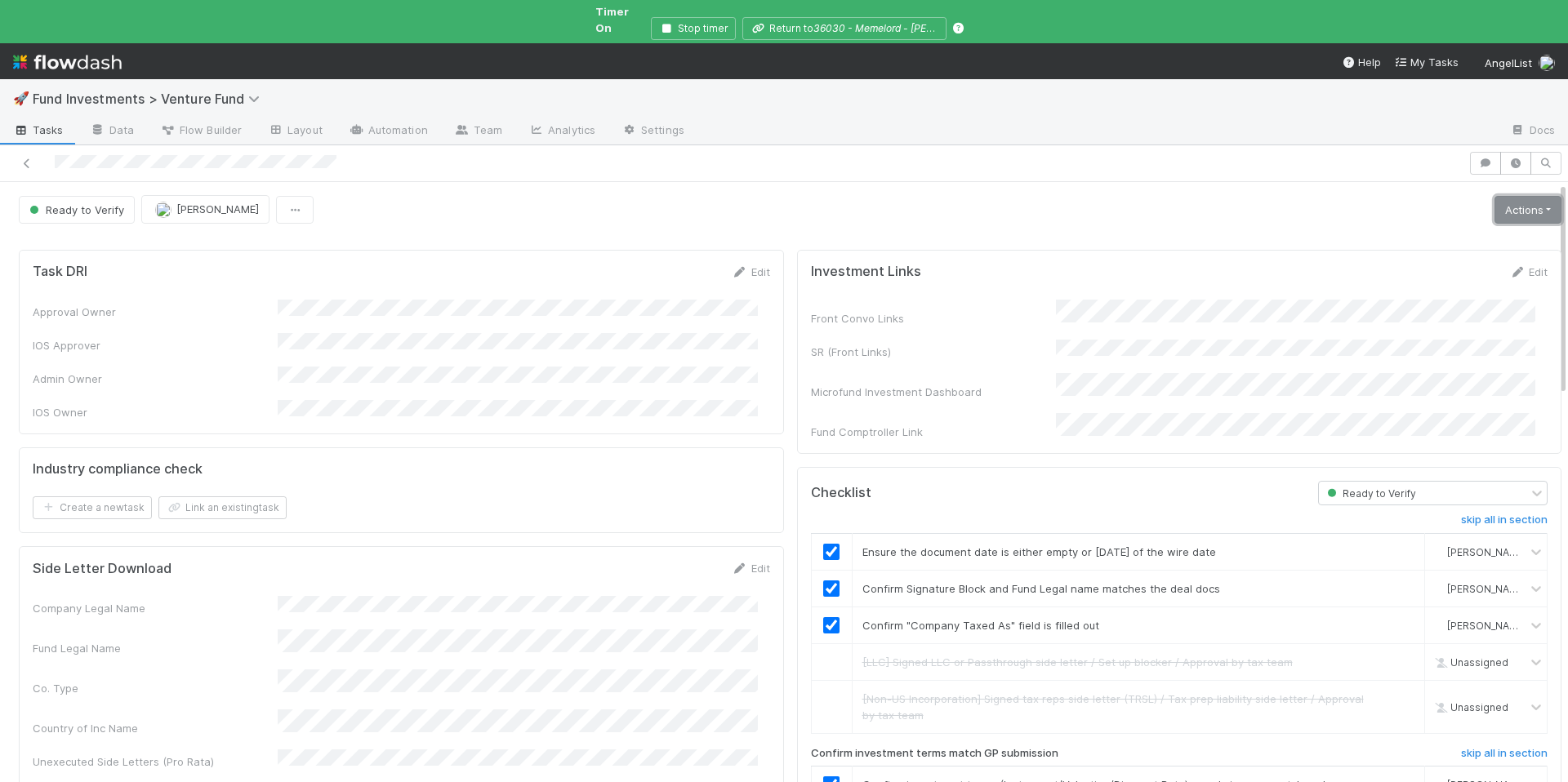
click at [1494, 202] on link "Actions" at bounding box center [1527, 209] width 67 height 27
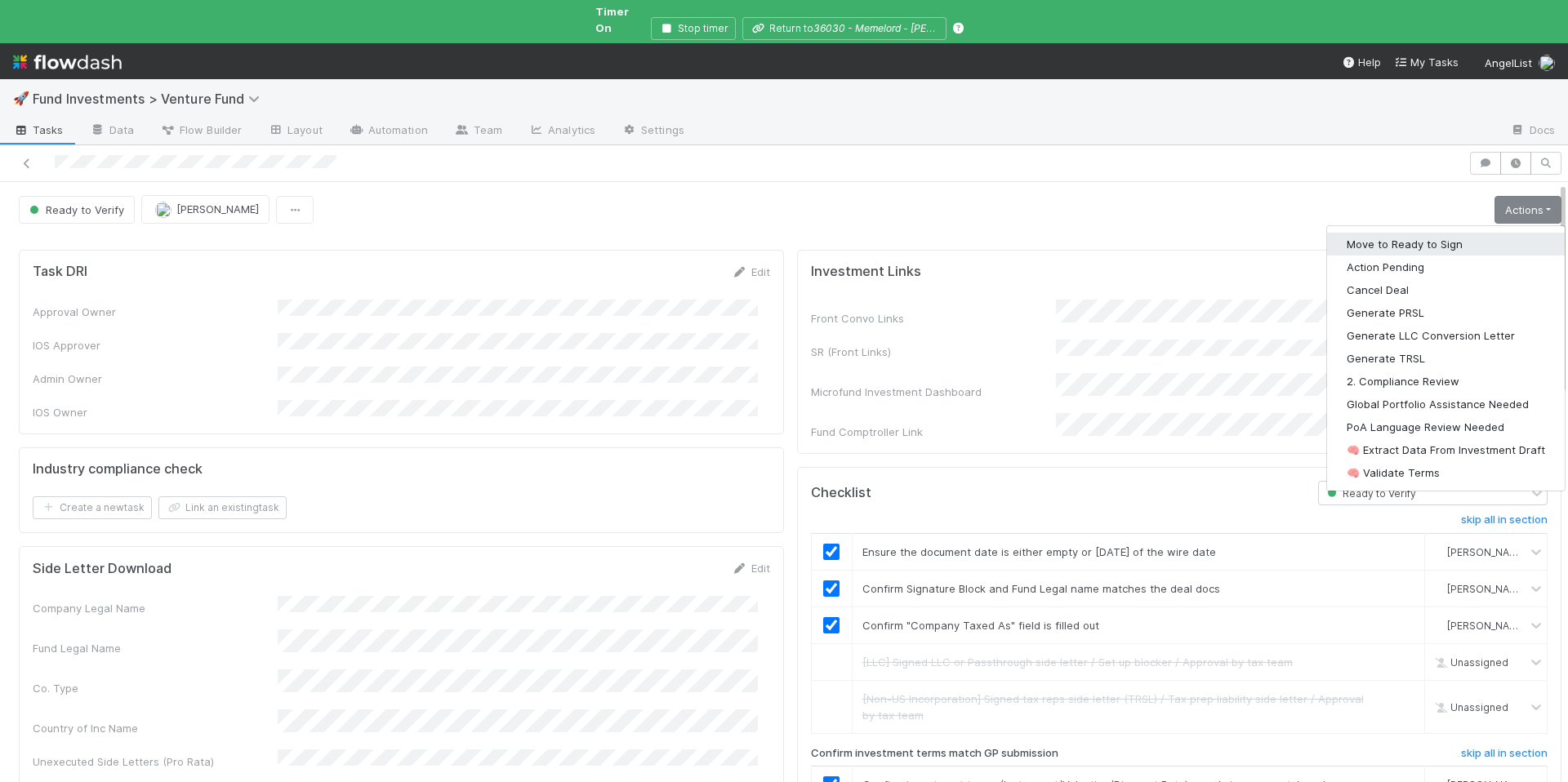
click at [1423, 233] on button "Move to Ready to Sign" at bounding box center [1446, 244] width 238 height 23
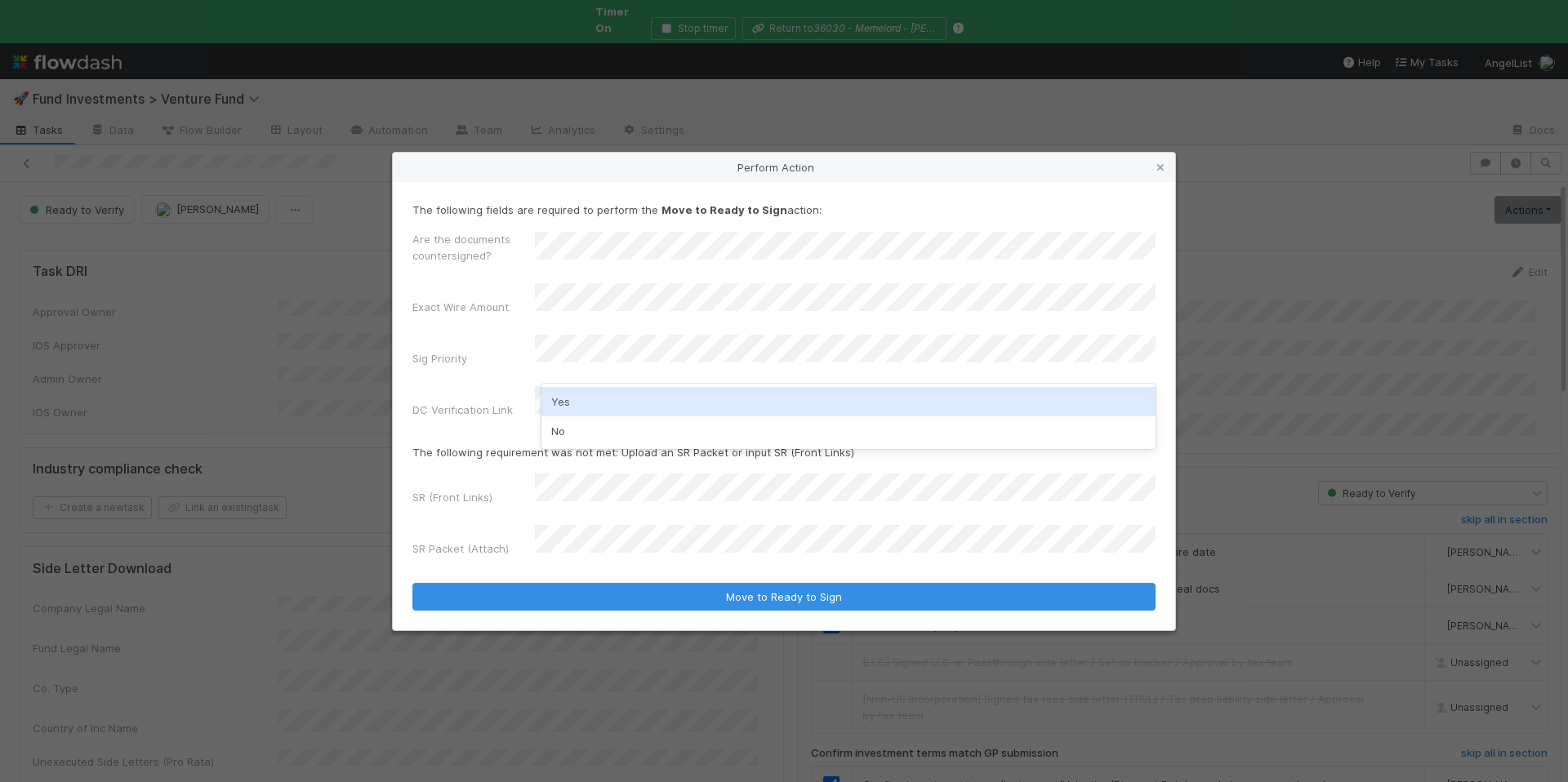
click at [614, 432] on div "No" at bounding box center [848, 431] width 614 height 29
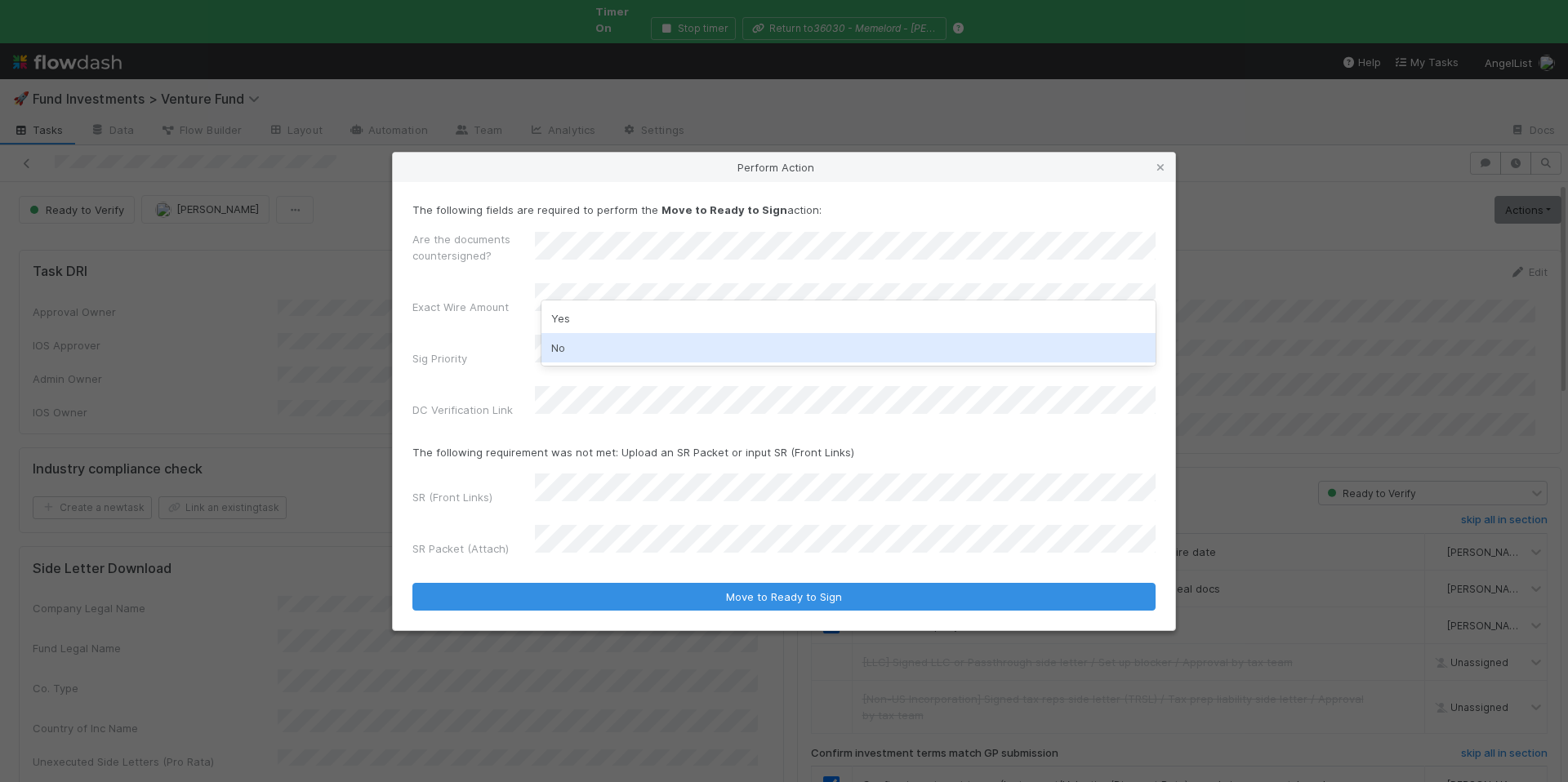
click at [593, 347] on div "No" at bounding box center [848, 347] width 614 height 29
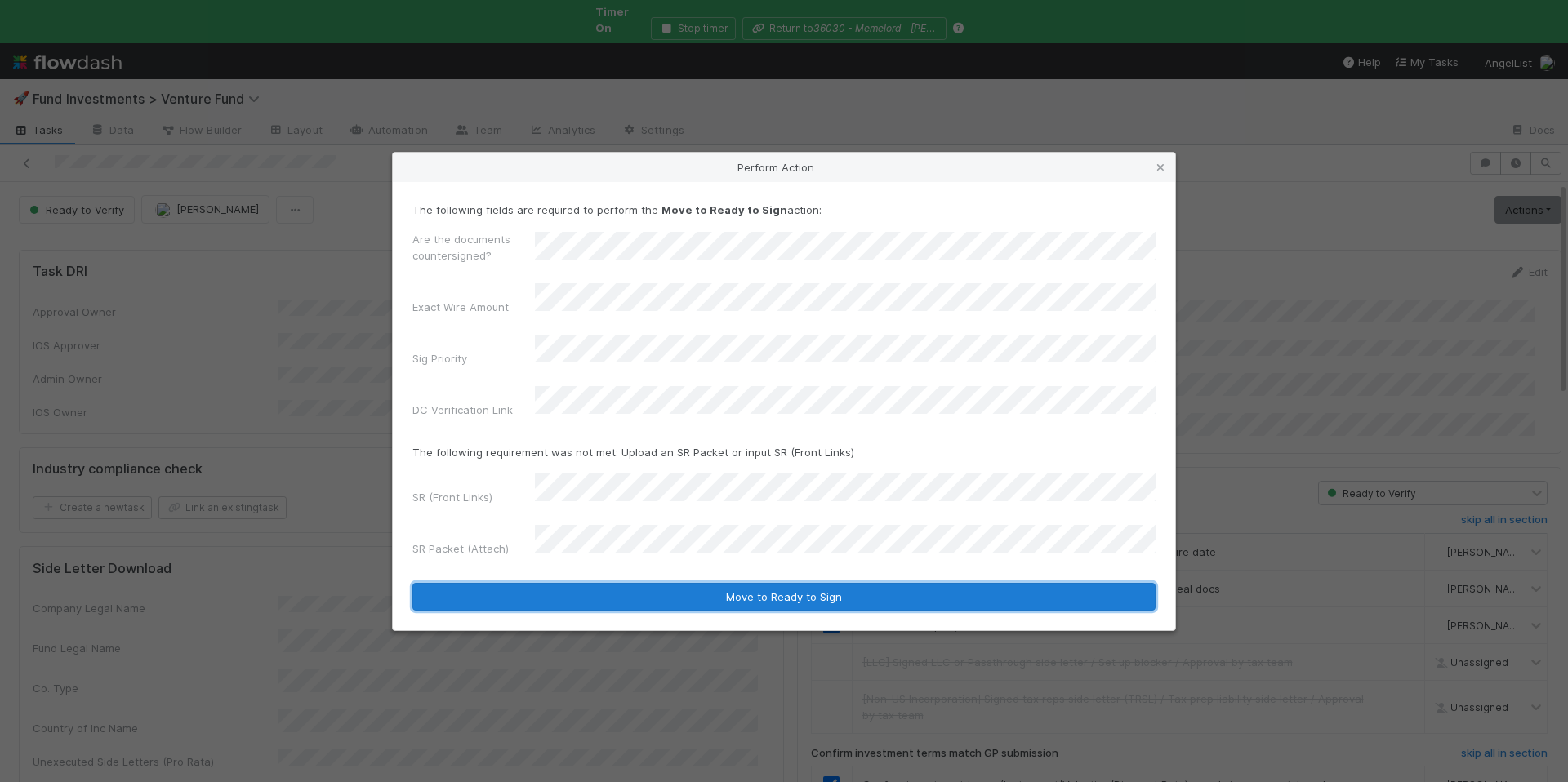
click at [692, 583] on button "Move to Ready to Sign" at bounding box center [784, 596] width 743 height 27
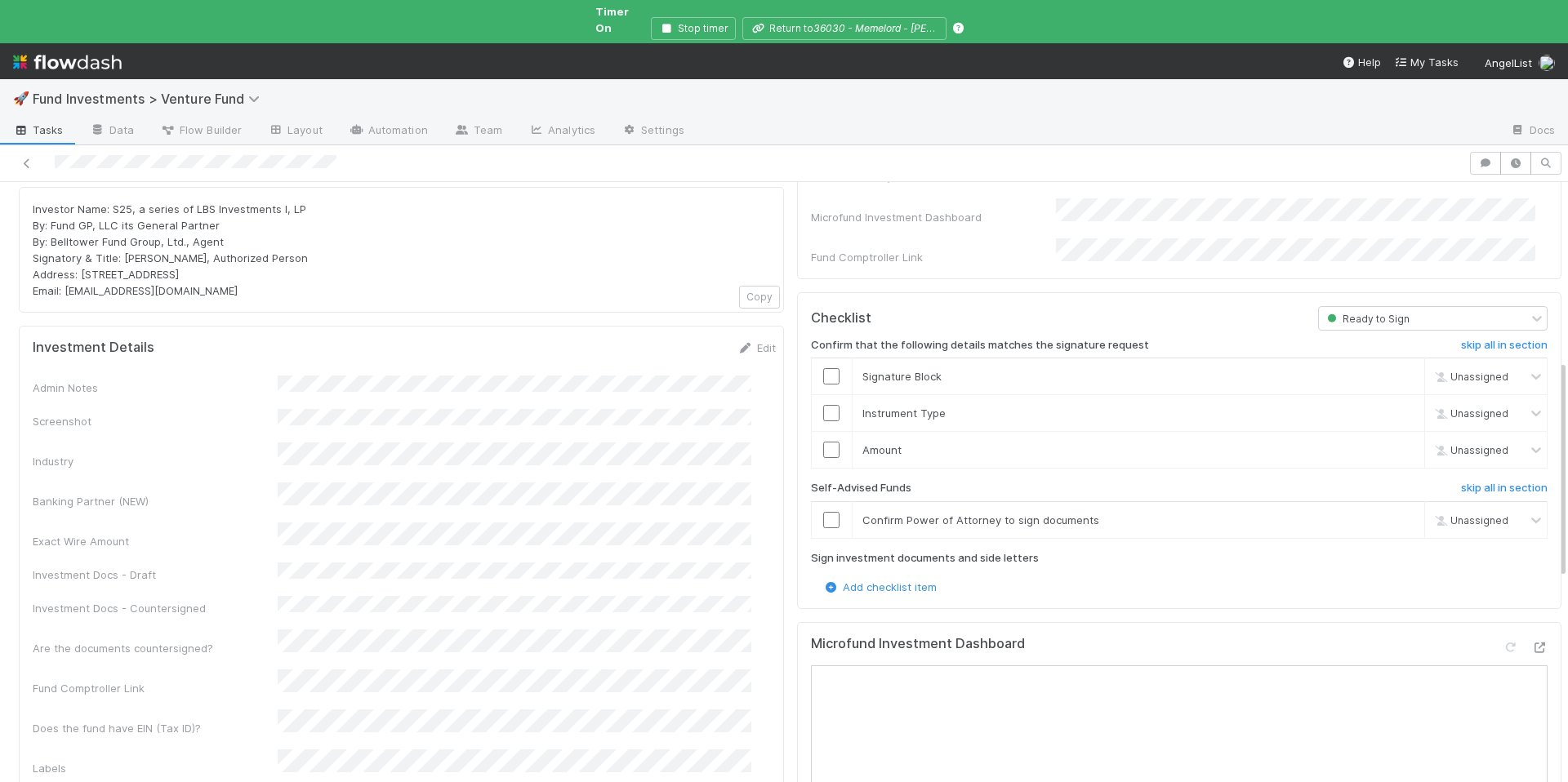
scroll to position [498, 0]
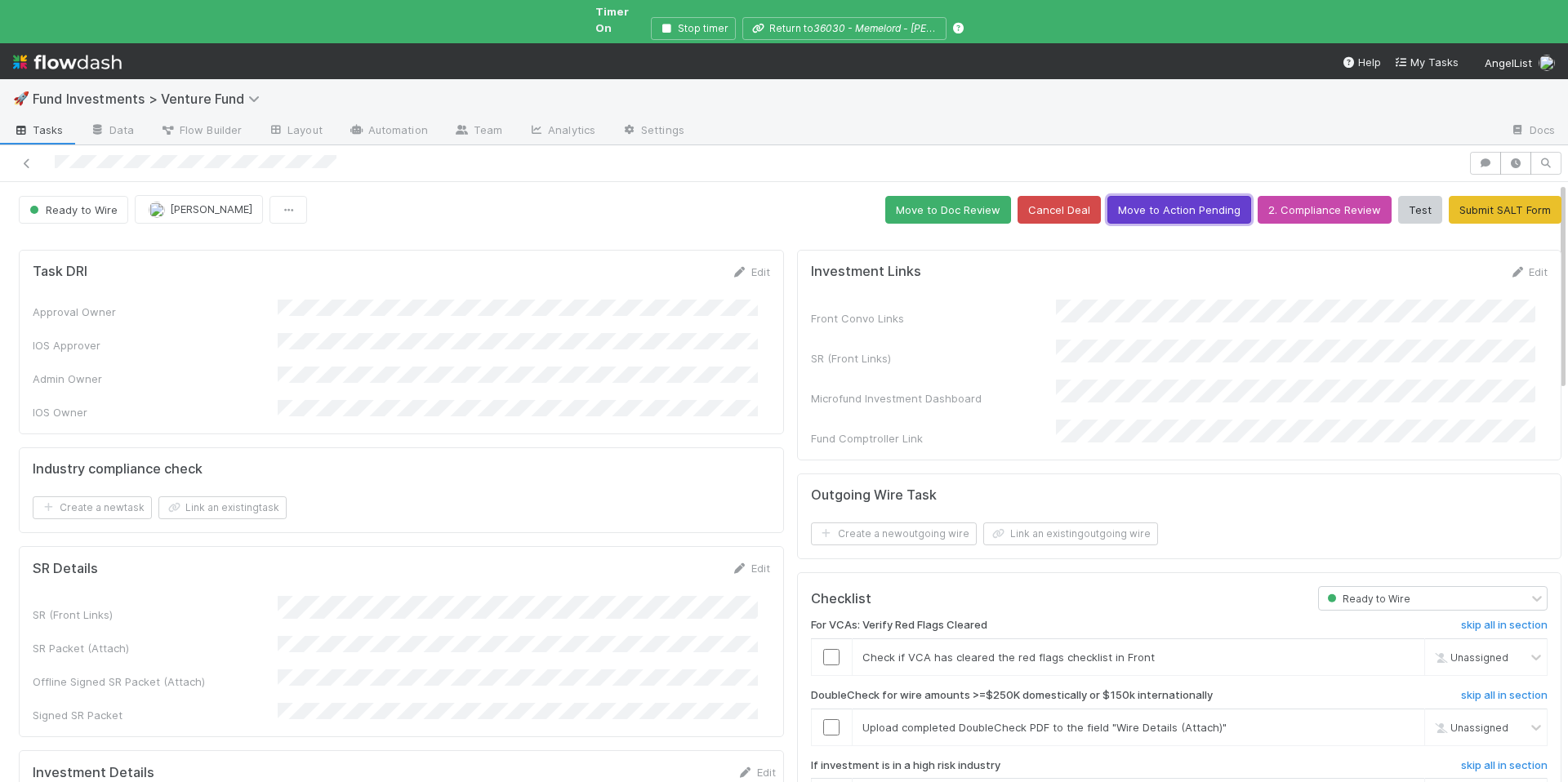
click at [1153, 199] on button "Move to Action Pending" at bounding box center [1179, 209] width 143 height 27
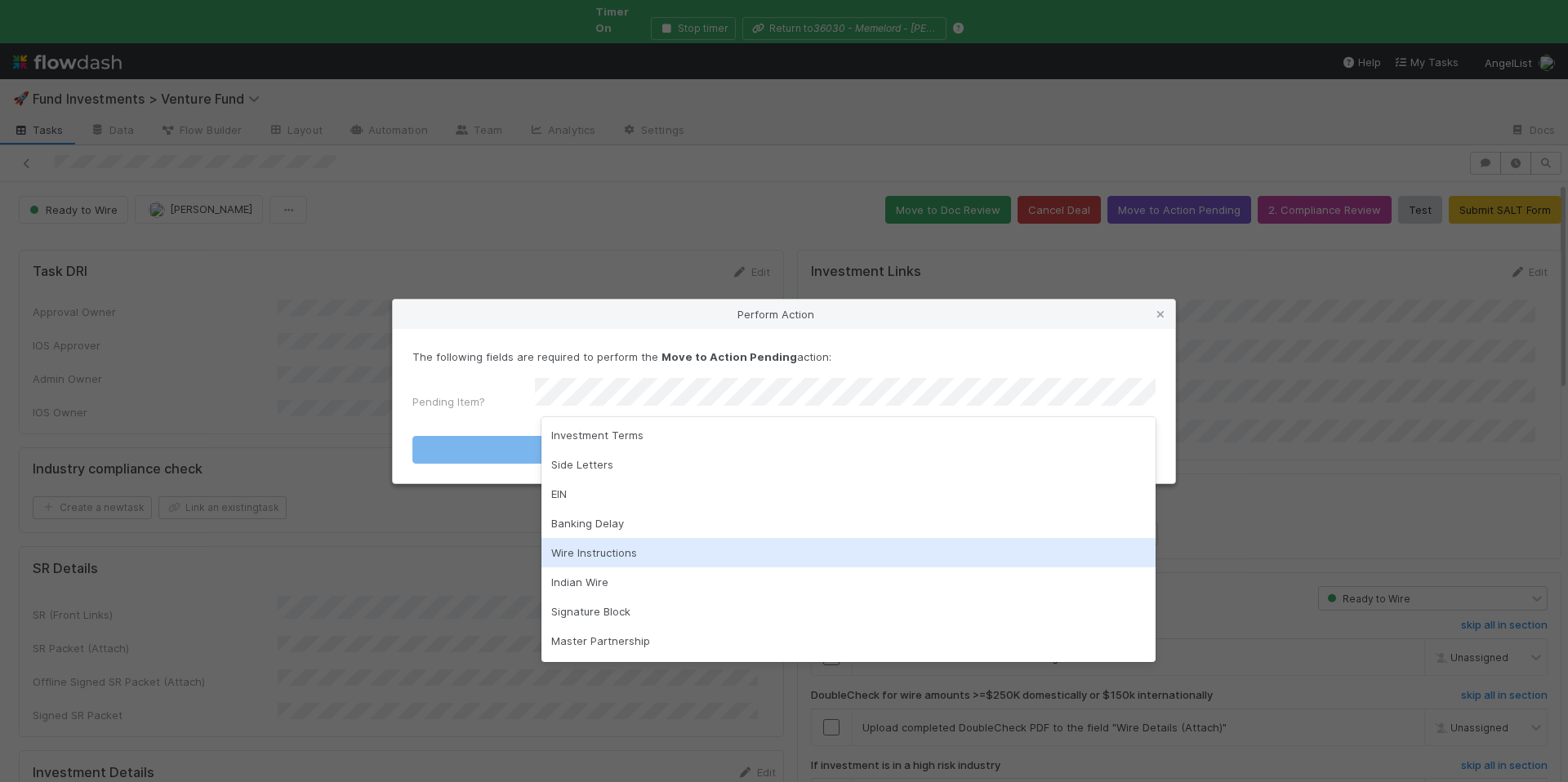
drag, startPoint x: 633, startPoint y: 555, endPoint x: 642, endPoint y: 536, distance: 21.0
click at [633, 555] on div "Wire Instructions" at bounding box center [848, 552] width 614 height 29
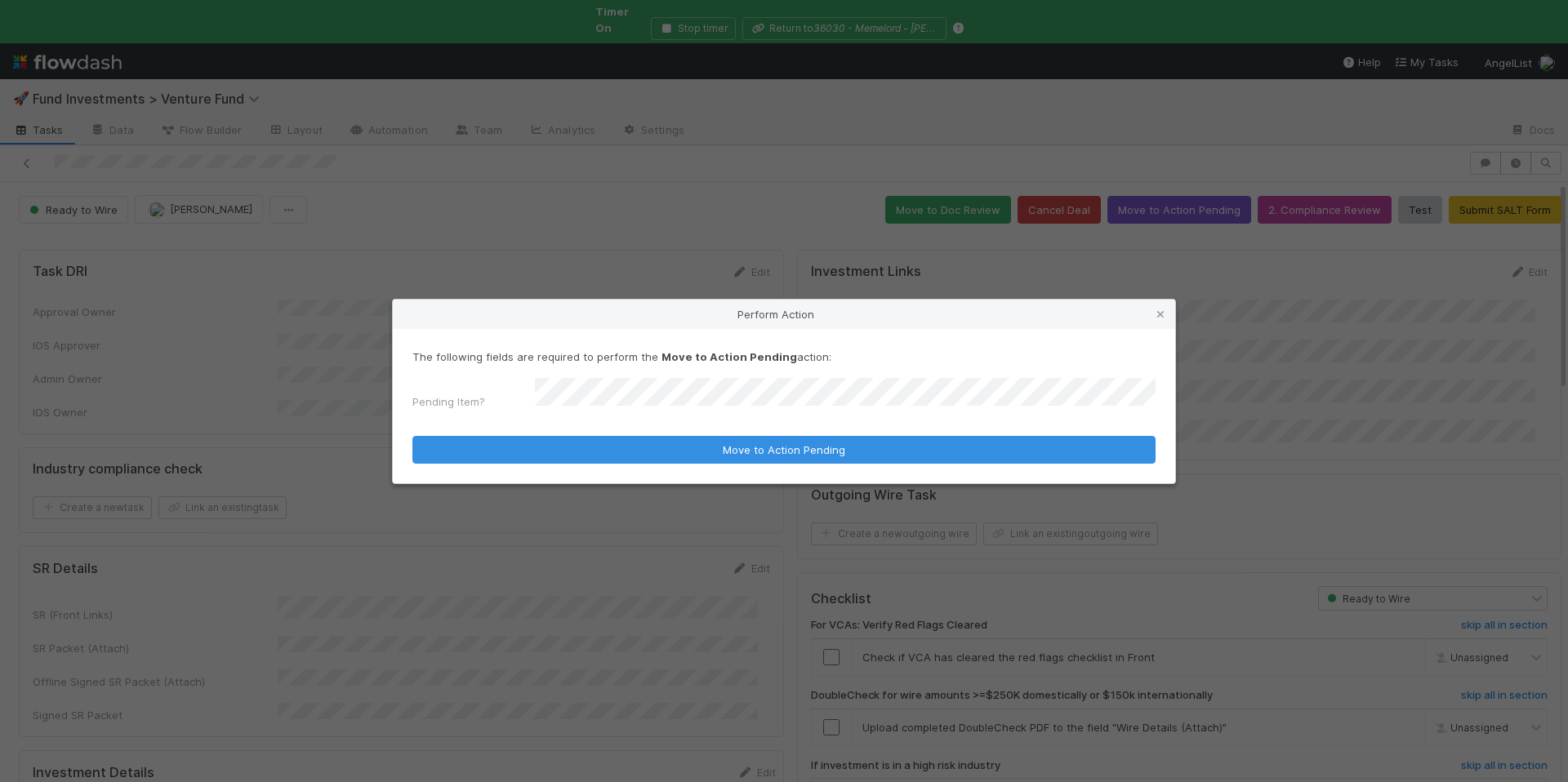
click at [656, 428] on form "The following fields are required to perform the Move to Action Pending action:…" at bounding box center [784, 407] width 743 height 115
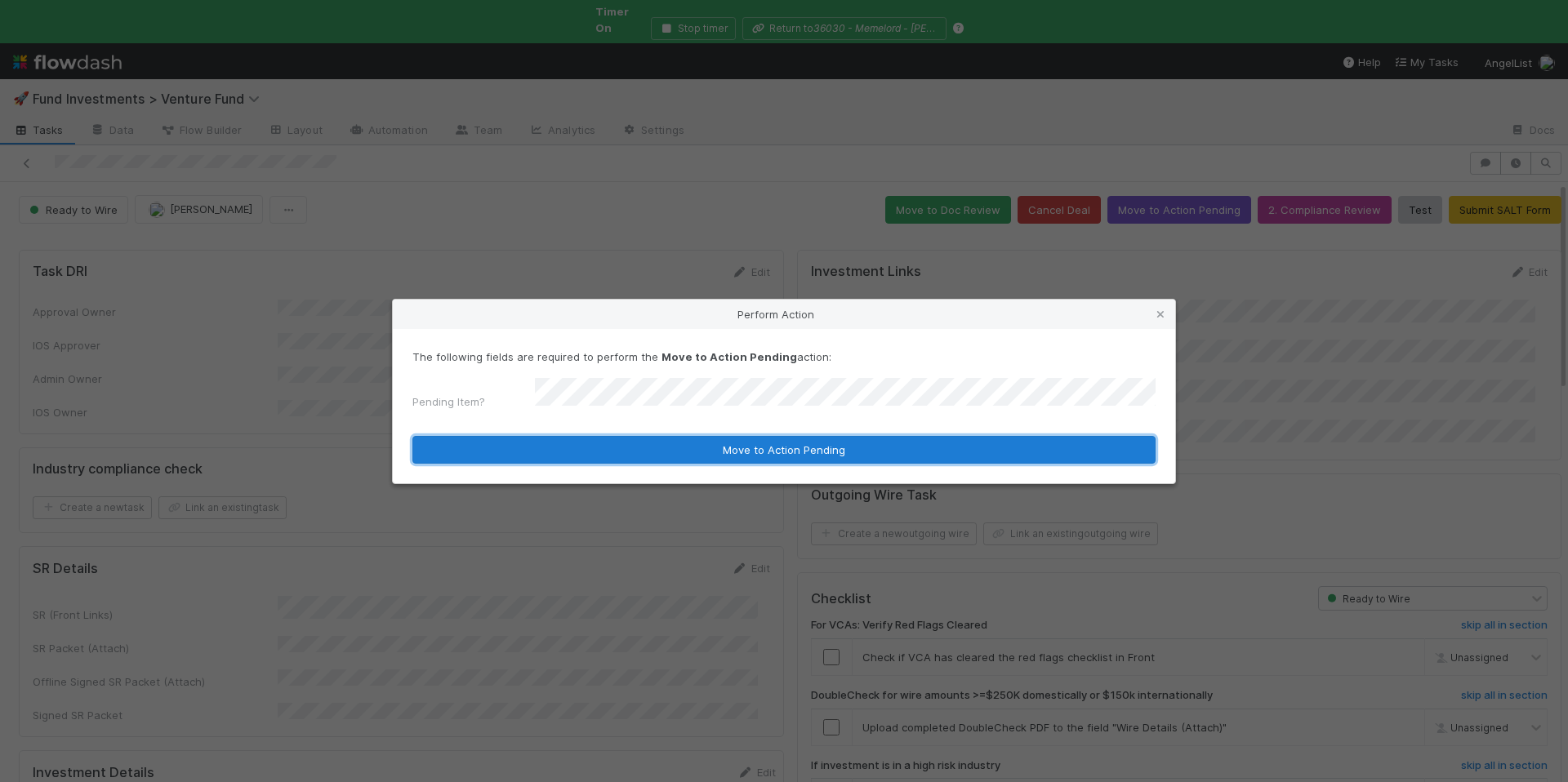
click at [777, 450] on button "Move to Action Pending" at bounding box center [784, 449] width 743 height 27
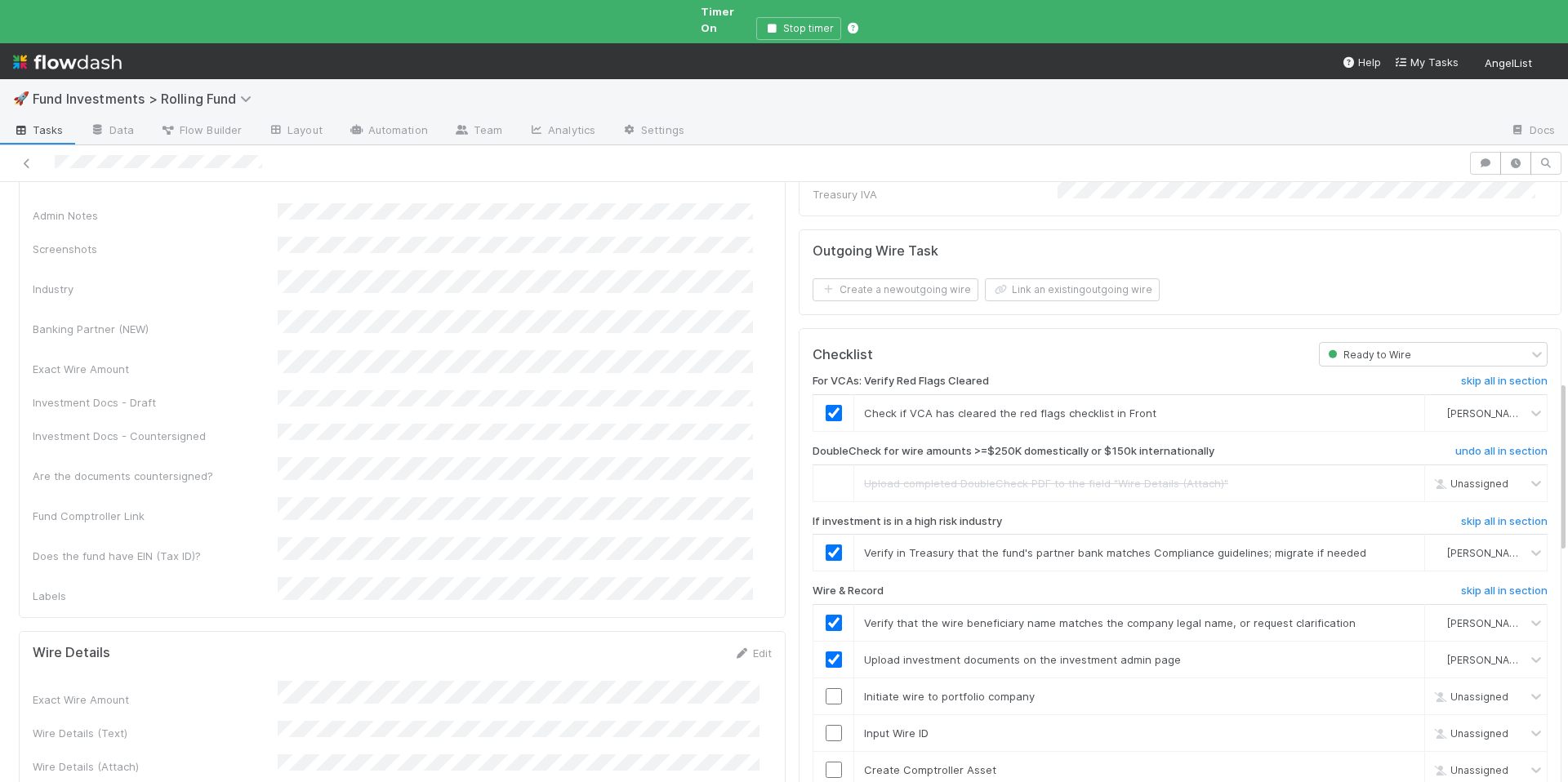
scroll to position [702, 0]
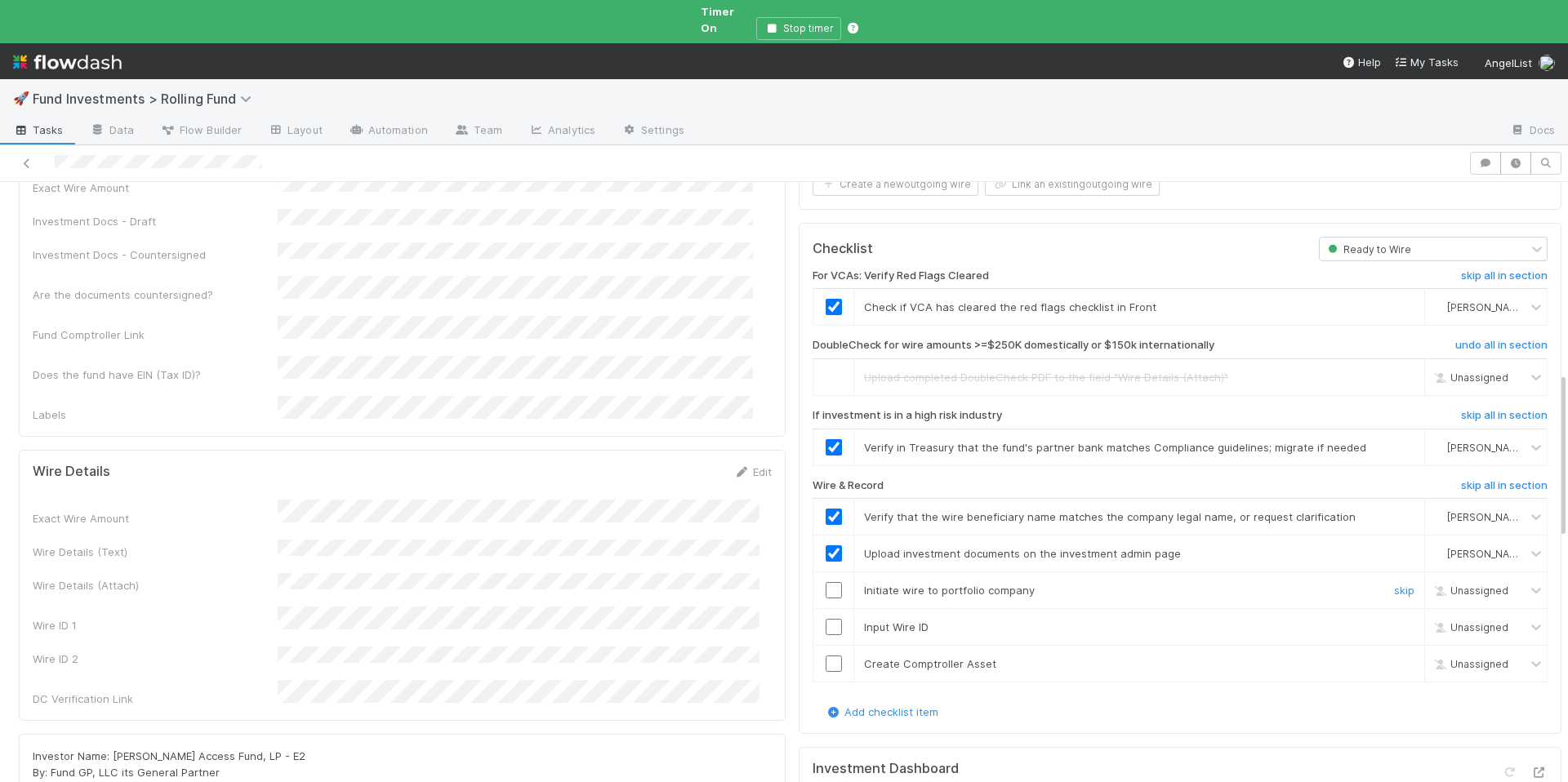
drag, startPoint x: 818, startPoint y: 569, endPoint x: 818, endPoint y: 585, distance: 16.0
click at [826, 582] on input "checkbox" at bounding box center [833, 590] width 16 height 16
click at [826, 619] on input "checkbox" at bounding box center [833, 626] width 16 height 16
click at [826, 656] on input "checkbox" at bounding box center [833, 663] width 16 height 16
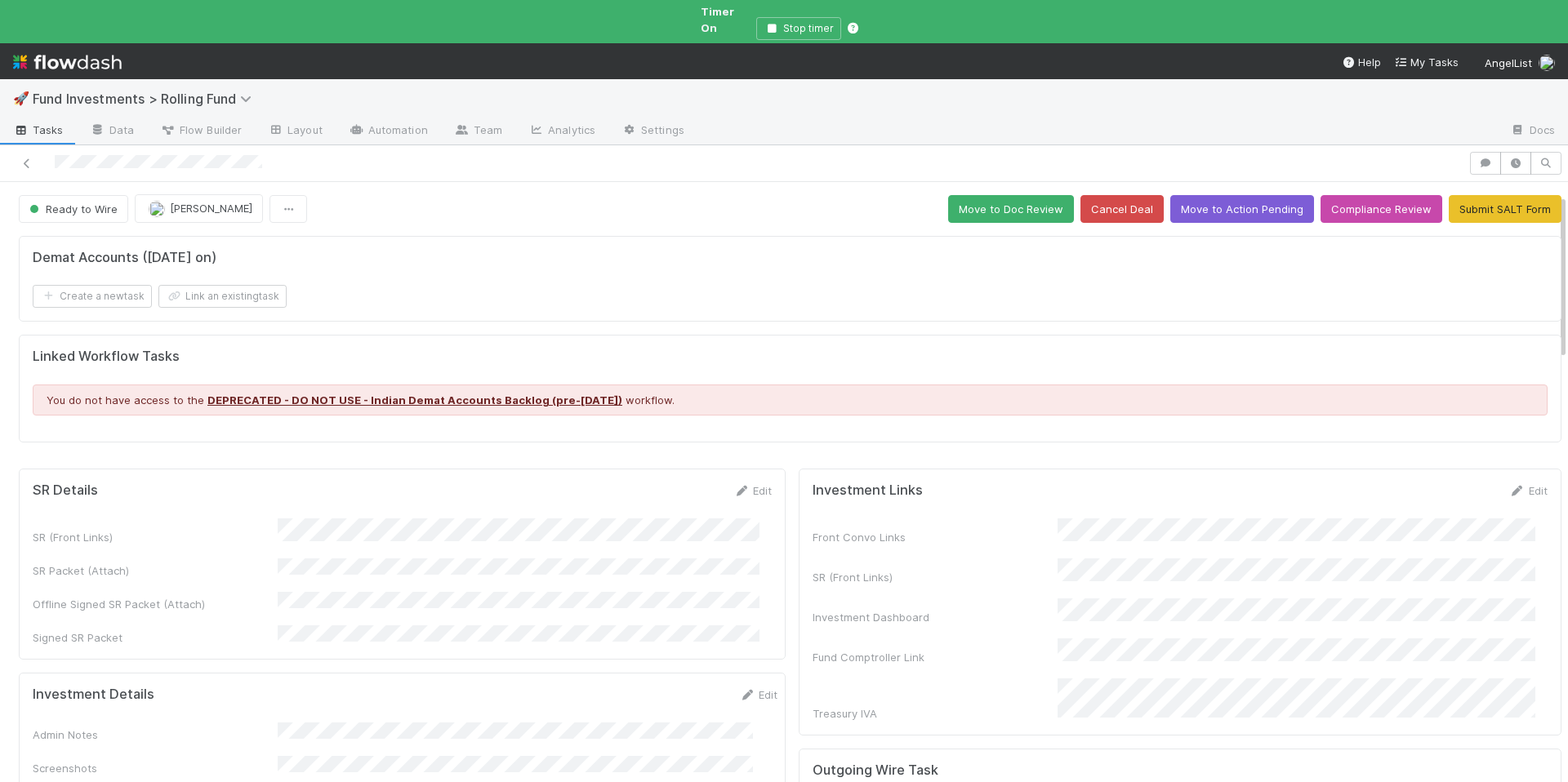
scroll to position [0, 0]
click at [976, 206] on button "Move to Doc Review" at bounding box center [1010, 209] width 125 height 27
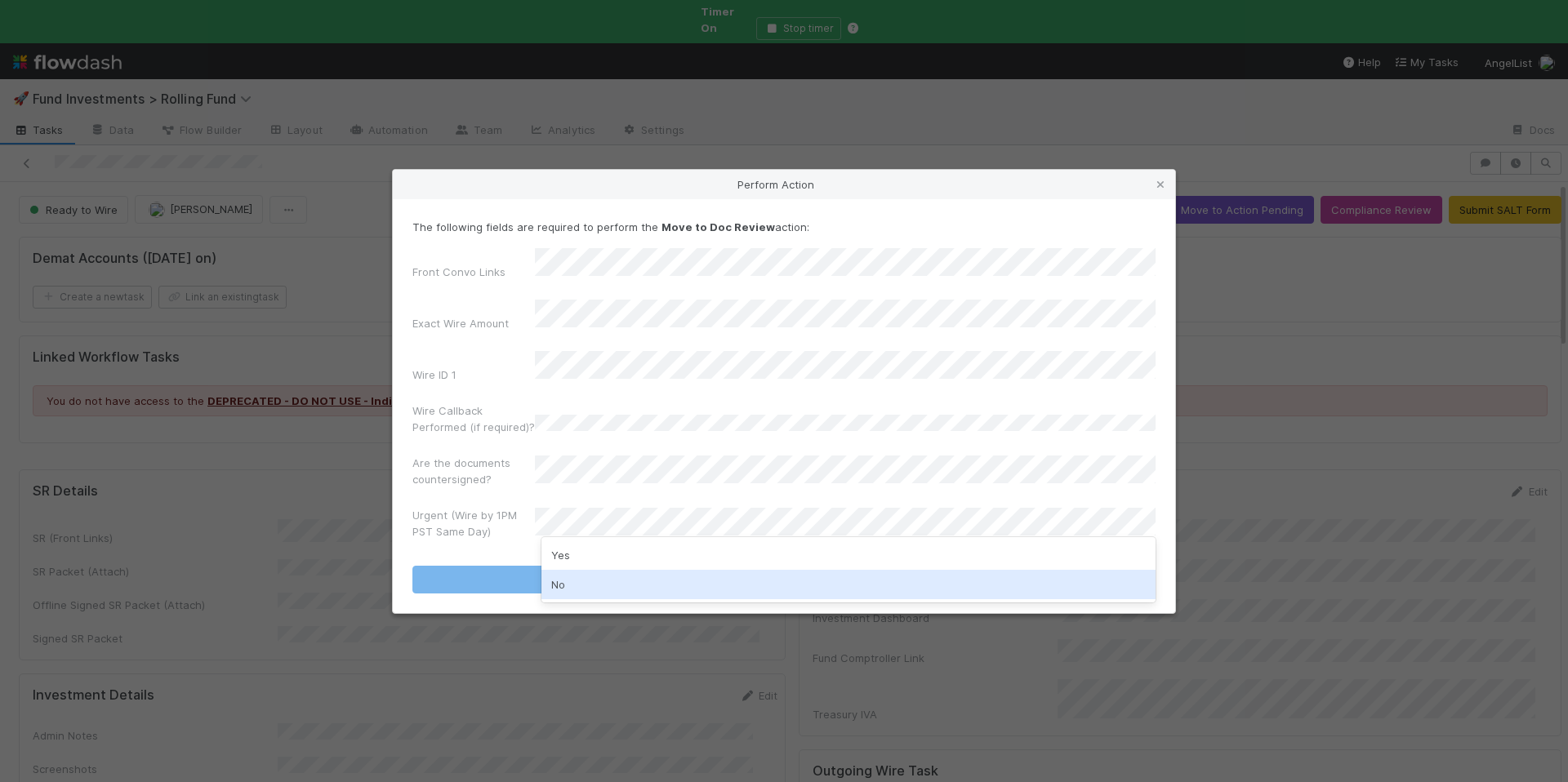
click at [599, 579] on div "No" at bounding box center [848, 584] width 614 height 29
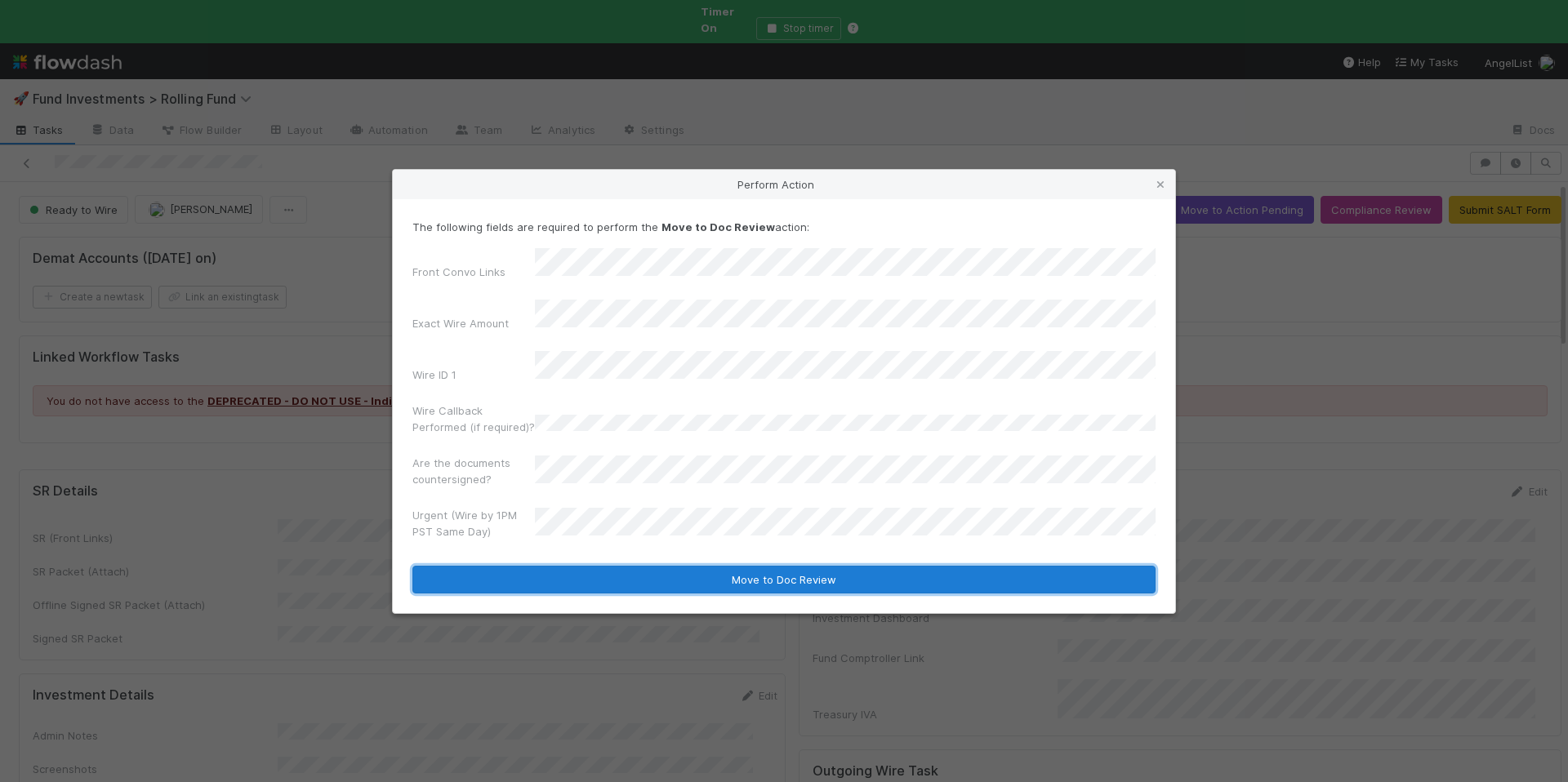
click at [654, 566] on button "Move to Doc Review" at bounding box center [784, 579] width 743 height 27
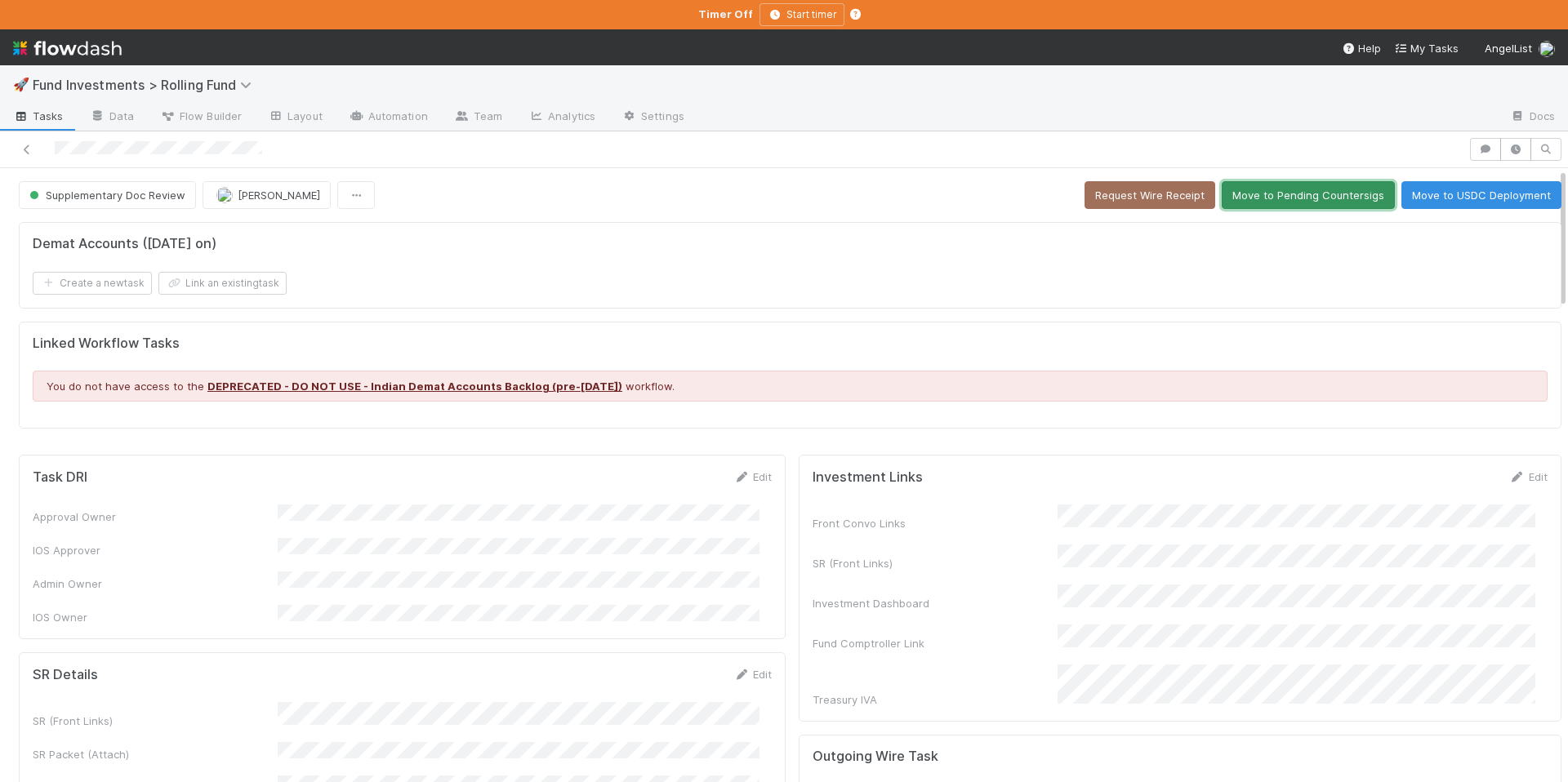
click at [1260, 195] on button "Move to Pending Countersigs" at bounding box center [1309, 194] width 174 height 27
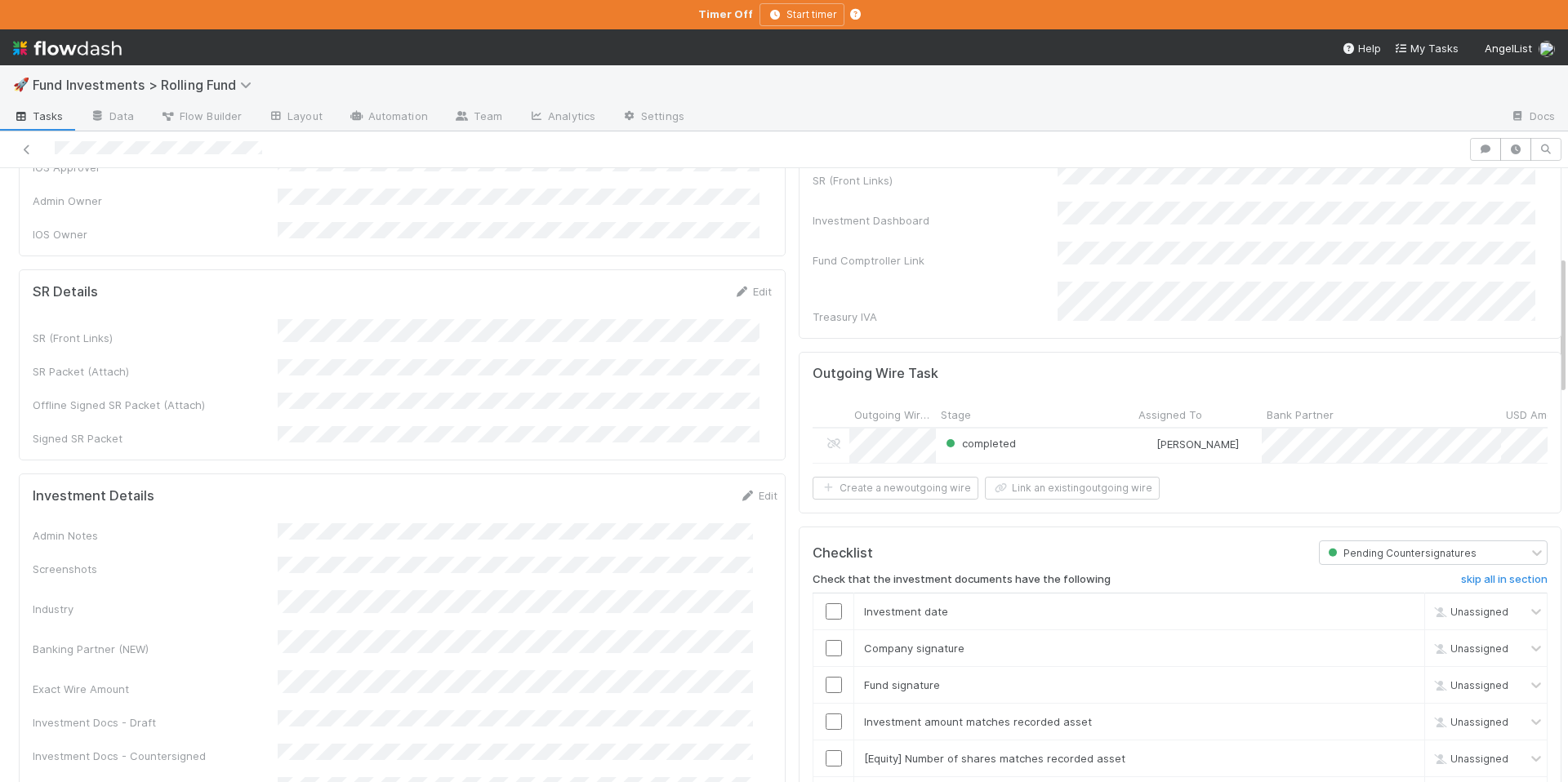
scroll to position [383, 0]
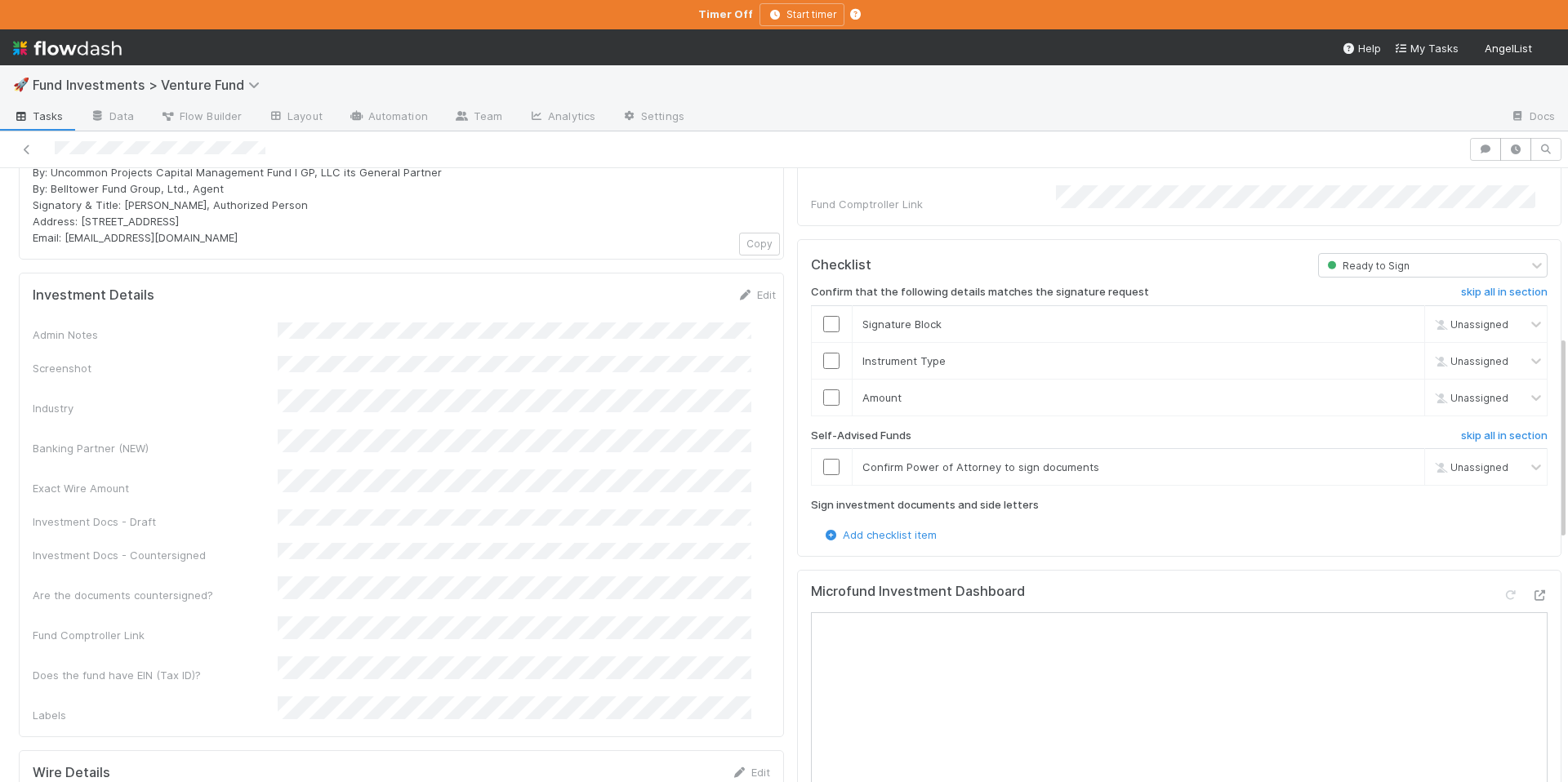
scroll to position [503, 0]
click at [738, 287] on div "Edit" at bounding box center [757, 294] width 39 height 16
click at [738, 290] on icon at bounding box center [745, 294] width 16 height 10
click at [669, 287] on button "Save" at bounding box center [689, 300] width 46 height 27
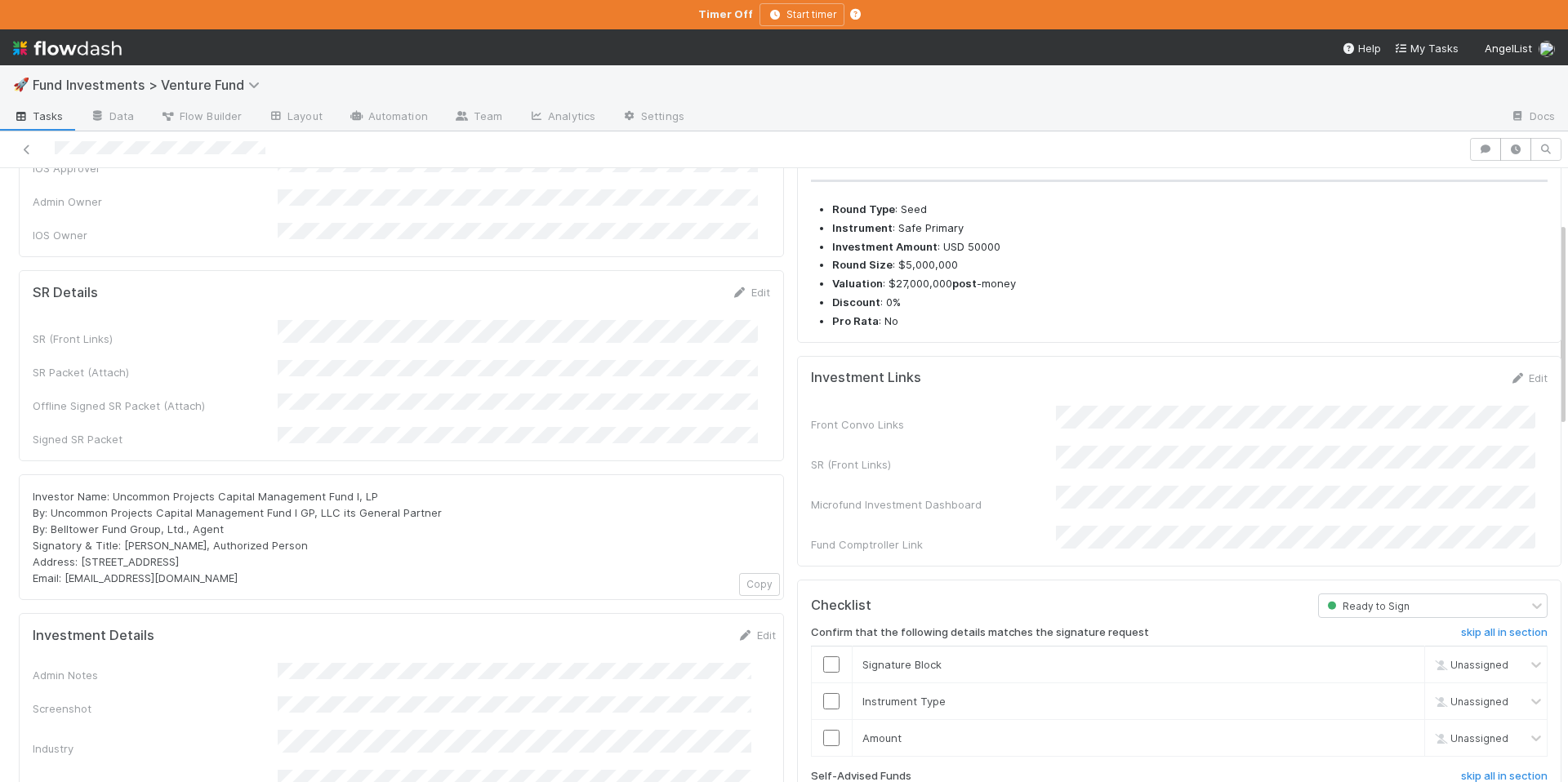
scroll to position [0, 0]
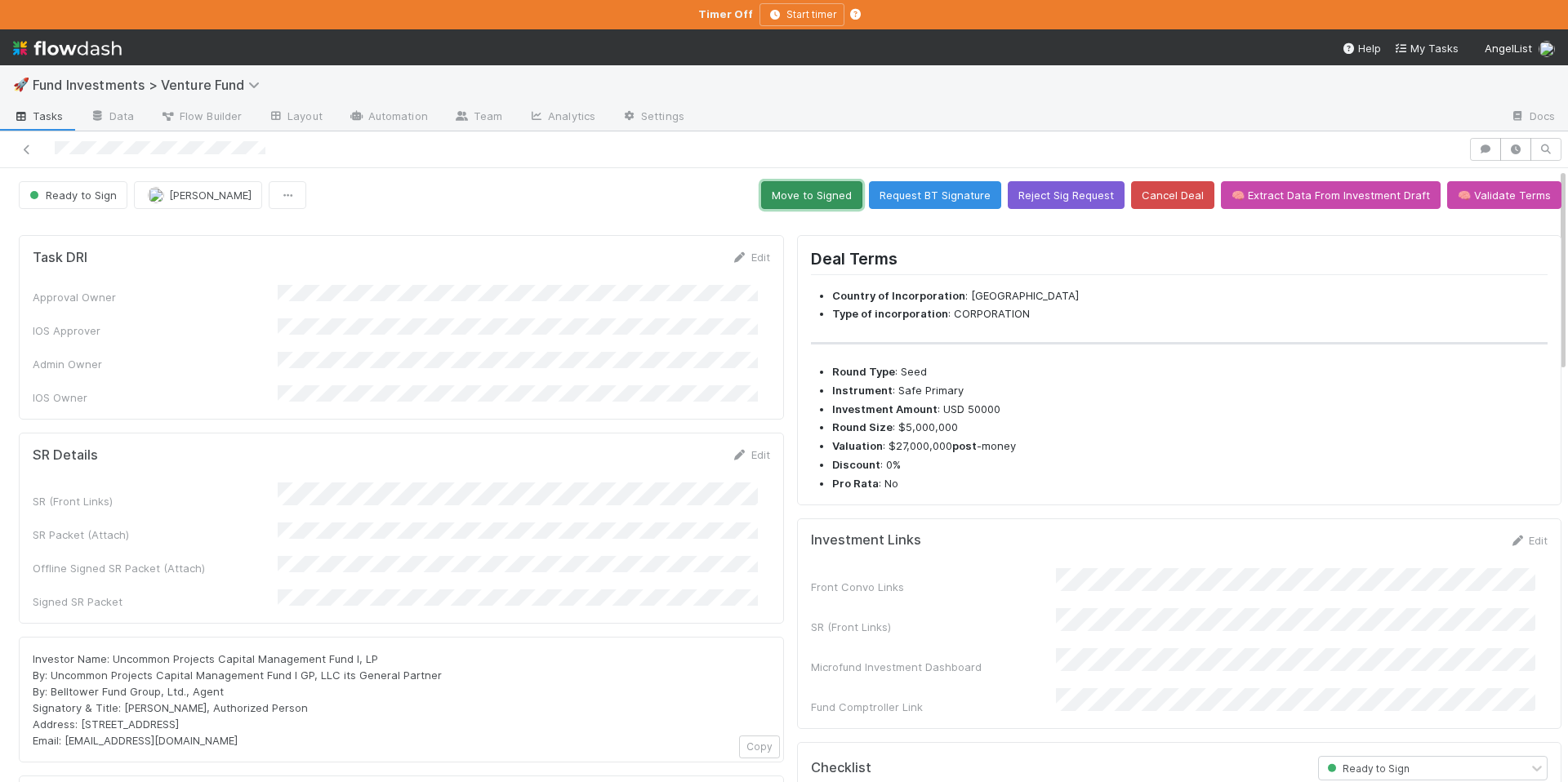
click at [819, 195] on button "Move to Signed" at bounding box center [811, 194] width 101 height 27
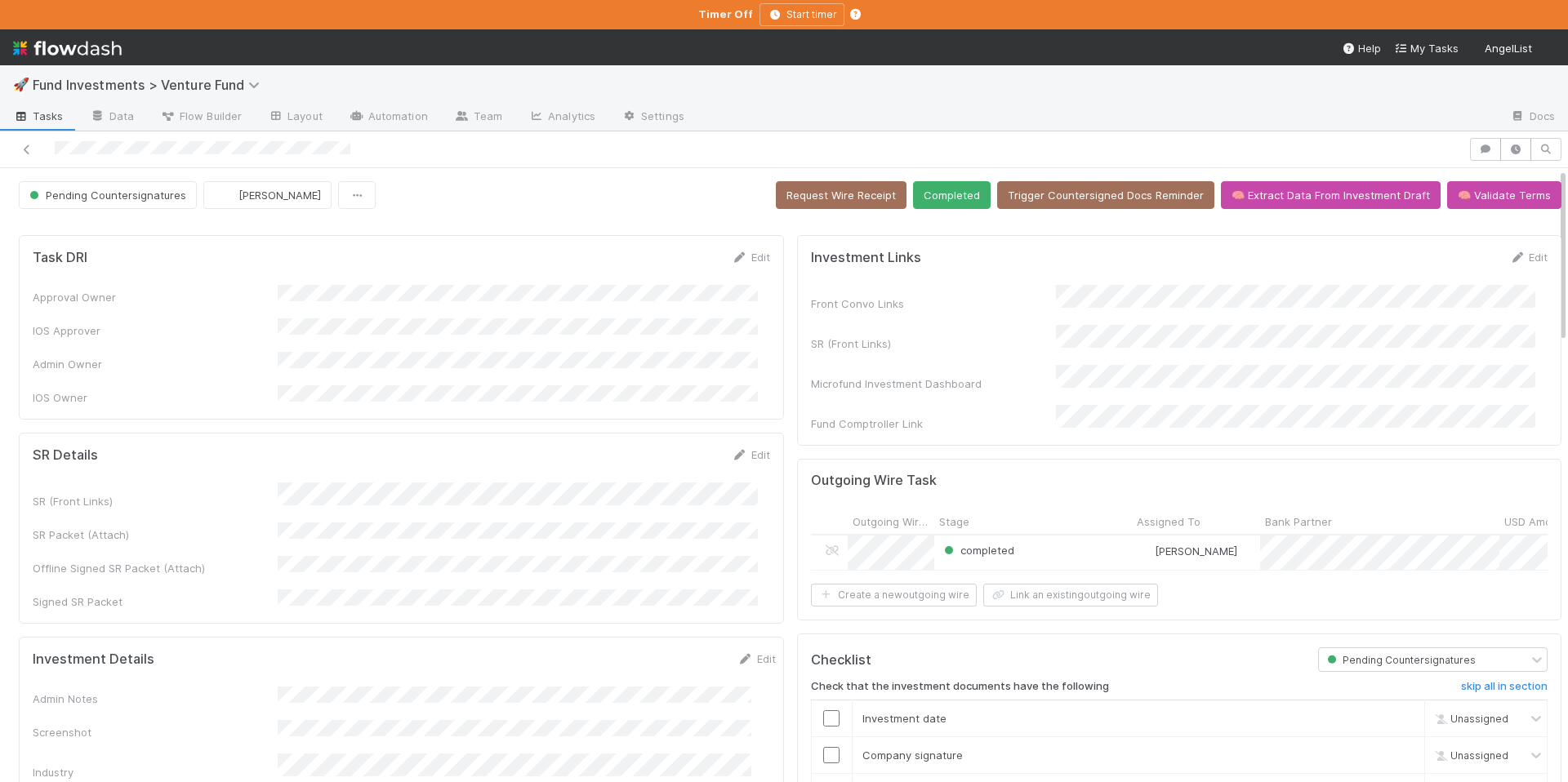
scroll to position [73, 0]
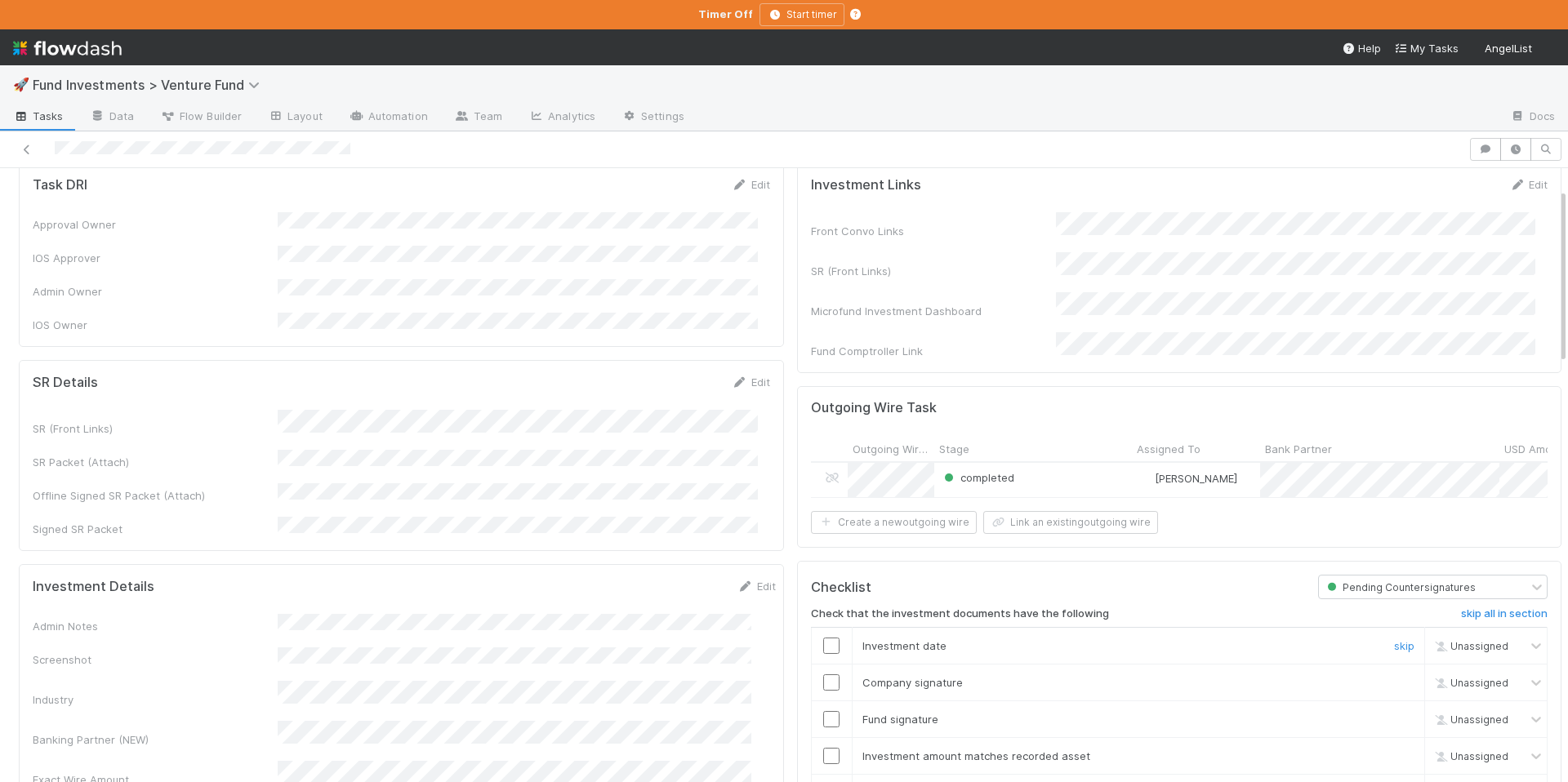
click at [824, 650] on td at bounding box center [831, 645] width 41 height 37
click at [824, 647] on input "checkbox" at bounding box center [831, 645] width 16 height 16
click at [824, 674] on input "checkbox" at bounding box center [831, 682] width 16 height 16
click at [824, 711] on input "checkbox" at bounding box center [831, 719] width 16 height 16
click at [824, 751] on input "checkbox" at bounding box center [831, 756] width 16 height 16
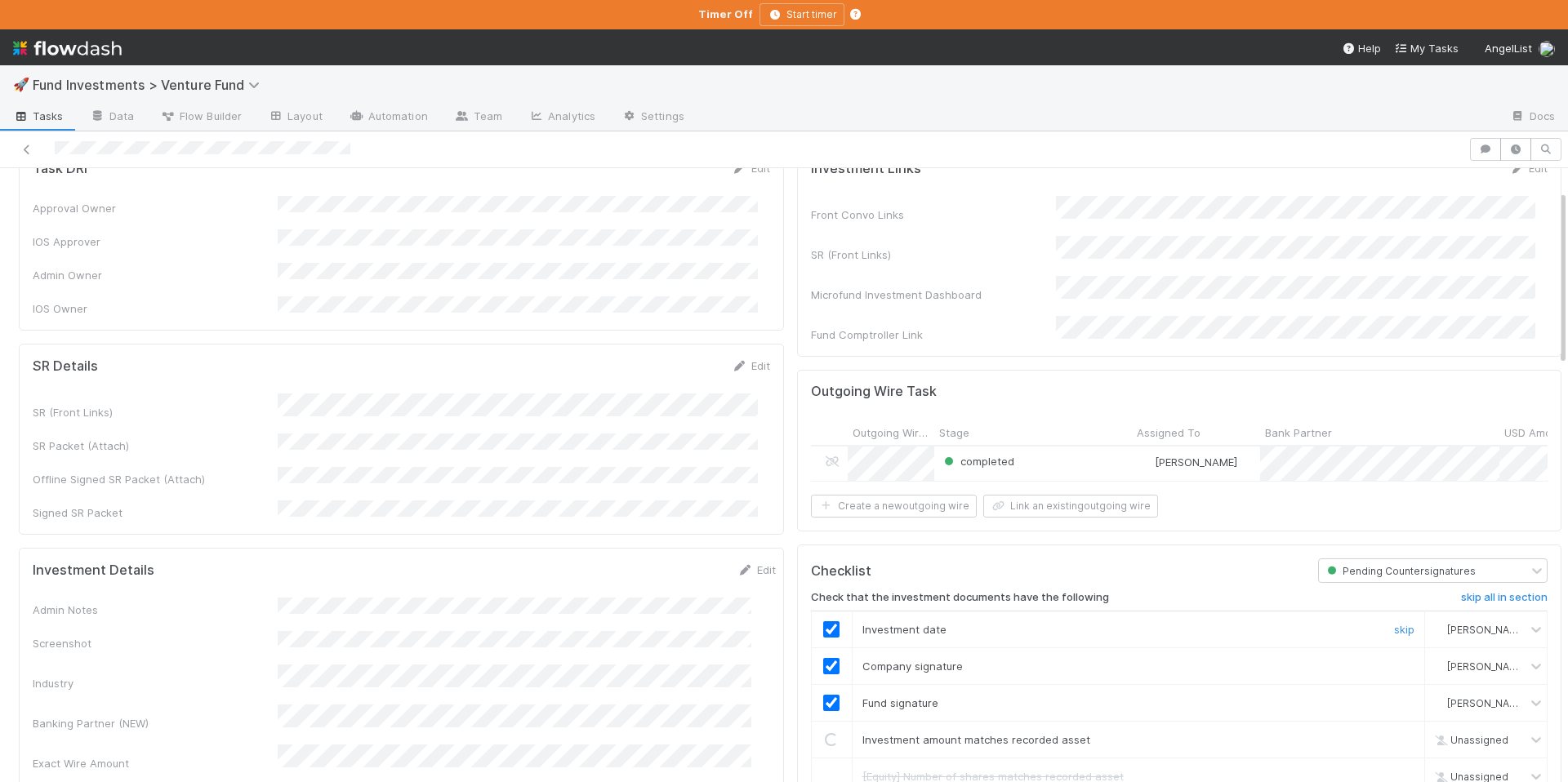
scroll to position [356, 0]
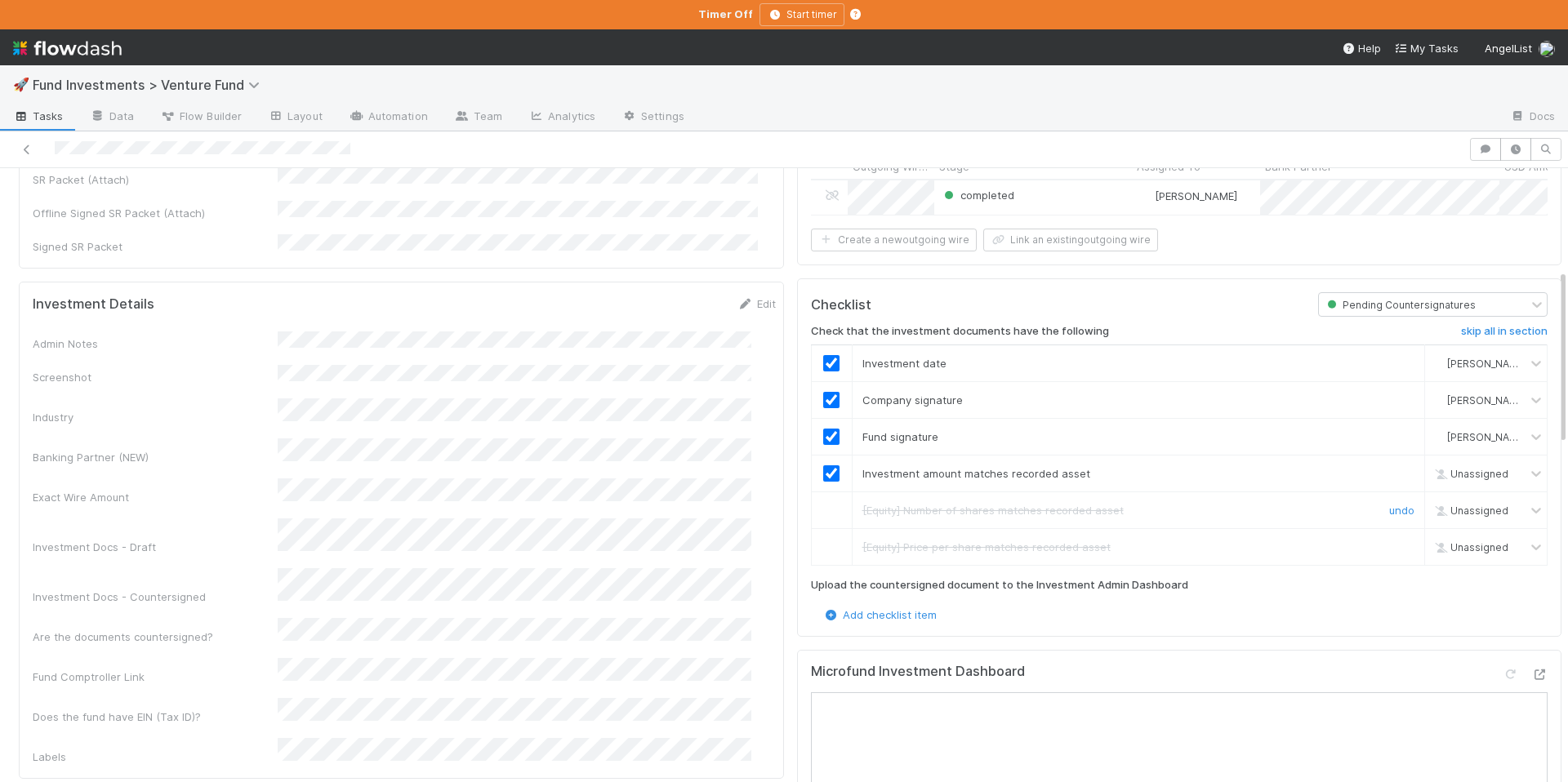
checkbox input "true"
click at [820, 477] on td at bounding box center [831, 473] width 41 height 37
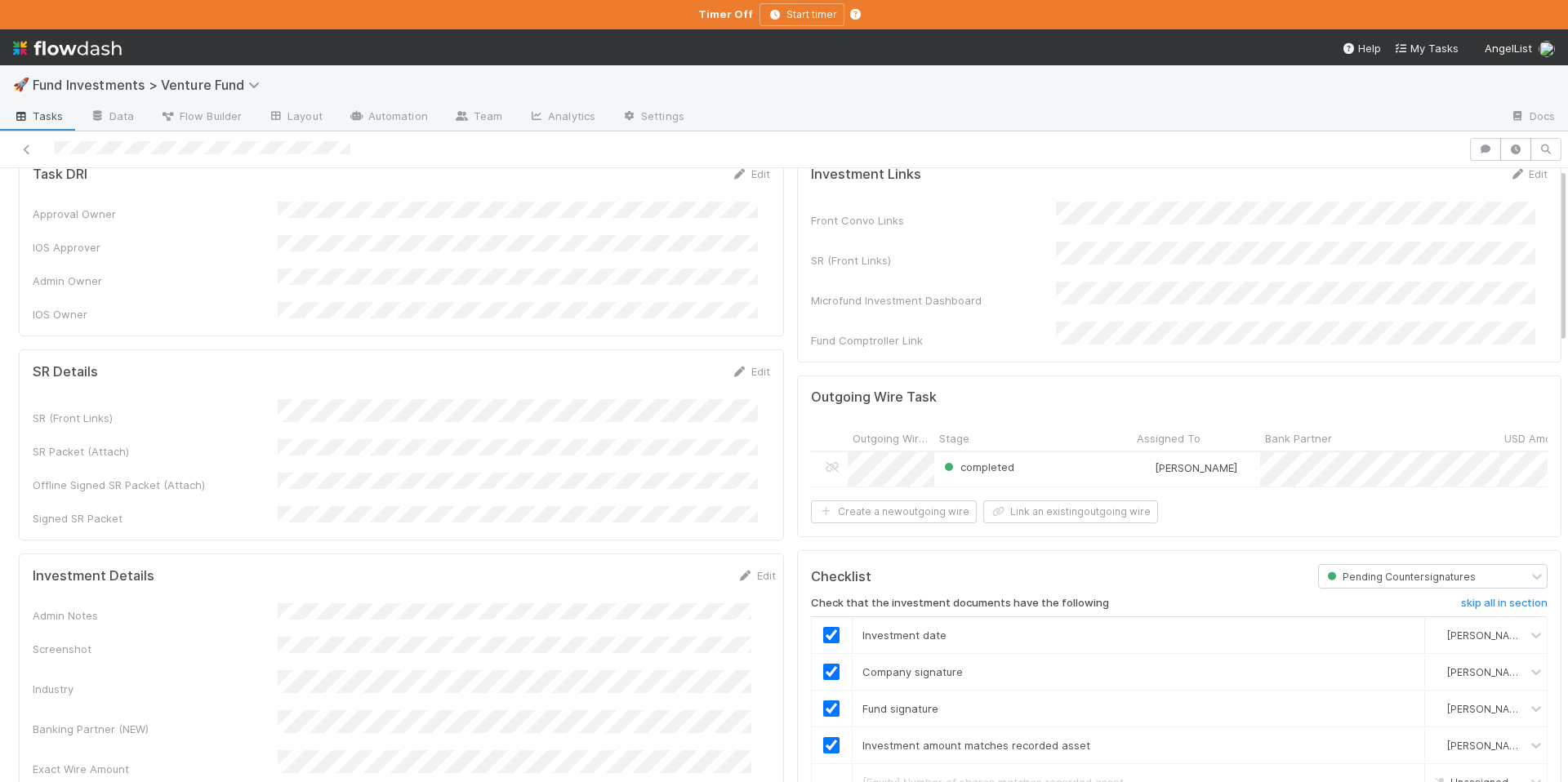
scroll to position [0, 0]
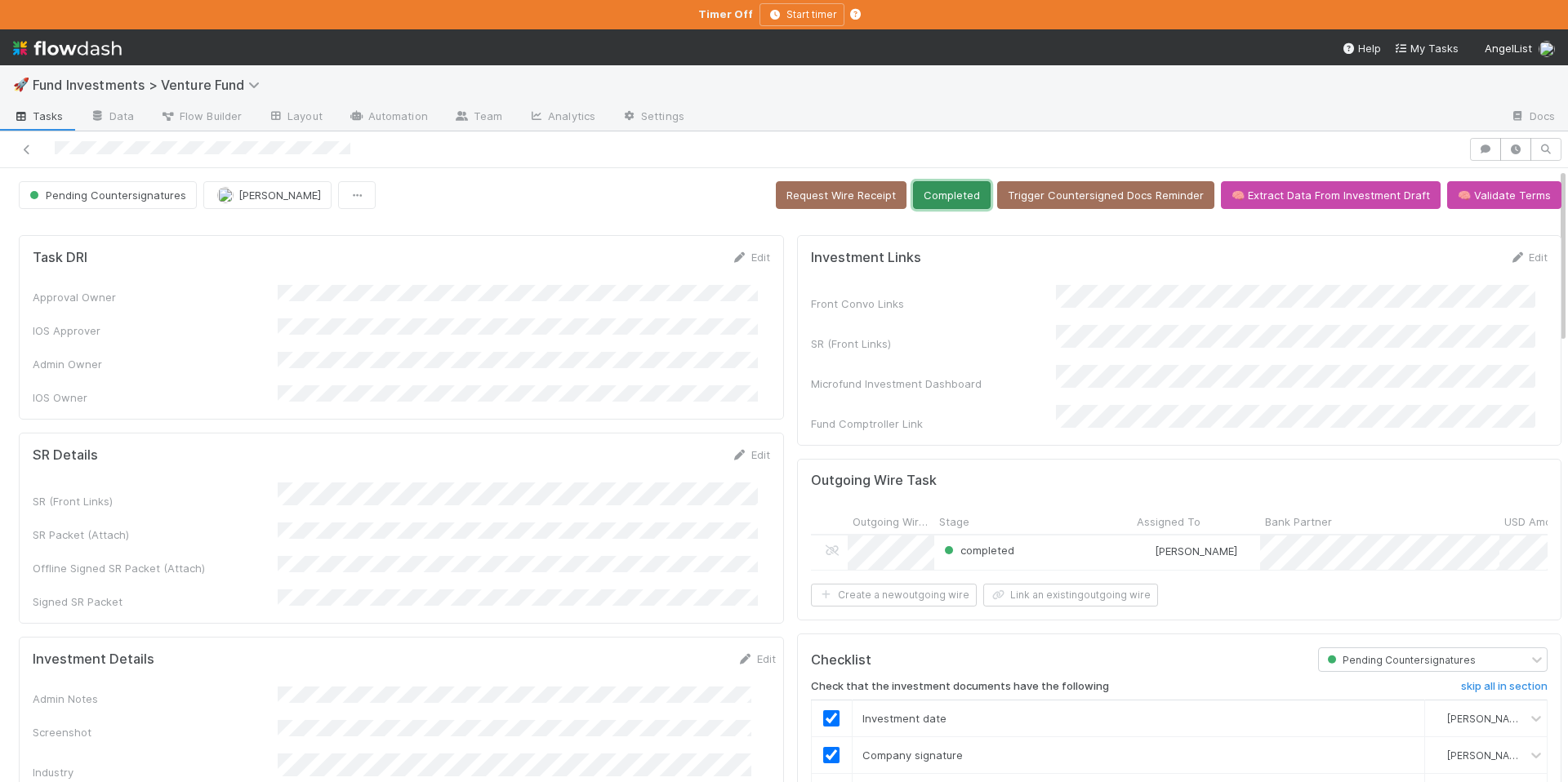
click at [953, 203] on button "Completed" at bounding box center [952, 194] width 77 height 27
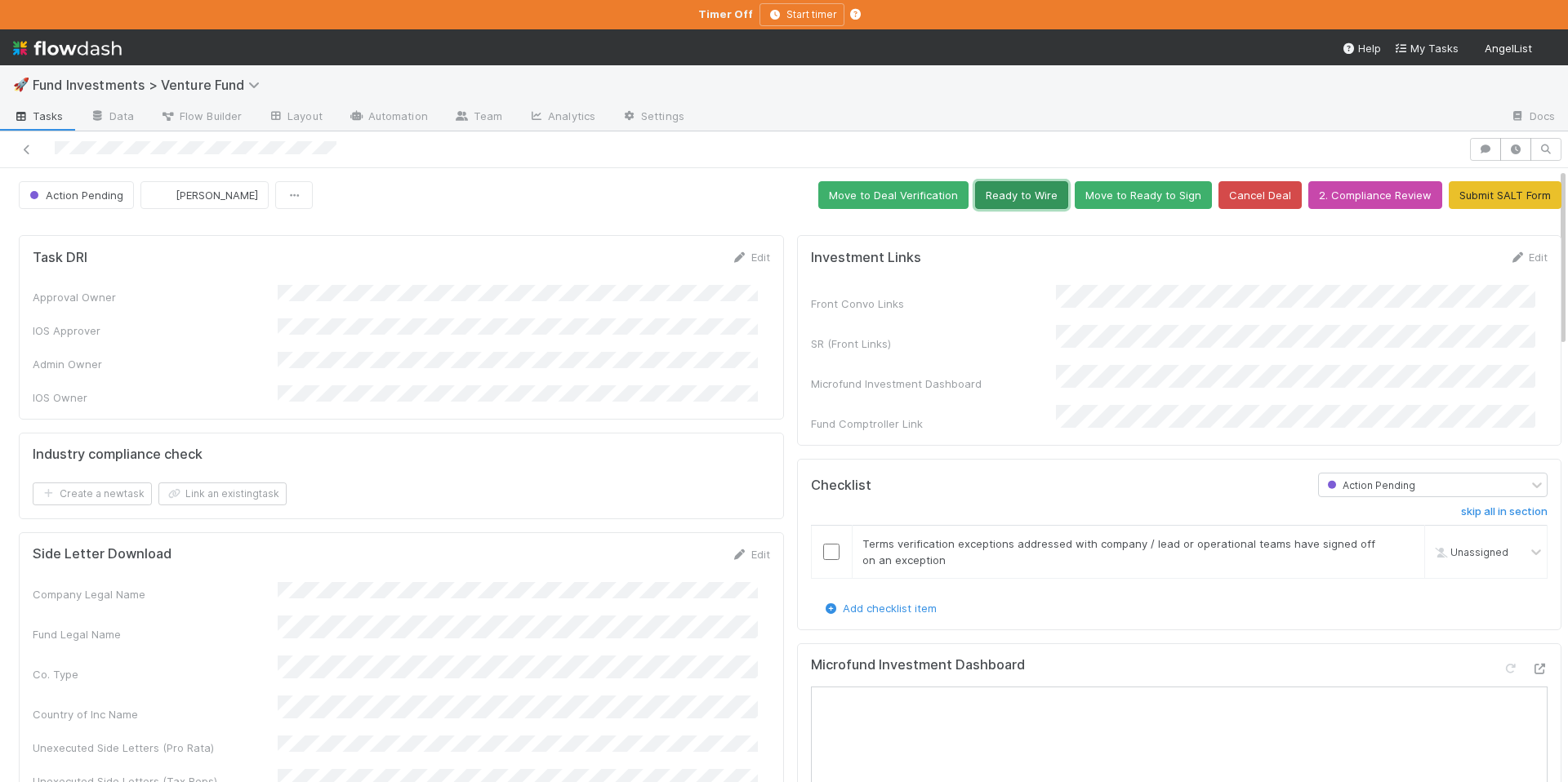
click at [1017, 199] on button "Ready to Wire" at bounding box center [1022, 194] width 93 height 27
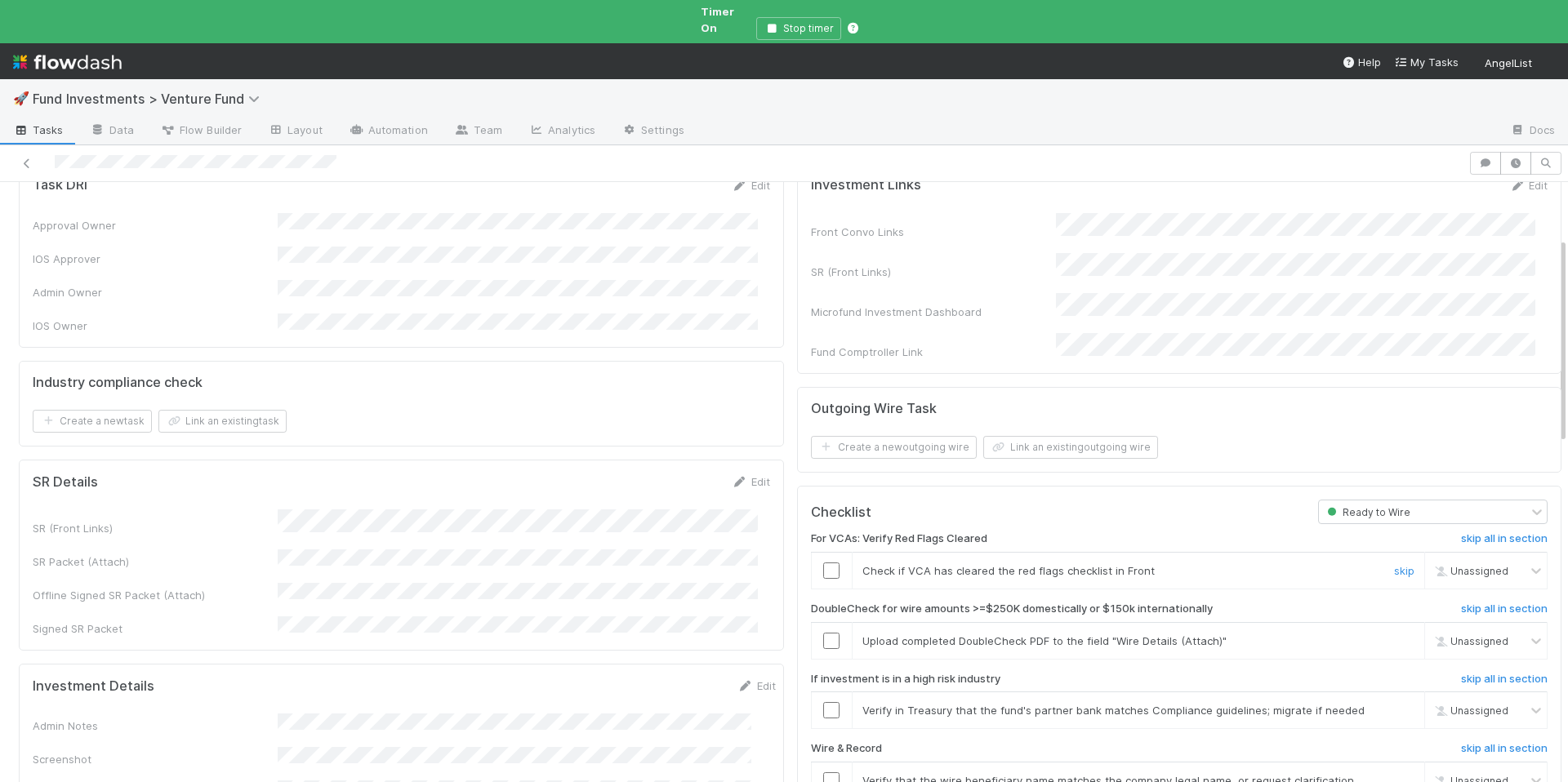
scroll to position [165, 0]
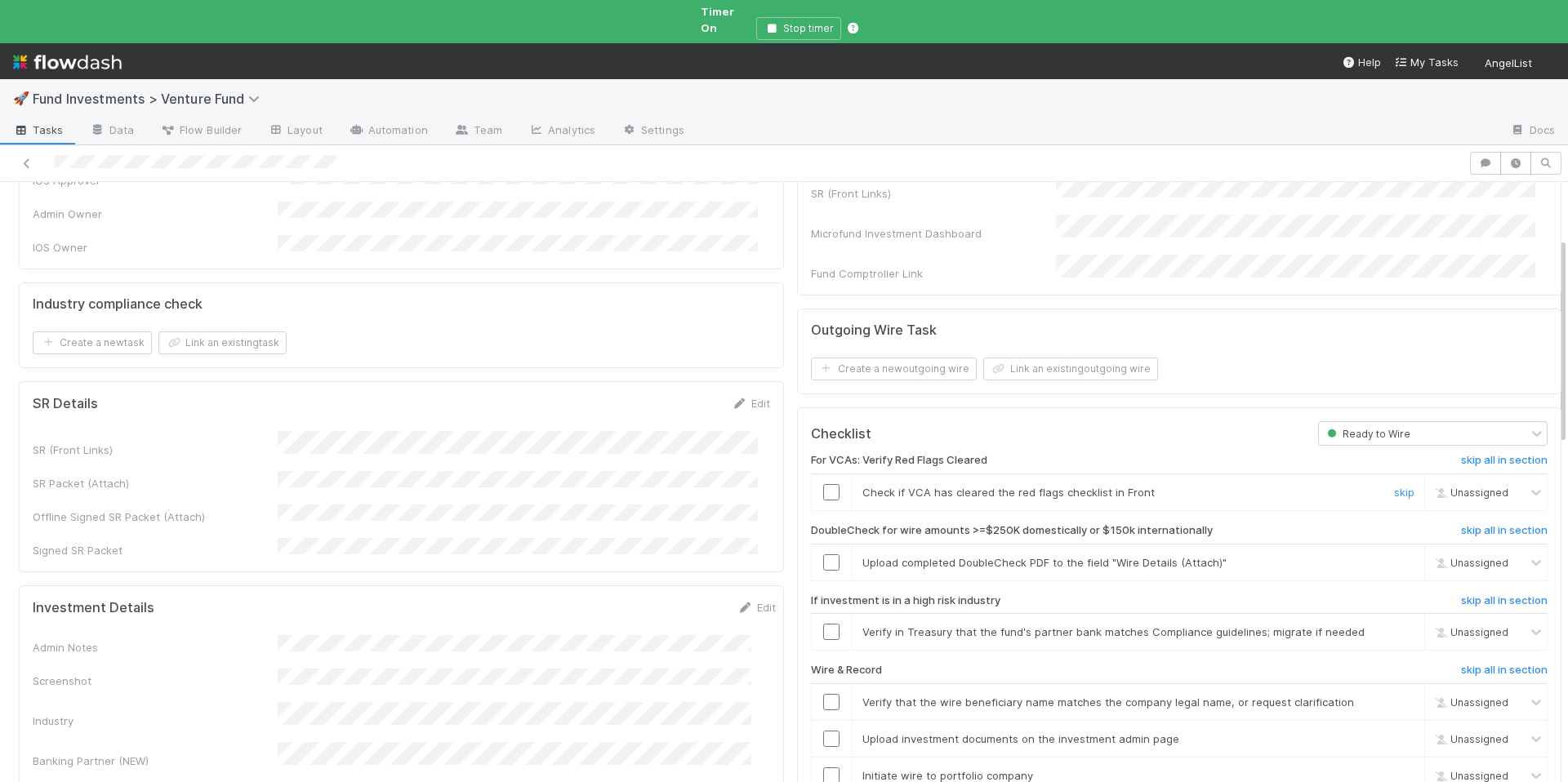
click at [832, 484] on div at bounding box center [832, 491] width 40 height 16
click at [824, 484] on input "checkbox" at bounding box center [831, 491] width 16 height 16
click at [1447, 481] on div "Chloe Hammett" at bounding box center [1476, 492] width 100 height 23
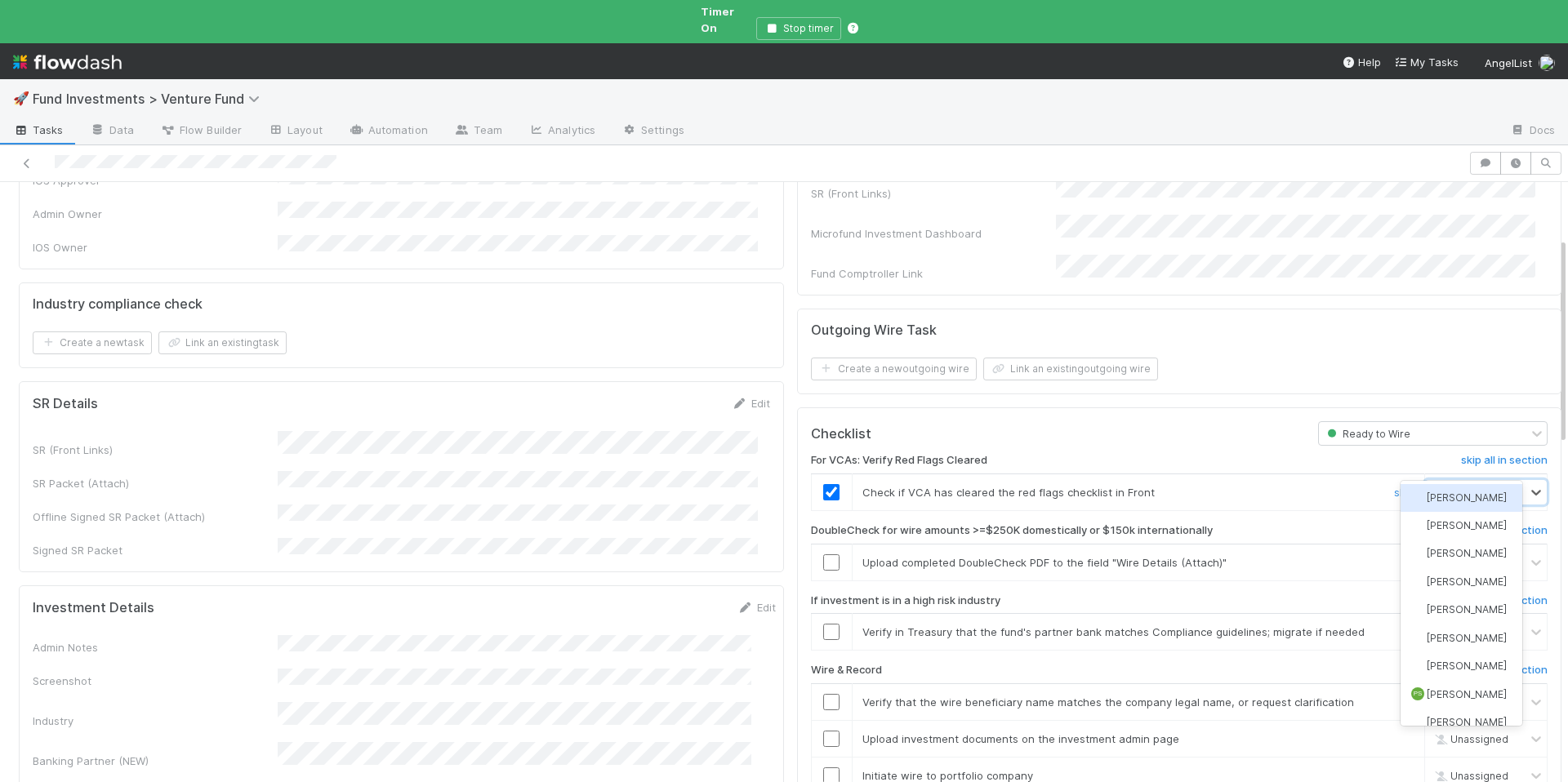
type input "jack"
click at [1466, 533] on div "Jack Plank" at bounding box center [1461, 525] width 122 height 27
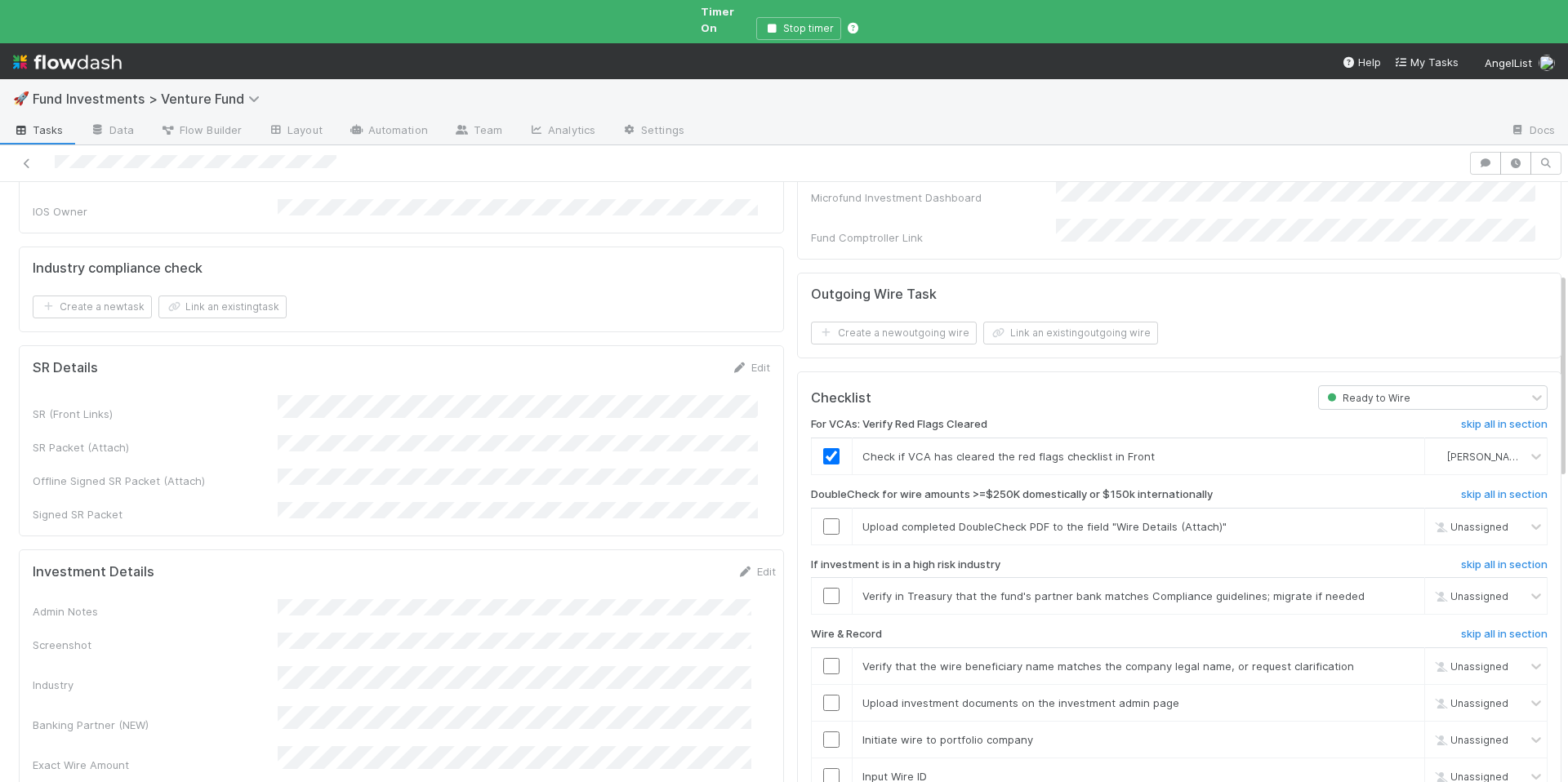
scroll to position [313, 0]
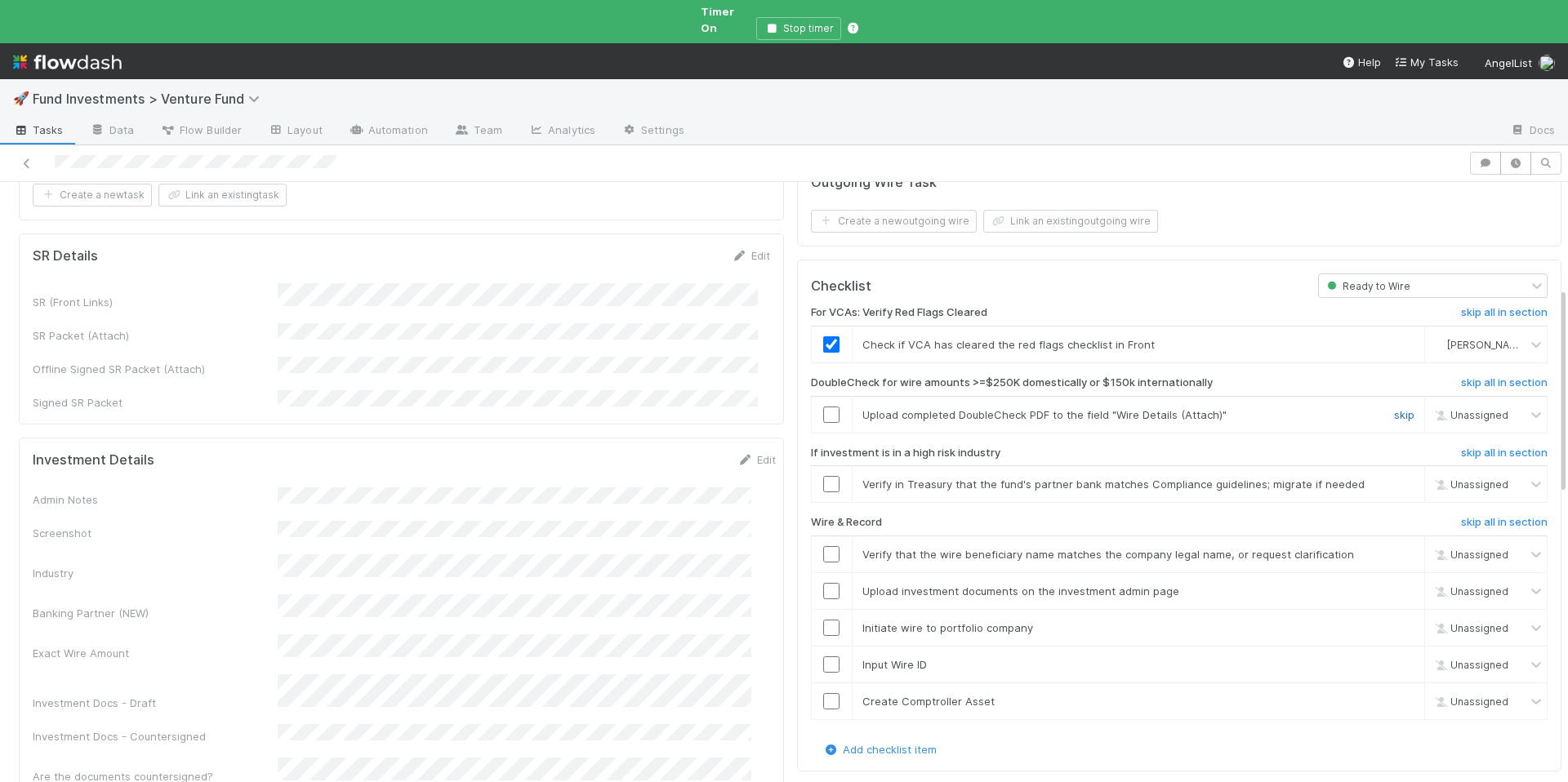
click at [1394, 408] on link "skip" at bounding box center [1405, 415] width 21 height 13
click at [824, 476] on input "checkbox" at bounding box center [831, 484] width 16 height 16
click at [824, 546] on input "checkbox" at bounding box center [831, 554] width 16 height 16
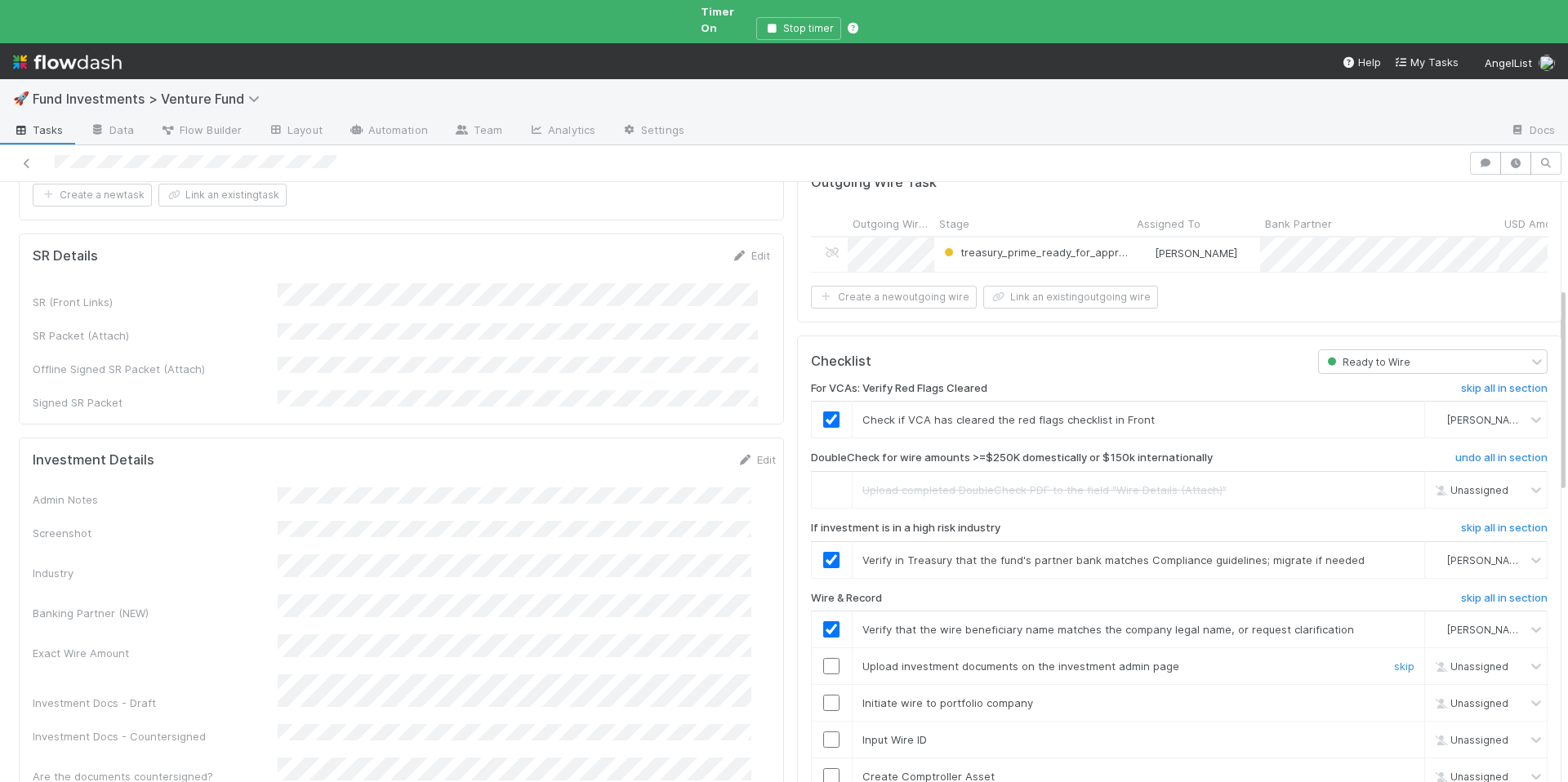
click at [824, 658] on input "checkbox" at bounding box center [831, 666] width 16 height 16
click at [824, 695] on input "checkbox" at bounding box center [831, 703] width 16 height 16
click at [824, 732] on input "checkbox" at bounding box center [831, 740] width 16 height 16
click at [824, 769] on input "checkbox" at bounding box center [831, 776] width 16 height 16
checkbox input "true"
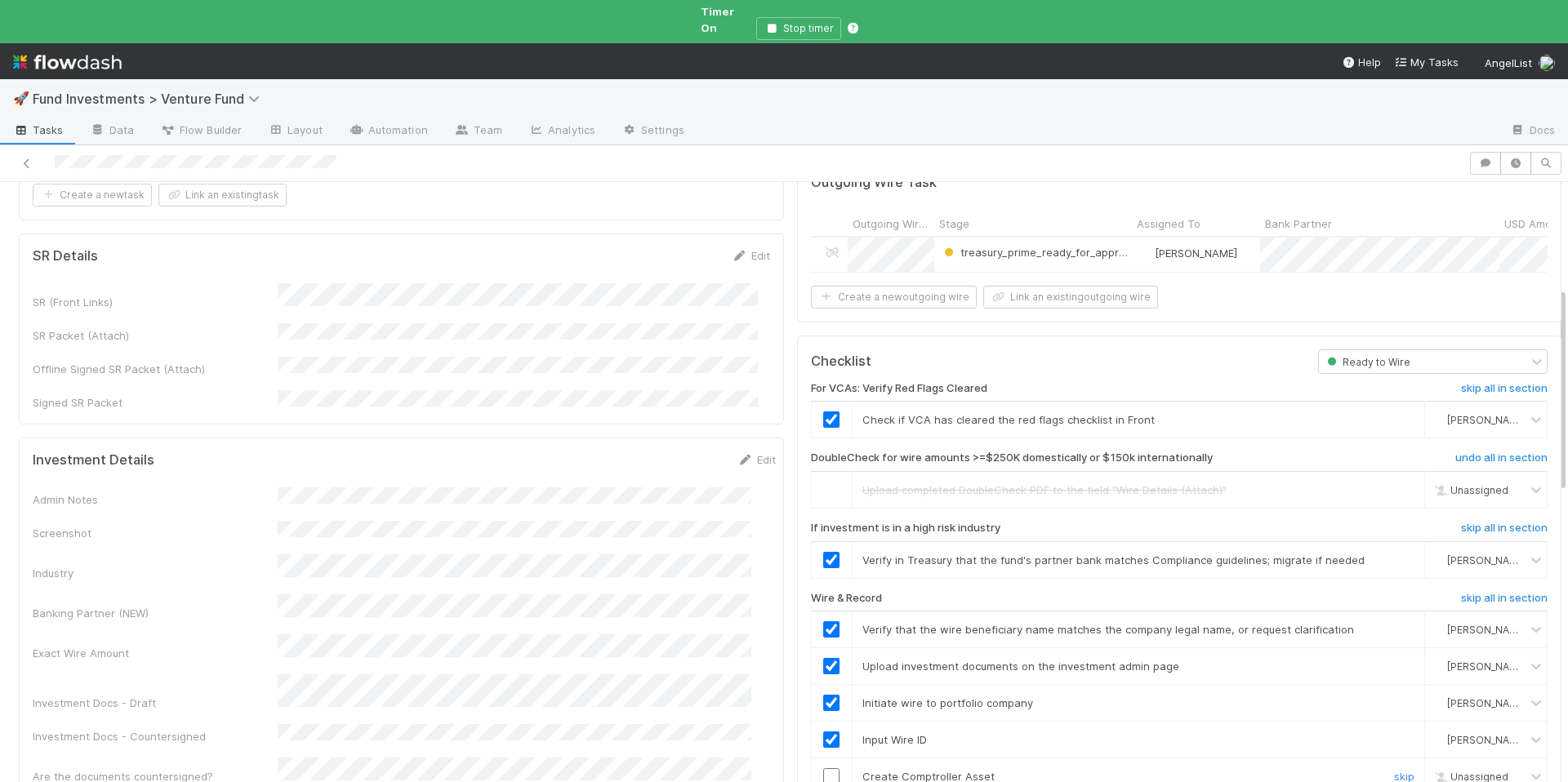
click at [824, 769] on input "checkbox" at bounding box center [831, 776] width 16 height 16
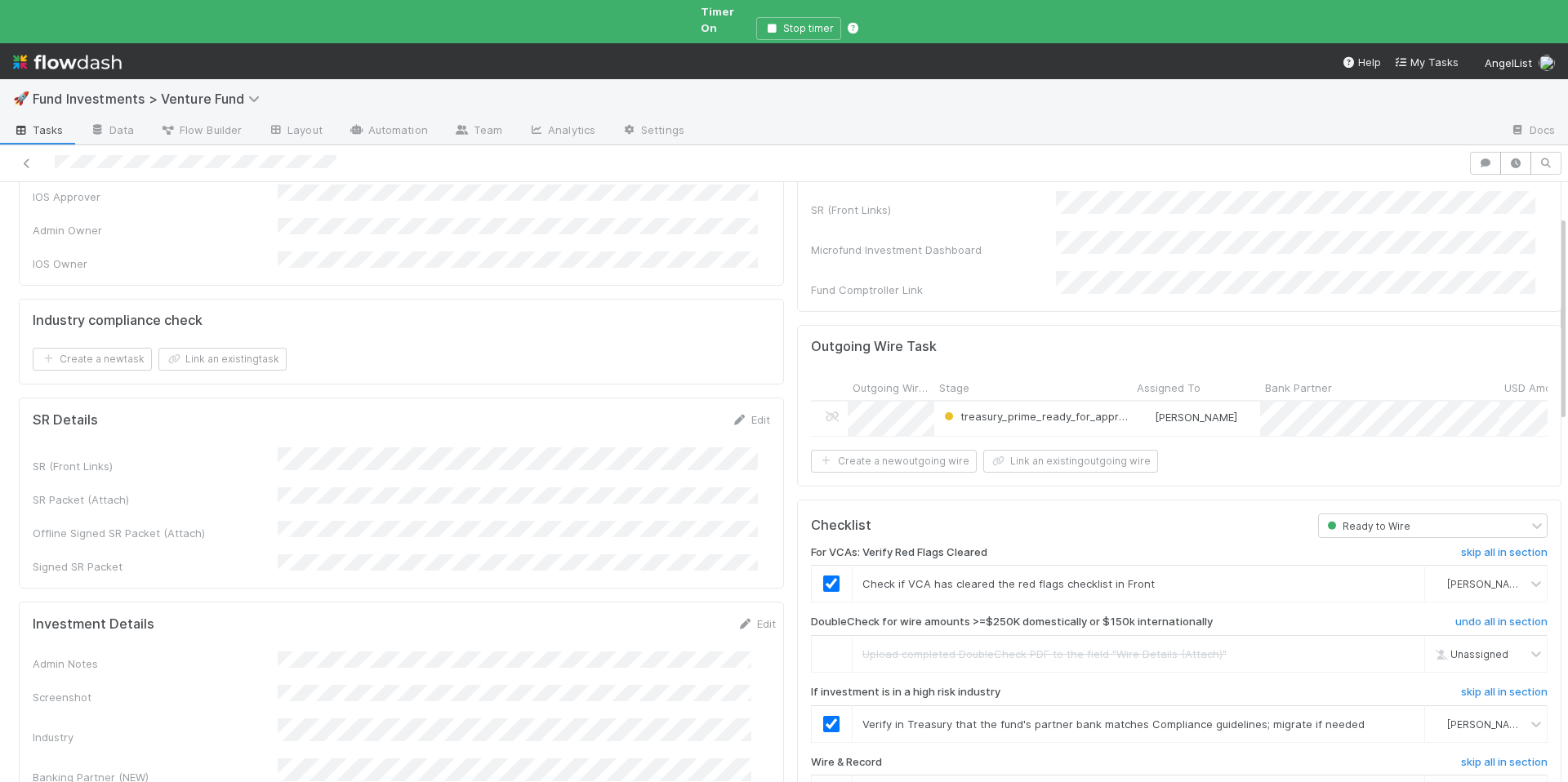
scroll to position [0, 0]
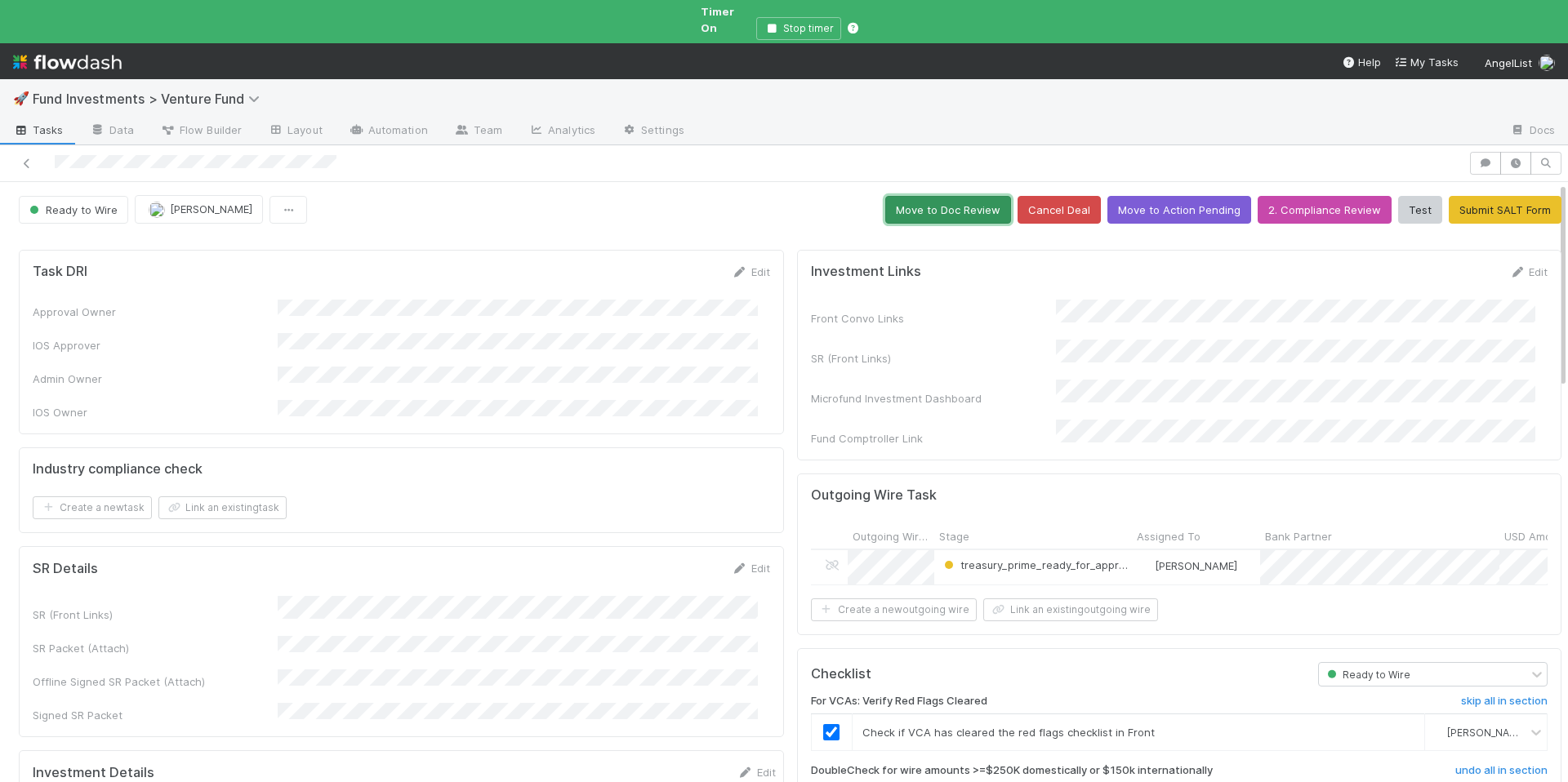
click at [921, 196] on button "Move to Doc Review" at bounding box center [947, 209] width 125 height 27
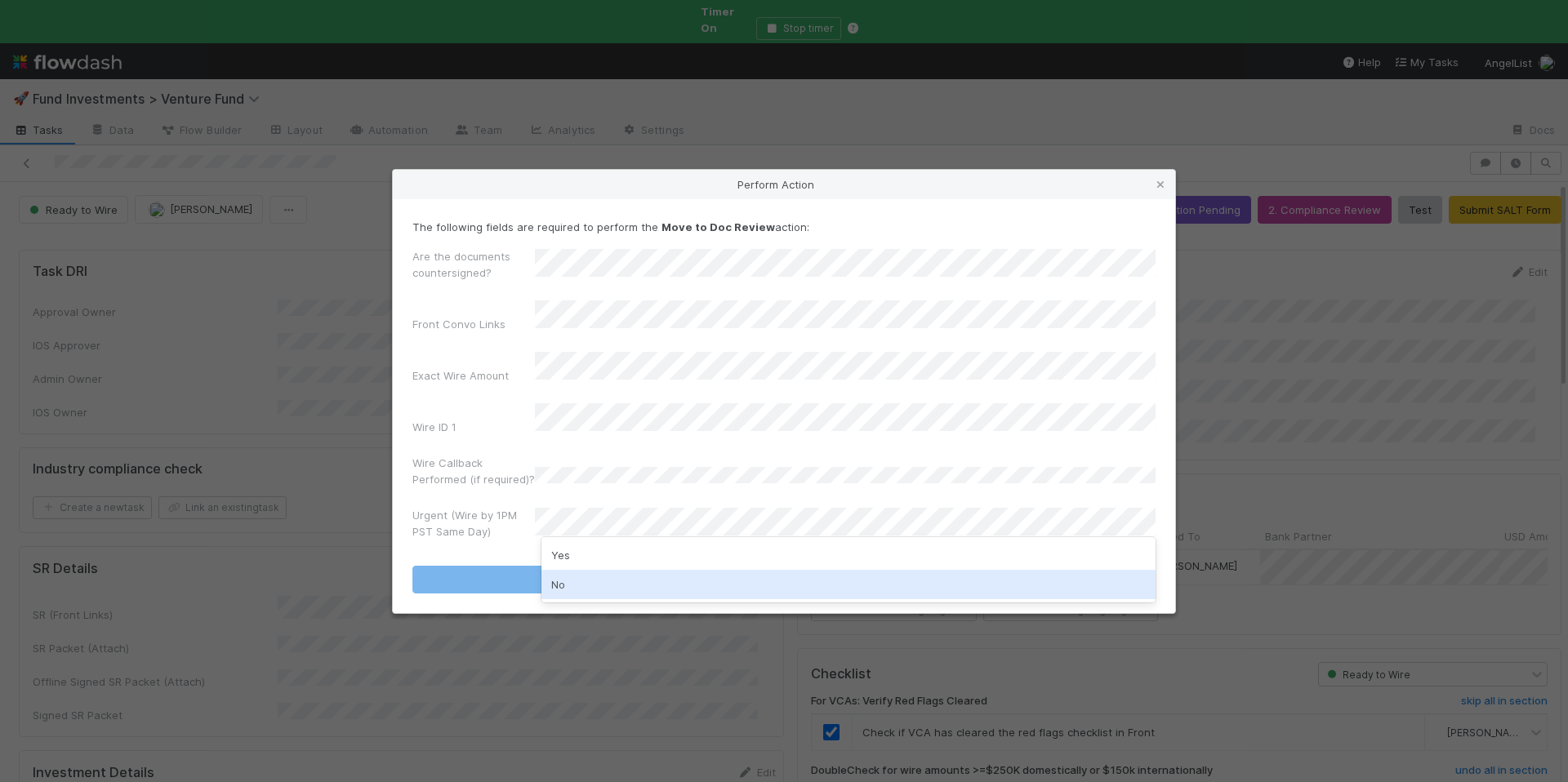
click at [586, 586] on div "No" at bounding box center [848, 584] width 614 height 29
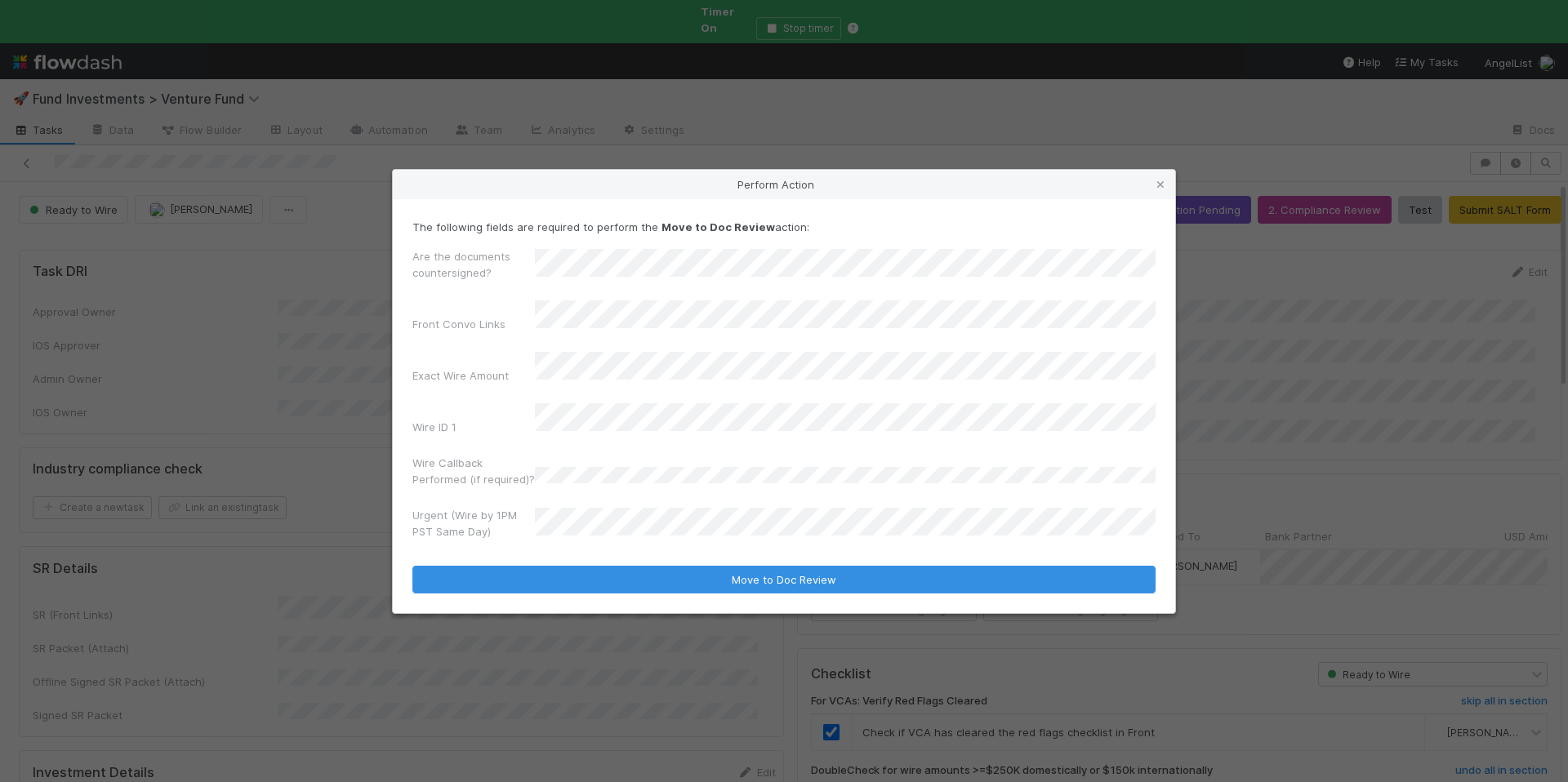
click at [699, 546] on form "The following fields are required to perform the Move to Doc Review action: Are…" at bounding box center [784, 406] width 743 height 374
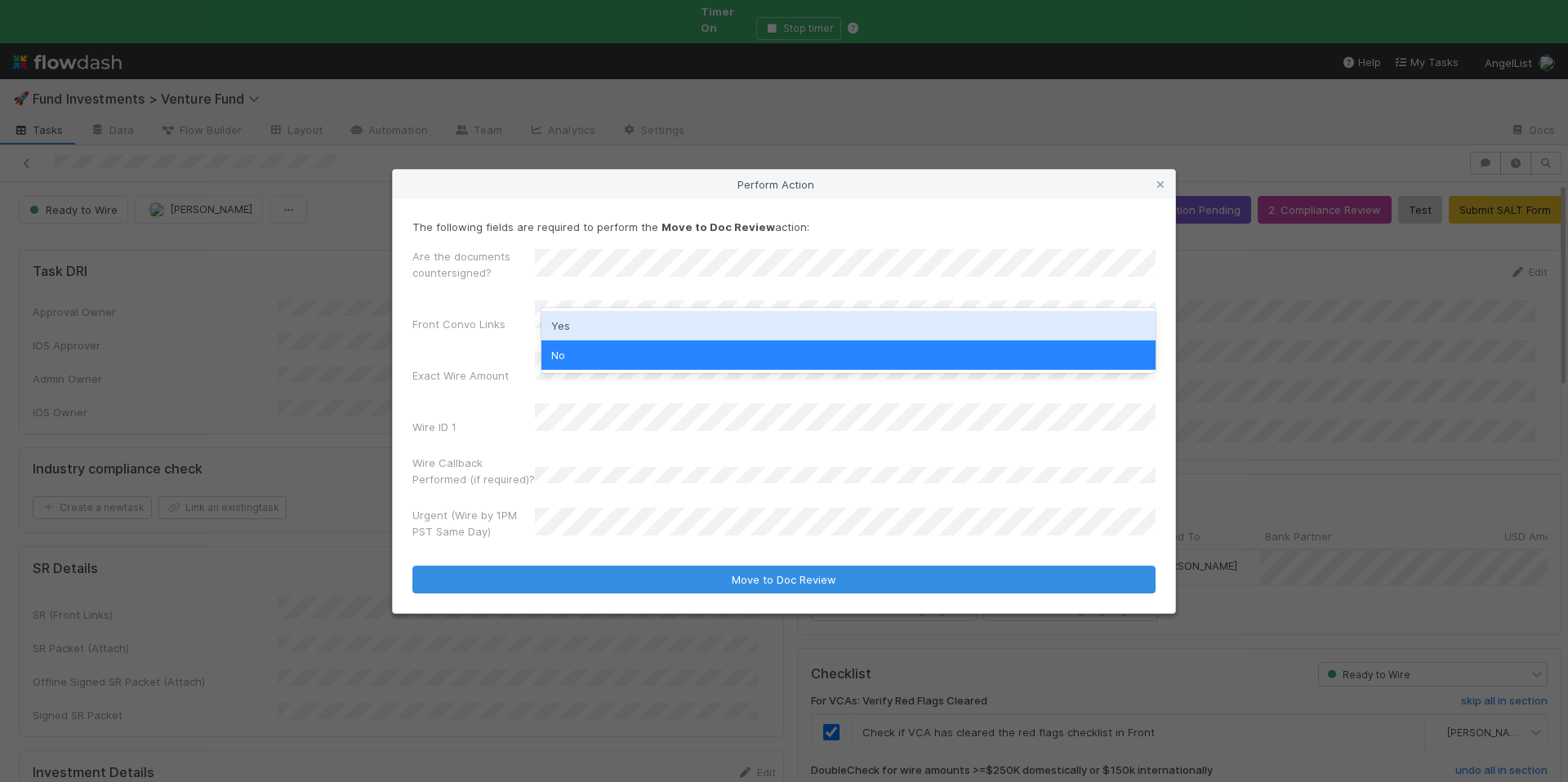
click at [605, 311] on div "Yes" at bounding box center [848, 325] width 614 height 29
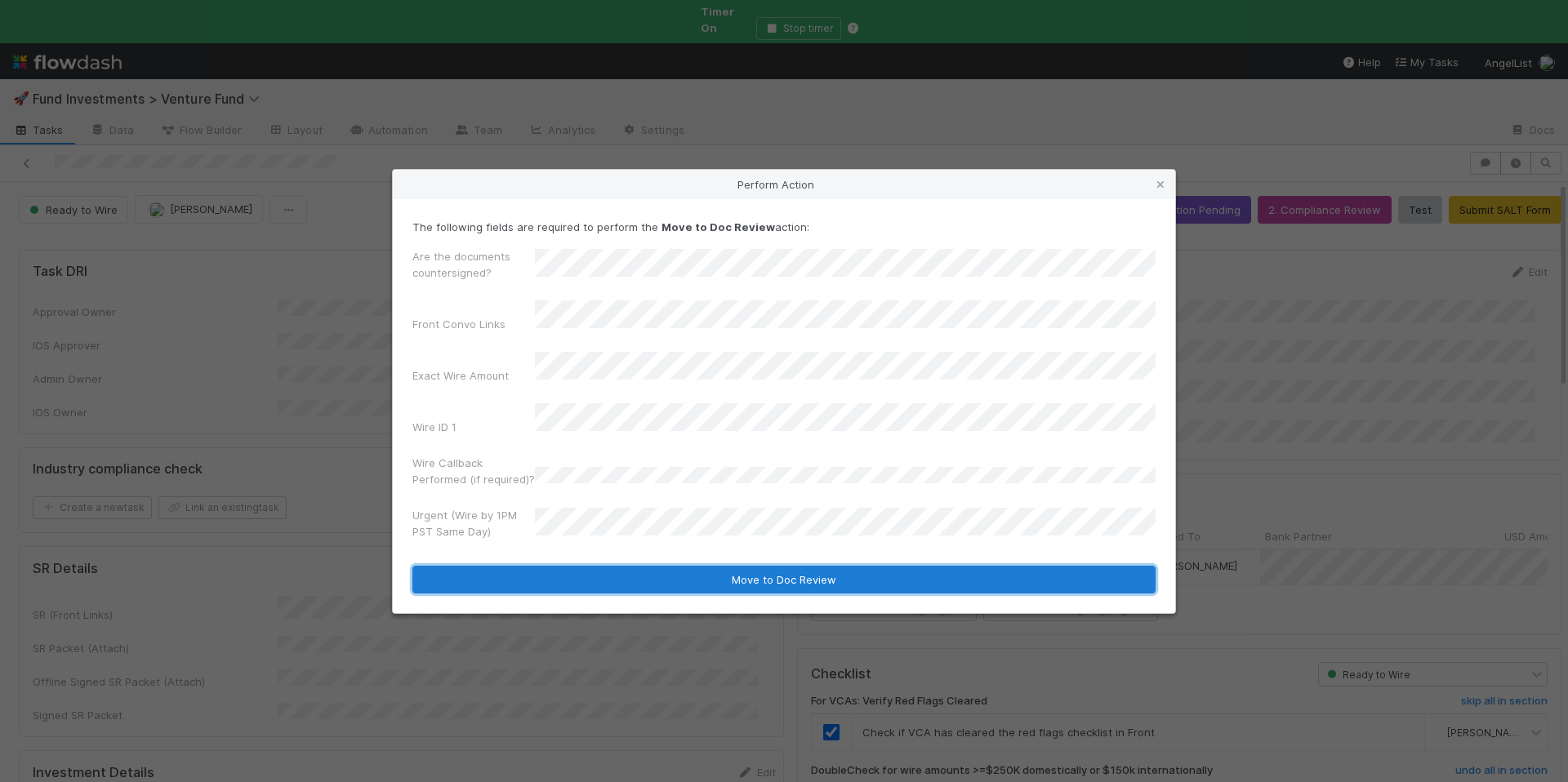
click at [735, 566] on button "Move to Doc Review" at bounding box center [784, 579] width 743 height 27
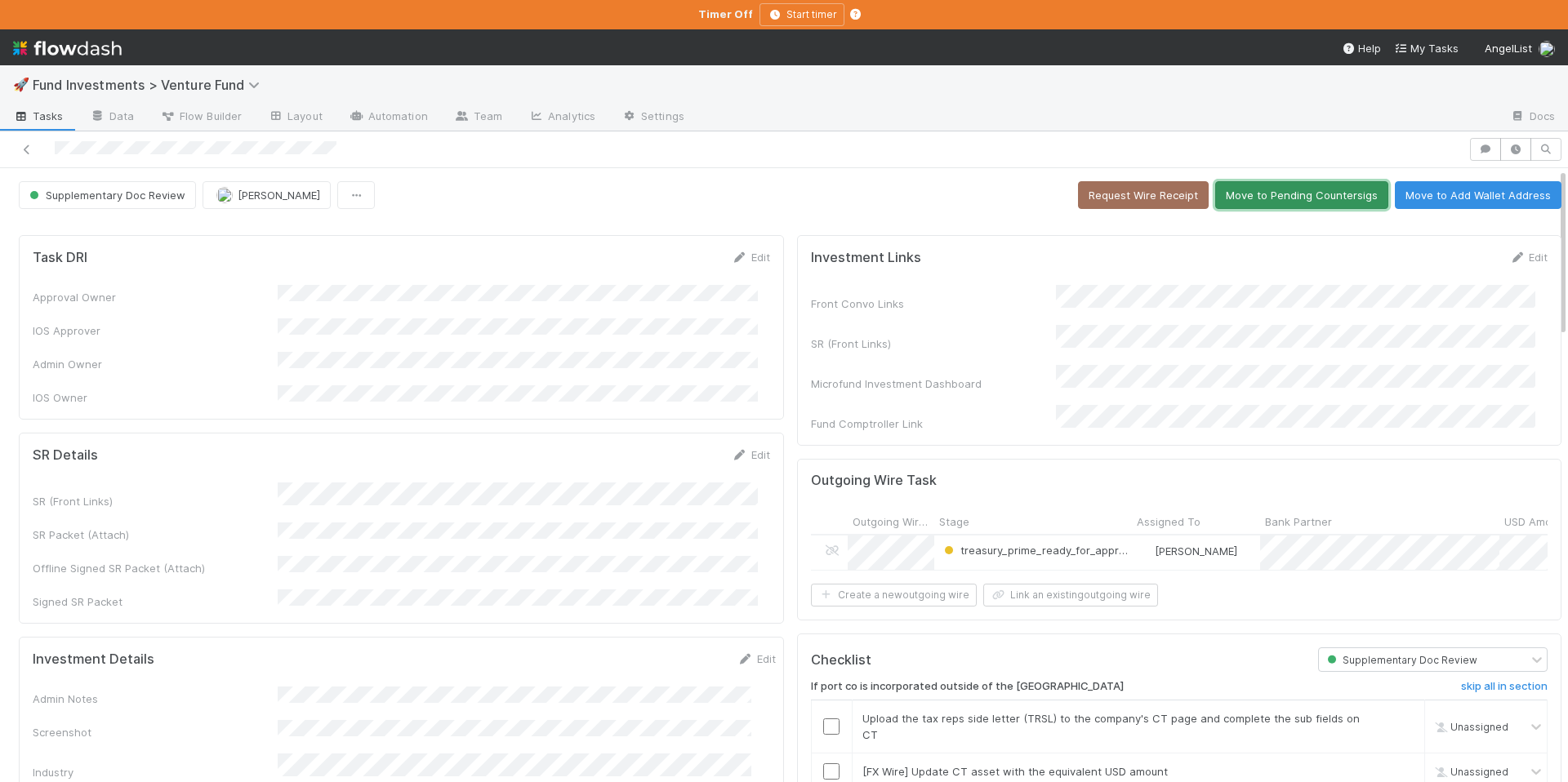
click at [1274, 201] on button "Move to Pending Countersigs" at bounding box center [1302, 194] width 174 height 27
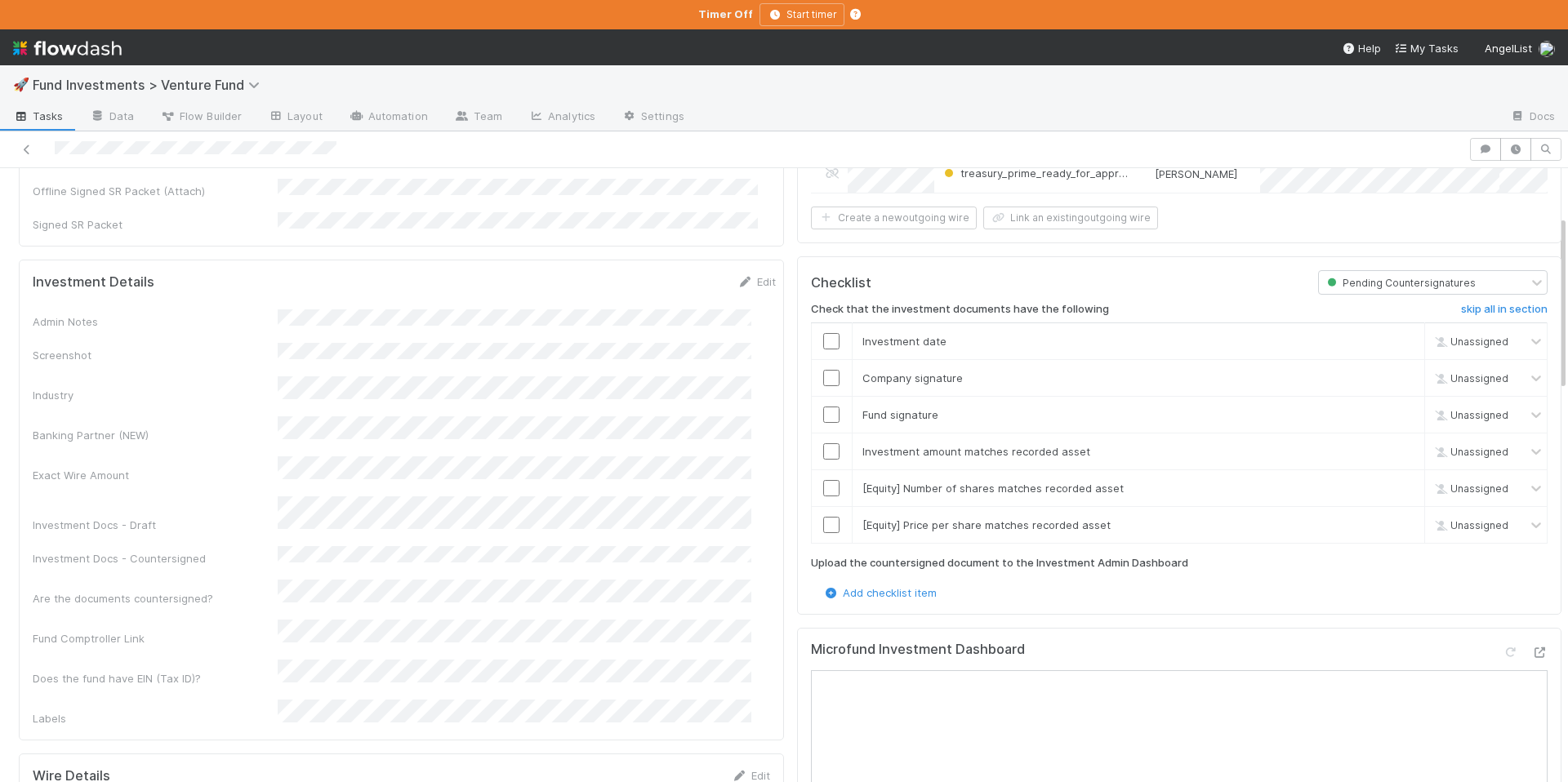
scroll to position [569, 0]
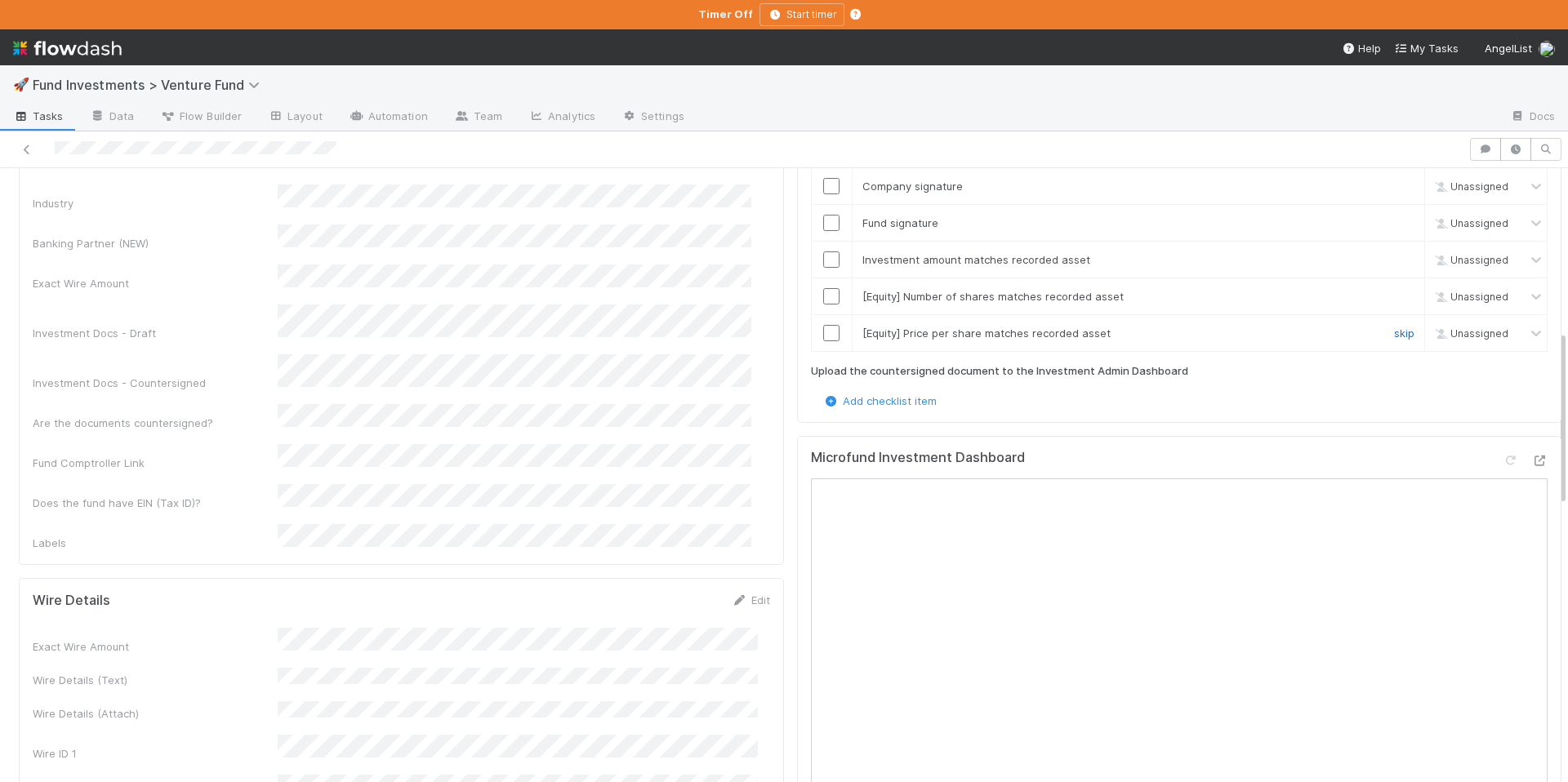
click at [1394, 331] on link "skip" at bounding box center [1405, 333] width 21 height 13
click at [1394, 290] on link "skip" at bounding box center [1405, 296] width 21 height 13
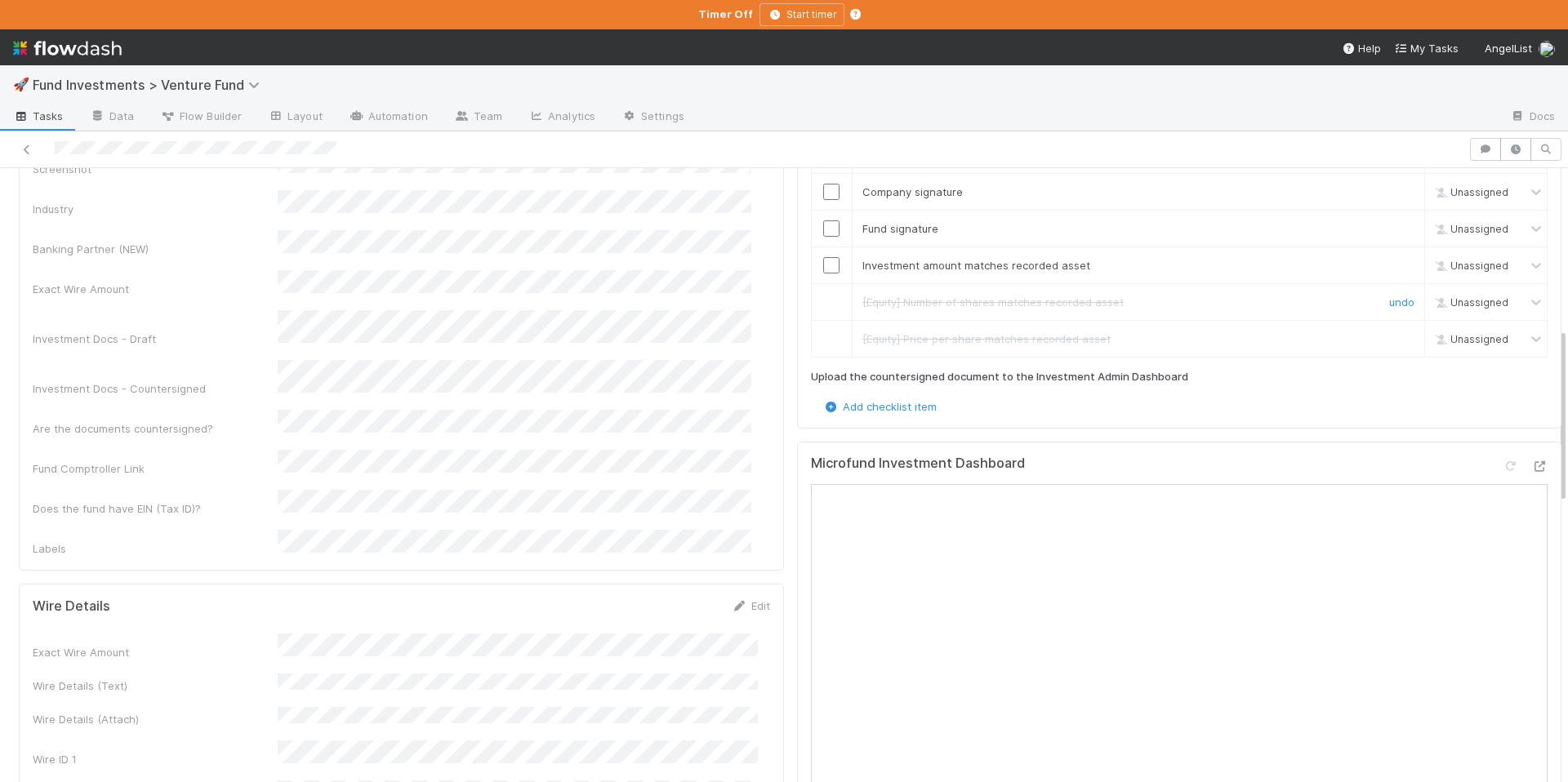
scroll to position [490, 0]
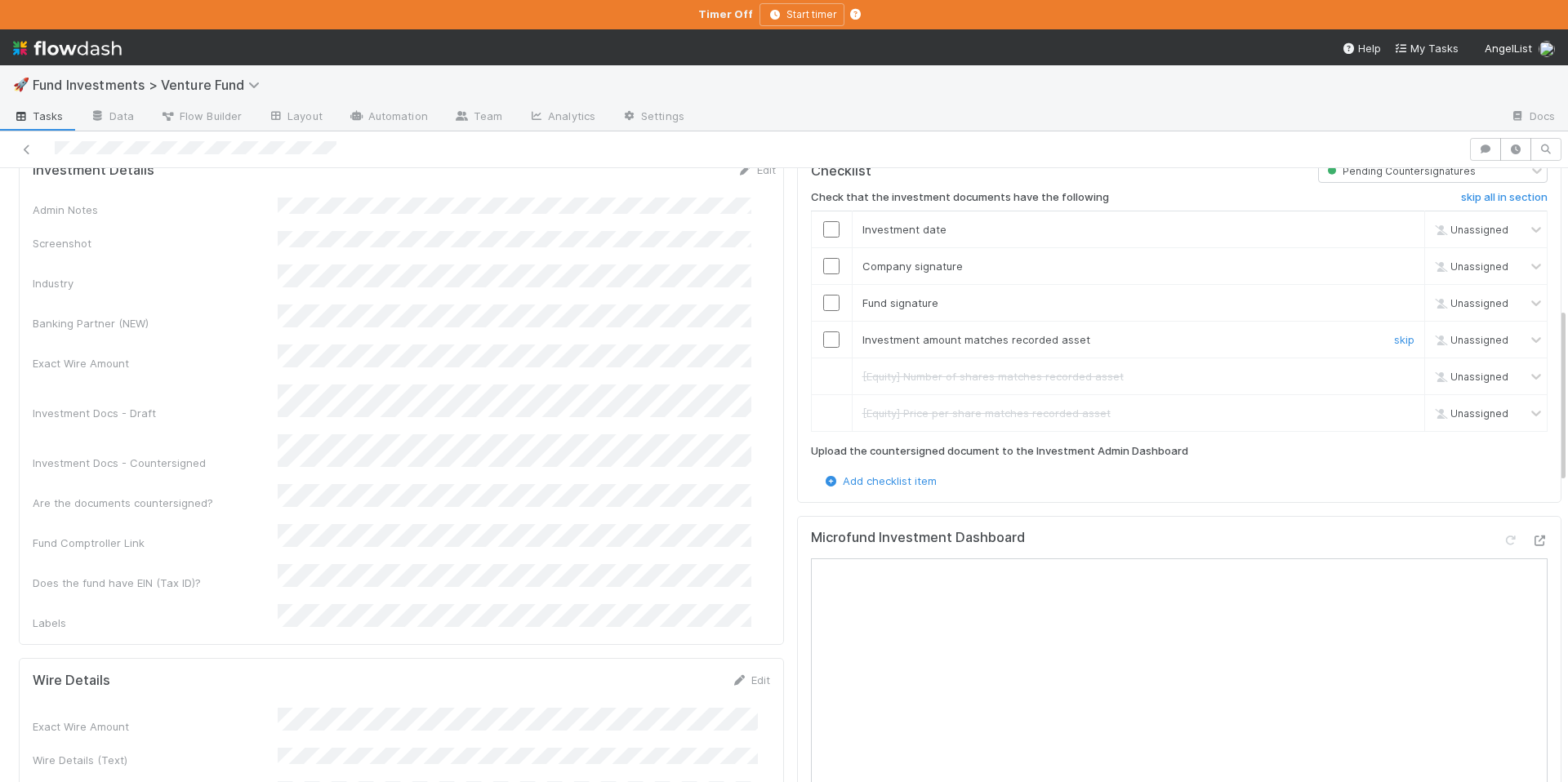
click at [824, 331] on input "checkbox" at bounding box center [831, 339] width 16 height 16
click at [818, 284] on td at bounding box center [831, 302] width 41 height 37
click at [824, 306] on input "checkbox" at bounding box center [831, 303] width 16 height 16
click at [822, 250] on td at bounding box center [831, 265] width 41 height 37
click at [824, 258] on input "checkbox" at bounding box center [831, 266] width 16 height 16
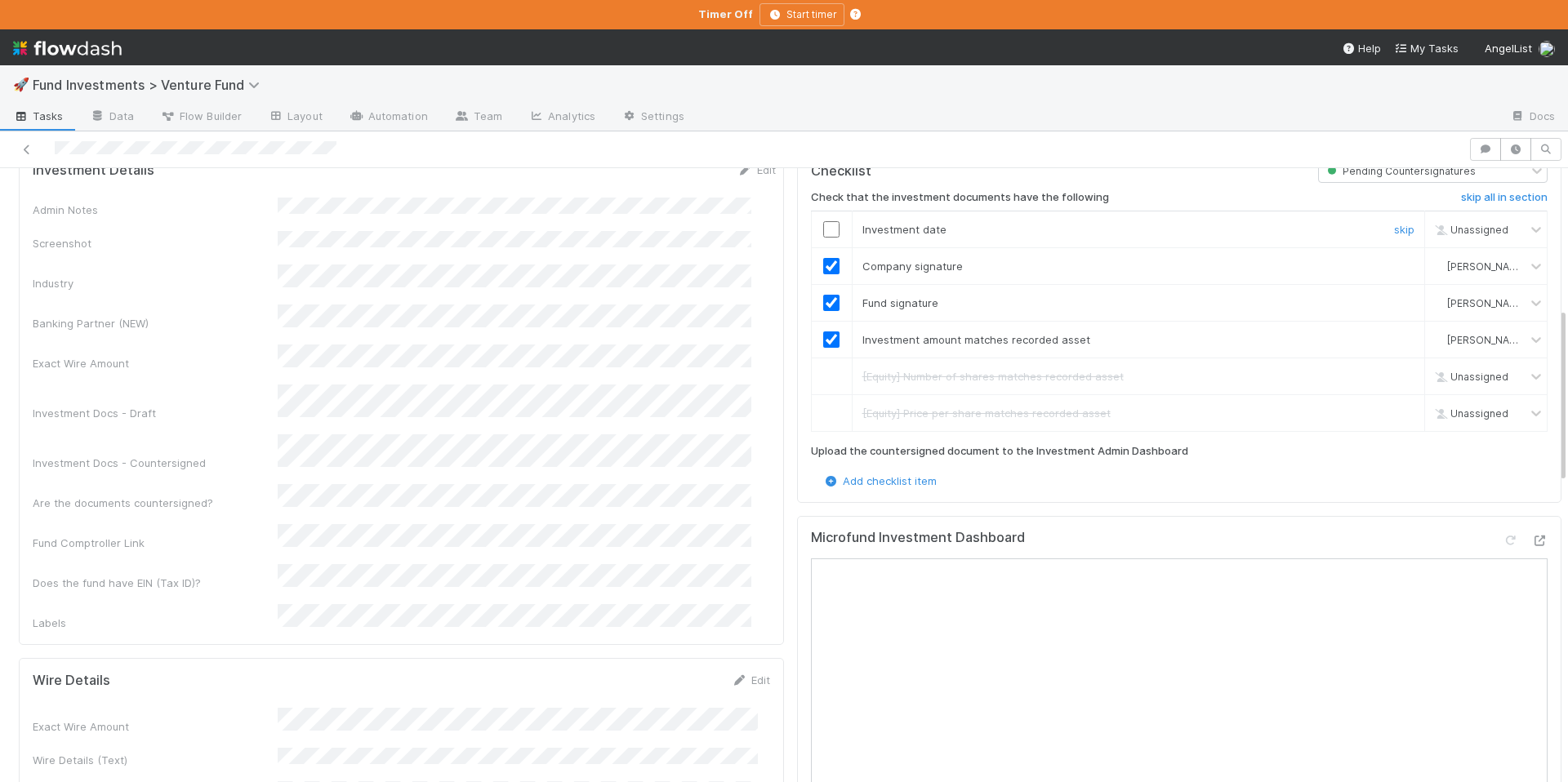
click at [824, 223] on input "checkbox" at bounding box center [831, 229] width 16 height 16
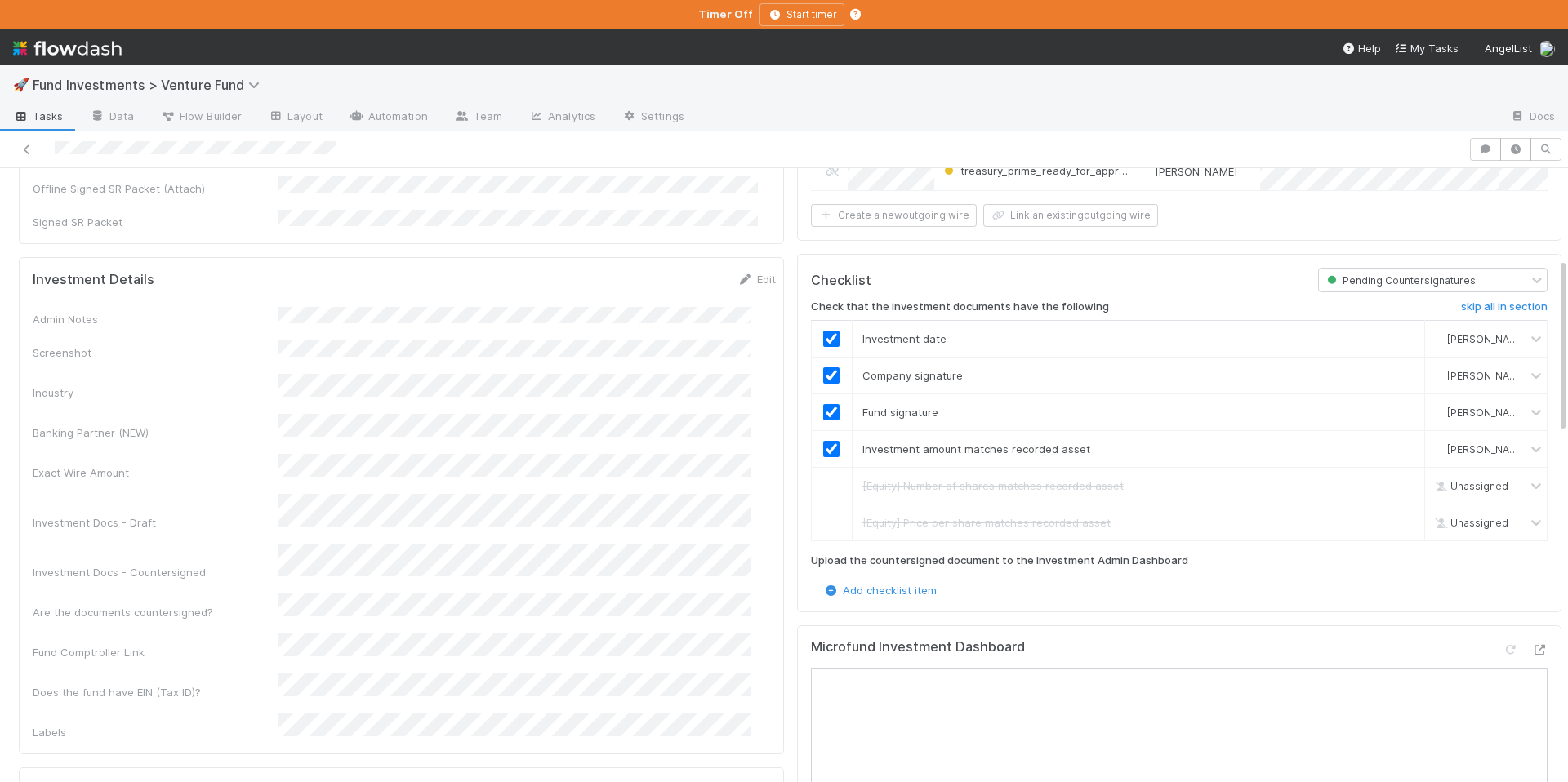
scroll to position [0, 0]
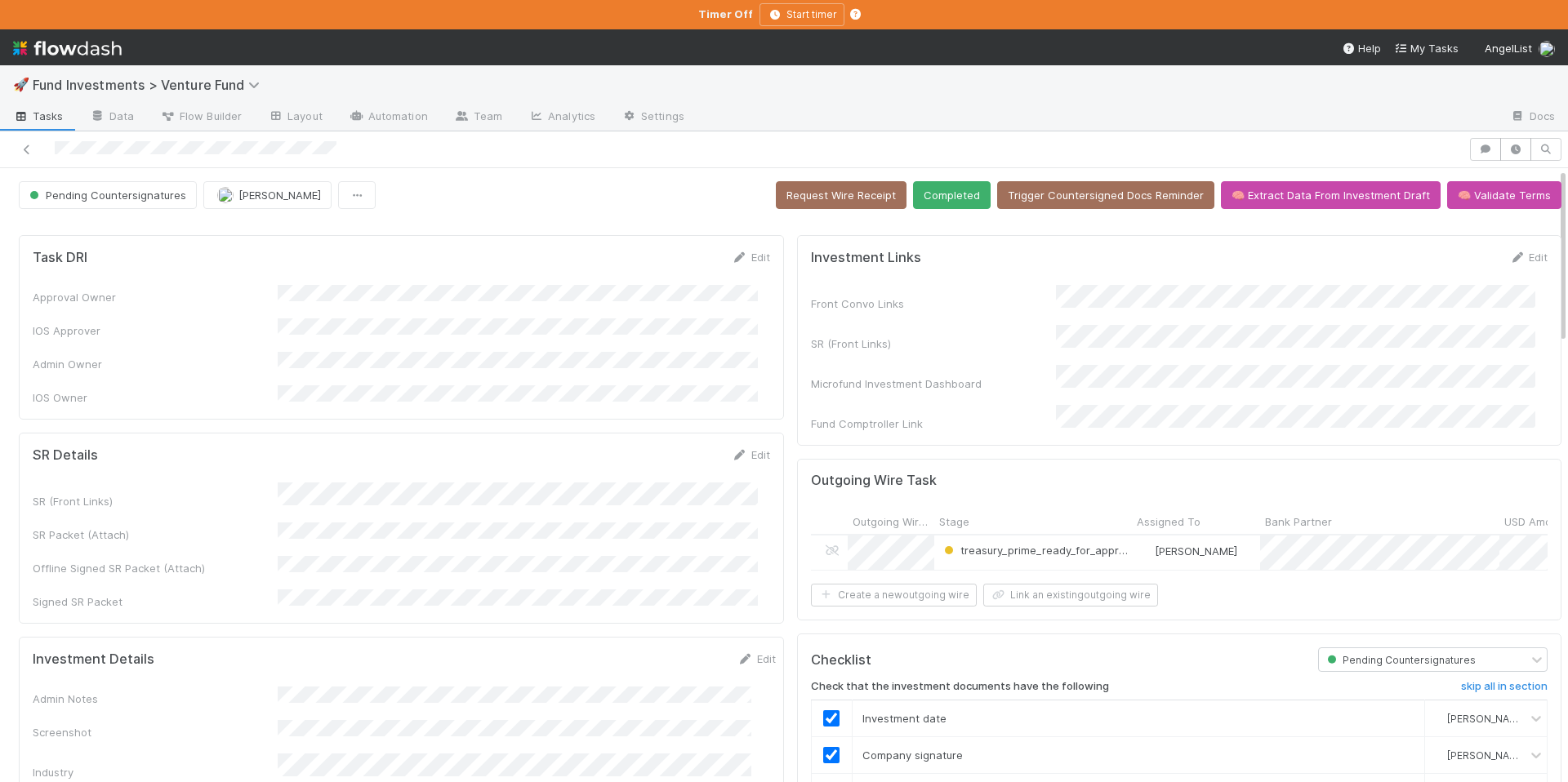
click at [931, 200] on button "Completed" at bounding box center [952, 194] width 77 height 27
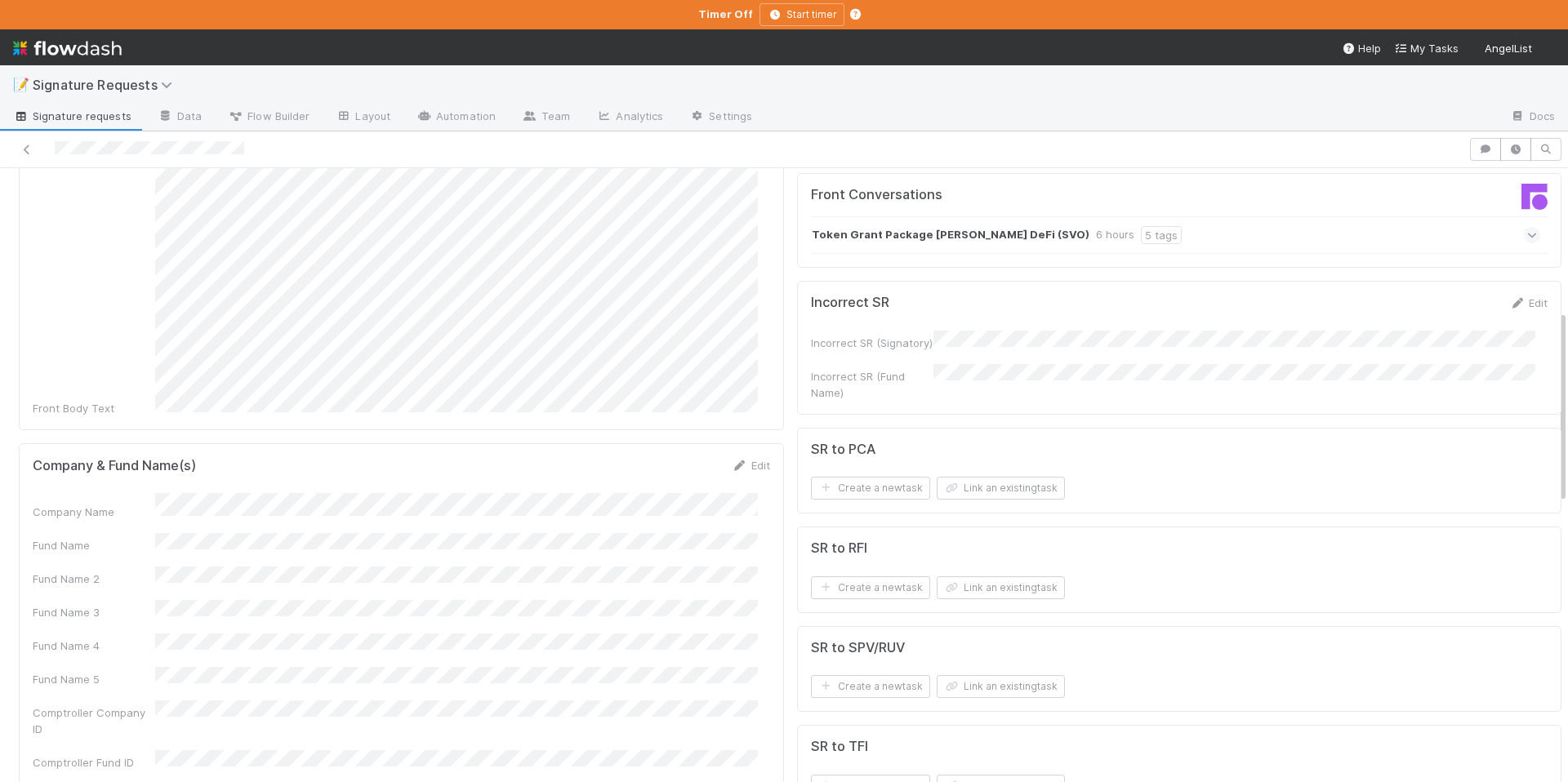
scroll to position [490, 0]
drag, startPoint x: 740, startPoint y: 429, endPoint x: 703, endPoint y: 455, distance: 45.2
click at [740, 455] on link "Edit" at bounding box center [751, 461] width 39 height 13
click at [672, 453] on button "Save" at bounding box center [682, 466] width 46 height 27
click at [747, 455] on link "Edit" at bounding box center [751, 461] width 39 height 13
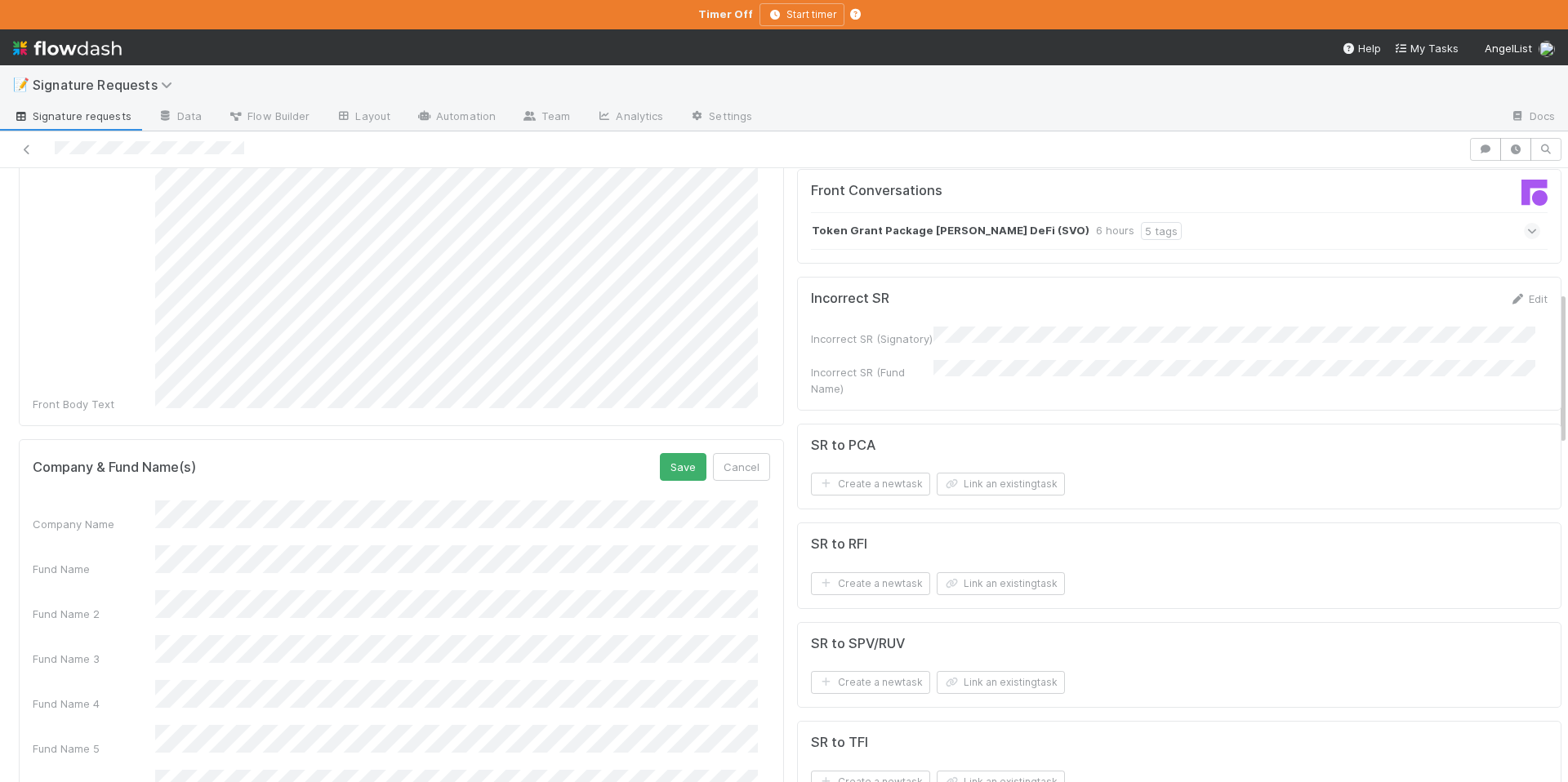
click at [561, 471] on form "Company & Fund Name(s) Save Cancel Company Name Fund Name Fund Name 2 Fund Name…" at bounding box center [402, 657] width 738 height 410
click at [663, 453] on button "Save" at bounding box center [682, 466] width 46 height 27
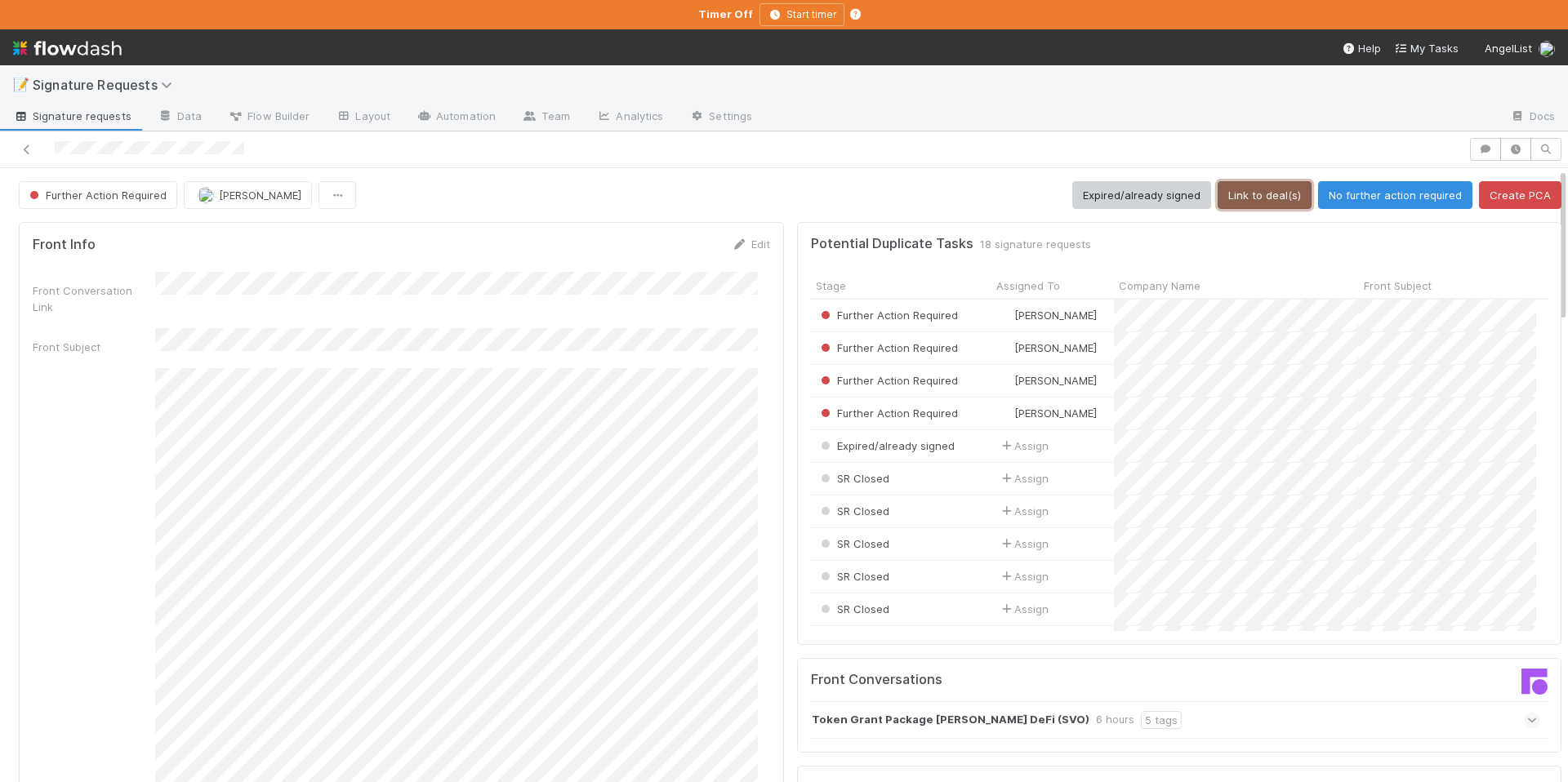
scroll to position [319, 712]
click at [1226, 204] on button "Link to deal(s)" at bounding box center [1265, 194] width 94 height 27
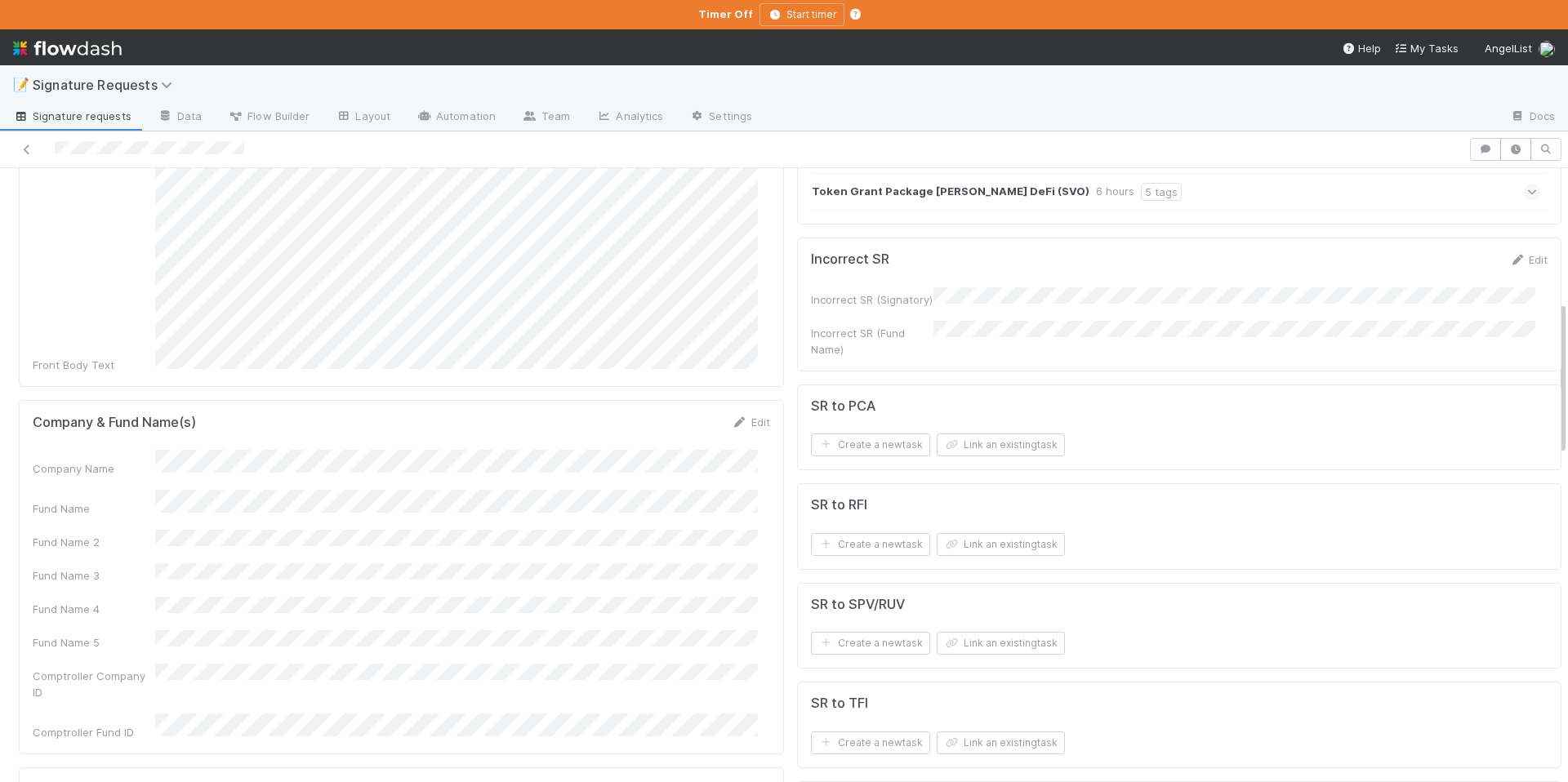
scroll to position [532, 0]
click at [993, 430] on button "Link an existing task" at bounding box center [1001, 441] width 128 height 23
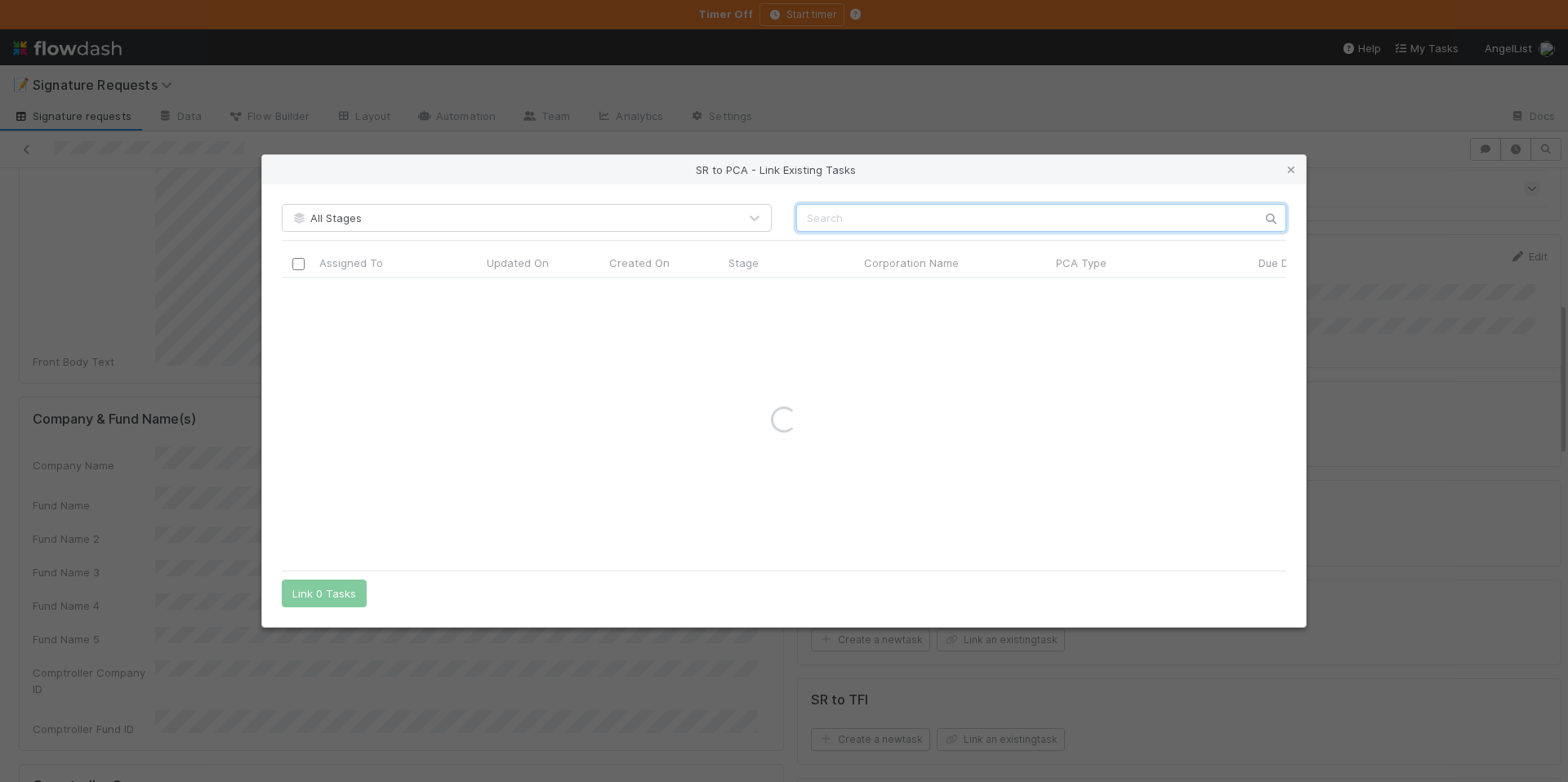
click at [887, 225] on input "text" at bounding box center [1041, 217] width 490 height 27
paste input "Cibola"
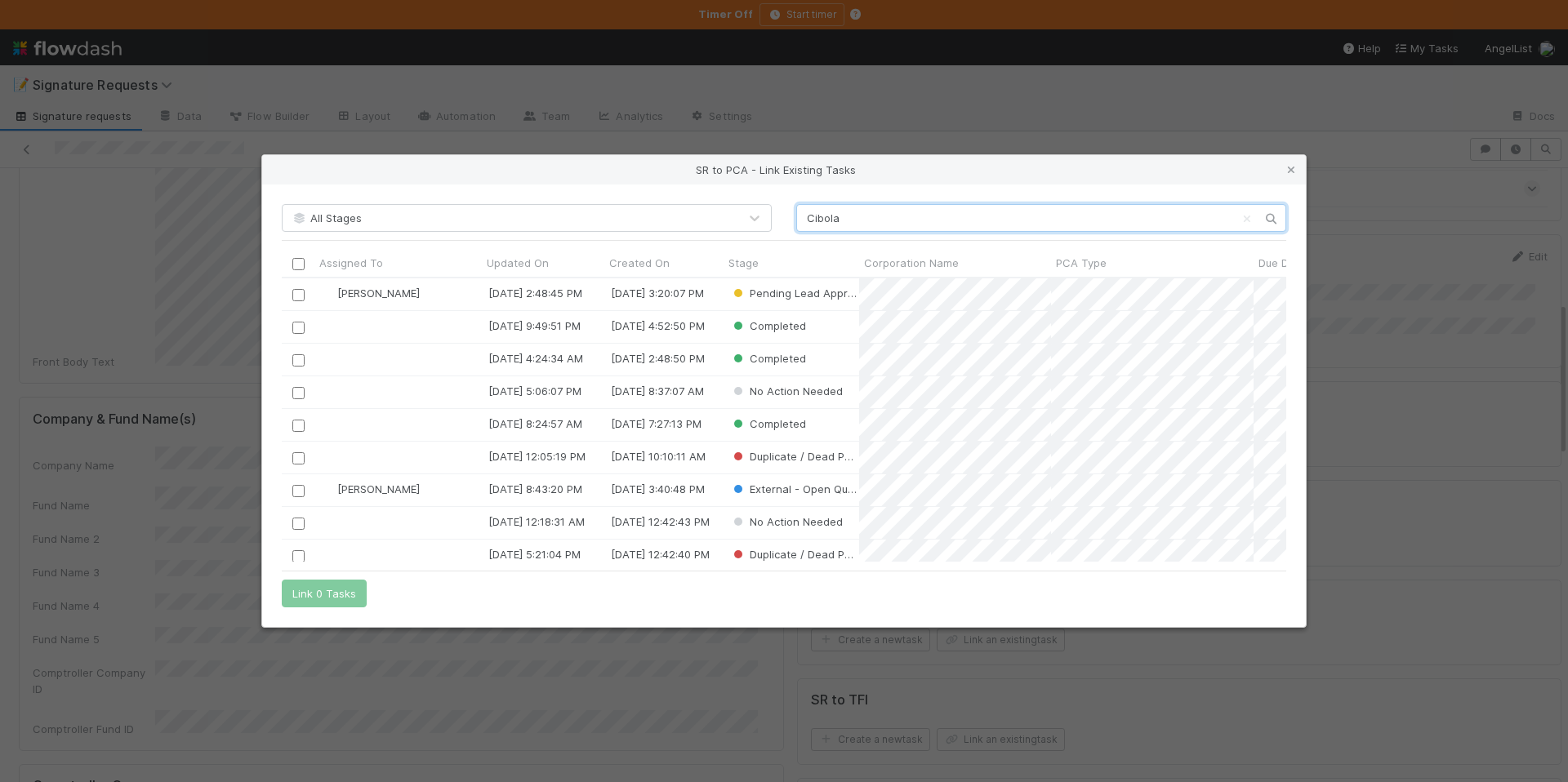
scroll to position [272, 993]
type input "Cibola"
click at [293, 298] on input "checkbox" at bounding box center [298, 294] width 12 height 12
click at [317, 591] on button "Link 1 Task" at bounding box center [321, 593] width 77 height 27
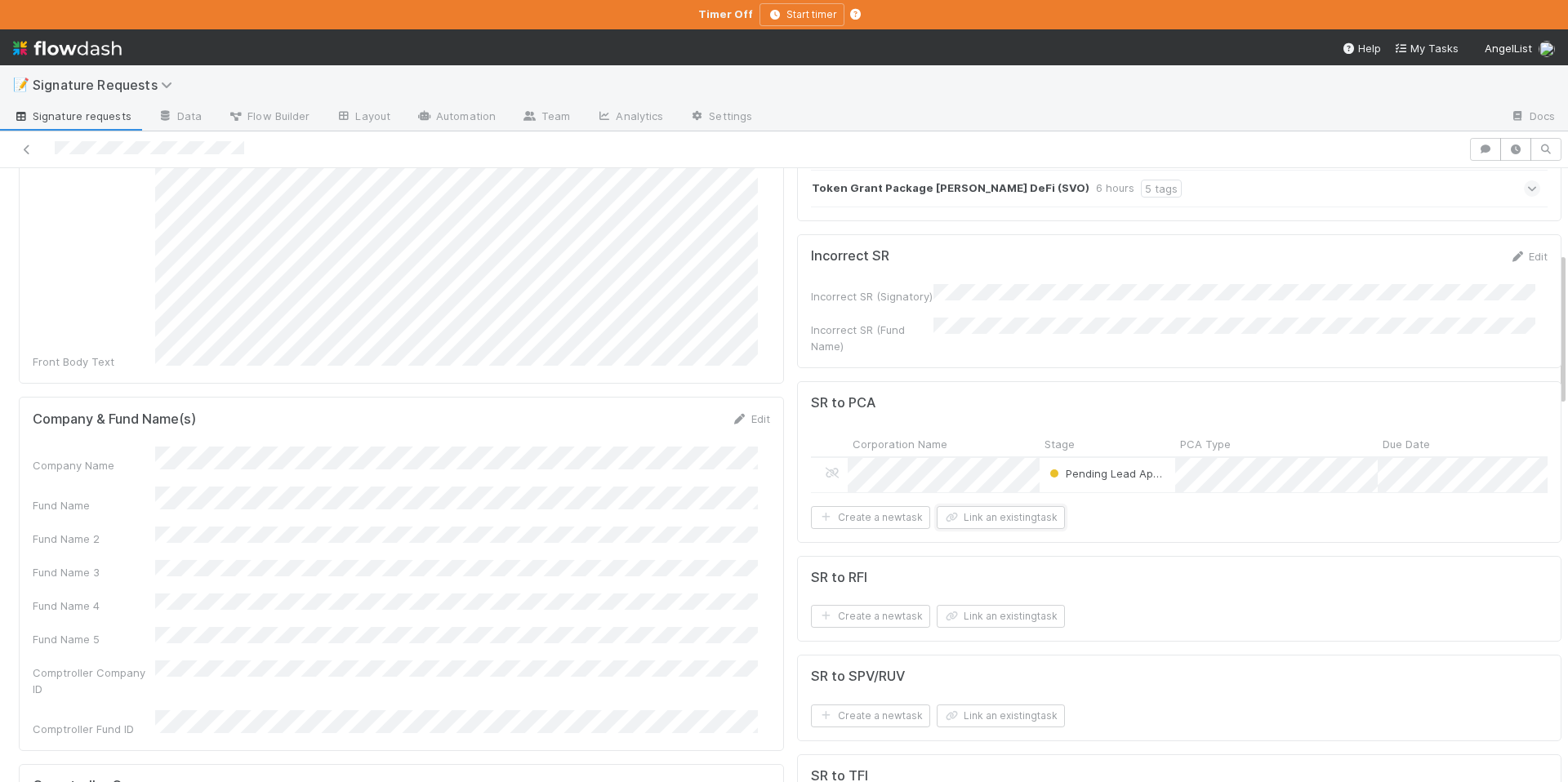
scroll to position [0, 0]
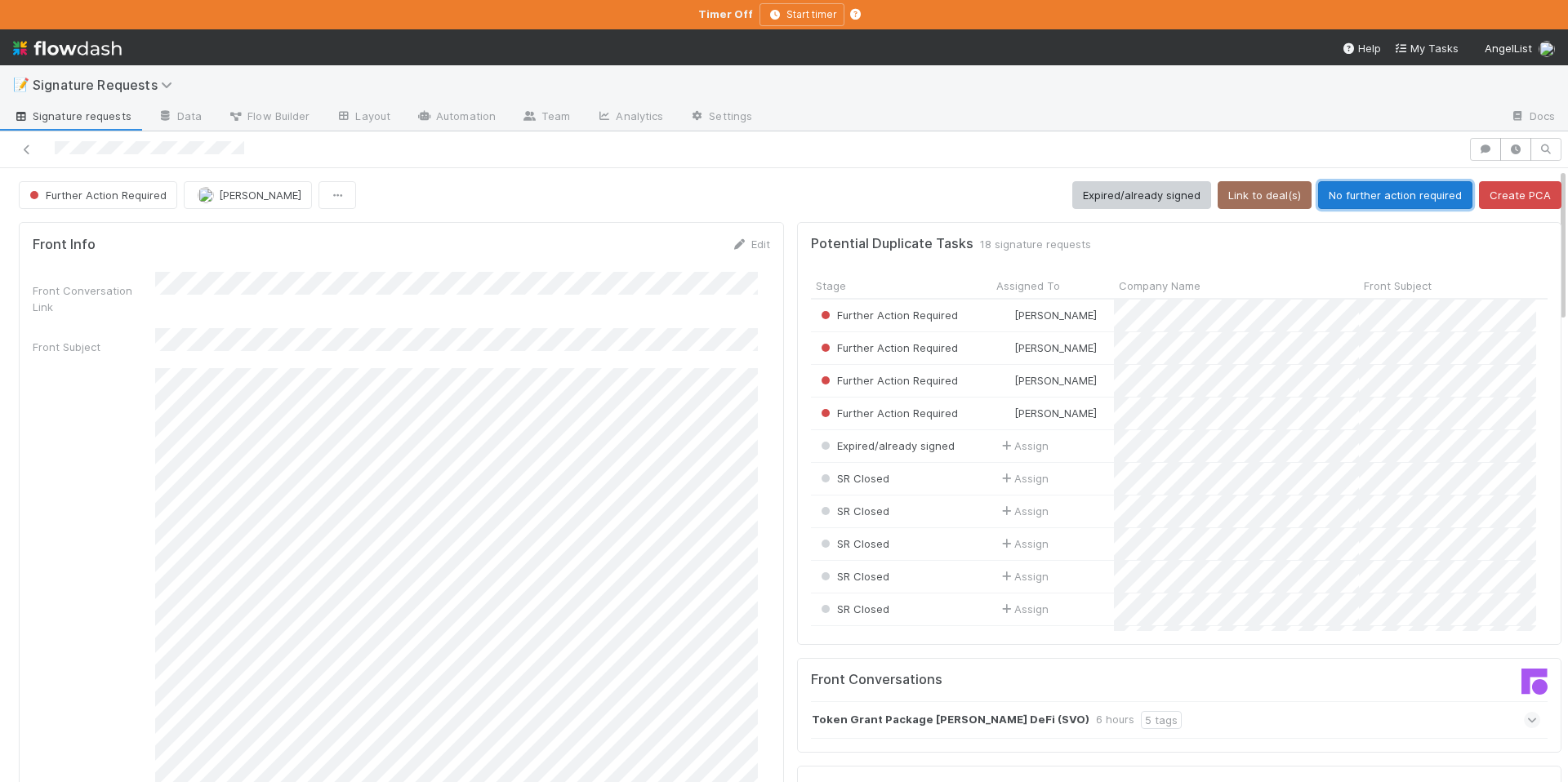
click at [1341, 196] on button "No further action required" at bounding box center [1395, 194] width 155 height 27
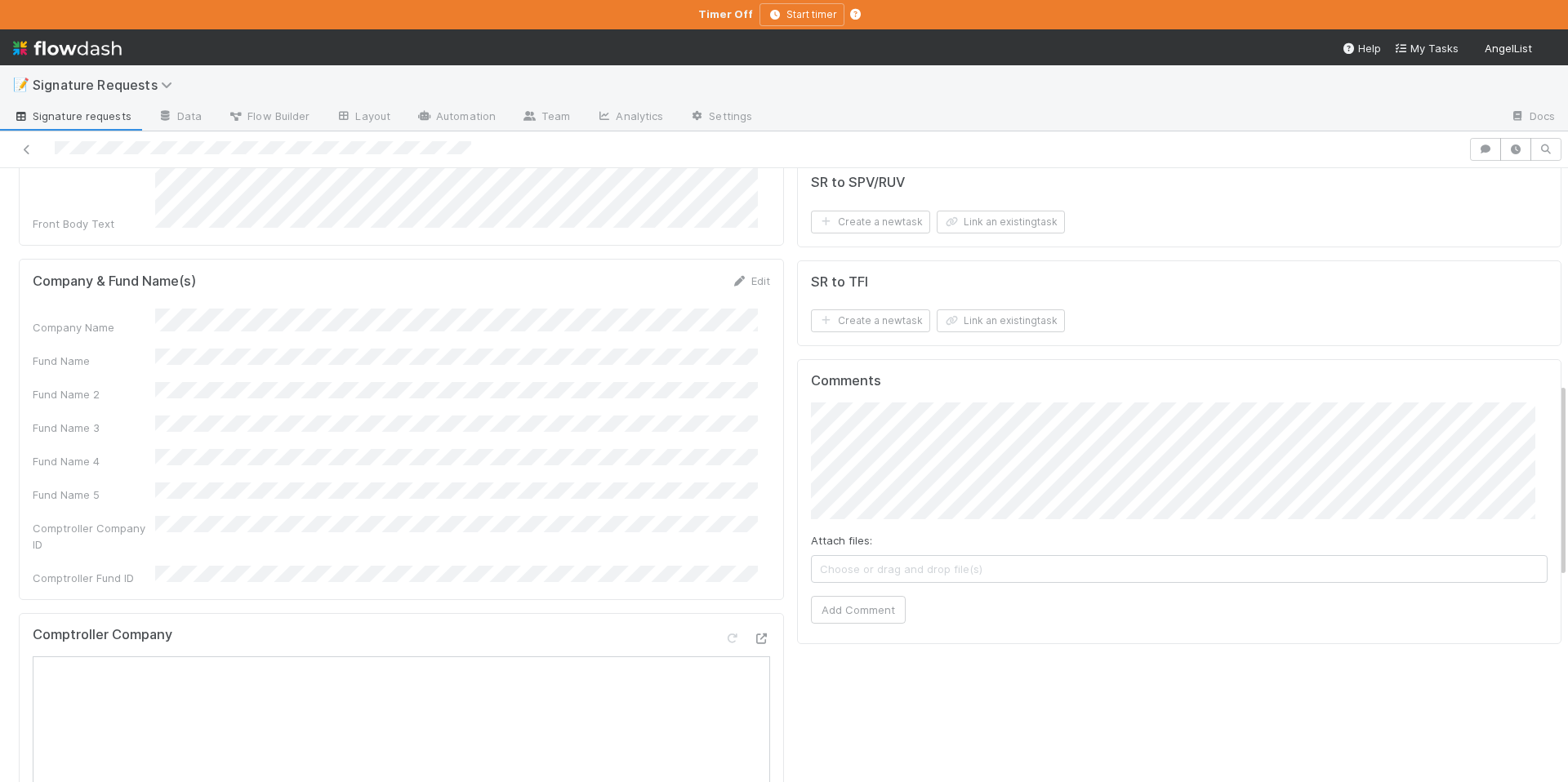
scroll to position [610, 0]
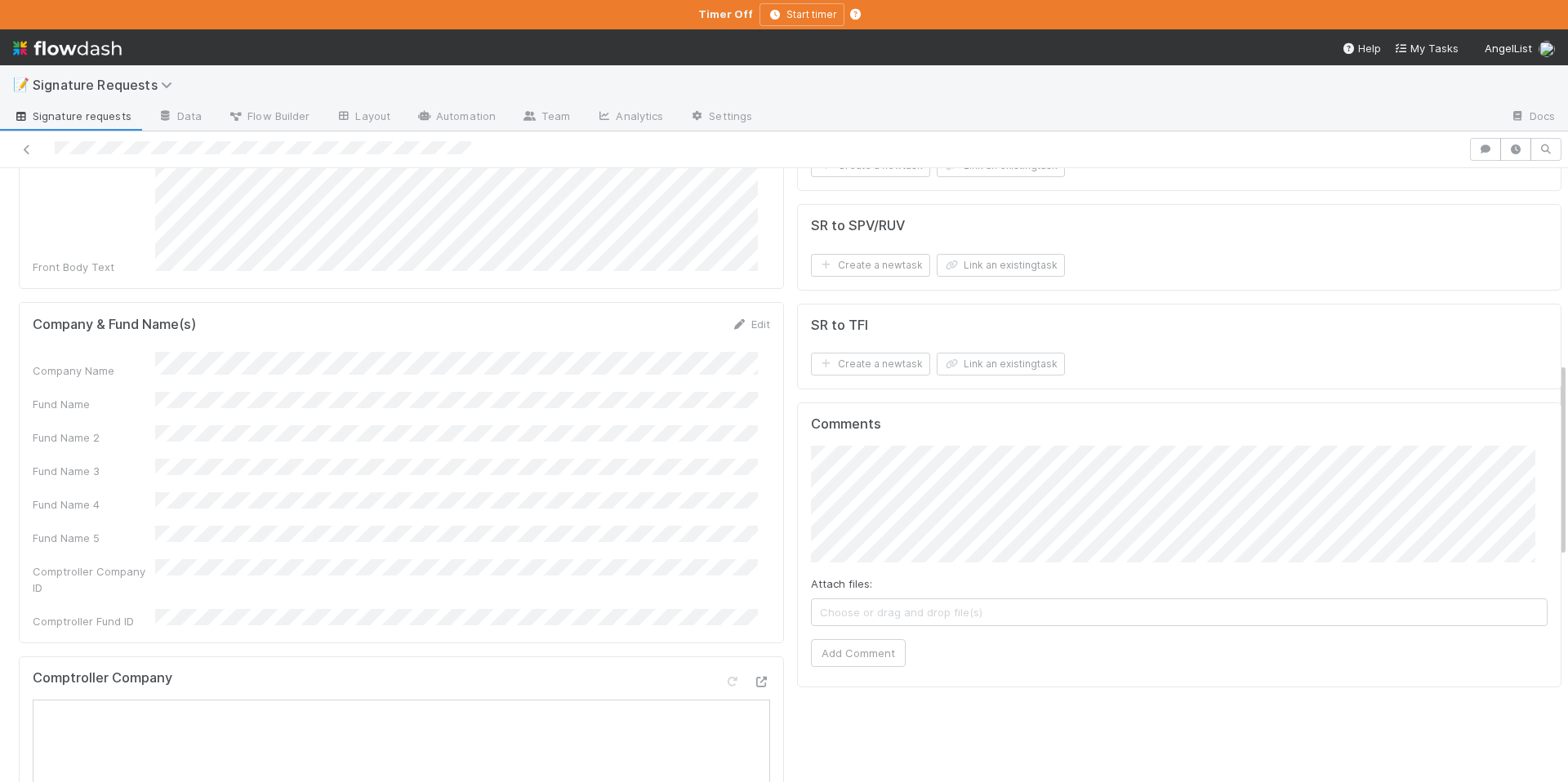
click at [739, 316] on div "Edit" at bounding box center [751, 324] width 39 height 16
click at [742, 318] on link "Edit" at bounding box center [751, 324] width 39 height 13
click at [684, 316] on button "Save" at bounding box center [682, 329] width 46 height 27
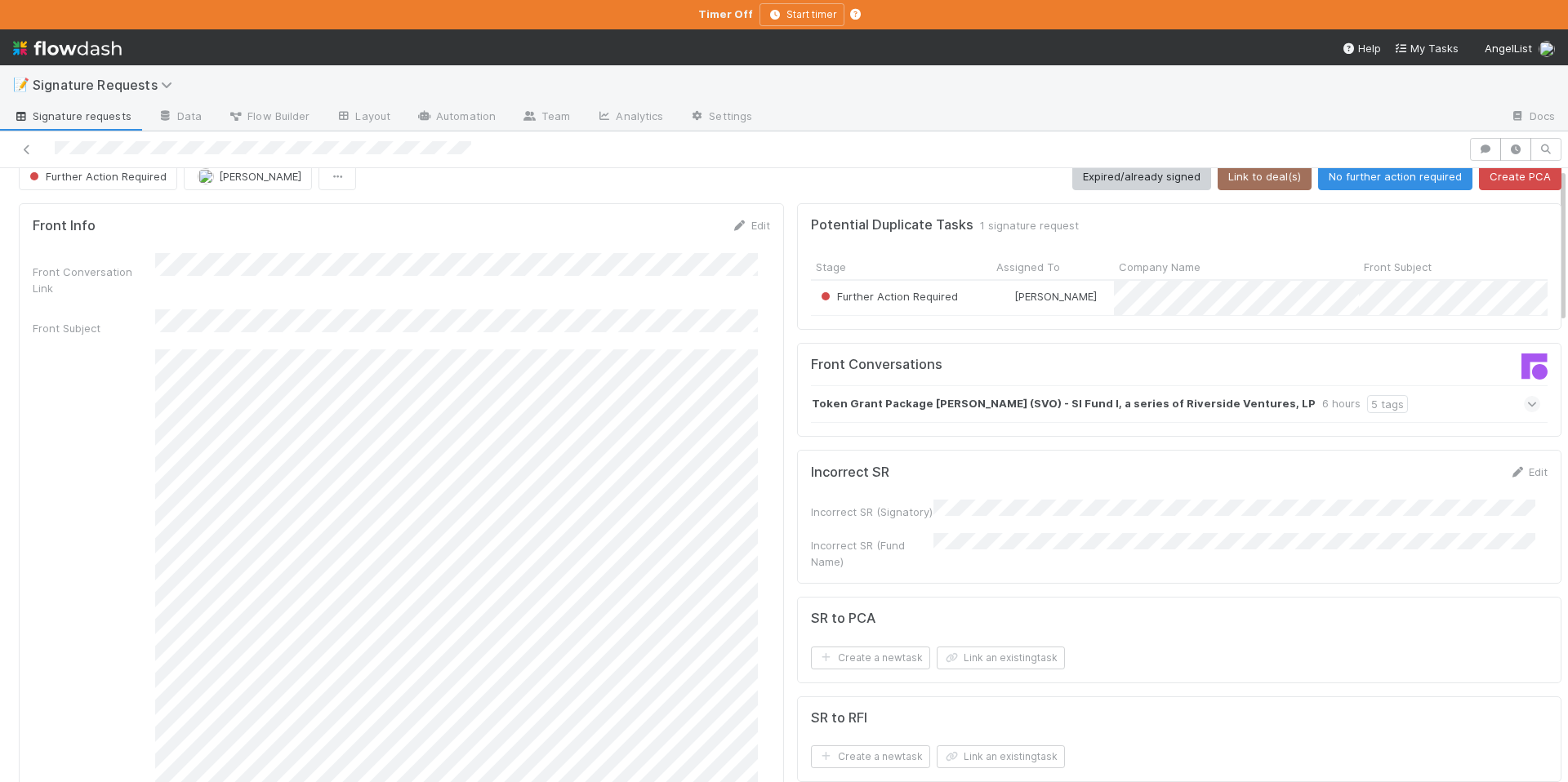
scroll to position [0, 0]
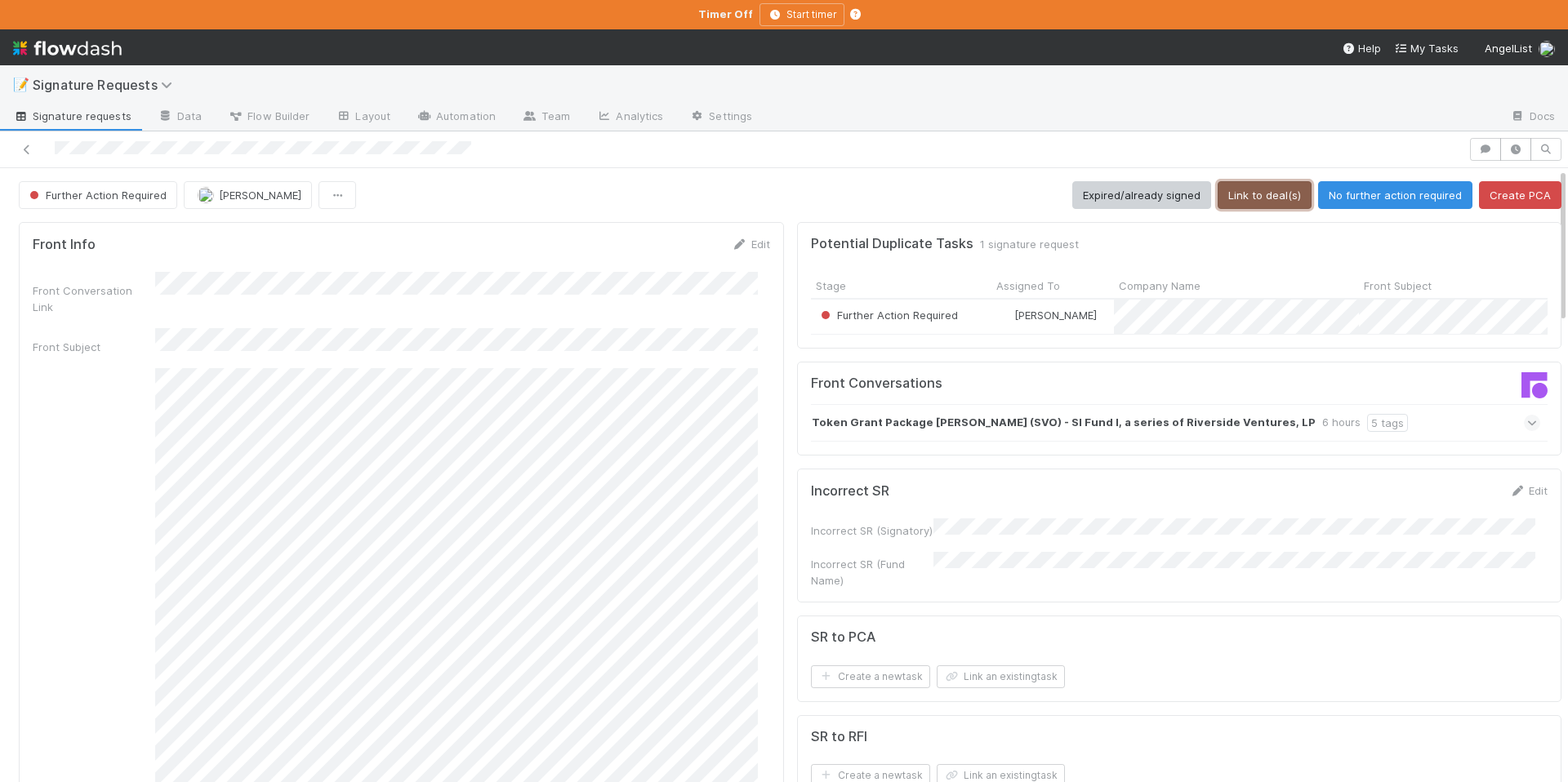
click at [1236, 201] on button "Link to deal(s)" at bounding box center [1265, 194] width 94 height 27
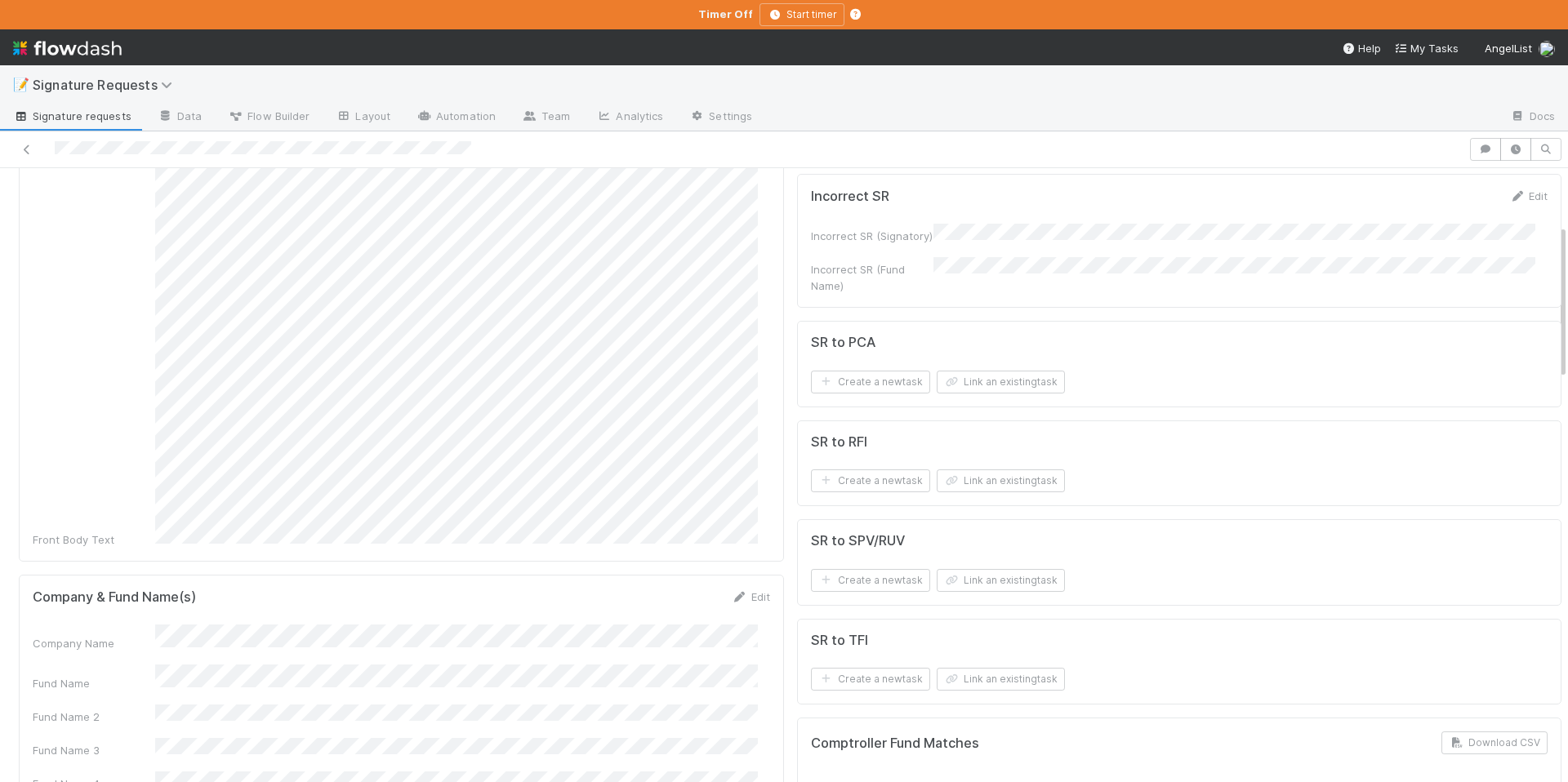
scroll to position [358, 0]
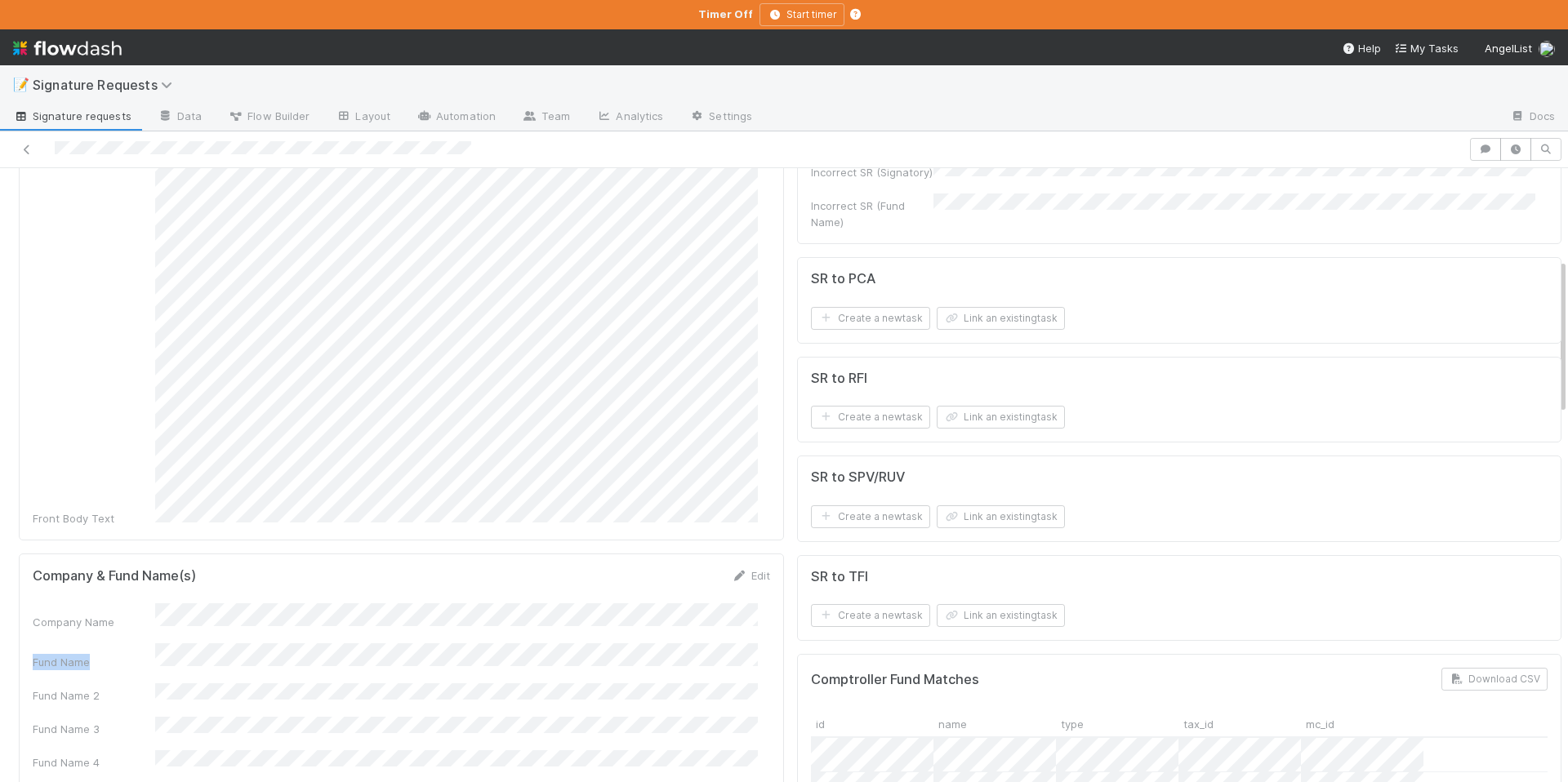
click at [178, 604] on div "Company Name Fund Name Fund Name 2 Fund Name 3 Fund Name 4 Fund Name 5 Comptrol…" at bounding box center [402, 749] width 738 height 291
click at [971, 328] on button "Link an existing task" at bounding box center [1001, 319] width 128 height 23
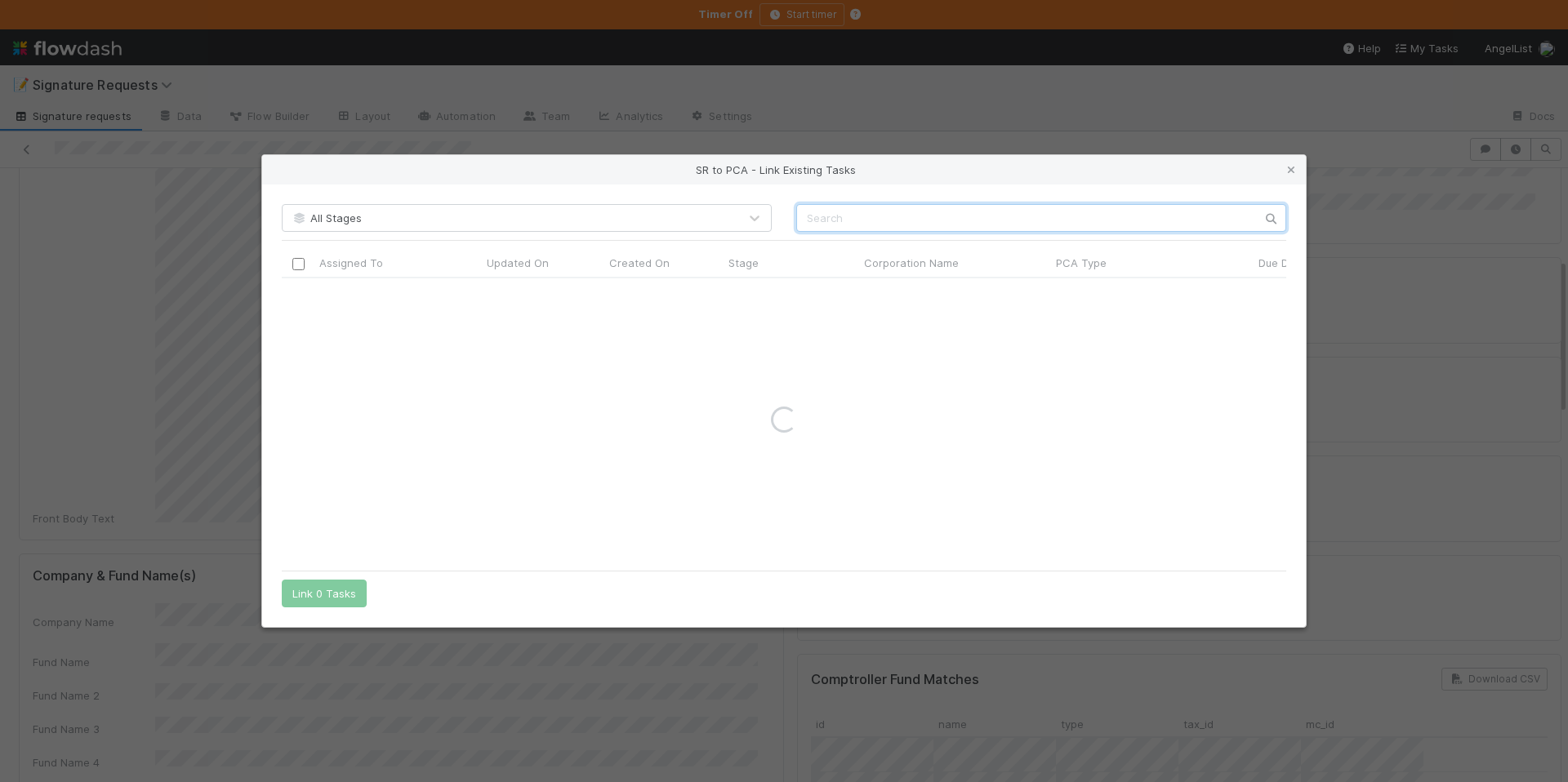
click at [844, 206] on input "text" at bounding box center [1041, 217] width 490 height 27
paste input "Cibola"
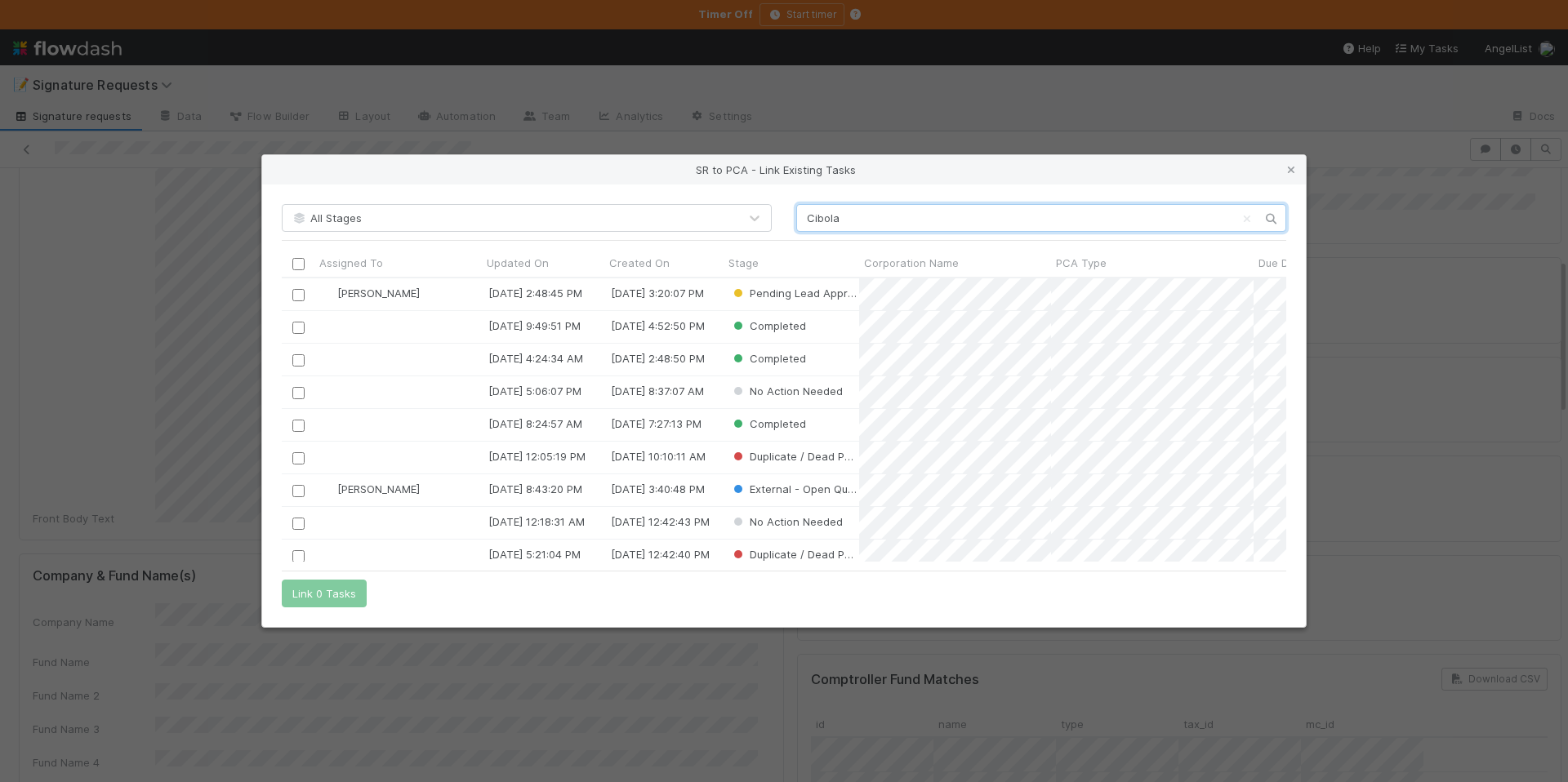
scroll to position [272, 993]
type input "Cibola"
click at [295, 294] on input "checkbox" at bounding box center [298, 294] width 12 height 12
click at [333, 589] on button "Link 1 Task" at bounding box center [321, 593] width 77 height 27
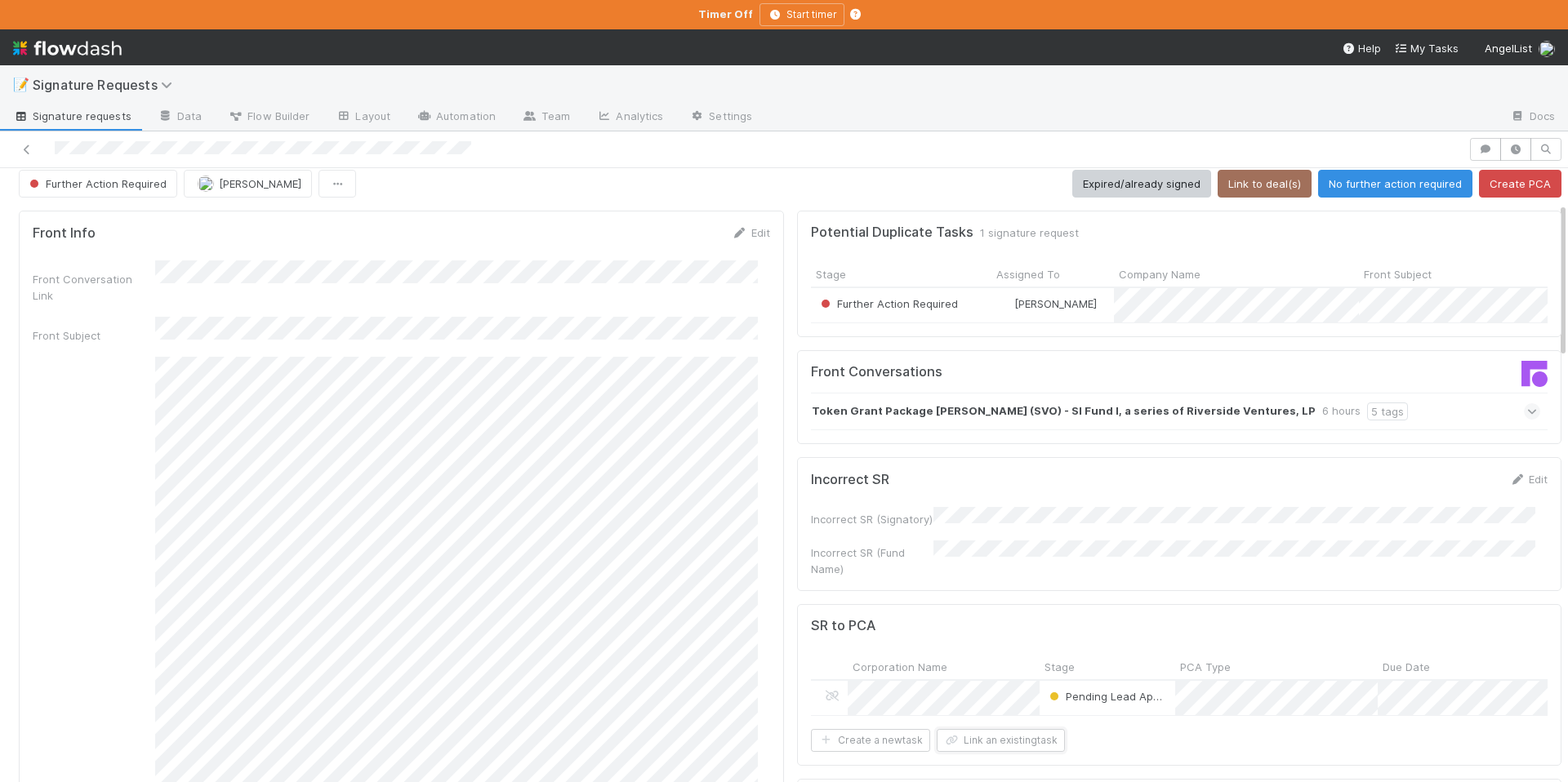
scroll to position [0, 0]
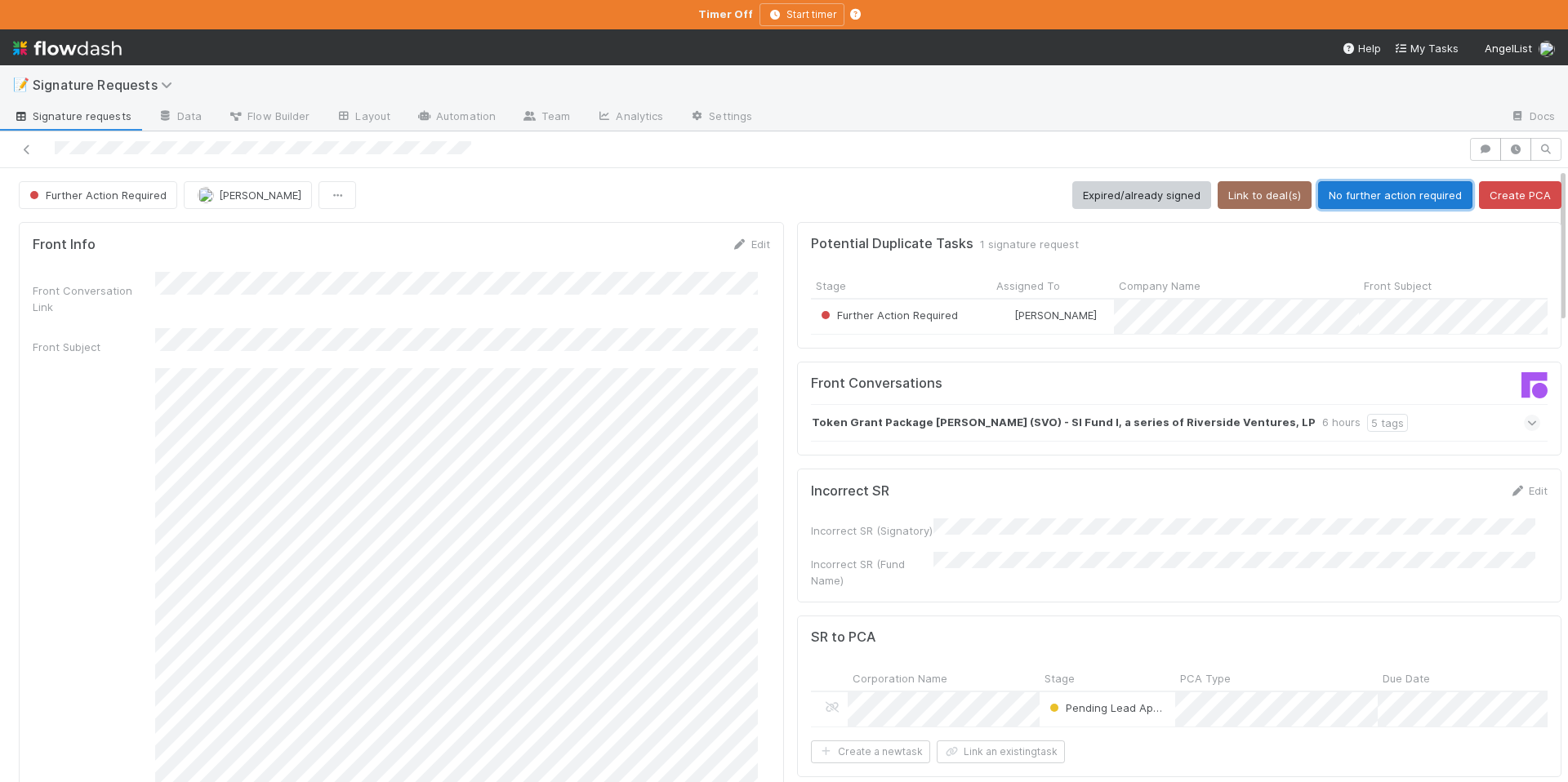
click at [1359, 197] on button "No further action required" at bounding box center [1395, 194] width 155 height 27
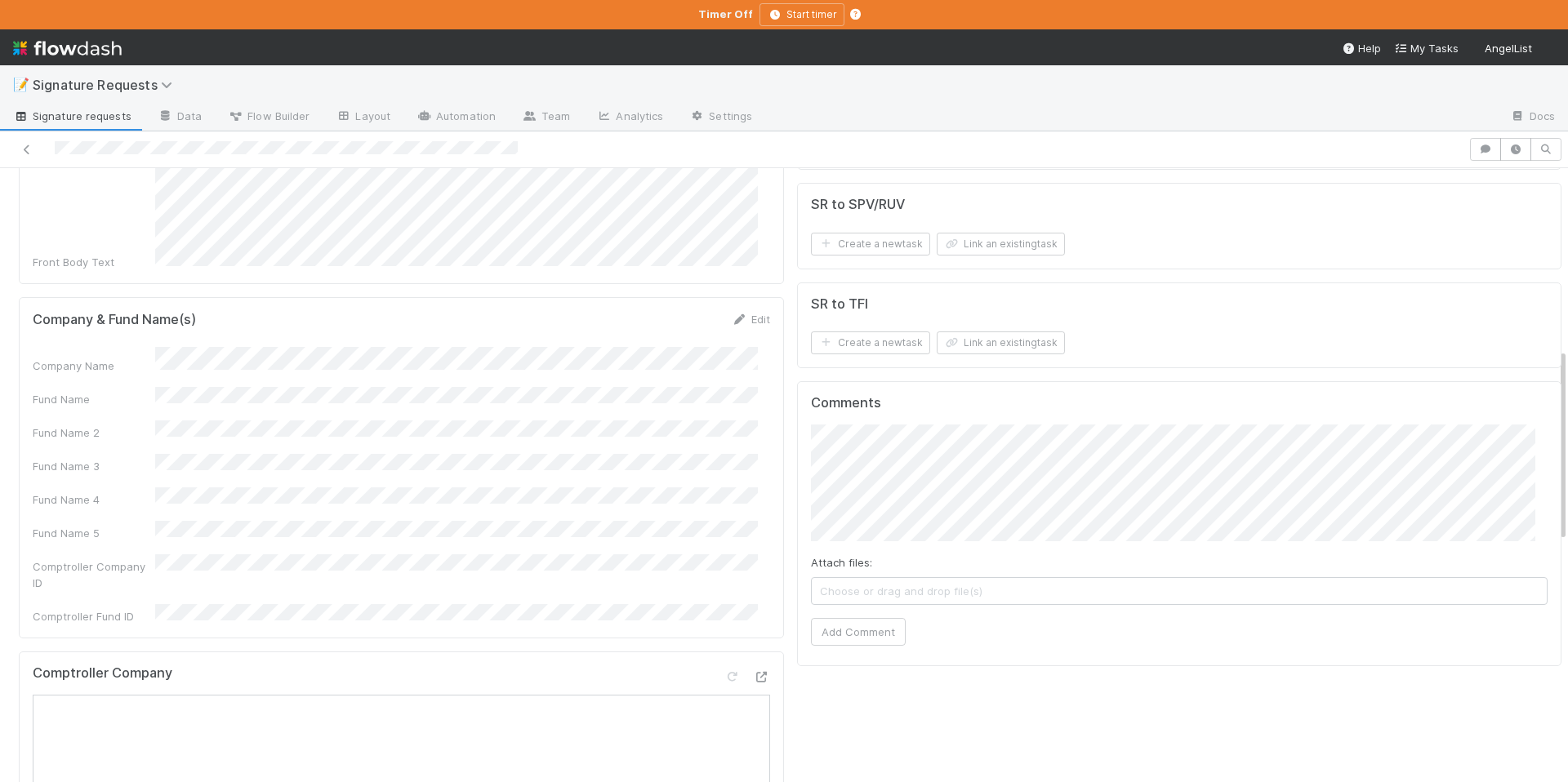
scroll to position [461, 0]
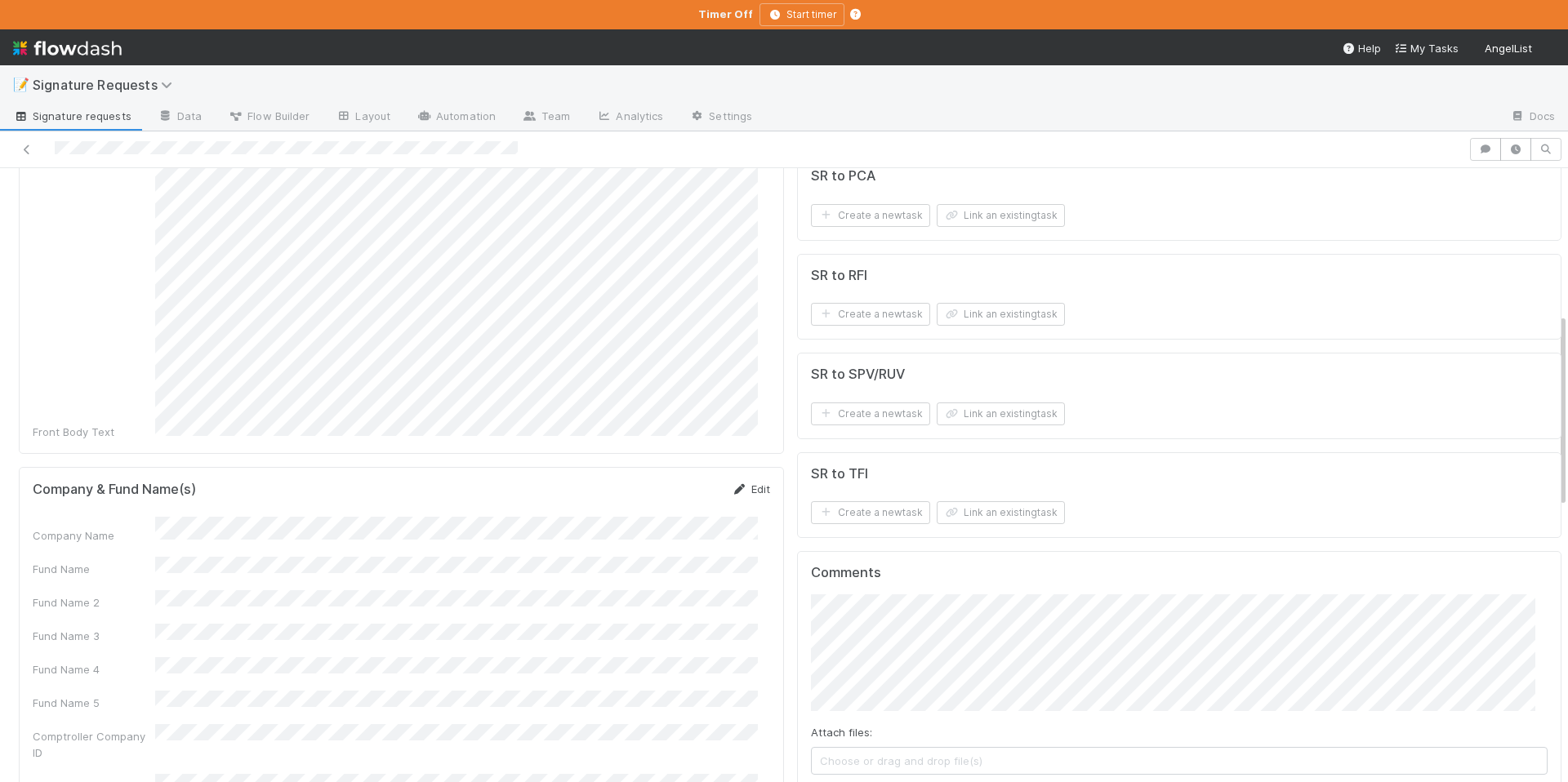
click at [736, 483] on link "Edit" at bounding box center [751, 490] width 39 height 13
click at [611, 498] on form "Company & Fund Name(s) Save Cancel Company Name Fund Name Fund Name 2 Fund Name…" at bounding box center [402, 686] width 738 height 410
click at [611, 499] on form "Company & Fund Name(s) Save Cancel Company Name Fund Name Fund Name 2 Fund Name…" at bounding box center [402, 686] width 738 height 410
click at [684, 481] on button "Save" at bounding box center [682, 494] width 46 height 27
click at [737, 483] on link "Edit" at bounding box center [751, 490] width 39 height 13
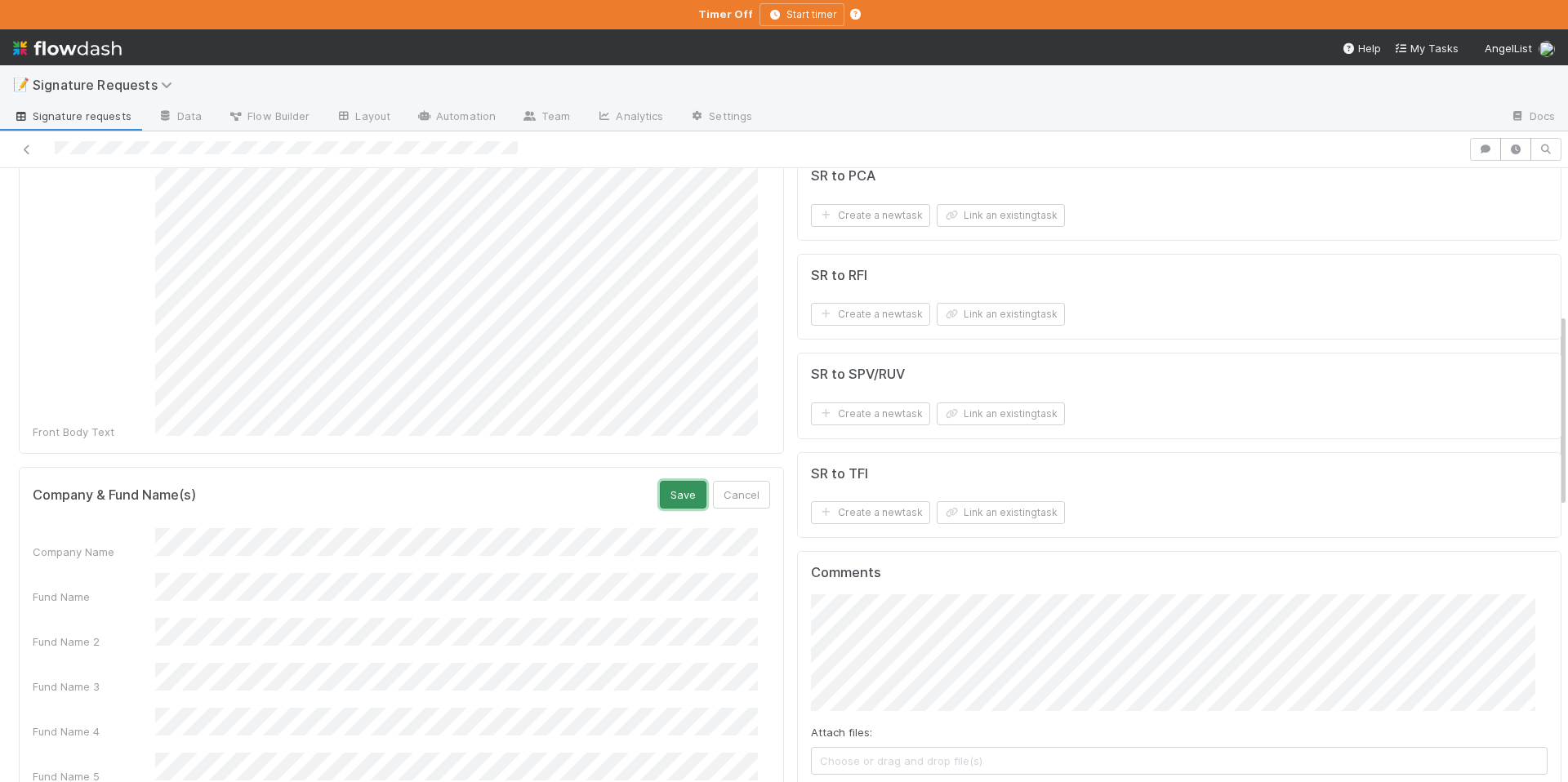
click at [673, 481] on button "Save" at bounding box center [682, 494] width 46 height 27
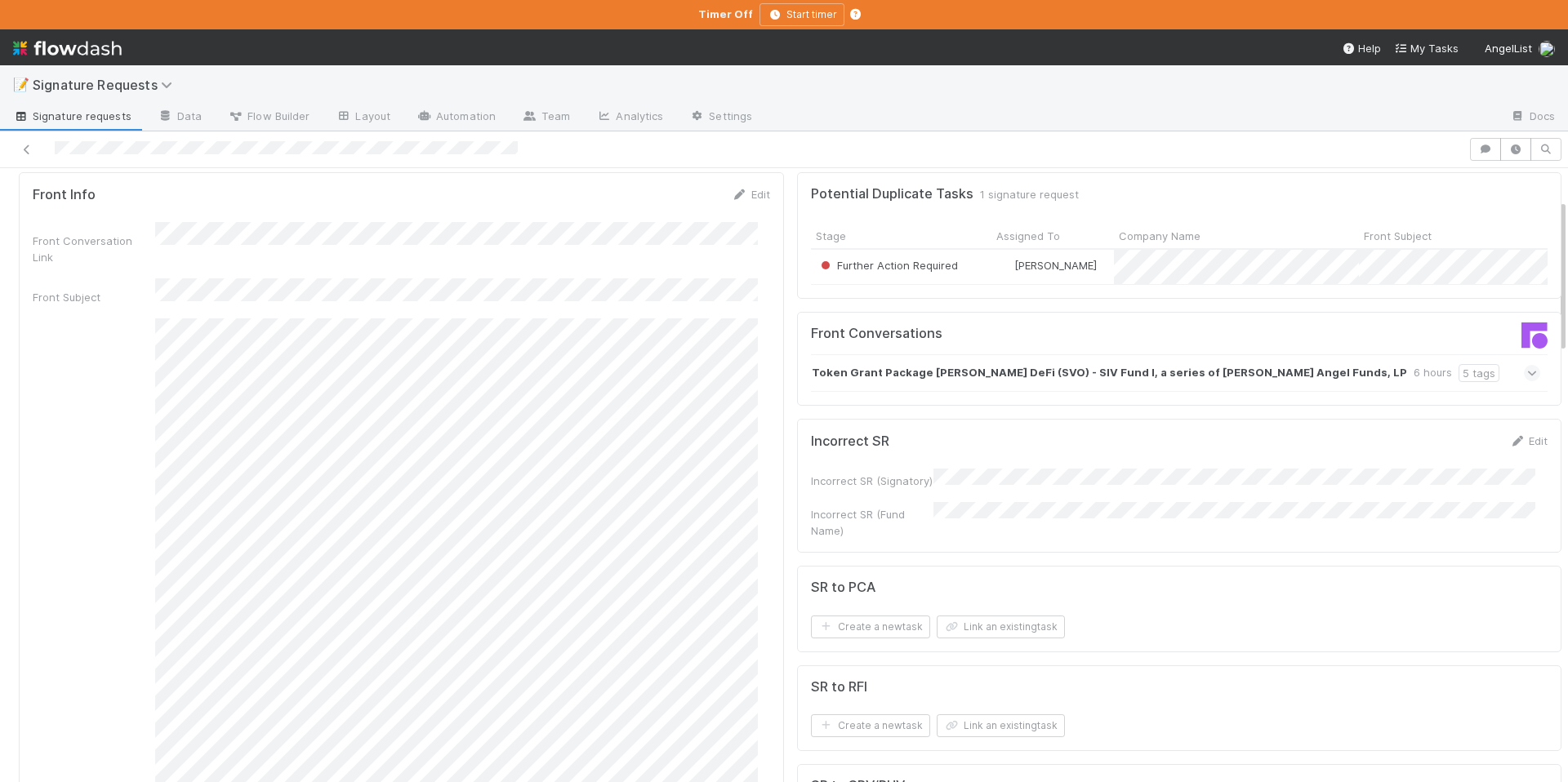
scroll to position [0, 0]
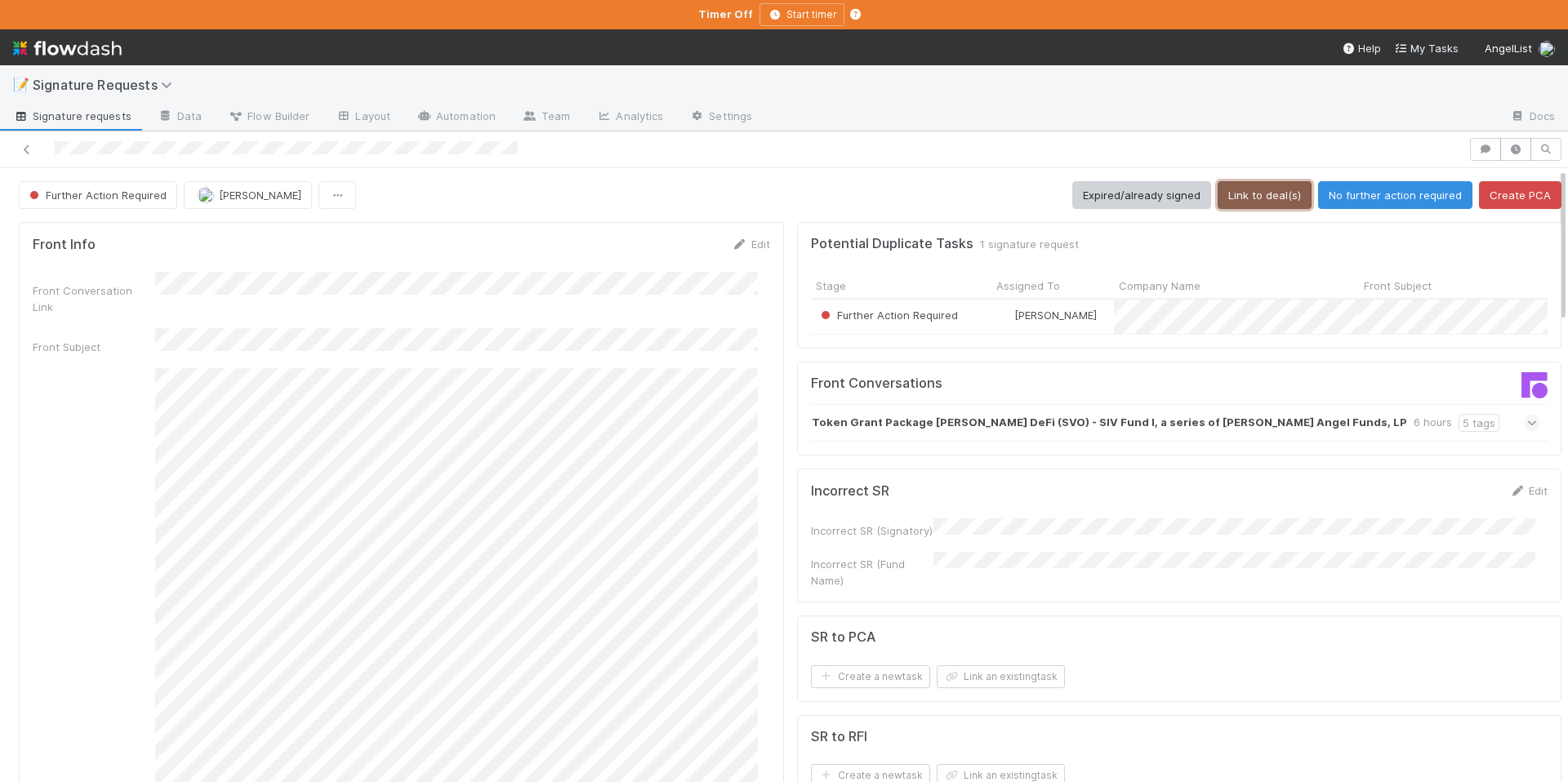
click at [1251, 195] on button "Link to deal(s)" at bounding box center [1265, 194] width 94 height 27
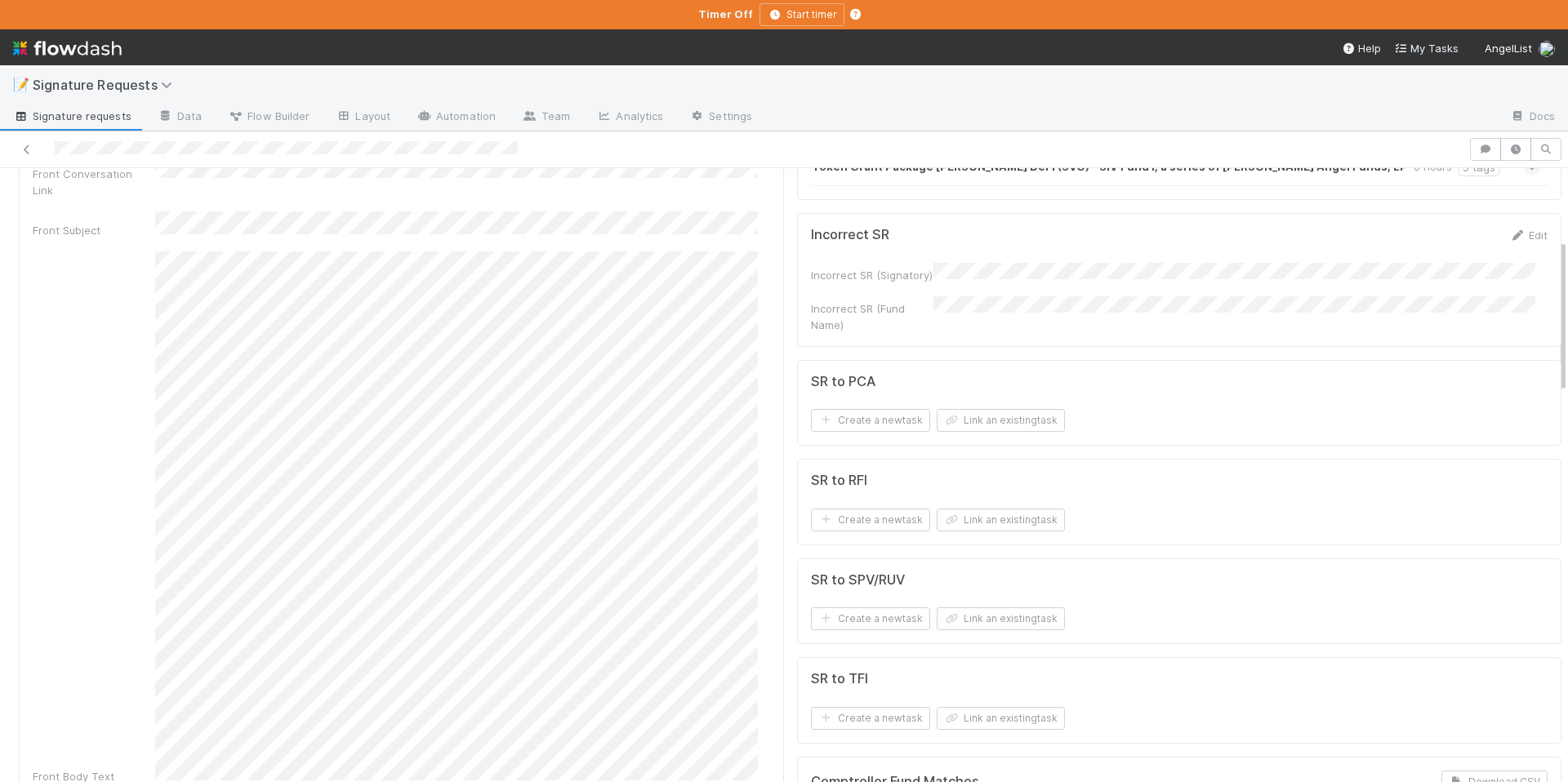
scroll to position [291, 0]
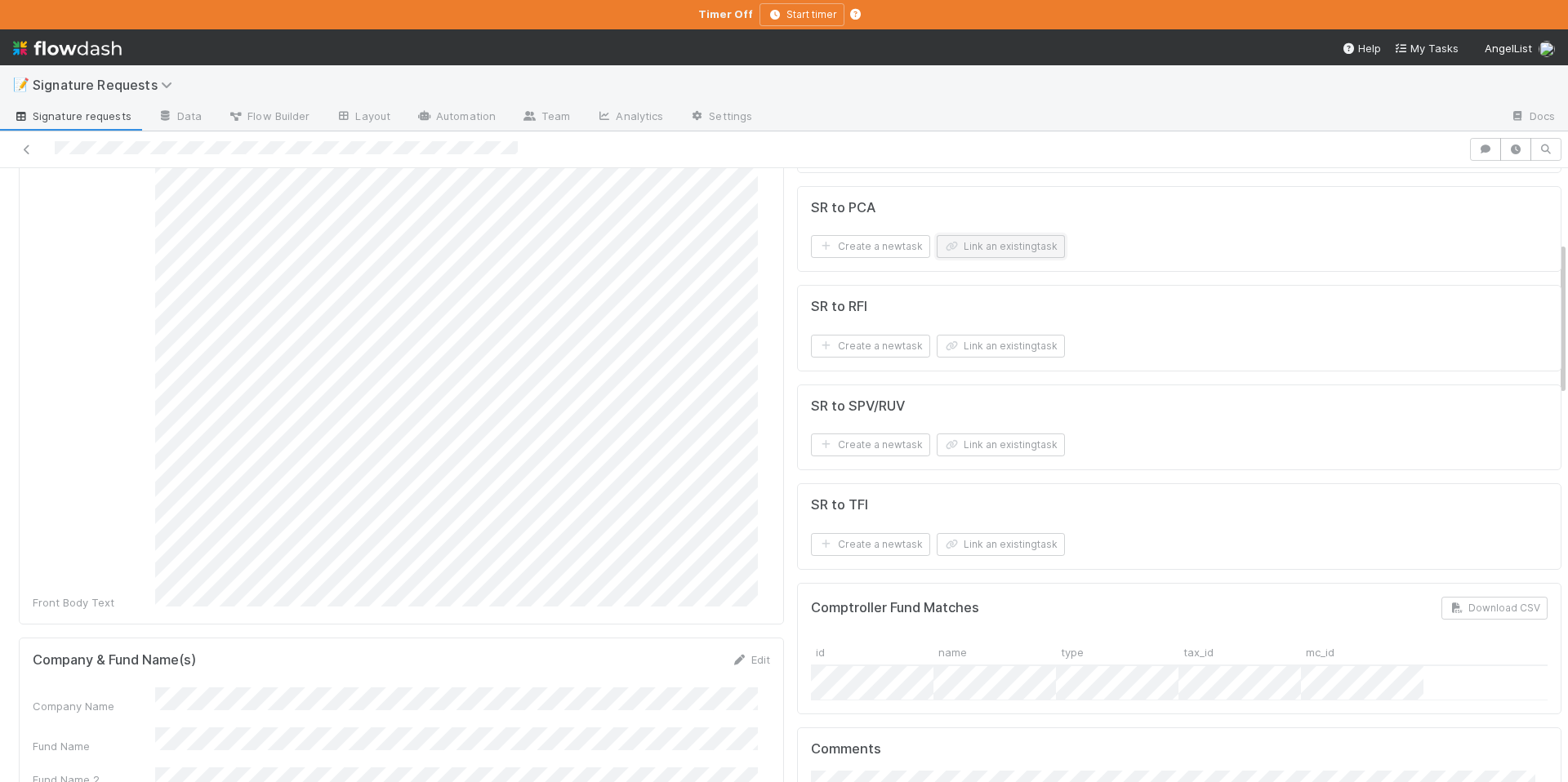
click at [996, 241] on button "Link an existing task" at bounding box center [1001, 246] width 128 height 23
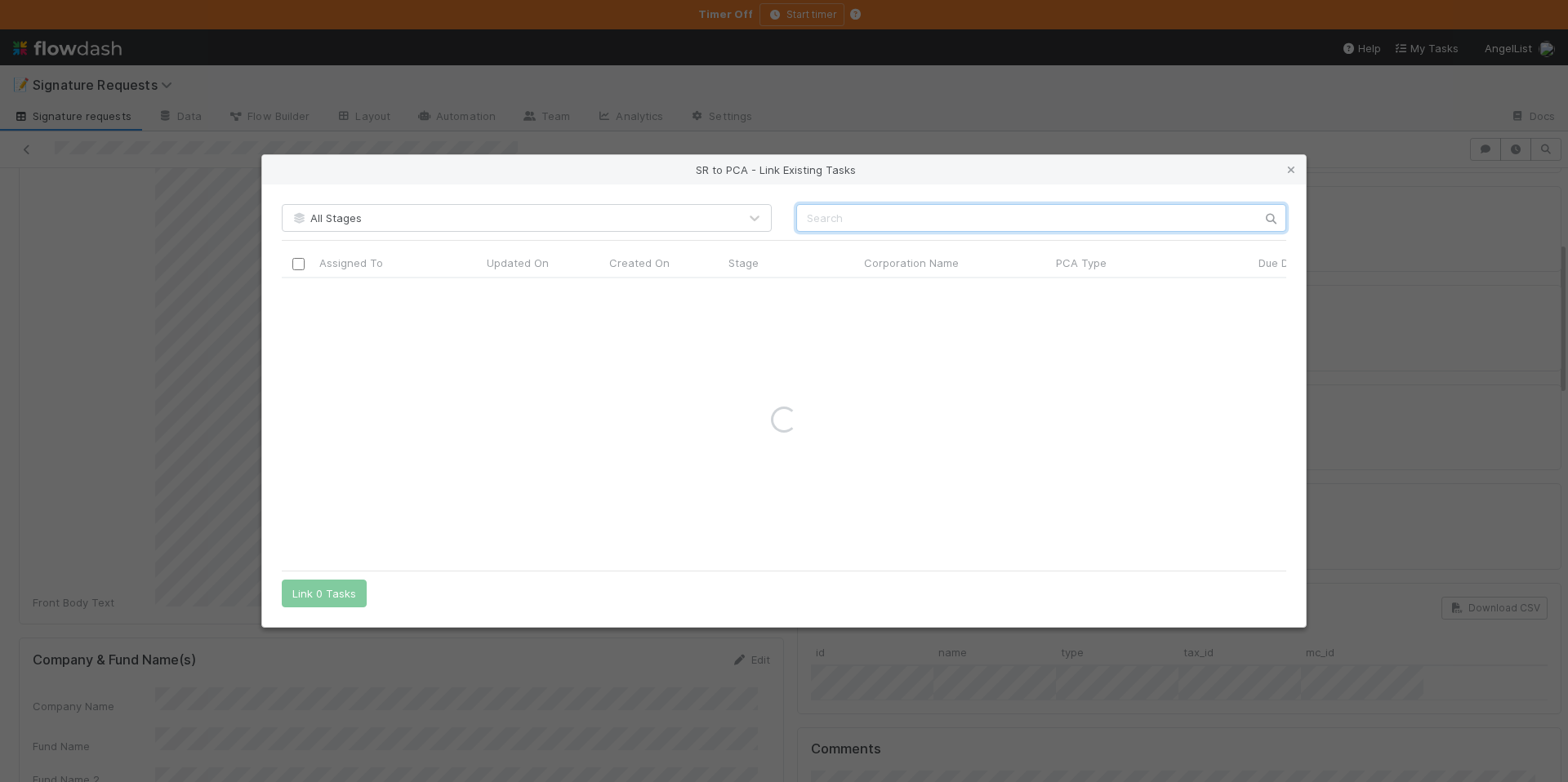
click at [865, 216] on input "text" at bounding box center [1041, 217] width 490 height 27
paste input "Cibola"
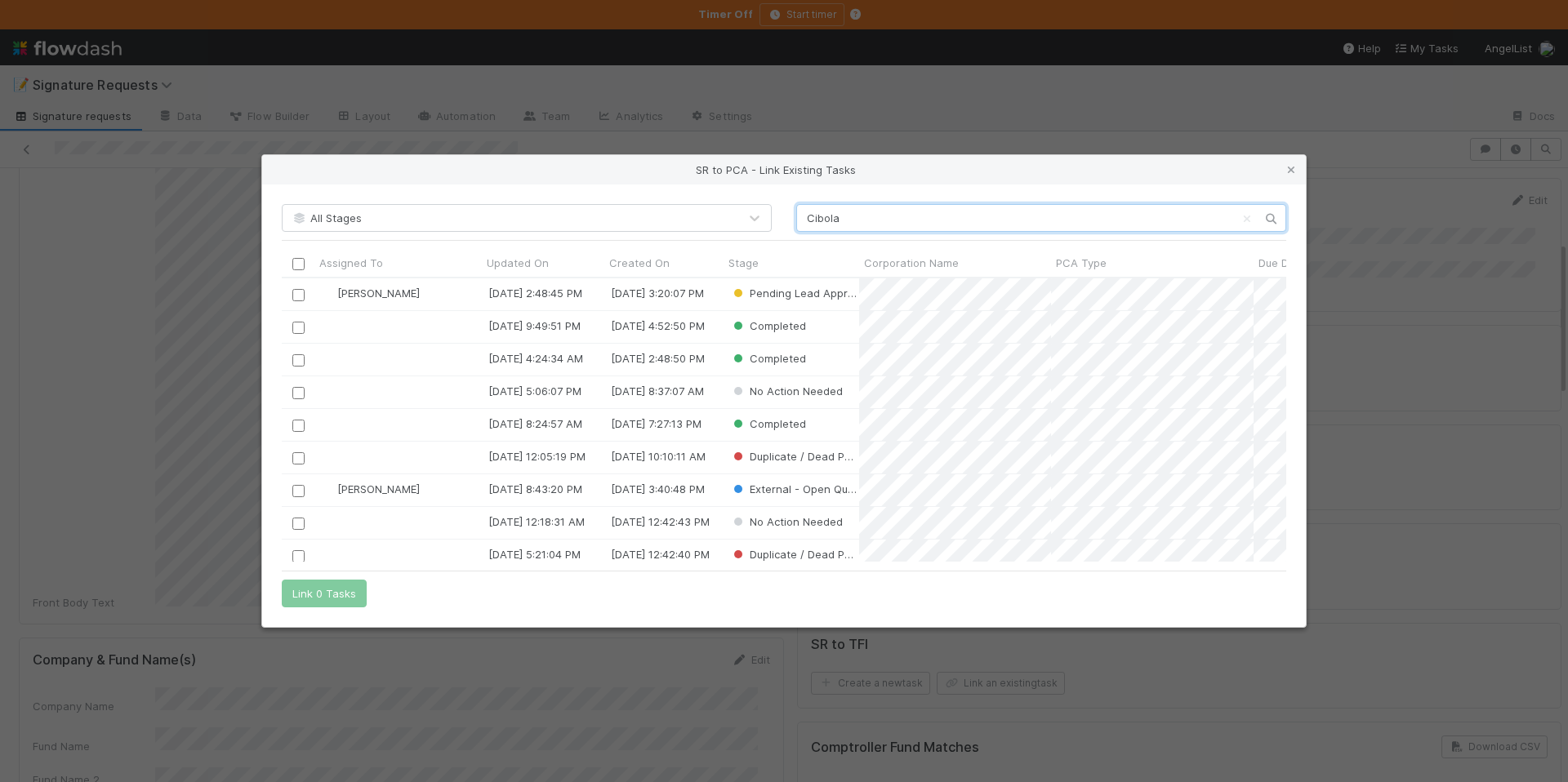
scroll to position [272, 993]
type input "Cibola"
click at [303, 296] on input "checkbox" at bounding box center [298, 294] width 12 height 12
click at [331, 593] on button "Link 1 Task" at bounding box center [321, 593] width 77 height 27
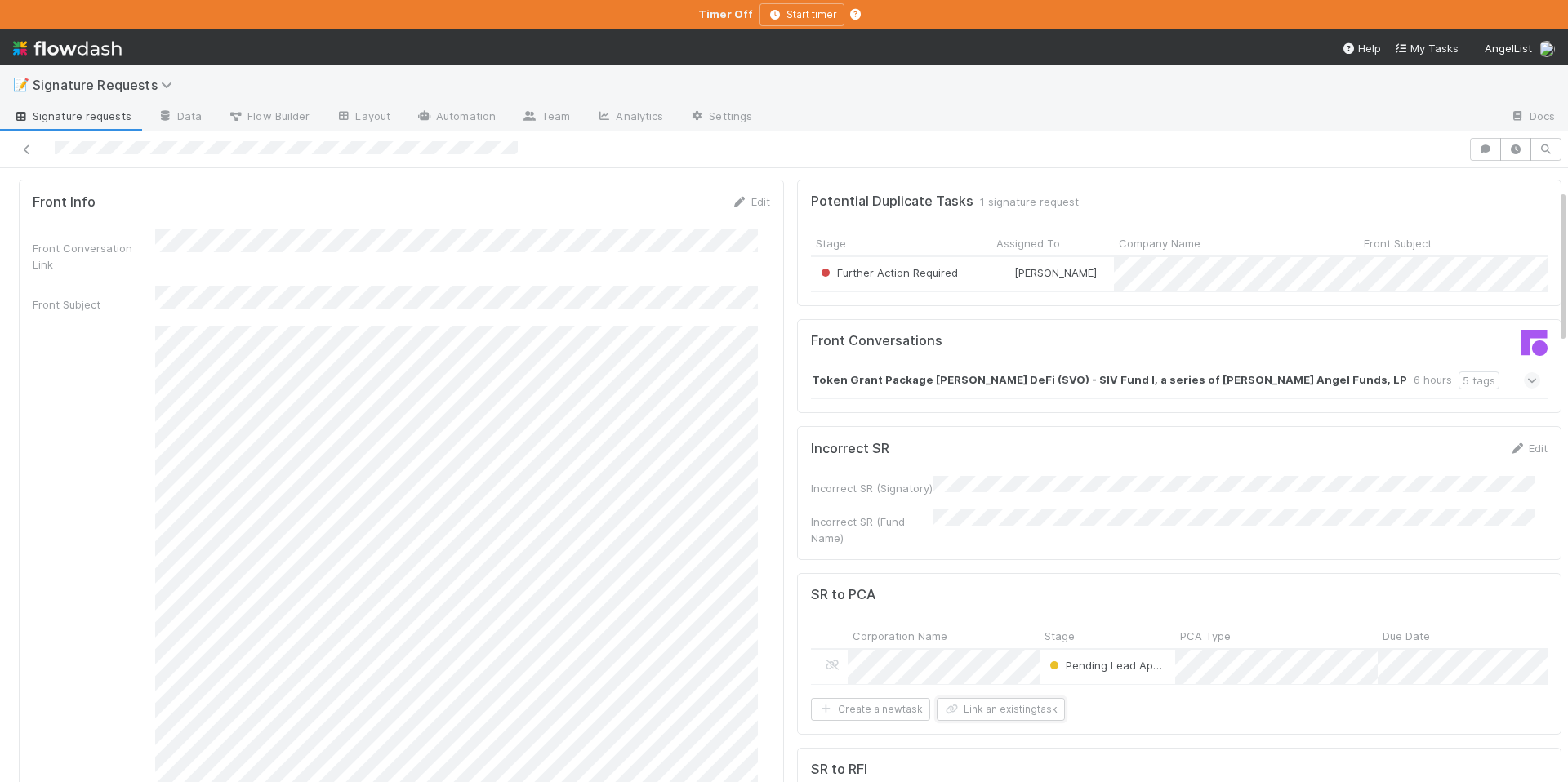
scroll to position [0, 0]
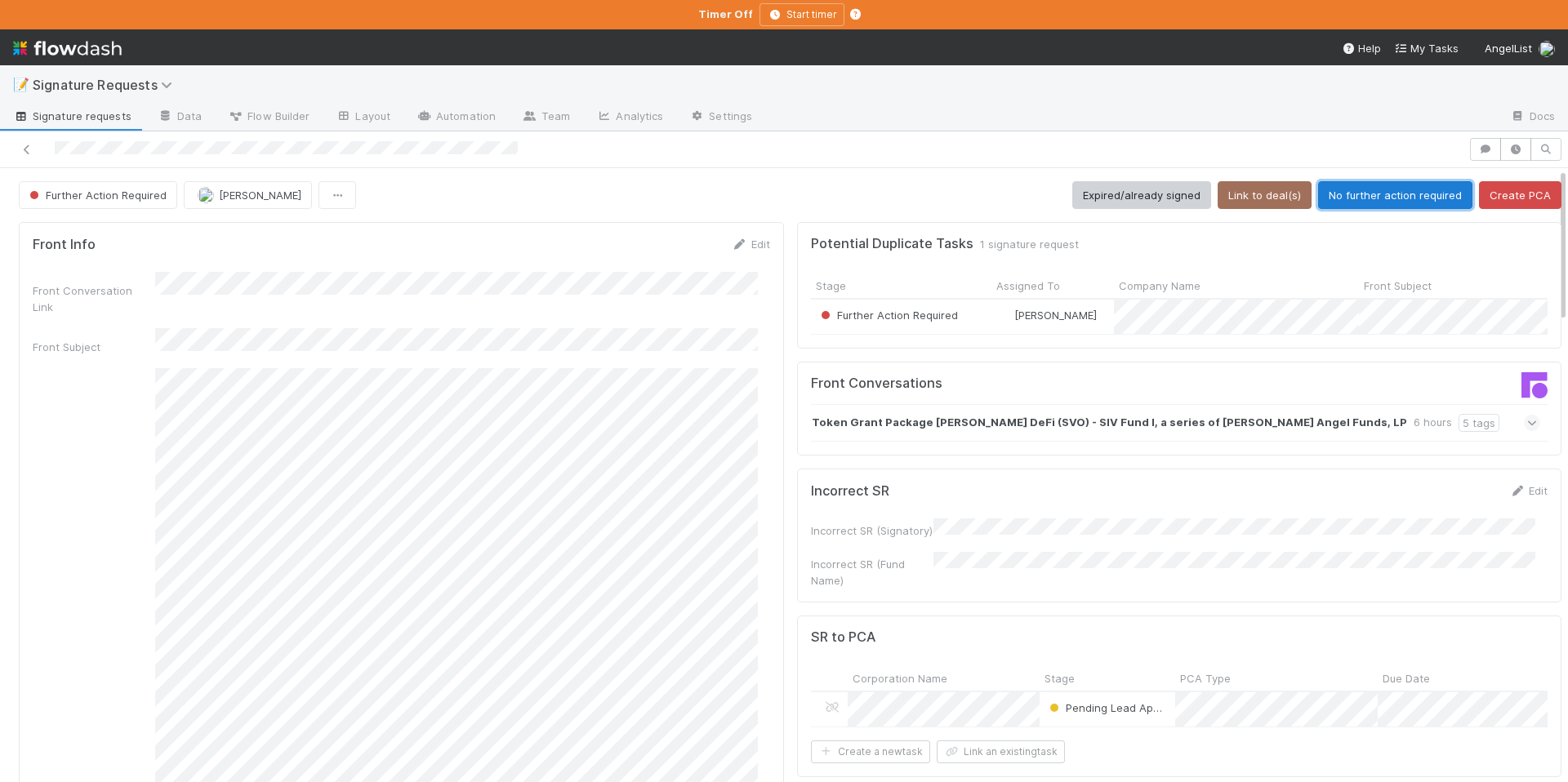
click at [1341, 191] on button "No further action required" at bounding box center [1395, 194] width 155 height 27
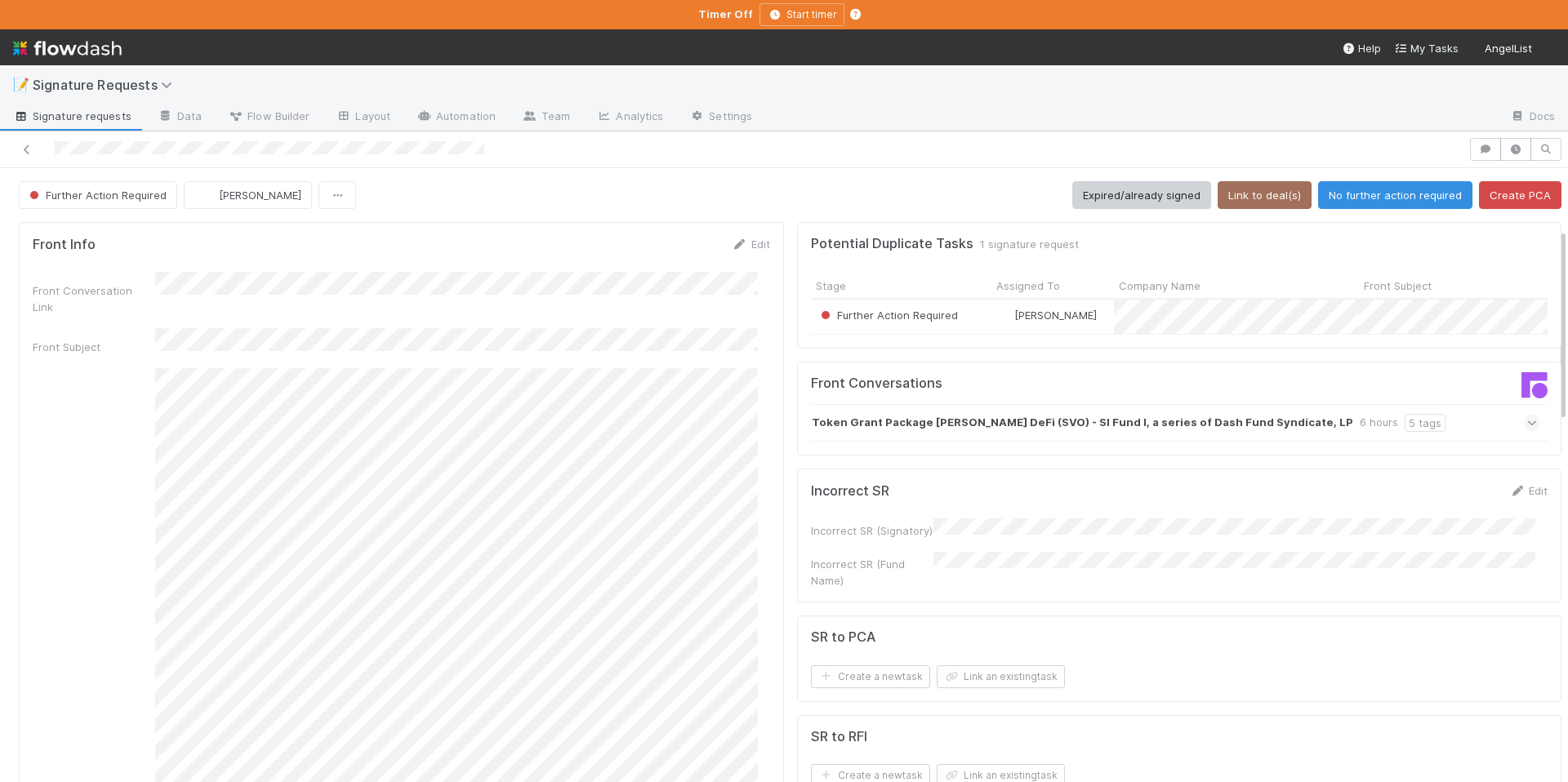
scroll to position [558, 0]
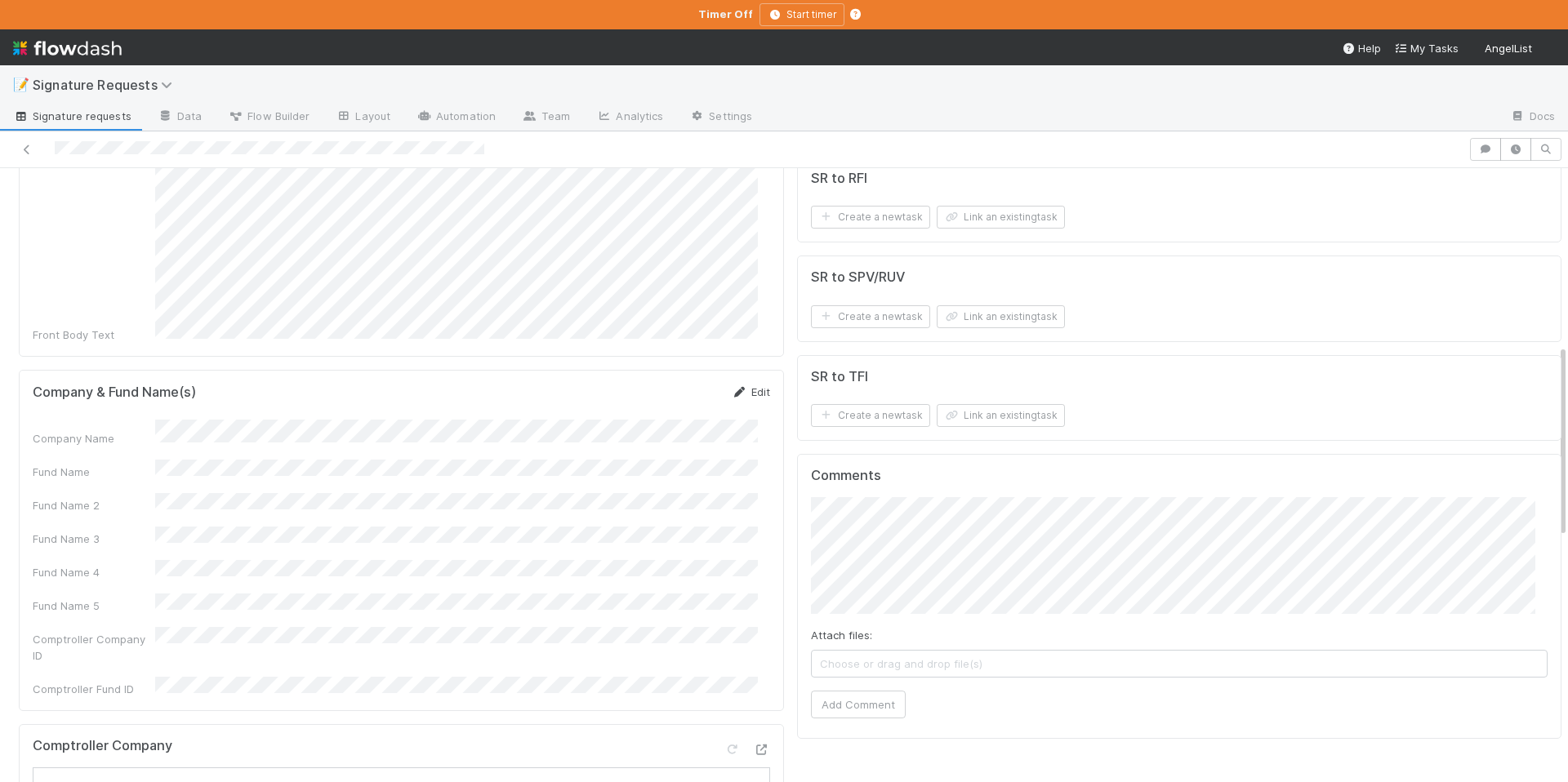
click at [743, 386] on link "Edit" at bounding box center [751, 392] width 39 height 13
click at [672, 384] on button "Save" at bounding box center [682, 397] width 46 height 27
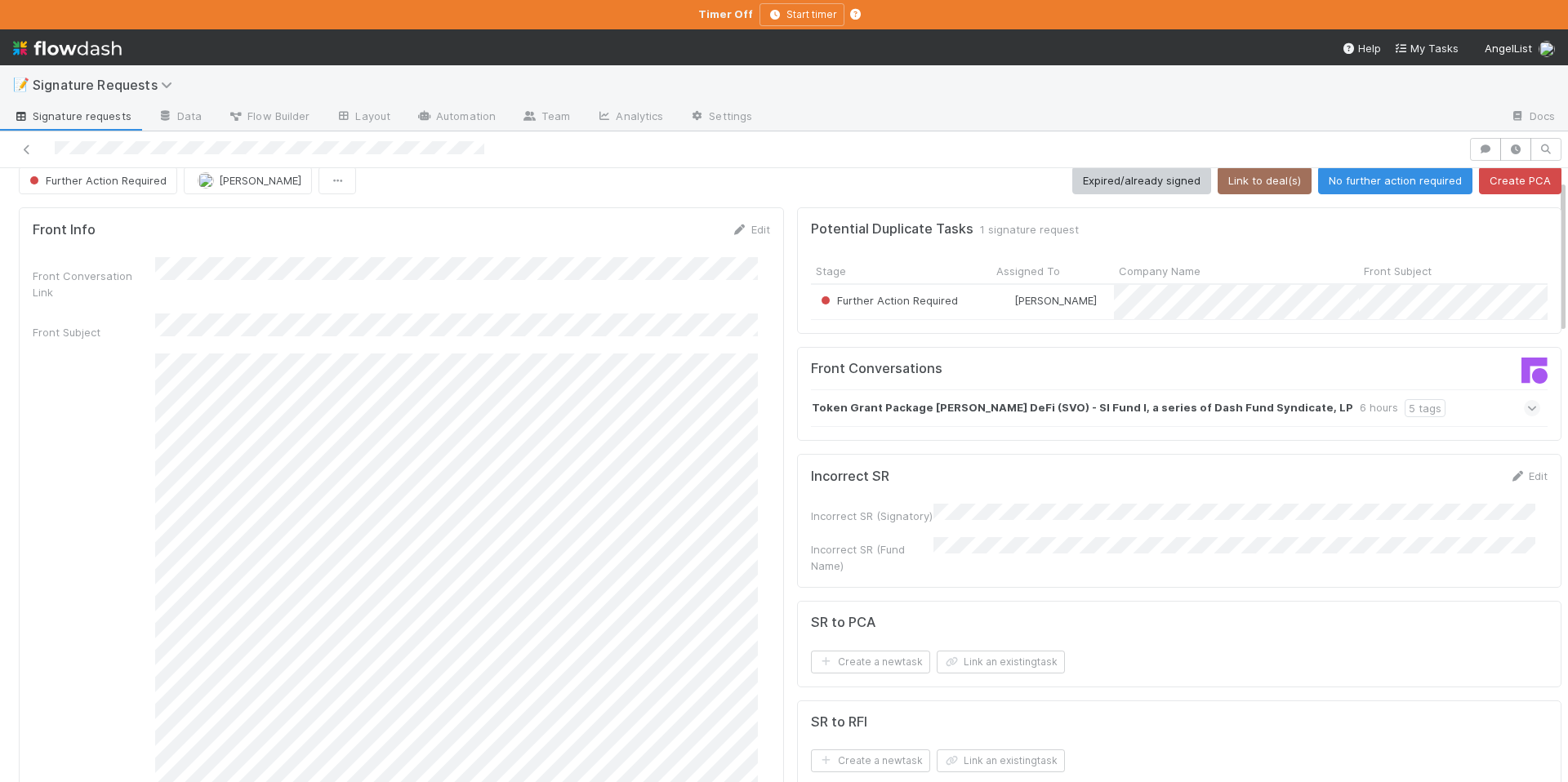
scroll to position [0, 0]
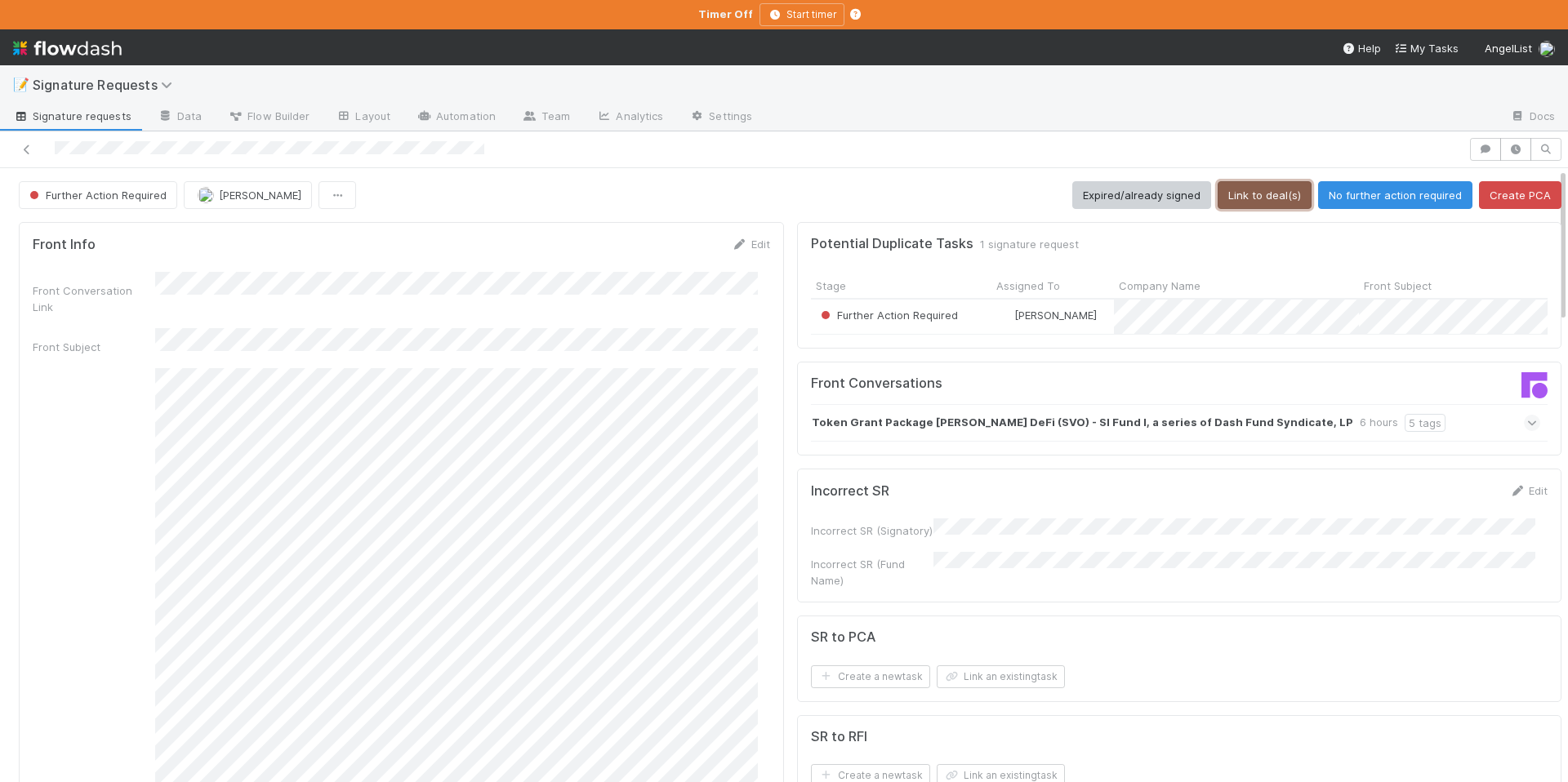
click at [1244, 198] on button "Link to deal(s)" at bounding box center [1265, 194] width 94 height 27
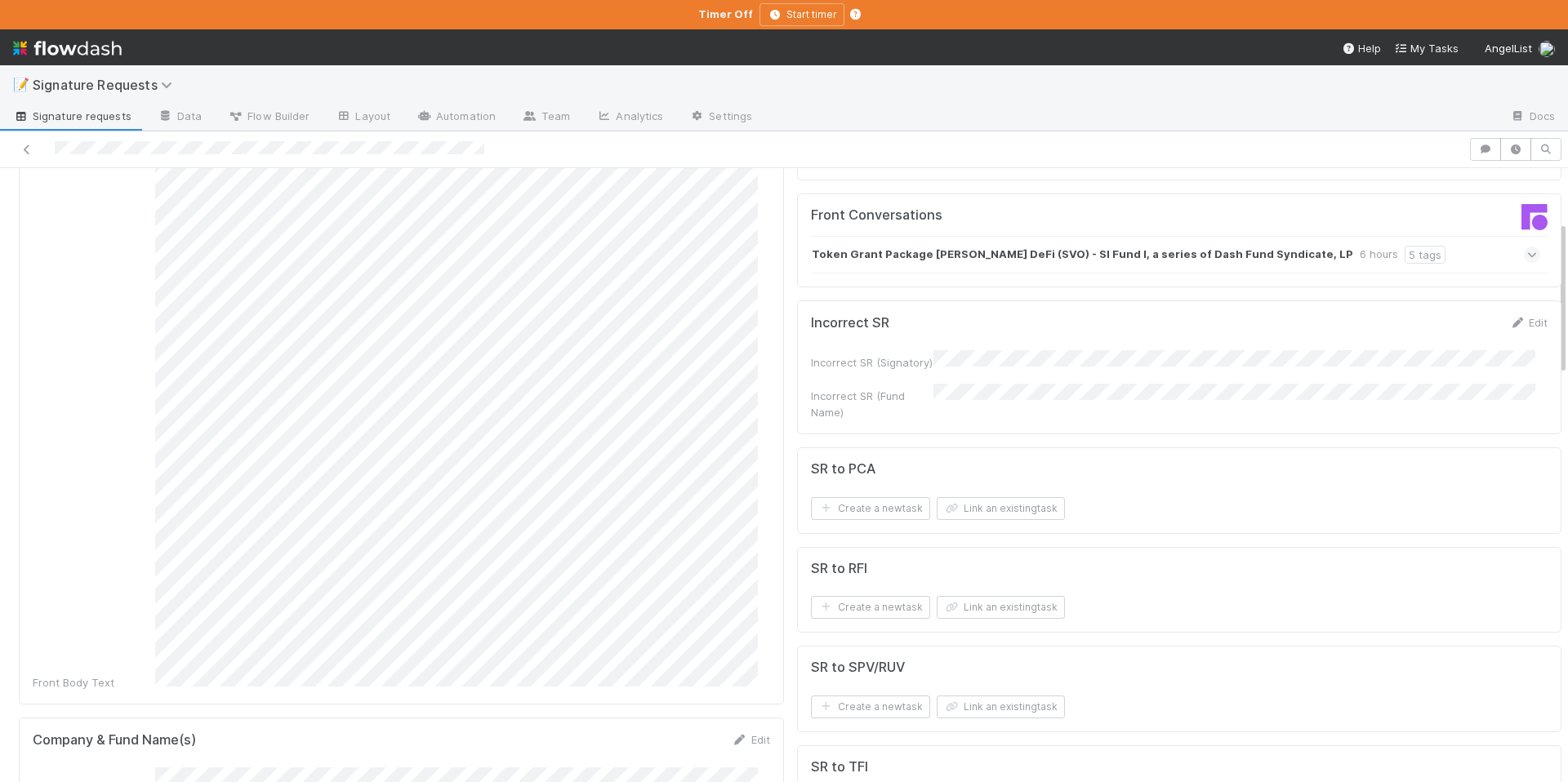
scroll to position [153, 0]
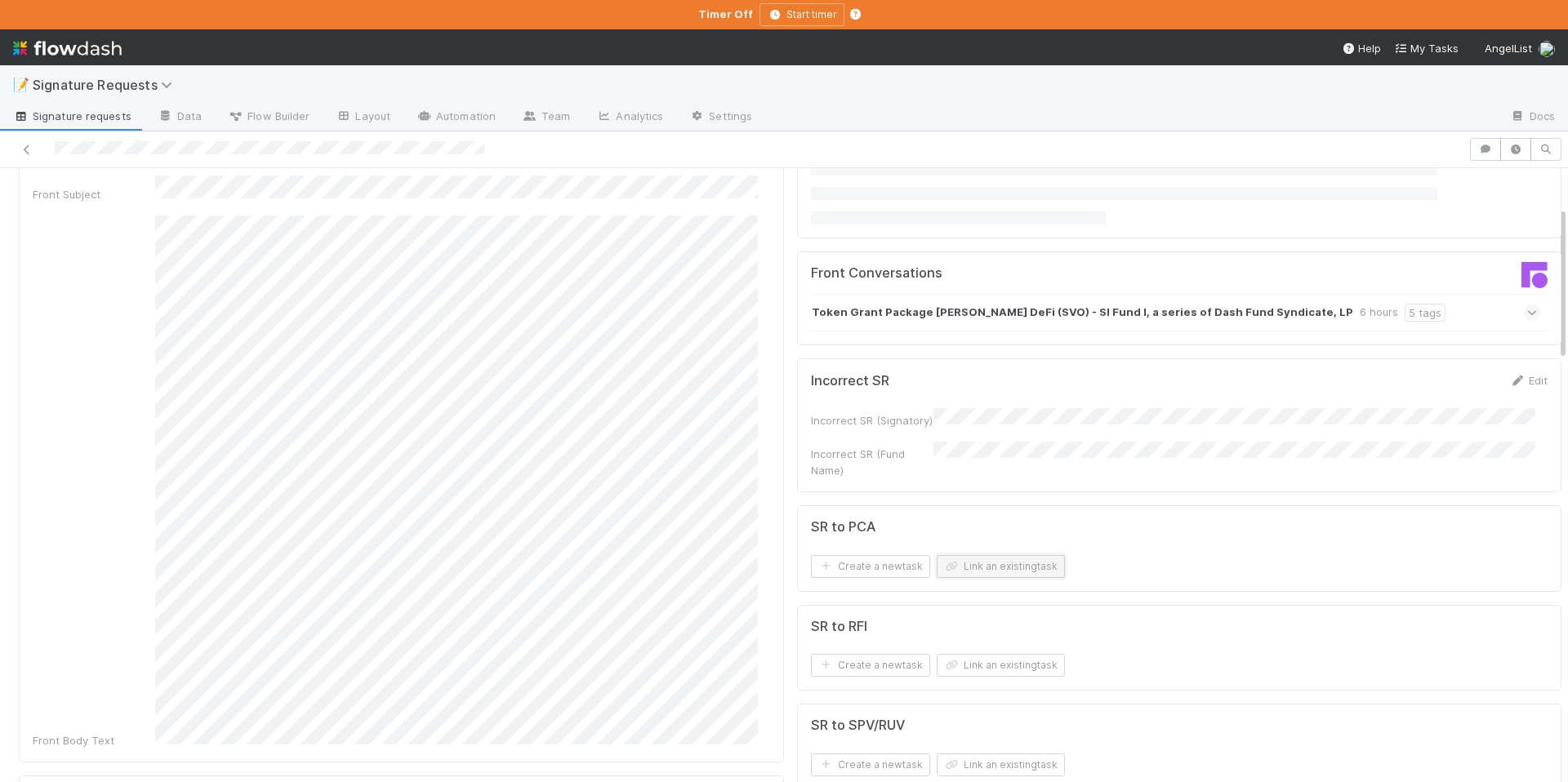
click at [994, 557] on button "Link an existing task" at bounding box center [1001, 567] width 128 height 23
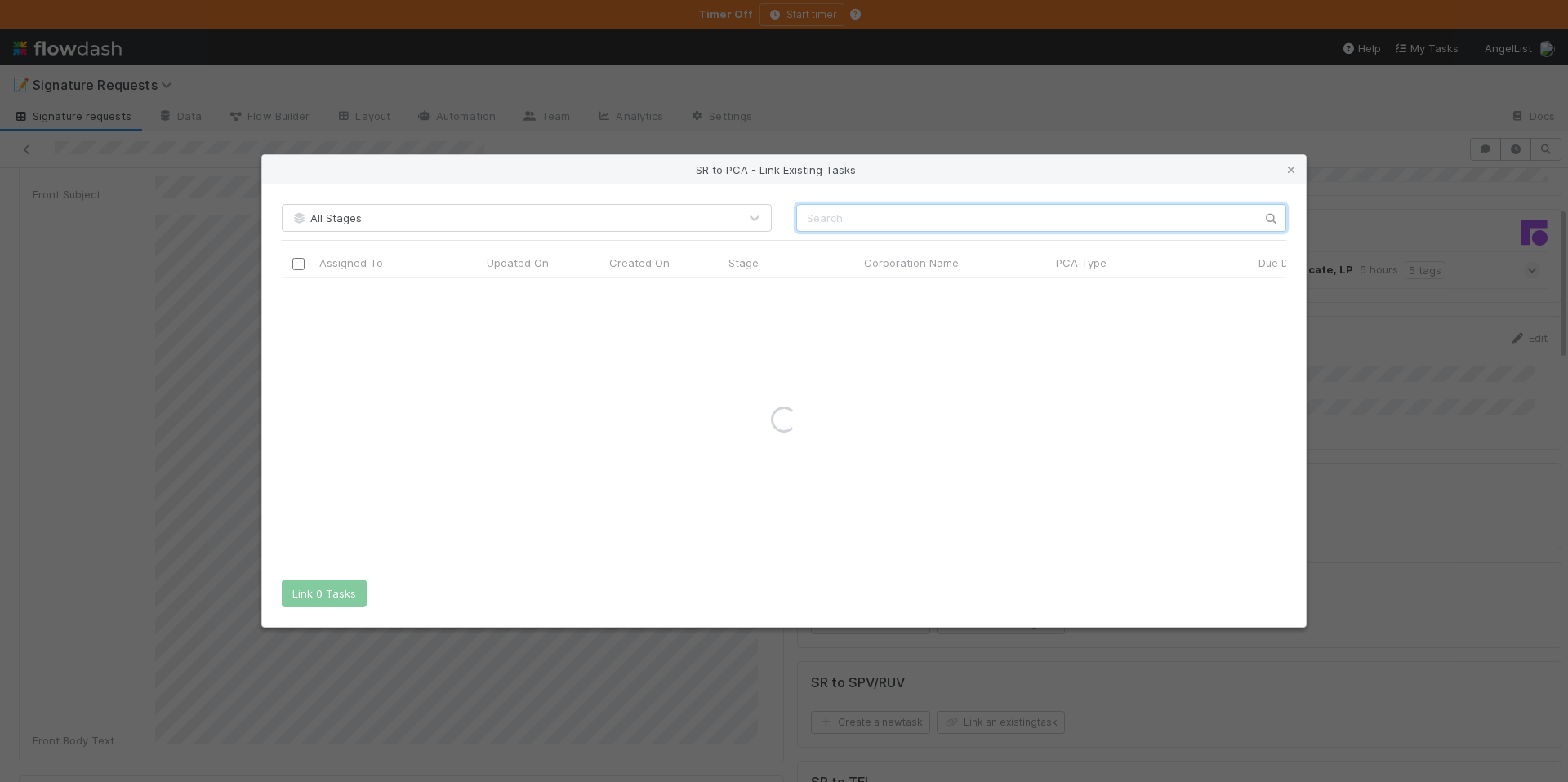
paste input "[PERSON_NAME]"
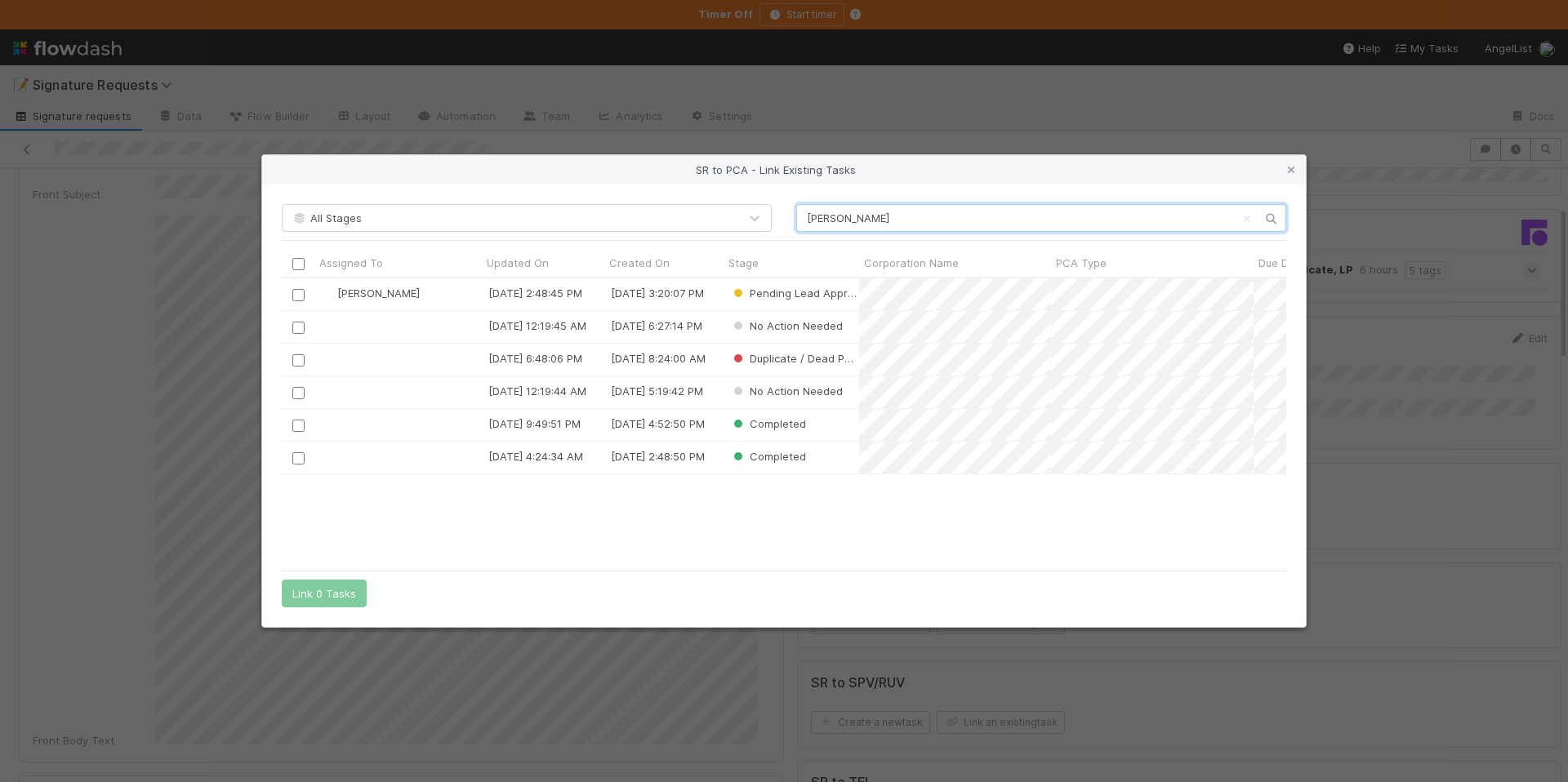
scroll to position [272, 993]
type input "[PERSON_NAME]"
click at [299, 297] on input "checkbox" at bounding box center [298, 294] width 12 height 12
click at [304, 589] on button "Link 1 Task" at bounding box center [321, 593] width 77 height 27
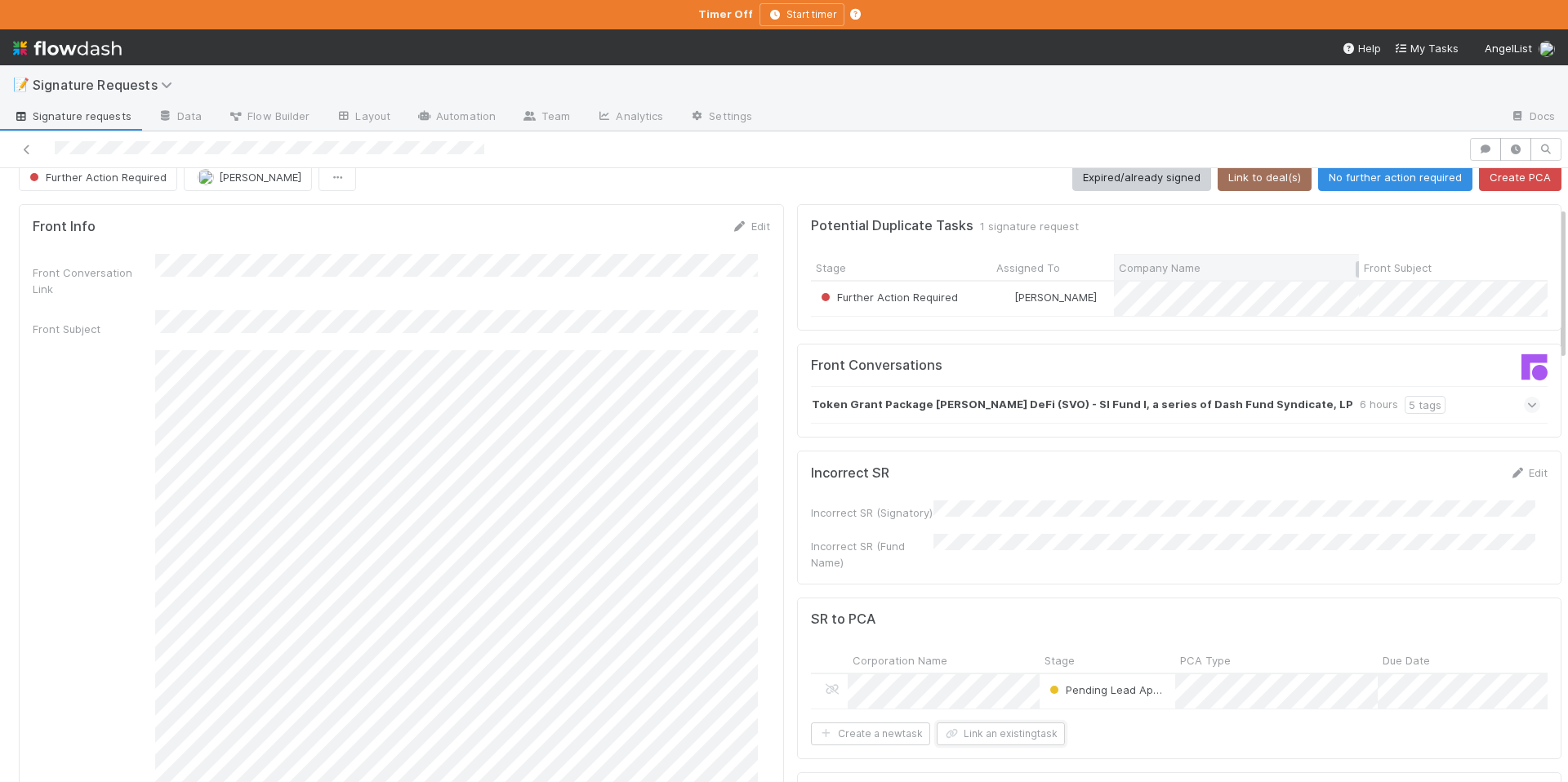
scroll to position [0, 0]
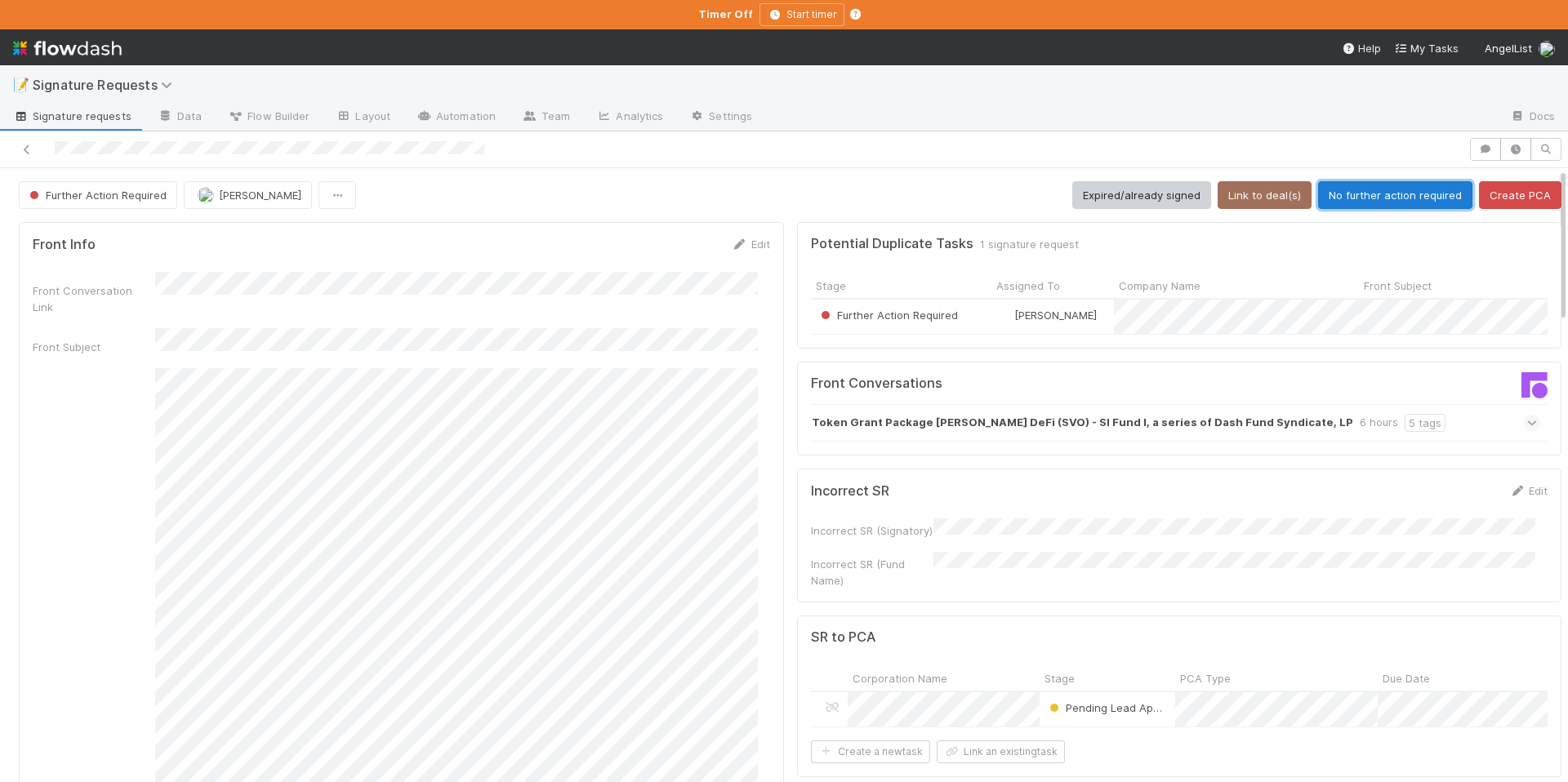
click at [1377, 186] on button "No further action required" at bounding box center [1395, 194] width 155 height 27
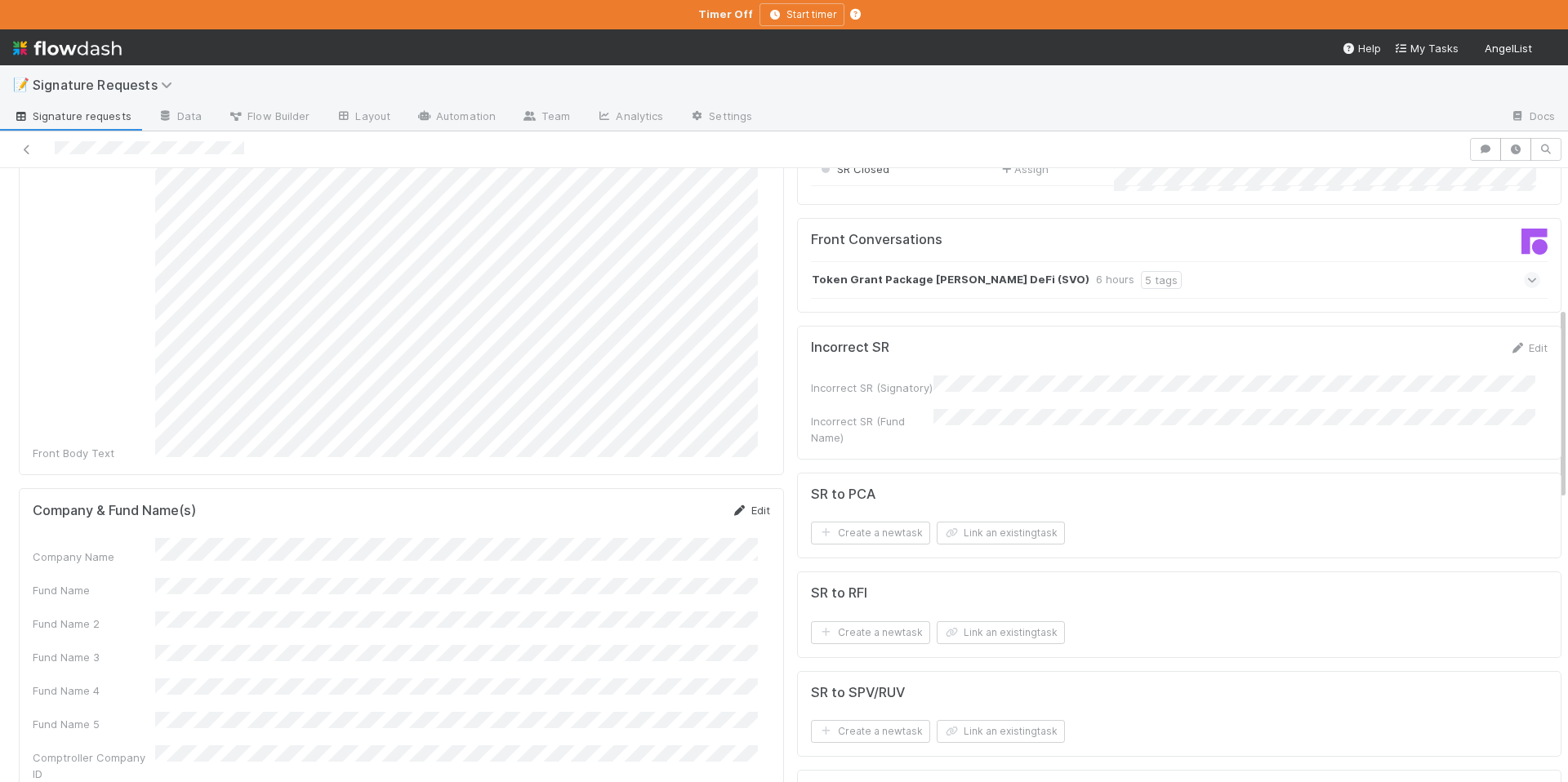
scroll to position [441, 0]
click at [723, 488] on div "Company & Fund Name(s) Edit Company Name Fund Name Fund Name 2 Fund Name 3 Fund…" at bounding box center [401, 658] width 765 height 341
drag, startPoint x: 730, startPoint y: 480, endPoint x: 542, endPoint y: 517, distance: 191.6
click at [732, 505] on icon at bounding box center [740, 509] width 16 height 10
click at [672, 502] on button "Save" at bounding box center [682, 515] width 46 height 27
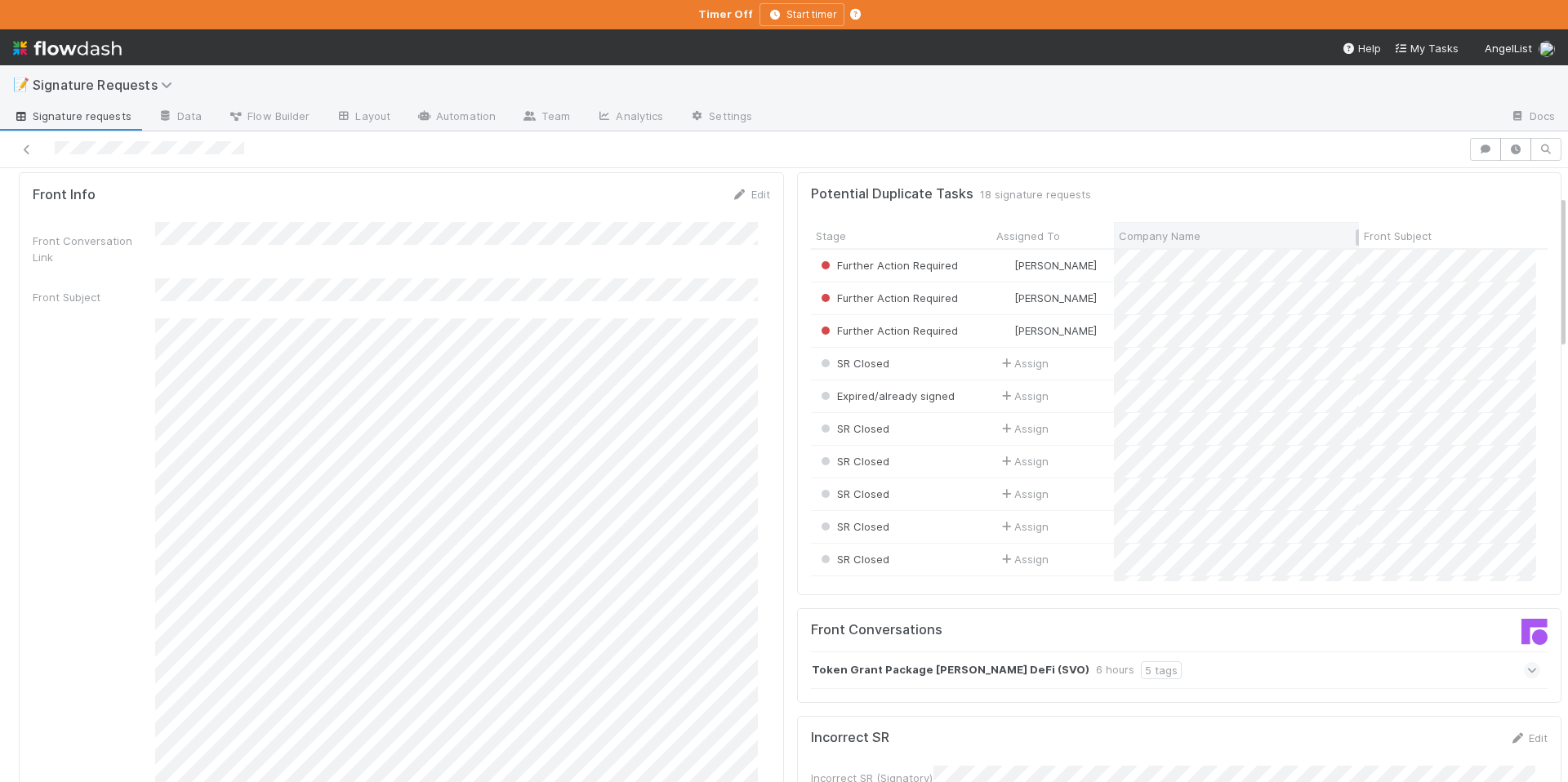
scroll to position [0, 0]
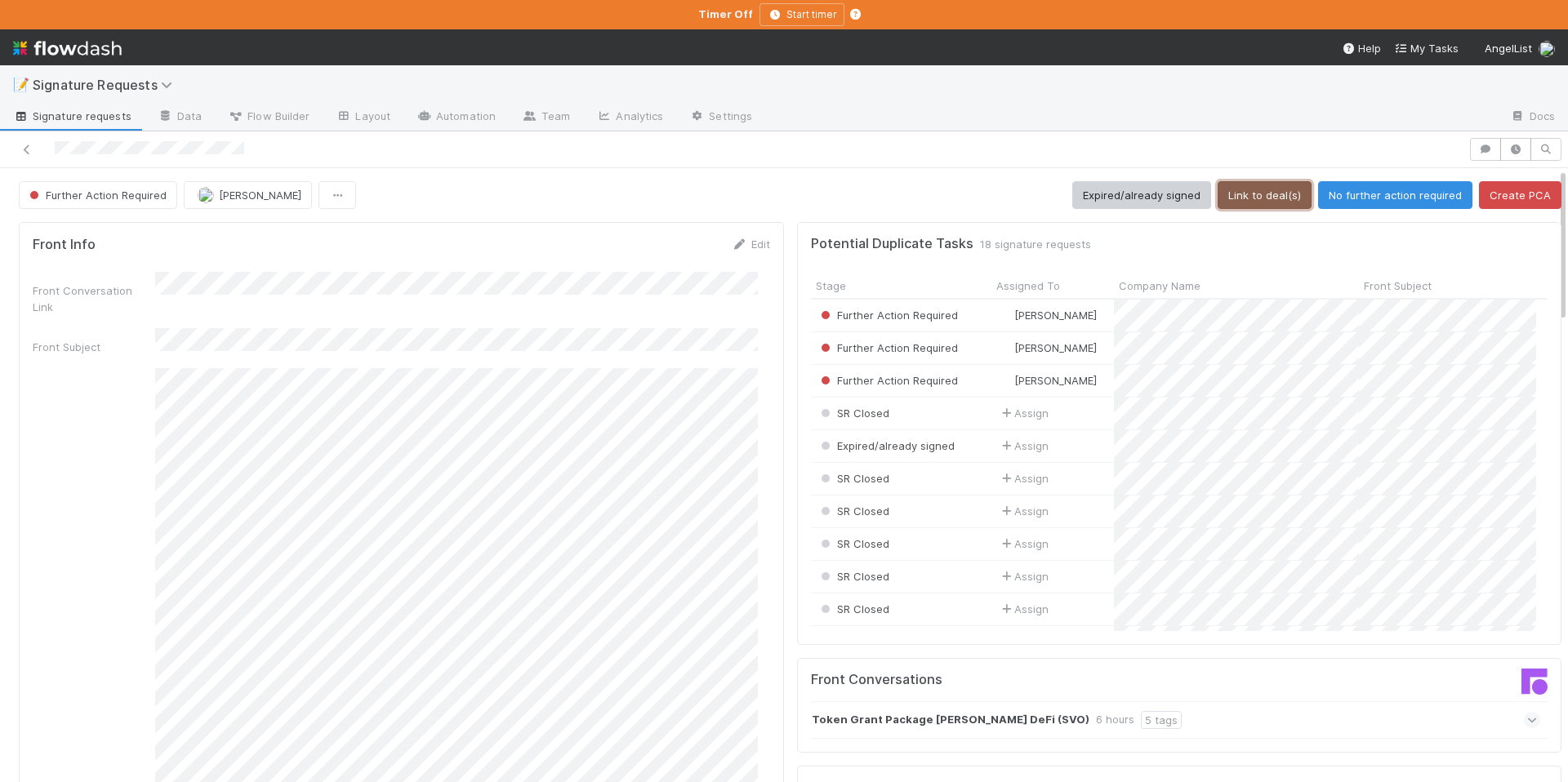
click at [1274, 191] on button "Link to deal(s)" at bounding box center [1265, 194] width 94 height 27
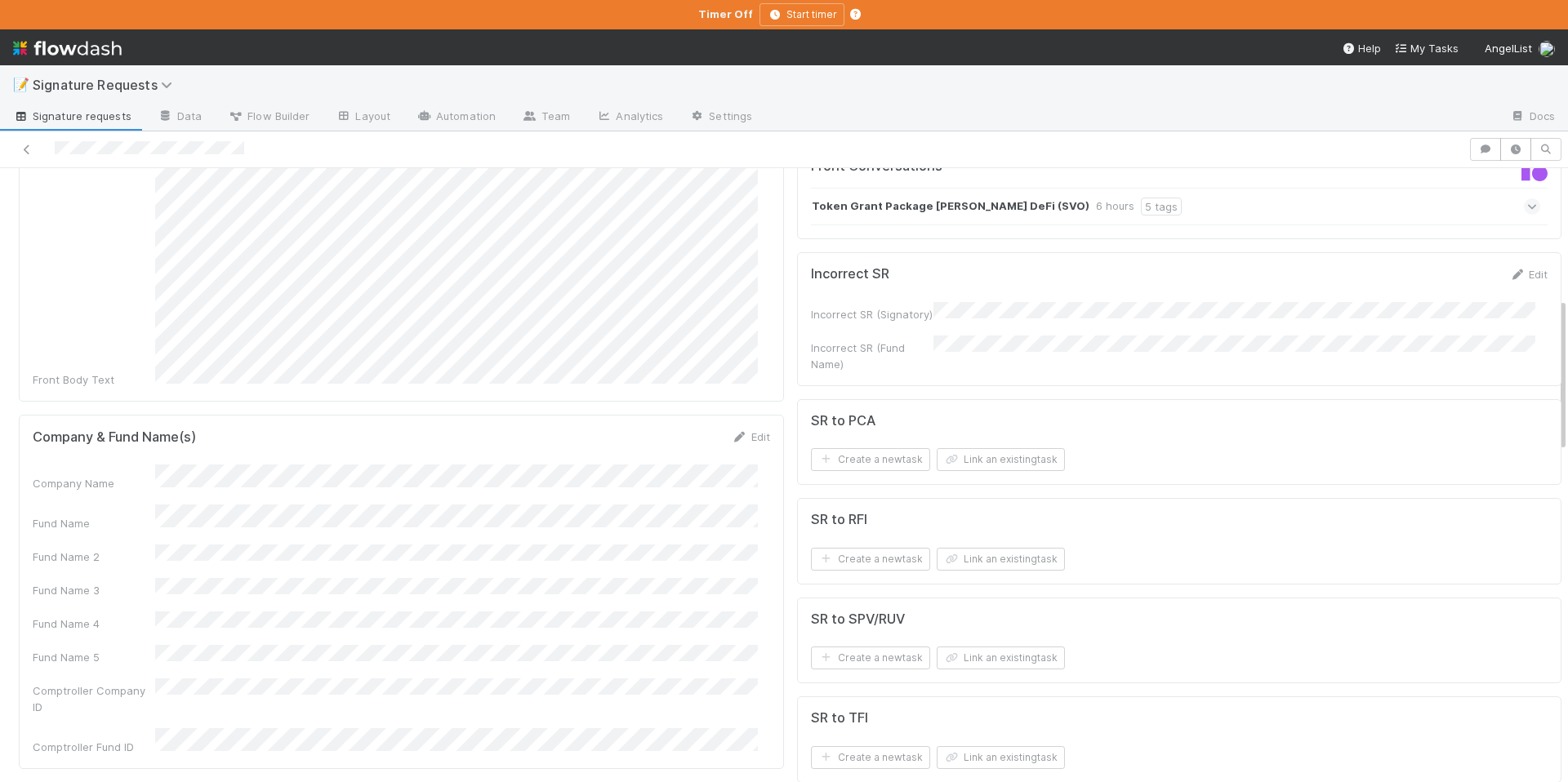
scroll to position [514, 0]
click at [995, 452] on button "Link an existing task" at bounding box center [1001, 458] width 128 height 23
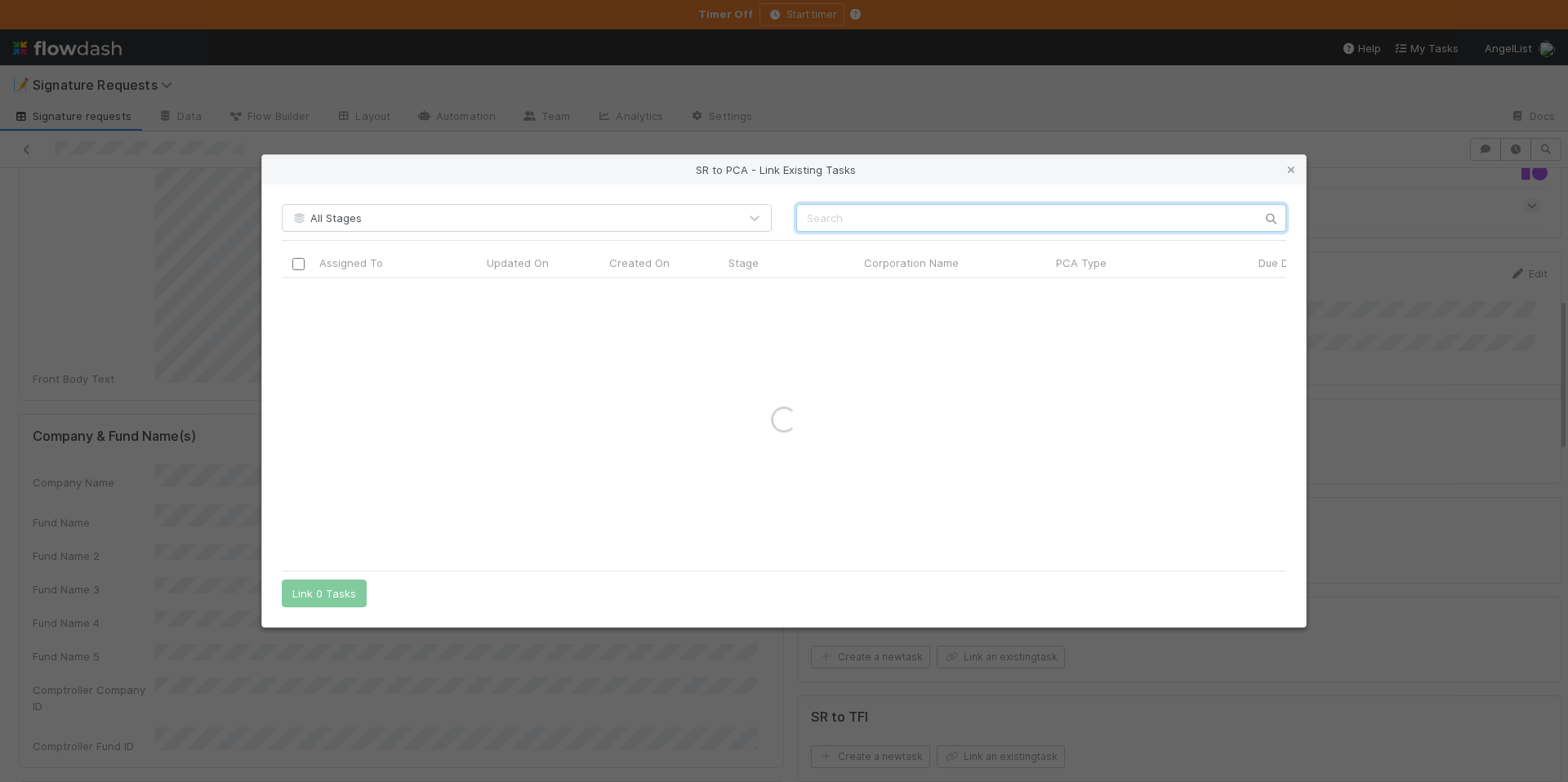
click at [837, 221] on input "text" at bounding box center [1041, 217] width 490 height 27
paste input "[PERSON_NAME]"
type input "[PERSON_NAME]"
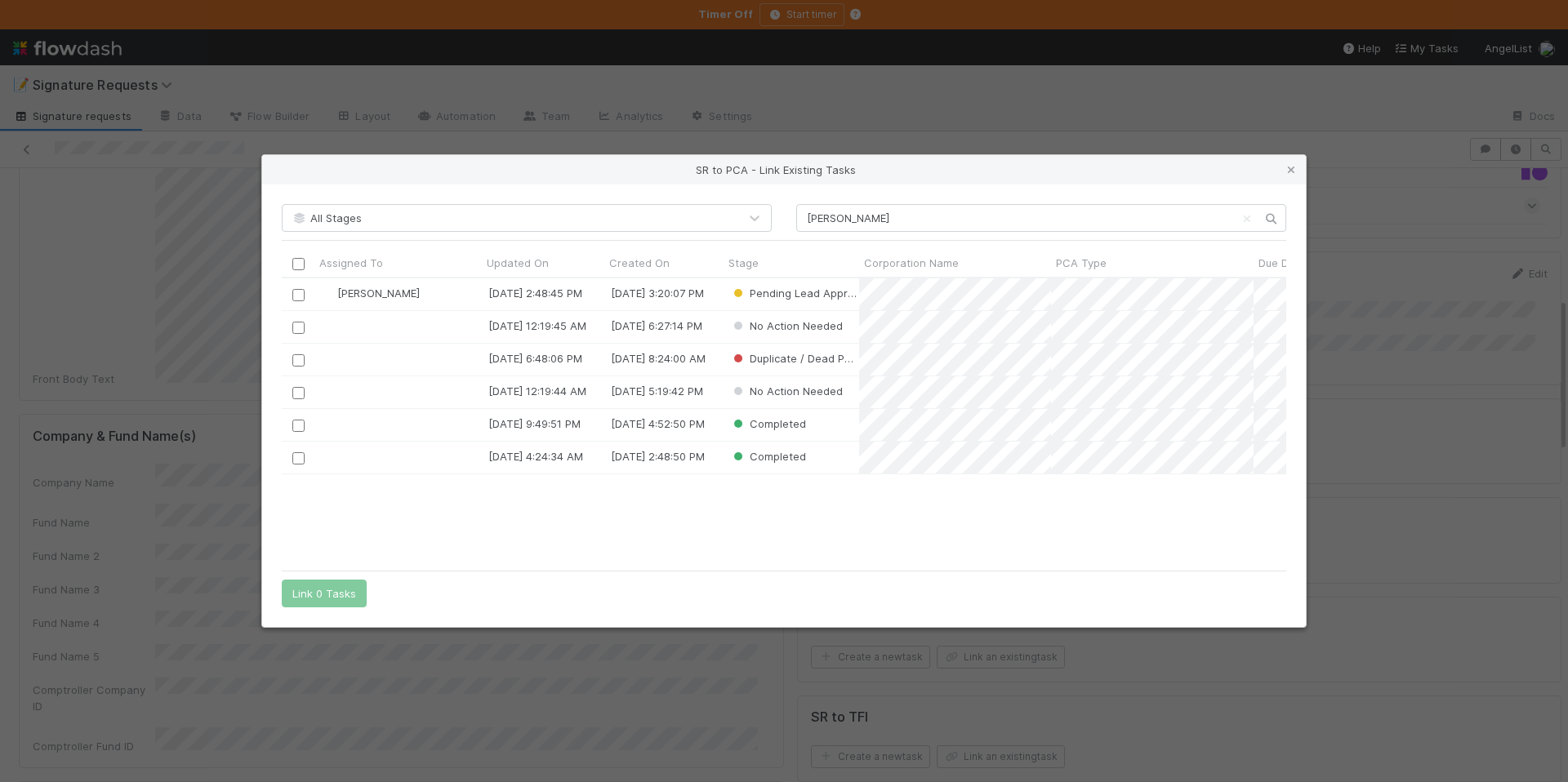
scroll to position [272, 993]
click at [301, 293] on input "checkbox" at bounding box center [298, 294] width 12 height 12
click at [335, 603] on button "Link 1 Task" at bounding box center [321, 593] width 77 height 27
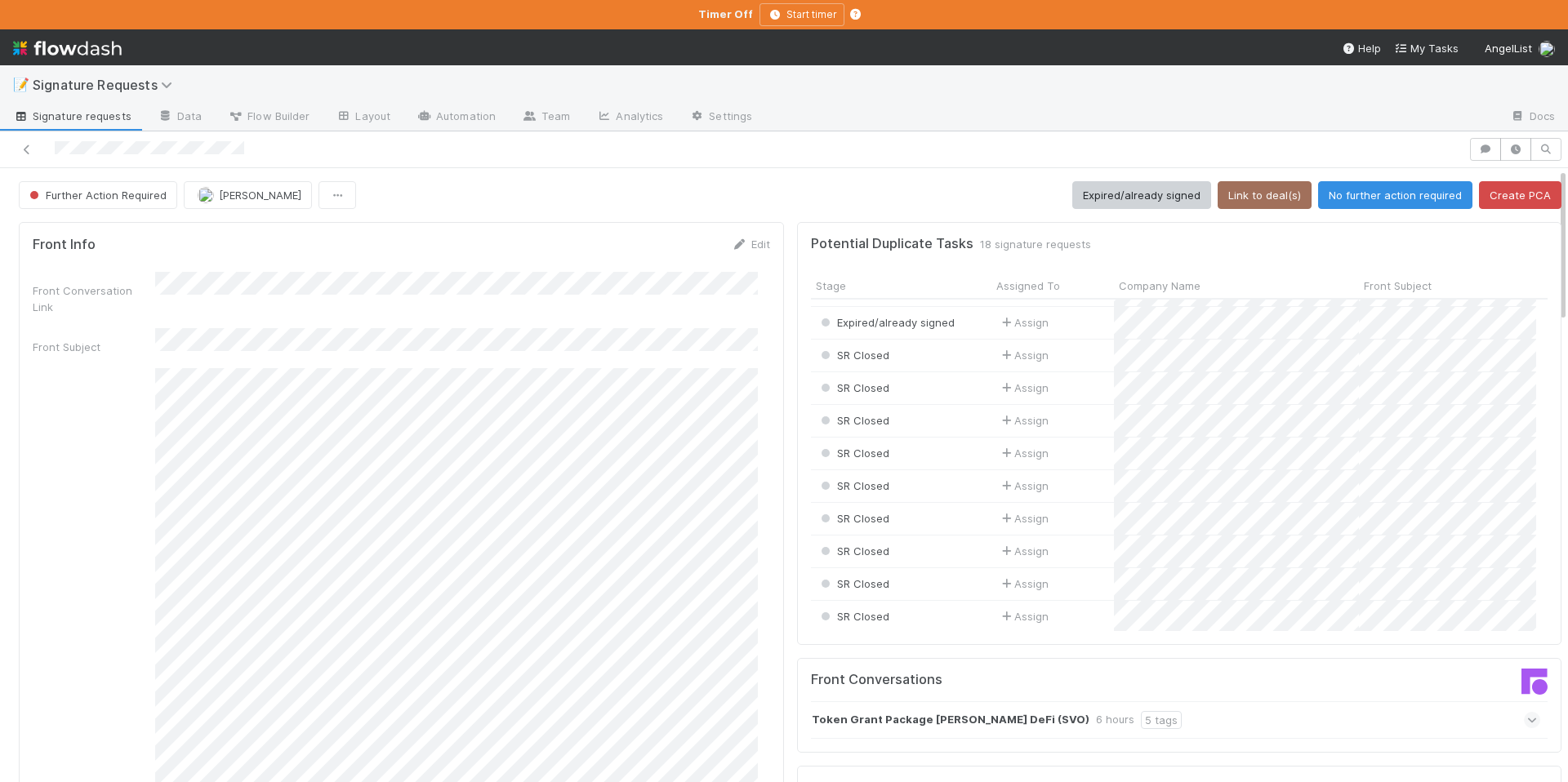
scroll to position [0, 0]
click at [1393, 187] on button "No further action required" at bounding box center [1395, 194] width 155 height 27
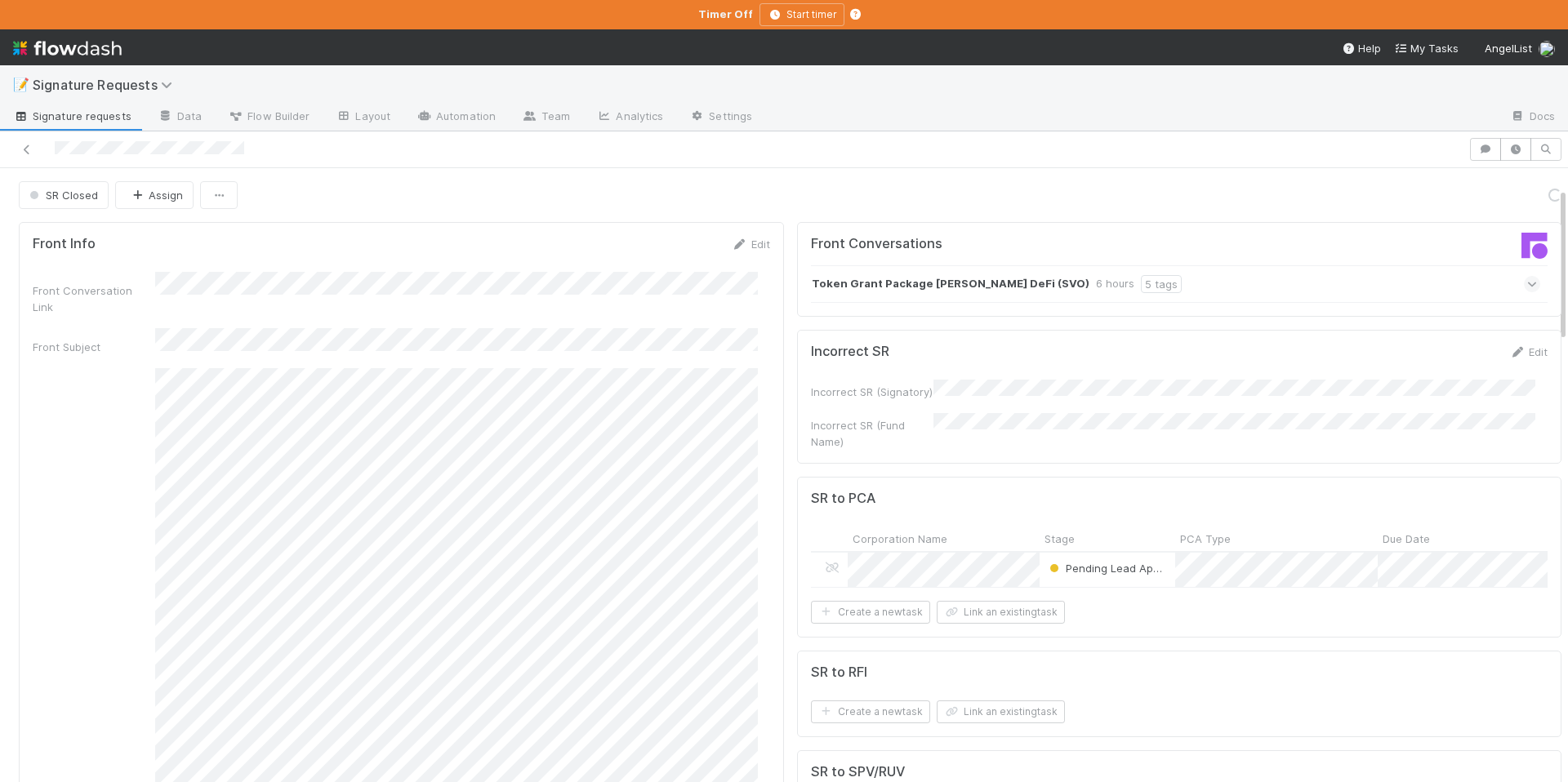
scroll to position [317, 0]
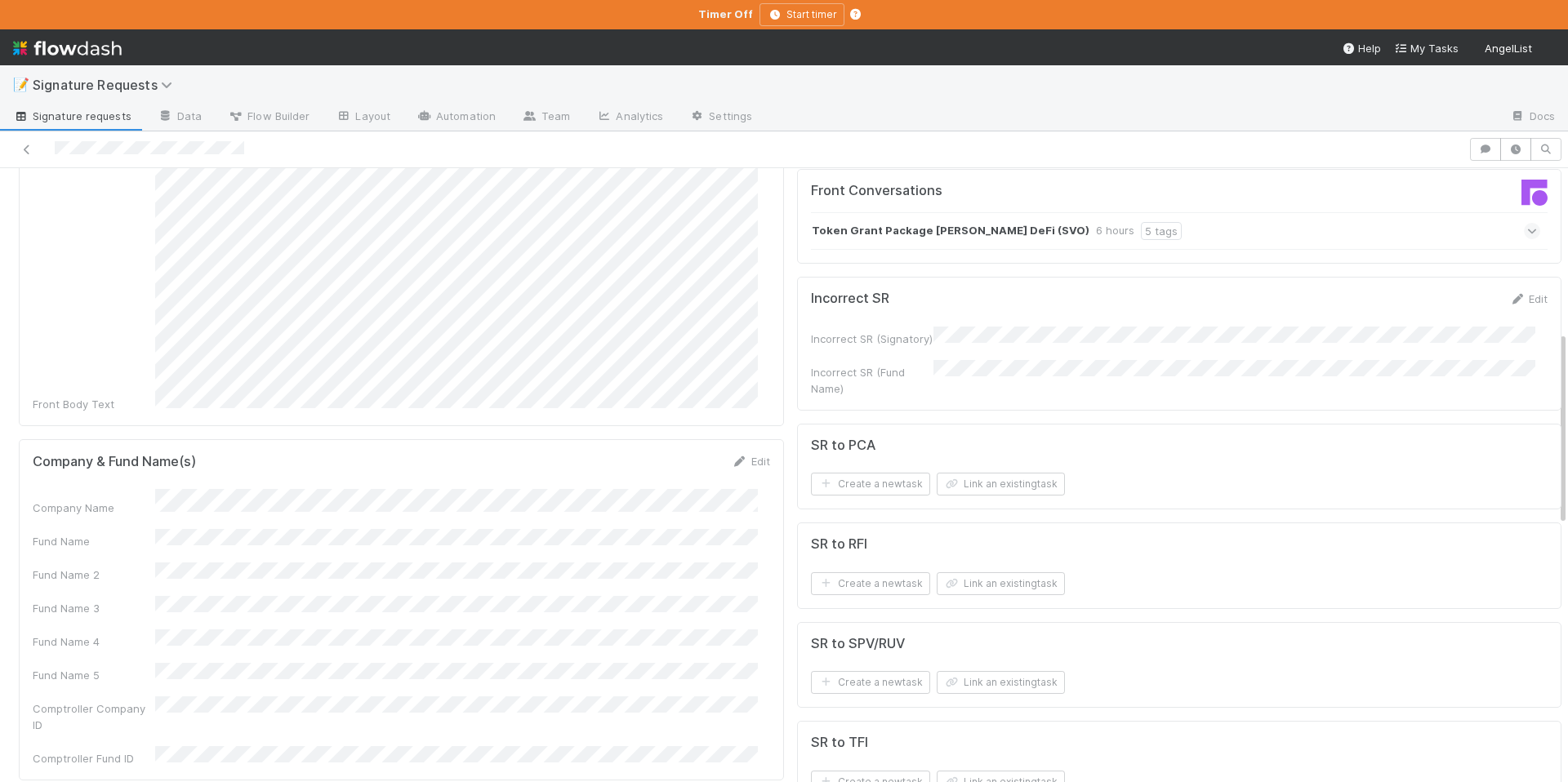
scroll to position [623, 0]
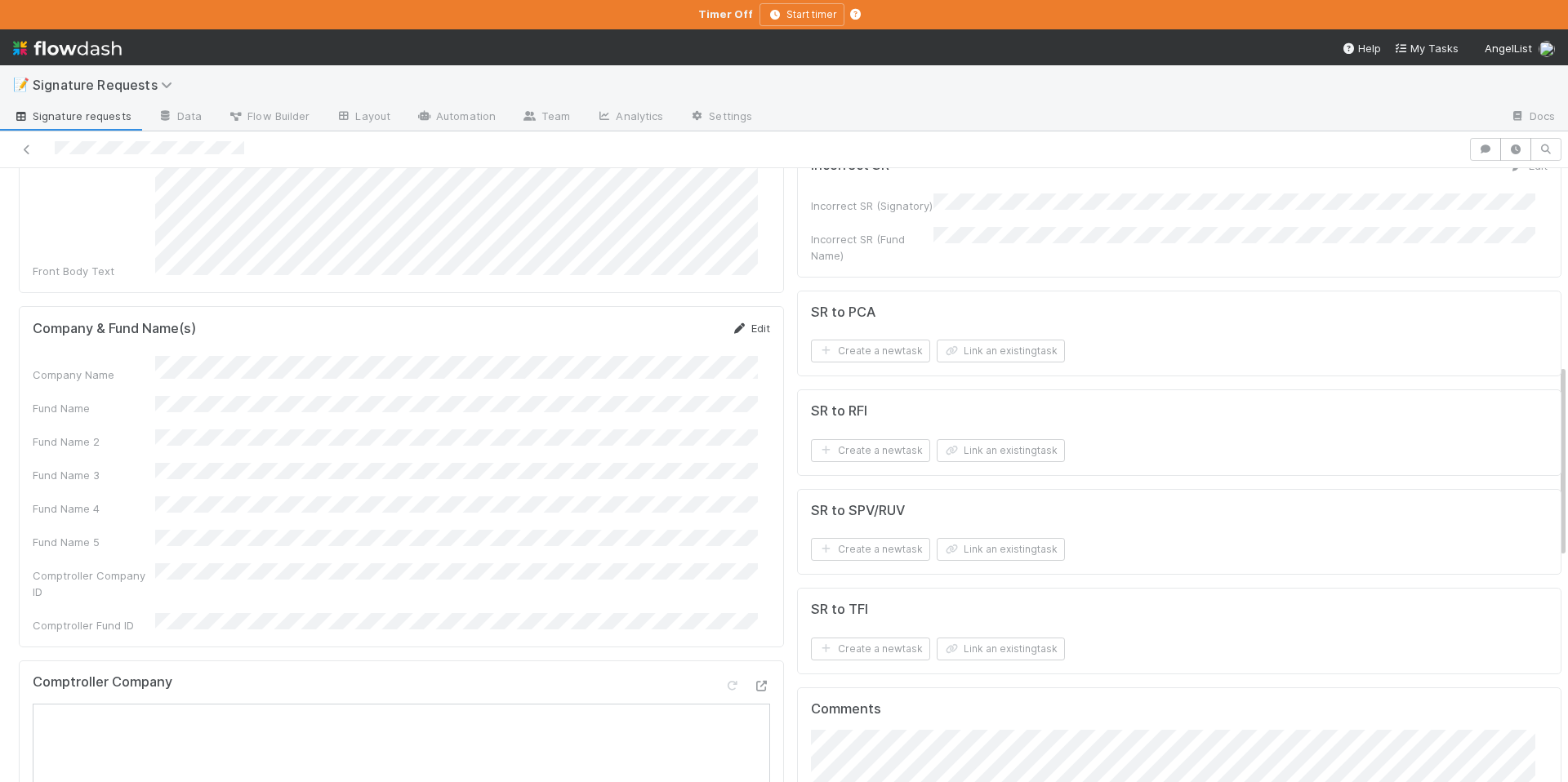
click at [732, 324] on icon at bounding box center [740, 328] width 16 height 10
click at [681, 320] on button "Save" at bounding box center [682, 333] width 46 height 27
click at [960, 345] on button "Link an existing task" at bounding box center [1001, 351] width 128 height 23
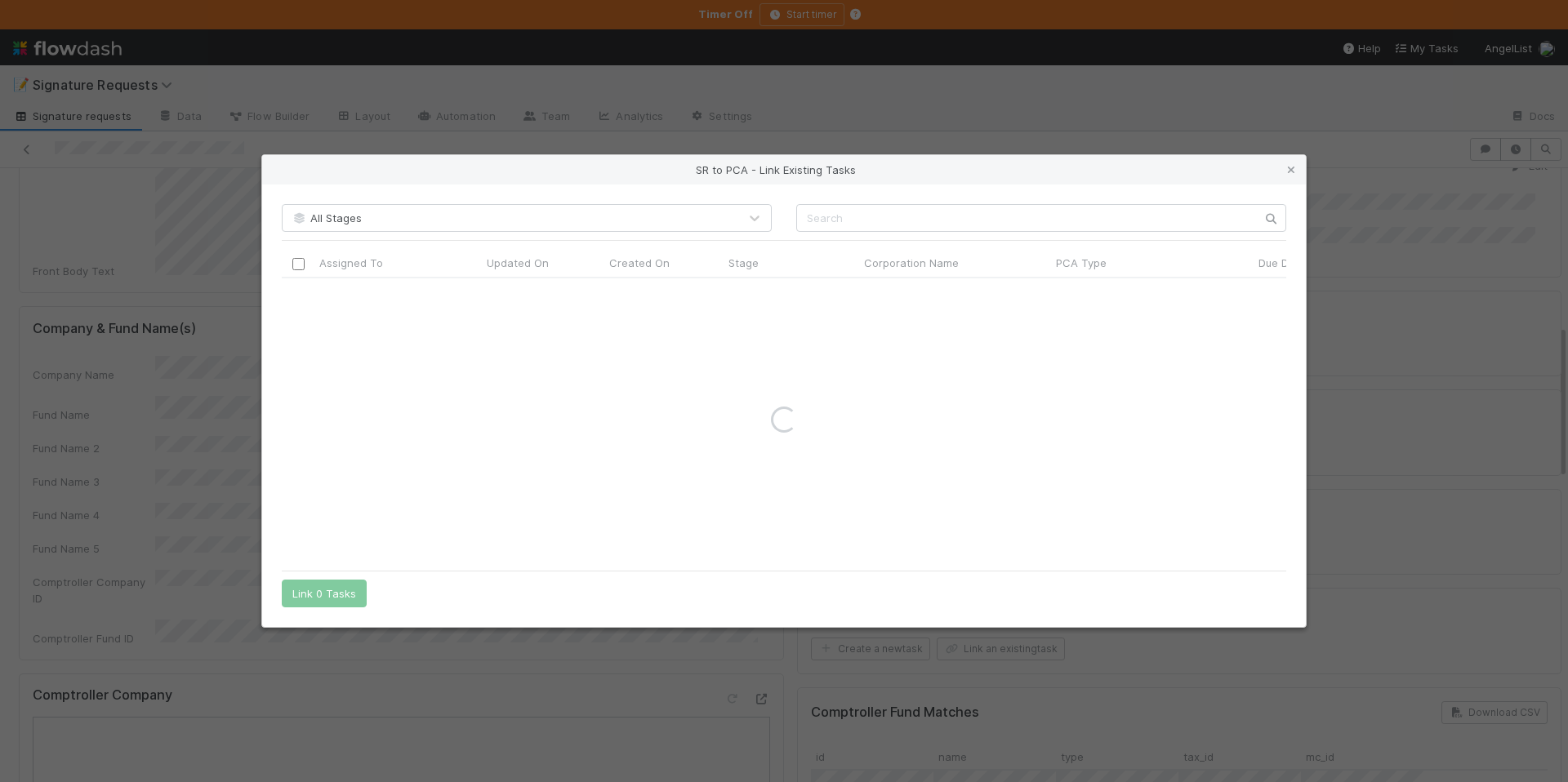
click at [882, 234] on div "All Stages Assigned To Updated On Created On Stage Corporation Name PCA Type Du…" at bounding box center [784, 406] width 1043 height 441
paste input "[PERSON_NAME]"
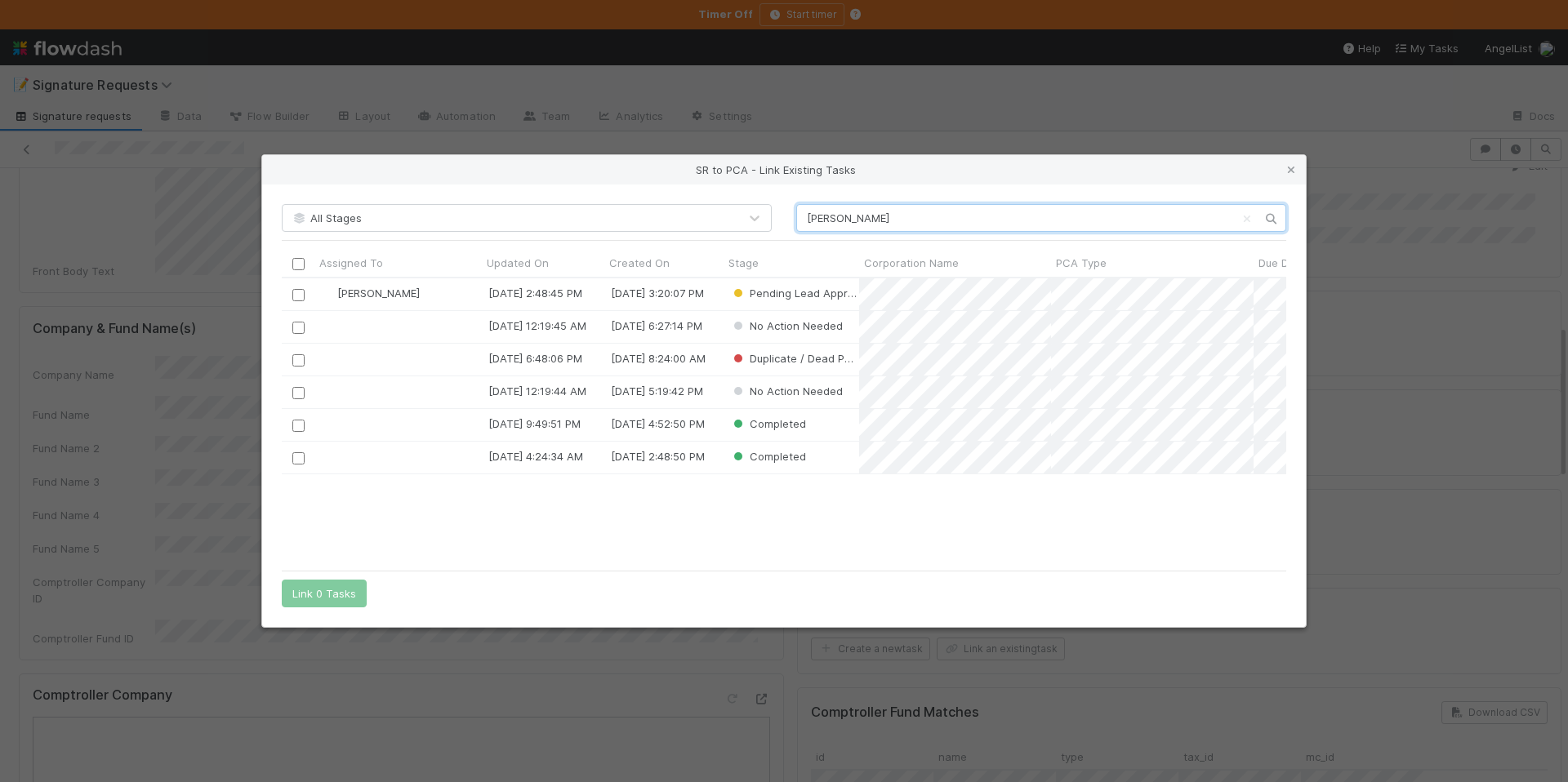
scroll to position [272, 993]
type input "[PERSON_NAME]"
drag, startPoint x: 300, startPoint y: 295, endPoint x: 344, endPoint y: 538, distance: 247.0
click at [300, 295] on input "checkbox" at bounding box center [298, 294] width 12 height 12
click at [342, 590] on button "Link 1 Task" at bounding box center [321, 593] width 77 height 27
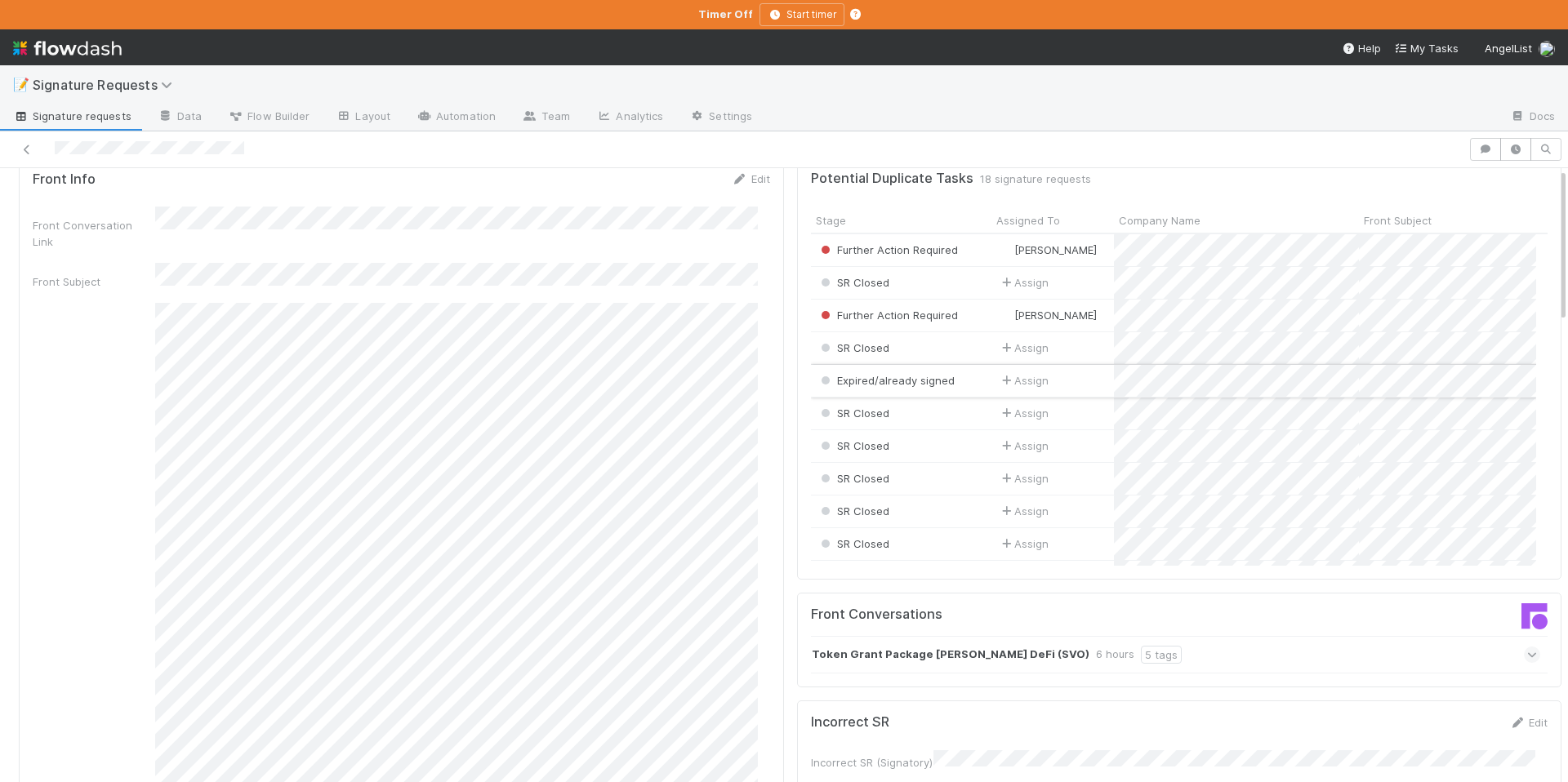
scroll to position [0, 0]
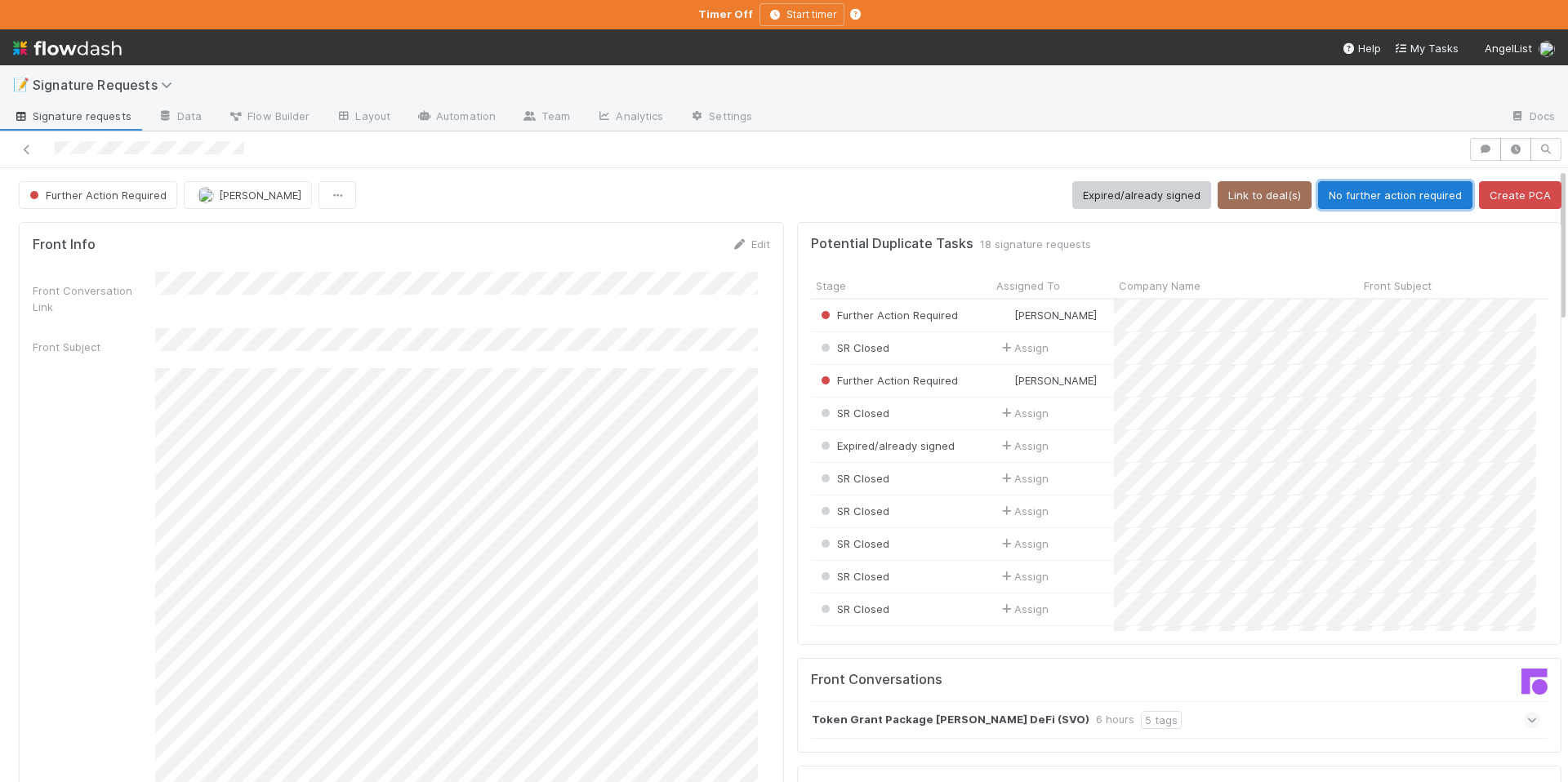
click at [1376, 202] on button "No further action required" at bounding box center [1395, 194] width 155 height 27
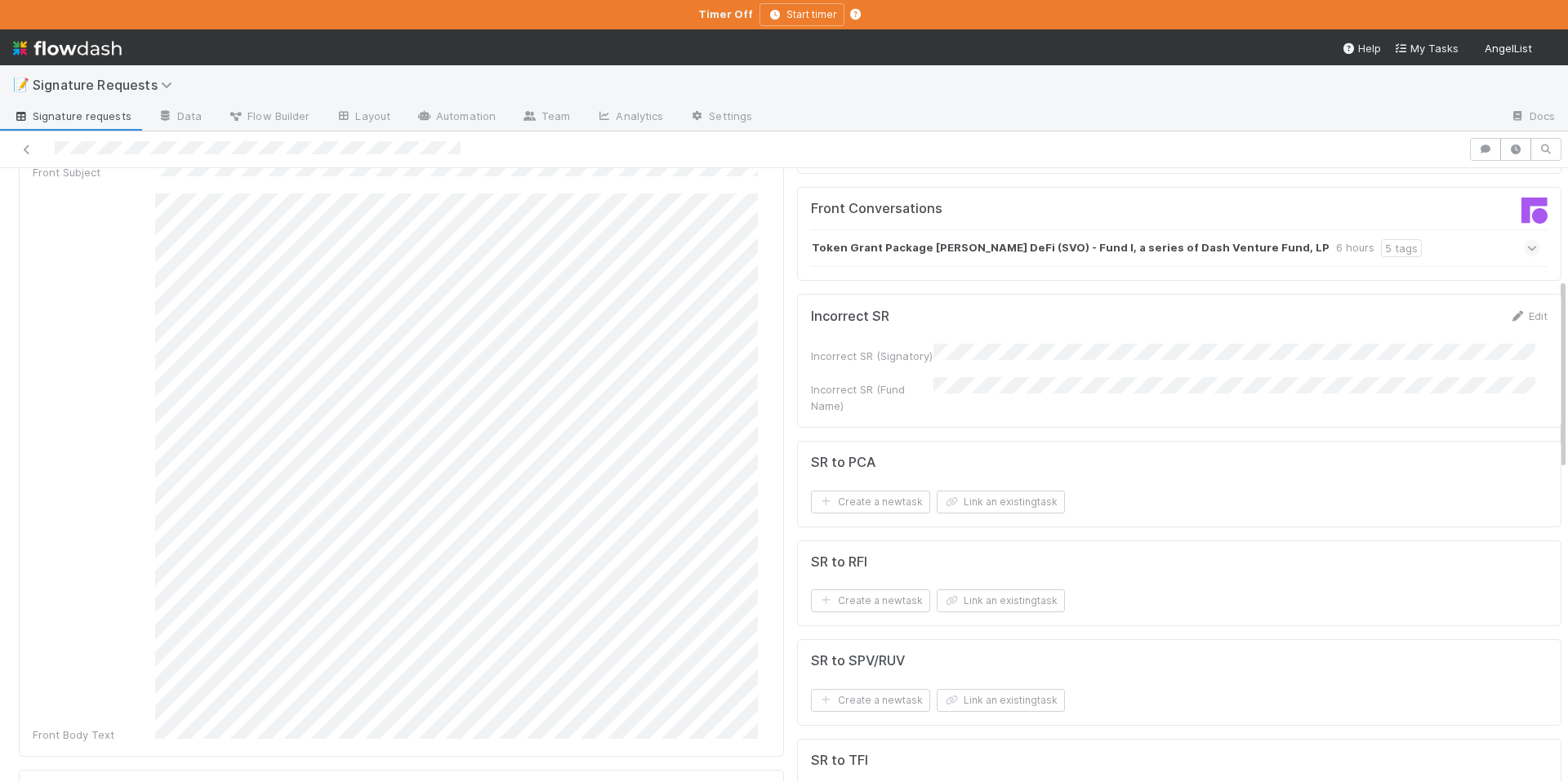
scroll to position [351, 0]
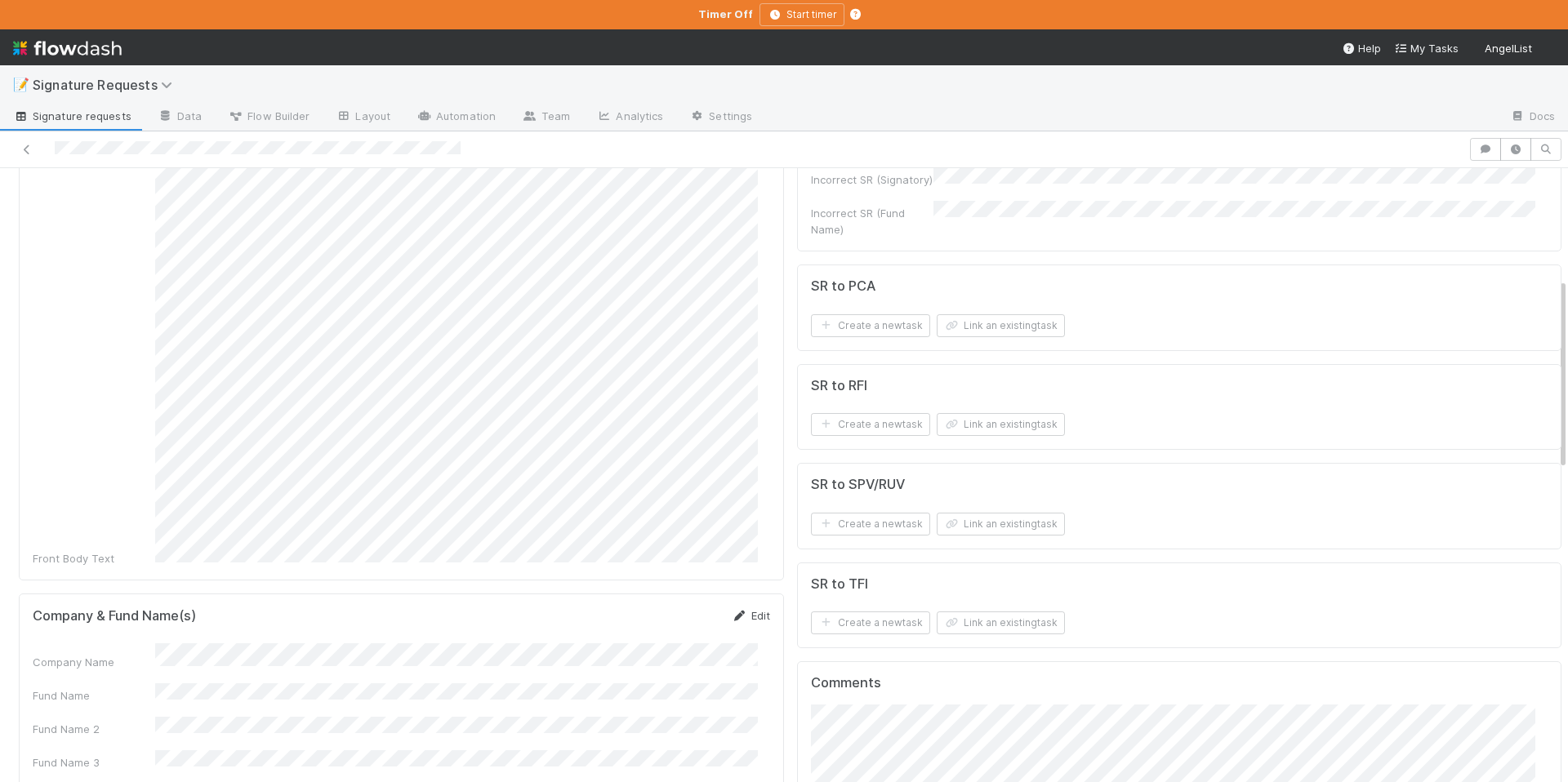
click at [732, 611] on icon at bounding box center [740, 616] width 16 height 10
click at [670, 607] on button "Save" at bounding box center [682, 621] width 46 height 27
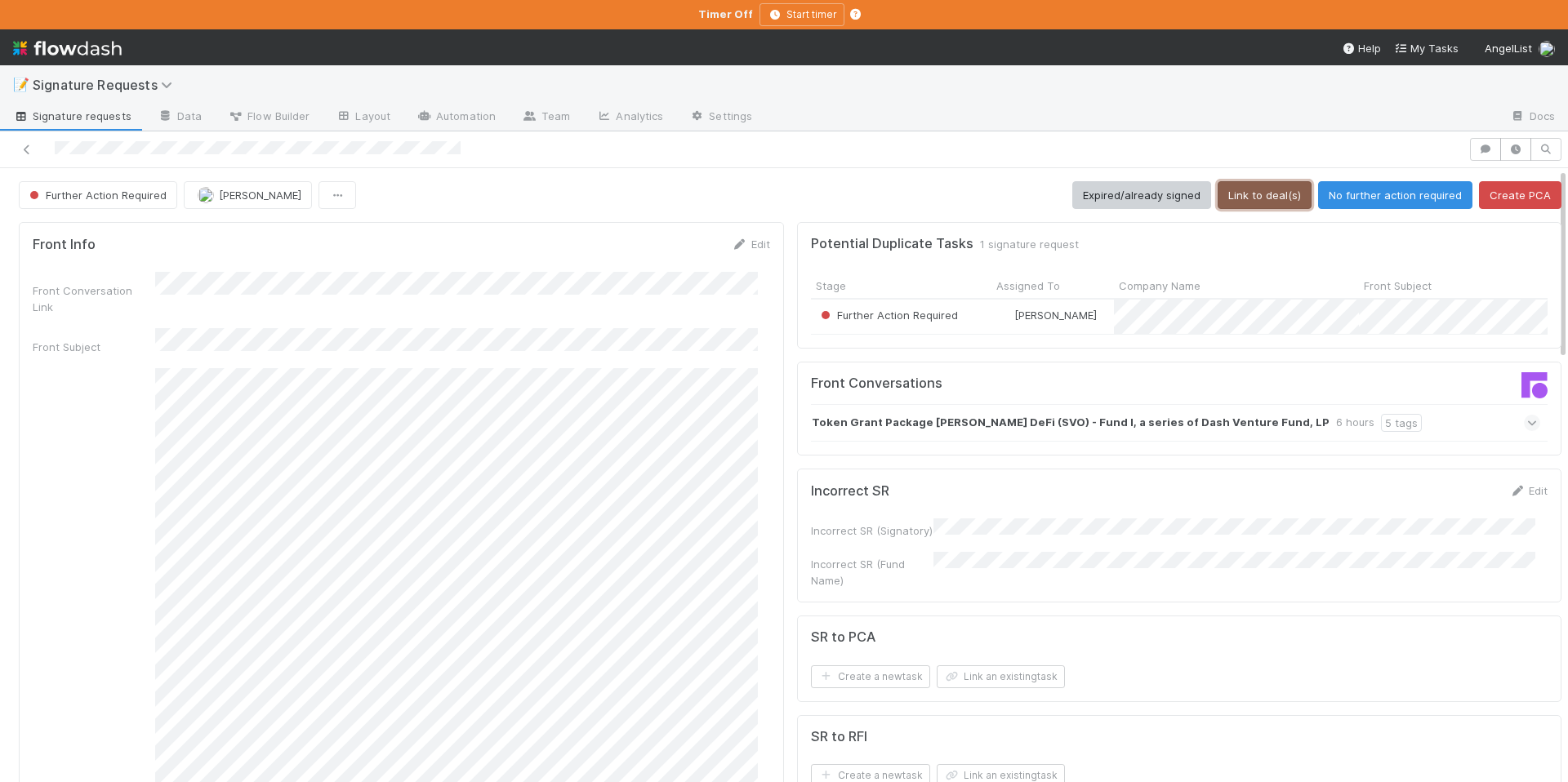
click at [1259, 198] on button "Link to deal(s)" at bounding box center [1265, 194] width 94 height 27
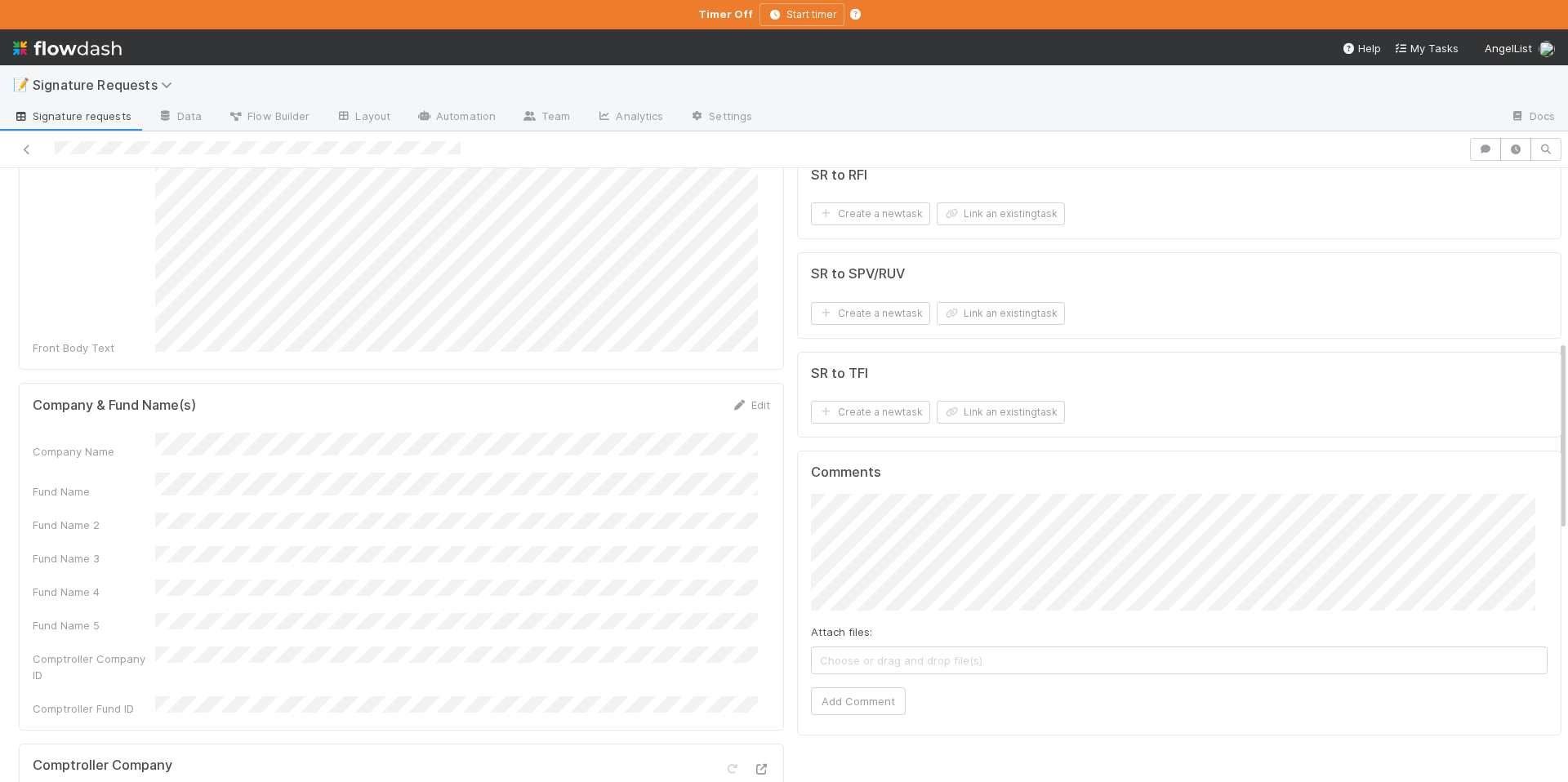
scroll to position [216, 0]
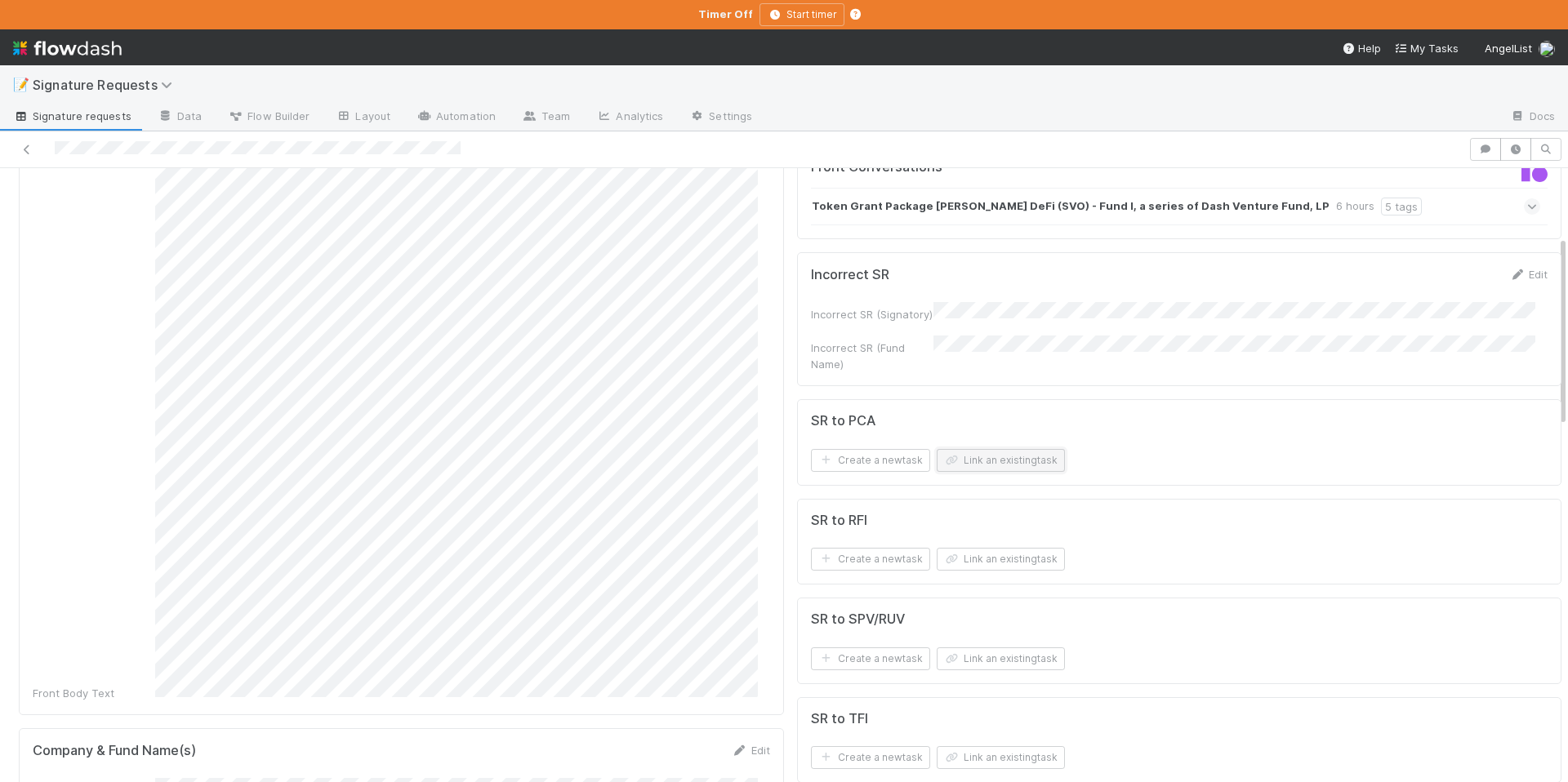
click at [977, 459] on button "Link an existing task" at bounding box center [1001, 460] width 128 height 23
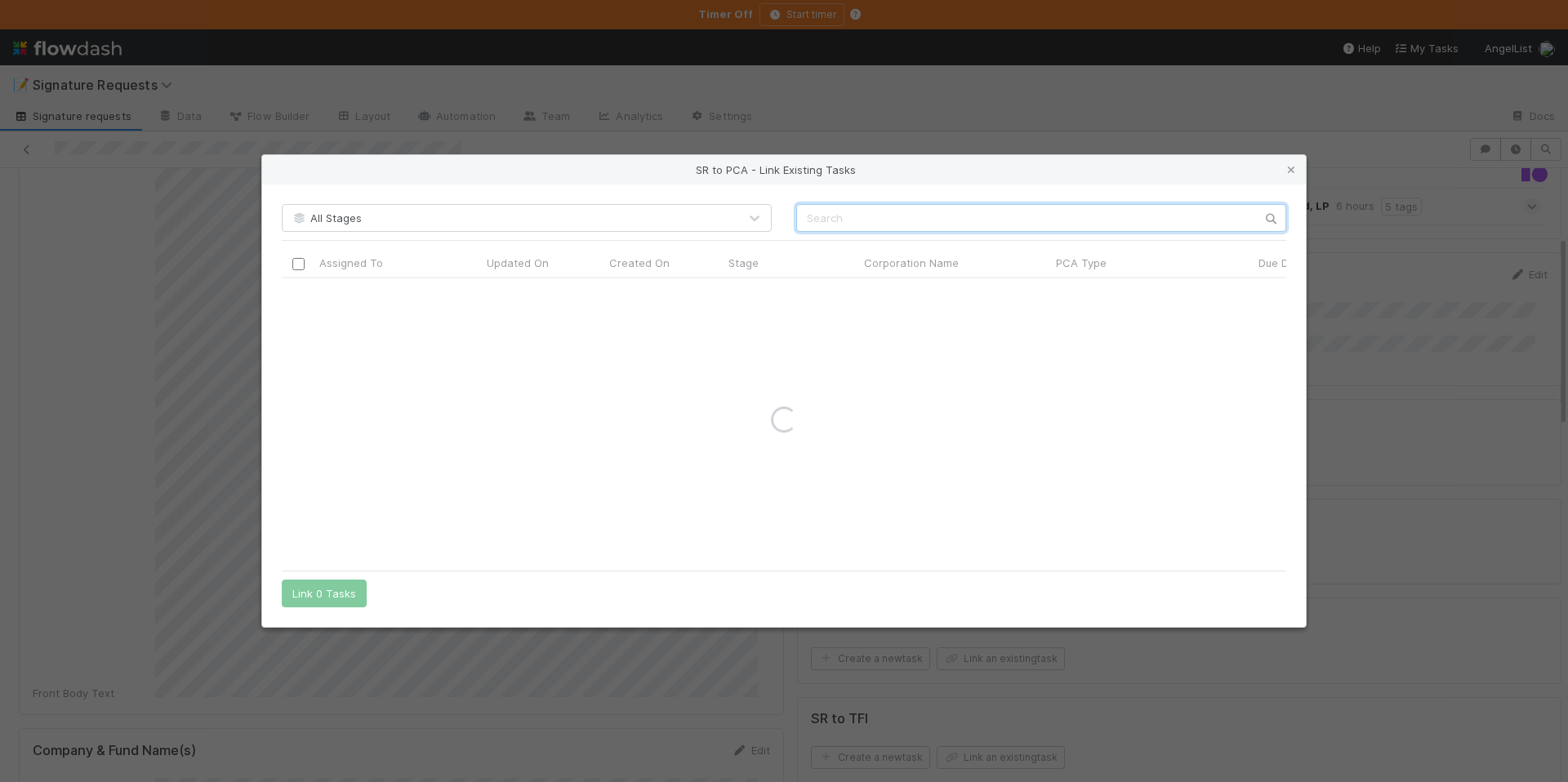
click at [870, 223] on input "text" at bounding box center [1041, 217] width 490 height 27
paste input "[PERSON_NAME]"
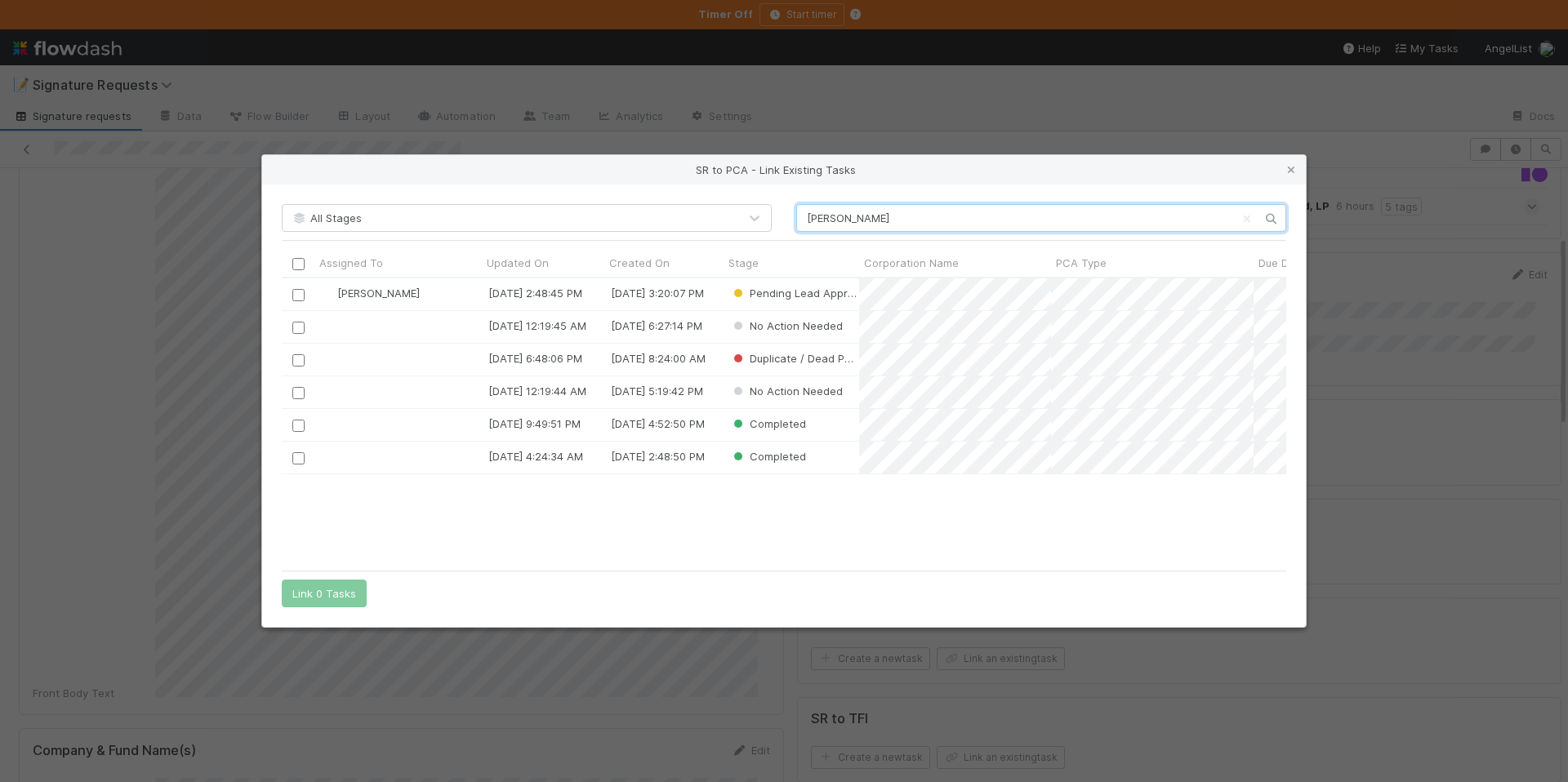
scroll to position [272, 993]
type input "[PERSON_NAME]"
click at [293, 295] on input "checkbox" at bounding box center [298, 294] width 12 height 12
click at [322, 577] on div "All Stages Sivo DeFi Assigned To Updated On Created On Stage Corporation Name P…" at bounding box center [784, 406] width 1043 height 441
click at [319, 591] on button "Link 1 Task" at bounding box center [321, 593] width 77 height 27
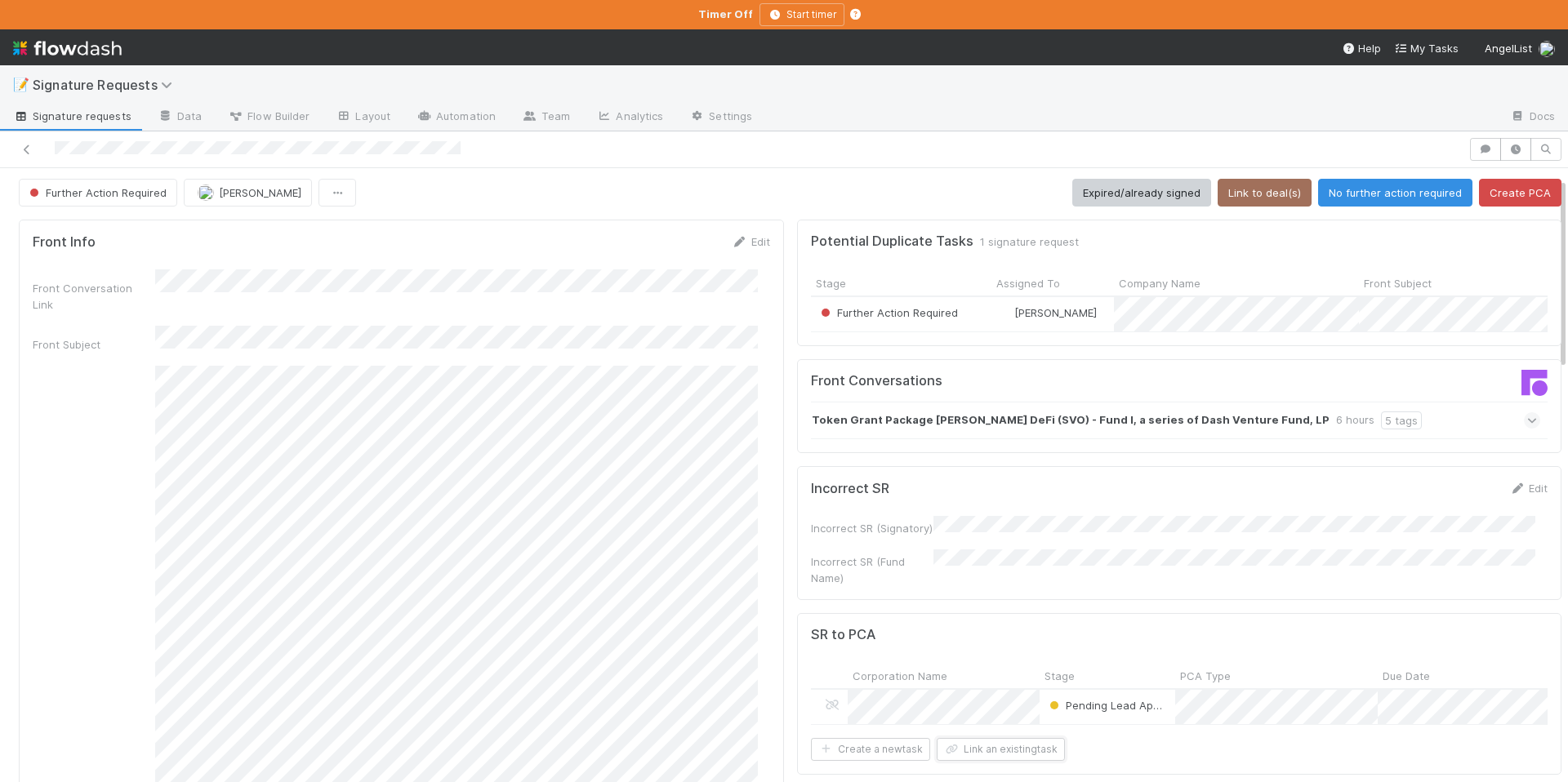
scroll to position [0, 0]
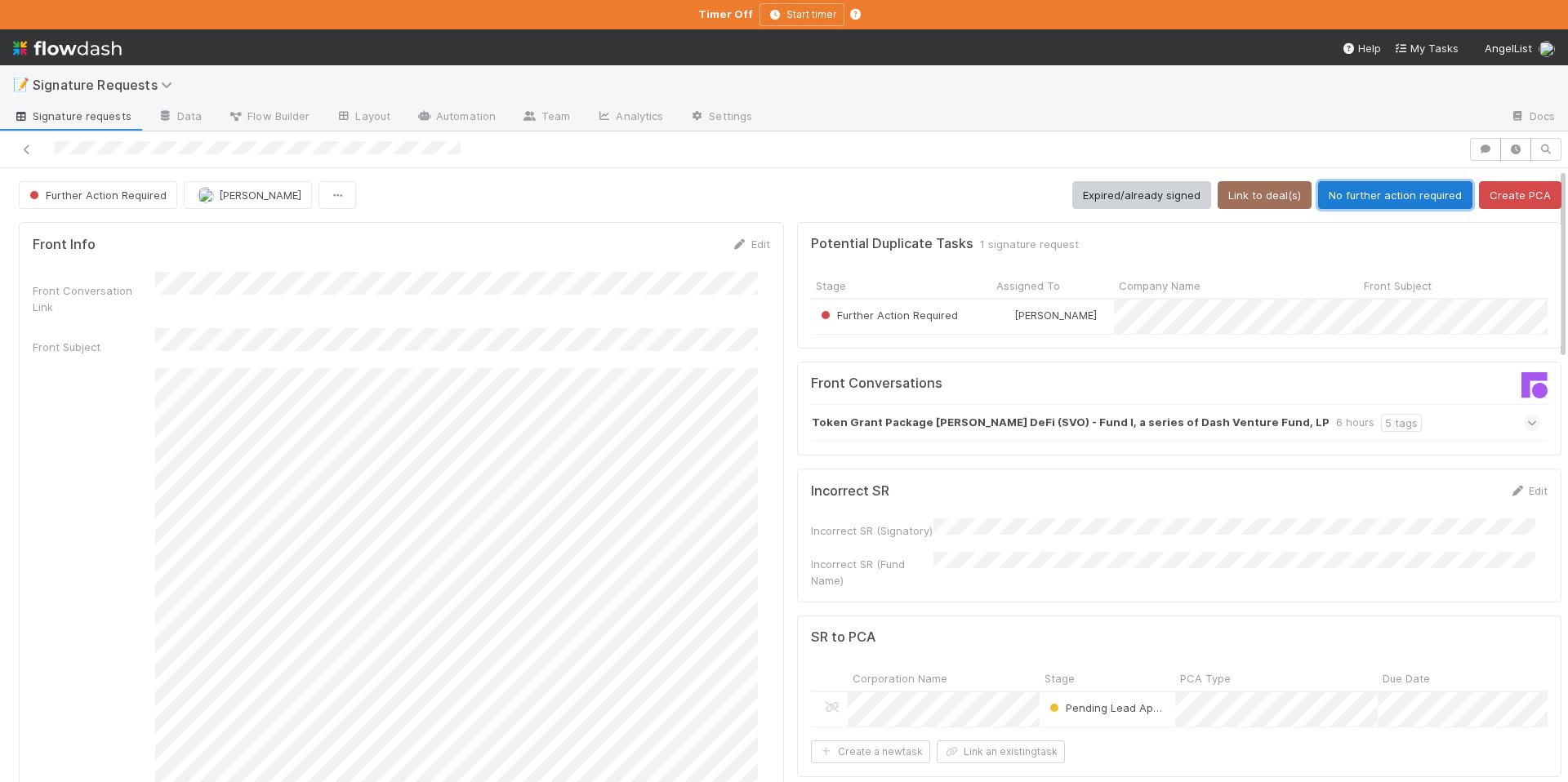
click at [1403, 198] on button "No further action required" at bounding box center [1395, 194] width 155 height 27
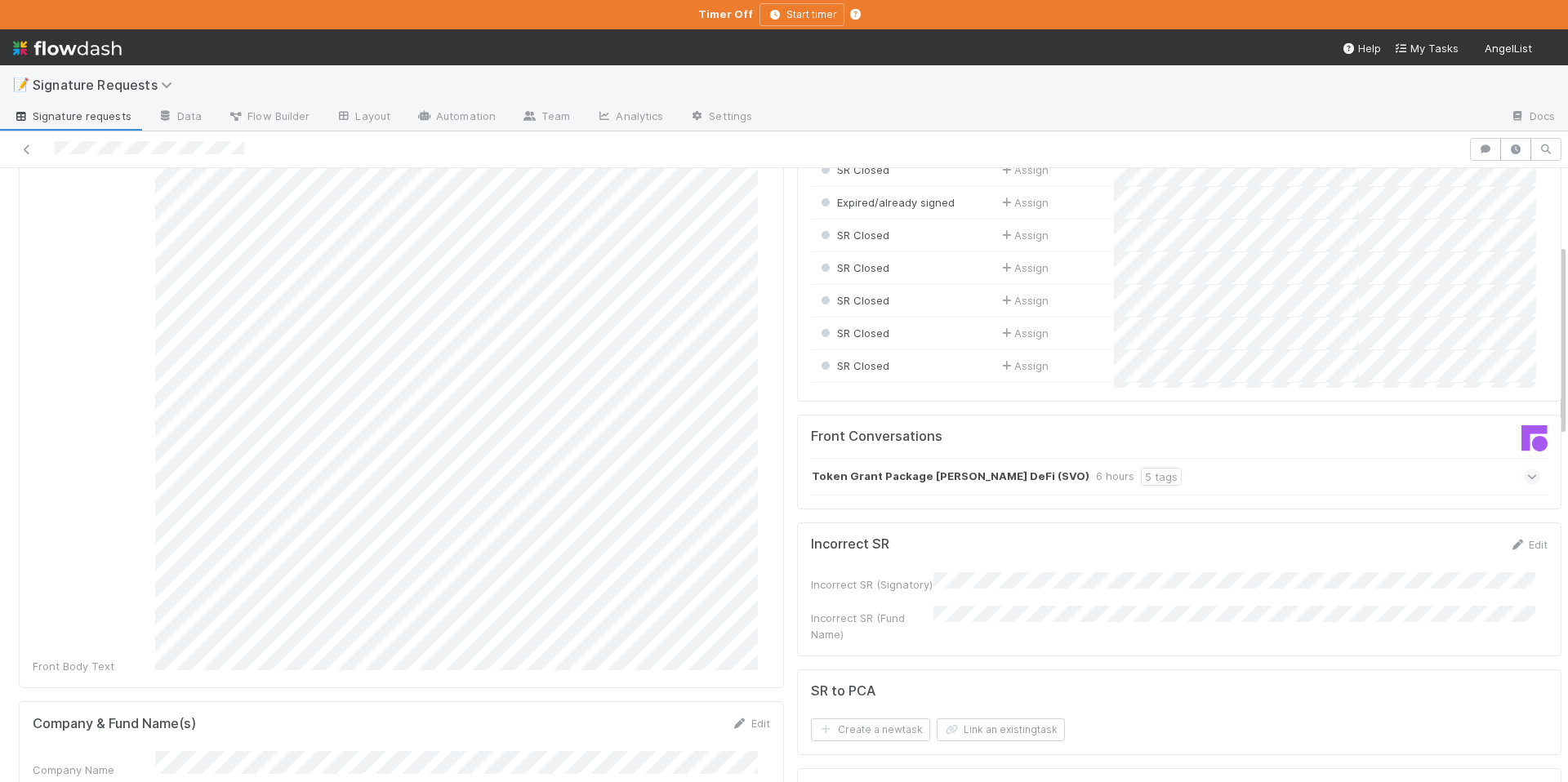
scroll to position [414, 0]
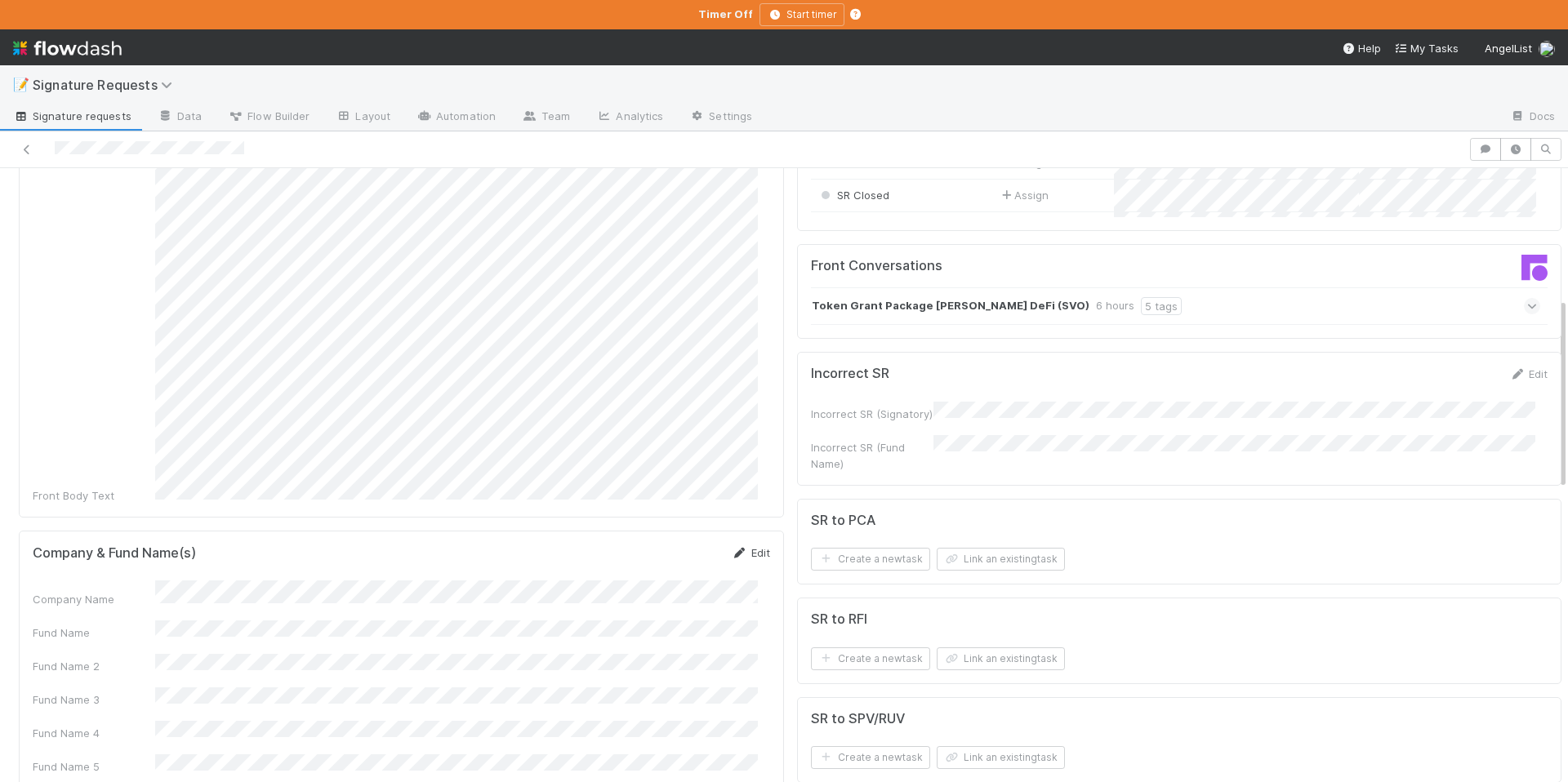
click at [738, 546] on link "Edit" at bounding box center [751, 553] width 39 height 13
click at [672, 544] on button "Save" at bounding box center [682, 557] width 46 height 27
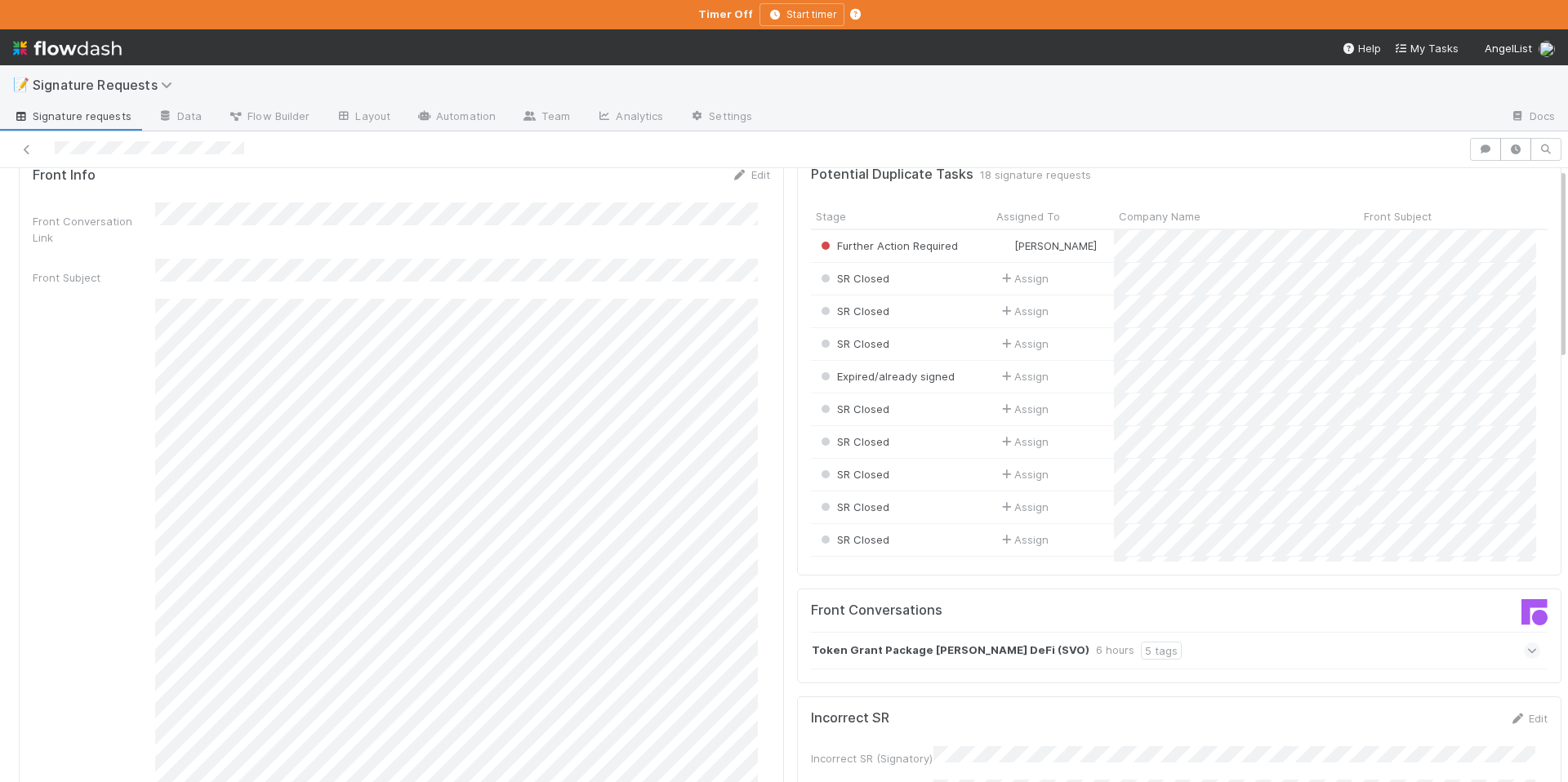
scroll to position [0, 0]
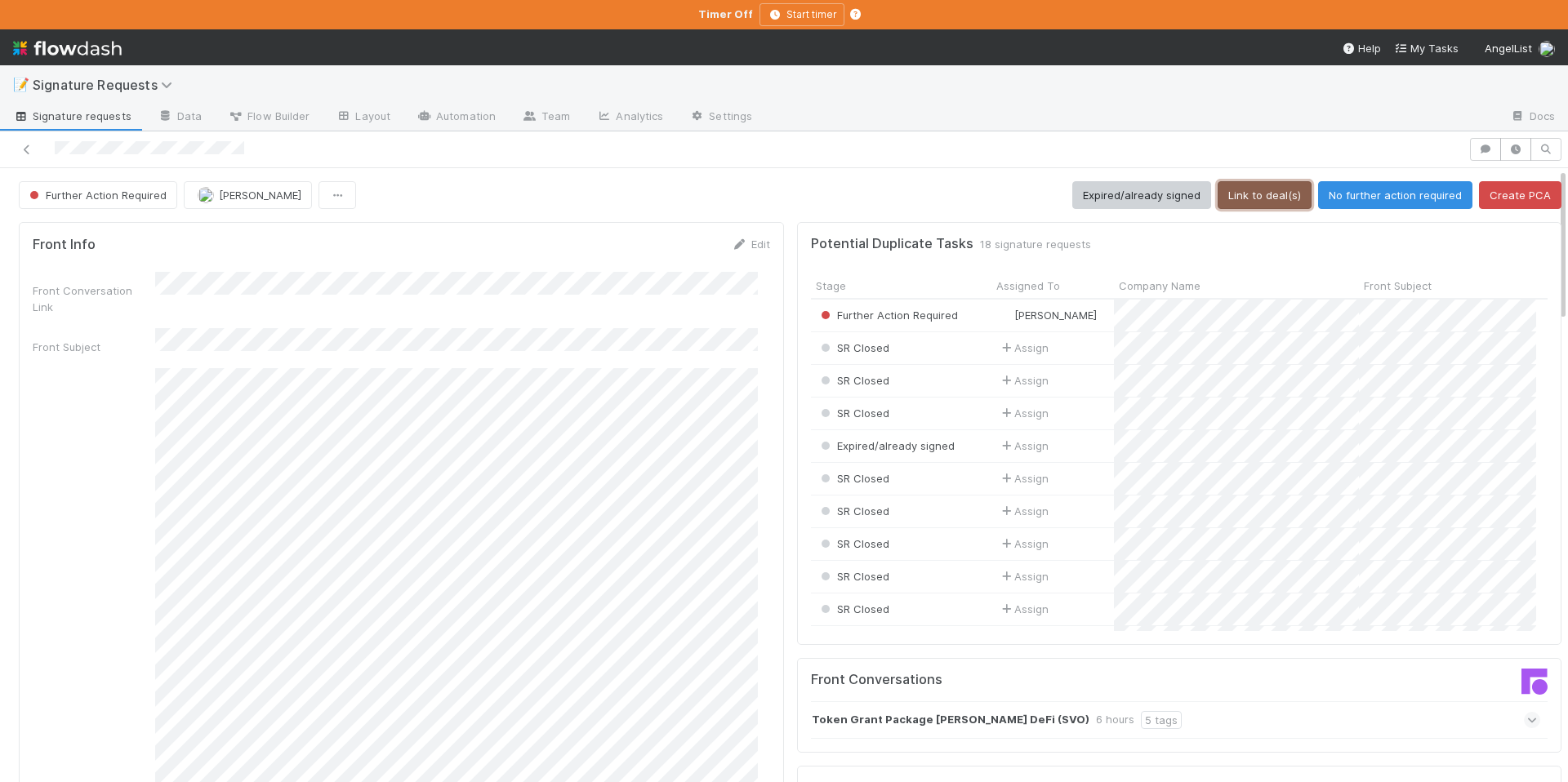
click at [1244, 187] on button "Link to deal(s)" at bounding box center [1265, 194] width 94 height 27
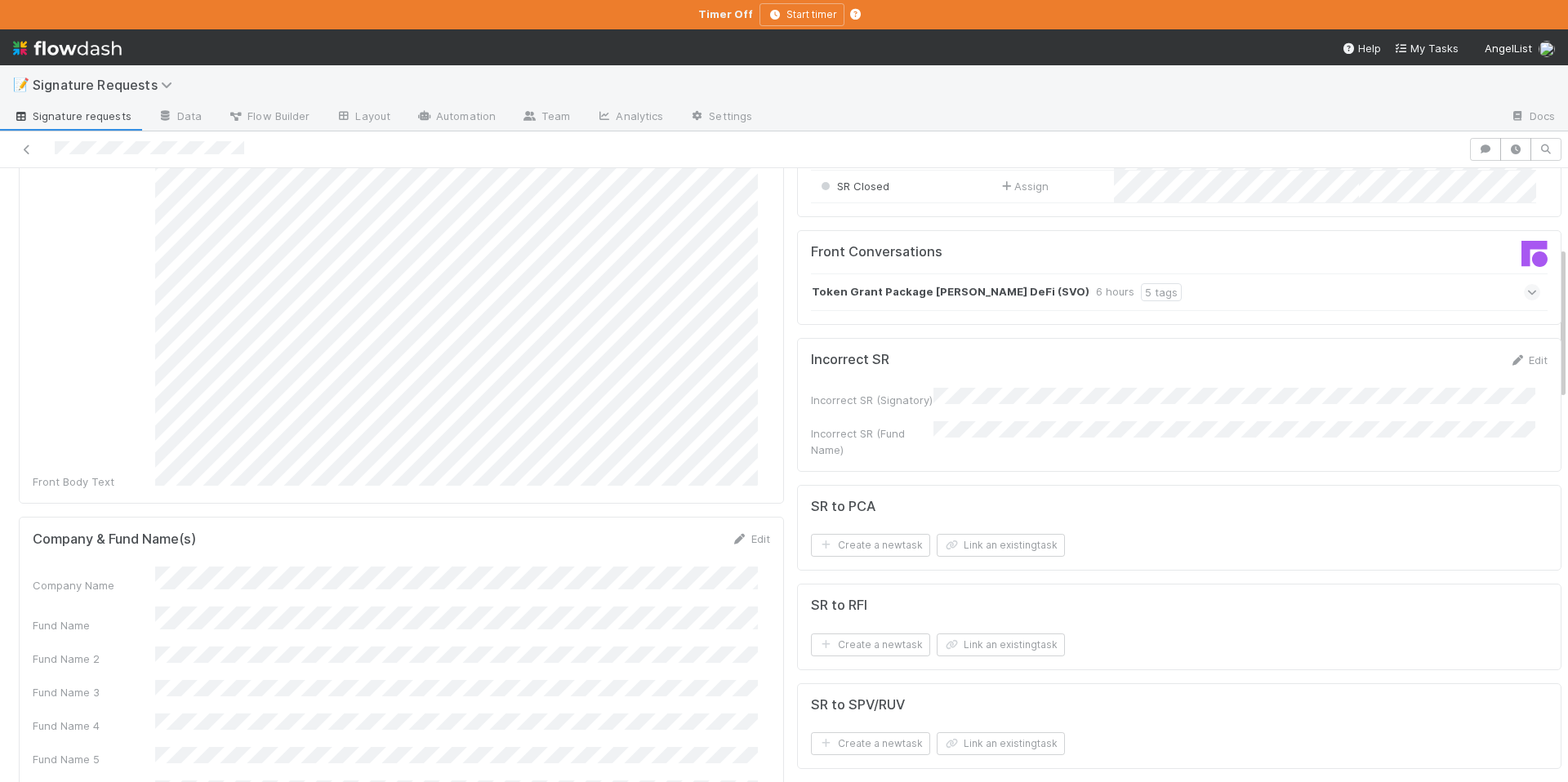
scroll to position [514, 0]
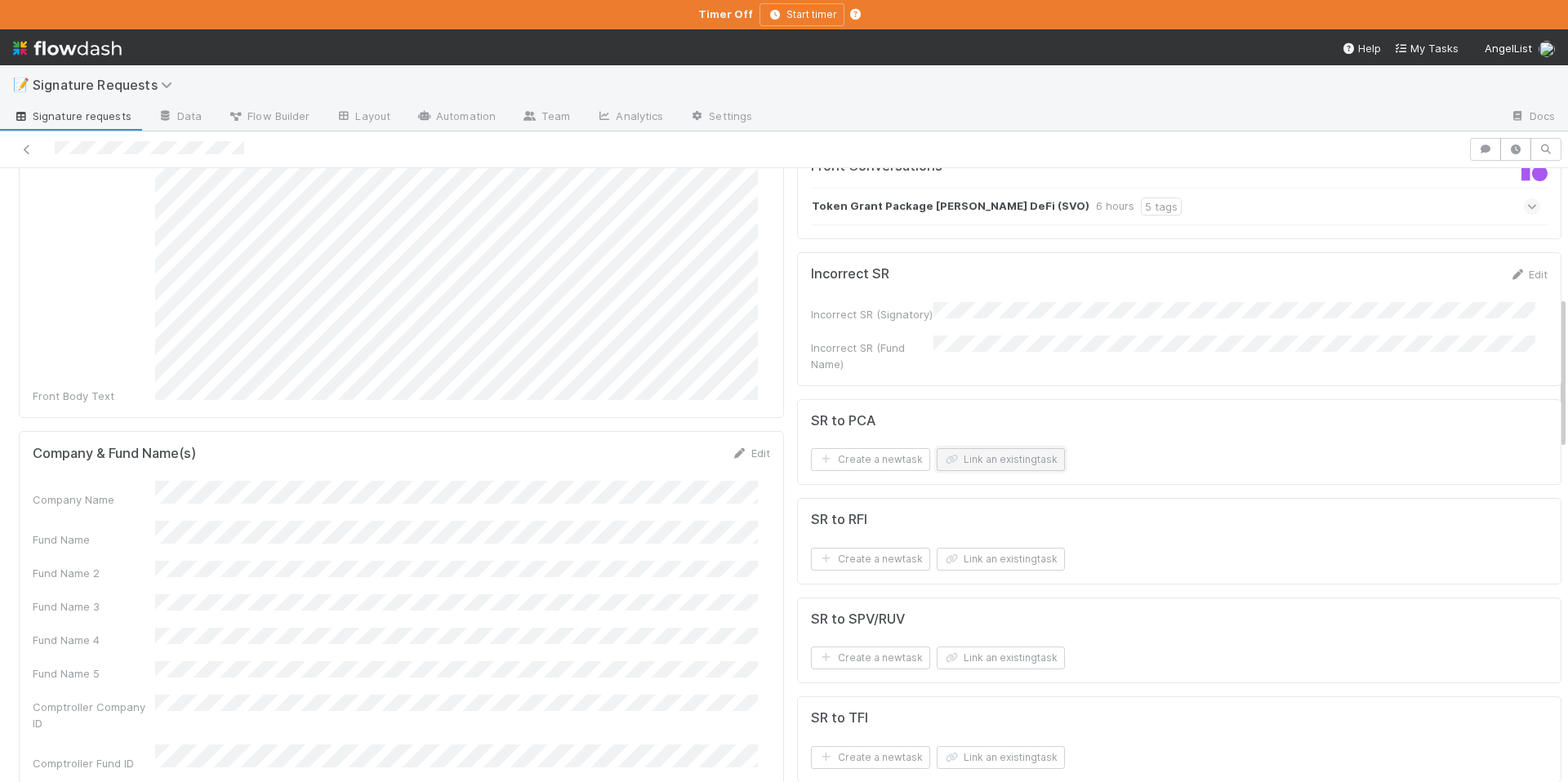
click at [964, 451] on button "Link an existing task" at bounding box center [1001, 459] width 128 height 23
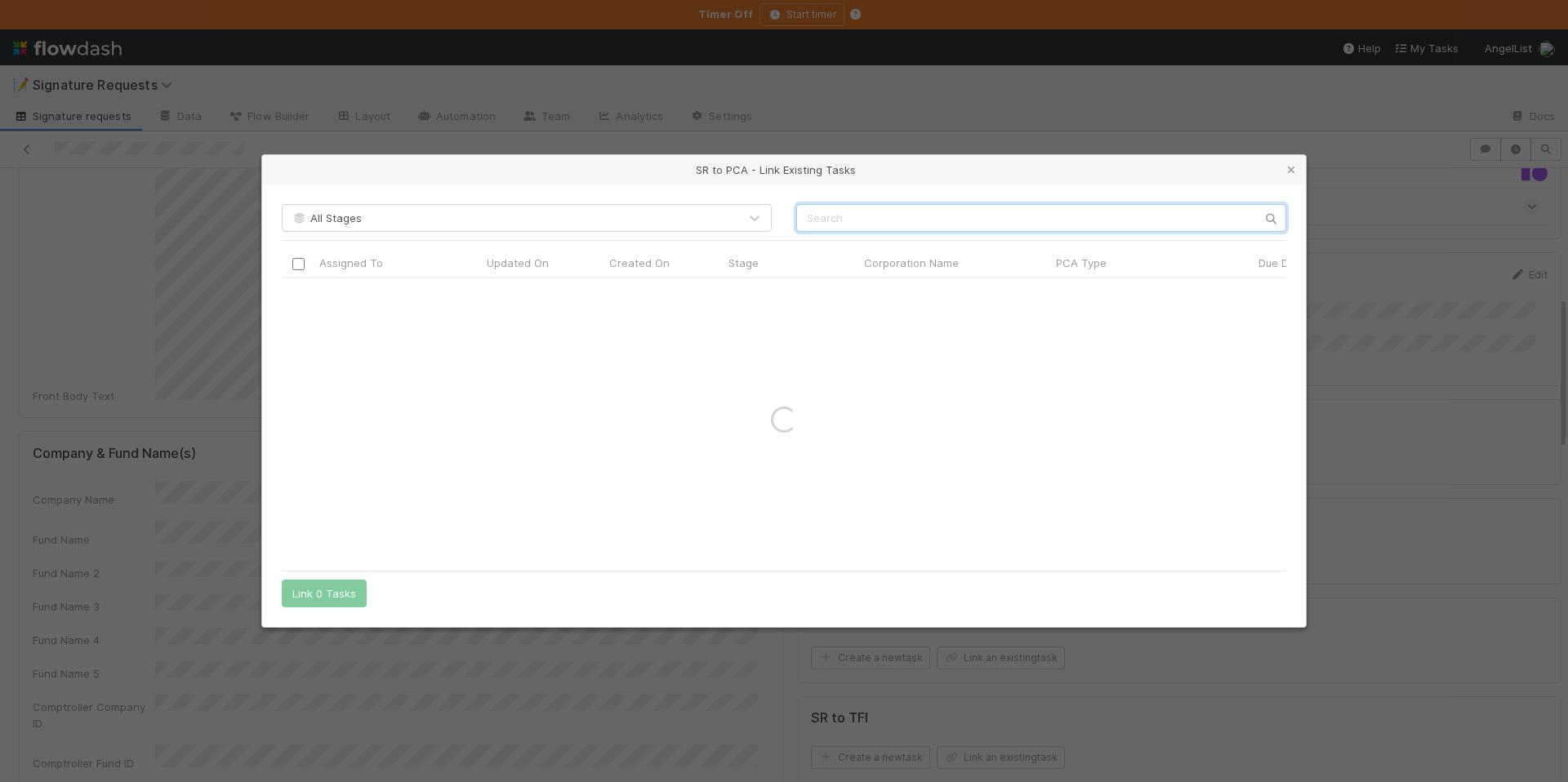
click at [896, 216] on input "text" at bounding box center [1041, 217] width 490 height 27
paste input "Sivo DeFi"
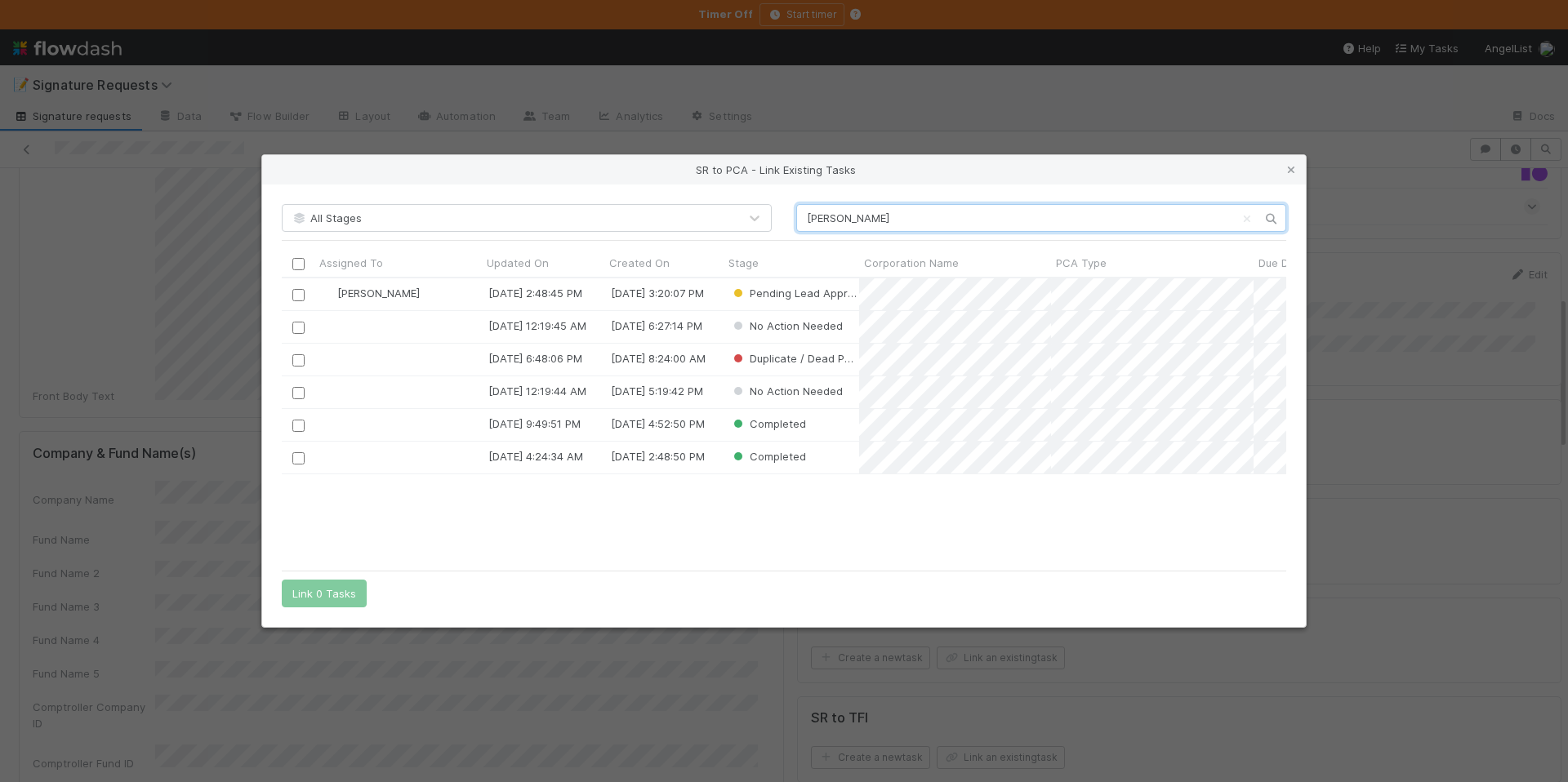
scroll to position [272, 993]
type input "Sivo DeFi"
click at [301, 294] on input "checkbox" at bounding box center [298, 294] width 12 height 12
click at [321, 593] on button "Link 1 Task" at bounding box center [321, 593] width 77 height 27
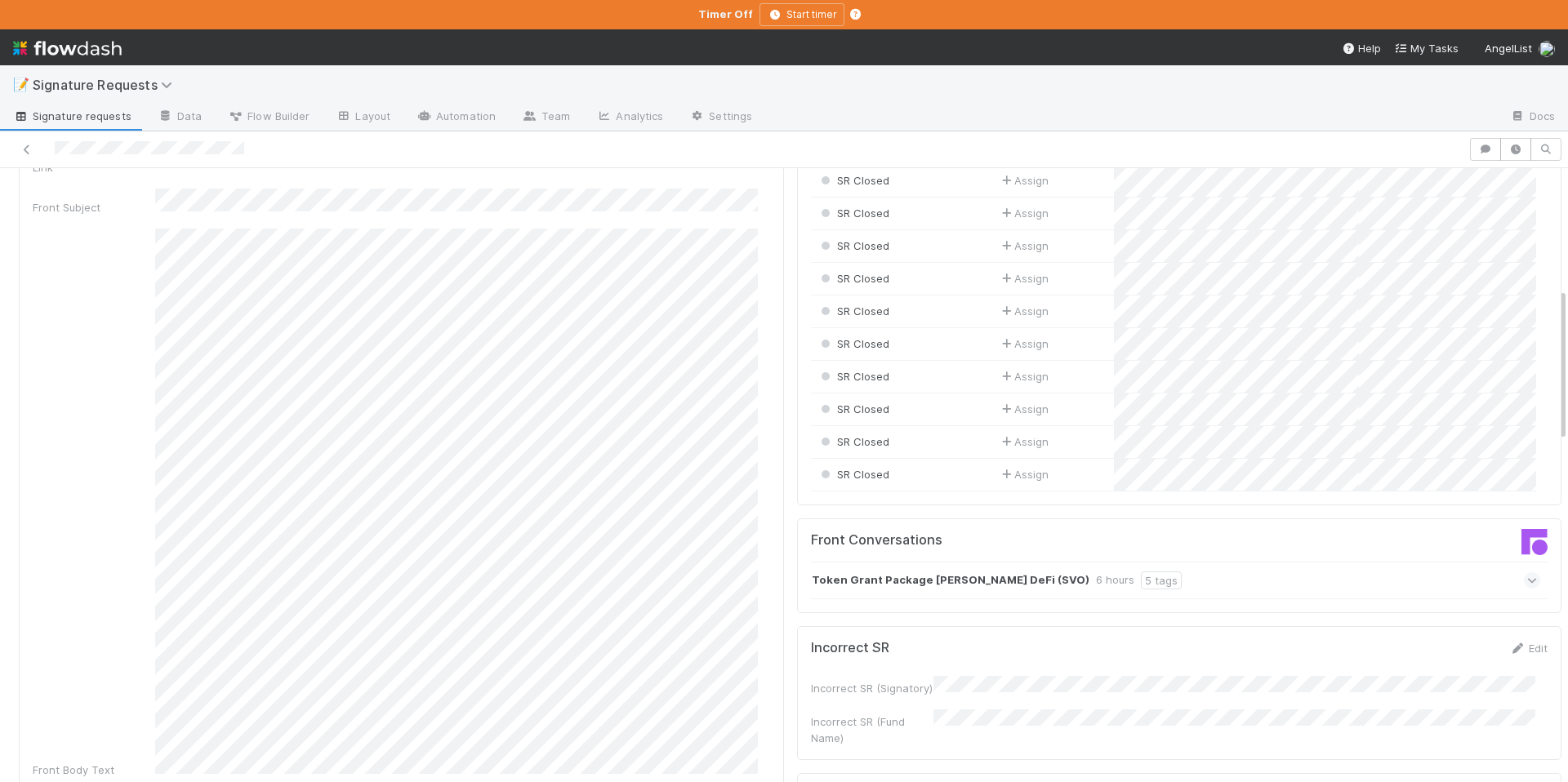
scroll to position [0, 0]
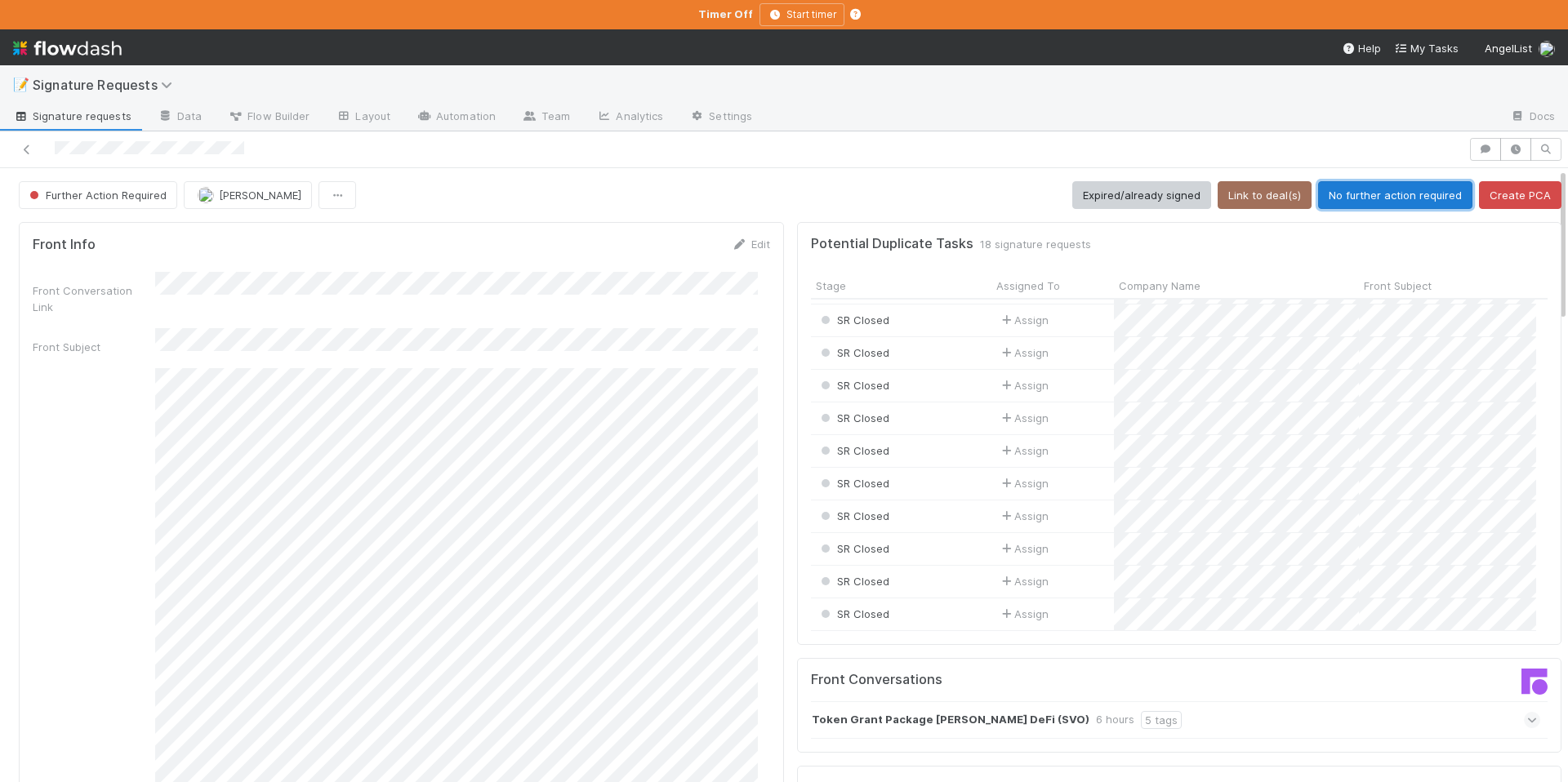
click at [1356, 199] on button "No further action required" at bounding box center [1395, 194] width 155 height 27
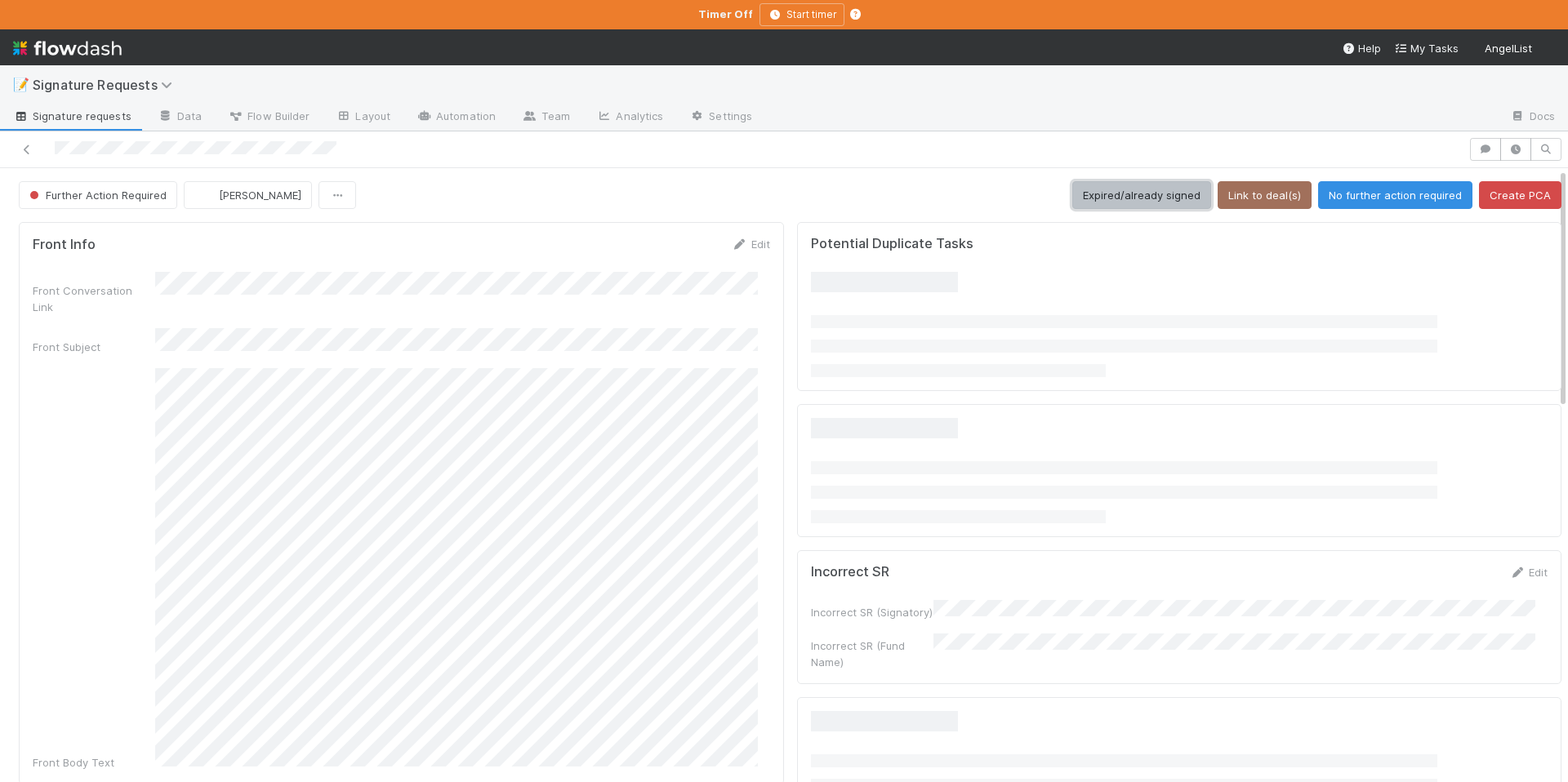
click at [1121, 189] on button "Expired/already signed" at bounding box center [1142, 194] width 139 height 27
click at [1094, 195] on button "Expired/already signed" at bounding box center [1142, 194] width 139 height 27
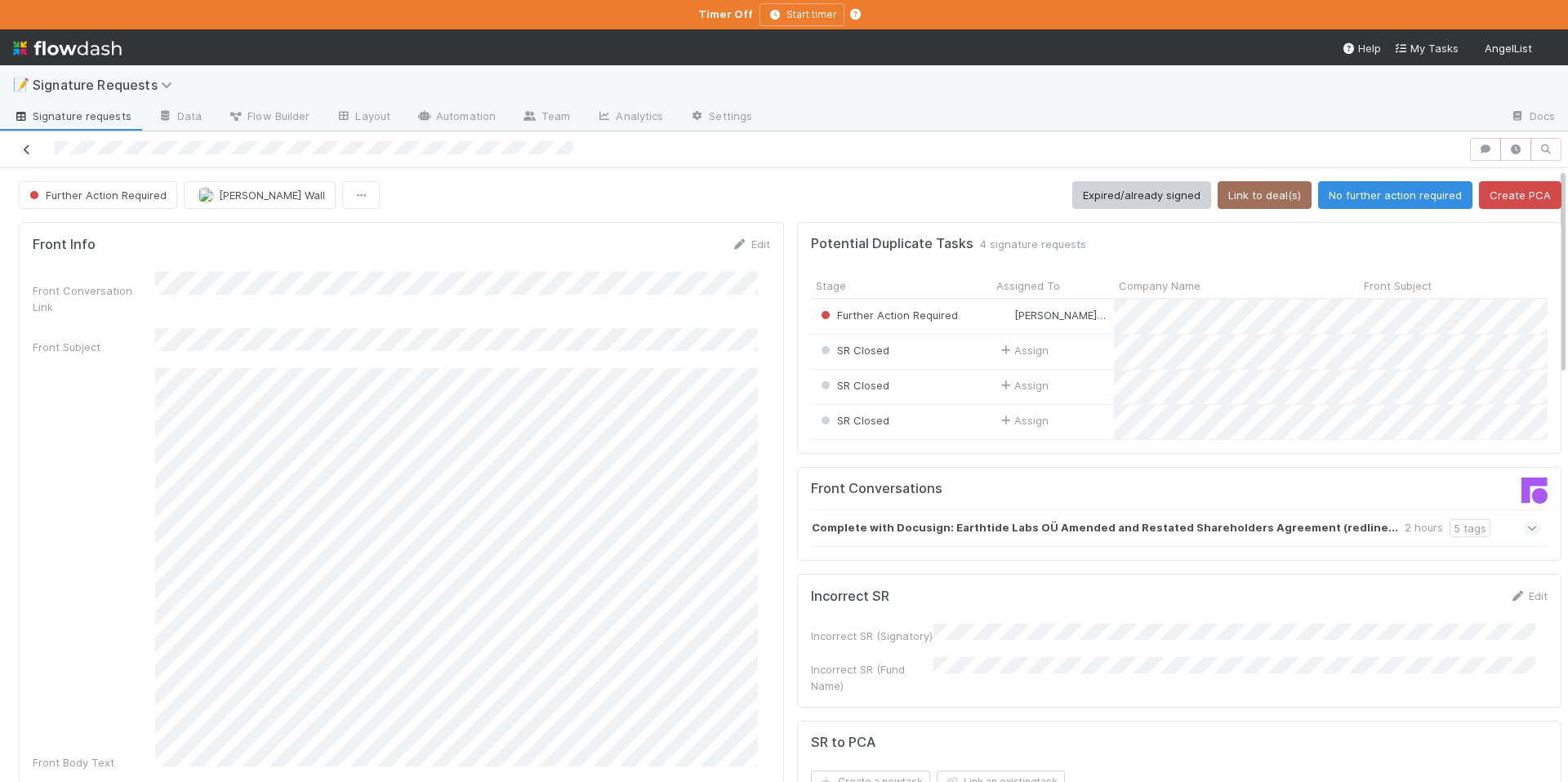
click at [29, 149] on icon at bounding box center [26, 149] width 16 height 10
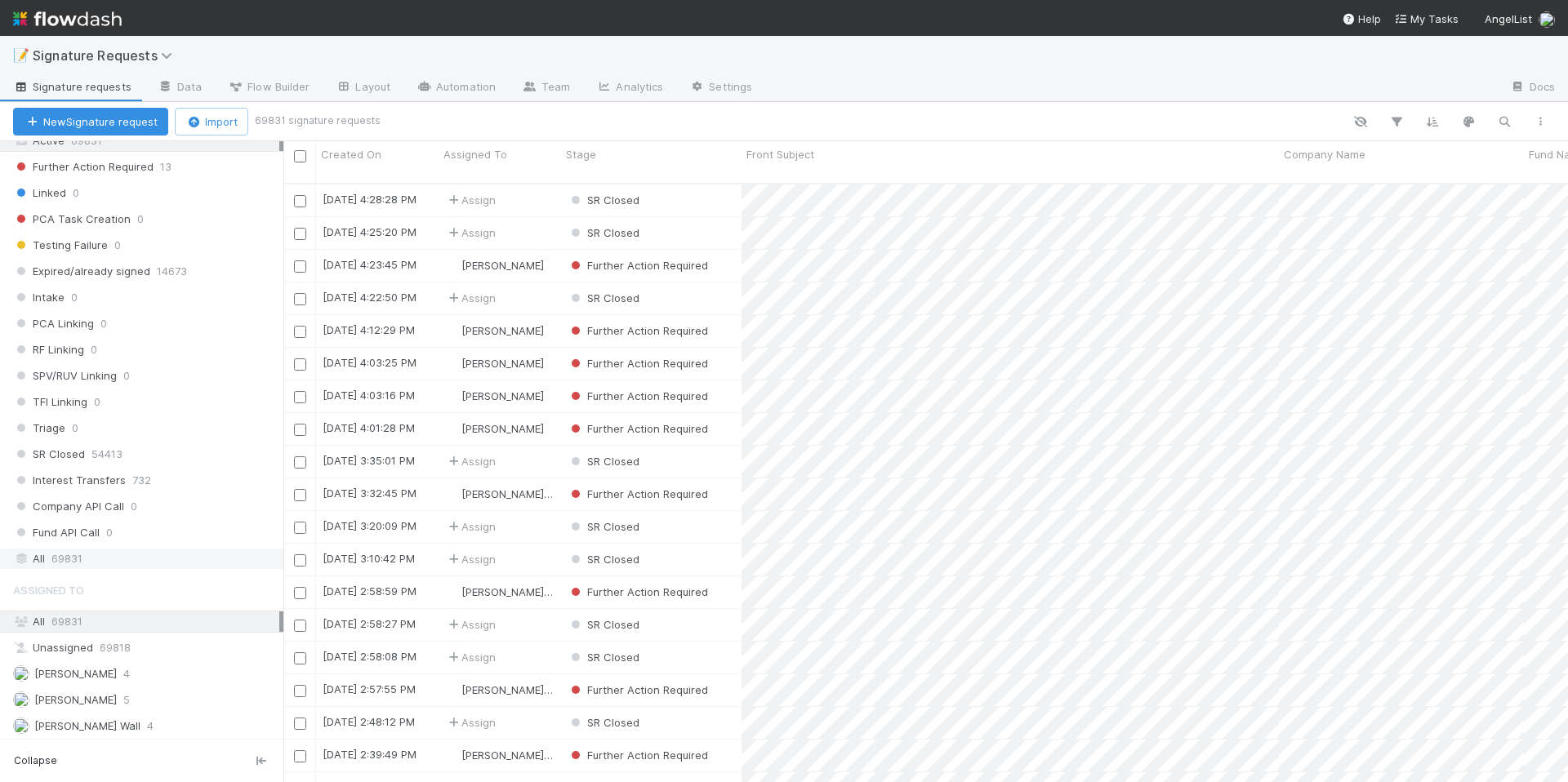
scroll to position [170, 0]
click at [188, 674] on div "Chloe Hammett 4" at bounding box center [146, 672] width 266 height 21
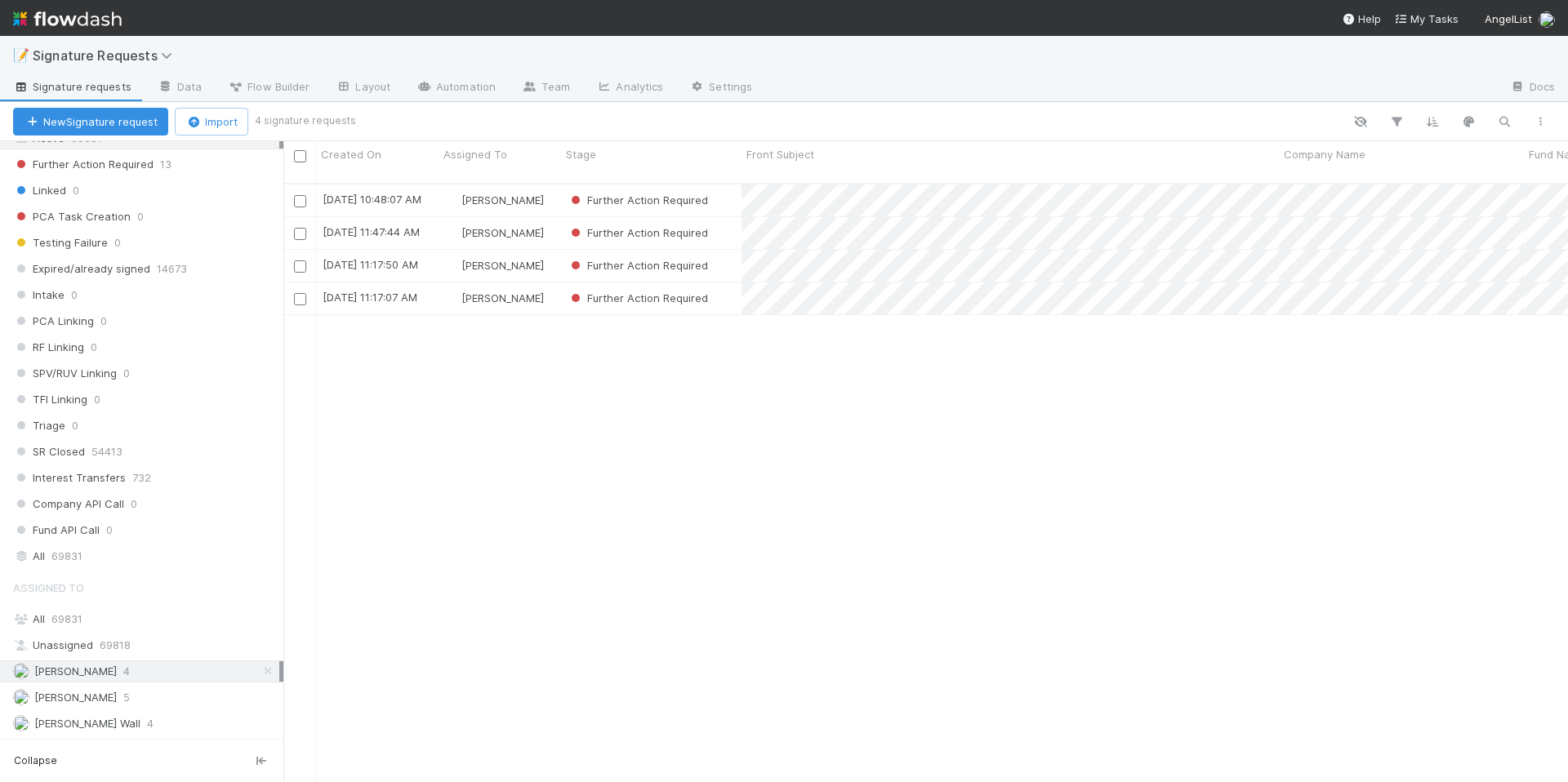
scroll to position [600, 1273]
click at [725, 193] on div "Further Action Required" at bounding box center [651, 201] width 180 height 32
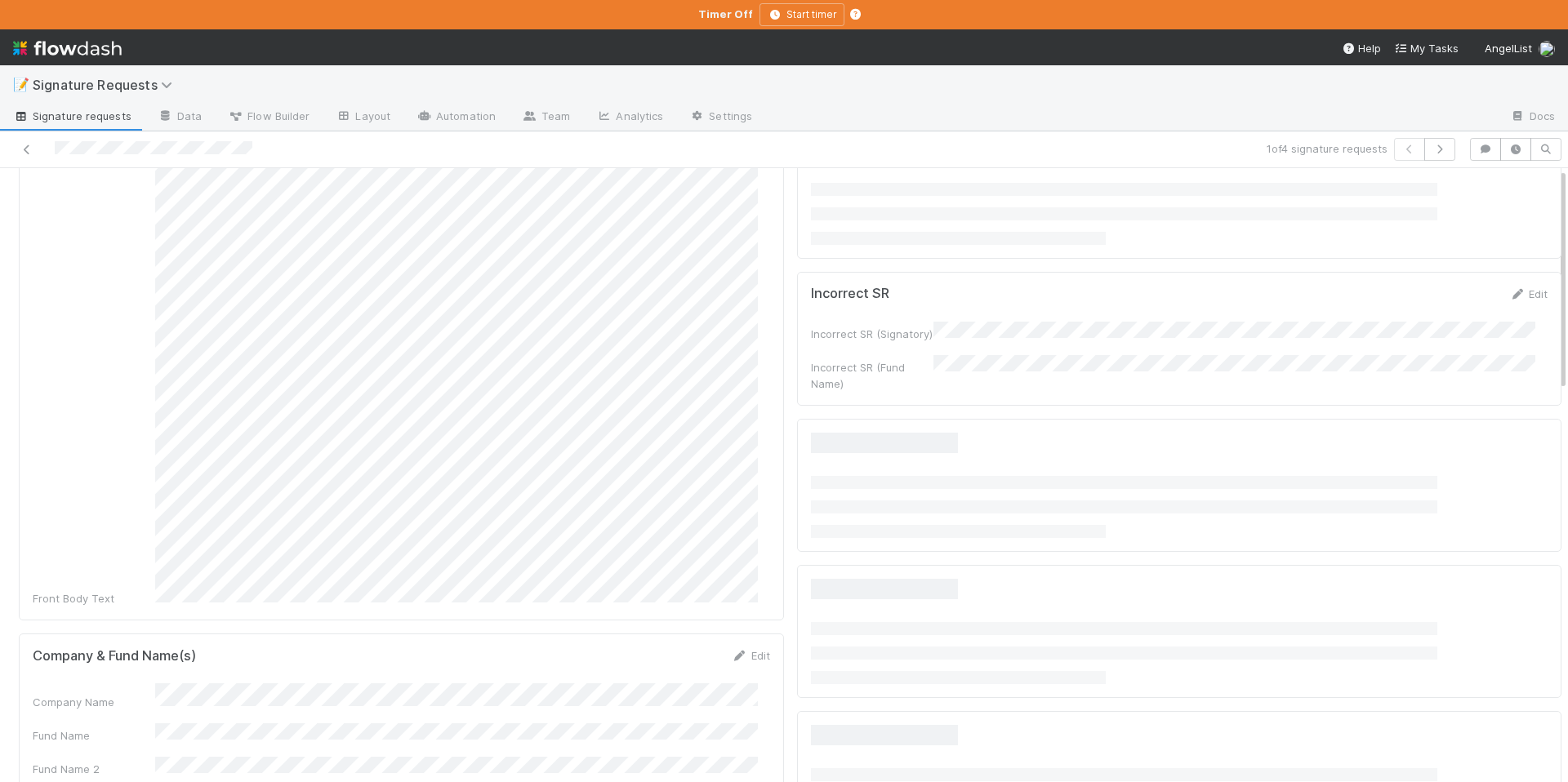
scroll to position [374, 0]
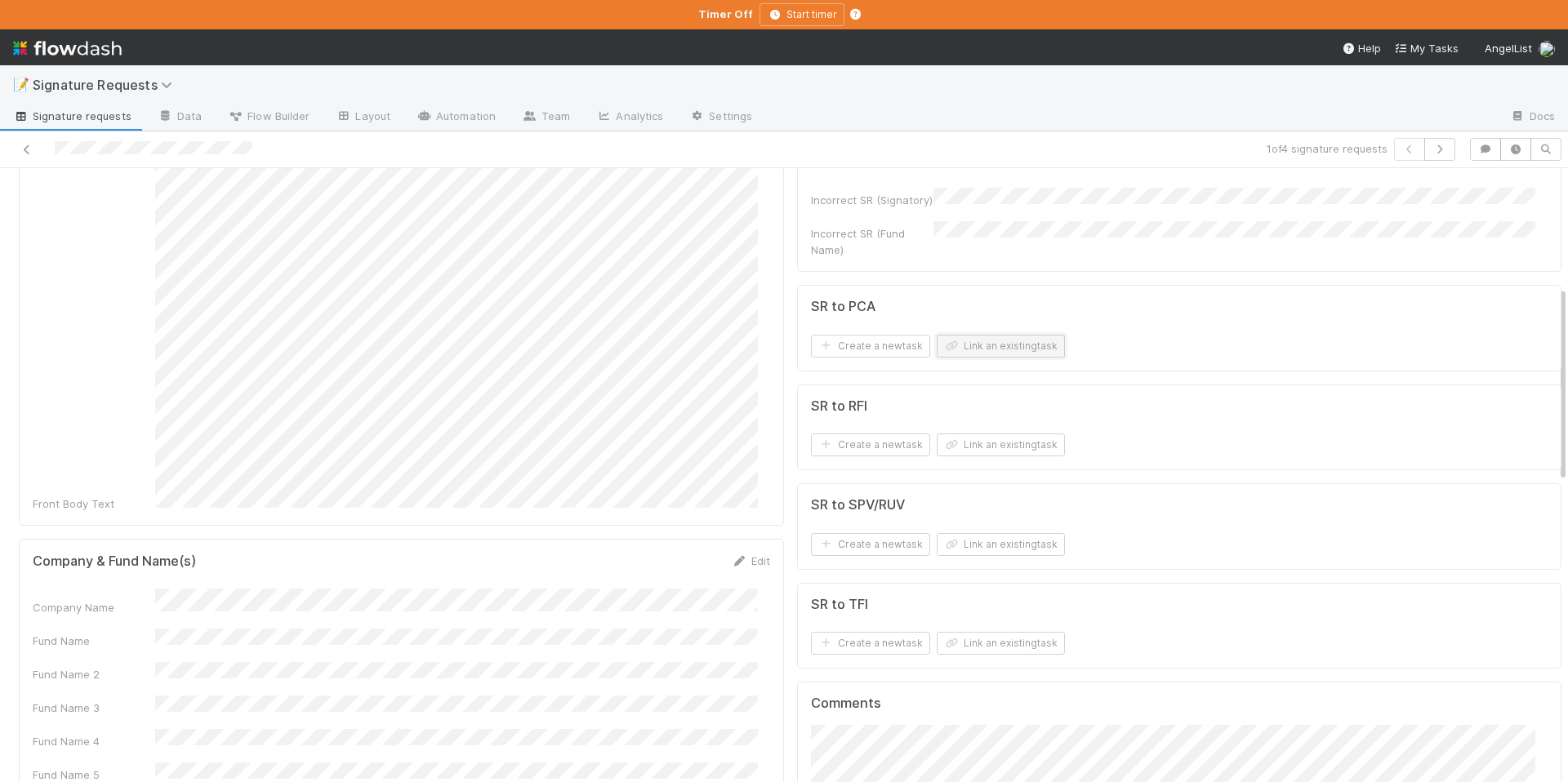
click at [994, 349] on button "Link an existing task" at bounding box center [1001, 346] width 128 height 23
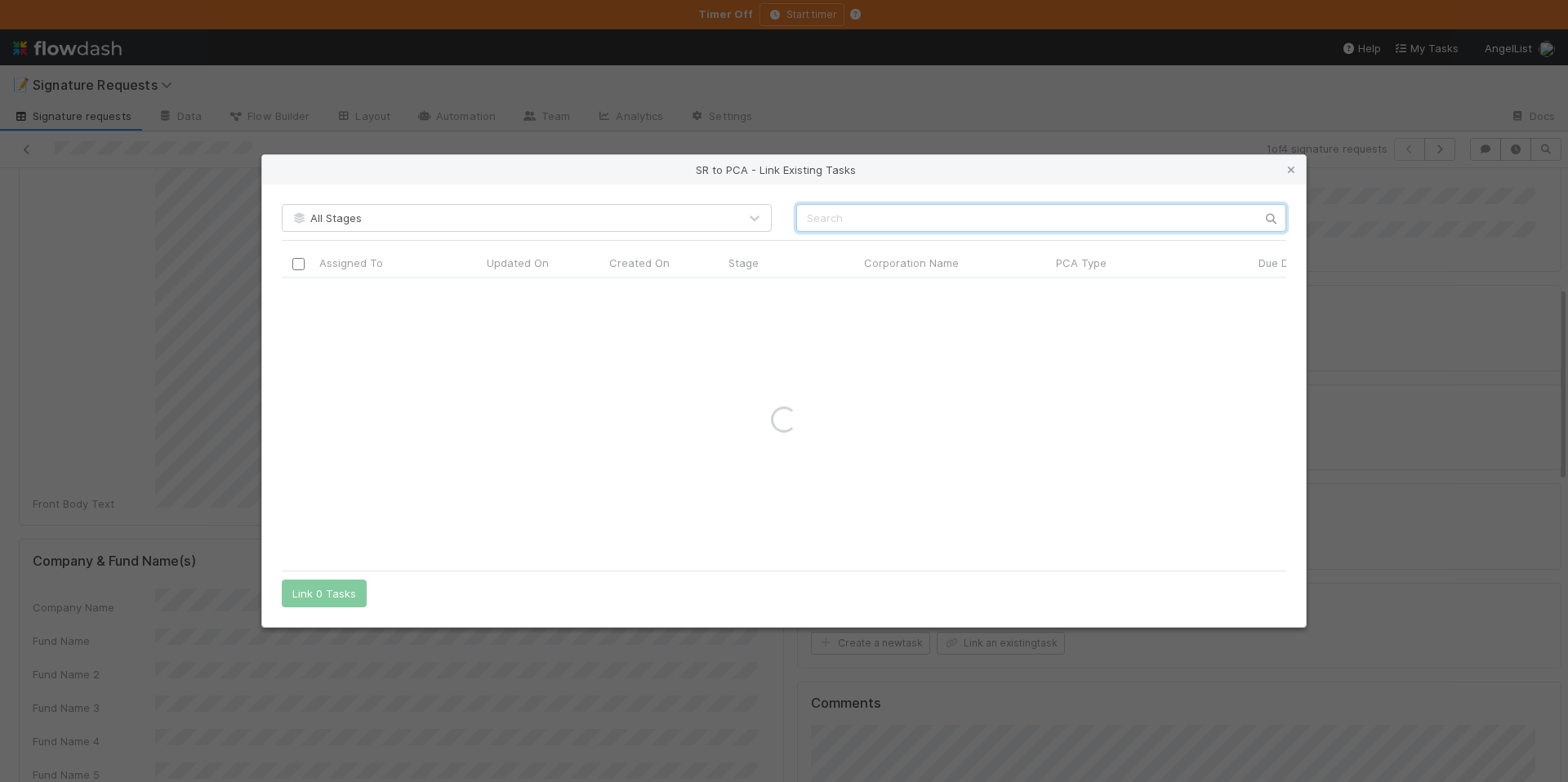
click at [842, 218] on input "text" at bounding box center [1041, 217] width 490 height 27
paste input "Sivo DeFi"
type input "Sivo DeFi"
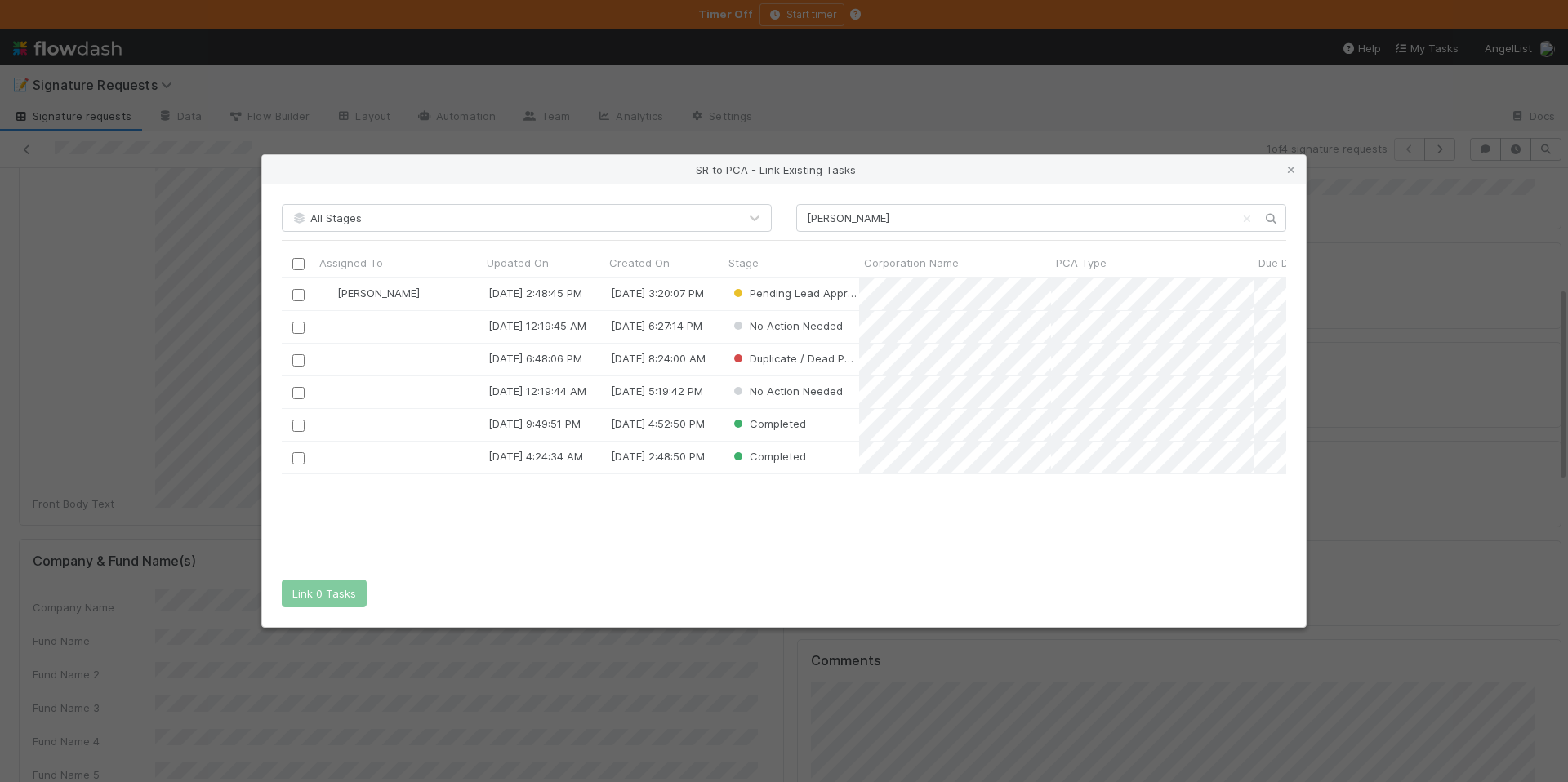
scroll to position [272, 993]
click at [296, 295] on input "checkbox" at bounding box center [298, 294] width 12 height 12
click at [289, 606] on button "Link 1 Task" at bounding box center [321, 593] width 77 height 27
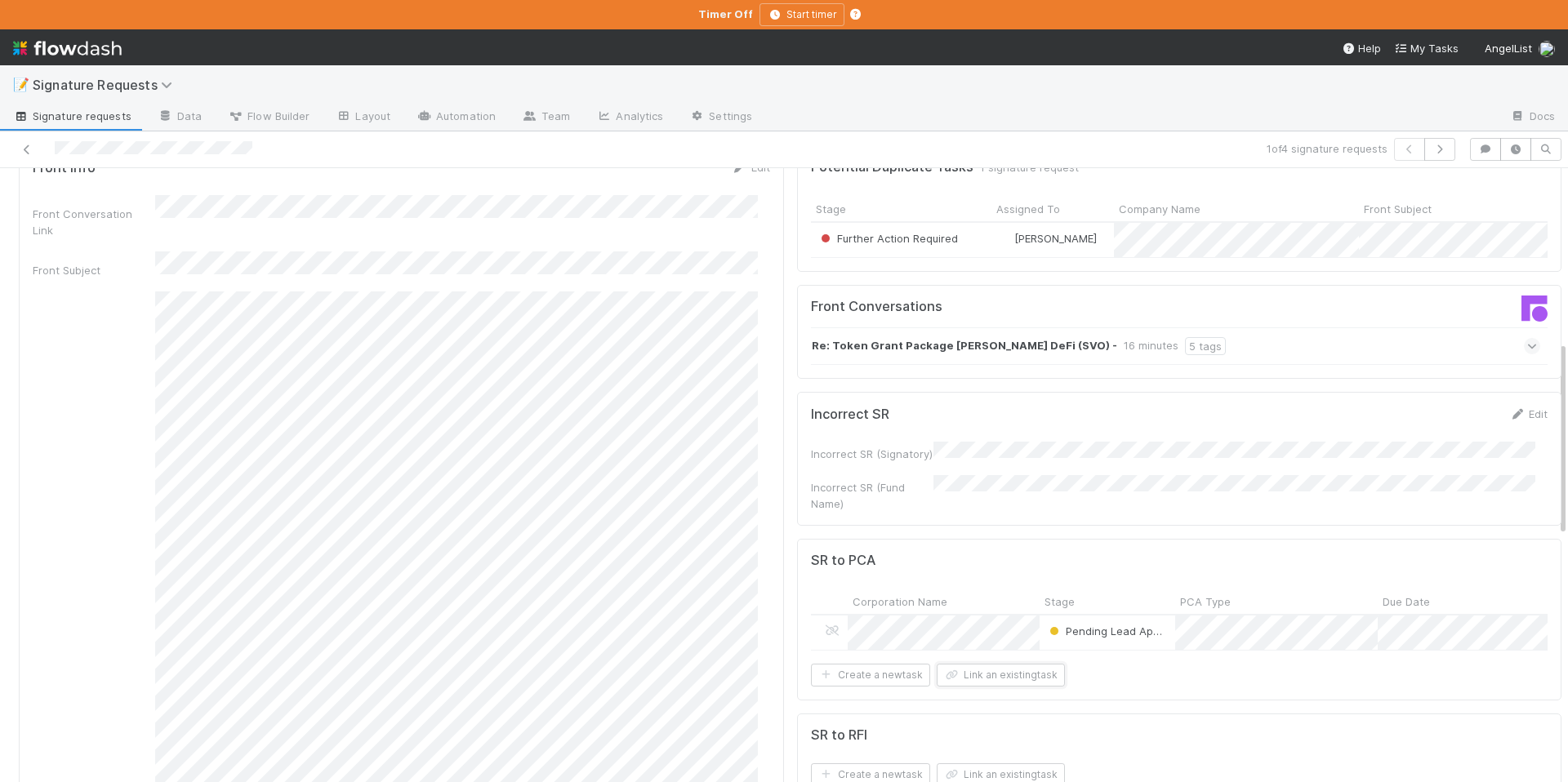
scroll to position [0, 0]
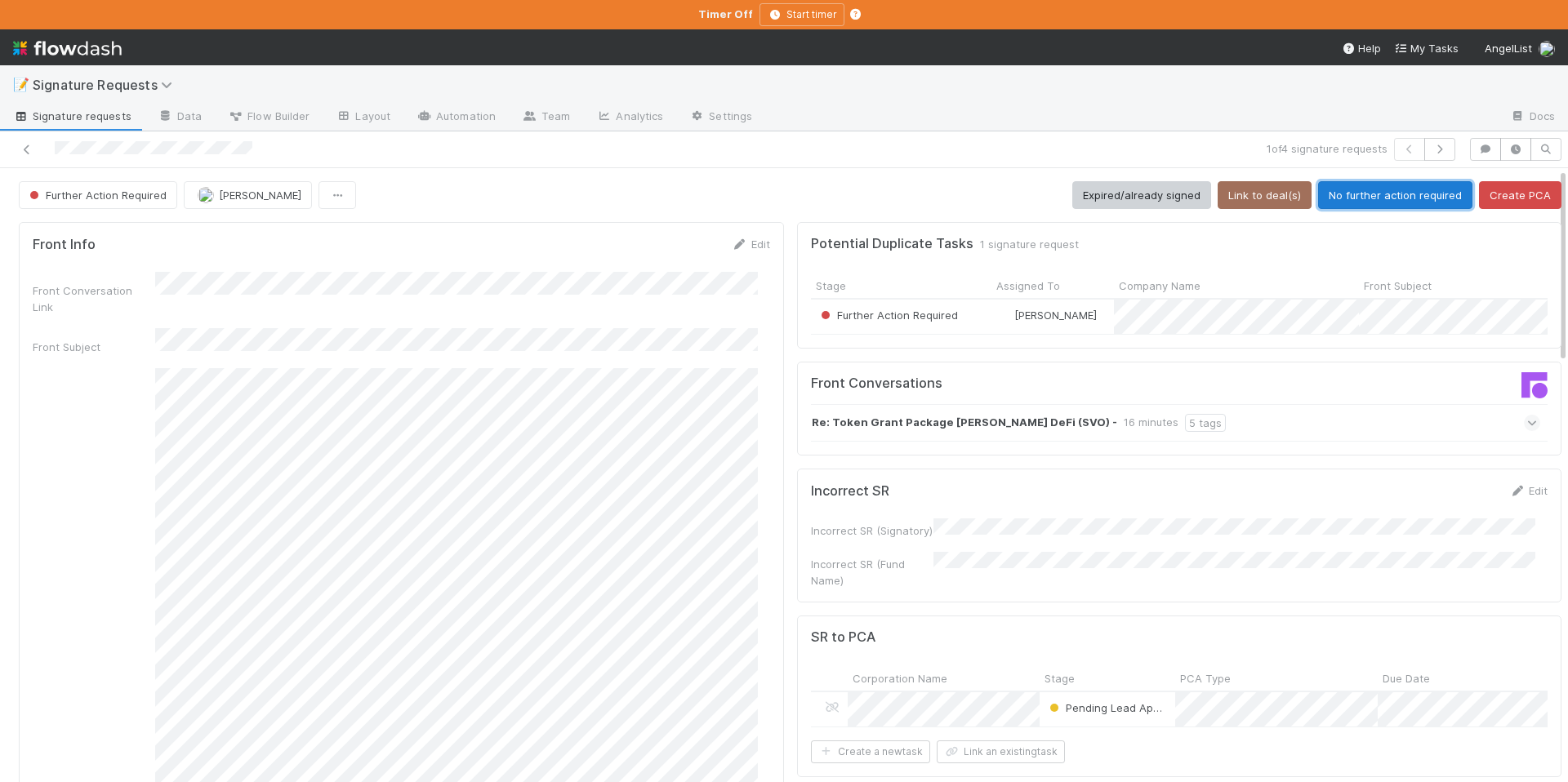
click at [1398, 192] on button "No further action required" at bounding box center [1395, 194] width 155 height 27
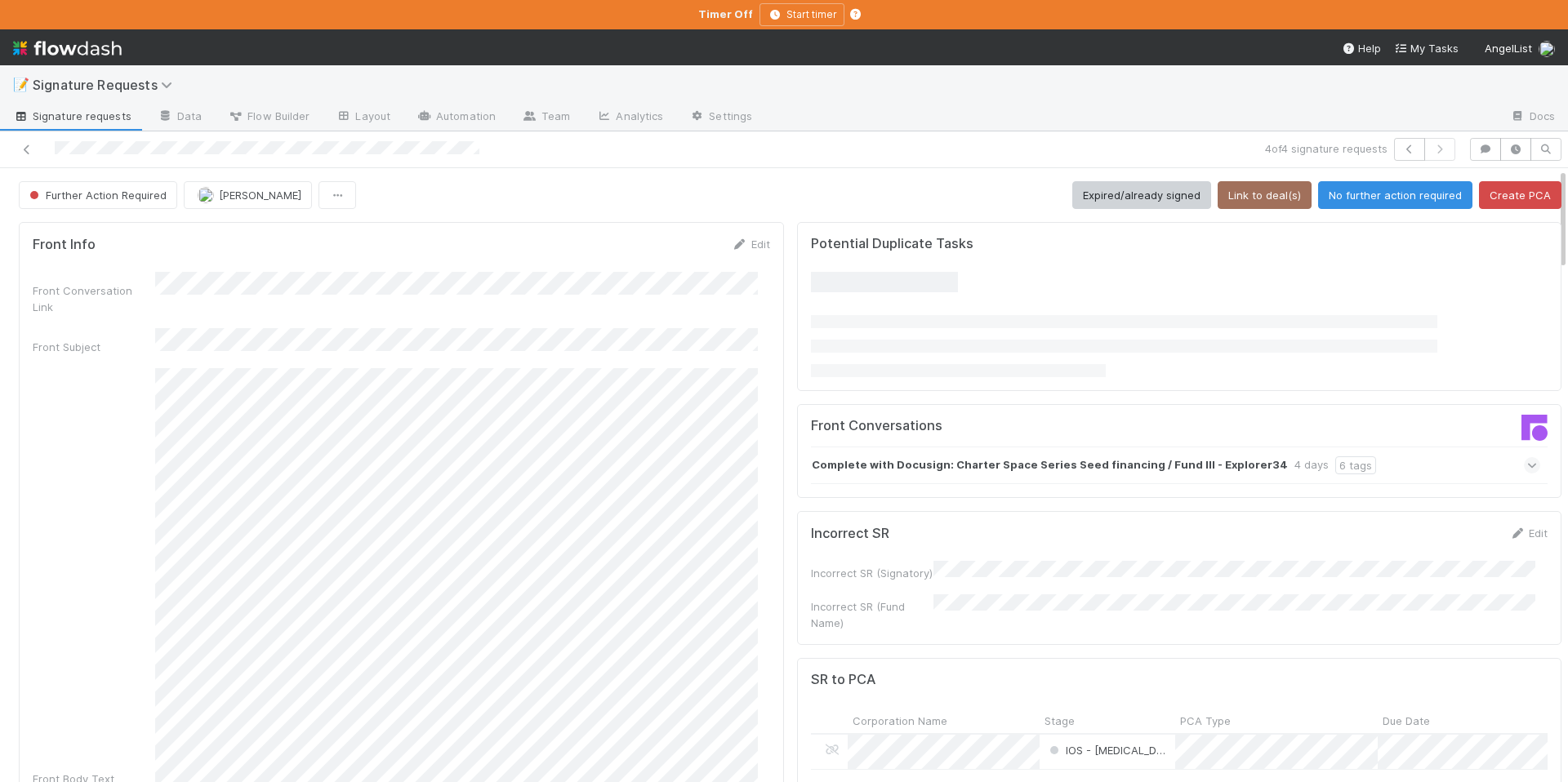
click at [26, 160] on div at bounding box center [372, 149] width 731 height 23
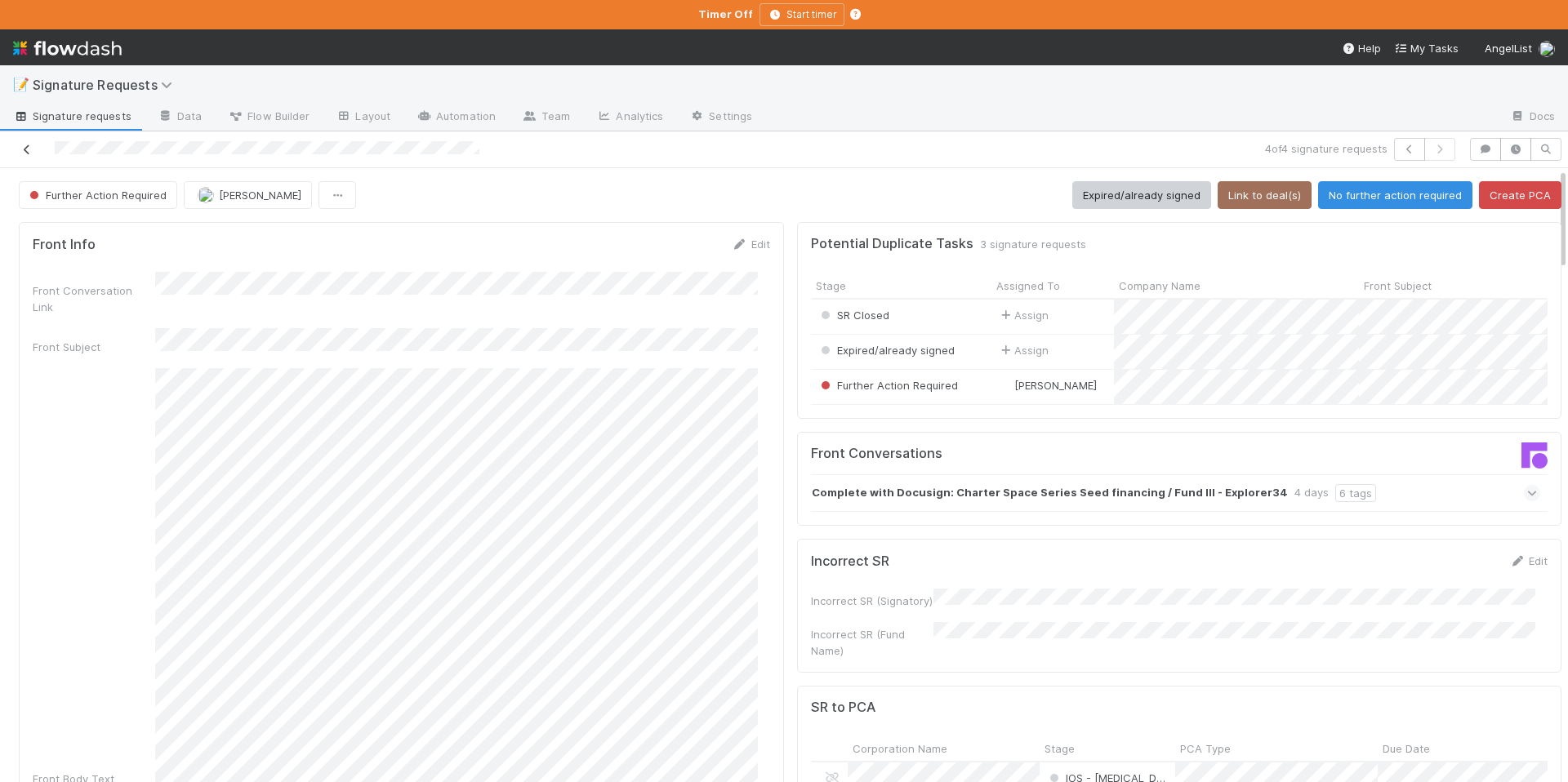
click at [24, 152] on icon at bounding box center [26, 149] width 16 height 10
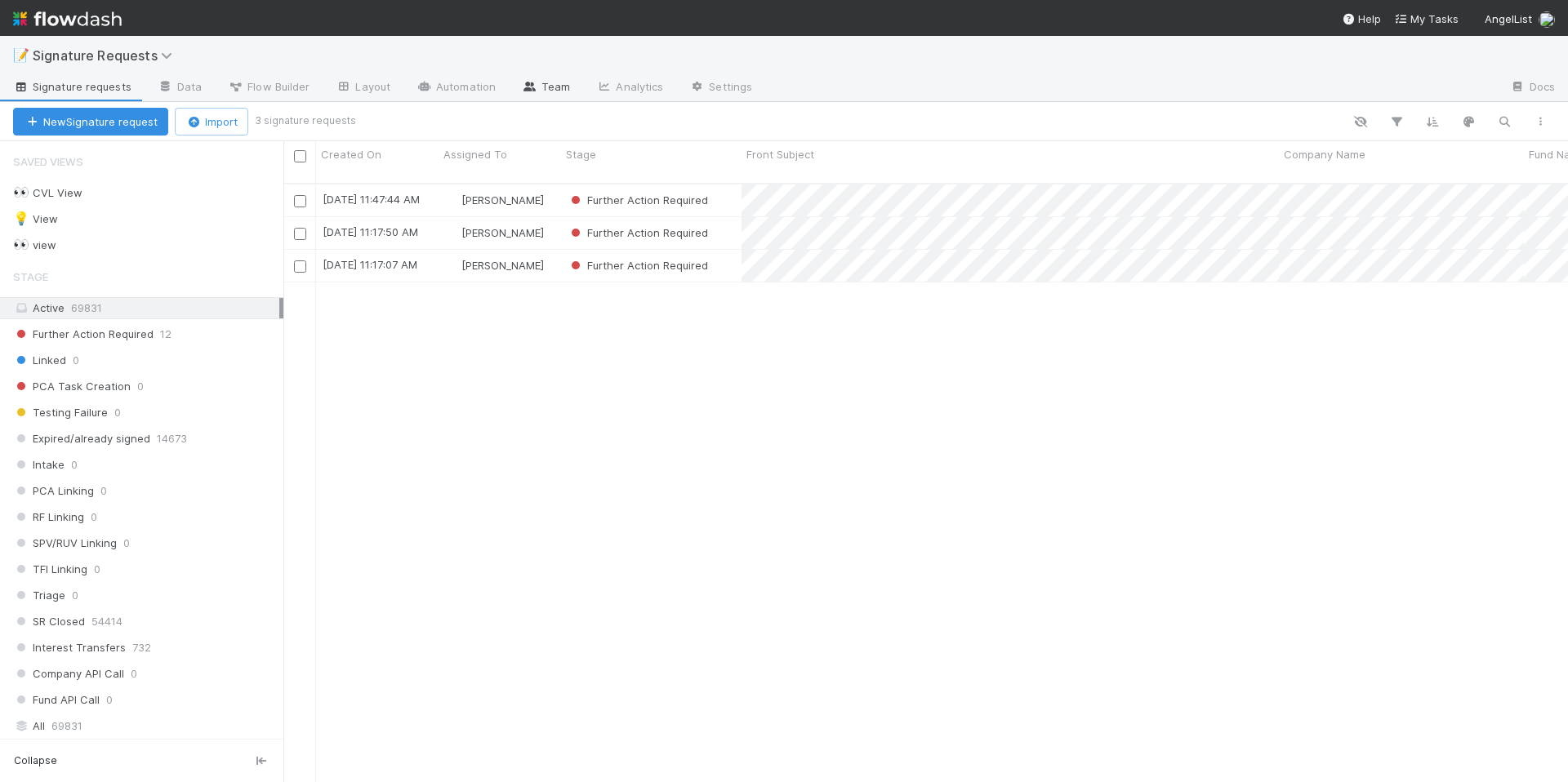
scroll to position [600, 1273]
click at [725, 198] on div "Further Action Required" at bounding box center [651, 201] width 180 height 32
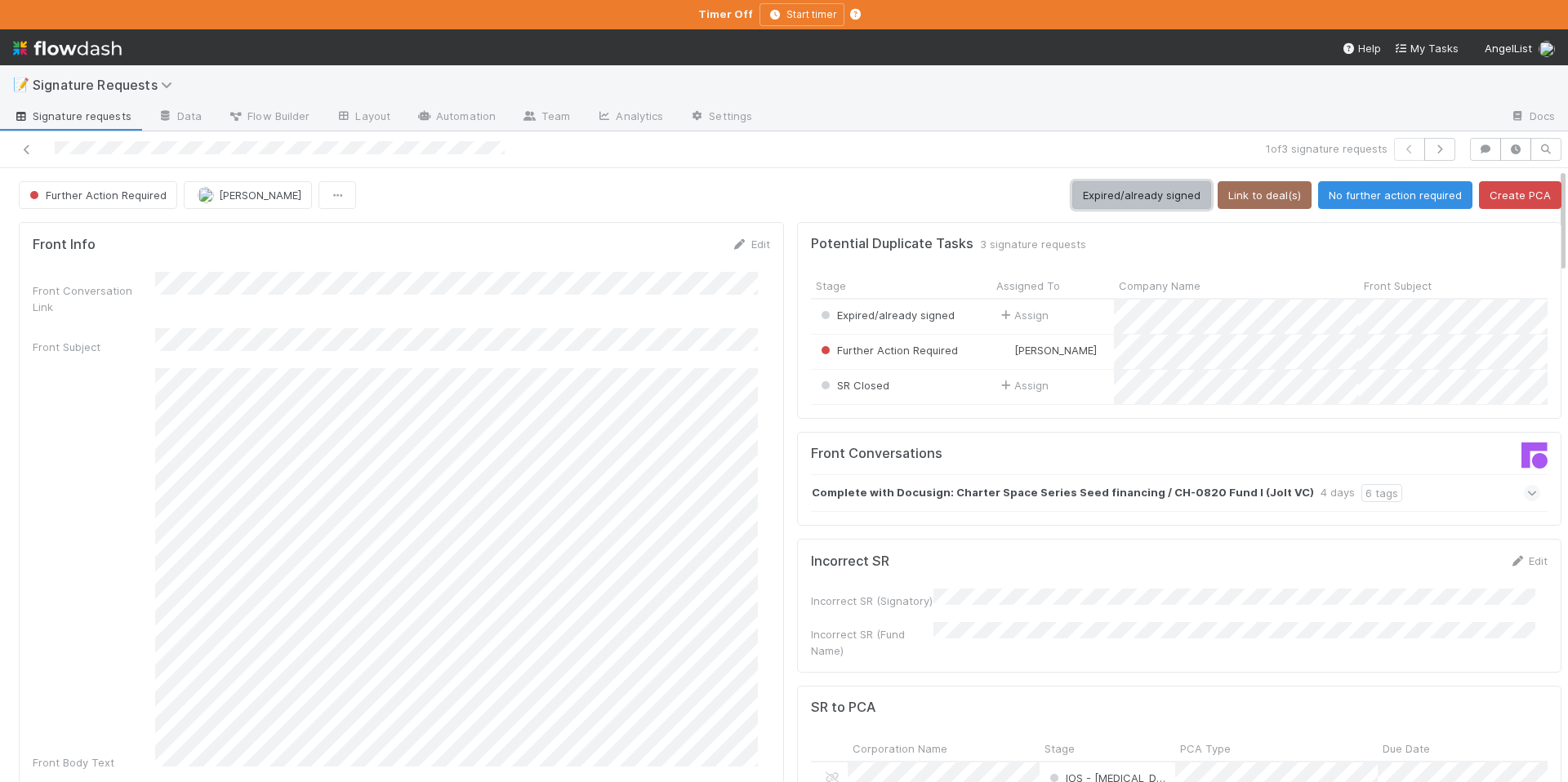
click at [1155, 205] on button "Expired/already signed" at bounding box center [1142, 194] width 139 height 27
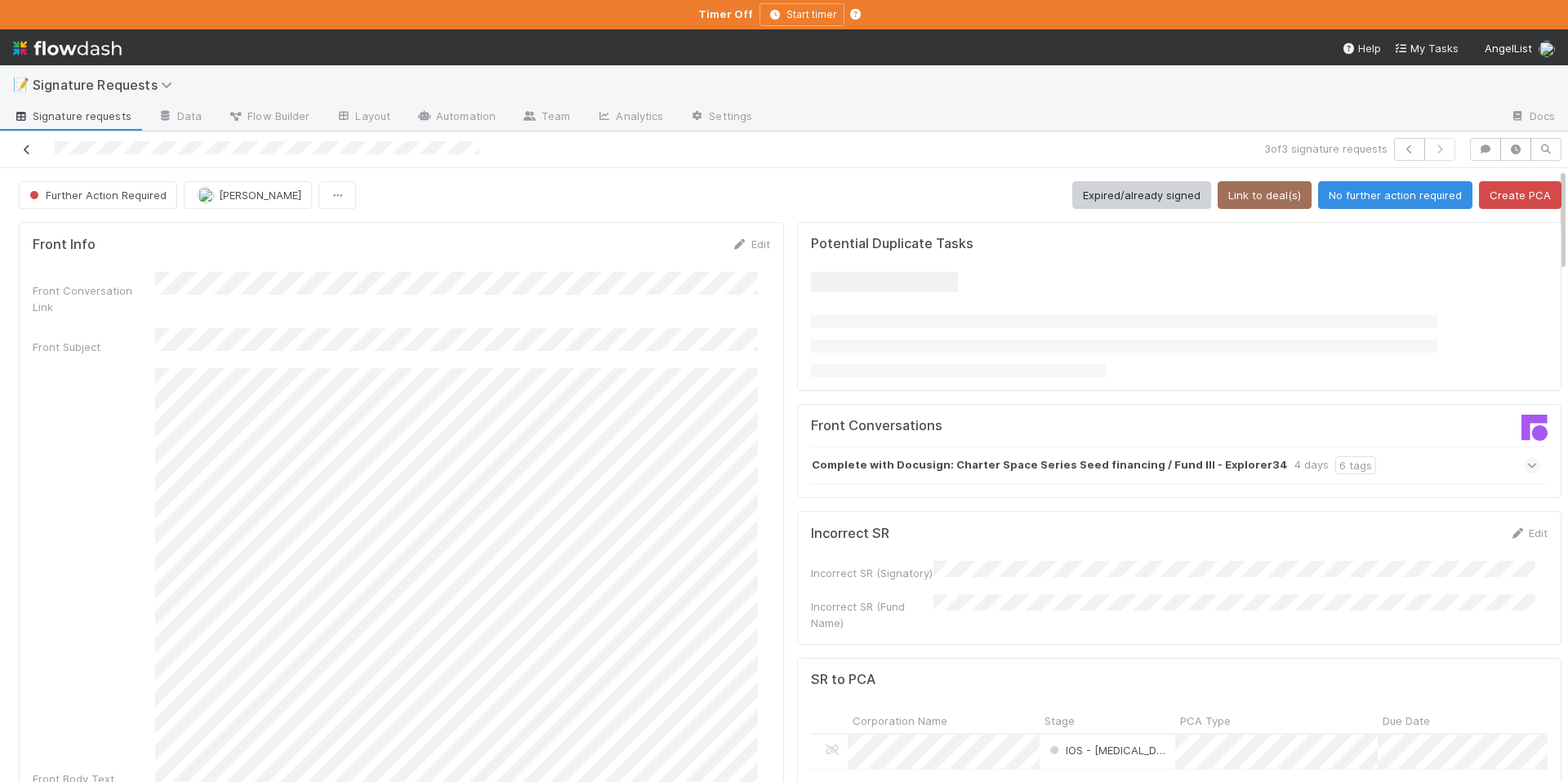
click at [31, 149] on icon at bounding box center [26, 149] width 16 height 10
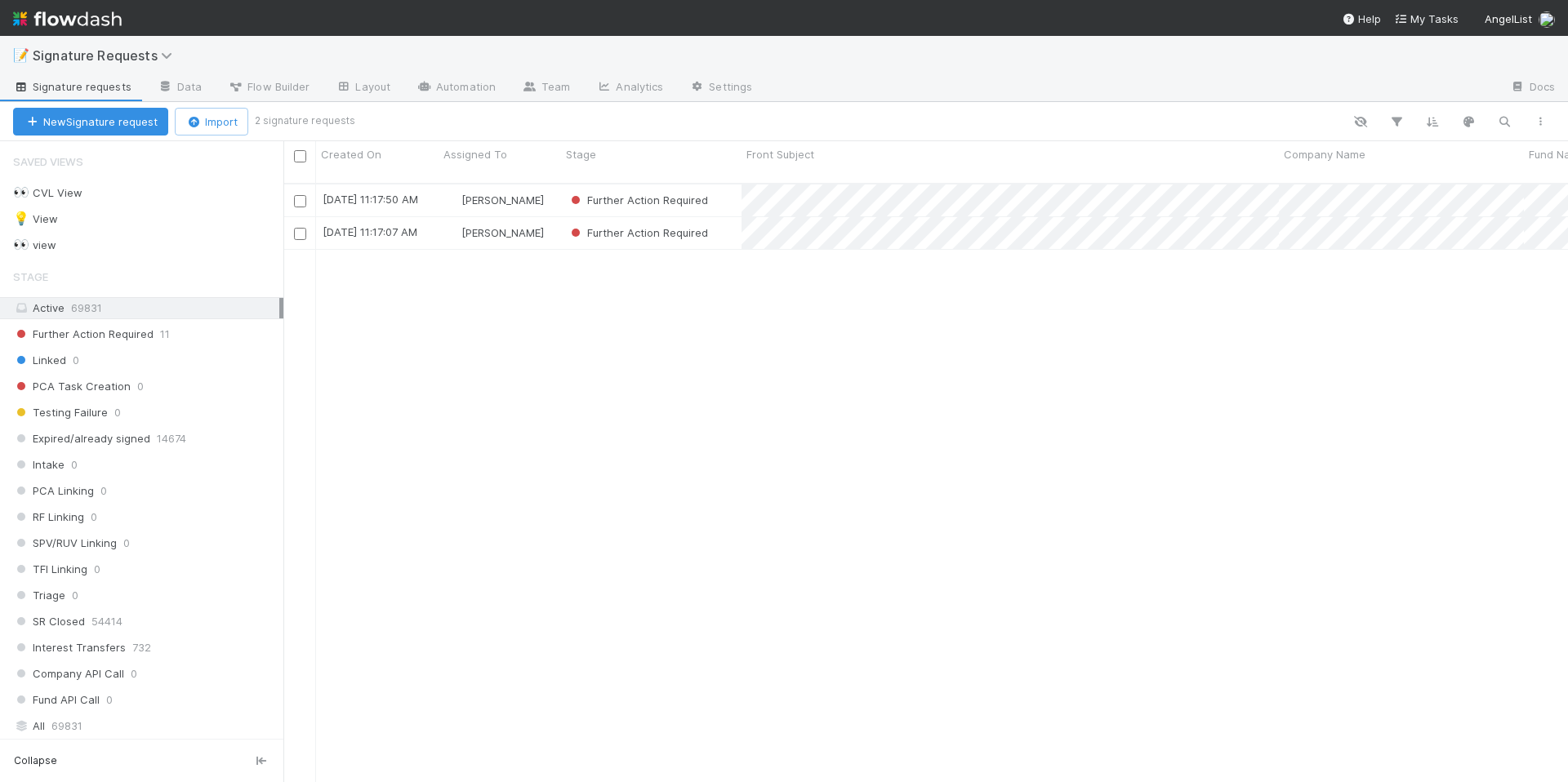
scroll to position [600, 1273]
click at [734, 192] on div "Further Action Required" at bounding box center [651, 201] width 180 height 32
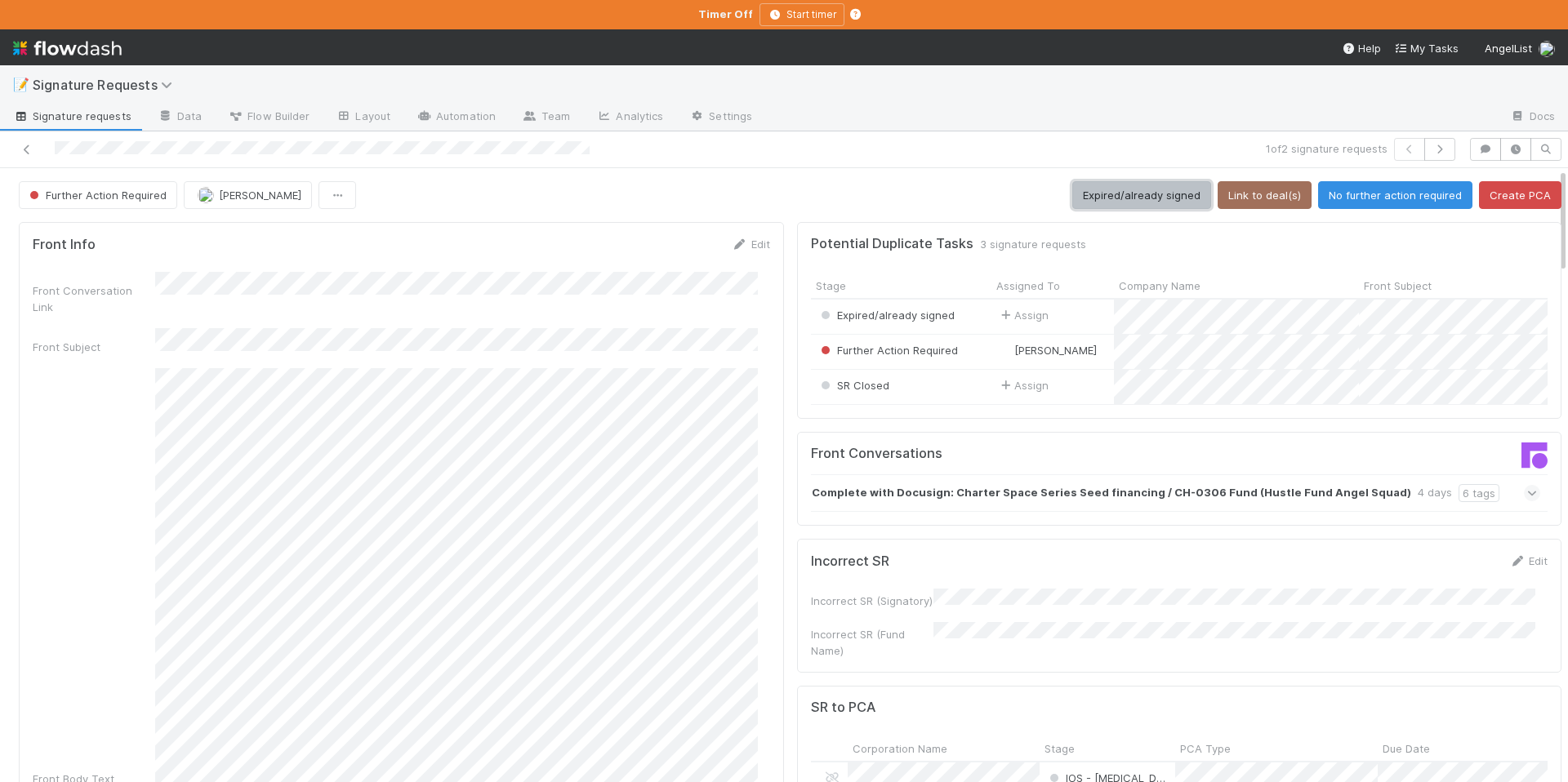
drag, startPoint x: 1125, startPoint y: 201, endPoint x: 929, endPoint y: 64, distance: 239.1
click at [1125, 201] on button "Expired/already signed" at bounding box center [1142, 194] width 139 height 27
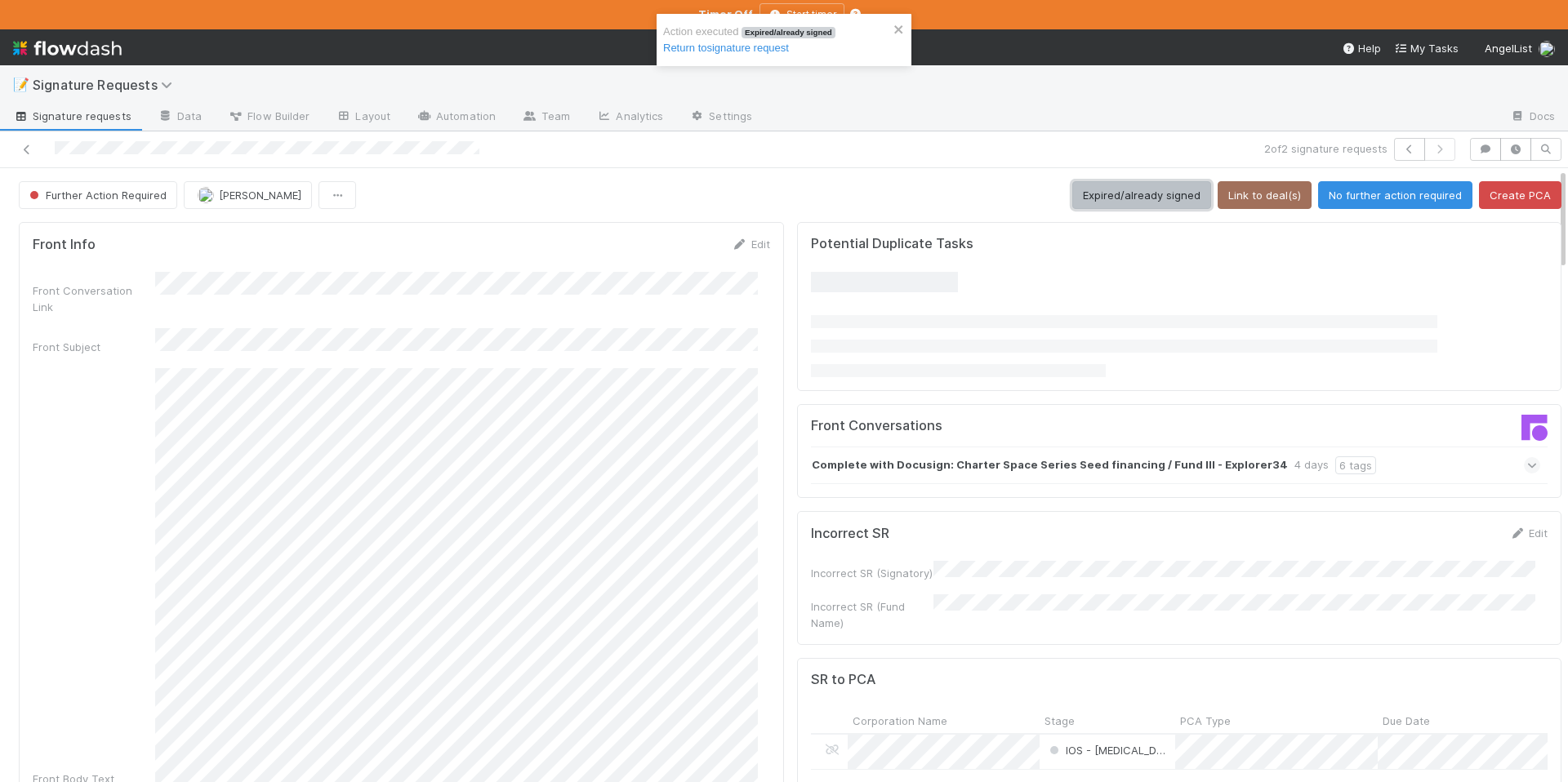
click at [1111, 187] on button "Expired/already signed" at bounding box center [1142, 194] width 139 height 27
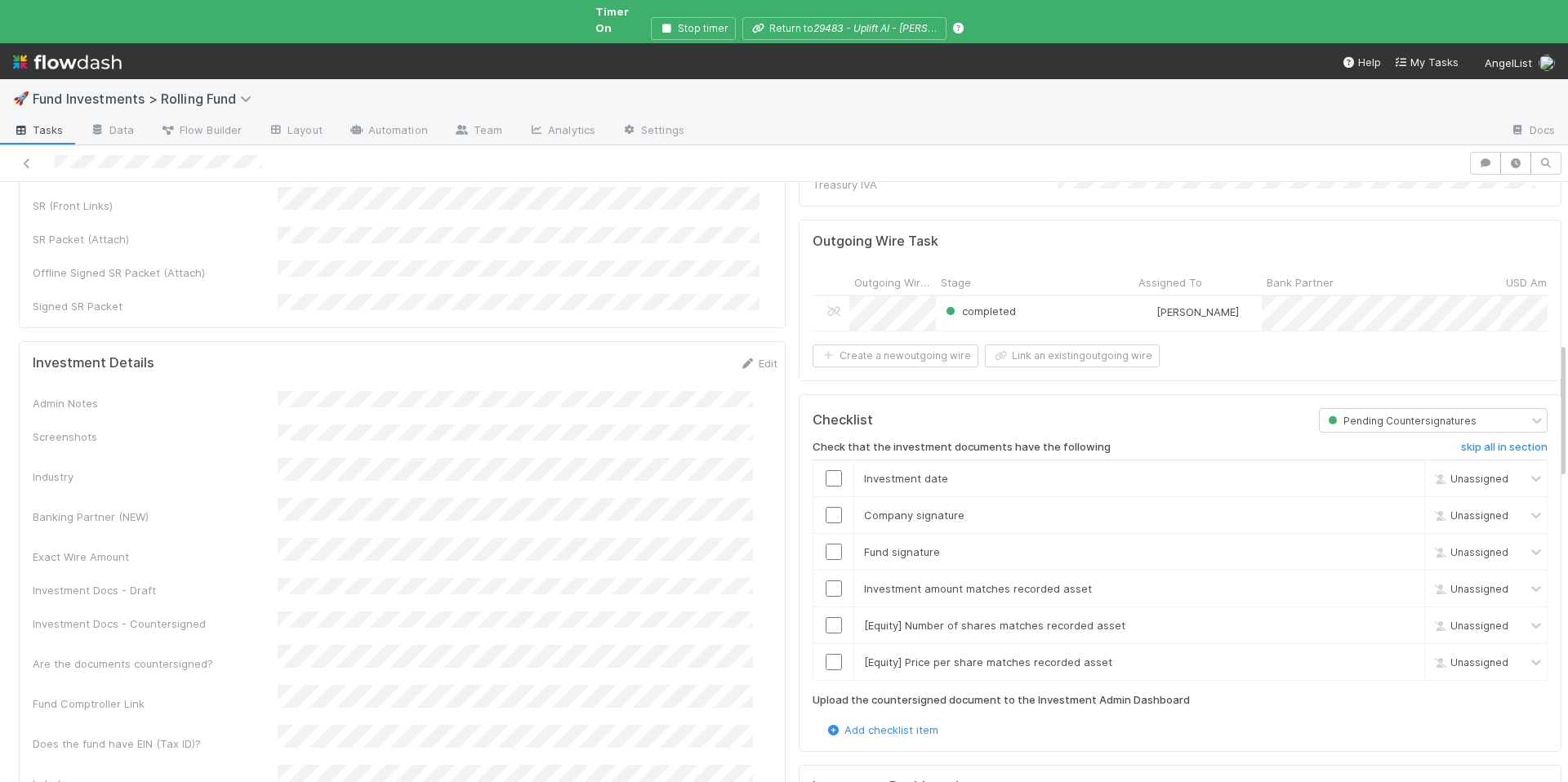
scroll to position [711, 0]
